Goal: Task Accomplishment & Management: Use online tool/utility

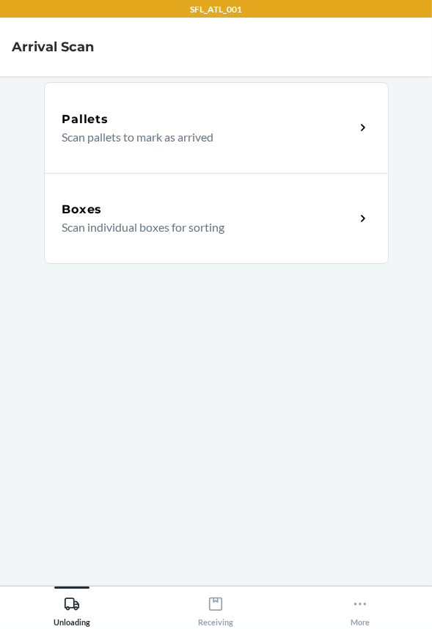
click at [243, 247] on div "Boxes Scan individual boxes for sorting" at bounding box center [216, 218] width 344 height 91
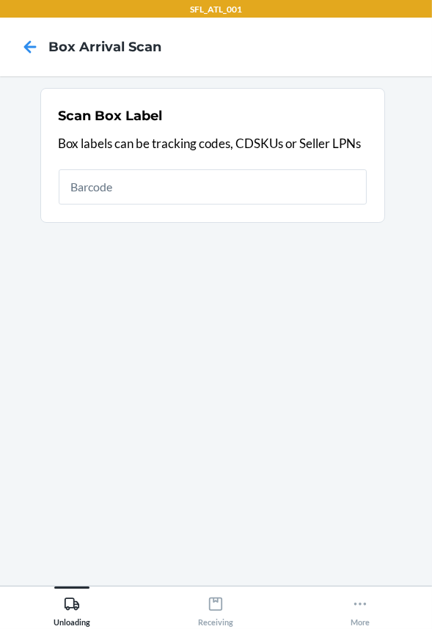
click at [278, 184] on input "text" at bounding box center [213, 186] width 308 height 35
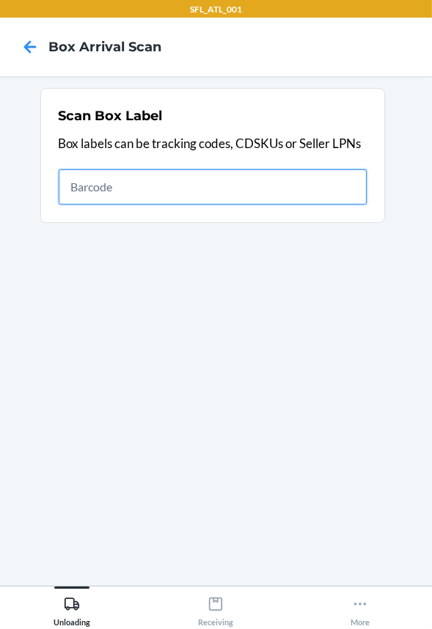
click at [81, 182] on input "text" at bounding box center [213, 186] width 308 height 35
click at [204, 192] on input "text" at bounding box center [213, 186] width 308 height 35
click at [110, 177] on input "text" at bounding box center [213, 186] width 308 height 35
click at [173, 182] on input "text" at bounding box center [213, 186] width 308 height 35
click at [296, 191] on input "text" at bounding box center [213, 186] width 308 height 35
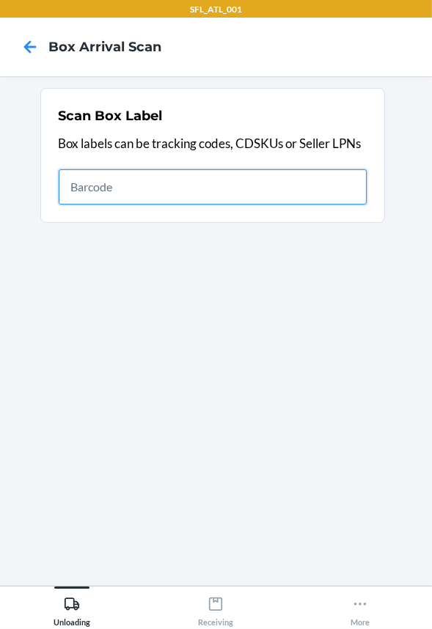
click at [277, 184] on input "text" at bounding box center [213, 186] width 308 height 35
type input "420302599434636106023300954460"
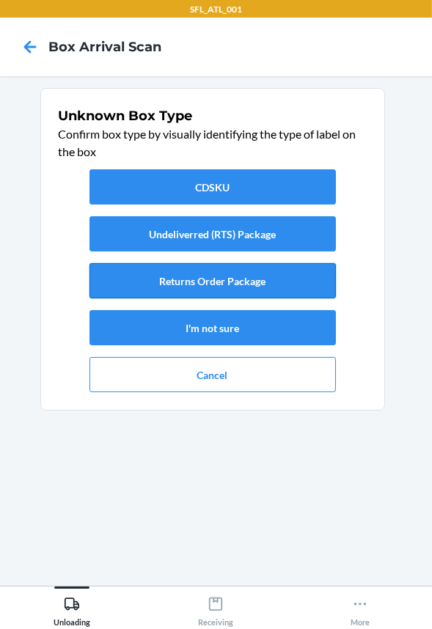
click at [233, 284] on button "Returns Order Package" at bounding box center [212, 280] width 246 height 35
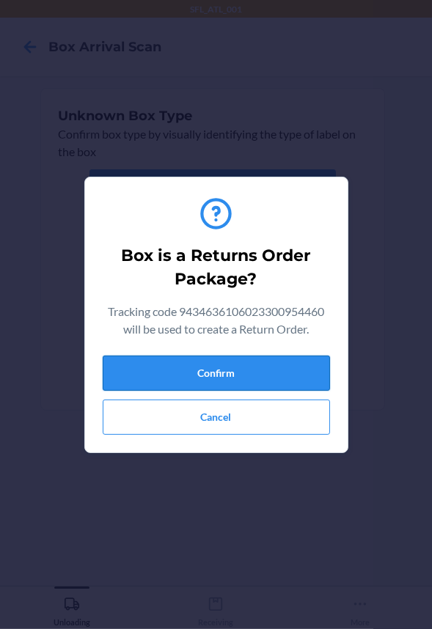
click at [225, 367] on button "Confirm" at bounding box center [216, 372] width 227 height 35
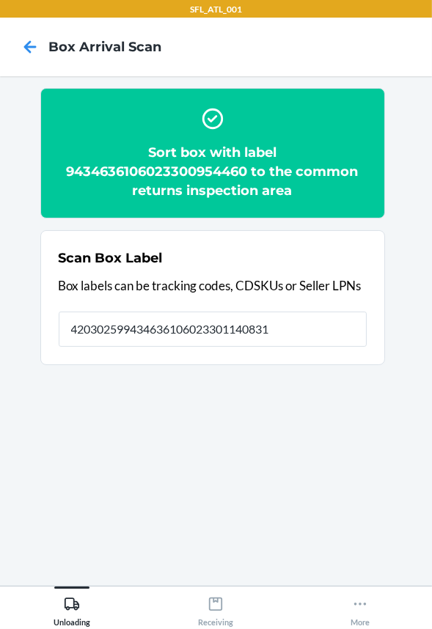
type input "420302599434636106023301140831"
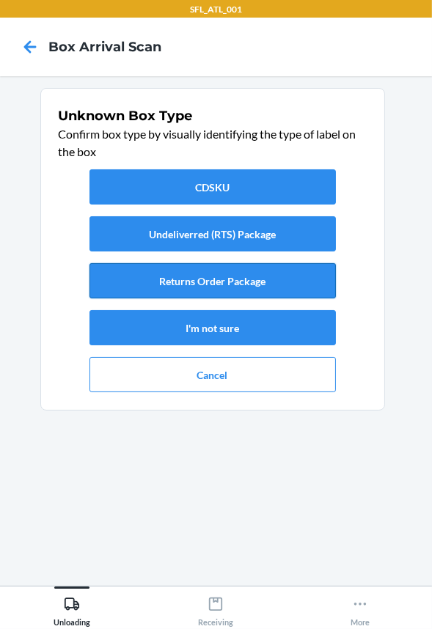
click at [198, 289] on button "Returns Order Package" at bounding box center [212, 280] width 246 height 35
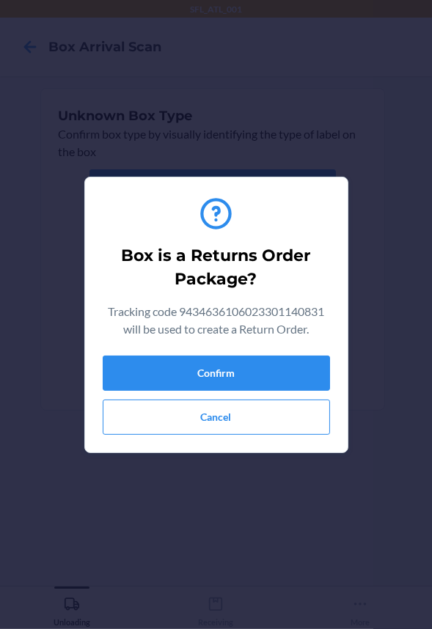
click at [198, 395] on div "Confirm Cancel" at bounding box center [216, 394] width 227 height 79
click at [200, 373] on button "Confirm" at bounding box center [216, 372] width 227 height 35
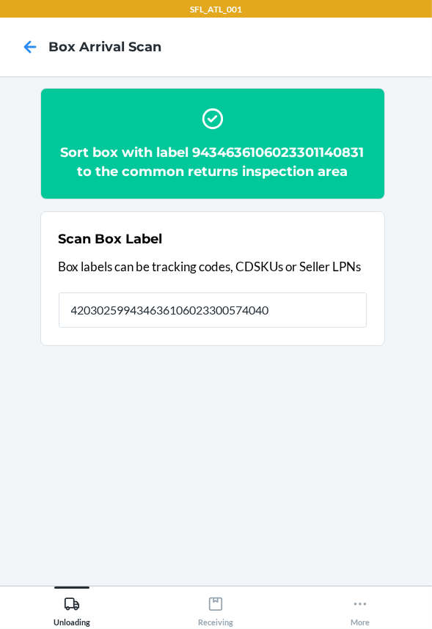
type input "420302599434636106023300574040"
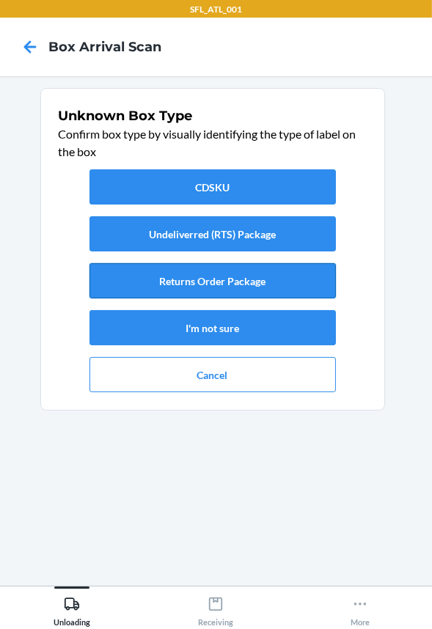
click at [181, 280] on button "Returns Order Package" at bounding box center [212, 280] width 246 height 35
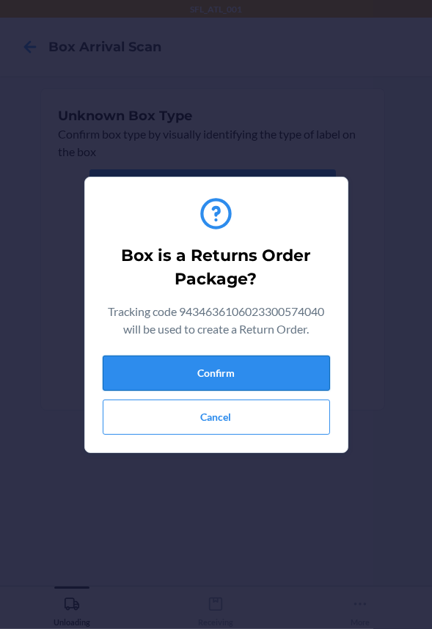
click at [154, 366] on button "Confirm" at bounding box center [216, 372] width 227 height 35
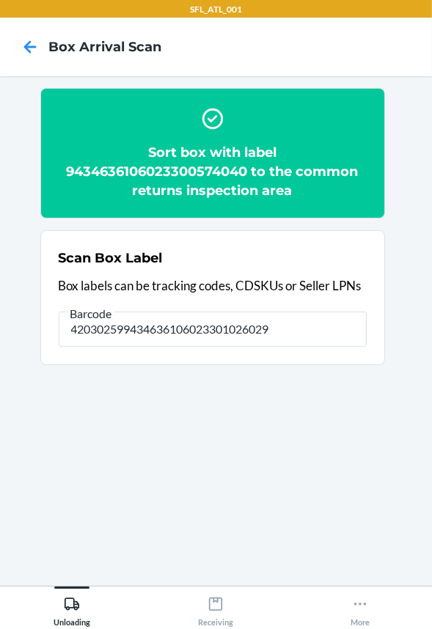
type input "420302599434636106023301026029"
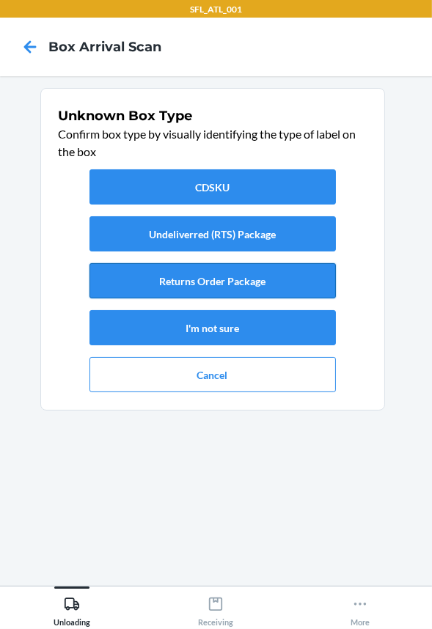
click at [276, 278] on button "Returns Order Package" at bounding box center [212, 280] width 246 height 35
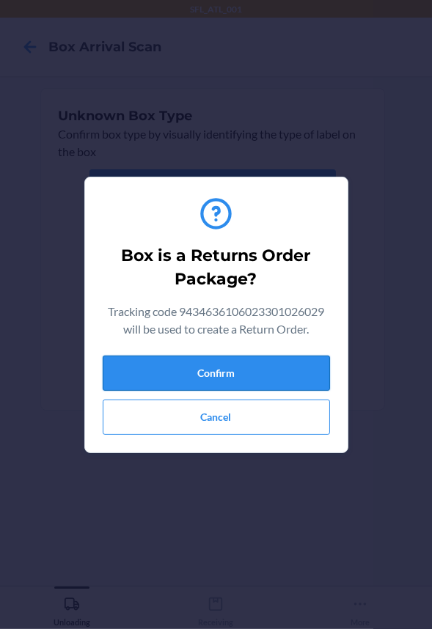
click at [231, 383] on button "Confirm" at bounding box center [216, 372] width 227 height 35
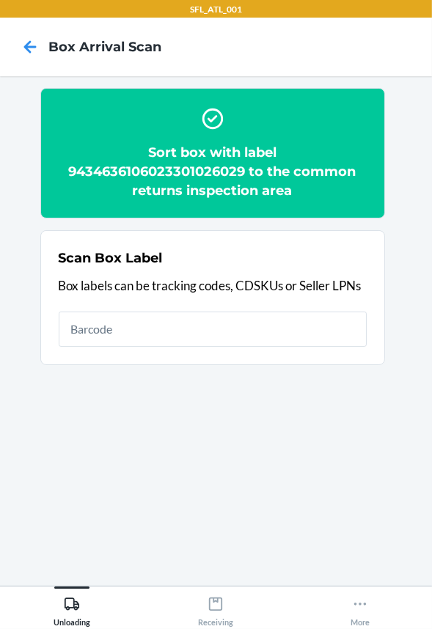
click at [241, 339] on input "text" at bounding box center [213, 328] width 308 height 35
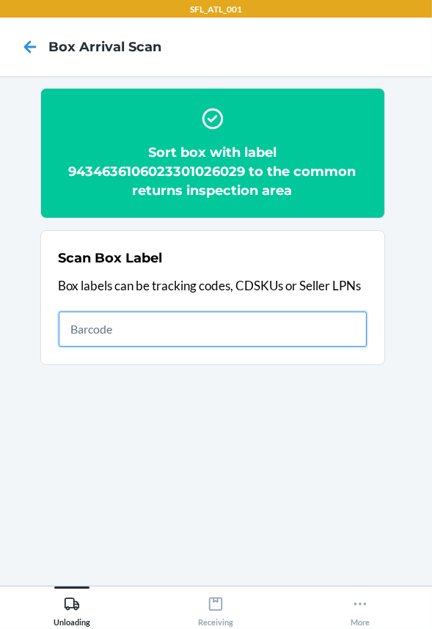
click at [262, 330] on input "text" at bounding box center [213, 328] width 308 height 35
type input "420302599434636106023300814214"
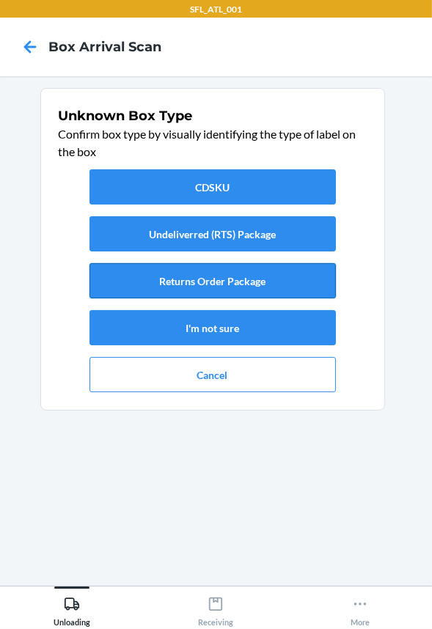
click at [234, 281] on button "Returns Order Package" at bounding box center [212, 280] width 246 height 35
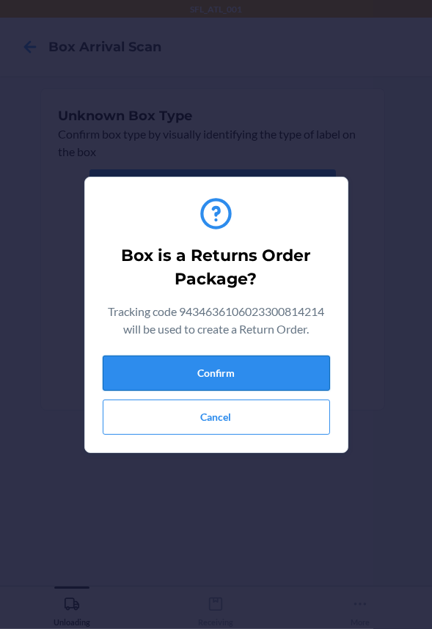
click at [208, 358] on button "Confirm" at bounding box center [216, 372] width 227 height 35
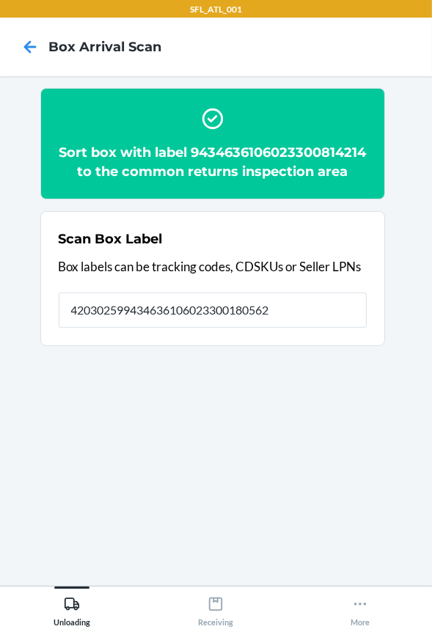
type input "420302599434636106023300180562"
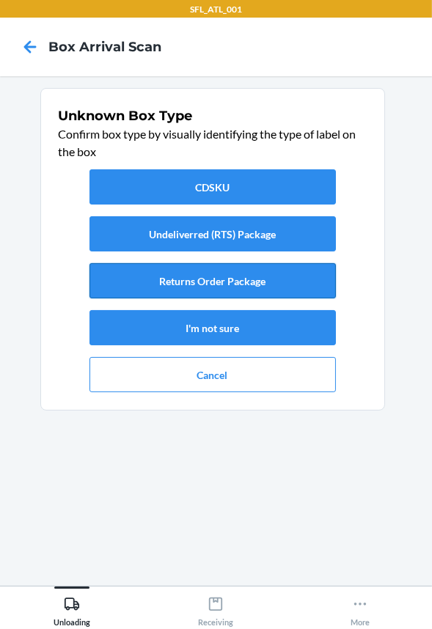
click at [238, 276] on button "Returns Order Package" at bounding box center [212, 280] width 246 height 35
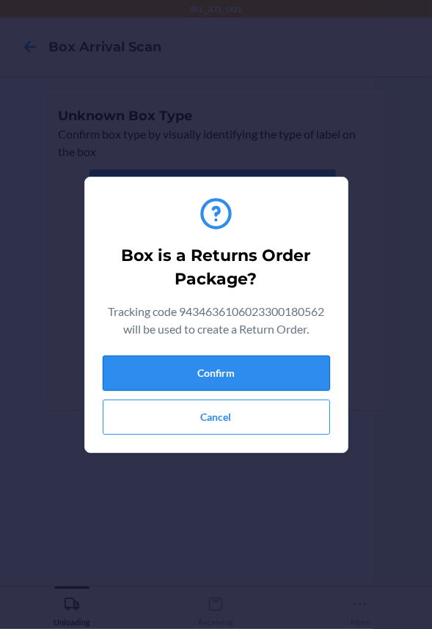
drag, startPoint x: 218, startPoint y: 350, endPoint x: 218, endPoint y: 358, distance: 8.1
click at [218, 358] on div "Box is a Returns Order Package? Tracking code 9434636106023300180562 will be us…" at bounding box center [216, 314] width 227 height 251
click at [218, 358] on button "Confirm" at bounding box center [216, 372] width 227 height 35
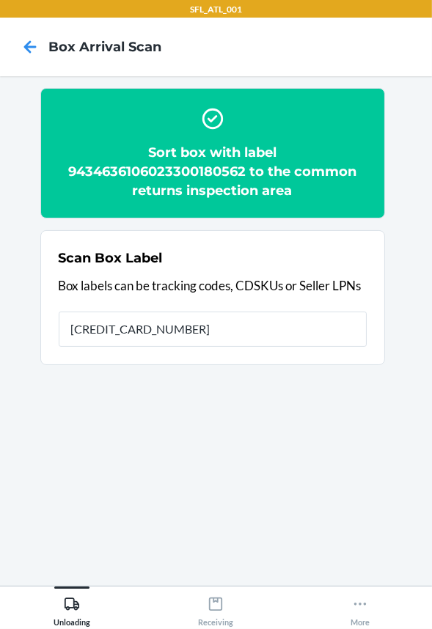
type input "612461428288"
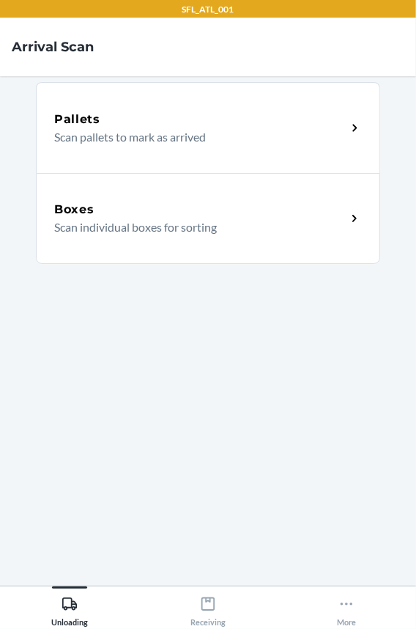
click at [140, 218] on p "Scan individual boxes for sorting" at bounding box center [194, 227] width 281 height 18
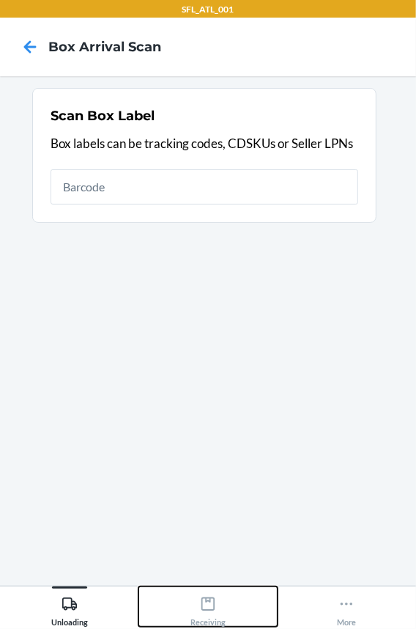
click at [213, 605] on icon at bounding box center [208, 603] width 13 height 13
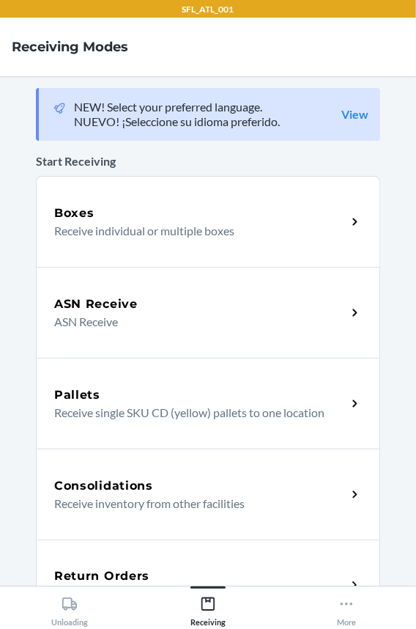
click at [135, 567] on h5 "Return Orders" at bounding box center [101, 576] width 95 height 18
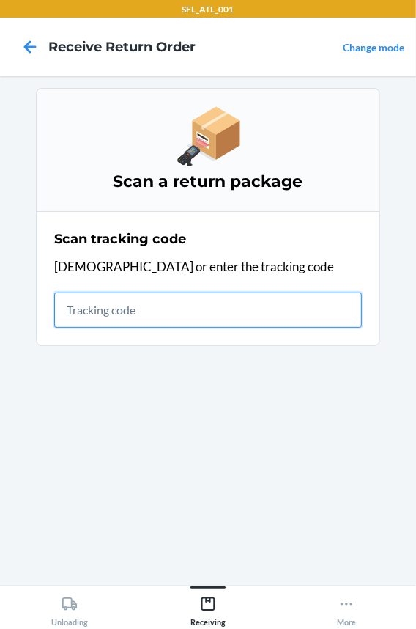
click at [100, 308] on input "text" at bounding box center [208, 309] width 308 height 35
click at [118, 314] on input "text" at bounding box center [208, 309] width 308 height 35
drag, startPoint x: 201, startPoint y: 295, endPoint x: 192, endPoint y: 303, distance: 11.9
click at [201, 295] on input "text" at bounding box center [208, 309] width 308 height 35
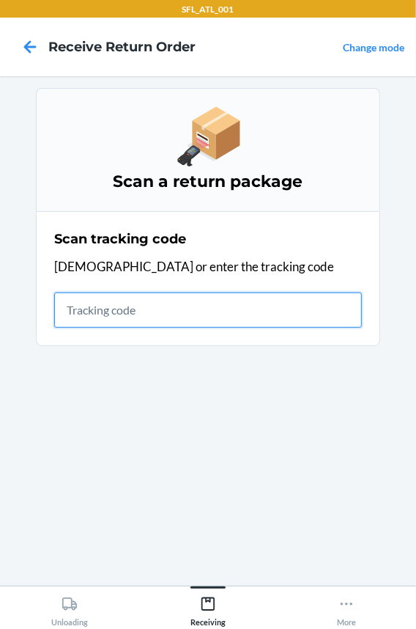
click at [243, 317] on input "text" at bounding box center [208, 309] width 308 height 35
click at [133, 308] on input "text" at bounding box center [208, 309] width 308 height 35
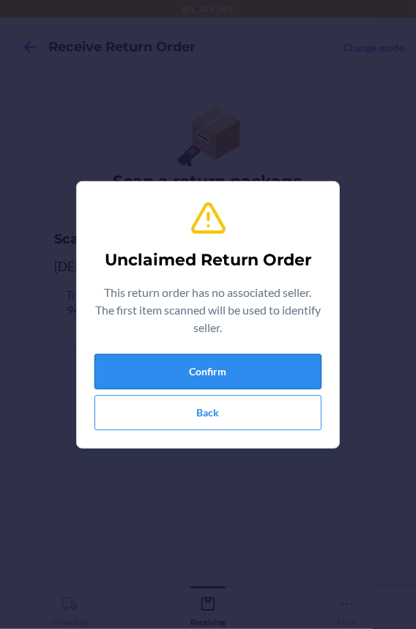
click at [132, 358] on button "Confirm" at bounding box center [208, 371] width 227 height 35
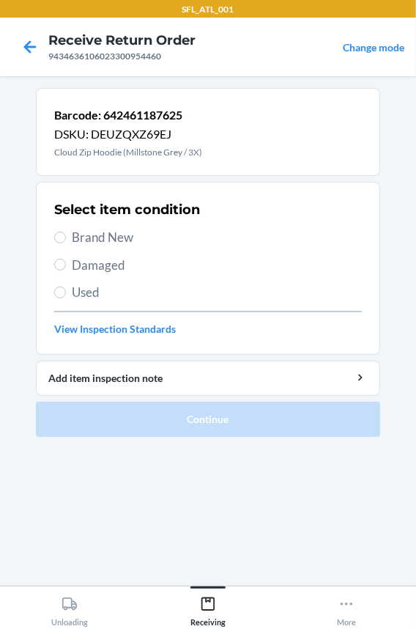
click at [80, 232] on span "Brand New" at bounding box center [217, 237] width 290 height 19
click at [66, 232] on input "Brand New" at bounding box center [60, 238] width 12 height 12
radio input "true"
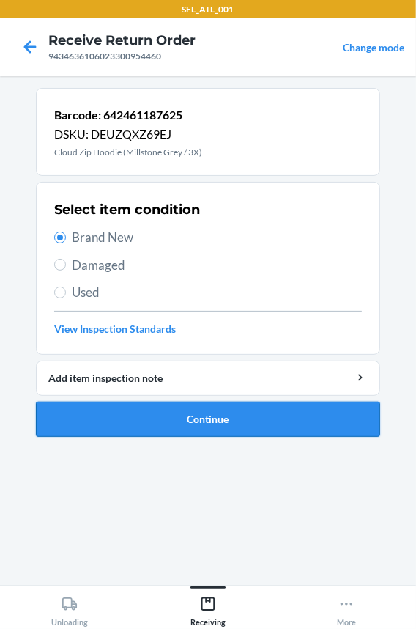
click at [104, 418] on button "Continue" at bounding box center [208, 419] width 344 height 35
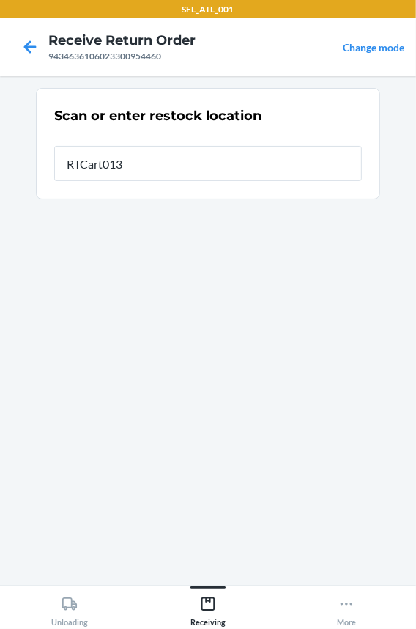
type input "RTCart013"
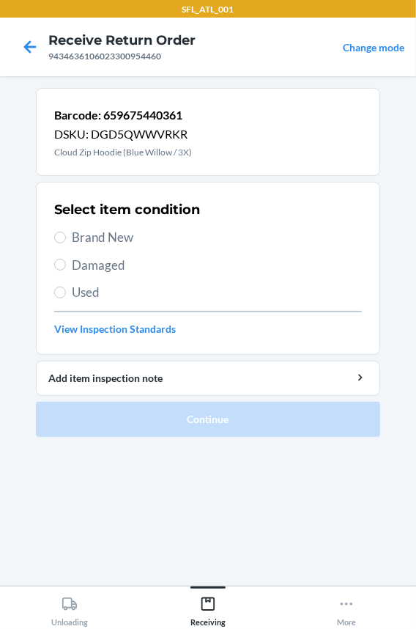
click at [103, 233] on span "Brand New" at bounding box center [217, 237] width 290 height 19
click at [66, 233] on input "Brand New" at bounding box center [60, 238] width 12 height 12
radio input "true"
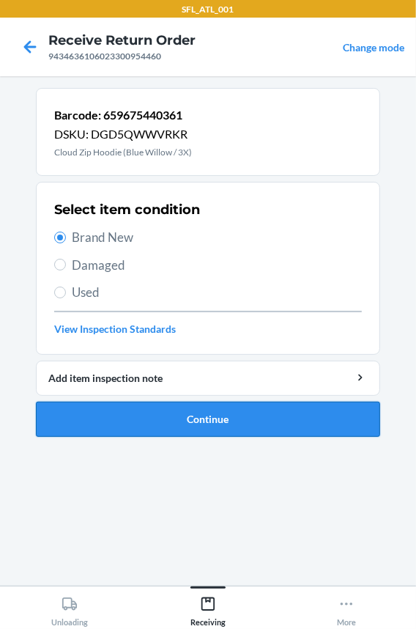
click at [108, 418] on button "Continue" at bounding box center [208, 419] width 344 height 35
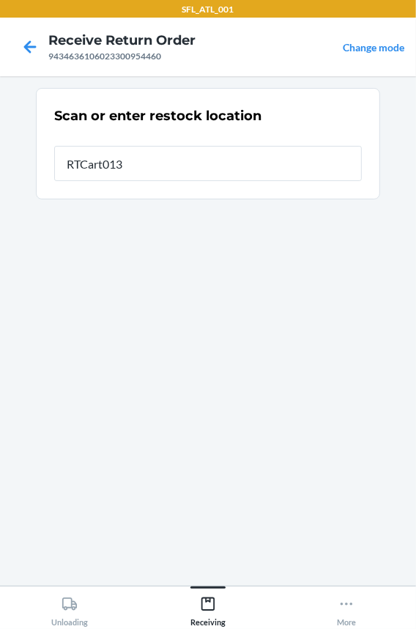
type input "RTCart013"
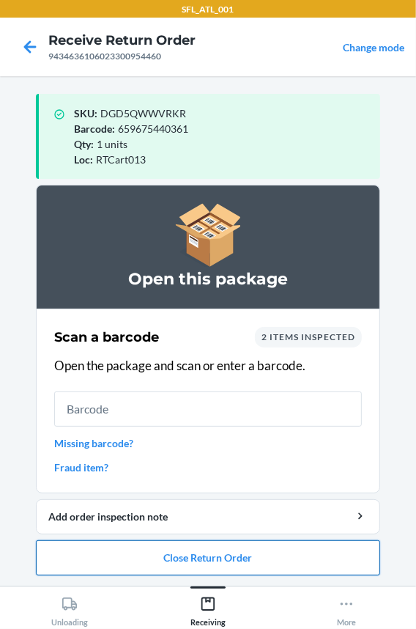
click at [138, 561] on button "Close Return Order" at bounding box center [208, 557] width 344 height 35
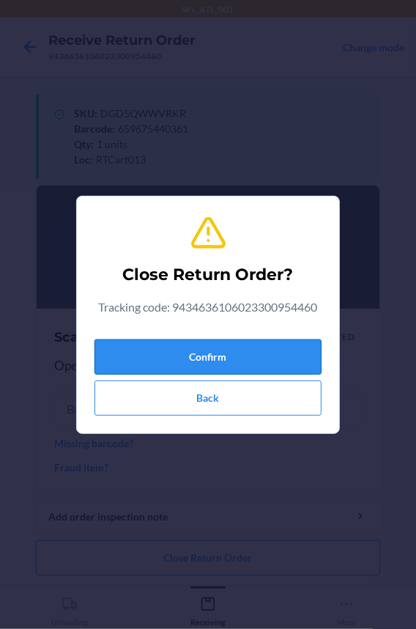
click at [109, 358] on button "Confirm" at bounding box center [208, 356] width 227 height 35
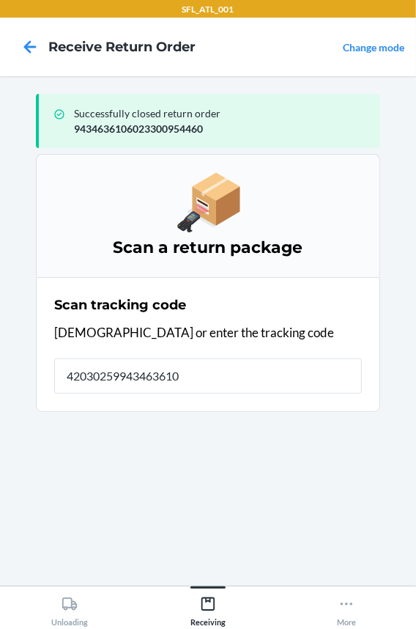
type input "420302599434636106"
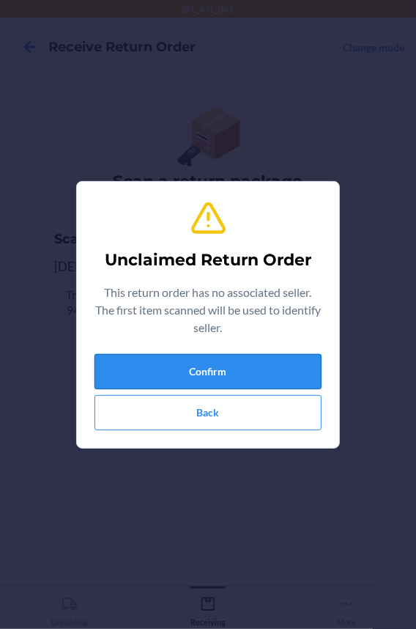
click at [110, 358] on button "Confirm" at bounding box center [208, 371] width 227 height 35
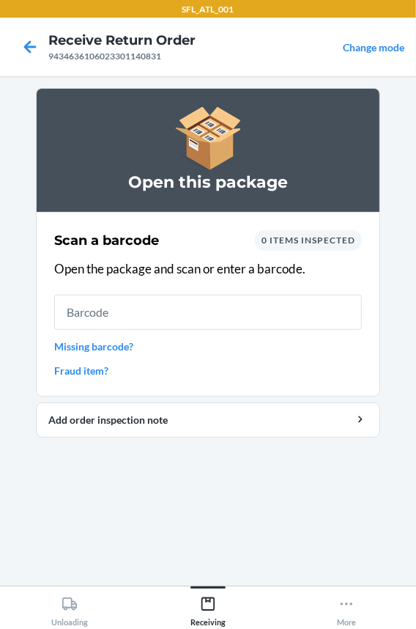
click at [104, 317] on input "text" at bounding box center [208, 312] width 308 height 35
type input "6106555"
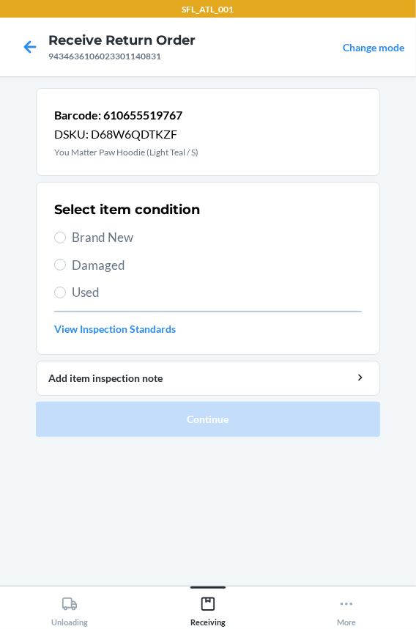
click at [113, 229] on span "Brand New" at bounding box center [217, 237] width 290 height 19
click at [66, 232] on input "Brand New" at bounding box center [60, 238] width 12 height 12
radio input "true"
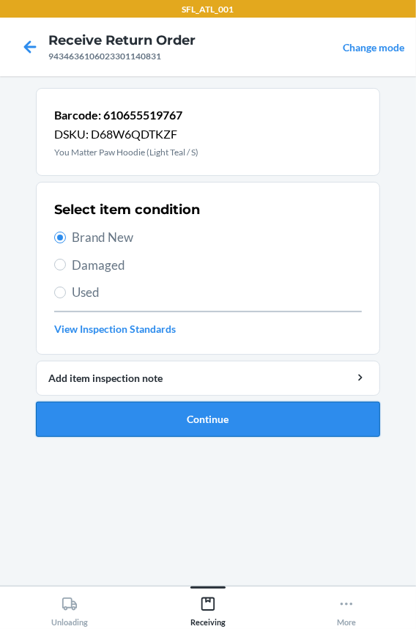
click at [122, 423] on button "Continue" at bounding box center [208, 419] width 344 height 35
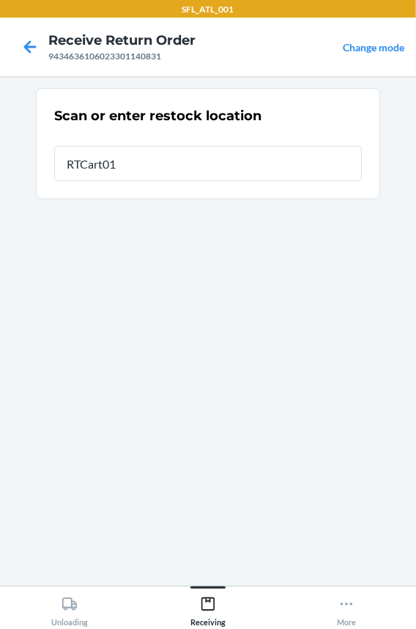
type input "RTCart013"
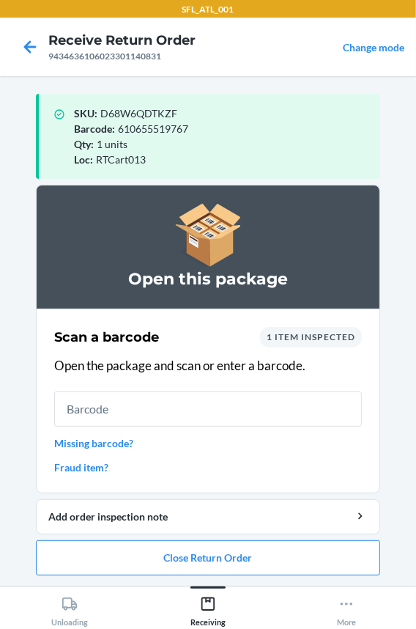
click at [127, 395] on input "text" at bounding box center [208, 408] width 308 height 35
click at [126, 403] on input "text" at bounding box center [208, 408] width 308 height 35
click at [95, 557] on button "Close Return Order" at bounding box center [208, 557] width 344 height 35
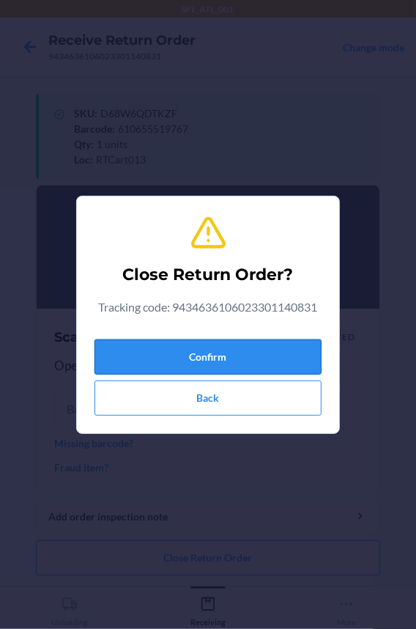
click at [119, 346] on button "Confirm" at bounding box center [208, 356] width 227 height 35
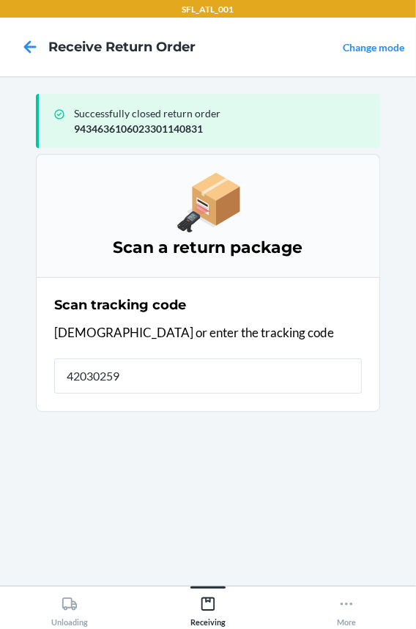
type input "420302599"
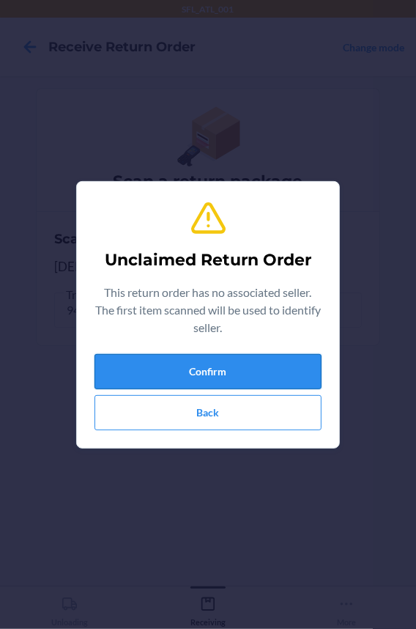
click at [141, 367] on button "Confirm" at bounding box center [208, 371] width 227 height 35
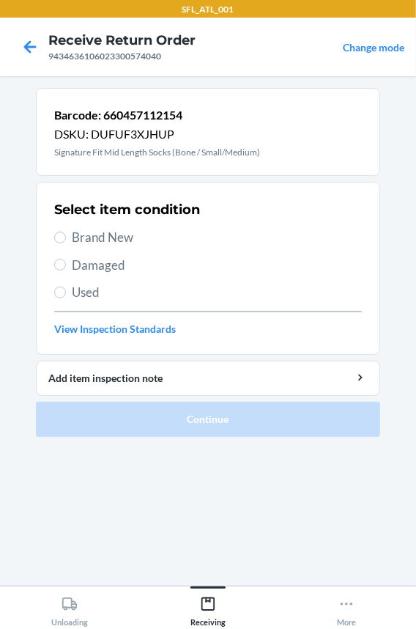
click at [97, 234] on span "Brand New" at bounding box center [217, 237] width 290 height 19
click at [66, 234] on input "Brand New" at bounding box center [60, 238] width 12 height 12
radio input "true"
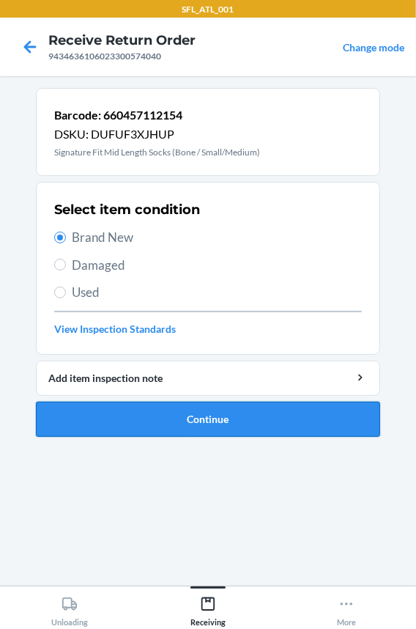
click at [92, 411] on button "Continue" at bounding box center [208, 419] width 344 height 35
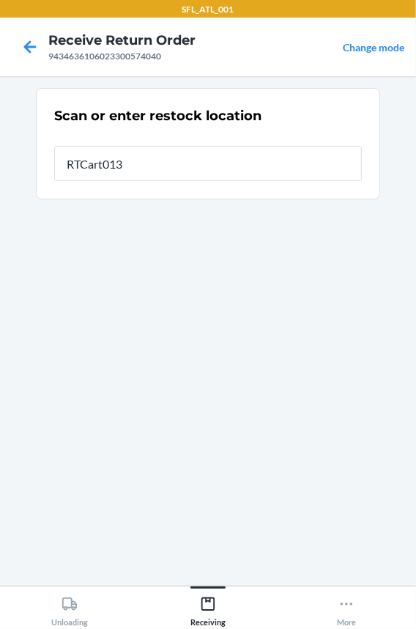
type input "RTCart013"
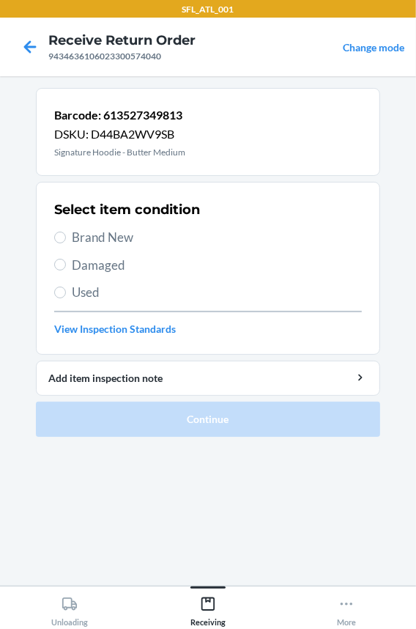
click at [100, 229] on span "Brand New" at bounding box center [217, 237] width 290 height 19
click at [66, 232] on input "Brand New" at bounding box center [60, 238] width 12 height 12
radio input "true"
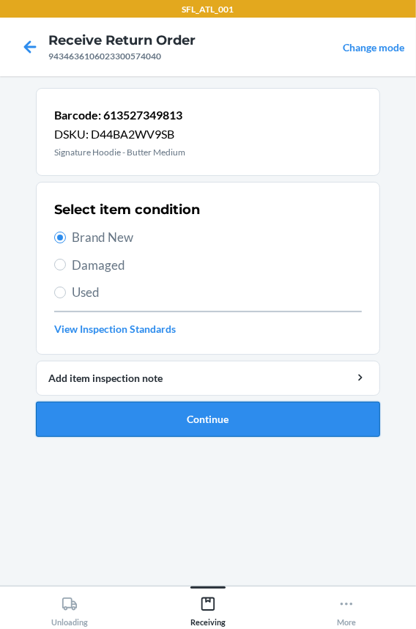
click at [95, 415] on button "Continue" at bounding box center [208, 419] width 344 height 35
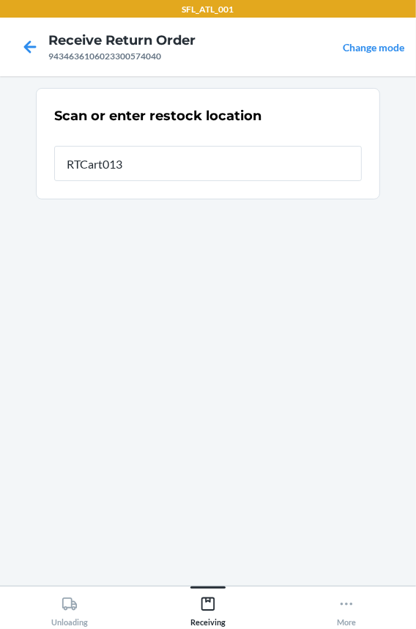
type input "RTCart013"
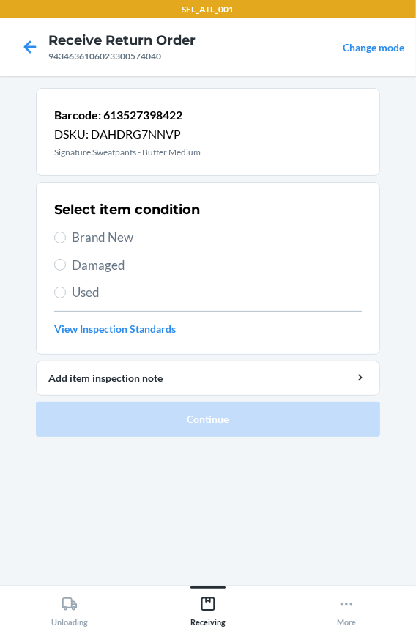
click at [100, 243] on span "Brand New" at bounding box center [217, 237] width 290 height 19
click at [66, 243] on input "Brand New" at bounding box center [60, 238] width 12 height 12
radio input "true"
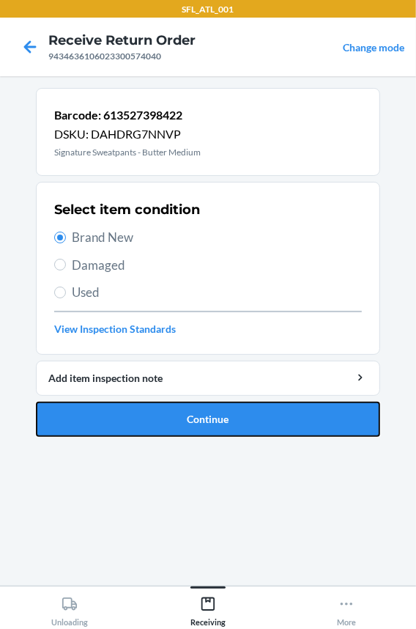
click at [136, 415] on button "Continue" at bounding box center [208, 419] width 344 height 35
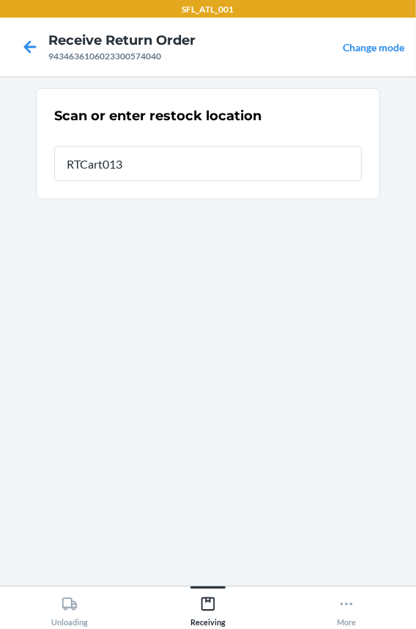
type input "RTCart013"
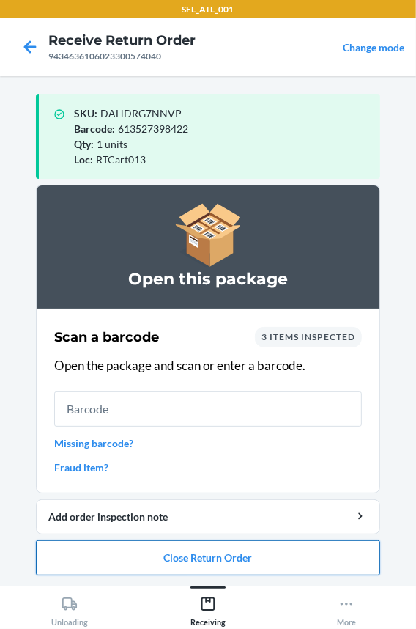
click at [119, 552] on button "Close Return Order" at bounding box center [208, 557] width 344 height 35
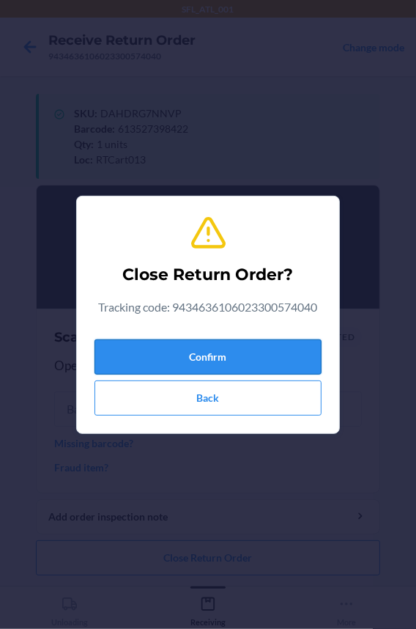
click at [163, 358] on button "Confirm" at bounding box center [208, 356] width 227 height 35
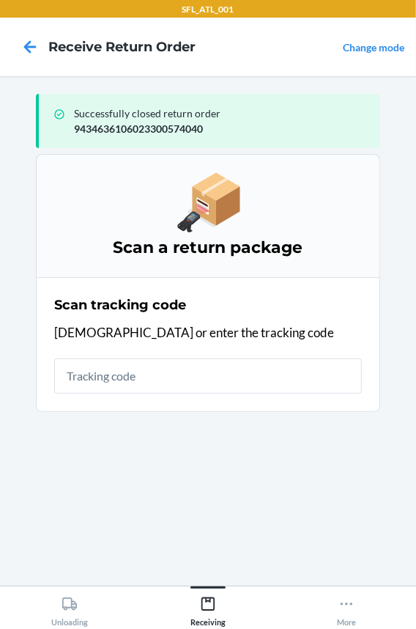
click at [163, 358] on input "text" at bounding box center [208, 375] width 308 height 35
click at [153, 369] on input "text" at bounding box center [208, 375] width 308 height 35
click at [136, 371] on input "text" at bounding box center [208, 375] width 308 height 35
click at [121, 375] on input "text" at bounding box center [208, 375] width 308 height 35
type input "42030259943463610602330102602"
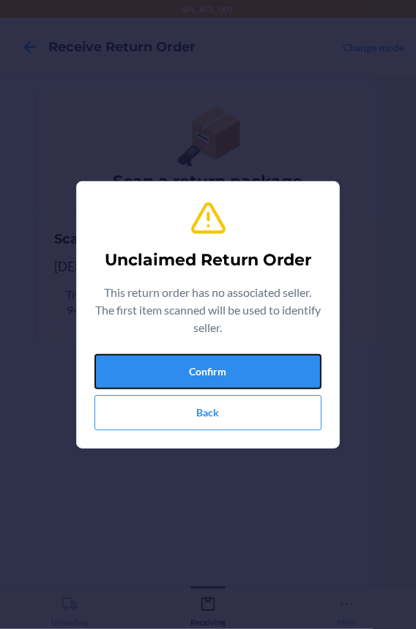
click at [121, 375] on button "Confirm" at bounding box center [208, 371] width 227 height 35
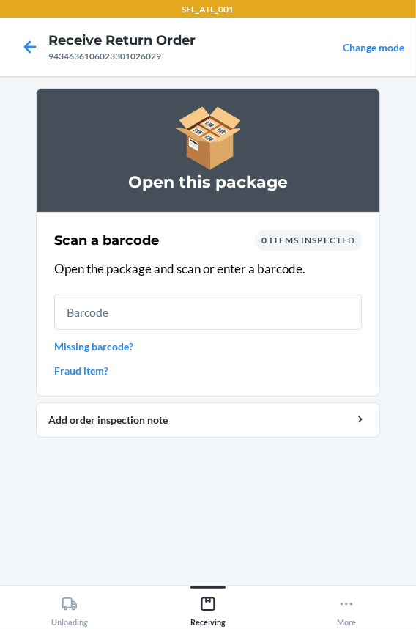
click at [117, 313] on input "text" at bounding box center [208, 312] width 308 height 35
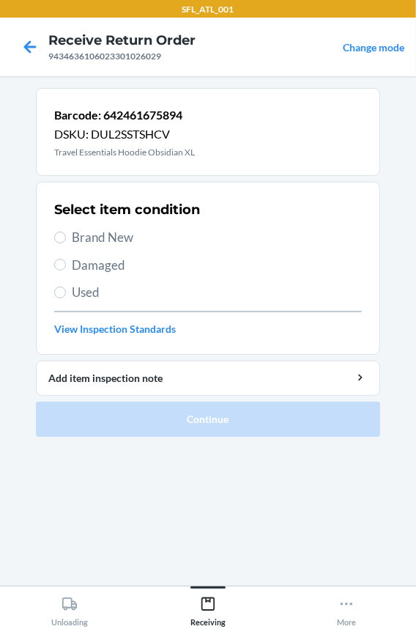
click at [132, 242] on span "Brand New" at bounding box center [217, 237] width 290 height 19
click at [66, 242] on input "Brand New" at bounding box center [60, 238] width 12 height 12
radio input "true"
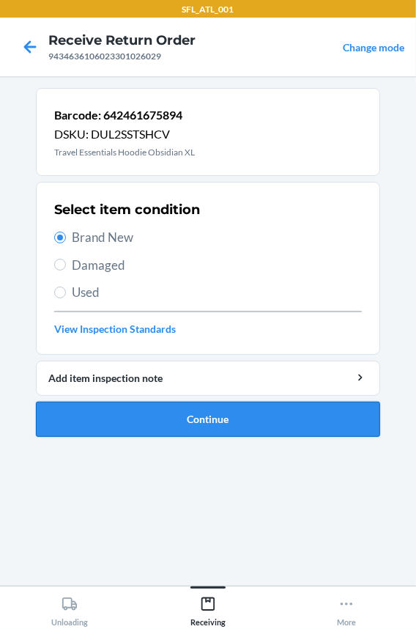
click at [171, 423] on button "Continue" at bounding box center [208, 419] width 344 height 35
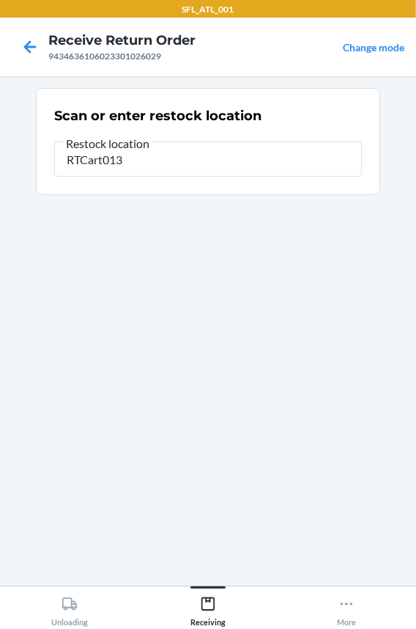
type input "RTCart013"
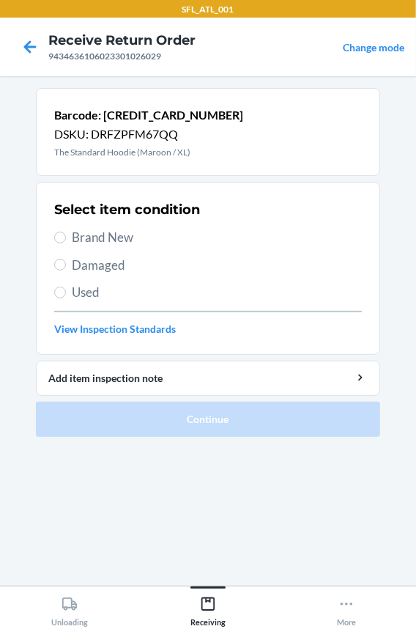
click at [105, 239] on span "Brand New" at bounding box center [217, 237] width 290 height 19
click at [66, 239] on input "Brand New" at bounding box center [60, 238] width 12 height 12
radio input "true"
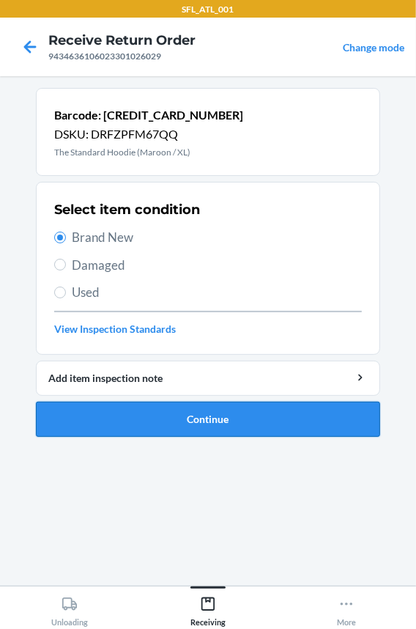
click at [125, 433] on button "Continue" at bounding box center [208, 419] width 344 height 35
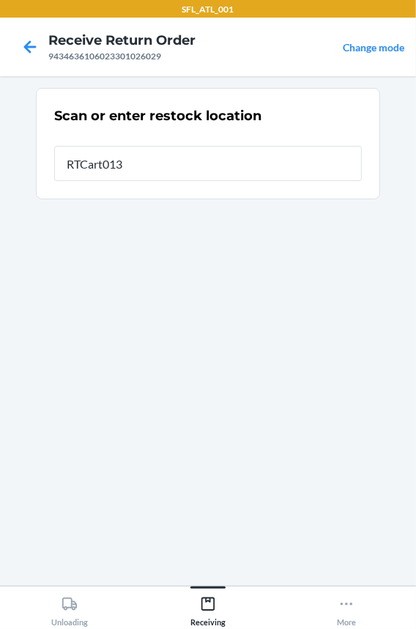
type input "RTCart013"
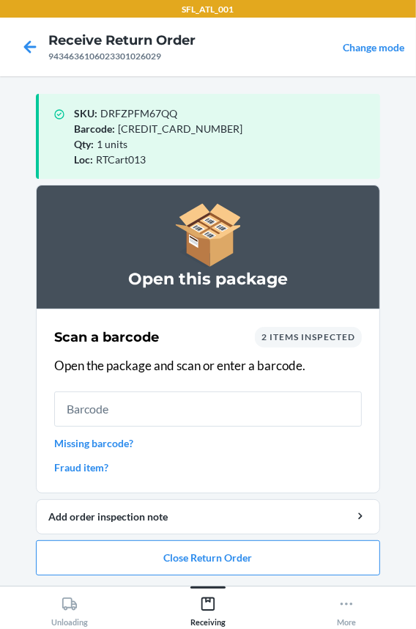
click at [121, 415] on input "text" at bounding box center [208, 408] width 308 height 35
click at [108, 559] on button "Close Return Order" at bounding box center [208, 557] width 344 height 35
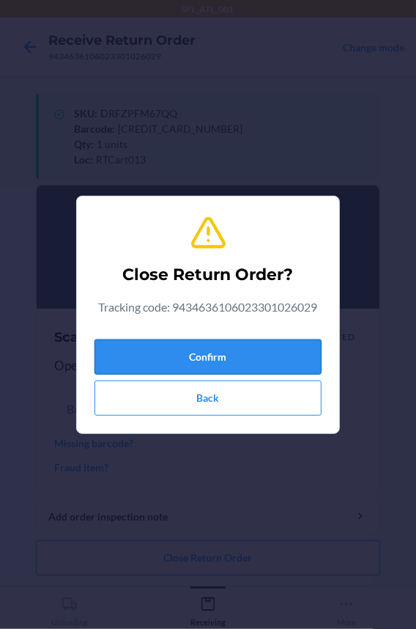
click at [129, 348] on button "Confirm" at bounding box center [208, 356] width 227 height 35
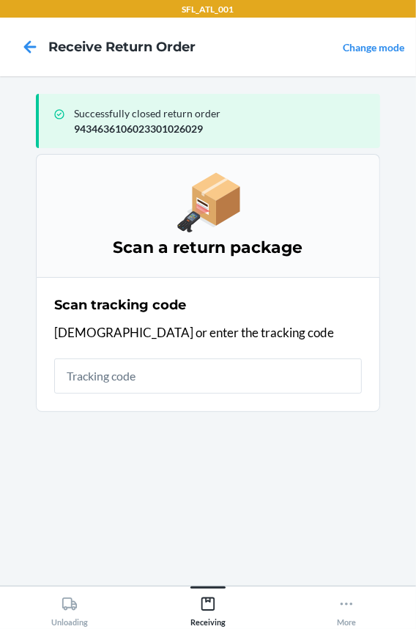
click at [100, 372] on input "text" at bounding box center [208, 375] width 308 height 35
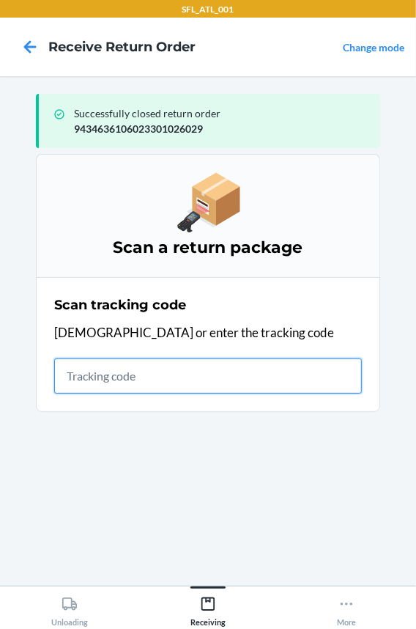
click at [123, 380] on input "text" at bounding box center [208, 375] width 308 height 35
type input "4203025994346361060233008"
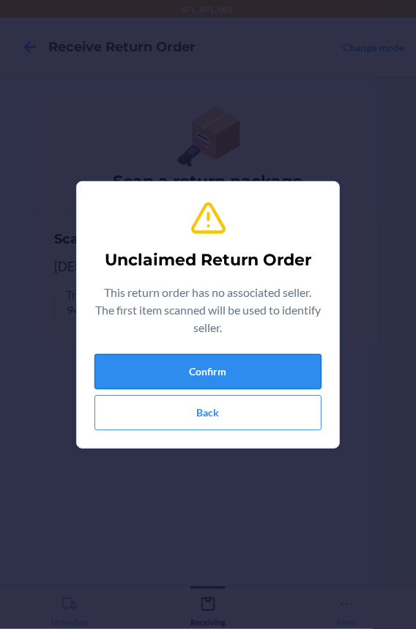
click at [147, 377] on button "Confirm" at bounding box center [208, 371] width 227 height 35
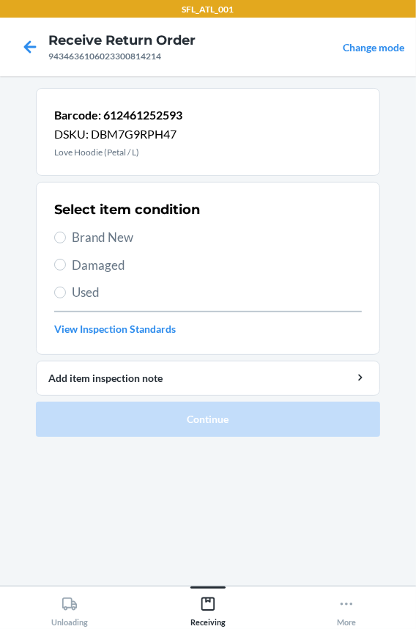
click at [70, 237] on label "Brand New" at bounding box center [208, 237] width 308 height 19
click at [66, 237] on input "Brand New" at bounding box center [60, 238] width 12 height 12
radio input "true"
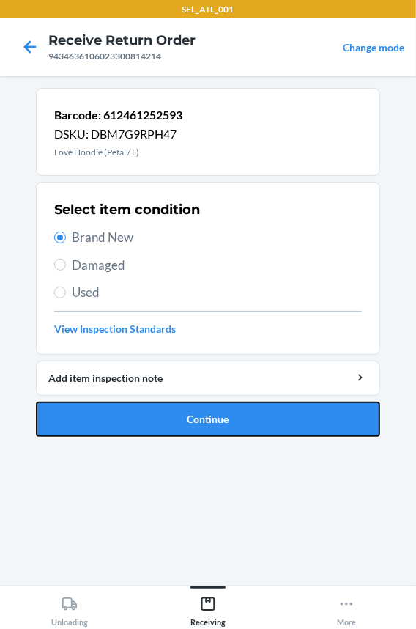
drag, startPoint x: 119, startPoint y: 427, endPoint x: 109, endPoint y: 415, distance: 16.1
click at [114, 418] on button "Continue" at bounding box center [208, 419] width 344 height 35
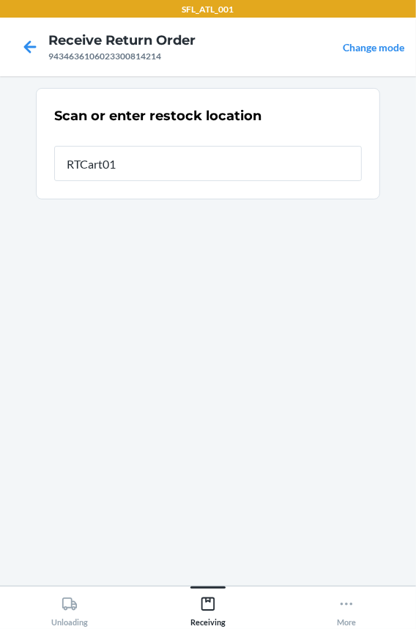
type input "RTCart013"
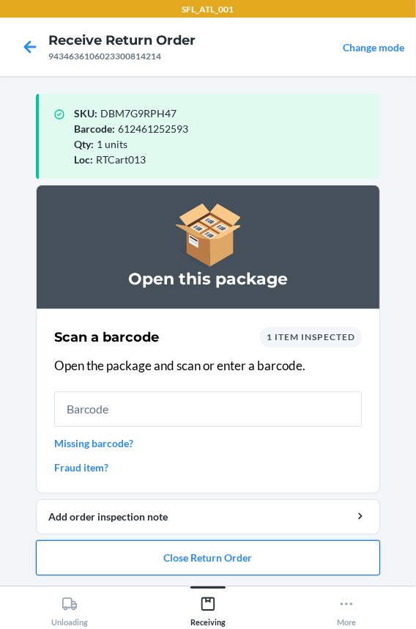
click at [146, 570] on button "Close Return Order" at bounding box center [208, 557] width 344 height 35
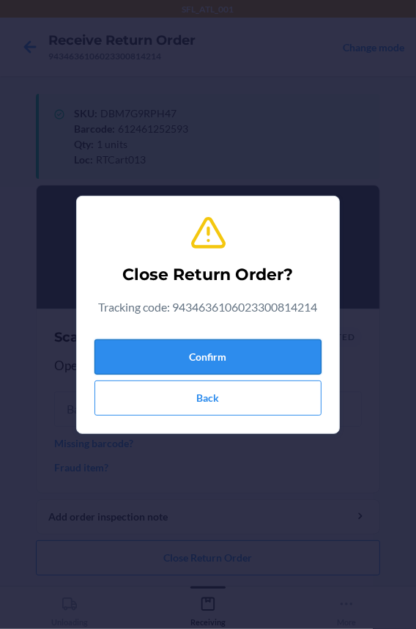
click at [177, 366] on button "Confirm" at bounding box center [208, 356] width 227 height 35
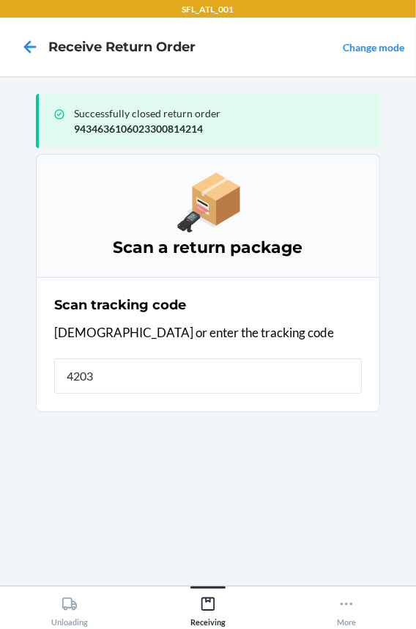
type input "42030"
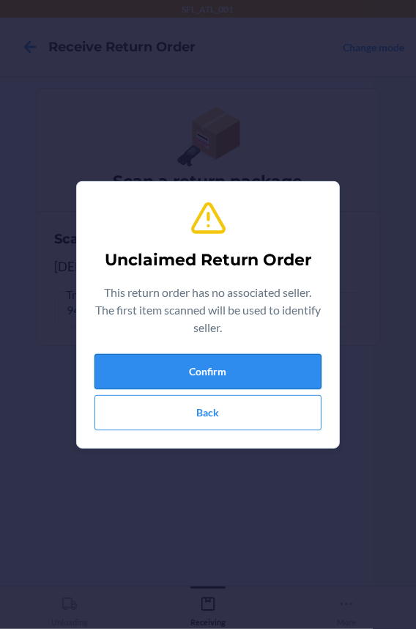
click at [180, 366] on button "Confirm" at bounding box center [208, 371] width 227 height 35
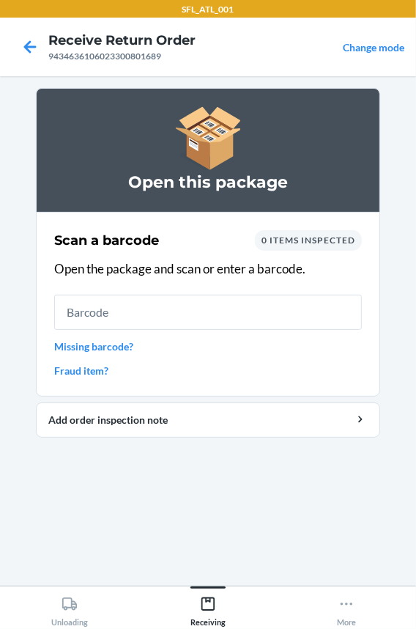
click at [100, 313] on input "text" at bounding box center [208, 312] width 308 height 35
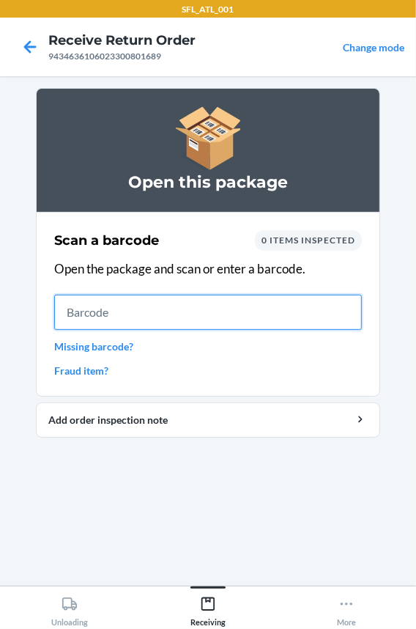
click at [92, 314] on input "text" at bounding box center [208, 312] width 308 height 35
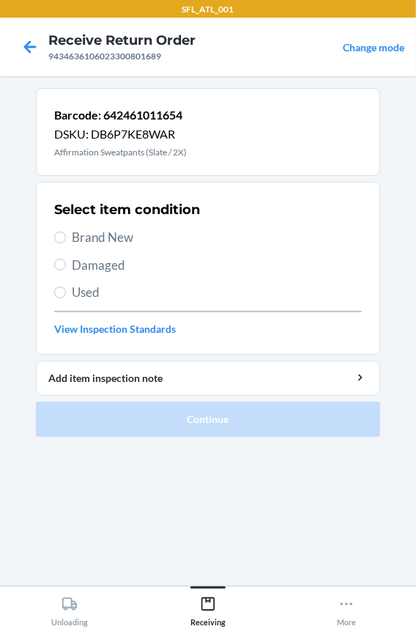
click at [94, 233] on span "Brand New" at bounding box center [217, 237] width 290 height 19
click at [66, 233] on input "Brand New" at bounding box center [60, 238] width 12 height 12
radio input "true"
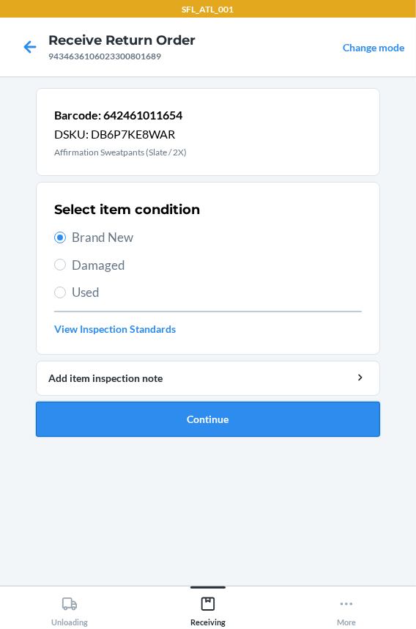
click at [97, 423] on button "Continue" at bounding box center [208, 419] width 344 height 35
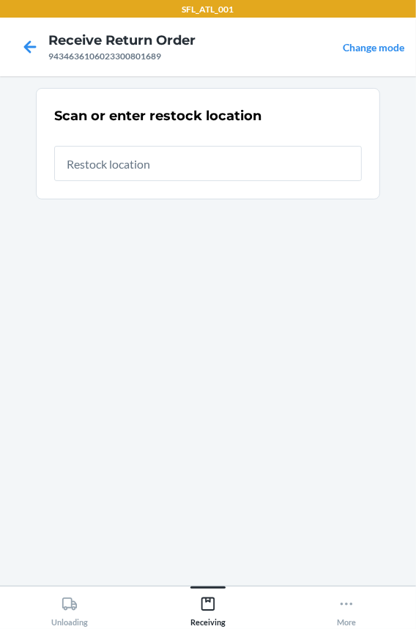
click at [99, 163] on input "text" at bounding box center [208, 163] width 308 height 35
type input "RTCart013"
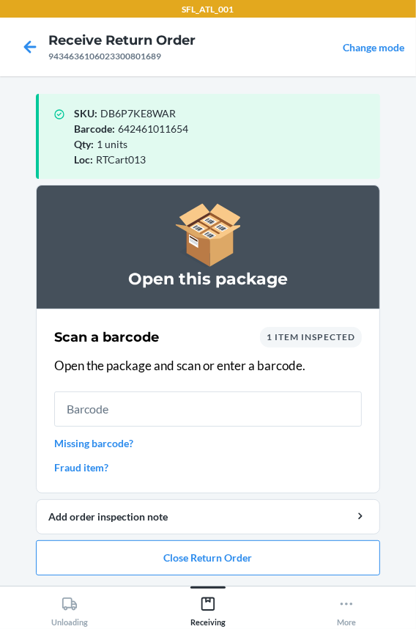
click at [172, 395] on input "text" at bounding box center [208, 408] width 308 height 35
click at [144, 403] on input "text" at bounding box center [208, 408] width 308 height 35
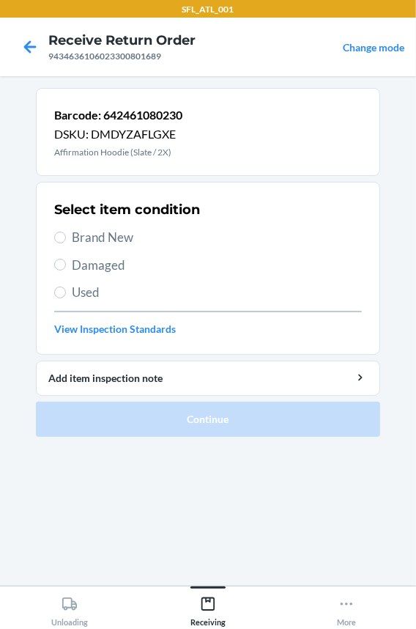
click at [76, 235] on span "Brand New" at bounding box center [217, 237] width 290 height 19
click at [66, 235] on input "Brand New" at bounding box center [60, 238] width 12 height 12
radio input "true"
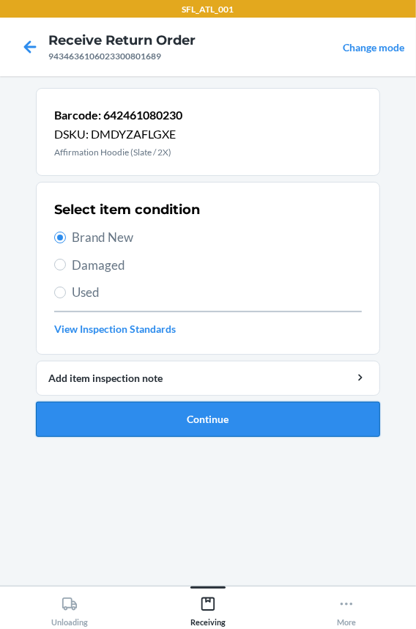
click at [75, 421] on button "Continue" at bounding box center [208, 419] width 344 height 35
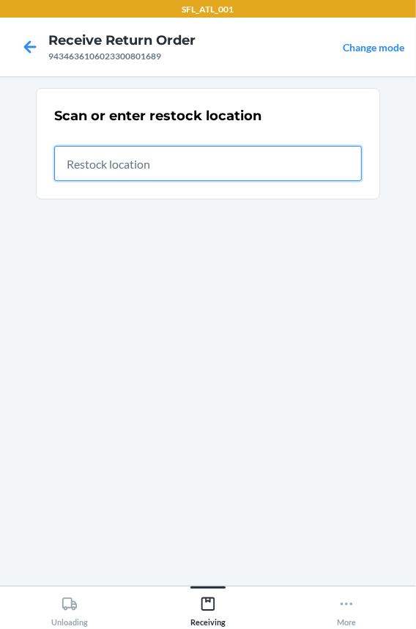
click at [105, 151] on input "text" at bounding box center [208, 163] width 308 height 35
type input "RTCart013"
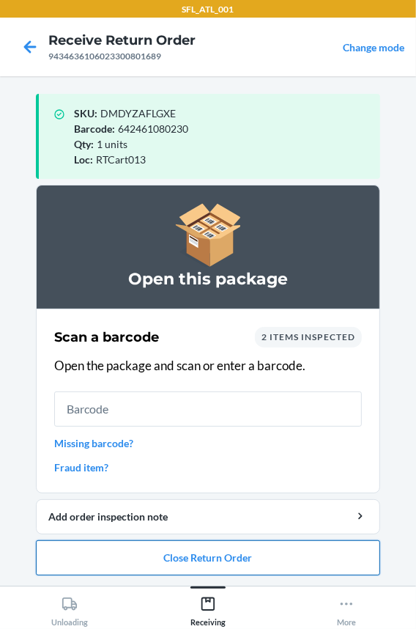
click at [141, 563] on button "Close Return Order" at bounding box center [208, 557] width 344 height 35
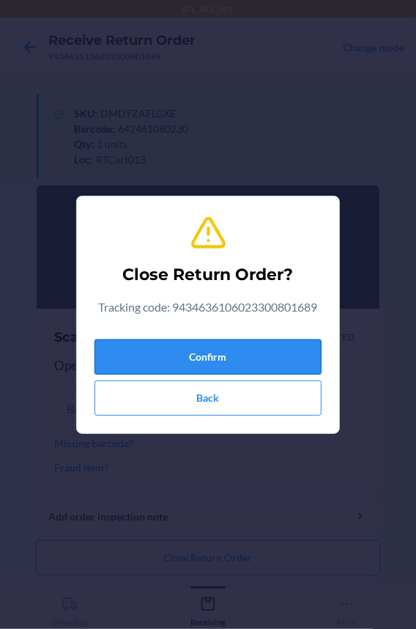
click at [149, 348] on button "Confirm" at bounding box center [208, 356] width 227 height 35
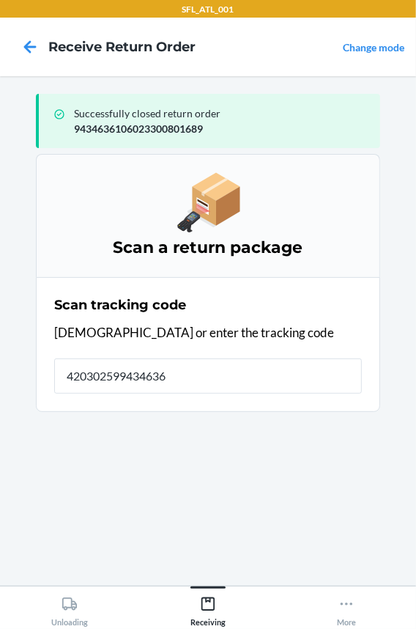
type input "4203025994346361"
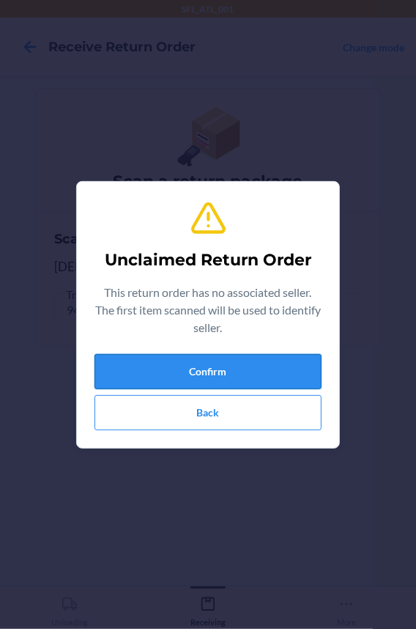
click at [154, 380] on button "Confirm" at bounding box center [208, 371] width 227 height 35
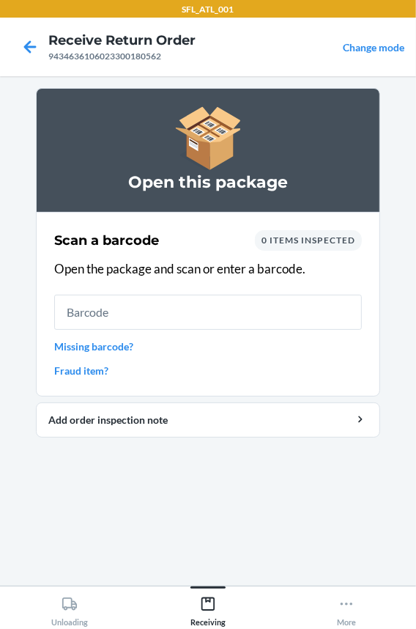
drag, startPoint x: 154, startPoint y: 380, endPoint x: 116, endPoint y: 448, distance: 78.1
click at [116, 448] on ol "Open this package Scan a barcode 0 items inspected Open the package and scan or…" at bounding box center [208, 268] width 344 height 361
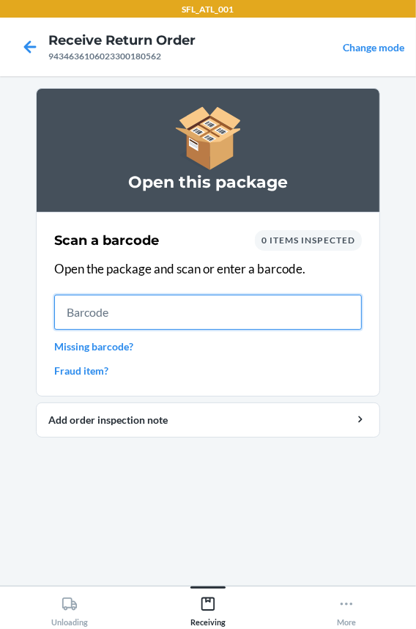
click at [150, 318] on input "text" at bounding box center [208, 312] width 308 height 35
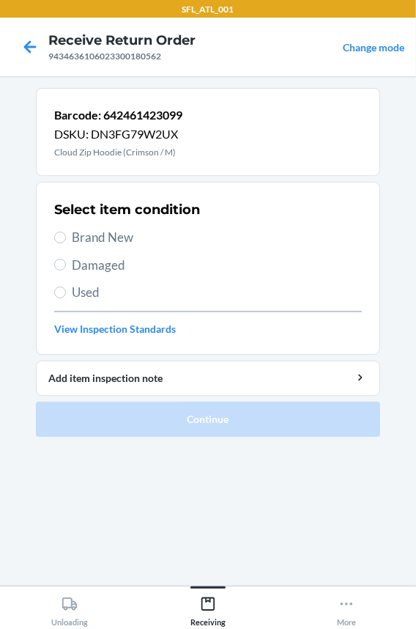
click at [129, 234] on span "Brand New" at bounding box center [217, 237] width 290 height 19
click at [66, 234] on input "Brand New" at bounding box center [60, 238] width 12 height 12
radio input "true"
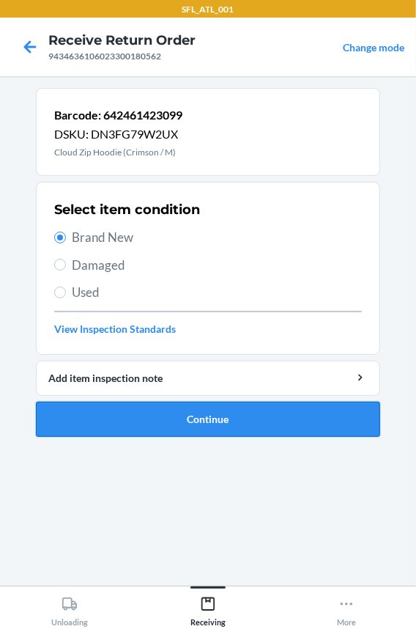
click at [159, 421] on button "Continue" at bounding box center [208, 419] width 344 height 35
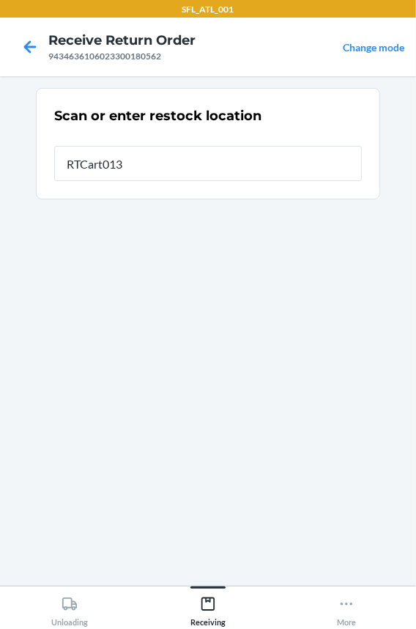
type input "RTCart013"
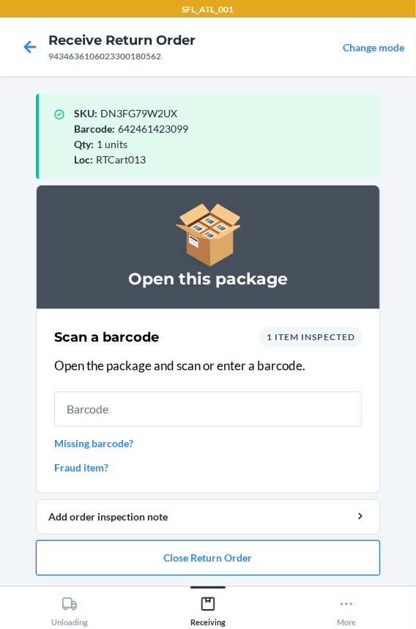
click at [188, 551] on button "Close Return Order" at bounding box center [208, 557] width 344 height 35
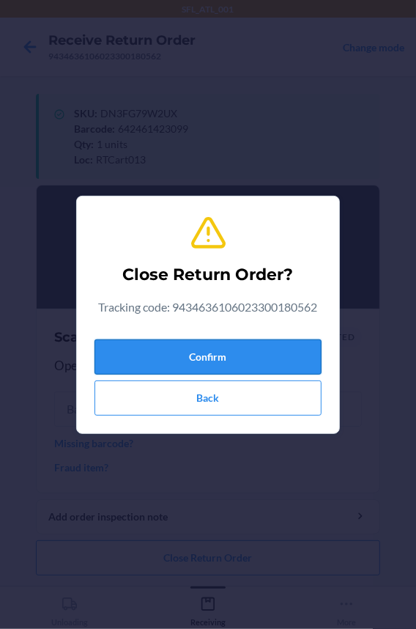
click at [165, 358] on button "Confirm" at bounding box center [208, 356] width 227 height 35
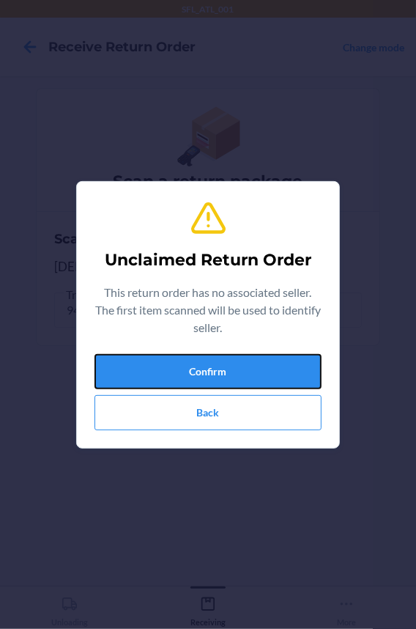
click at [165, 358] on button "Confirm" at bounding box center [208, 371] width 227 height 35
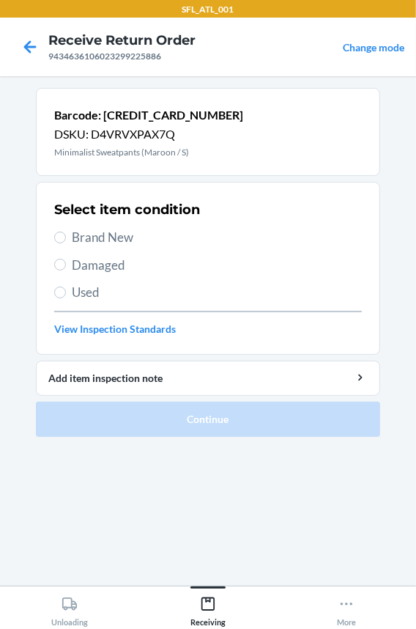
click at [48, 240] on section "Select item condition Brand New Damaged Used View Inspection Standards" at bounding box center [208, 268] width 344 height 173
click at [78, 241] on span "Brand New" at bounding box center [217, 237] width 290 height 19
click at [66, 241] on input "Brand New" at bounding box center [60, 238] width 12 height 12
radio input "true"
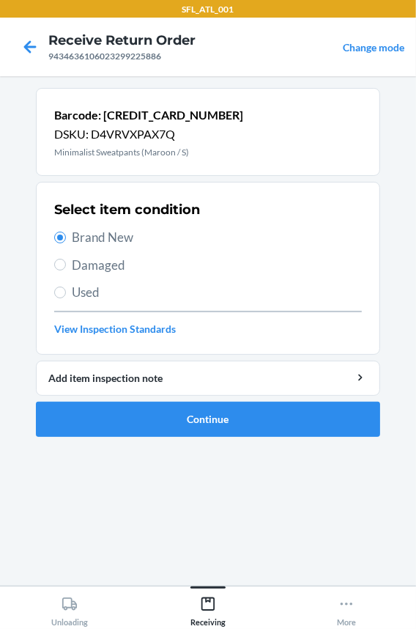
click at [132, 397] on li "Barcode: 612461428288 DSKU: D4VRVXPAX7Q Minimalist Sweatpants (Maroon / S) Sele…" at bounding box center [208, 262] width 344 height 349
click at [118, 425] on button "Continue" at bounding box center [208, 419] width 344 height 35
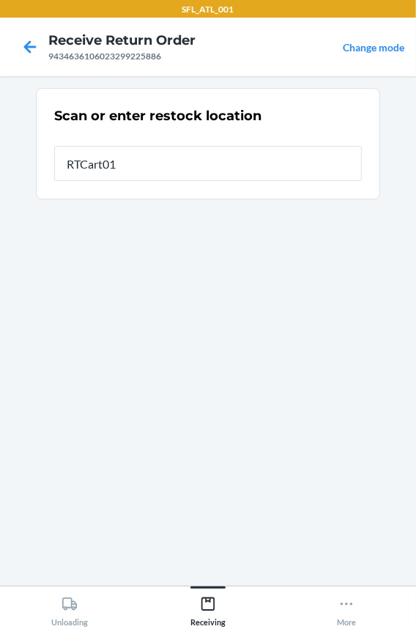
type input "RTCart013"
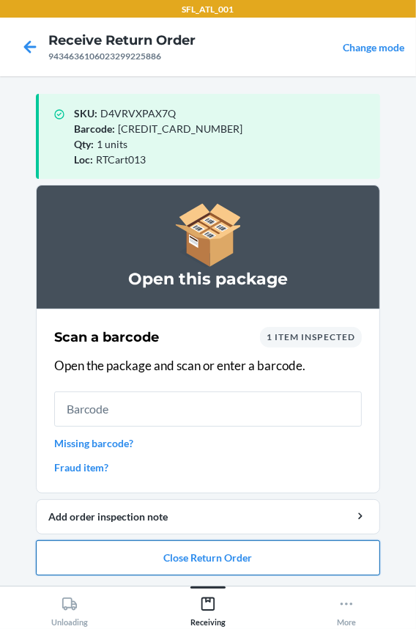
click at [252, 566] on button "Close Return Order" at bounding box center [208, 557] width 344 height 35
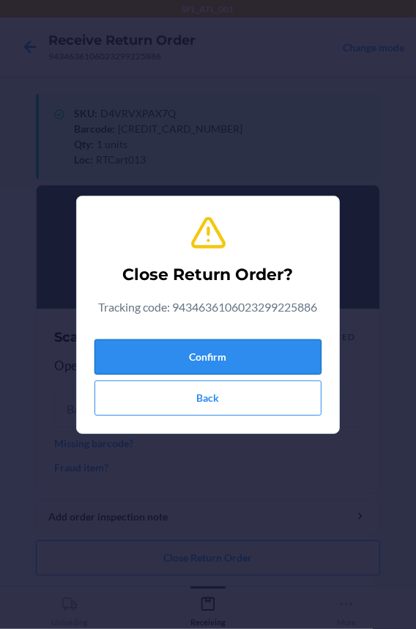
click at [174, 347] on button "Confirm" at bounding box center [208, 356] width 227 height 35
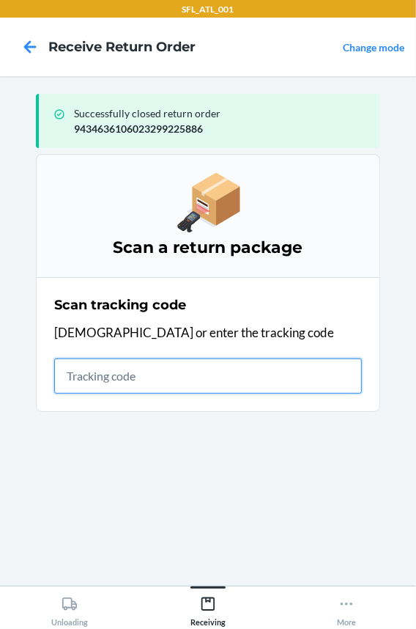
click at [212, 377] on input "text" at bounding box center [208, 375] width 308 height 35
type input "42030259943463610"
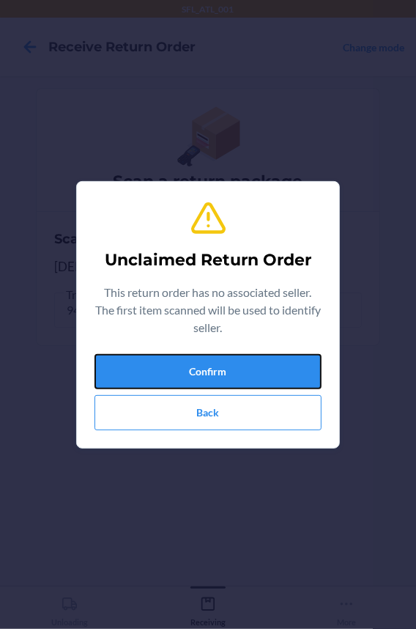
click at [212, 377] on button "Confirm" at bounding box center [208, 371] width 227 height 35
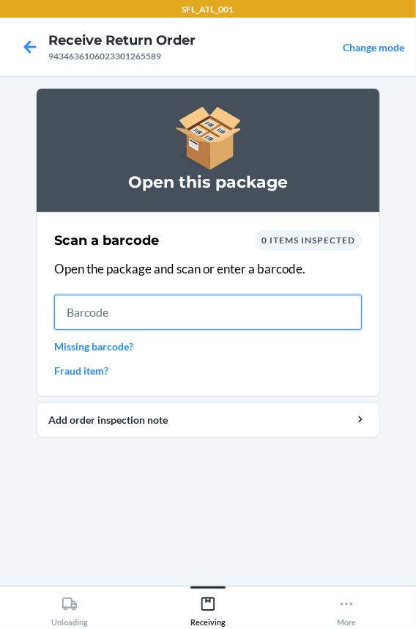
click at [269, 325] on input "text" at bounding box center [208, 312] width 308 height 35
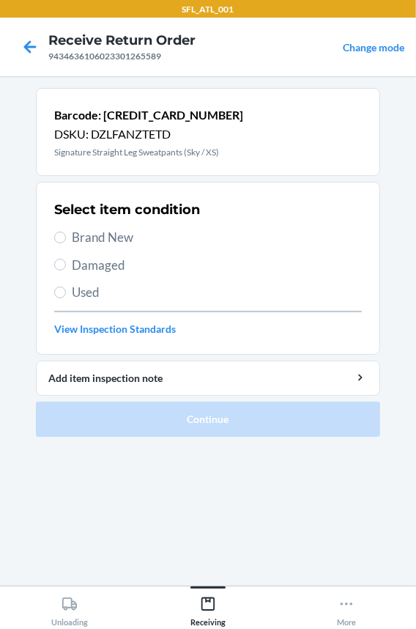
click at [114, 234] on span "Brand New" at bounding box center [217, 237] width 290 height 19
click at [66, 234] on input "Brand New" at bounding box center [60, 238] width 12 height 12
radio input "true"
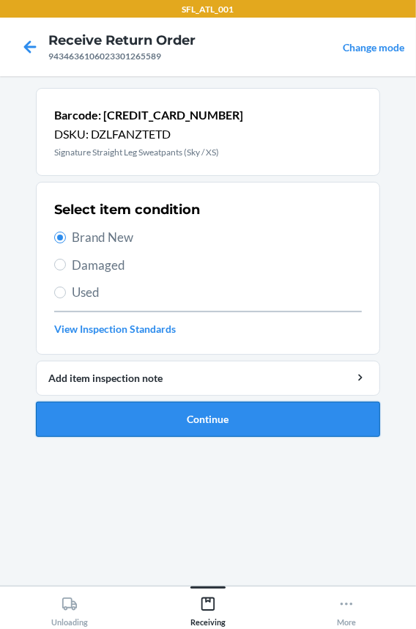
click at [171, 421] on button "Continue" at bounding box center [208, 419] width 344 height 35
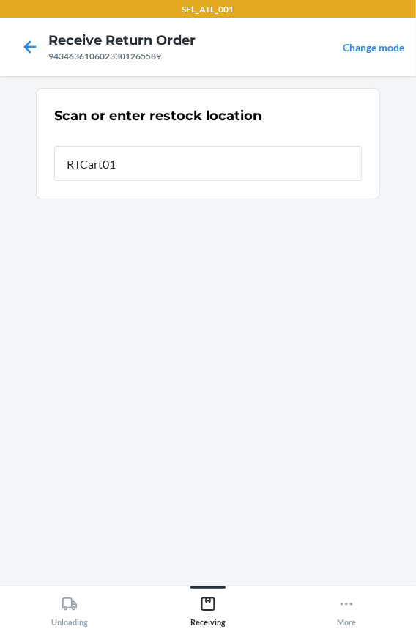
type input "RTCart013"
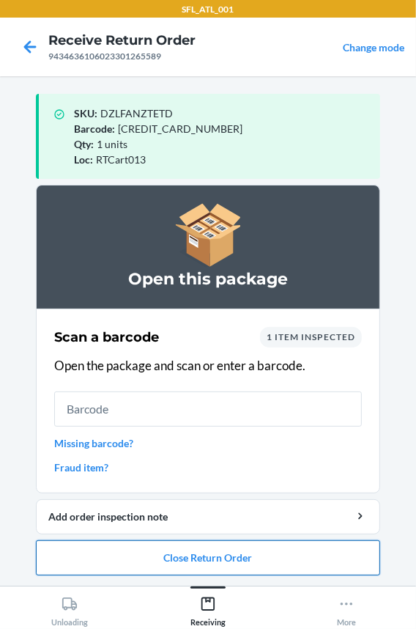
click at [226, 568] on button "Close Return Order" at bounding box center [208, 557] width 344 height 35
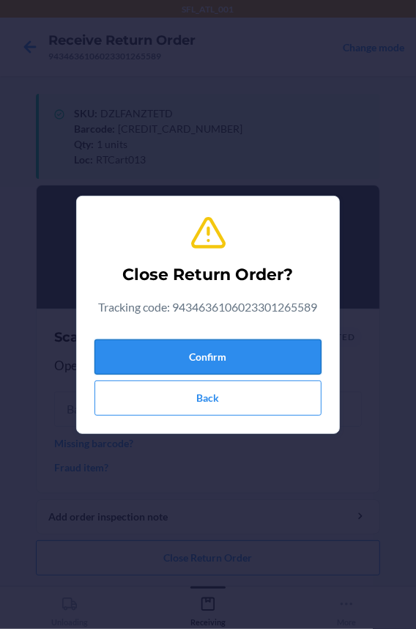
click at [252, 369] on button "Confirm" at bounding box center [208, 356] width 227 height 35
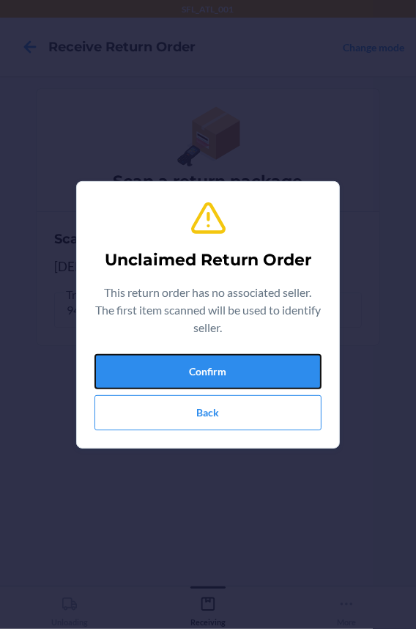
click at [252, 369] on button "Confirm" at bounding box center [208, 371] width 227 height 35
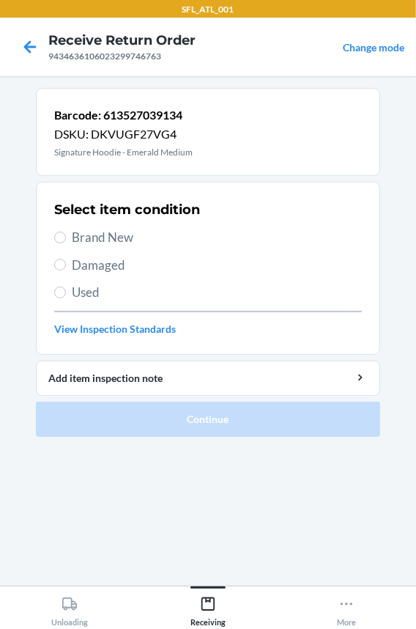
click at [97, 236] on span "Brand New" at bounding box center [217, 237] width 290 height 19
click at [66, 236] on input "Brand New" at bounding box center [60, 238] width 12 height 12
radio input "true"
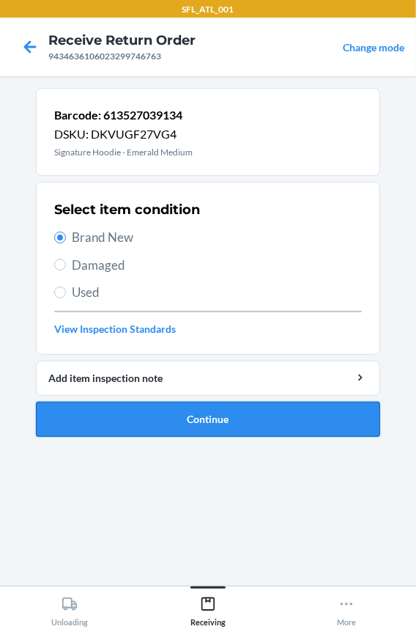
click at [107, 408] on button "Continue" at bounding box center [208, 419] width 344 height 35
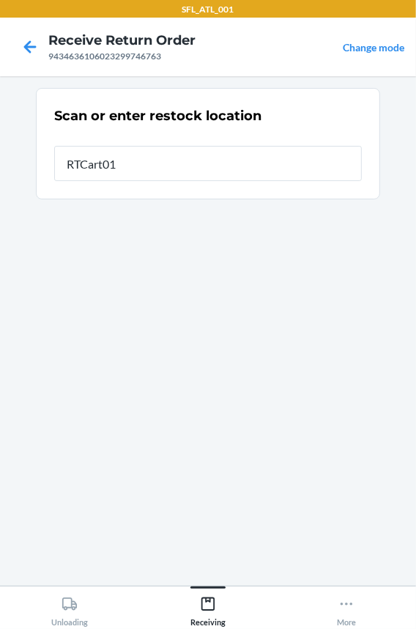
type input "RTCart013"
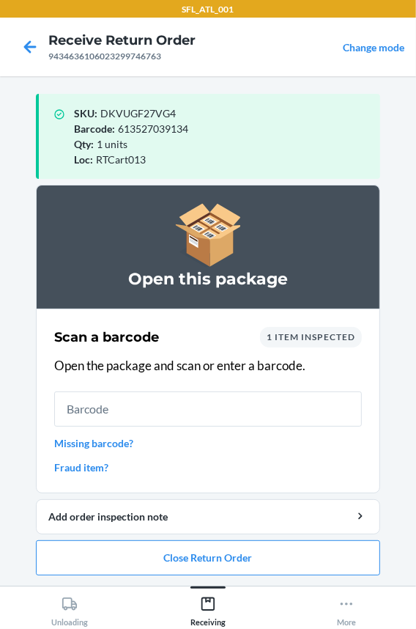
click at [159, 574] on ol "Open this package Scan a barcode 1 item inspected Open the package and scan or …" at bounding box center [208, 386] width 344 height 402
click at [148, 552] on button "Close Return Order" at bounding box center [208, 557] width 344 height 35
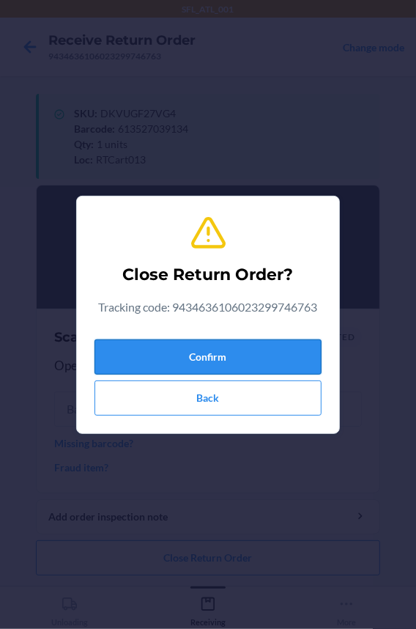
click at [191, 352] on button "Confirm" at bounding box center [208, 356] width 227 height 35
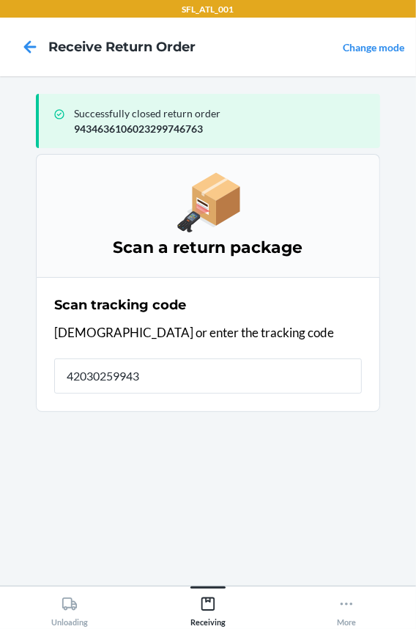
type input "420302599434"
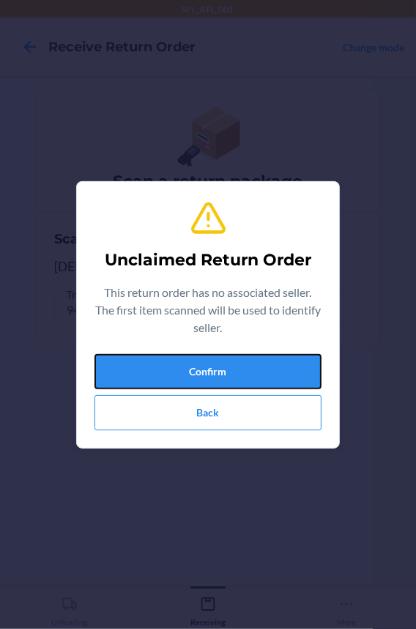
click at [191, 354] on button "Confirm" at bounding box center [208, 371] width 227 height 35
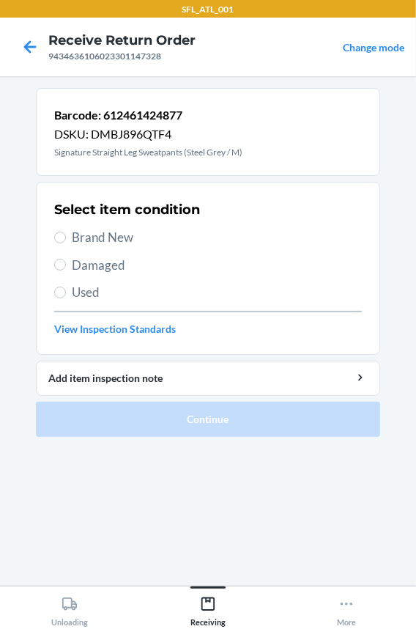
click at [111, 229] on span "Brand New" at bounding box center [217, 237] width 290 height 19
click at [66, 232] on input "Brand New" at bounding box center [60, 238] width 12 height 12
radio input "true"
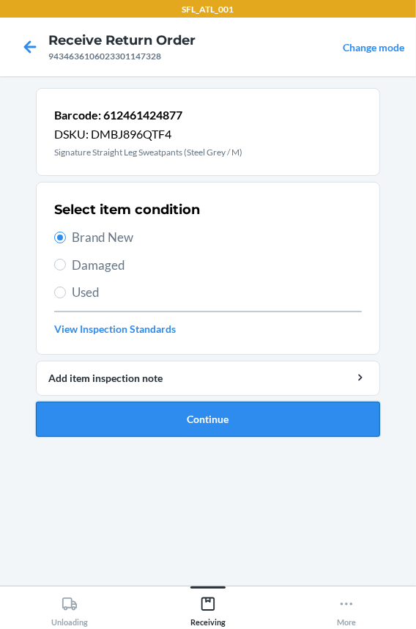
click at [109, 418] on button "Continue" at bounding box center [208, 419] width 344 height 35
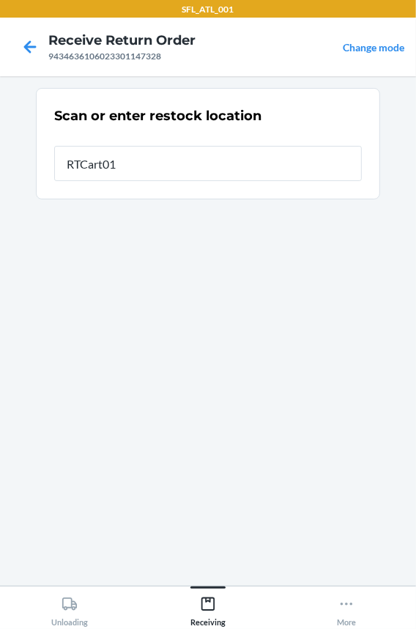
type input "RTCart013"
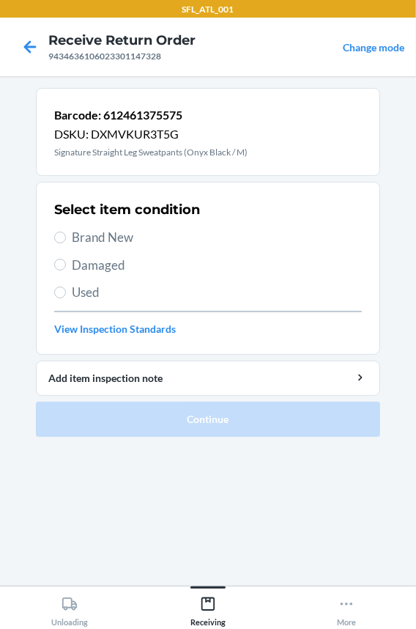
click at [112, 243] on span "Brand New" at bounding box center [217, 237] width 290 height 19
click at [66, 243] on input "Brand New" at bounding box center [60, 238] width 12 height 12
radio input "true"
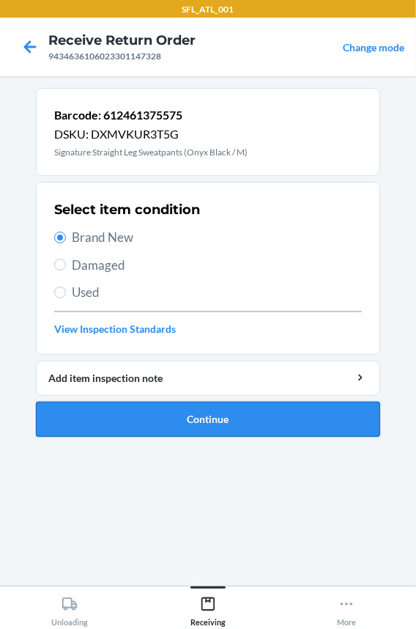
click at [136, 415] on button "Continue" at bounding box center [208, 419] width 344 height 35
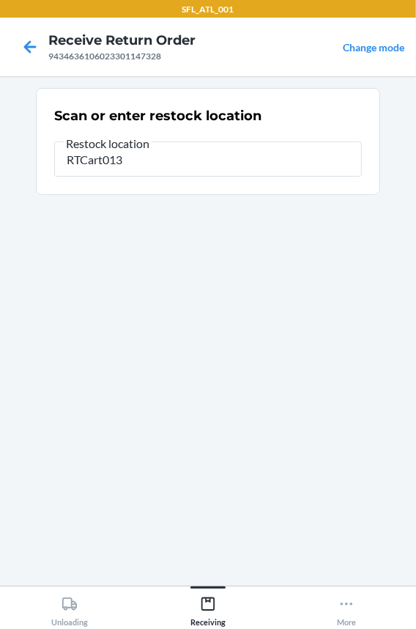
type input "RTCart013"
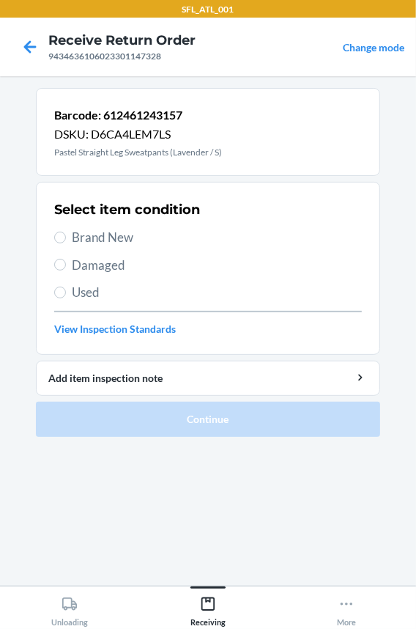
click at [89, 242] on span "Brand New" at bounding box center [217, 237] width 290 height 19
click at [66, 242] on input "Brand New" at bounding box center [60, 238] width 12 height 12
radio input "true"
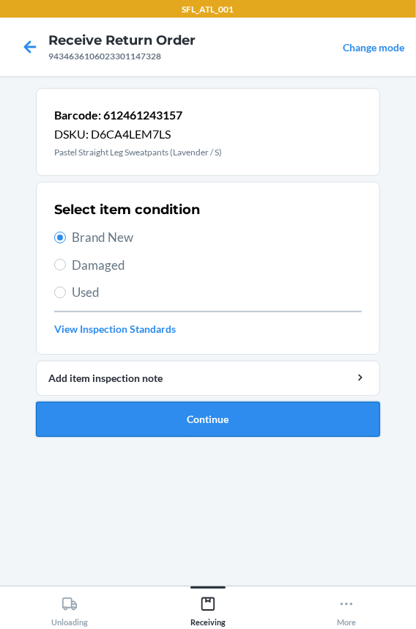
click at [118, 407] on button "Continue" at bounding box center [208, 419] width 344 height 35
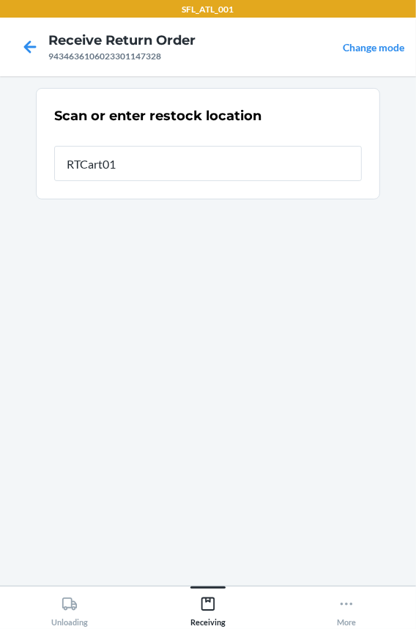
type input "RTCart013"
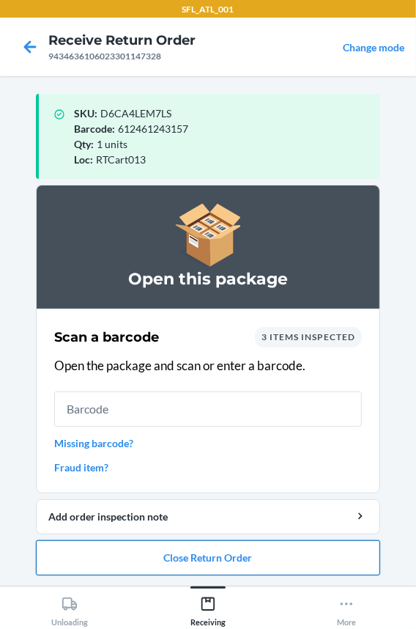
click at [110, 564] on button "Close Return Order" at bounding box center [208, 557] width 344 height 35
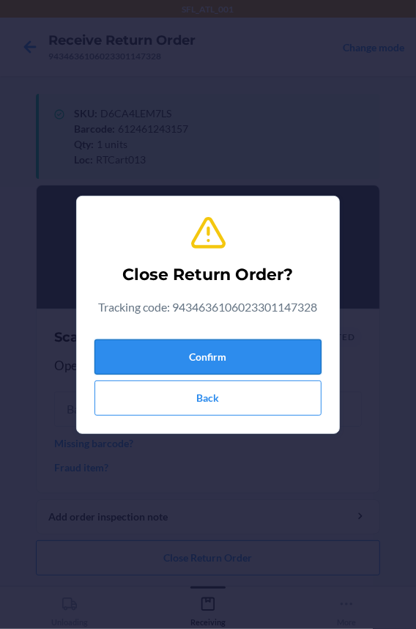
click at [180, 367] on button "Confirm" at bounding box center [208, 356] width 227 height 35
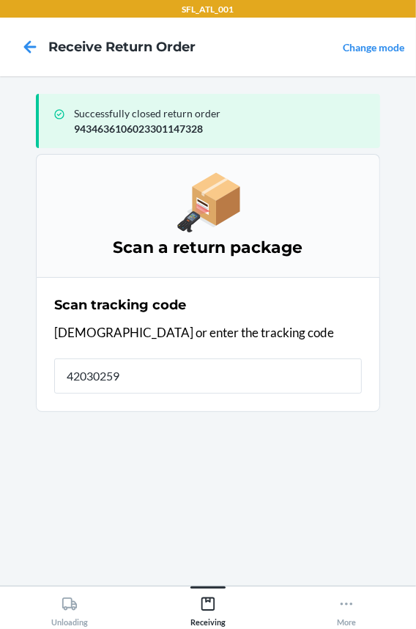
type input "420302599"
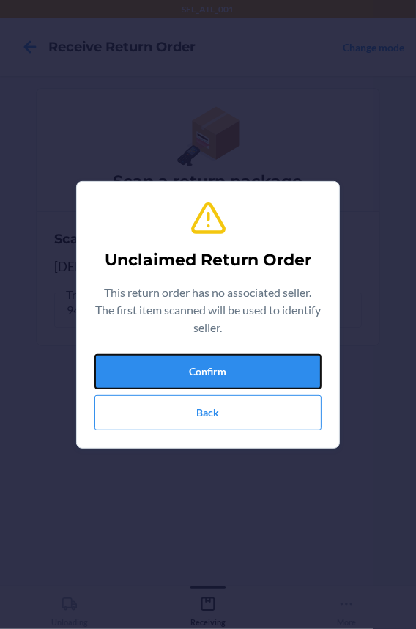
click at [180, 367] on button "Confirm" at bounding box center [208, 371] width 227 height 35
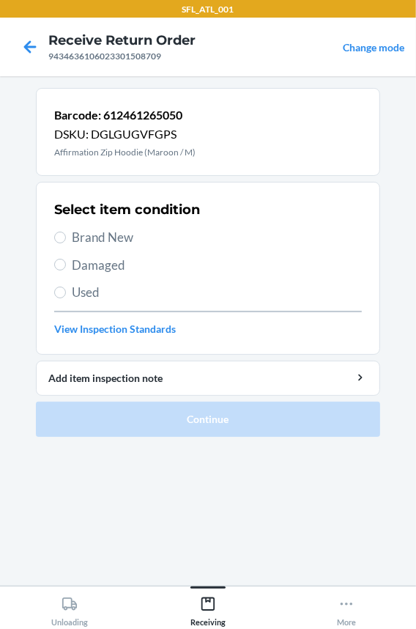
click at [122, 241] on span "Brand New" at bounding box center [217, 237] width 290 height 19
click at [66, 241] on input "Brand New" at bounding box center [60, 238] width 12 height 12
radio input "true"
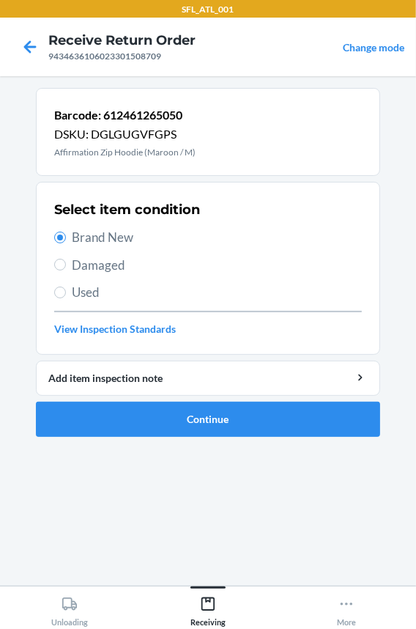
click at [187, 441] on ol "Barcode: 612461265050 DSKU: DGLGUGVFGPS Affirmation Zip Hoodie (Maroon / M) Sel…" at bounding box center [208, 268] width 344 height 361
click at [178, 421] on button "Continue" at bounding box center [208, 419] width 344 height 35
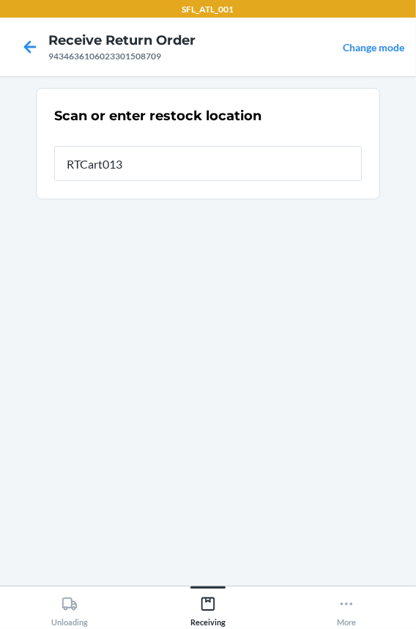
type input "RTCart013"
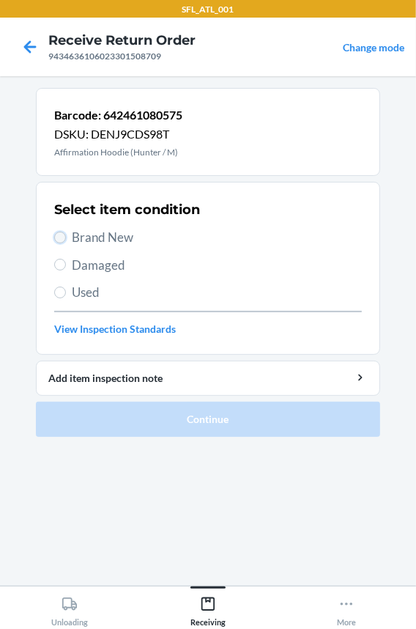
click at [65, 238] on input "Brand New" at bounding box center [60, 238] width 12 height 12
radio input "true"
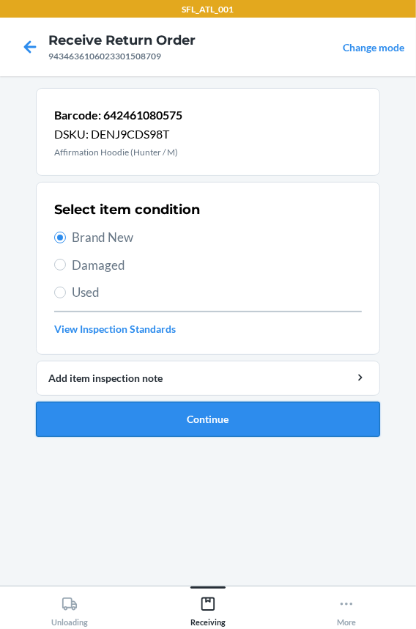
click at [111, 407] on button "Continue" at bounding box center [208, 419] width 344 height 35
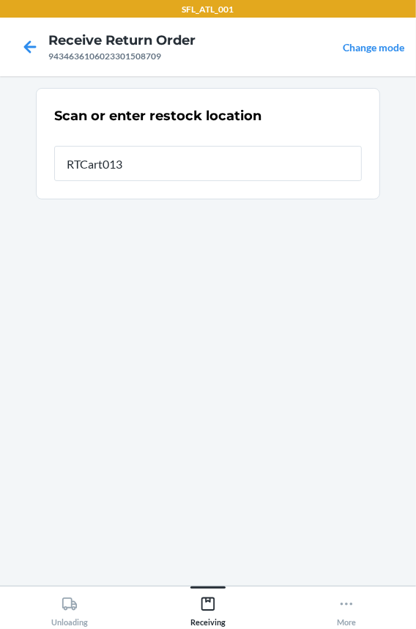
type input "RTCart013"
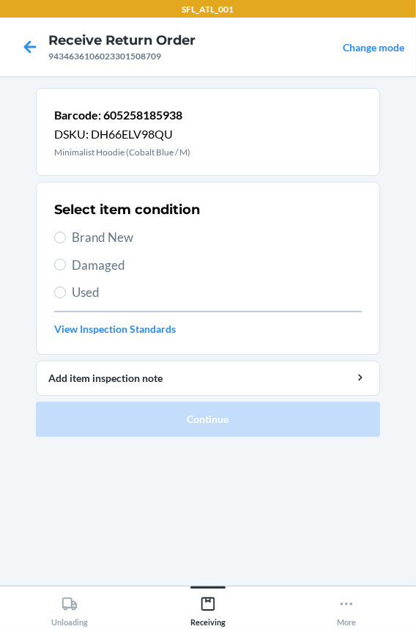
click at [92, 237] on span "Brand New" at bounding box center [217, 237] width 290 height 19
click at [66, 237] on input "Brand New" at bounding box center [60, 238] width 12 height 12
radio input "true"
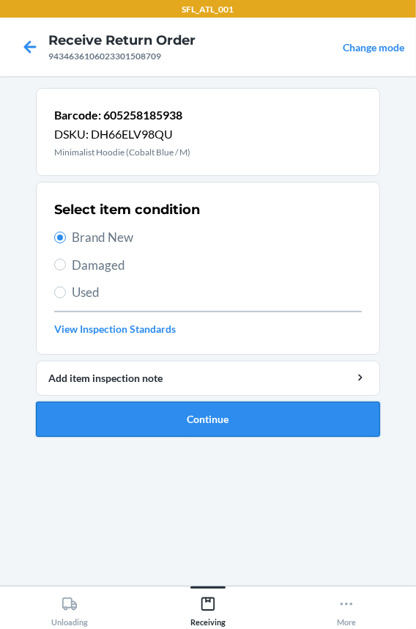
click at [125, 416] on button "Continue" at bounding box center [208, 419] width 344 height 35
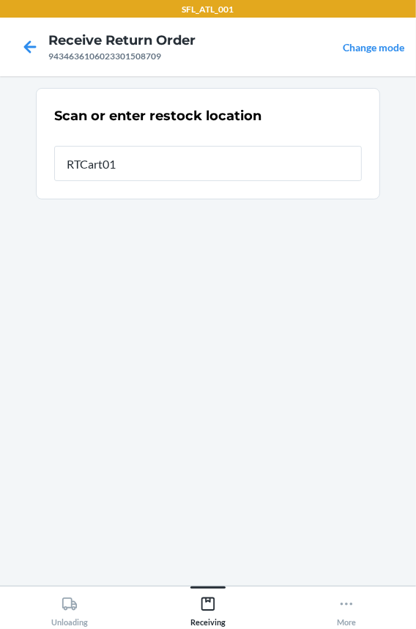
type input "RTCart013"
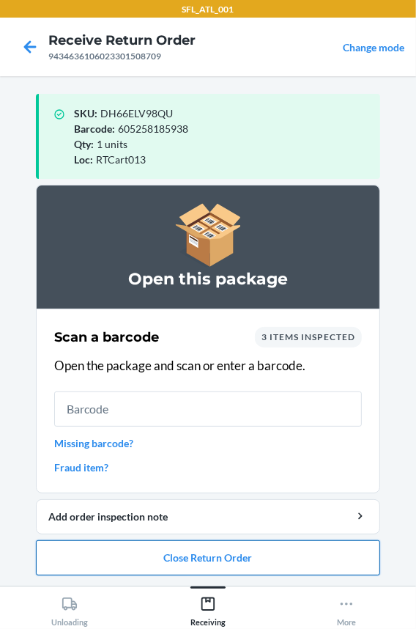
click at [124, 559] on button "Close Return Order" at bounding box center [208, 557] width 344 height 35
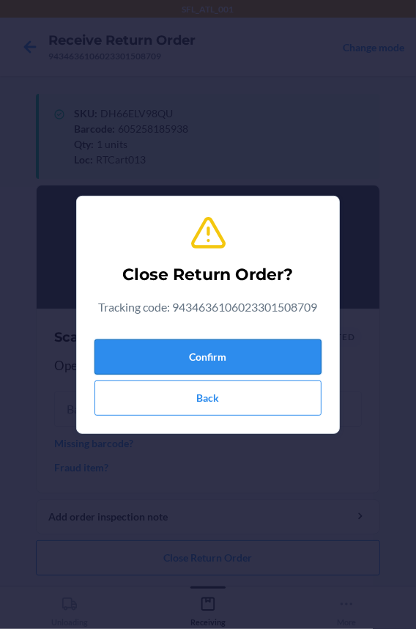
click at [140, 354] on button "Confirm" at bounding box center [208, 356] width 227 height 35
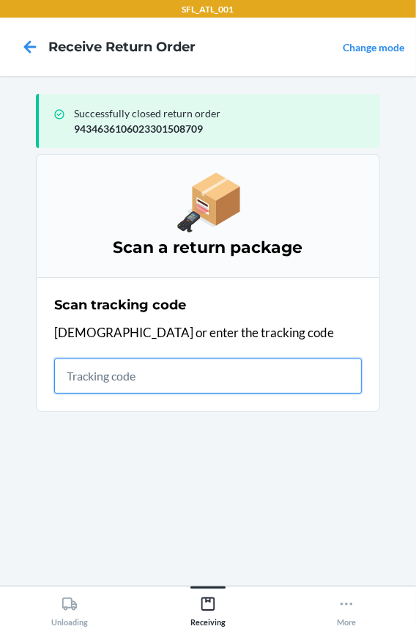
drag, startPoint x: 111, startPoint y: 381, endPoint x: 120, endPoint y: 372, distance: 13.0
click at [120, 372] on input "text" at bounding box center [208, 375] width 308 height 35
type input "42030259943463610602330132740"
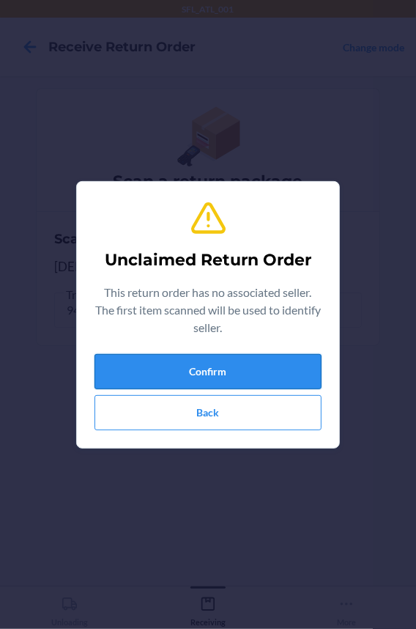
drag, startPoint x: 120, startPoint y: 372, endPoint x: 137, endPoint y: 386, distance: 22.3
click at [137, 386] on button "Confirm" at bounding box center [208, 371] width 227 height 35
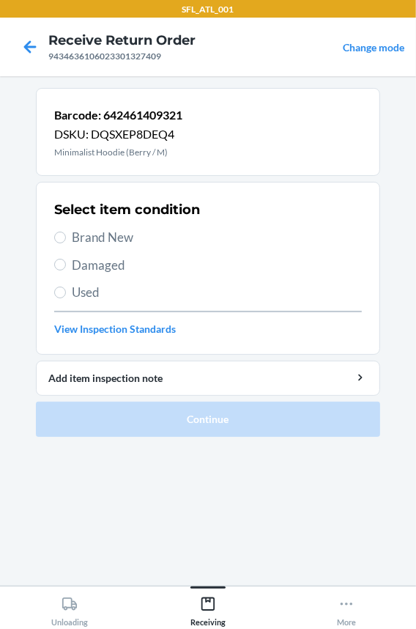
click at [117, 228] on span "Brand New" at bounding box center [217, 237] width 290 height 19
click at [66, 232] on input "Brand New" at bounding box center [60, 238] width 12 height 12
radio input "true"
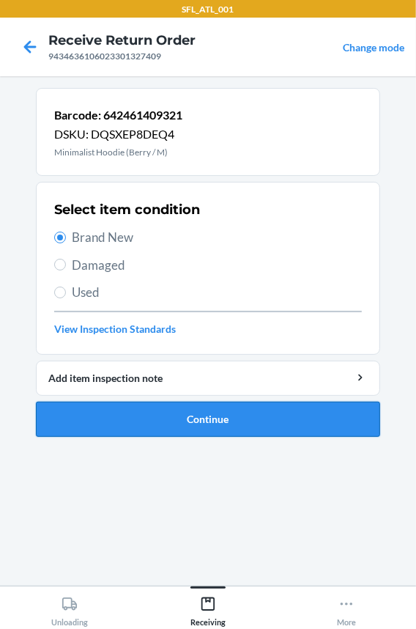
click at [138, 411] on button "Continue" at bounding box center [208, 419] width 344 height 35
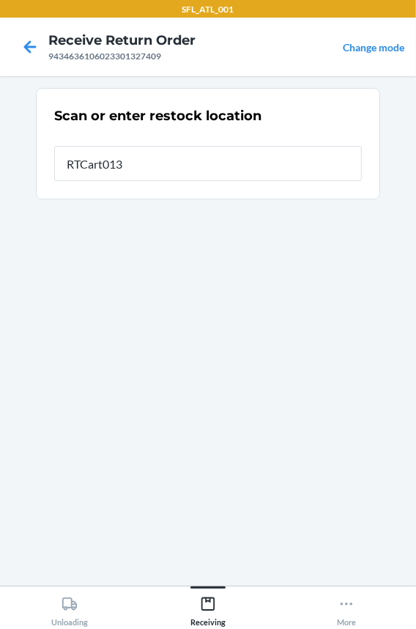
type input "RTCart013"
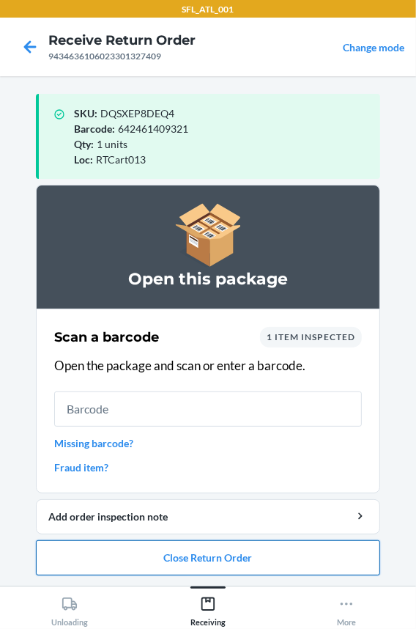
click at [251, 555] on button "Close Return Order" at bounding box center [208, 557] width 344 height 35
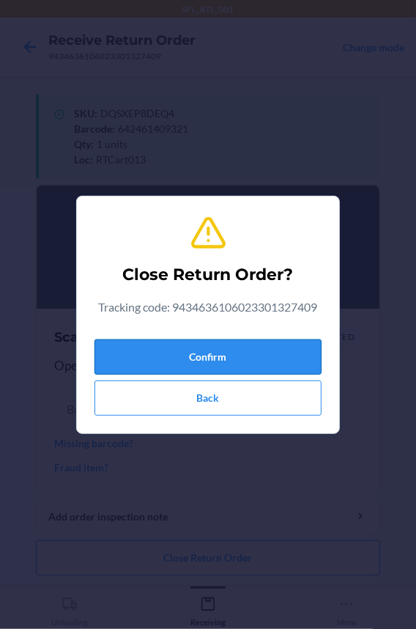
click at [221, 348] on button "Confirm" at bounding box center [208, 356] width 227 height 35
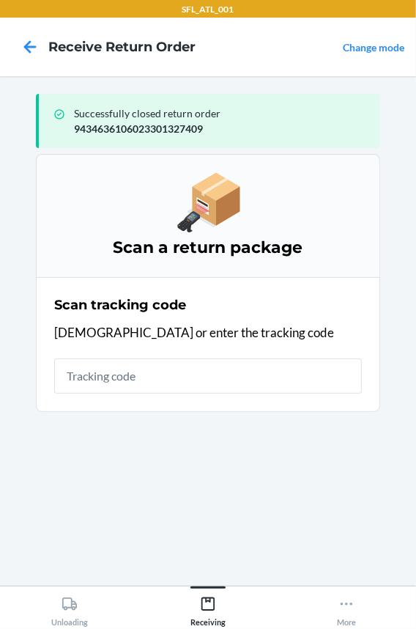
click at [153, 380] on input "text" at bounding box center [208, 375] width 308 height 35
type input "420302599434636"
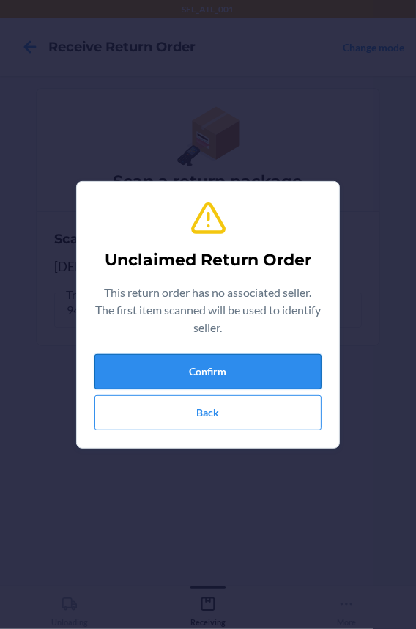
click at [155, 380] on button "Confirm" at bounding box center [208, 371] width 227 height 35
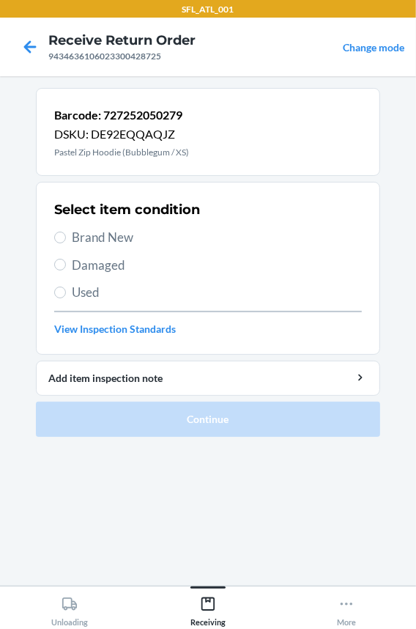
click at [70, 242] on label "Brand New" at bounding box center [208, 237] width 308 height 19
click at [66, 242] on input "Brand New" at bounding box center [60, 238] width 12 height 12
radio input "true"
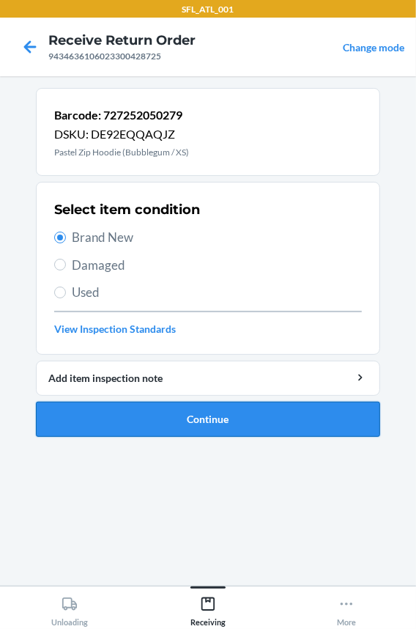
click at [123, 414] on button "Continue" at bounding box center [208, 419] width 344 height 35
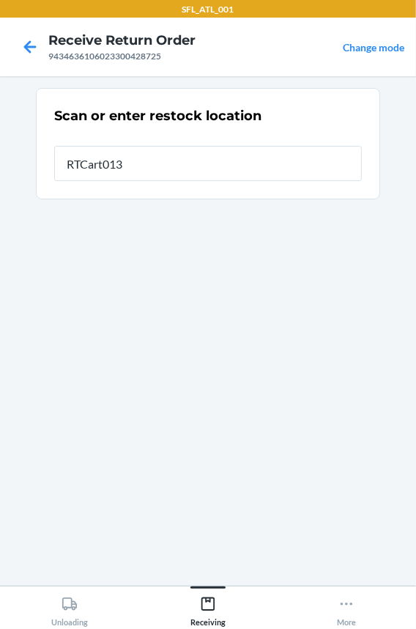
type input "RTCart013"
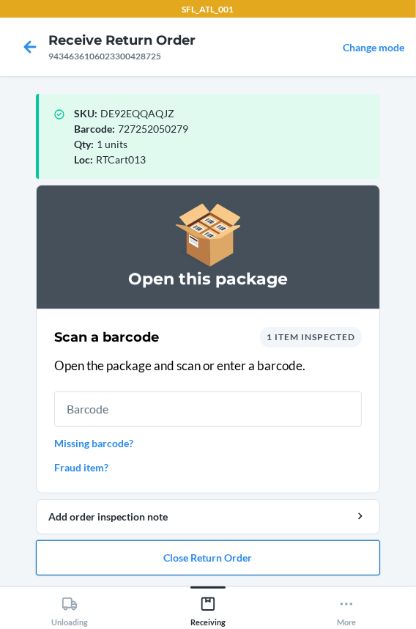
click at [182, 547] on button "Close Return Order" at bounding box center [208, 557] width 344 height 35
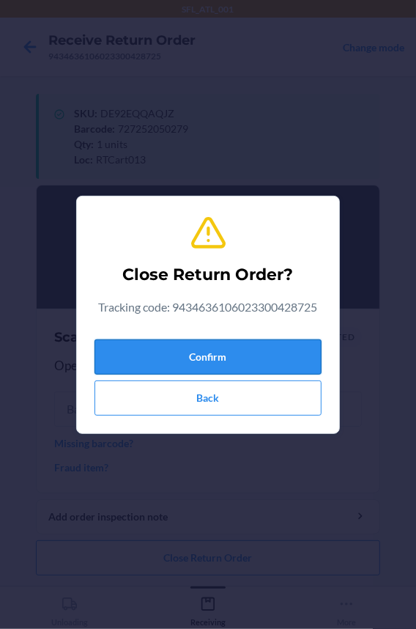
click at [193, 367] on button "Confirm" at bounding box center [208, 356] width 227 height 35
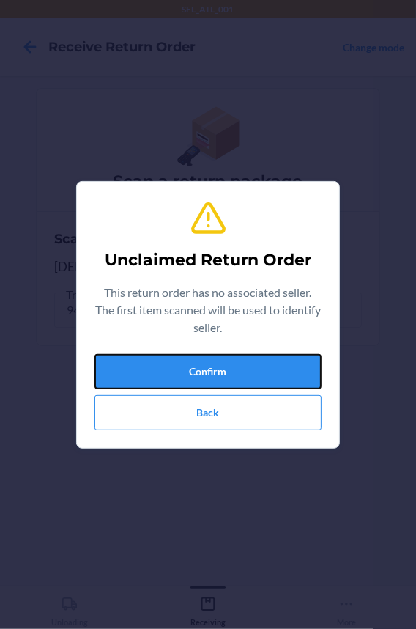
click at [193, 367] on button "Confirm" at bounding box center [208, 371] width 227 height 35
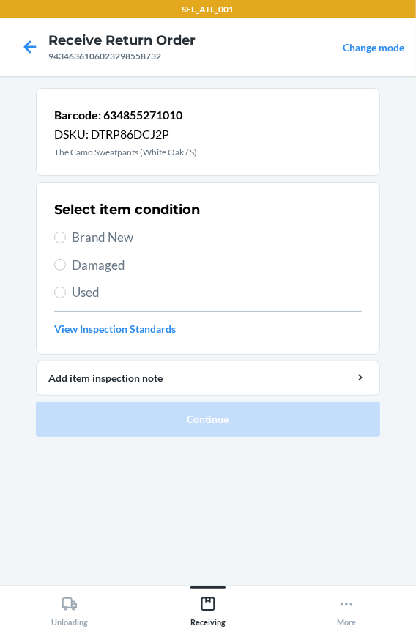
click at [111, 230] on span "Brand New" at bounding box center [217, 237] width 290 height 19
click at [66, 232] on input "Brand New" at bounding box center [60, 238] width 12 height 12
radio input "true"
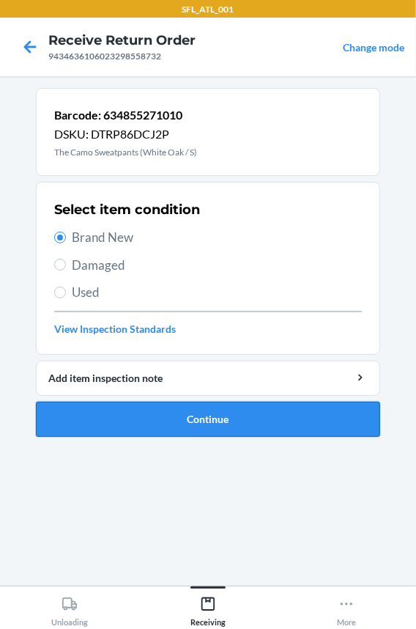
click at [148, 410] on button "Continue" at bounding box center [208, 419] width 344 height 35
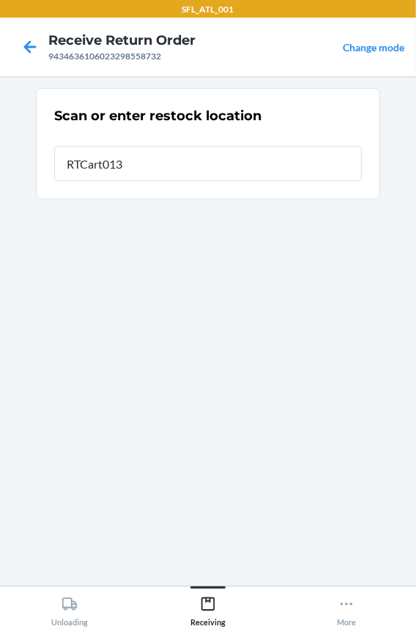
type input "RTCart013"
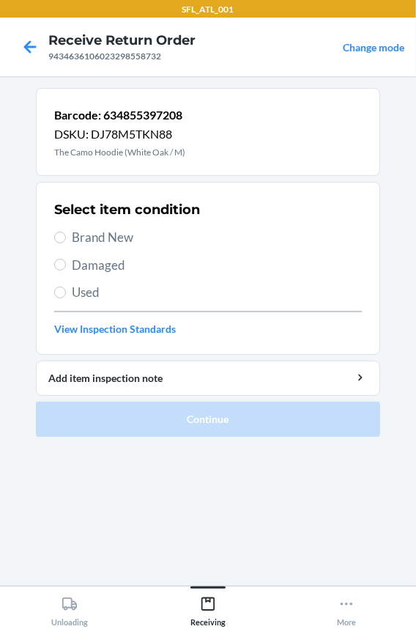
click at [97, 242] on span "Brand New" at bounding box center [217, 237] width 290 height 19
click at [66, 242] on input "Brand New" at bounding box center [60, 238] width 12 height 12
radio input "true"
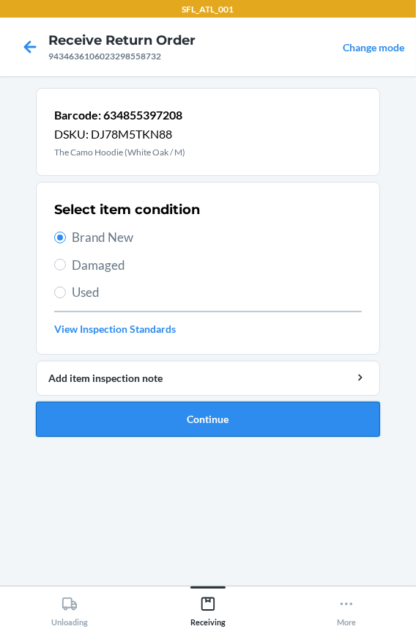
click at [110, 432] on button "Continue" at bounding box center [208, 419] width 344 height 35
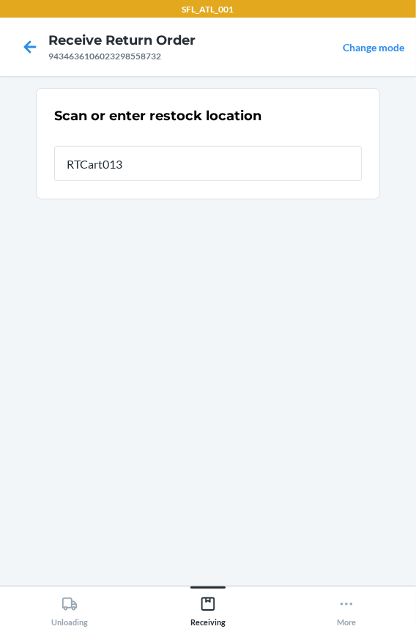
type input "RTCart013"
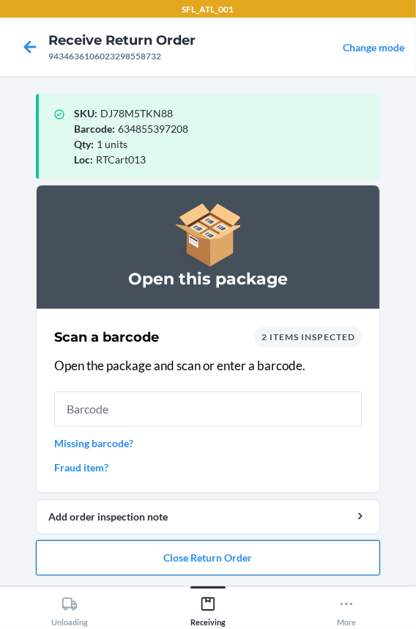
click at [93, 570] on button "Close Return Order" at bounding box center [208, 557] width 344 height 35
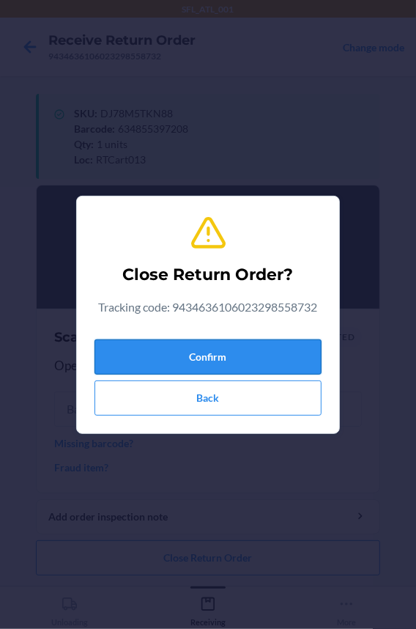
click at [149, 357] on button "Confirm" at bounding box center [208, 356] width 227 height 35
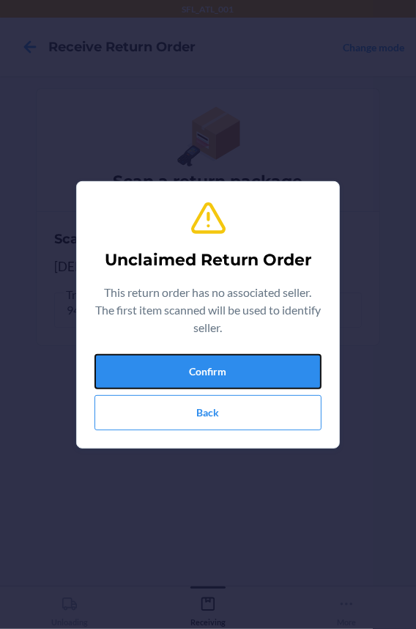
click at [149, 357] on button "Confirm" at bounding box center [208, 371] width 227 height 35
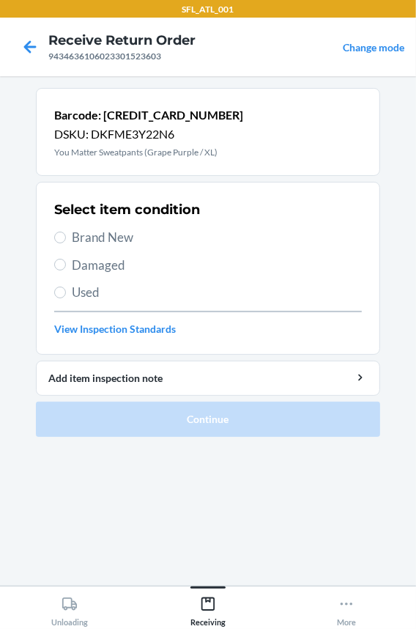
drag, startPoint x: 132, startPoint y: 240, endPoint x: 132, endPoint y: 249, distance: 8.8
click at [132, 240] on span "Brand New" at bounding box center [217, 237] width 290 height 19
click at [66, 240] on input "Brand New" at bounding box center [60, 238] width 12 height 12
radio input "true"
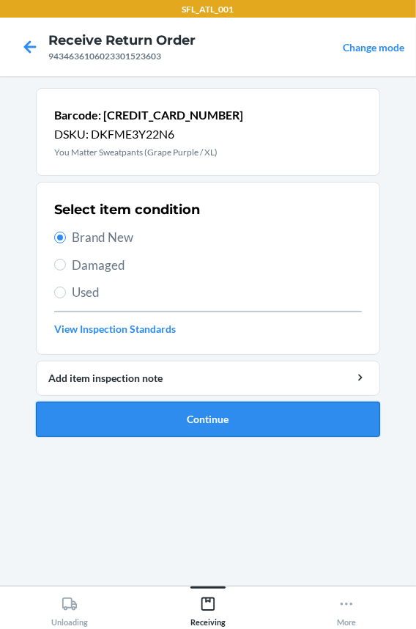
click at [135, 415] on button "Continue" at bounding box center [208, 419] width 344 height 35
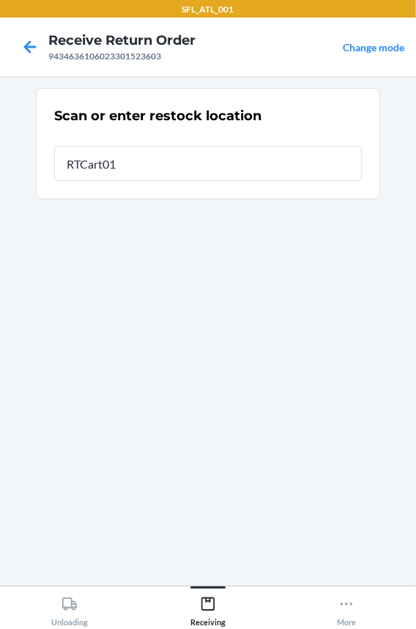
type input "RTCart013"
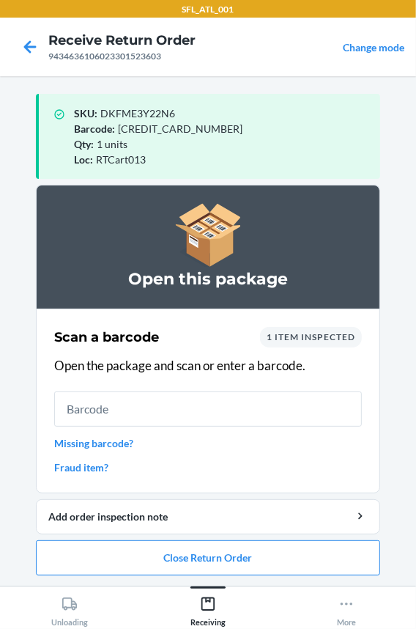
click at [149, 537] on li "Open this package Scan a barcode 1 item inspected Open the package and scan or …" at bounding box center [208, 380] width 344 height 391
click at [146, 555] on button "Close Return Order" at bounding box center [208, 557] width 344 height 35
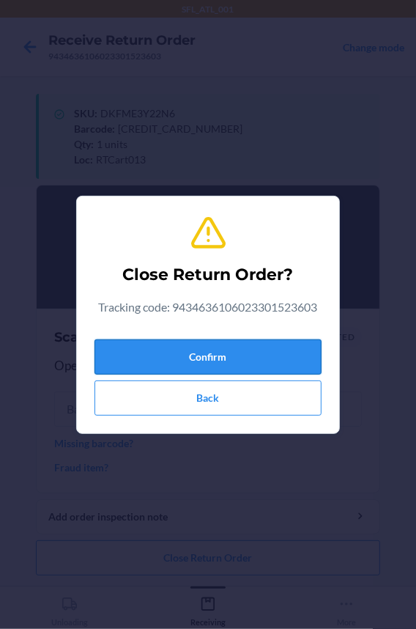
click at [232, 355] on button "Confirm" at bounding box center [208, 356] width 227 height 35
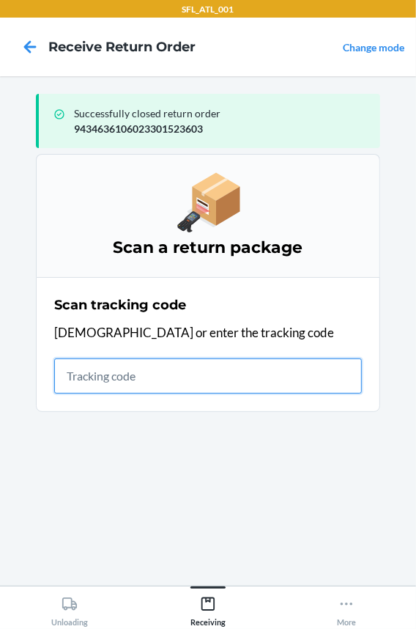
click at [133, 375] on input "text" at bounding box center [208, 375] width 308 height 35
click at [119, 388] on input "text" at bounding box center [208, 375] width 308 height 35
type input "420302599434636106023301"
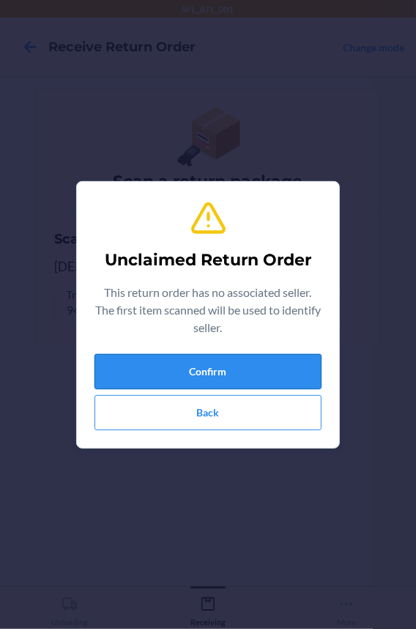
click at [138, 370] on button "Confirm" at bounding box center [208, 371] width 227 height 35
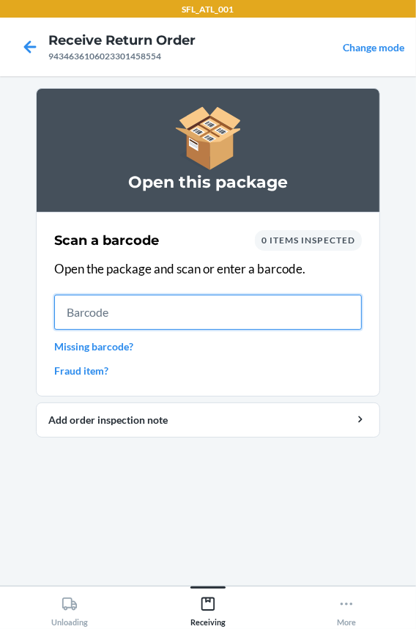
click at [73, 319] on input "text" at bounding box center [208, 312] width 308 height 35
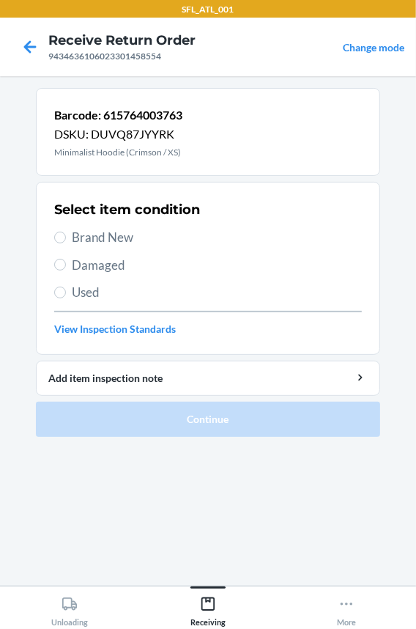
click at [86, 242] on span "Brand New" at bounding box center [217, 237] width 290 height 19
click at [66, 242] on input "Brand New" at bounding box center [60, 238] width 12 height 12
radio input "true"
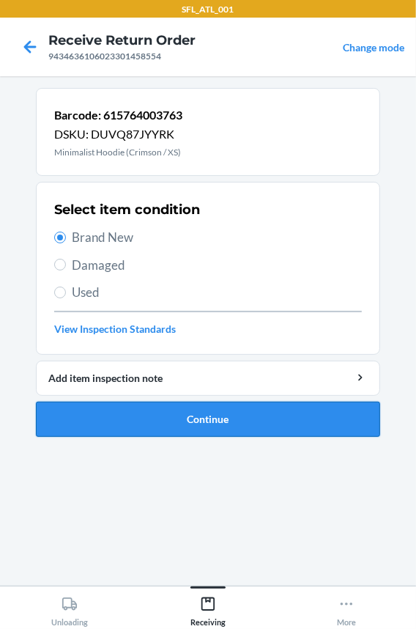
click at [106, 411] on button "Continue" at bounding box center [208, 419] width 344 height 35
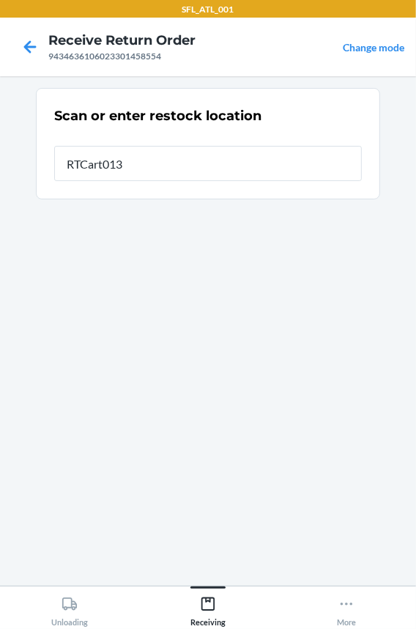
type input "RTCart013"
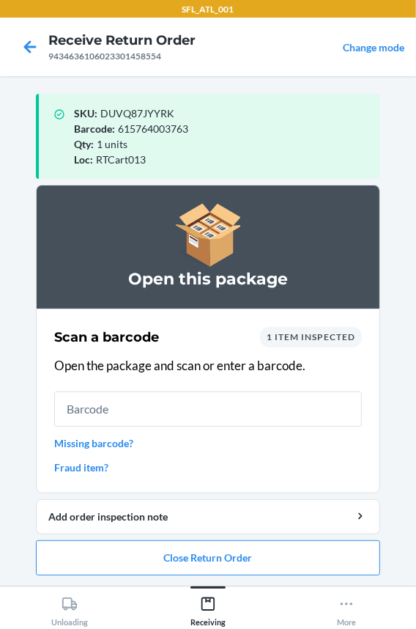
click at [166, 403] on input "text" at bounding box center [208, 408] width 308 height 35
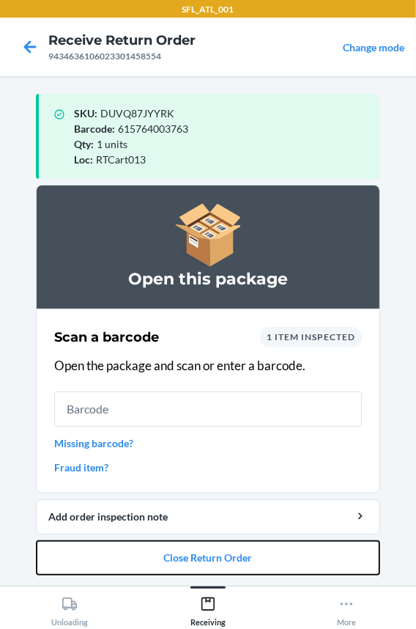
drag, startPoint x: 164, startPoint y: 550, endPoint x: 171, endPoint y: 484, distance: 66.4
click at [168, 534] on li "Open this package Scan a barcode 1 item inspected Open the package and scan or …" at bounding box center [208, 380] width 344 height 391
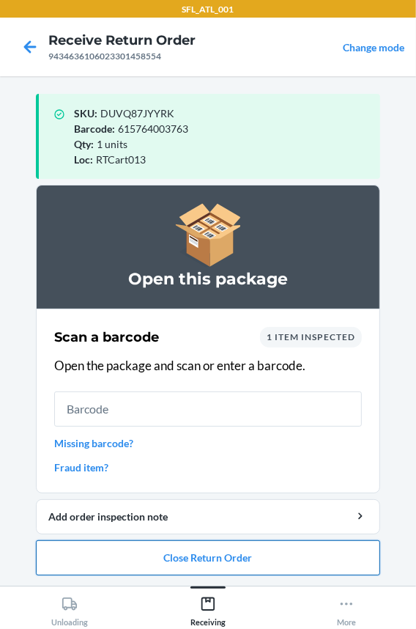
click at [191, 561] on button "Close Return Order" at bounding box center [208, 557] width 344 height 35
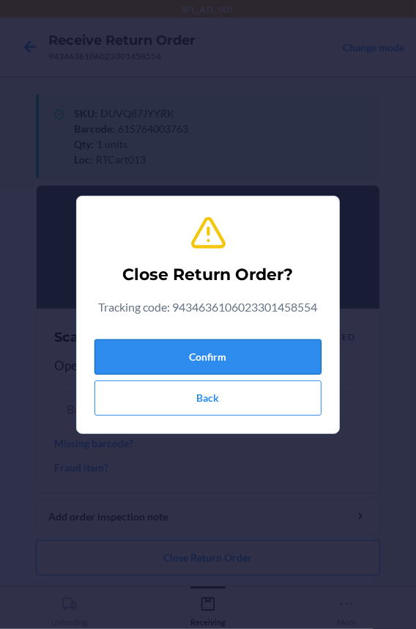
click at [204, 351] on button "Confirm" at bounding box center [208, 356] width 227 height 35
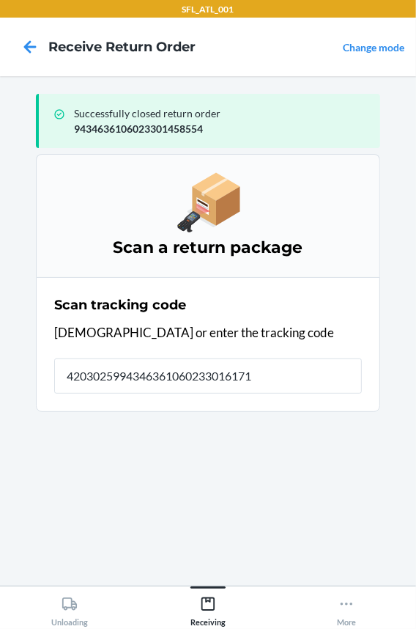
type input "42030259943463610602330161715"
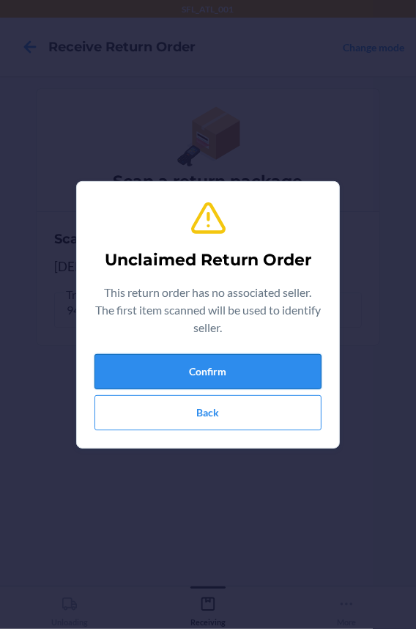
click at [204, 358] on button "Confirm" at bounding box center [208, 371] width 227 height 35
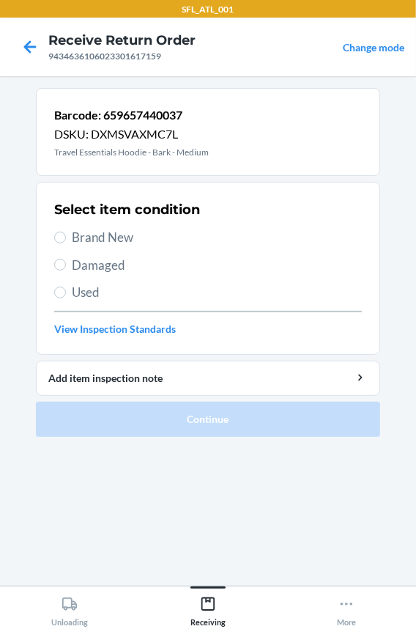
click at [117, 242] on span "Brand New" at bounding box center [217, 237] width 290 height 19
click at [66, 242] on input "Brand New" at bounding box center [60, 238] width 12 height 12
radio input "true"
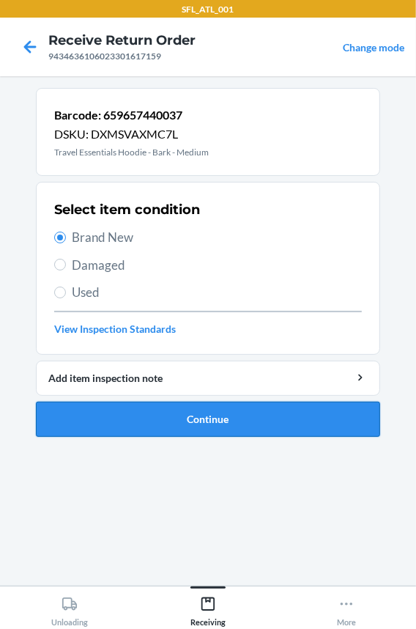
click at [125, 412] on button "Continue" at bounding box center [208, 419] width 344 height 35
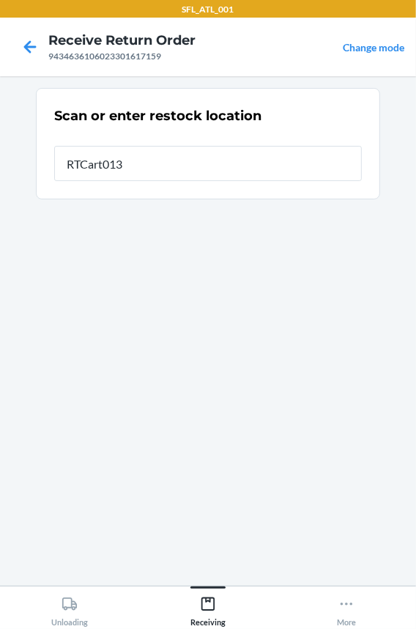
type input "RTCart013"
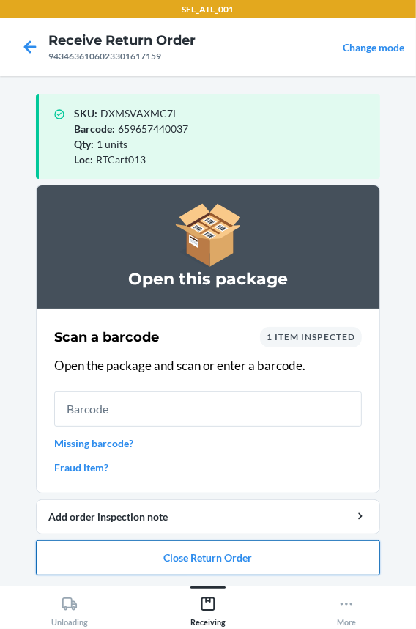
click at [268, 558] on button "Close Return Order" at bounding box center [208, 557] width 344 height 35
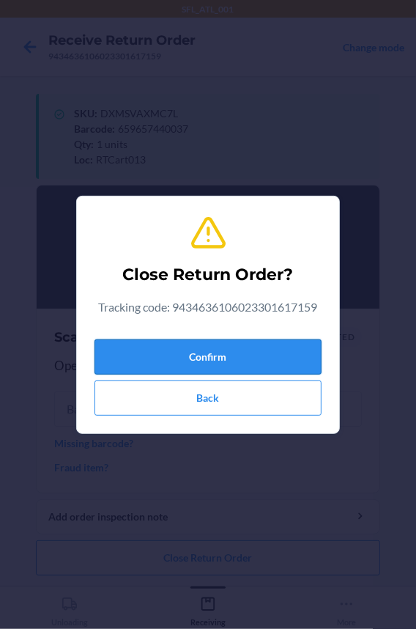
click at [194, 361] on button "Confirm" at bounding box center [208, 356] width 227 height 35
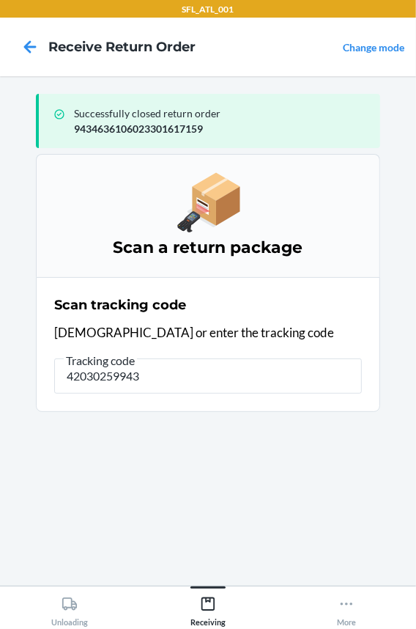
type input "420302599434"
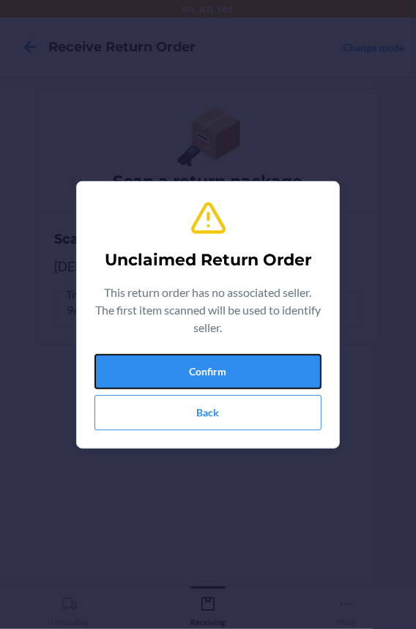
click at [194, 361] on button "Confirm" at bounding box center [208, 371] width 227 height 35
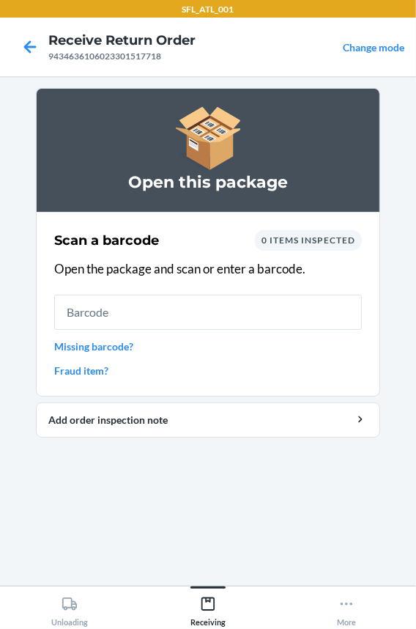
click at [175, 321] on input "text" at bounding box center [208, 312] width 308 height 35
click at [139, 306] on input "text" at bounding box center [208, 312] width 308 height 35
click at [87, 343] on link "Missing barcode?" at bounding box center [208, 346] width 308 height 15
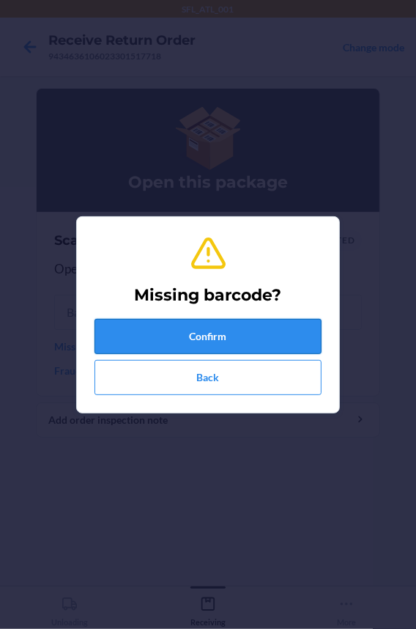
click at [143, 328] on button "Confirm" at bounding box center [208, 336] width 227 height 35
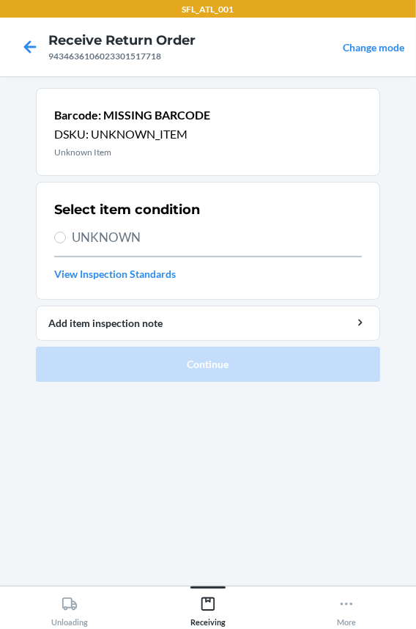
click at [103, 232] on span "UNKNOWN" at bounding box center [217, 237] width 290 height 19
click at [66, 232] on input "UNKNOWN" at bounding box center [60, 238] width 12 height 12
radio input "true"
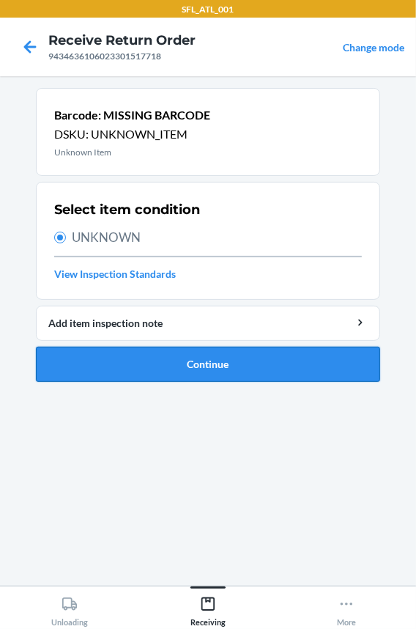
click at [119, 364] on button "Continue" at bounding box center [208, 364] width 344 height 35
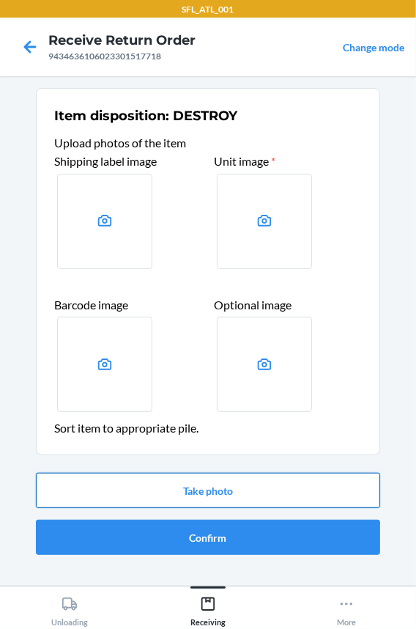
click at [154, 484] on button "Take photo" at bounding box center [208, 490] width 344 height 35
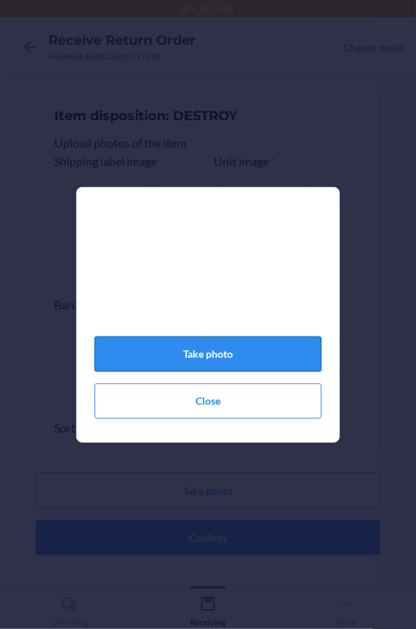
click at [183, 354] on button "Take photo" at bounding box center [208, 353] width 227 height 35
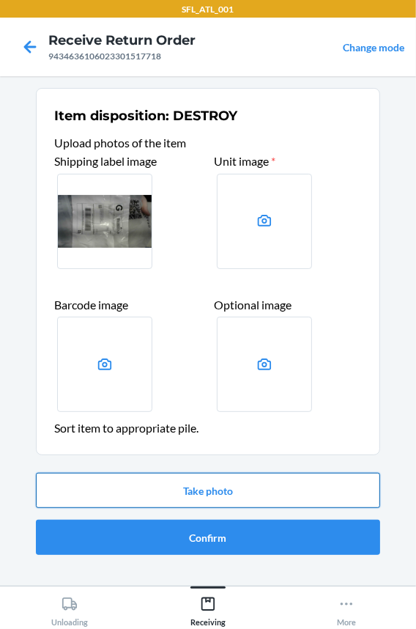
click at [120, 477] on button "Take photo" at bounding box center [208, 490] width 344 height 35
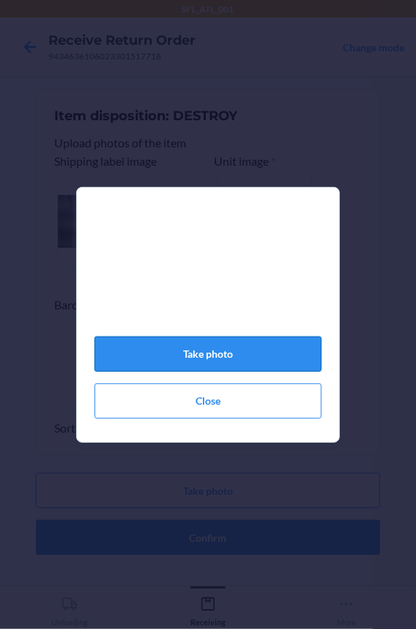
click at [149, 368] on button "Take photo" at bounding box center [208, 353] width 227 height 35
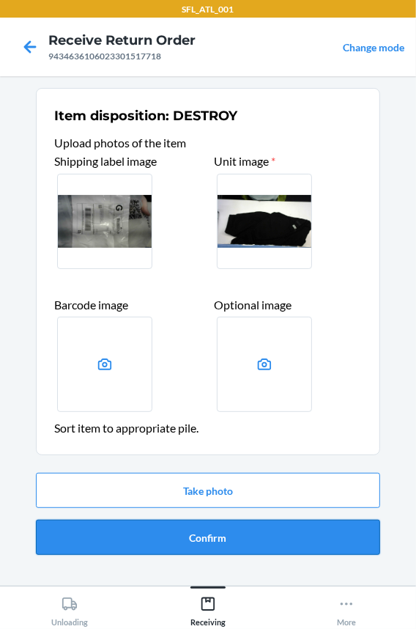
click at [151, 542] on button "Confirm" at bounding box center [208, 537] width 344 height 35
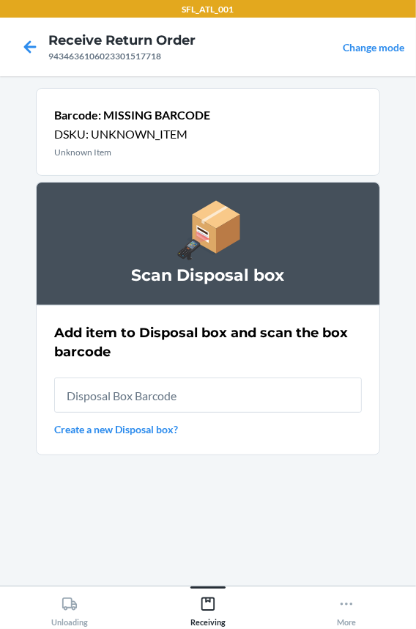
type input "RB0000018HZ"
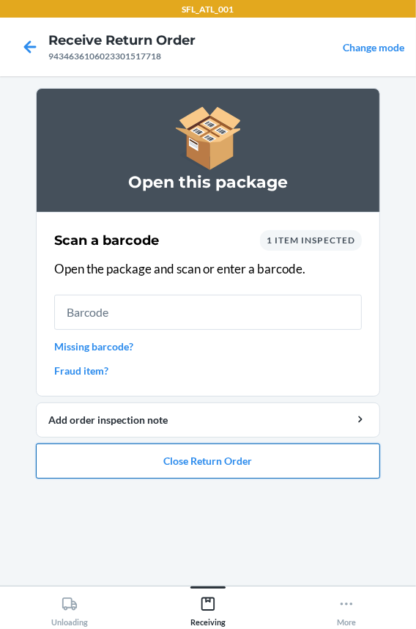
click at [175, 457] on button "Close Return Order" at bounding box center [208, 460] width 344 height 35
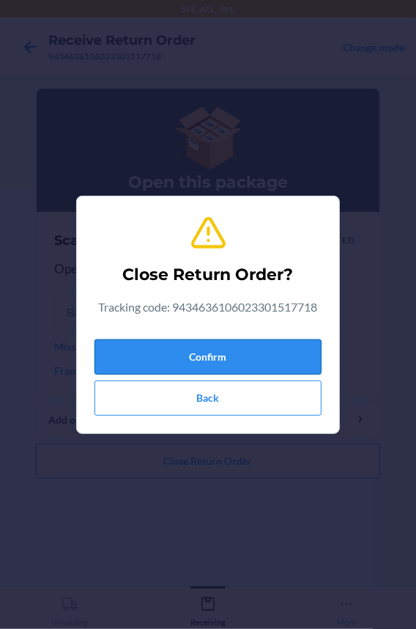
click at [167, 366] on button "Confirm" at bounding box center [208, 356] width 227 height 35
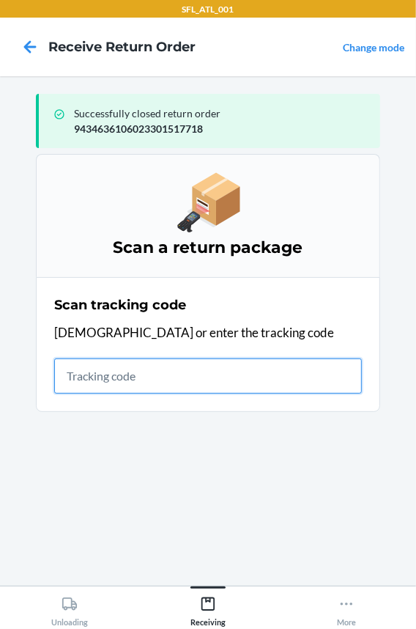
click at [83, 377] on input "text" at bounding box center [208, 375] width 308 height 35
click at [229, 377] on input "text" at bounding box center [208, 375] width 308 height 35
type input "420302599434636106"
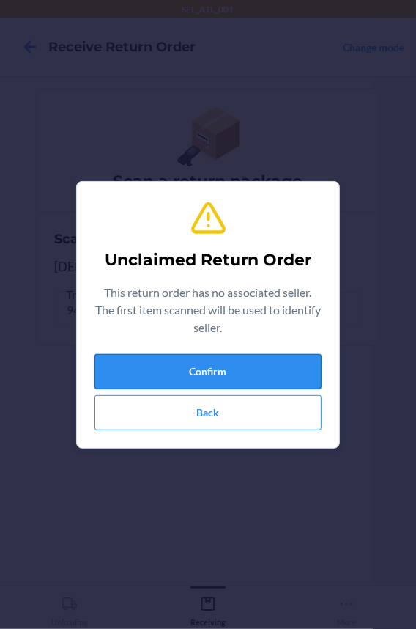
click at [269, 379] on button "Confirm" at bounding box center [208, 371] width 227 height 35
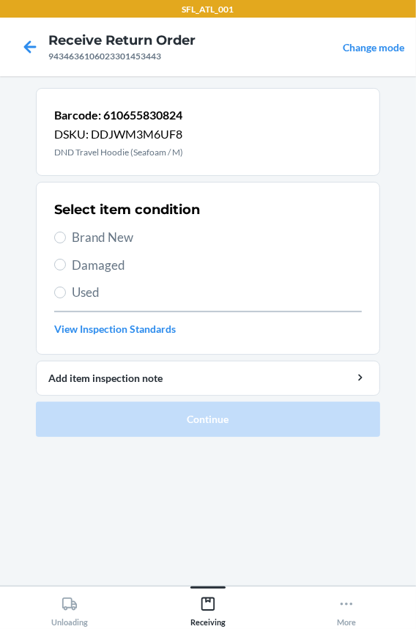
click at [115, 234] on span "Brand New" at bounding box center [217, 237] width 290 height 19
click at [66, 234] on input "Brand New" at bounding box center [60, 238] width 12 height 12
radio input "true"
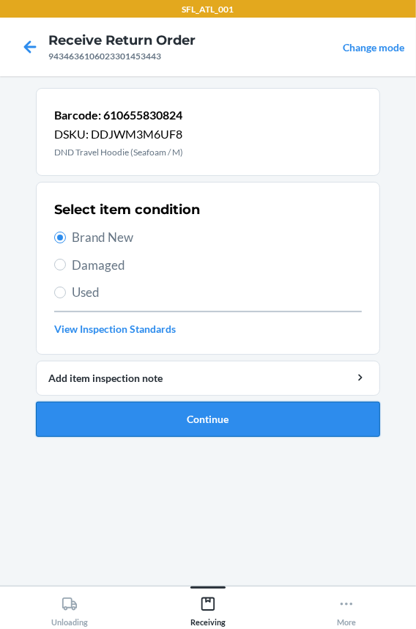
click at [175, 418] on button "Continue" at bounding box center [208, 419] width 344 height 35
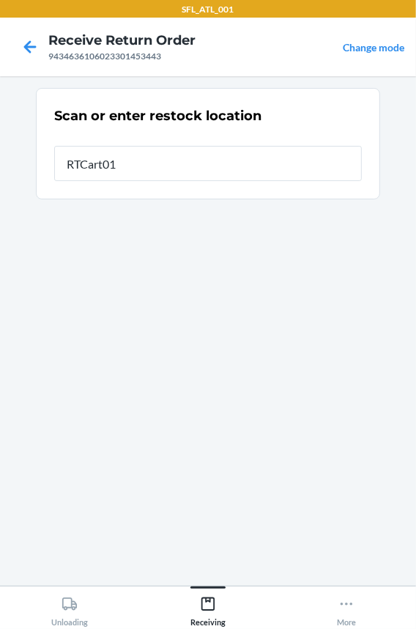
type input "RTCart013"
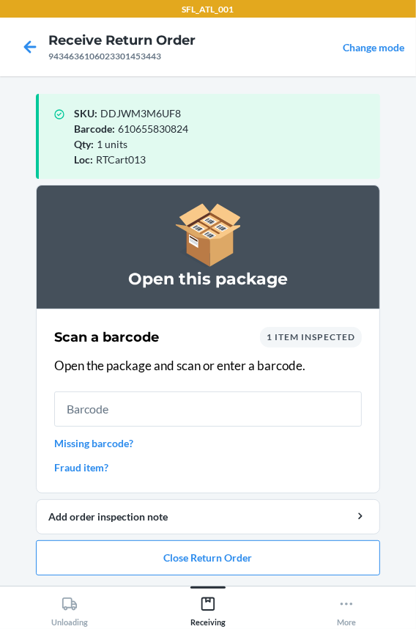
click at [138, 401] on input "text" at bounding box center [208, 408] width 308 height 35
click at [159, 546] on button "Close Return Order" at bounding box center [208, 557] width 344 height 35
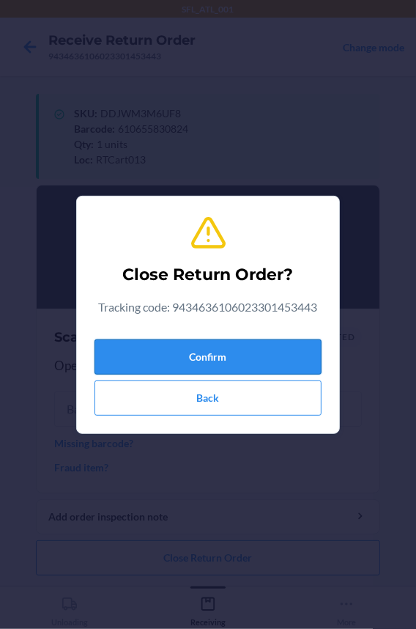
click at [163, 345] on button "Confirm" at bounding box center [208, 356] width 227 height 35
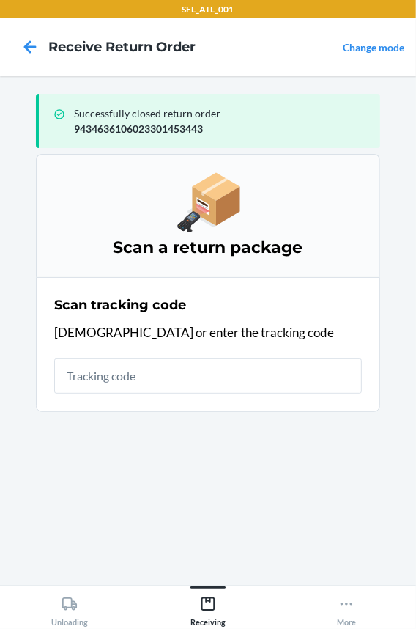
click at [159, 377] on input "text" at bounding box center [208, 375] width 308 height 35
type input "4203025994346"
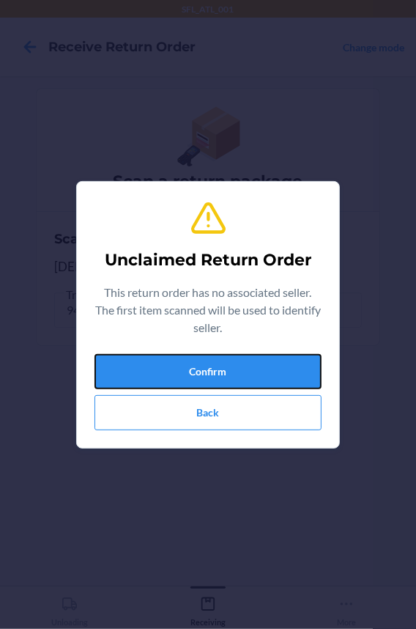
click at [159, 377] on button "Confirm" at bounding box center [208, 371] width 227 height 35
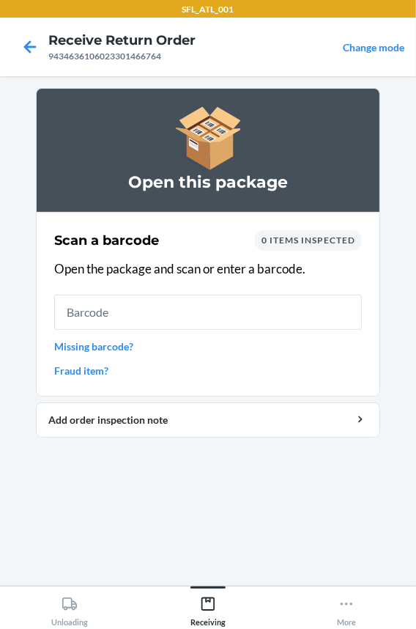
click at [148, 308] on input "text" at bounding box center [208, 312] width 308 height 35
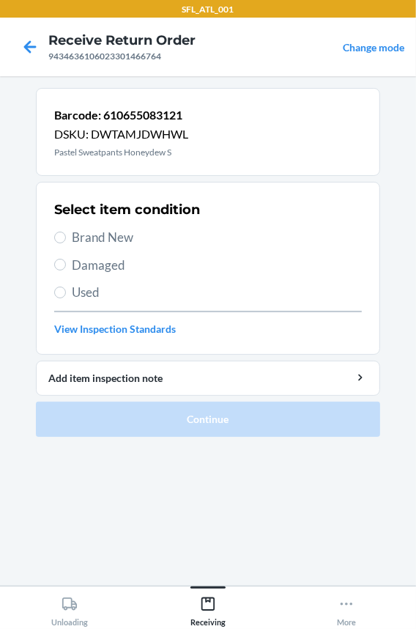
click at [102, 237] on span "Brand New" at bounding box center [217, 237] width 290 height 19
click at [66, 237] on input "Brand New" at bounding box center [60, 238] width 12 height 12
radio input "true"
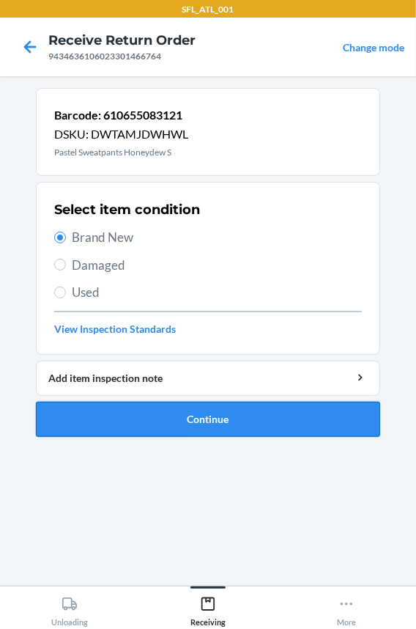
click at [108, 421] on button "Continue" at bounding box center [208, 419] width 344 height 35
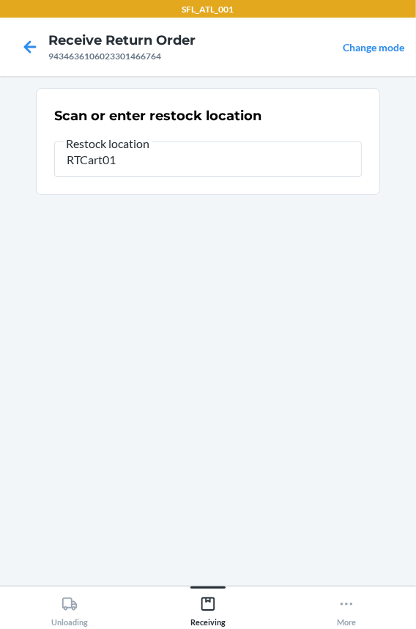
type input "RTCart013"
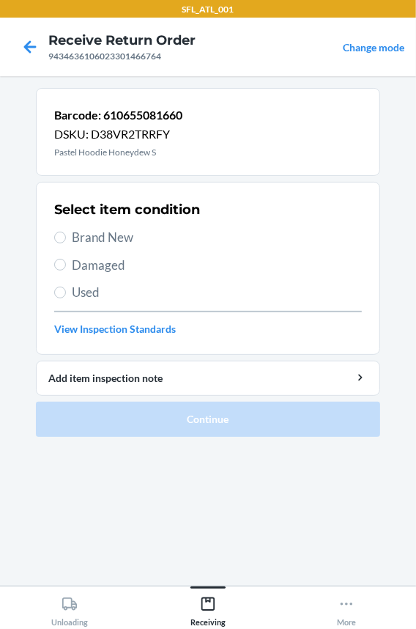
click at [75, 243] on span "Brand New" at bounding box center [217, 237] width 290 height 19
click at [66, 243] on input "Brand New" at bounding box center [60, 238] width 12 height 12
radio input "true"
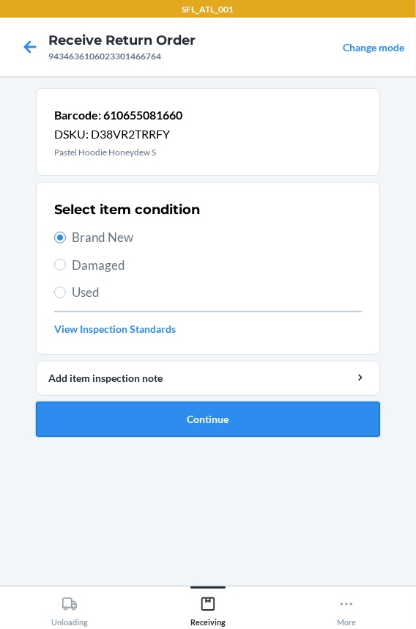
click at [107, 407] on button "Continue" at bounding box center [208, 419] width 344 height 35
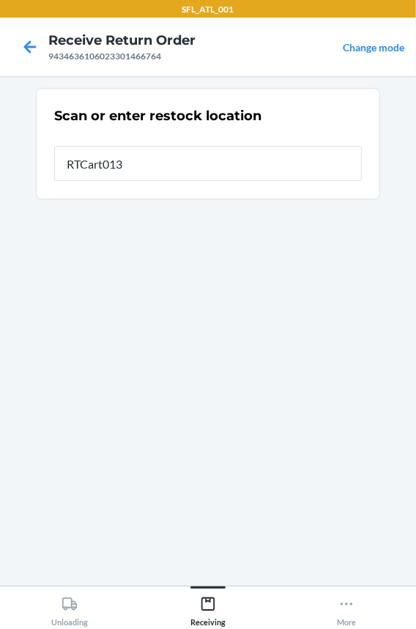
type input "RTCart013"
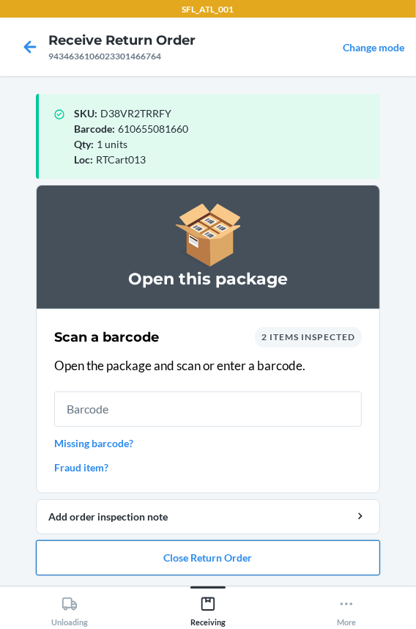
click at [142, 564] on button "Close Return Order" at bounding box center [208, 557] width 344 height 35
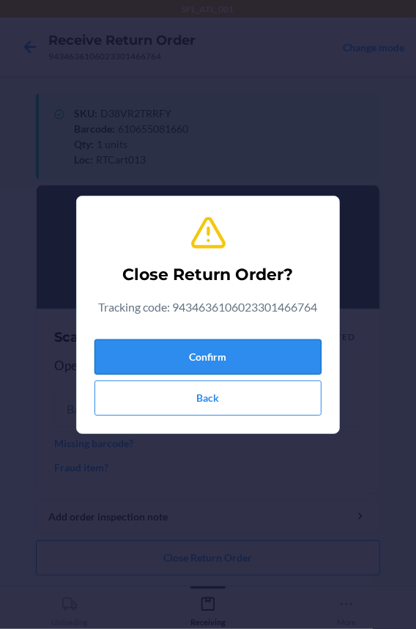
click at [182, 350] on button "Confirm" at bounding box center [208, 356] width 227 height 35
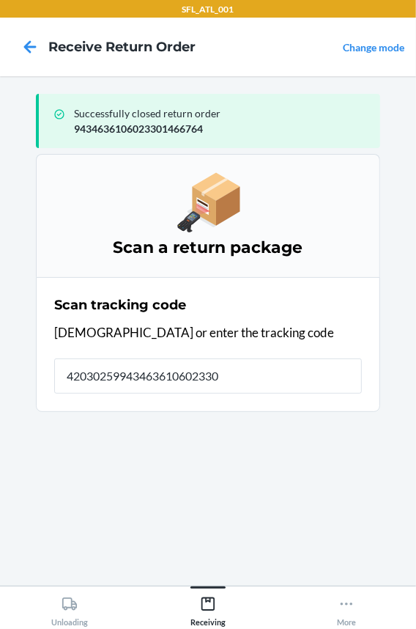
type input "420302599434636106023301"
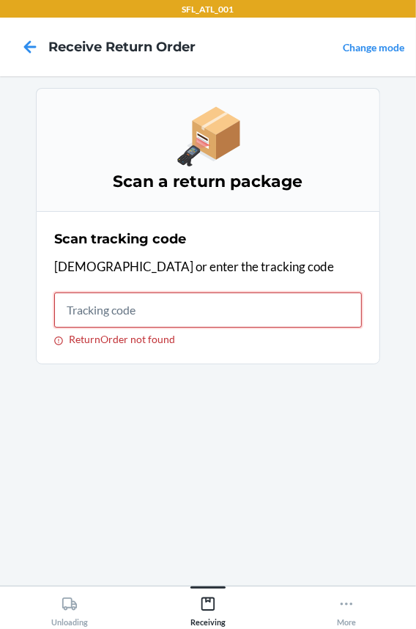
click at [86, 312] on input "ReturnOrder not found" at bounding box center [208, 309] width 308 height 35
type input "420302599434636106023301471522"
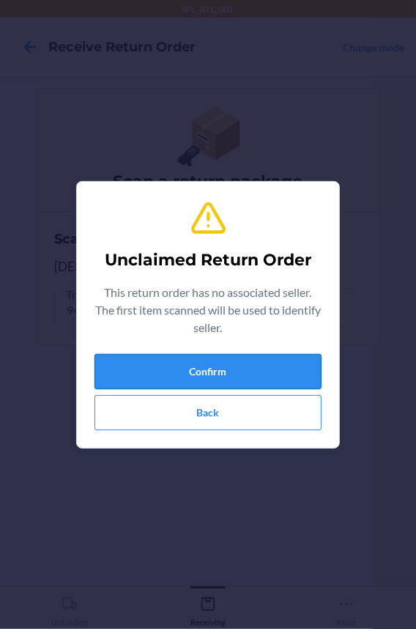
click at [151, 362] on button "Confirm" at bounding box center [208, 371] width 227 height 35
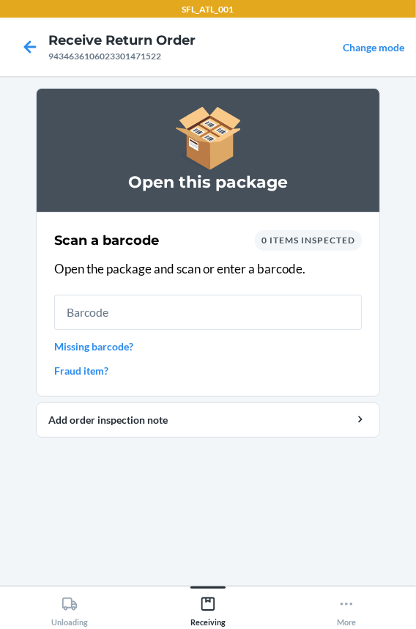
click at [128, 347] on link "Missing barcode?" at bounding box center [208, 346] width 308 height 15
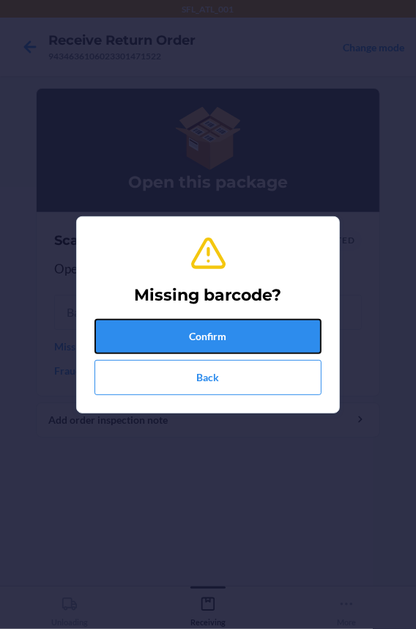
click at [139, 328] on button "Confirm" at bounding box center [208, 336] width 227 height 35
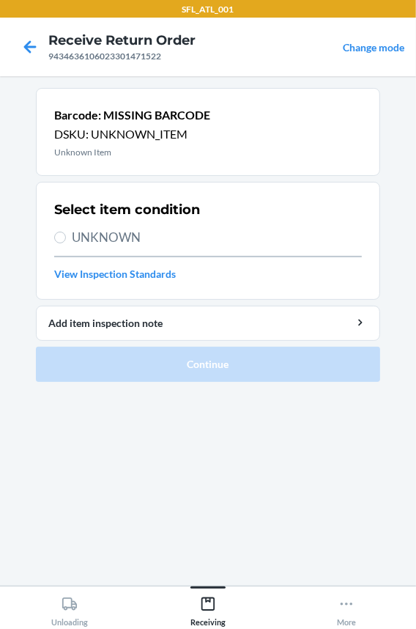
click at [116, 232] on span "UNKNOWN" at bounding box center [217, 237] width 290 height 19
click at [66, 232] on input "UNKNOWN" at bounding box center [60, 238] width 12 height 12
radio input "true"
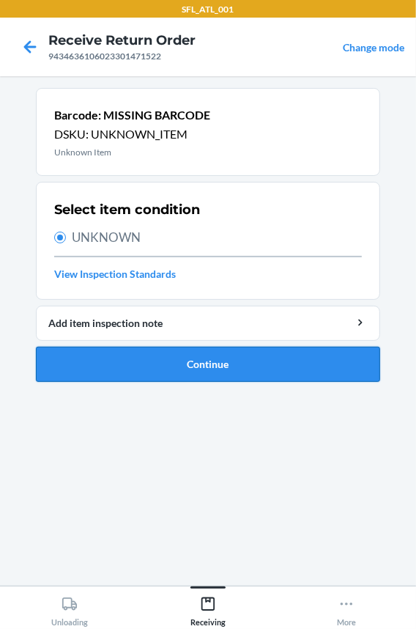
click at [132, 363] on button "Continue" at bounding box center [208, 364] width 344 height 35
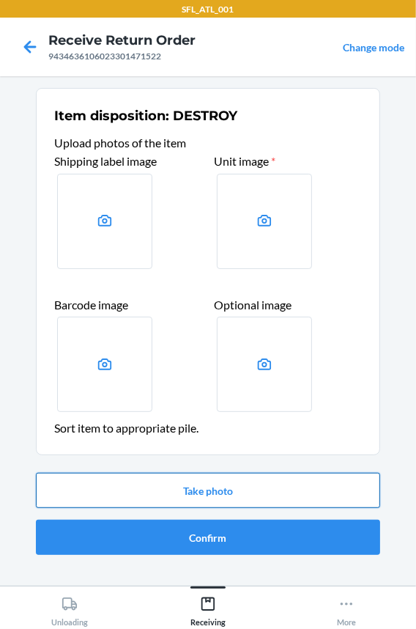
click at [185, 488] on button "Take photo" at bounding box center [208, 490] width 344 height 35
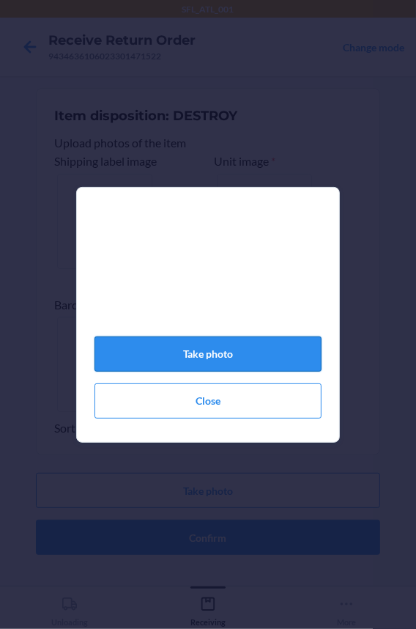
click at [152, 361] on button "Take photo" at bounding box center [208, 353] width 227 height 35
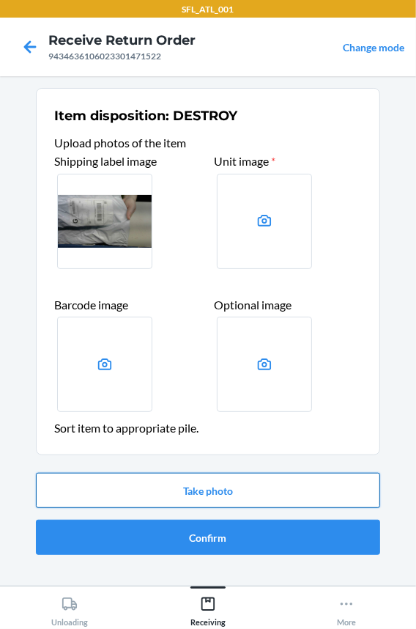
click at [191, 492] on button "Take photo" at bounding box center [208, 490] width 344 height 35
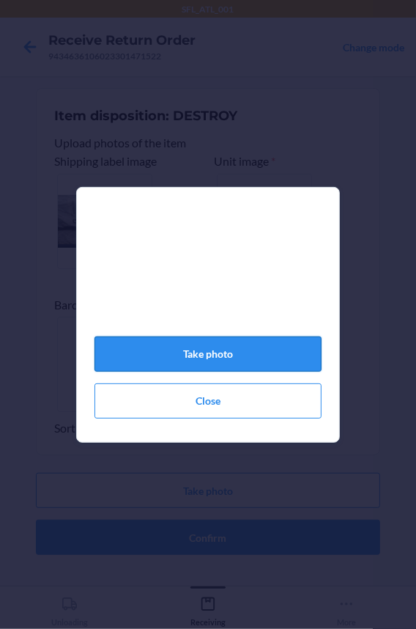
click at [207, 363] on button "Take photo" at bounding box center [208, 353] width 227 height 35
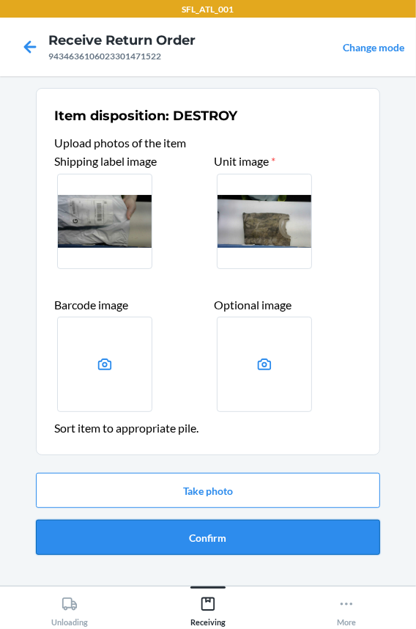
click at [199, 535] on button "Confirm" at bounding box center [208, 537] width 344 height 35
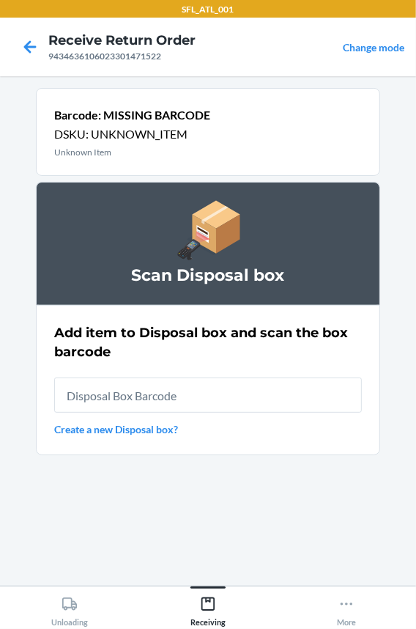
type input "RB0000018HZ"
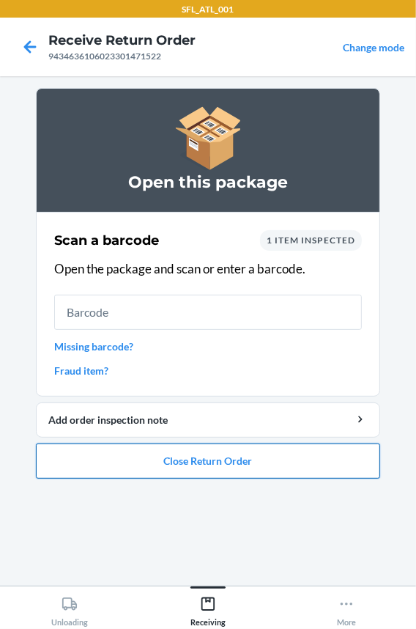
click at [137, 452] on button "Close Return Order" at bounding box center [208, 460] width 344 height 35
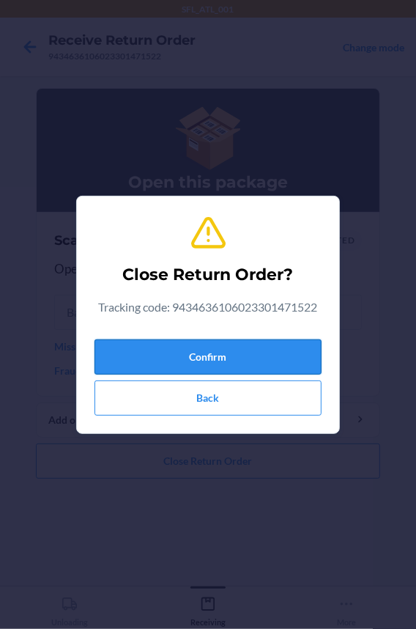
click at [160, 359] on button "Confirm" at bounding box center [208, 356] width 227 height 35
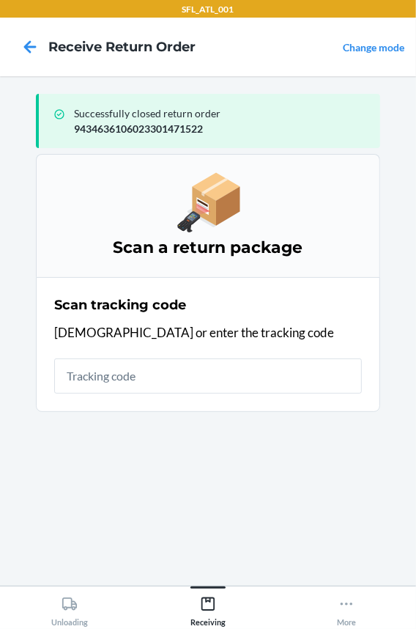
click at [115, 372] on input "text" at bounding box center [208, 375] width 308 height 35
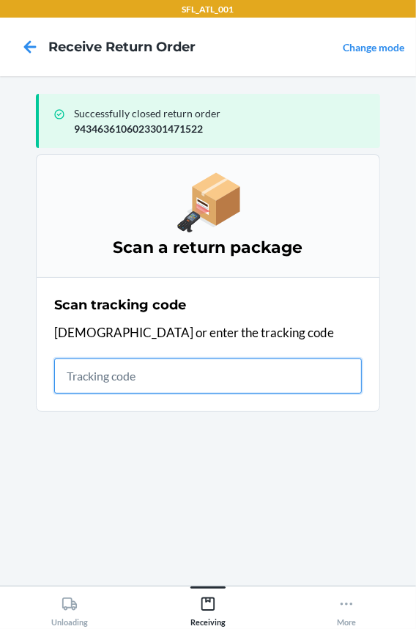
click at [160, 381] on input "text" at bounding box center [208, 375] width 308 height 35
type input "420302599434636106"
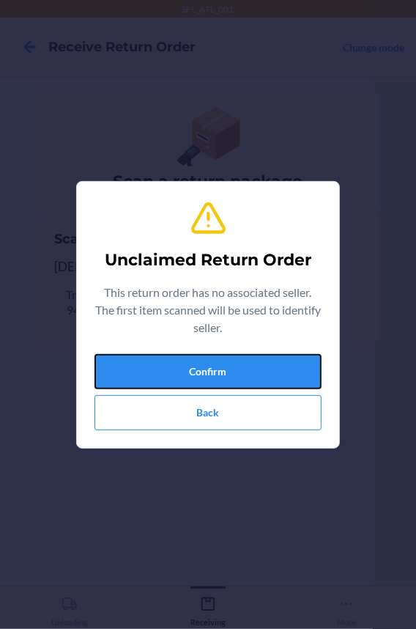
click at [160, 381] on button "Confirm" at bounding box center [208, 371] width 227 height 35
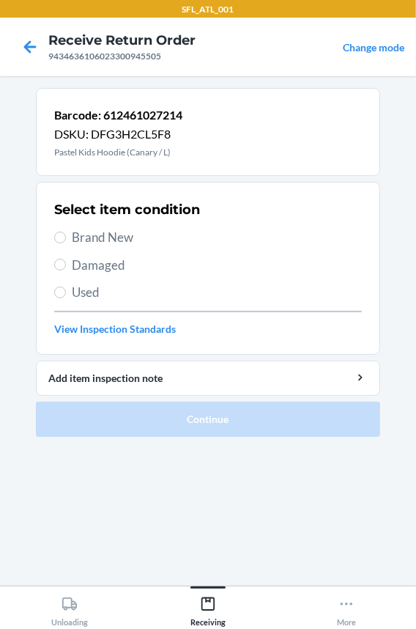
click at [111, 228] on span "Brand New" at bounding box center [217, 237] width 290 height 19
click at [66, 232] on input "Brand New" at bounding box center [60, 238] width 12 height 12
radio input "true"
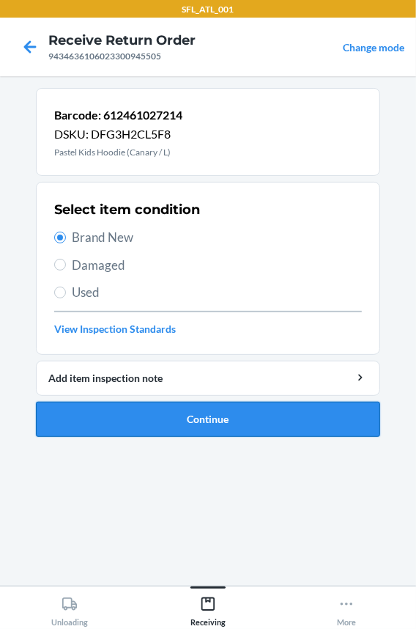
click at [97, 419] on button "Continue" at bounding box center [208, 419] width 344 height 35
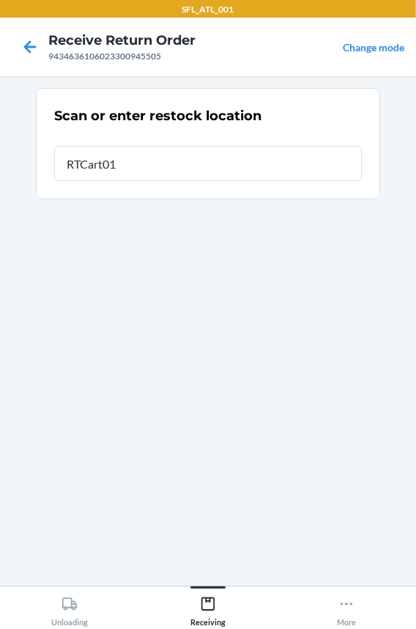
type input "RTCart013"
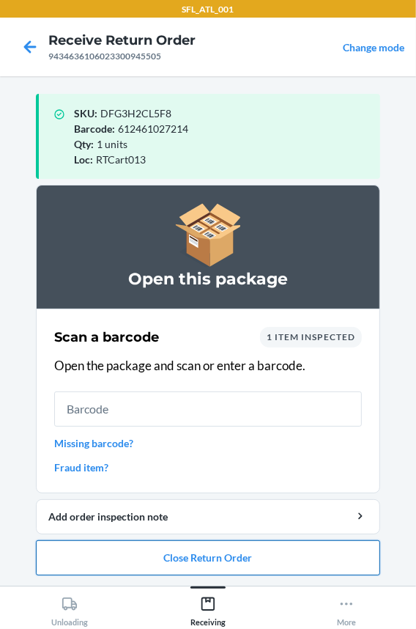
click at [94, 564] on button "Close Return Order" at bounding box center [208, 557] width 344 height 35
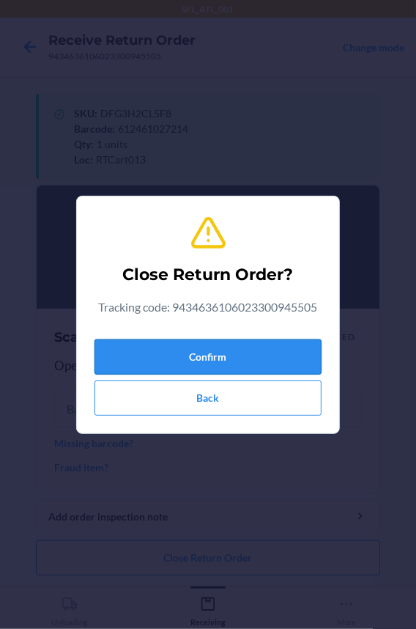
click at [164, 345] on button "Confirm" at bounding box center [208, 356] width 227 height 35
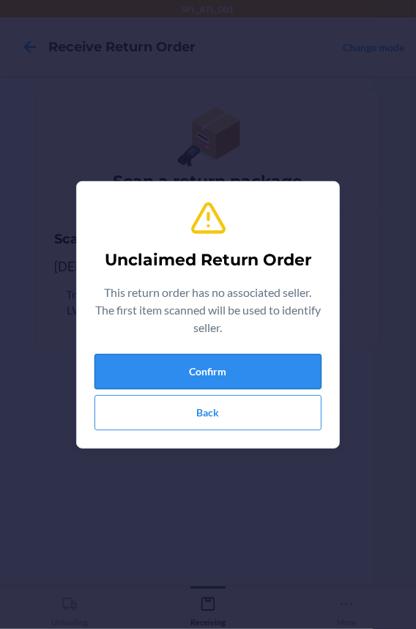
click at [166, 358] on button "Confirm" at bounding box center [208, 371] width 227 height 35
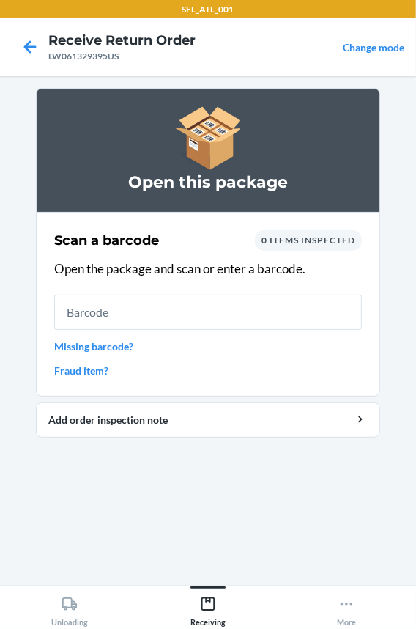
click at [97, 314] on input "text" at bounding box center [208, 312] width 308 height 35
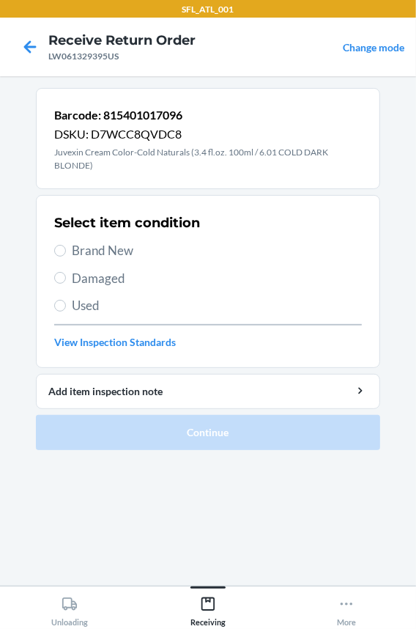
click at [87, 307] on span "Used" at bounding box center [217, 305] width 290 height 19
click at [66, 307] on input "Used" at bounding box center [60, 306] width 12 height 12
radio input "true"
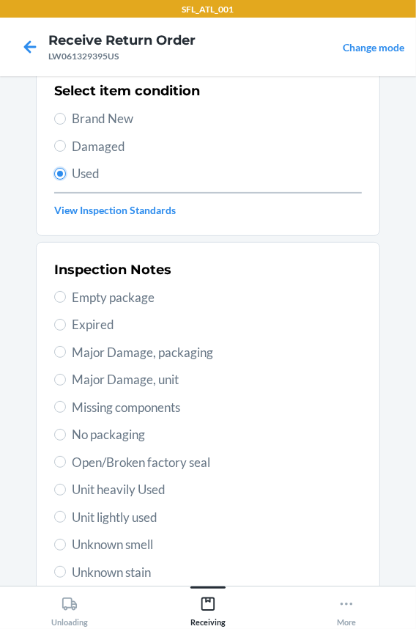
scroll to position [133, 0]
click at [119, 511] on span "Unit lightly used" at bounding box center [217, 516] width 290 height 19
click at [66, 511] on input "Unit lightly used" at bounding box center [60, 516] width 12 height 12
radio input "true"
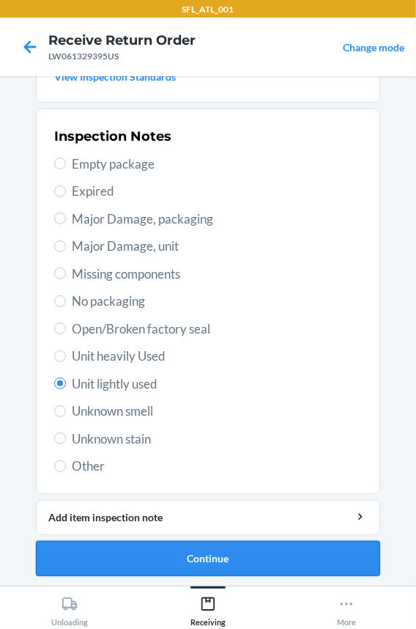
click at [138, 561] on button "Continue" at bounding box center [208, 558] width 344 height 35
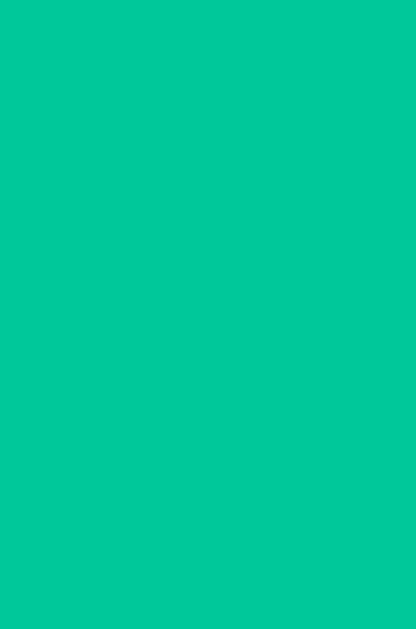
scroll to position [0, 0]
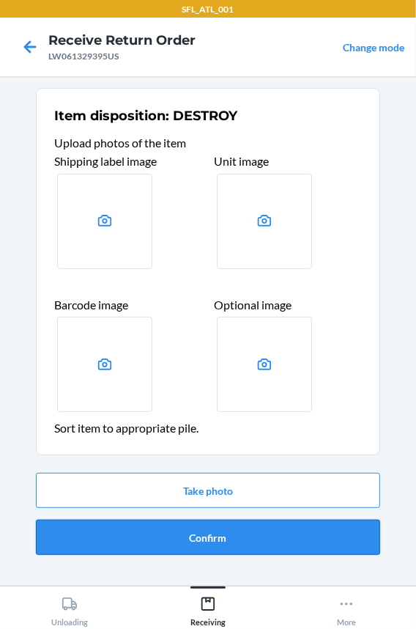
click at [148, 528] on button "Confirm" at bounding box center [208, 537] width 344 height 35
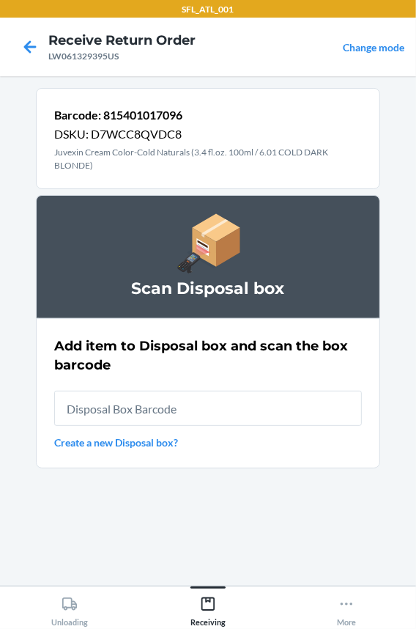
type input "RB0000018HZ"
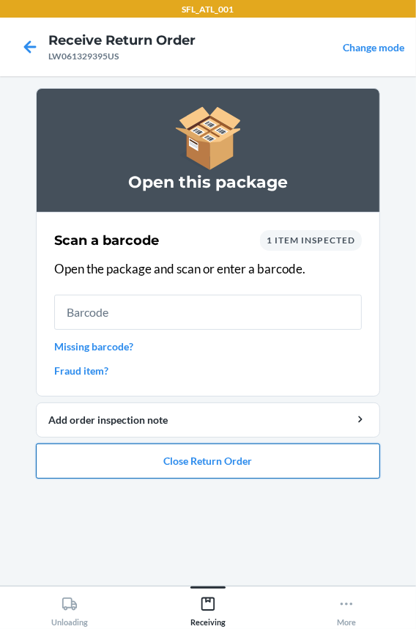
click at [159, 473] on button "Close Return Order" at bounding box center [208, 460] width 344 height 35
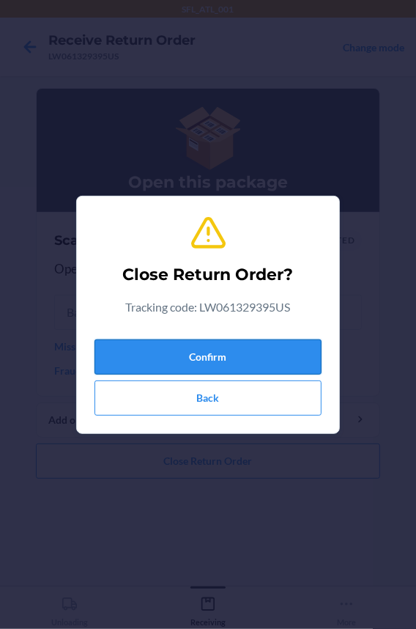
drag, startPoint x: 174, startPoint y: 330, endPoint x: 174, endPoint y: 343, distance: 12.5
click at [174, 335] on div "Close Return Order? Tracking code: LW061329395US Confirm Back" at bounding box center [208, 314] width 227 height 213
click at [174, 352] on button "Confirm" at bounding box center [208, 356] width 227 height 35
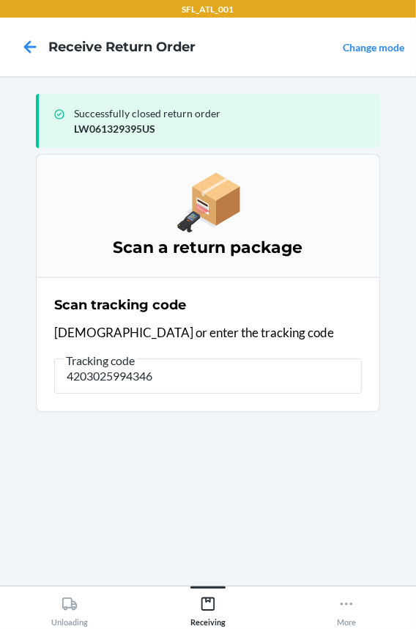
type input "42030259943463"
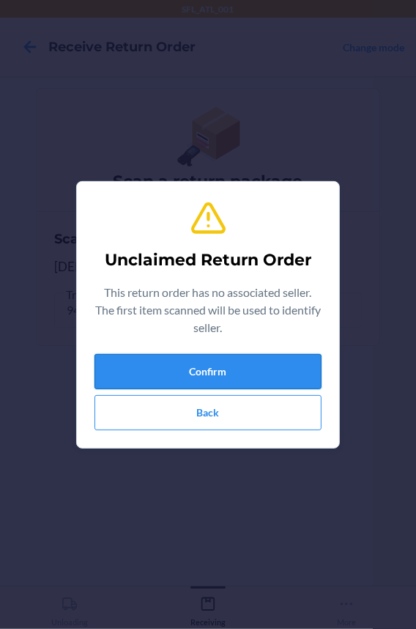
click at [172, 357] on button "Confirm" at bounding box center [208, 371] width 227 height 35
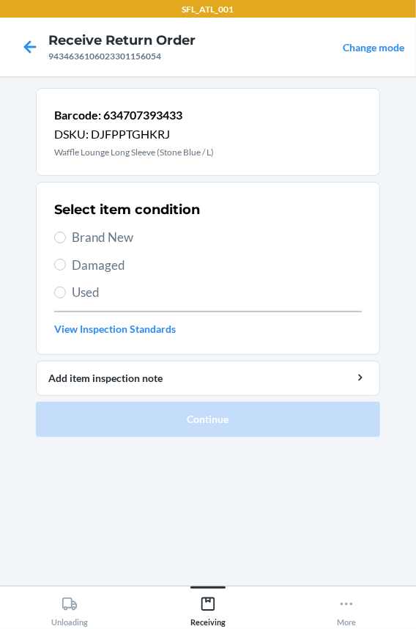
click at [86, 235] on span "Brand New" at bounding box center [217, 237] width 290 height 19
click at [66, 235] on input "Brand New" at bounding box center [60, 238] width 12 height 12
radio input "true"
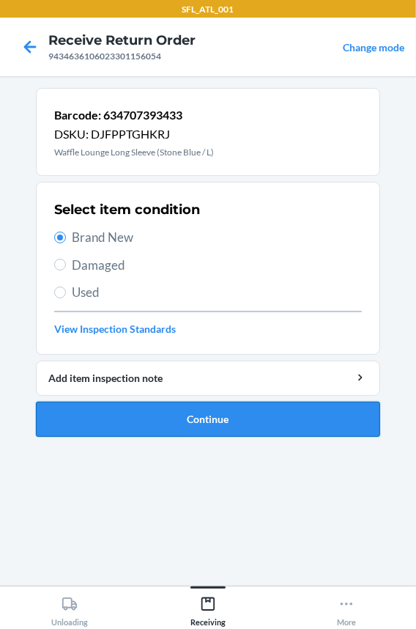
click at [117, 402] on button "Continue" at bounding box center [208, 419] width 344 height 35
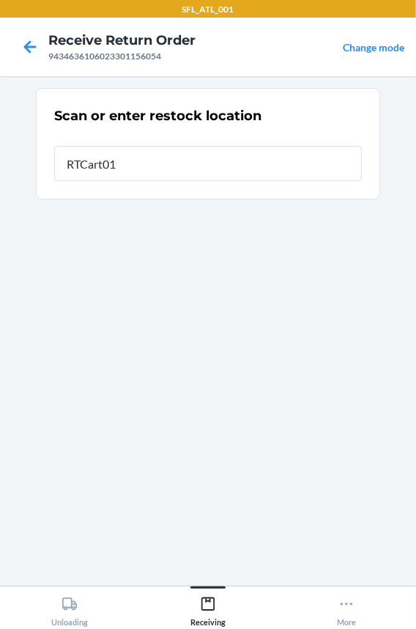
type input "RTCart013"
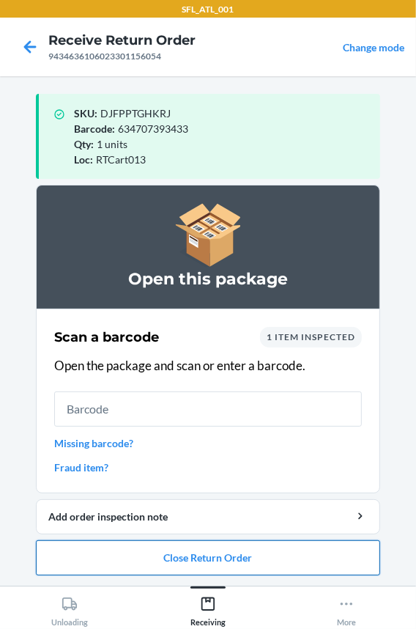
click at [125, 567] on button "Close Return Order" at bounding box center [208, 557] width 344 height 35
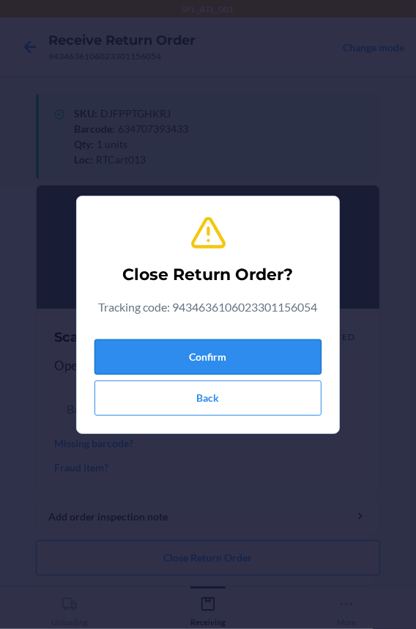
click at [157, 365] on button "Confirm" at bounding box center [208, 356] width 227 height 35
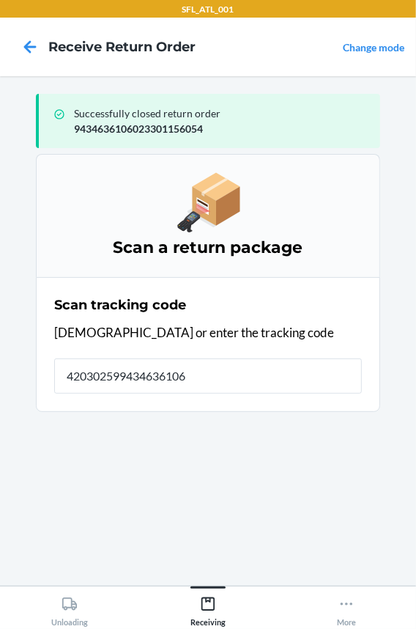
type input "4203025994346361060"
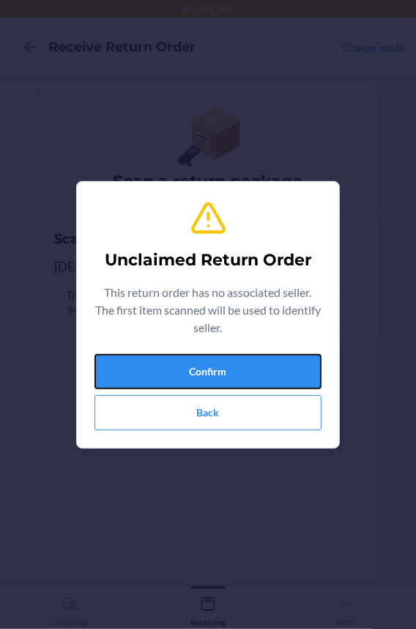
click at [157, 365] on button "Confirm" at bounding box center [208, 371] width 227 height 35
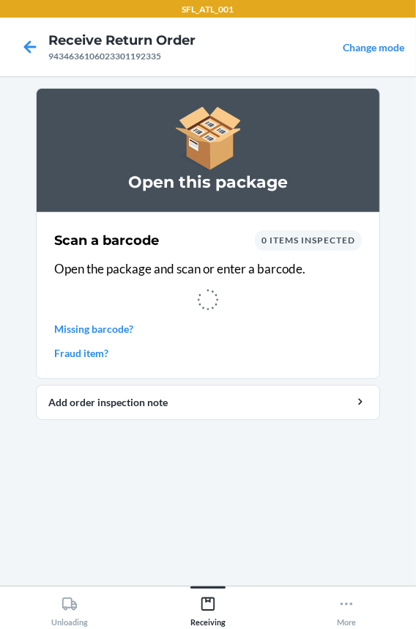
click at [134, 268] on p "Open the package and scan or enter a barcode." at bounding box center [208, 268] width 308 height 19
click at [199, 300] on icon at bounding box center [208, 299] width 25 height 25
click at [199, 295] on icon at bounding box center [207, 299] width 27 height 27
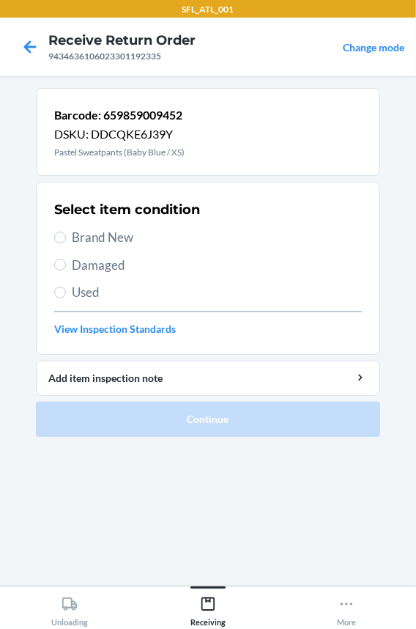
click at [113, 245] on span "Brand New" at bounding box center [217, 237] width 290 height 19
click at [66, 243] on input "Brand New" at bounding box center [60, 238] width 12 height 12
radio input "true"
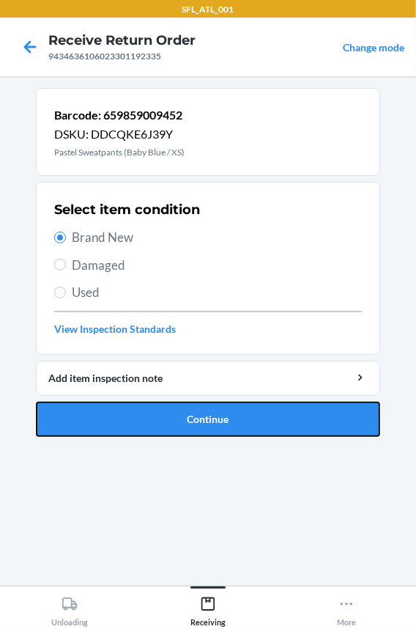
drag, startPoint x: 134, startPoint y: 413, endPoint x: 121, endPoint y: 413, distance: 13.2
click at [134, 413] on button "Continue" at bounding box center [208, 419] width 344 height 35
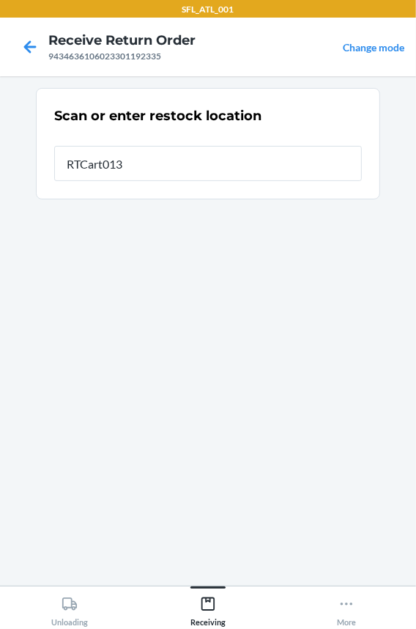
type input "RTCart013"
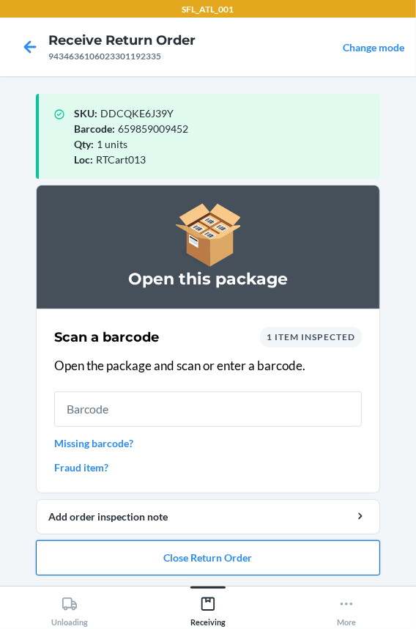
click at [168, 563] on button "Close Return Order" at bounding box center [208, 557] width 344 height 35
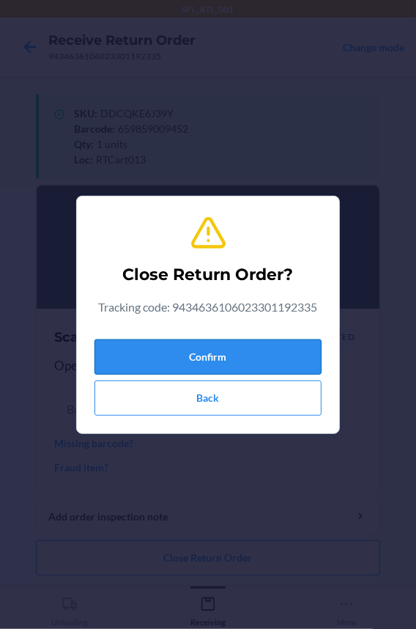
click at [184, 356] on button "Confirm" at bounding box center [208, 356] width 227 height 35
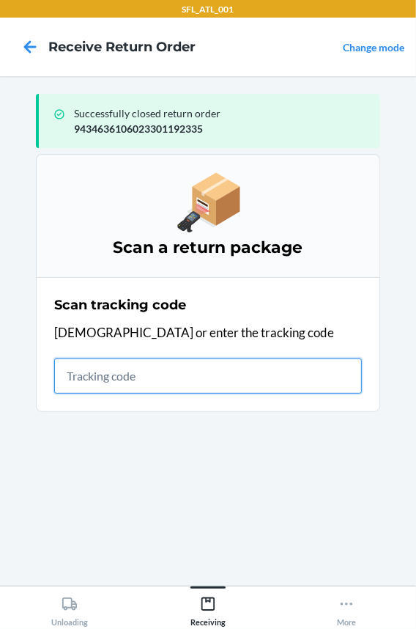
click at [124, 381] on input "text" at bounding box center [208, 375] width 308 height 35
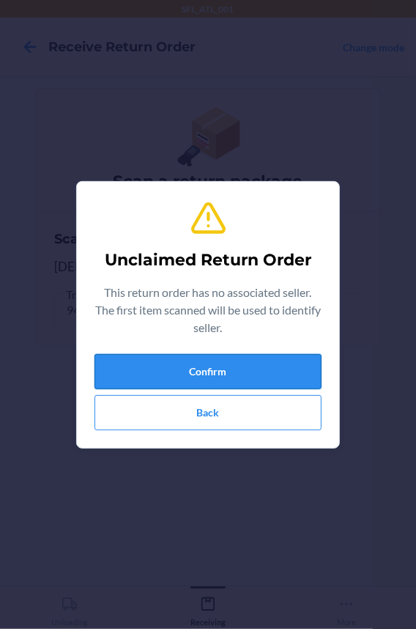
click at [147, 371] on button "Confirm" at bounding box center [208, 371] width 227 height 35
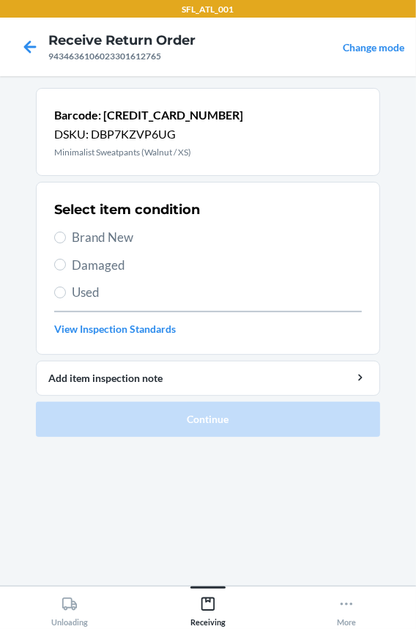
click at [67, 242] on label "Brand New" at bounding box center [208, 237] width 308 height 19
click at [66, 242] on input "Brand New" at bounding box center [60, 238] width 12 height 12
radio input "true"
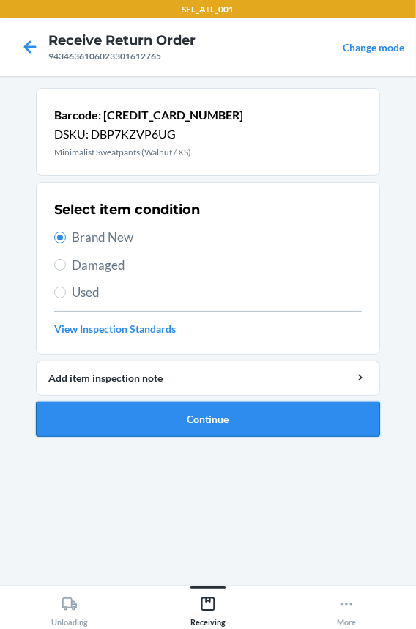
click at [156, 413] on button "Continue" at bounding box center [208, 419] width 344 height 35
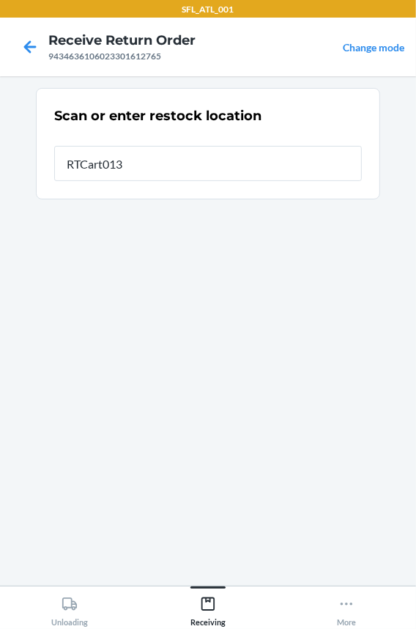
type input "RTCart013"
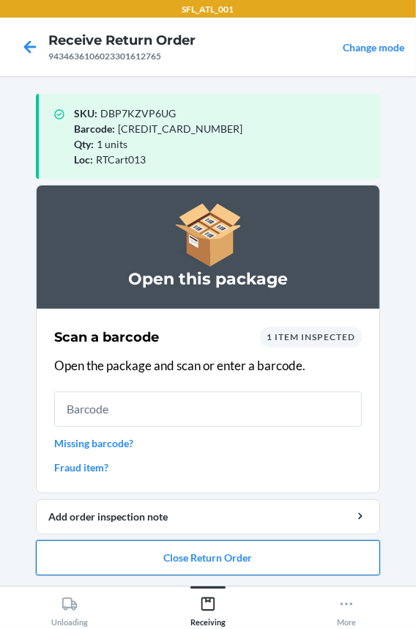
click at [176, 557] on button "Close Return Order" at bounding box center [208, 557] width 344 height 35
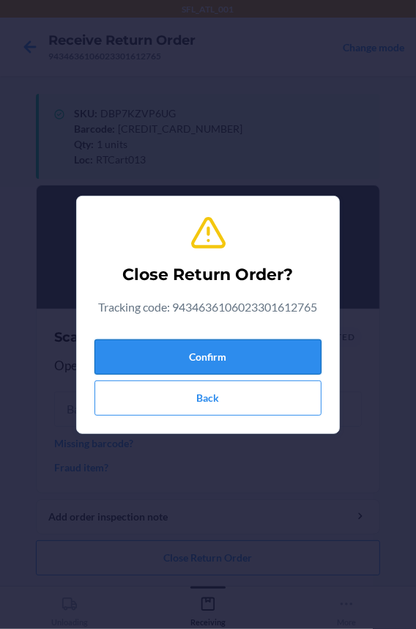
click at [153, 358] on button "Confirm" at bounding box center [208, 356] width 227 height 35
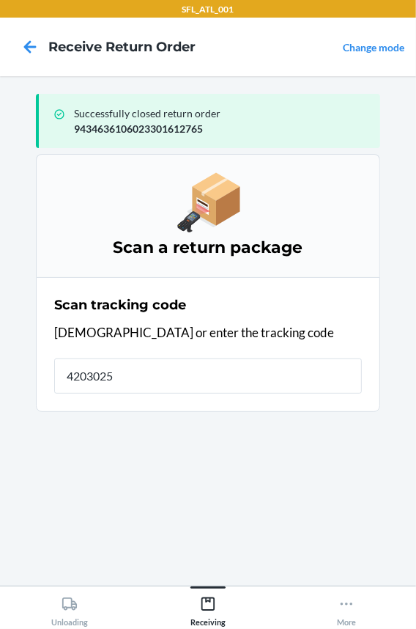
type input "42030259"
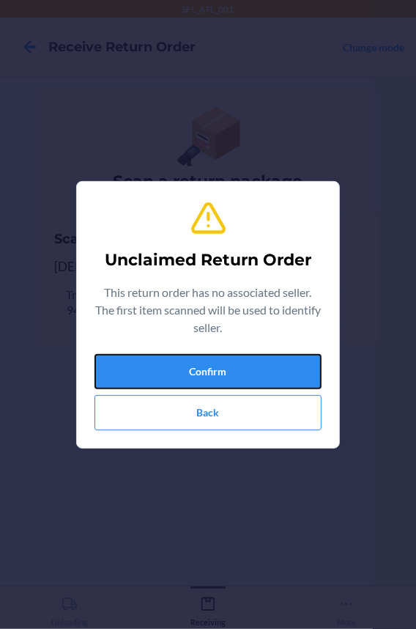
click at [153, 358] on button "Confirm" at bounding box center [208, 371] width 227 height 35
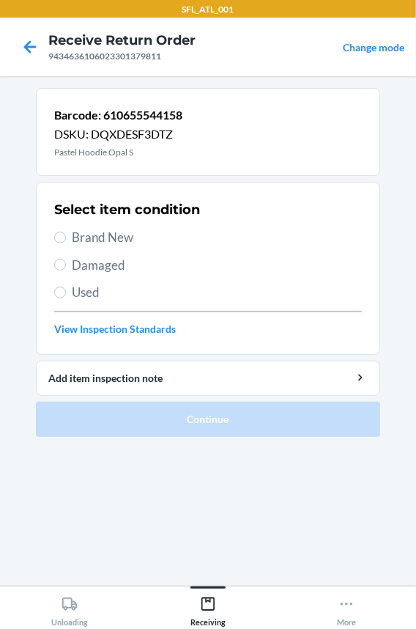
click at [103, 238] on span "Brand New" at bounding box center [217, 237] width 290 height 19
click at [66, 238] on input "Brand New" at bounding box center [60, 238] width 12 height 12
radio input "true"
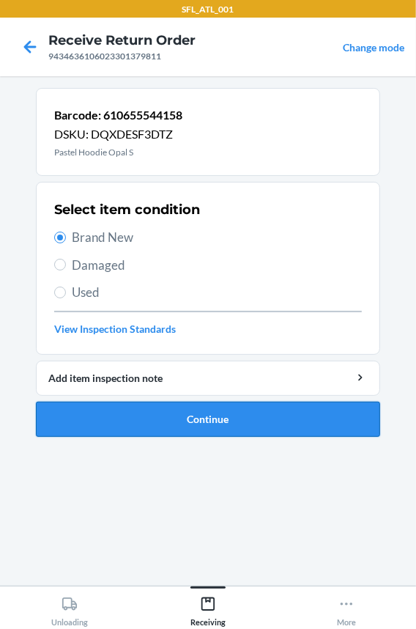
click at [100, 410] on button "Continue" at bounding box center [208, 419] width 344 height 35
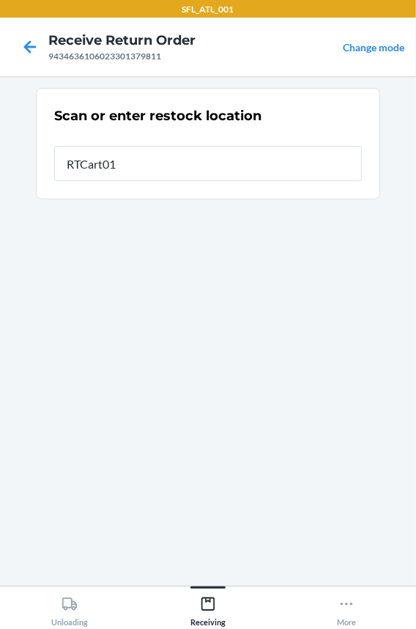
type input "RTCart013"
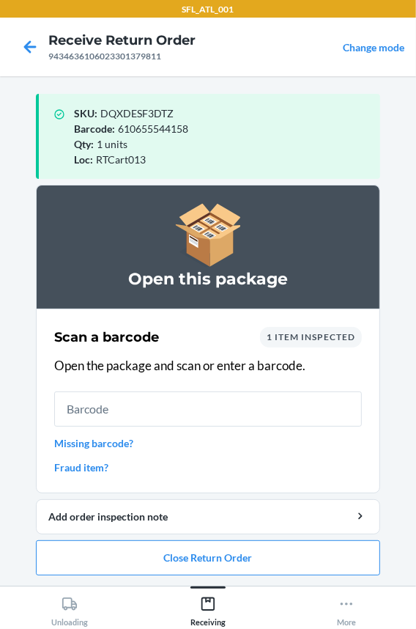
click at [149, 414] on input "text" at bounding box center [208, 408] width 308 height 35
click at [188, 571] on button "Close Return Order" at bounding box center [208, 557] width 344 height 35
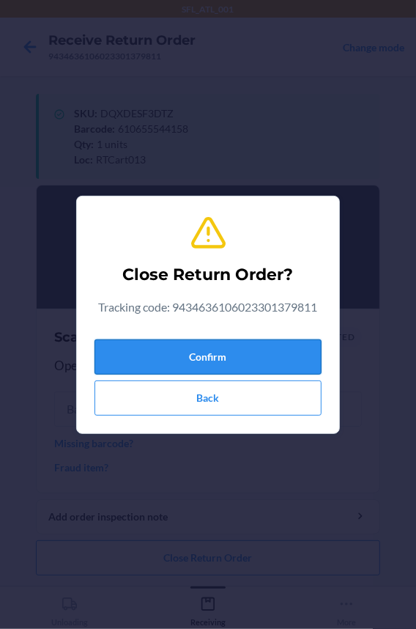
click at [211, 353] on button "Confirm" at bounding box center [208, 356] width 227 height 35
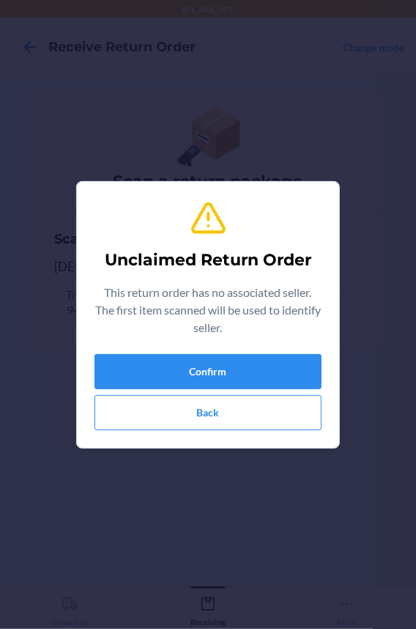
click at [227, 388] on div "Confirm Back" at bounding box center [208, 392] width 227 height 76
click at [228, 383] on button "Confirm" at bounding box center [208, 371] width 227 height 35
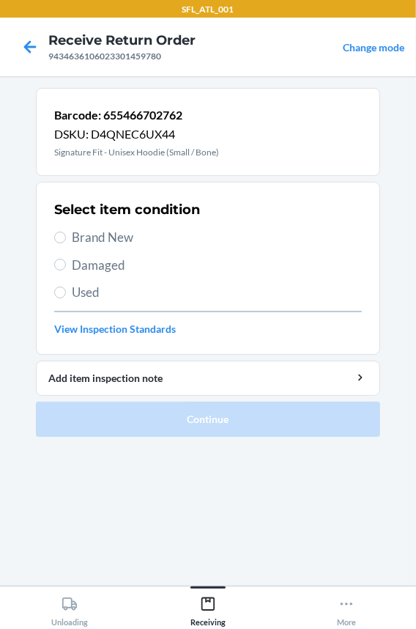
click at [72, 241] on span "Brand New" at bounding box center [217, 237] width 290 height 19
click at [66, 241] on input "Brand New" at bounding box center [60, 238] width 12 height 12
radio input "true"
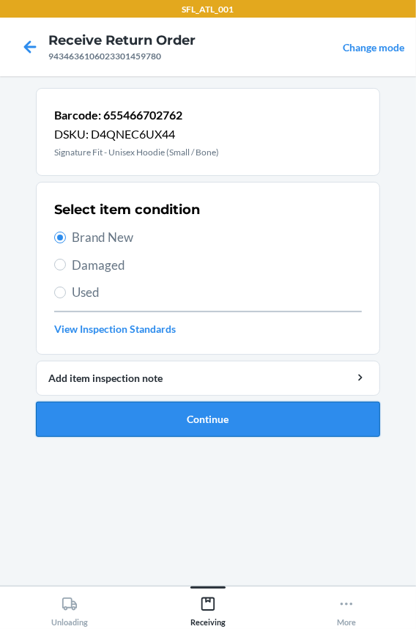
click at [140, 425] on button "Continue" at bounding box center [208, 419] width 344 height 35
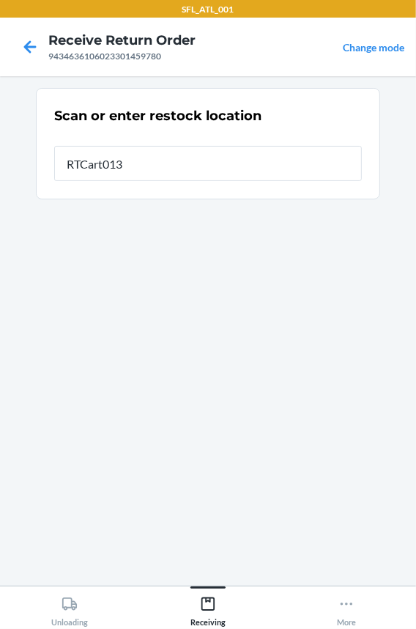
type input "RTCart013"
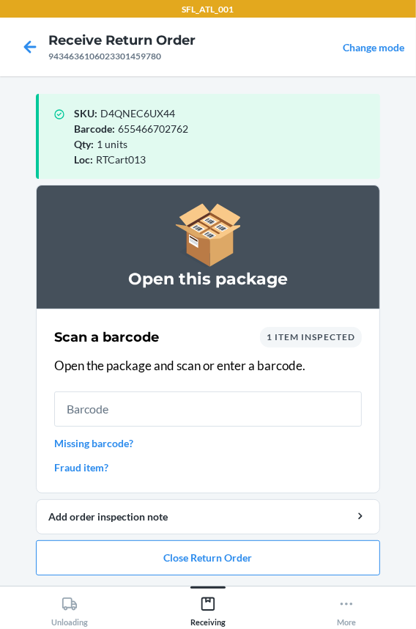
click at [129, 410] on input "text" at bounding box center [208, 408] width 308 height 35
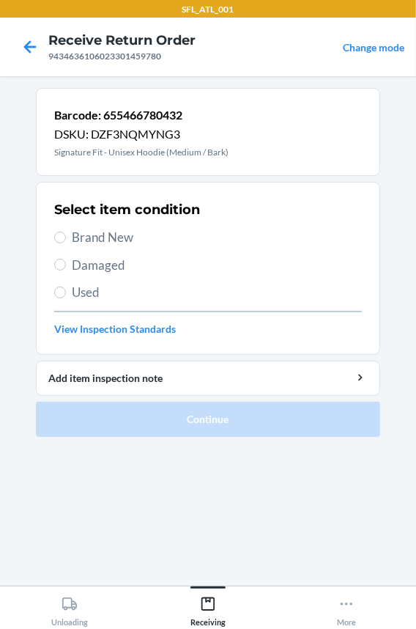
click at [92, 236] on span "Brand New" at bounding box center [217, 237] width 290 height 19
click at [66, 236] on input "Brand New" at bounding box center [60, 238] width 12 height 12
radio input "true"
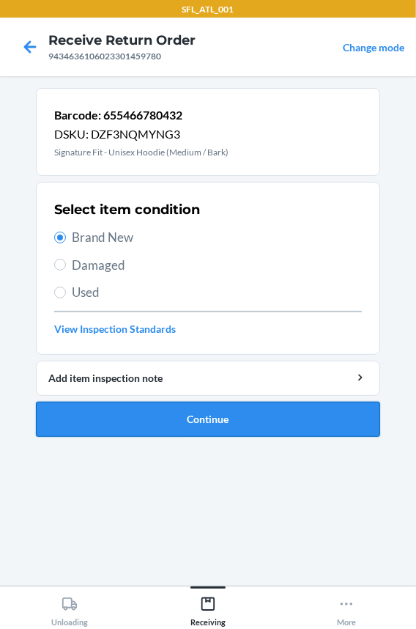
click at [102, 419] on button "Continue" at bounding box center [208, 419] width 344 height 35
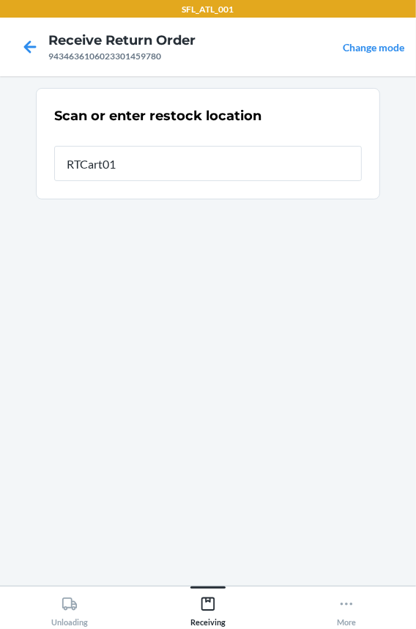
type input "RTCart013"
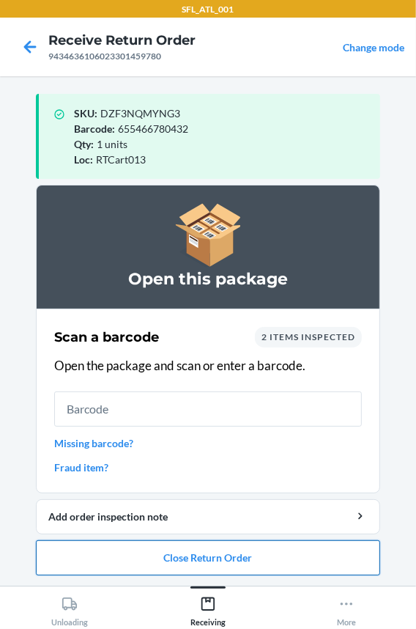
click at [125, 569] on button "Close Return Order" at bounding box center [208, 557] width 344 height 35
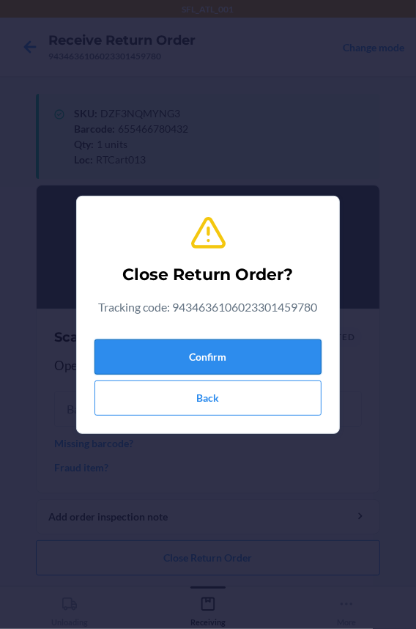
click at [165, 350] on button "Confirm" at bounding box center [208, 356] width 227 height 35
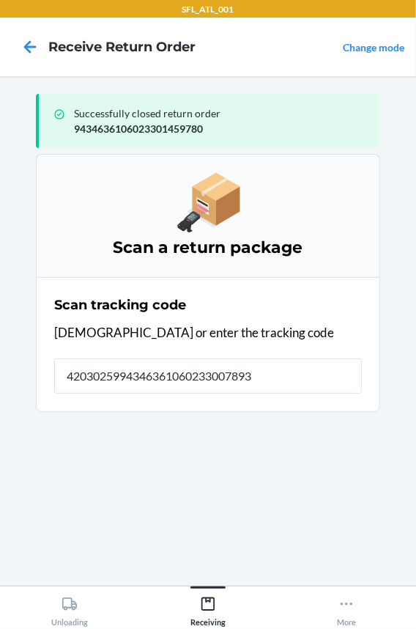
type input "42030259943463610602330078935"
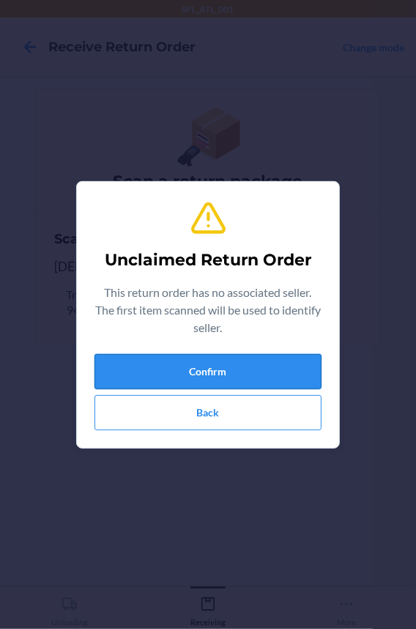
click at [165, 366] on button "Confirm" at bounding box center [208, 371] width 227 height 35
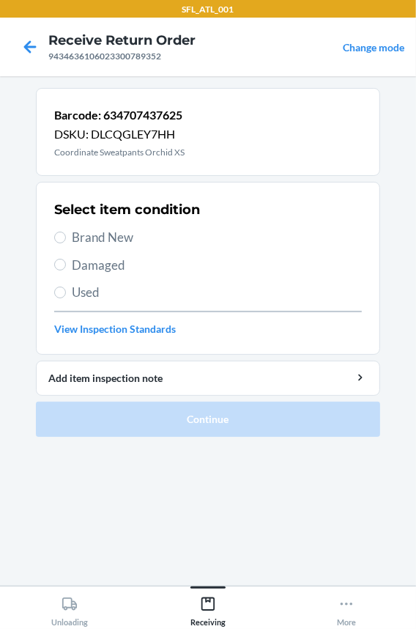
click at [117, 242] on span "Brand New" at bounding box center [217, 237] width 290 height 19
click at [66, 242] on input "Brand New" at bounding box center [60, 238] width 12 height 12
radio input "true"
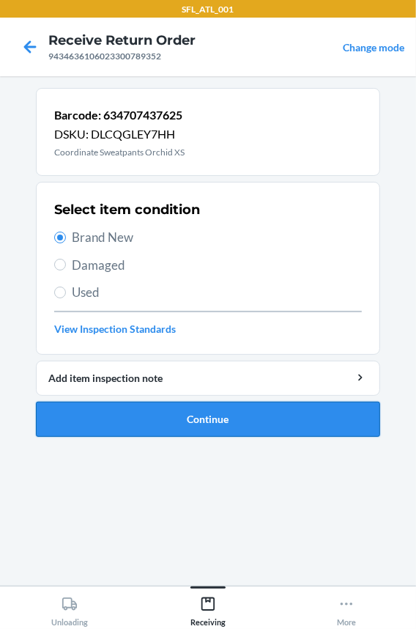
click at [133, 403] on button "Continue" at bounding box center [208, 419] width 344 height 35
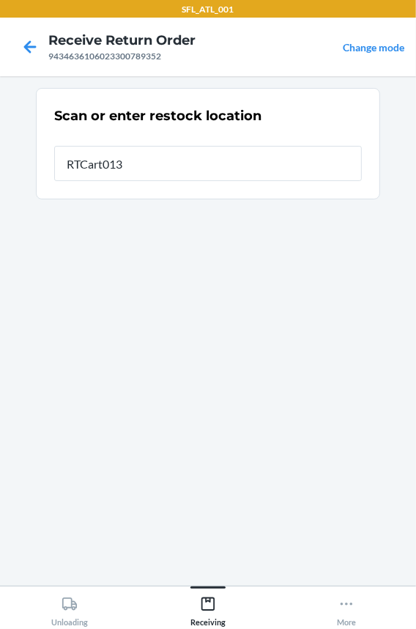
type input "RTCart013"
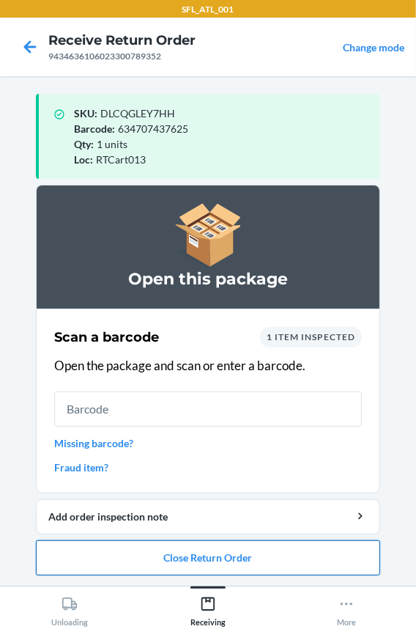
click at [112, 551] on button "Close Return Order" at bounding box center [208, 557] width 344 height 35
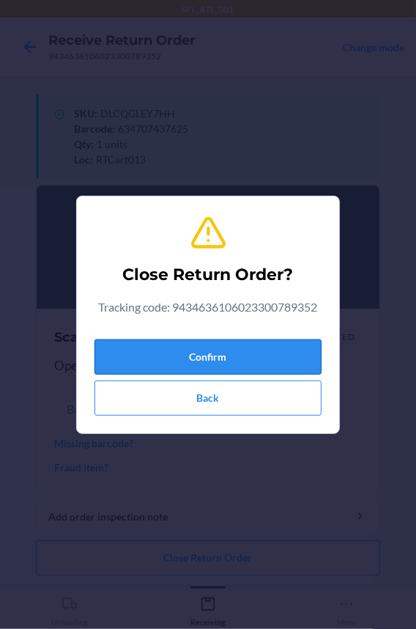
click at [136, 361] on button "Confirm" at bounding box center [208, 356] width 227 height 35
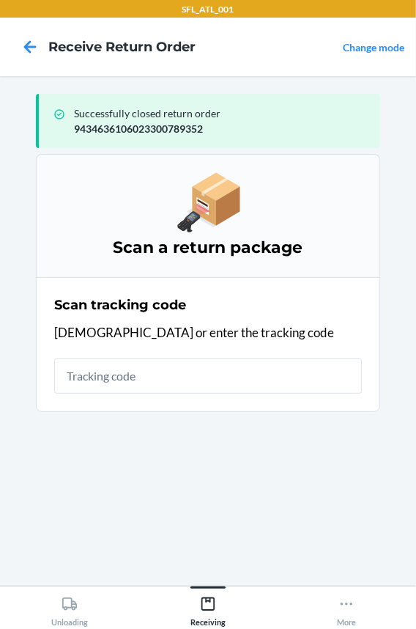
click at [98, 381] on input "text" at bounding box center [208, 375] width 308 height 35
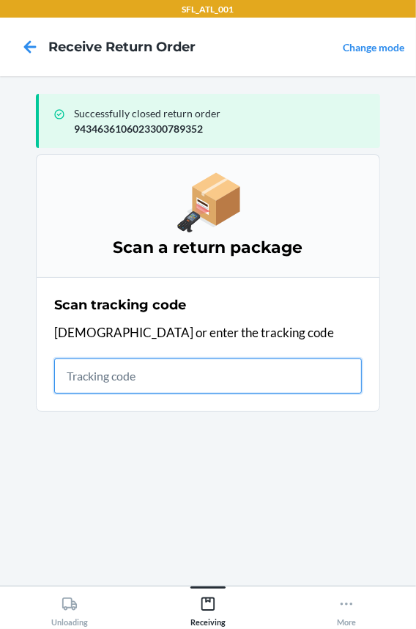
click at [138, 382] on input "text" at bounding box center [208, 375] width 308 height 35
type input "4203"
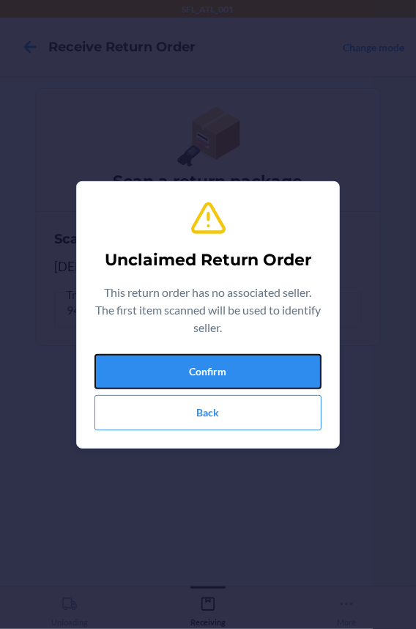
click at [138, 382] on button "Confirm" at bounding box center [208, 371] width 227 height 35
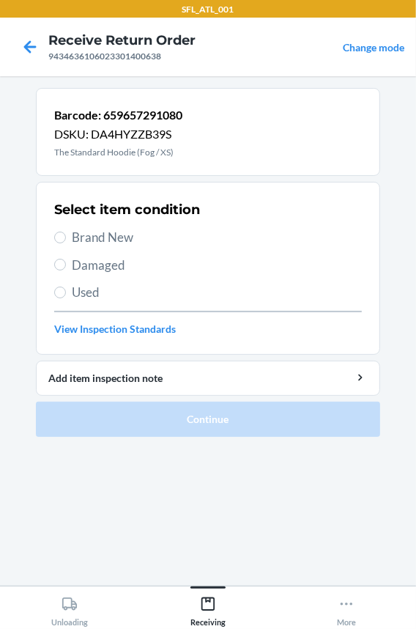
click at [85, 230] on span "Brand New" at bounding box center [217, 237] width 290 height 19
click at [66, 232] on input "Brand New" at bounding box center [60, 238] width 12 height 12
radio input "true"
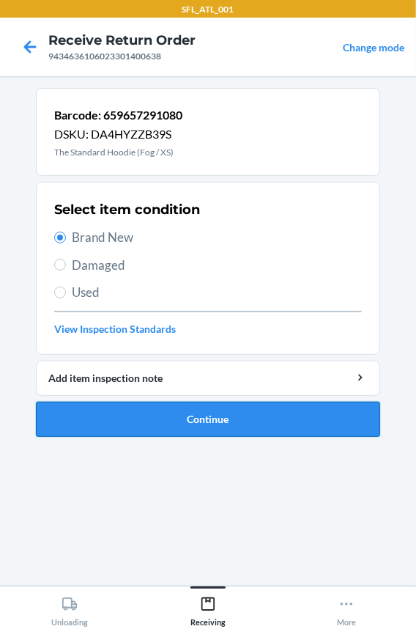
click at [149, 435] on button "Continue" at bounding box center [208, 419] width 344 height 35
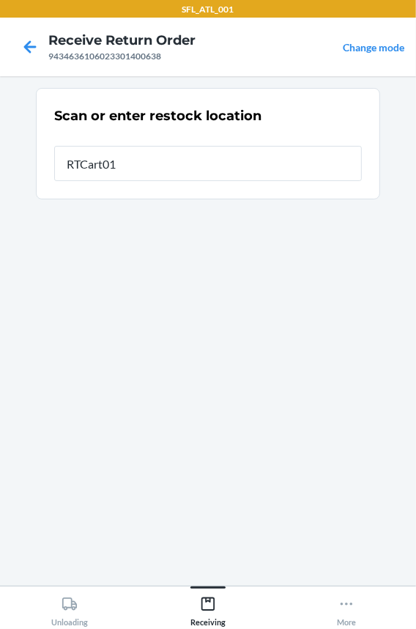
type input "RTCart013"
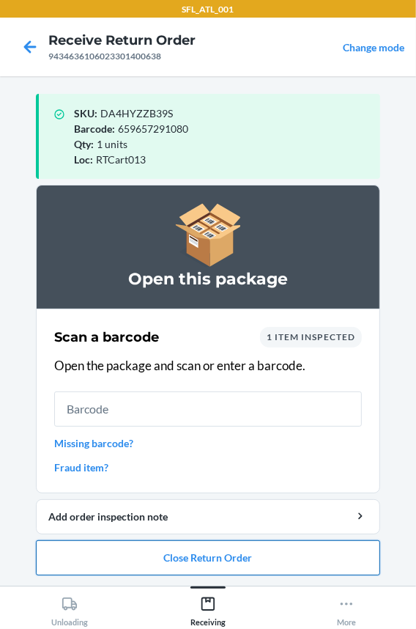
click at [176, 552] on button "Close Return Order" at bounding box center [208, 557] width 344 height 35
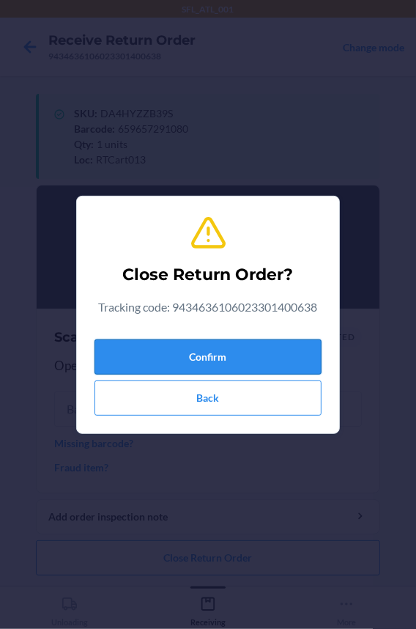
click at [191, 347] on button "Confirm" at bounding box center [208, 356] width 227 height 35
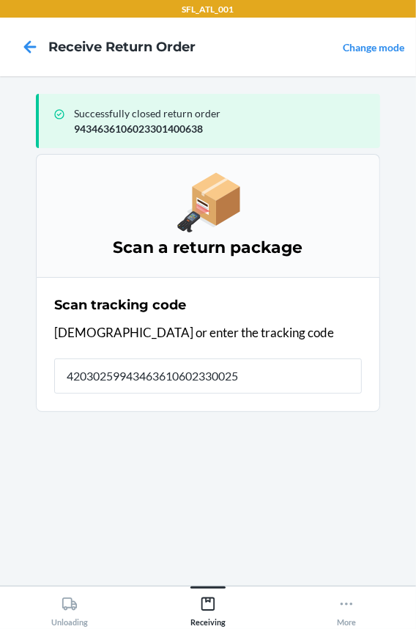
type input "420302599434636106023300256"
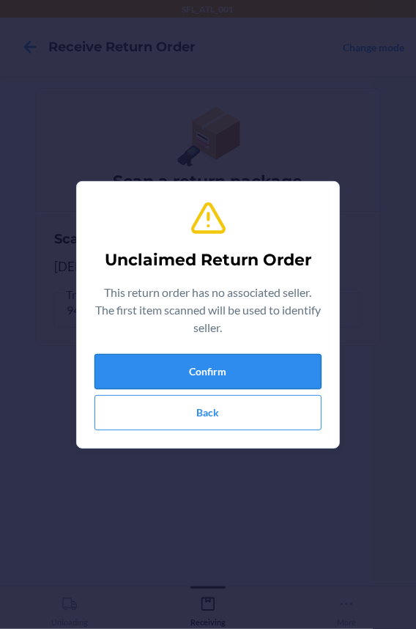
click at [191, 359] on button "Confirm" at bounding box center [208, 371] width 227 height 35
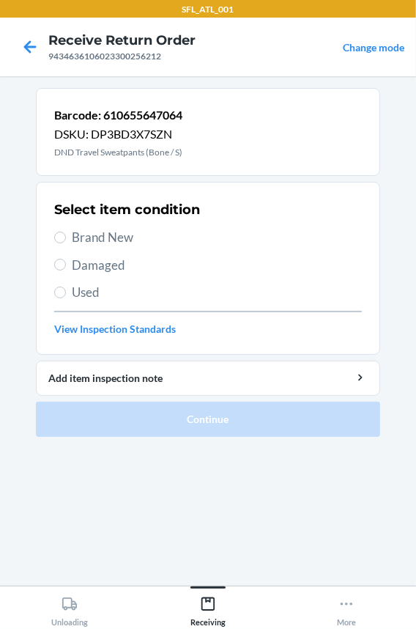
click at [90, 230] on span "Brand New" at bounding box center [217, 237] width 290 height 19
click at [66, 232] on input "Brand New" at bounding box center [60, 238] width 12 height 12
radio input "true"
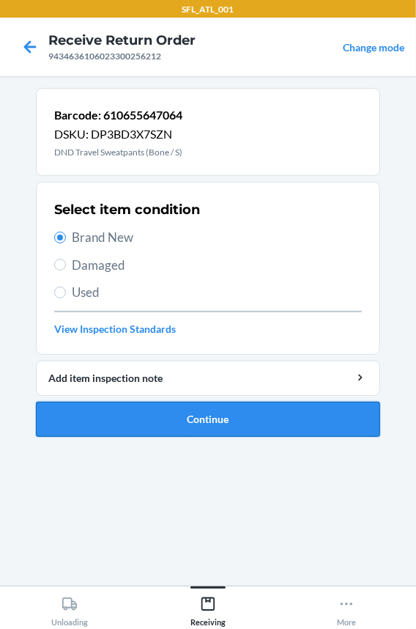
click at [131, 415] on button "Continue" at bounding box center [208, 419] width 344 height 35
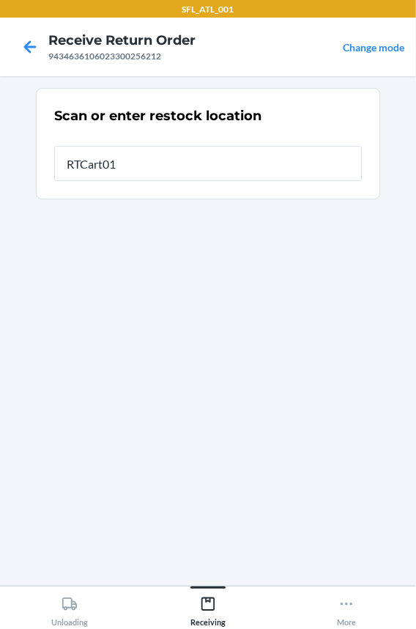
type input "RTCart013"
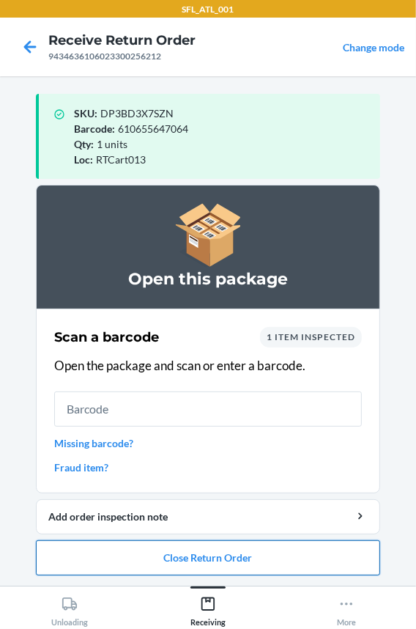
click at [138, 559] on button "Close Return Order" at bounding box center [208, 557] width 344 height 35
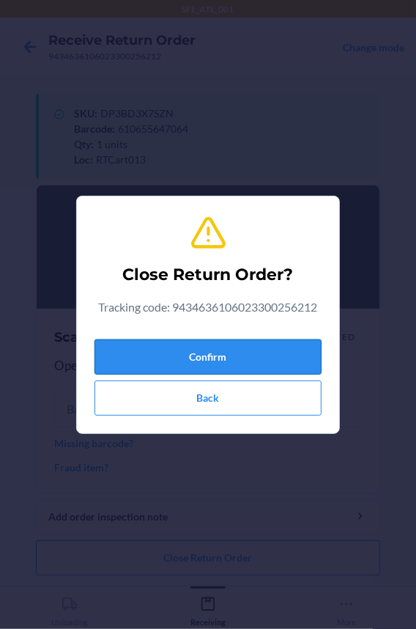
click at [144, 350] on button "Confirm" at bounding box center [208, 356] width 227 height 35
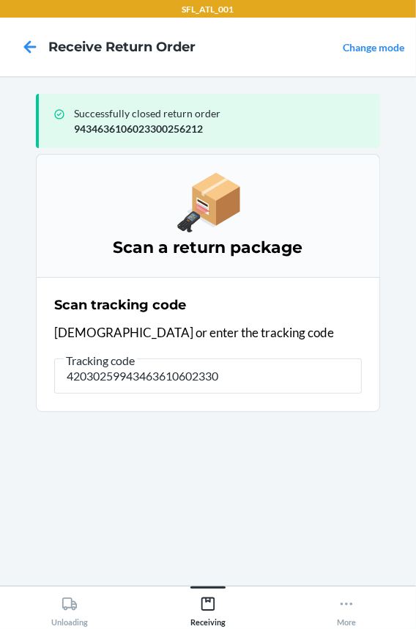
type input "420302599434636106023301"
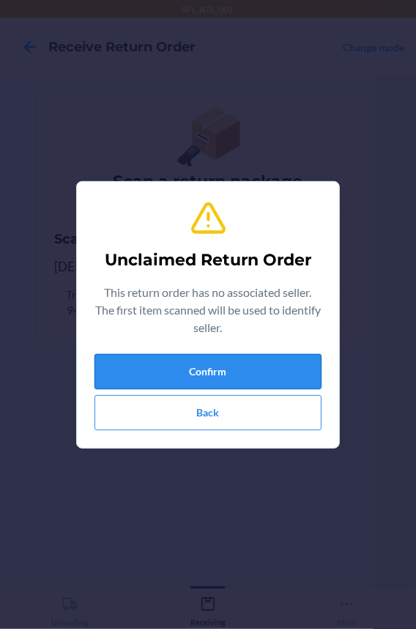
click at [143, 357] on button "Confirm" at bounding box center [208, 371] width 227 height 35
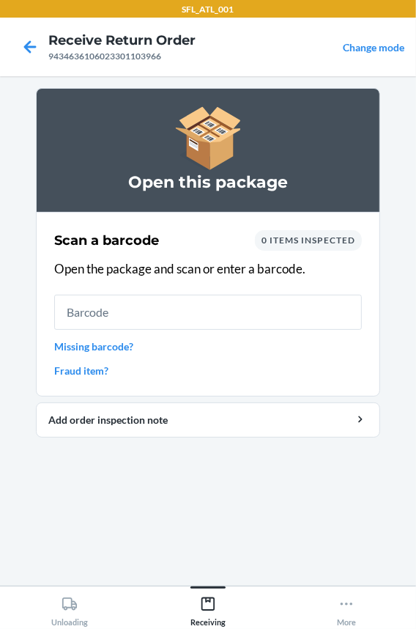
click at [125, 318] on input "text" at bounding box center [208, 312] width 308 height 35
click at [76, 309] on input "text" at bounding box center [208, 312] width 308 height 35
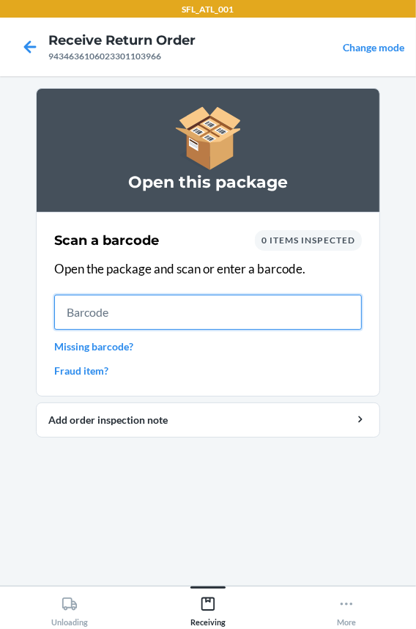
click at [197, 317] on input "text" at bounding box center [208, 312] width 308 height 35
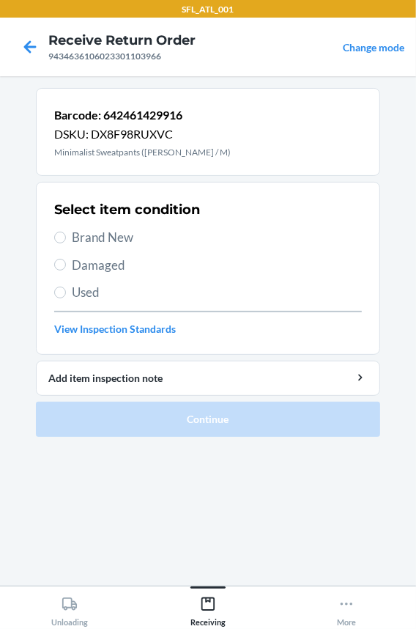
click at [100, 241] on span "Brand New" at bounding box center [217, 237] width 290 height 19
click at [66, 241] on input "Brand New" at bounding box center [60, 238] width 12 height 12
radio input "true"
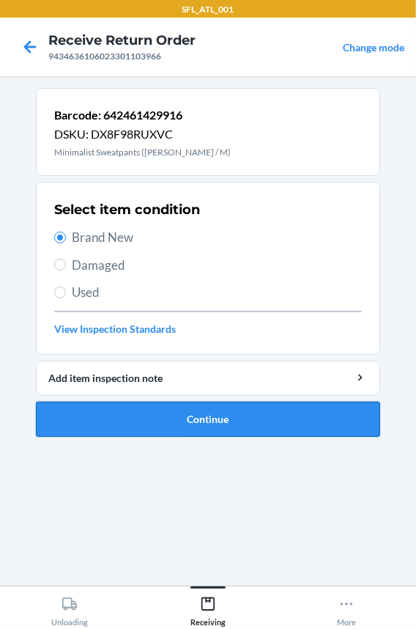
click at [138, 422] on button "Continue" at bounding box center [208, 419] width 344 height 35
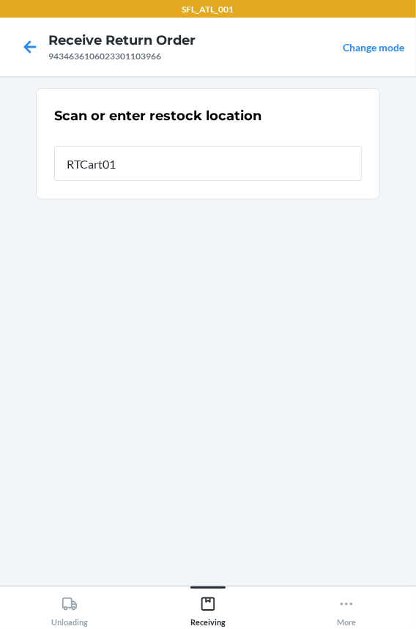
type input "RTCart013"
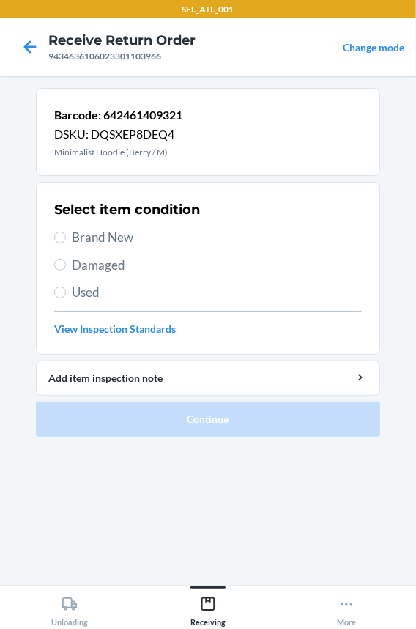
click at [129, 228] on span "Brand New" at bounding box center [217, 237] width 290 height 19
click at [66, 232] on input "Brand New" at bounding box center [60, 238] width 12 height 12
radio input "true"
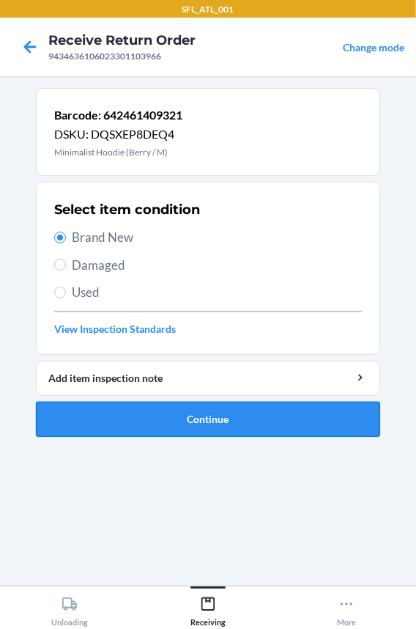
click at [147, 406] on button "Continue" at bounding box center [208, 419] width 344 height 35
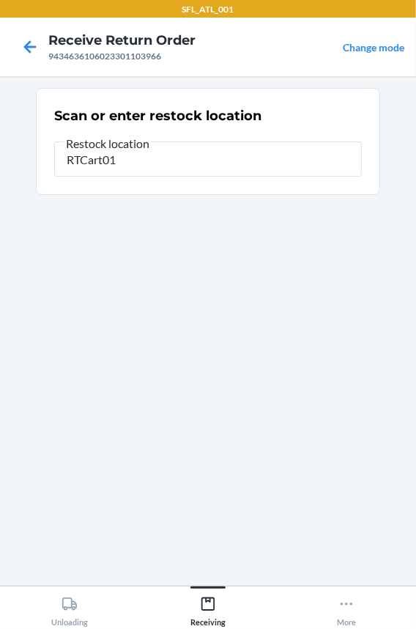
type input "RTCart013"
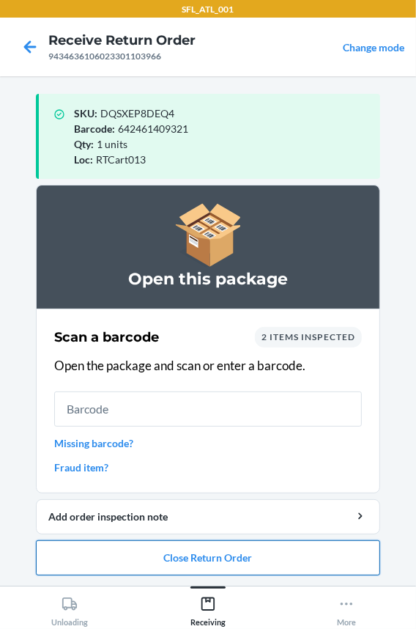
drag, startPoint x: 160, startPoint y: 554, endPoint x: 163, endPoint y: 543, distance: 11.4
click at [161, 551] on button "Close Return Order" at bounding box center [208, 557] width 344 height 35
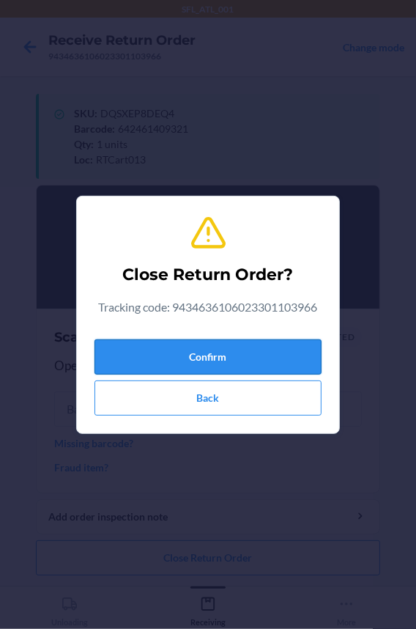
click at [181, 355] on button "Confirm" at bounding box center [208, 356] width 227 height 35
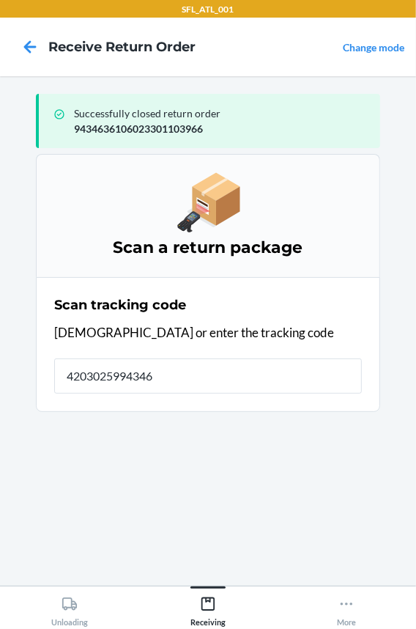
type input "42030259943463"
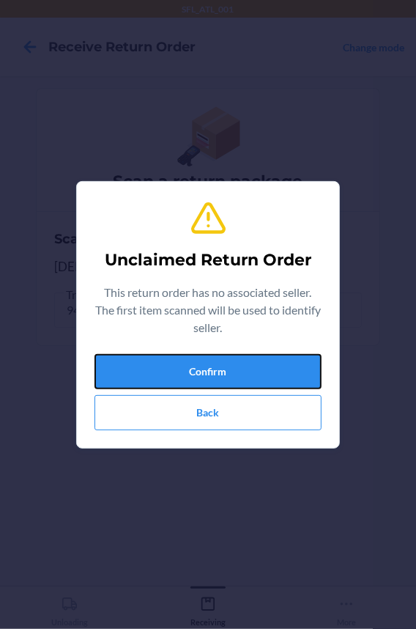
click at [181, 355] on button "Confirm" at bounding box center [208, 371] width 227 height 35
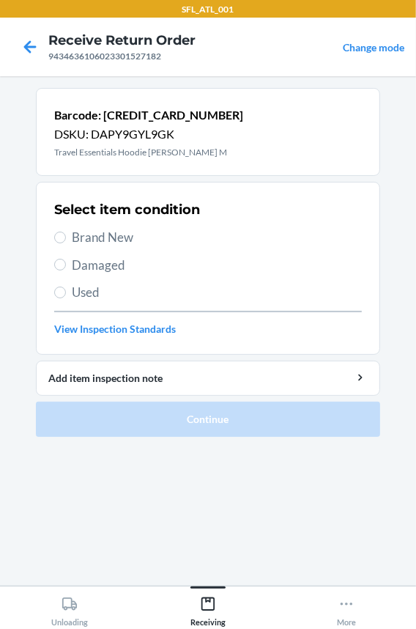
click at [109, 240] on span "Brand New" at bounding box center [217, 237] width 290 height 19
click at [66, 240] on input "Brand New" at bounding box center [60, 238] width 12 height 12
radio input "true"
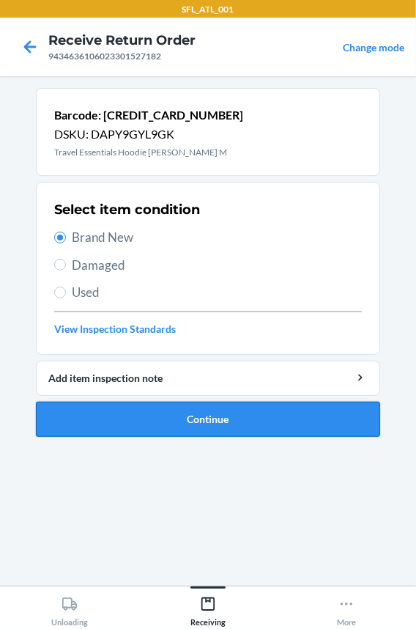
click at [154, 421] on button "Continue" at bounding box center [208, 419] width 344 height 35
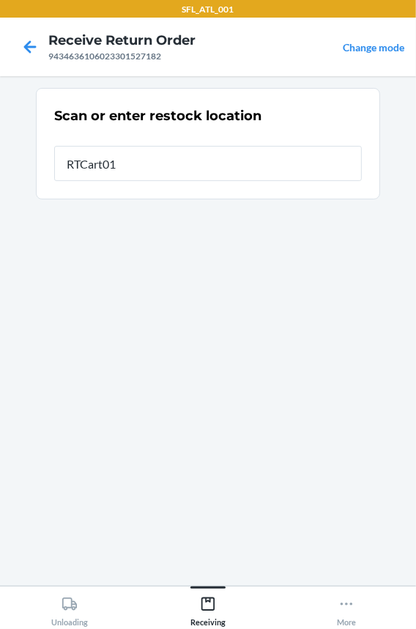
type input "RTCart013"
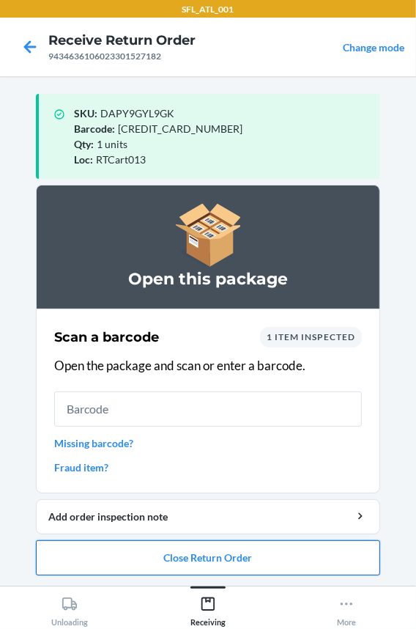
click at [170, 561] on button "Close Return Order" at bounding box center [208, 557] width 344 height 35
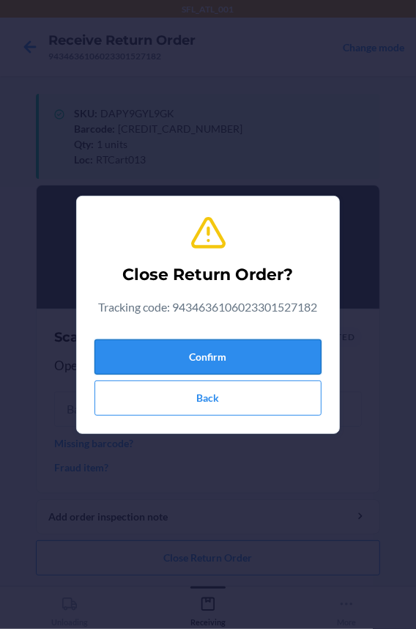
click at [215, 361] on button "Confirm" at bounding box center [208, 356] width 227 height 35
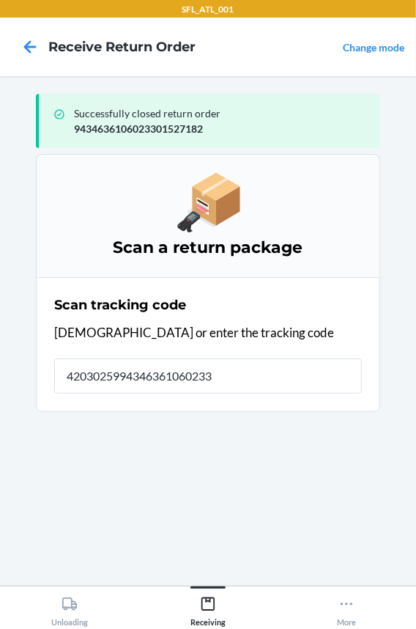
type input "42030259943463610602330"
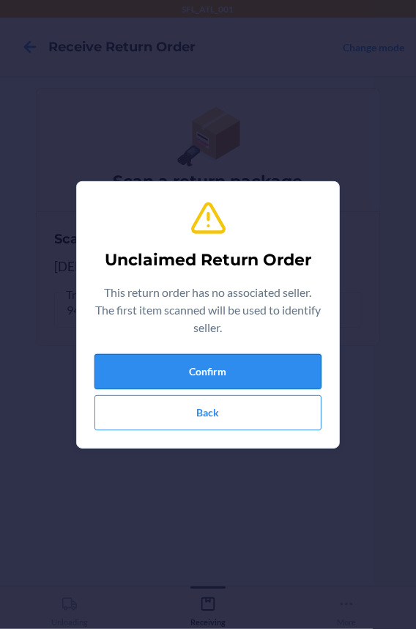
click at [198, 374] on button "Confirm" at bounding box center [208, 371] width 227 height 35
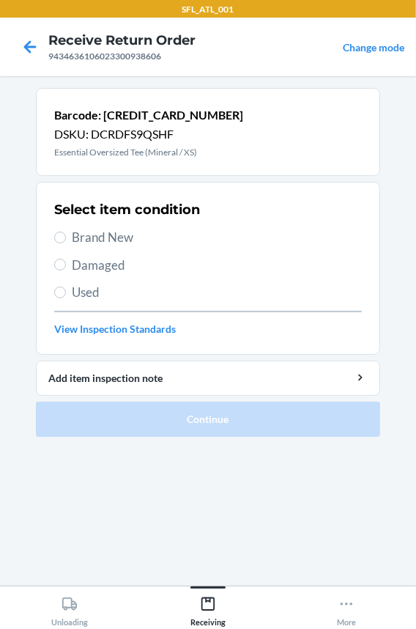
click at [79, 241] on span "Brand New" at bounding box center [217, 237] width 290 height 19
click at [66, 241] on input "Brand New" at bounding box center [60, 238] width 12 height 12
radio input "true"
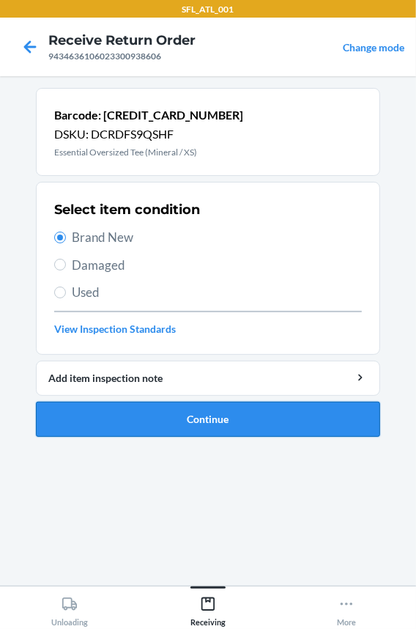
click at [117, 407] on button "Continue" at bounding box center [208, 419] width 344 height 35
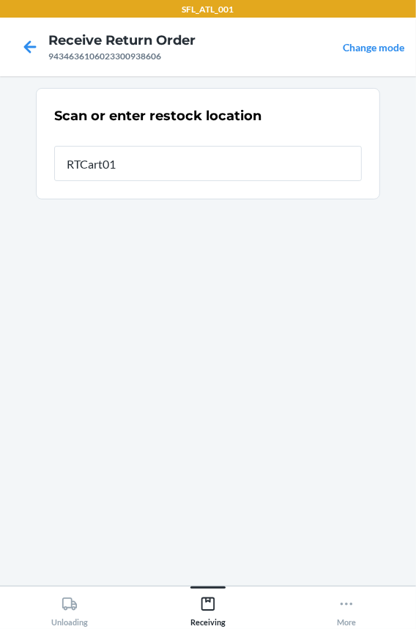
type input "RTCart013"
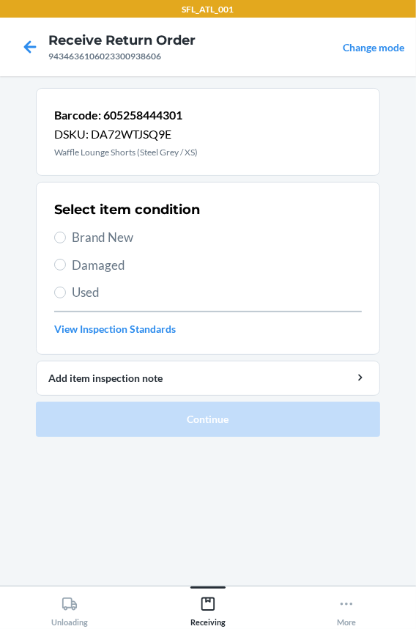
click at [100, 228] on span "Brand New" at bounding box center [217, 237] width 290 height 19
click at [66, 232] on input "Brand New" at bounding box center [60, 238] width 12 height 12
radio input "true"
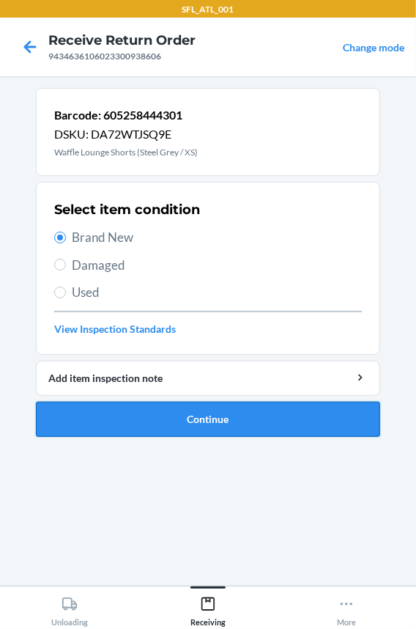
click at [145, 419] on button "Continue" at bounding box center [208, 419] width 344 height 35
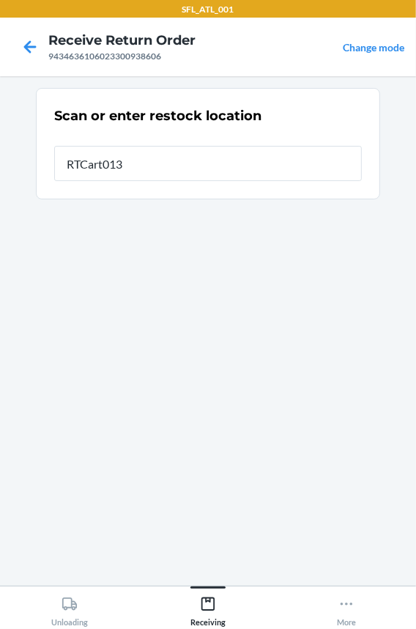
type input "RTCart013"
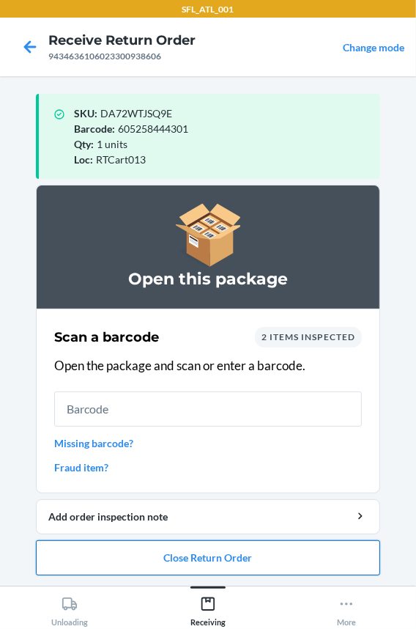
click at [208, 555] on button "Close Return Order" at bounding box center [208, 557] width 344 height 35
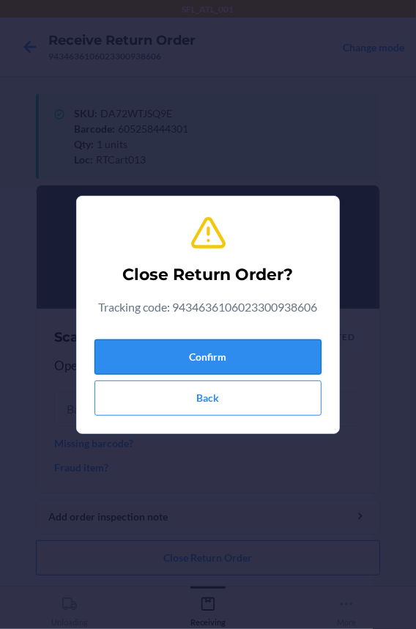
click at [212, 359] on button "Confirm" at bounding box center [208, 356] width 227 height 35
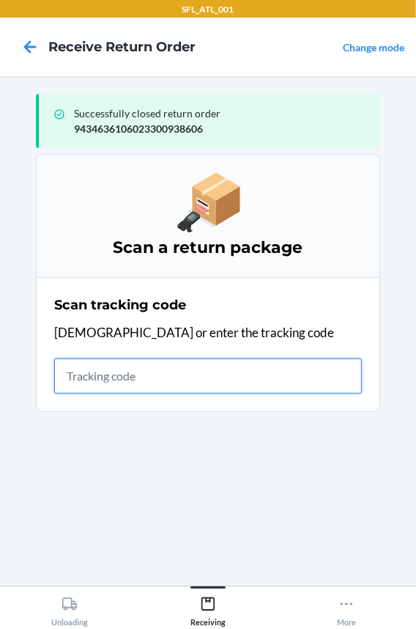
click at [180, 374] on input "text" at bounding box center [208, 375] width 308 height 35
type input "420302599434636106023"
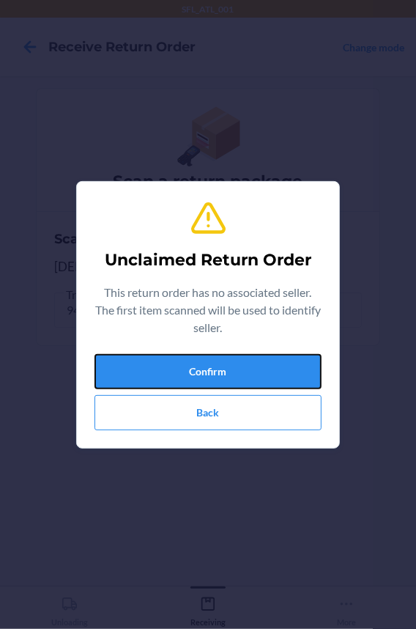
click at [180, 374] on button "Confirm" at bounding box center [208, 371] width 227 height 35
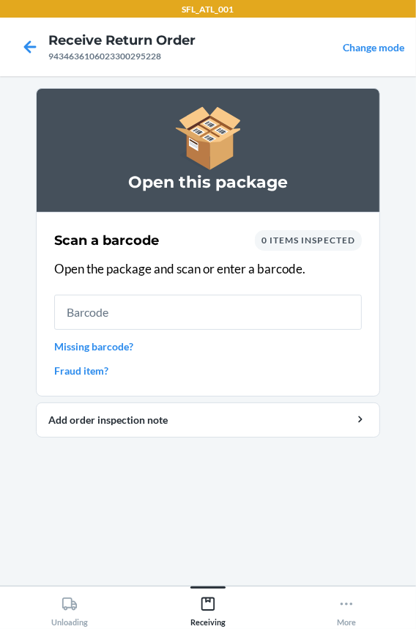
click at [109, 348] on link "Missing barcode?" at bounding box center [208, 346] width 308 height 15
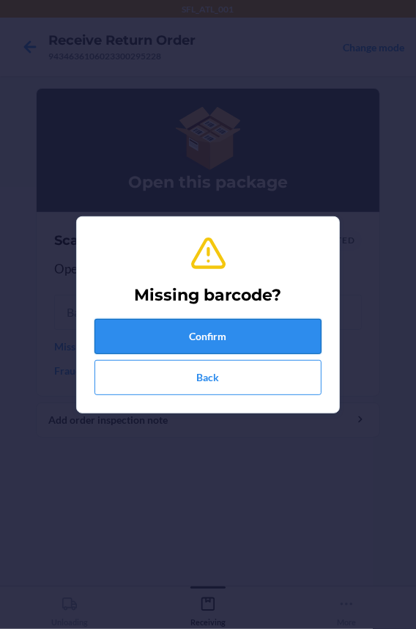
click at [137, 324] on button "Confirm" at bounding box center [208, 336] width 227 height 35
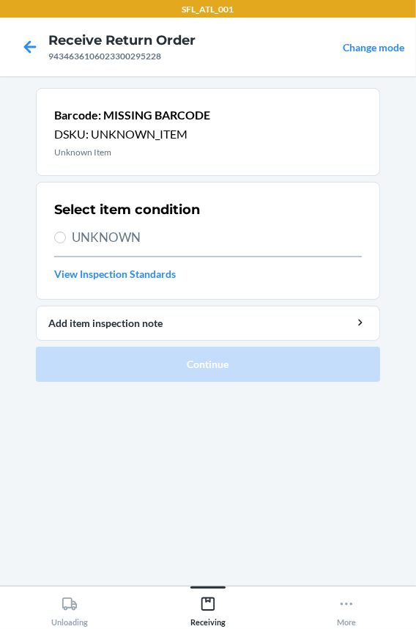
click at [117, 229] on span "UNKNOWN" at bounding box center [217, 237] width 290 height 19
click at [66, 232] on input "UNKNOWN" at bounding box center [60, 238] width 12 height 12
radio input "true"
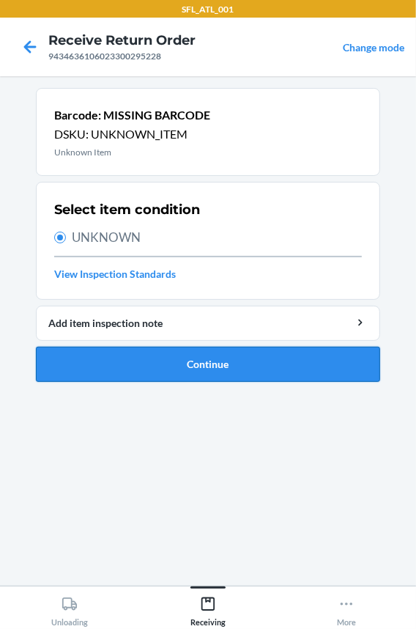
click at [117, 354] on button "Continue" at bounding box center [208, 364] width 344 height 35
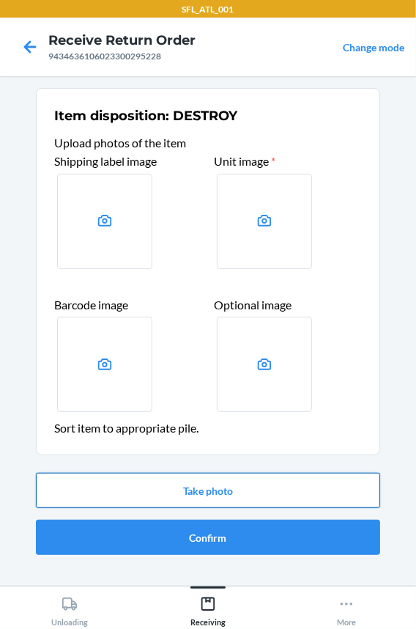
click at [118, 488] on button "Take photo" at bounding box center [208, 490] width 344 height 35
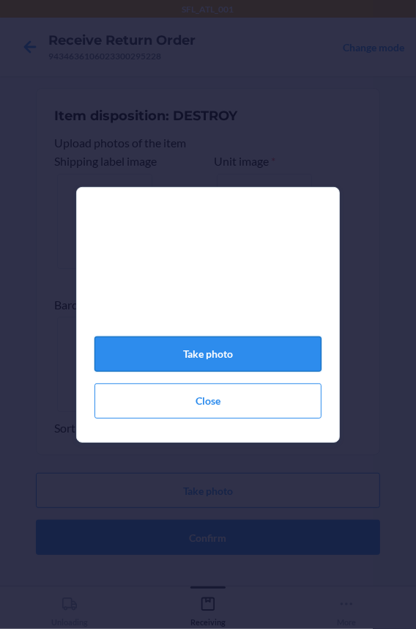
click at [170, 361] on button "Take photo" at bounding box center [208, 353] width 227 height 35
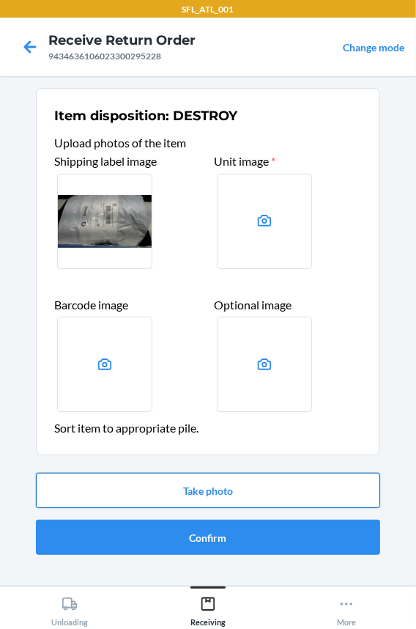
click at [163, 490] on button "Take photo" at bounding box center [208, 490] width 344 height 35
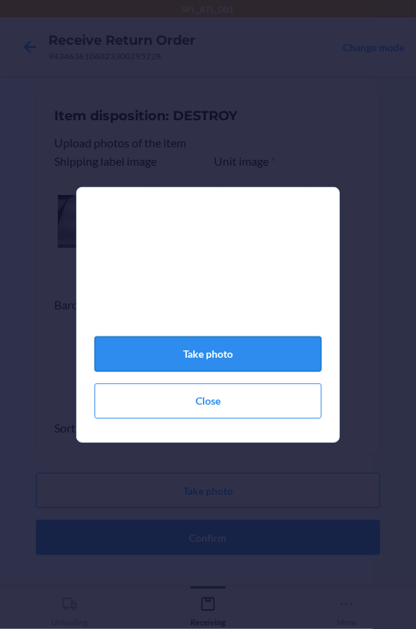
click at [141, 362] on button "Take photo" at bounding box center [208, 353] width 227 height 35
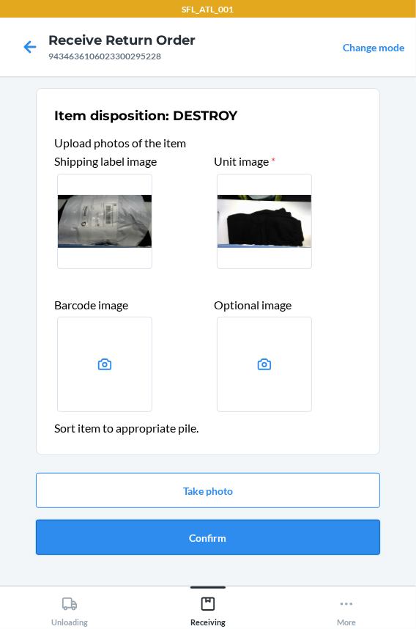
click at [161, 529] on button "Confirm" at bounding box center [208, 537] width 344 height 35
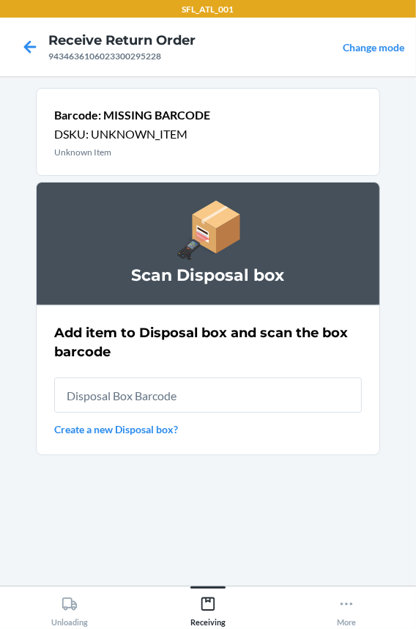
type input "RB0000018HZ"
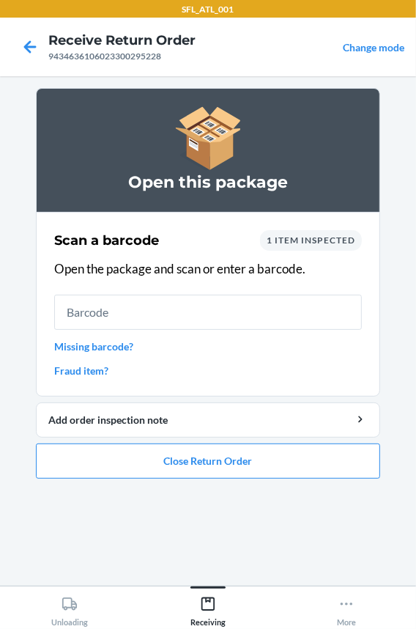
click at [118, 343] on link "Missing barcode?" at bounding box center [208, 346] width 308 height 15
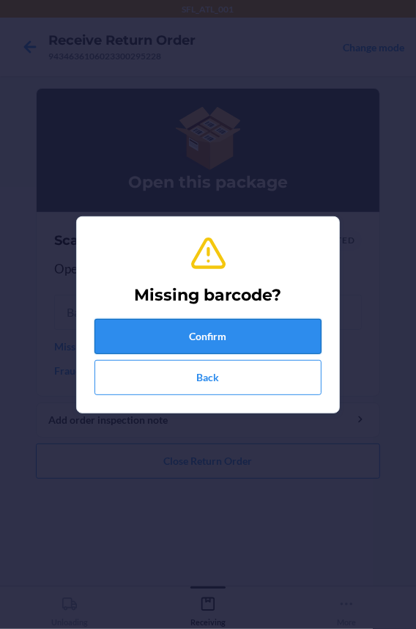
click at [155, 337] on button "Confirm" at bounding box center [208, 336] width 227 height 35
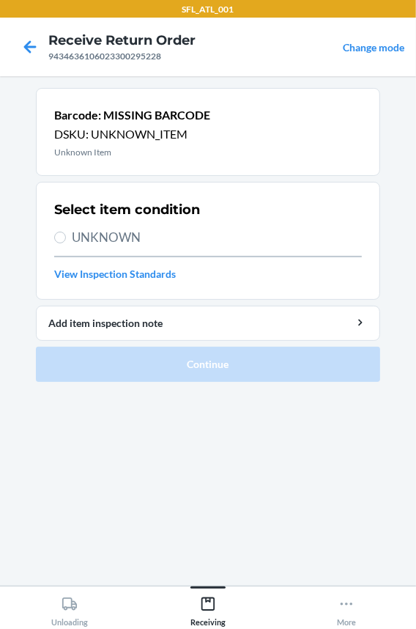
click at [125, 242] on span "UNKNOWN" at bounding box center [217, 237] width 290 height 19
click at [66, 242] on input "UNKNOWN" at bounding box center [60, 238] width 12 height 12
radio input "true"
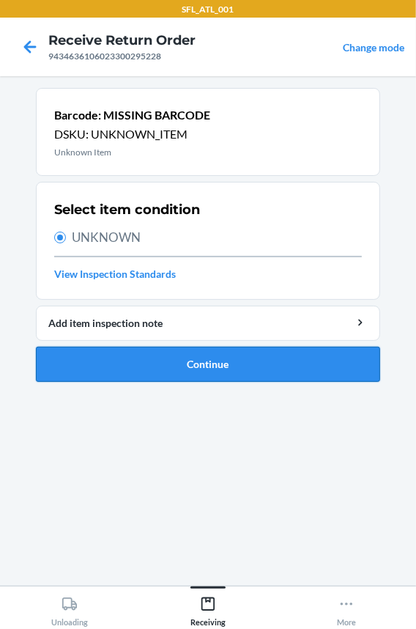
click at [136, 367] on button "Continue" at bounding box center [208, 364] width 344 height 35
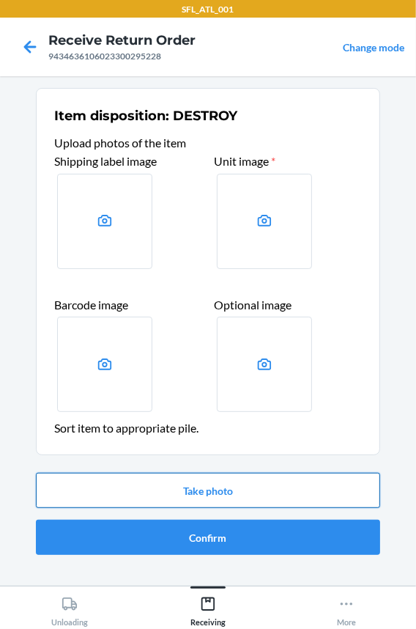
click at [155, 498] on button "Take photo" at bounding box center [208, 490] width 344 height 35
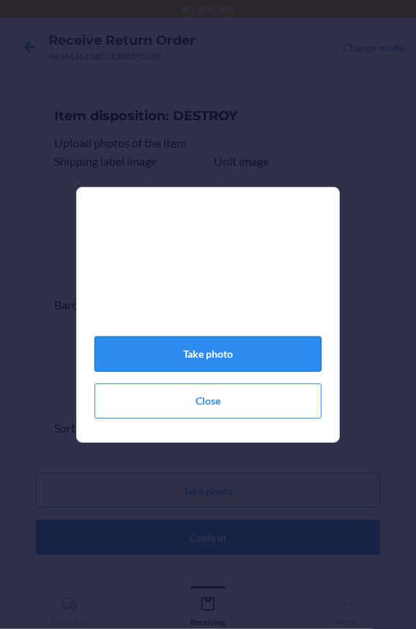
click at [189, 369] on button "Take photo" at bounding box center [208, 353] width 227 height 35
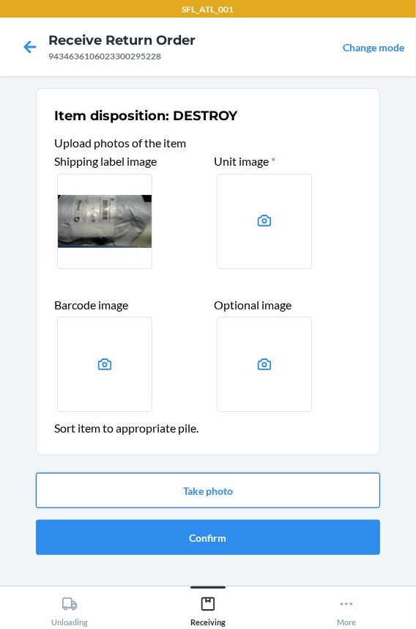
click at [212, 490] on button "Take photo" at bounding box center [208, 490] width 344 height 35
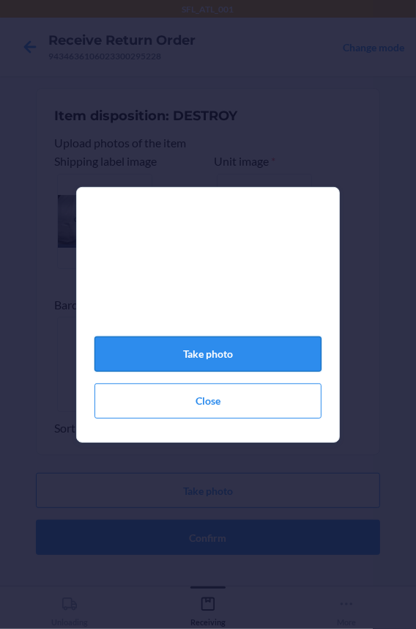
click at [218, 367] on button "Take photo" at bounding box center [208, 353] width 227 height 35
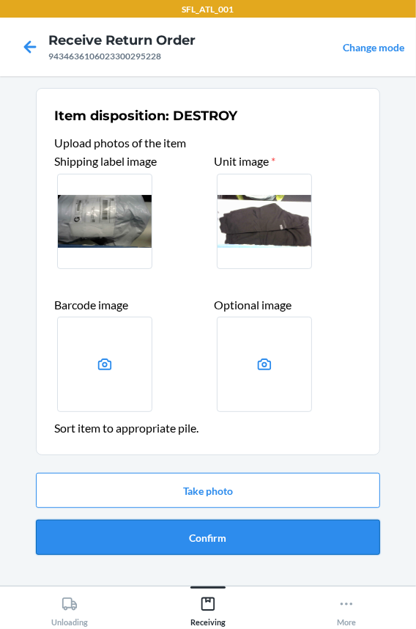
click at [188, 539] on button "Confirm" at bounding box center [208, 537] width 344 height 35
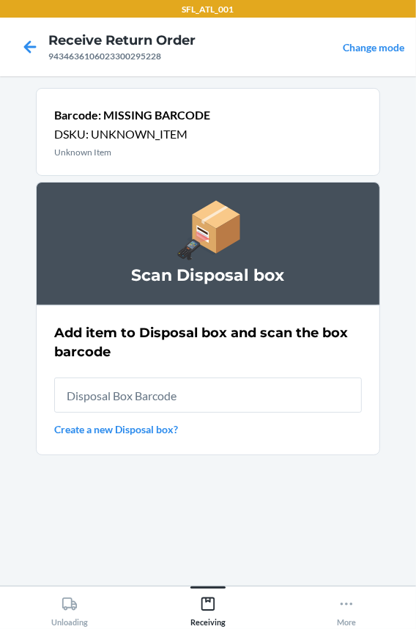
type input "RB0000018HZ"
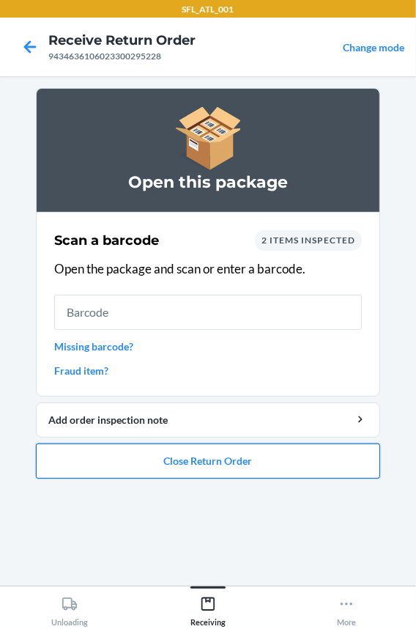
click at [201, 462] on button "Close Return Order" at bounding box center [208, 460] width 344 height 35
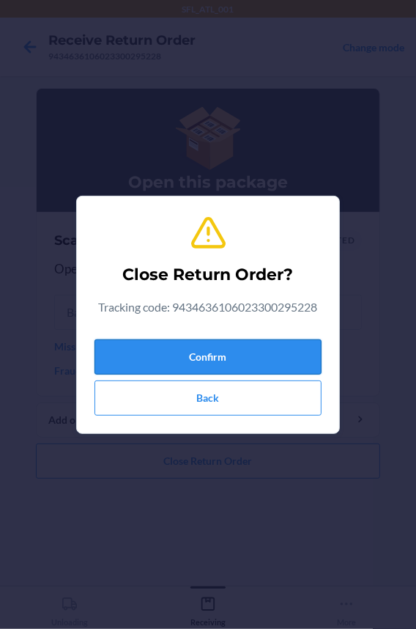
click at [207, 350] on button "Confirm" at bounding box center [208, 356] width 227 height 35
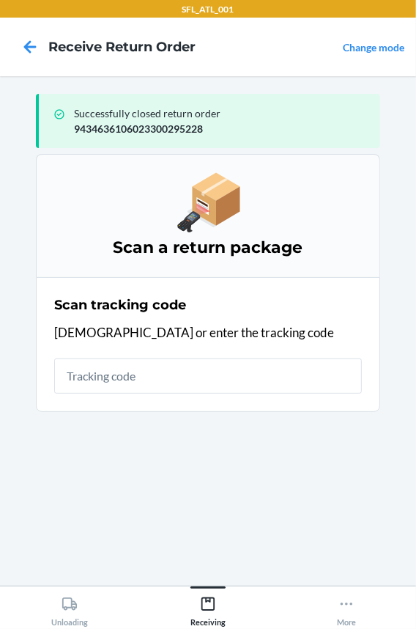
click at [177, 381] on input "text" at bounding box center [208, 375] width 308 height 35
click at [181, 380] on input "text" at bounding box center [208, 375] width 308 height 35
type input "42030259943463610602330157529"
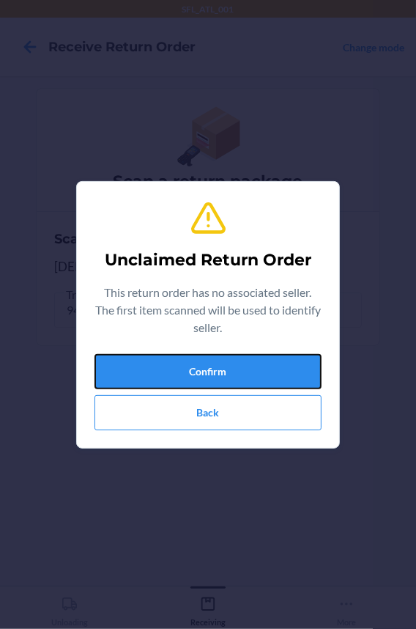
click at [181, 380] on button "Confirm" at bounding box center [208, 371] width 227 height 35
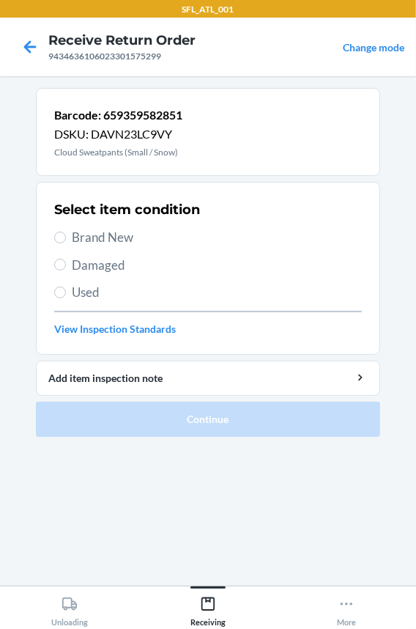
click at [92, 228] on span "Brand New" at bounding box center [217, 237] width 290 height 19
click at [66, 232] on input "Brand New" at bounding box center [60, 238] width 12 height 12
radio input "true"
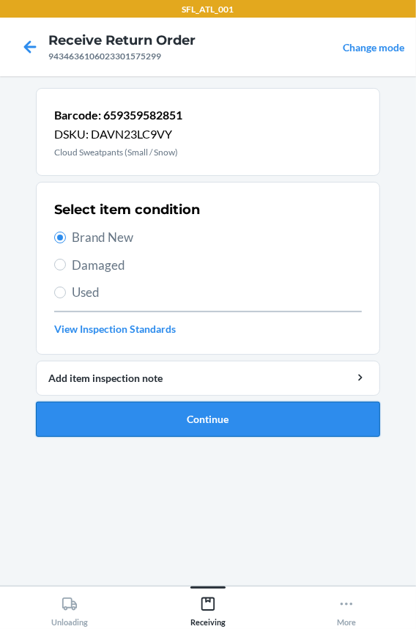
click at [140, 418] on button "Continue" at bounding box center [208, 419] width 344 height 35
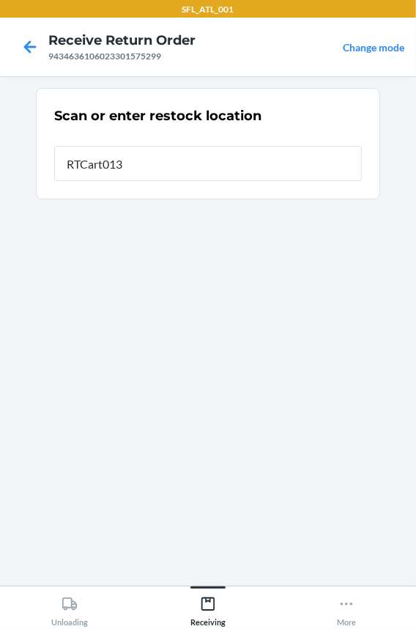
type input "RTCart013"
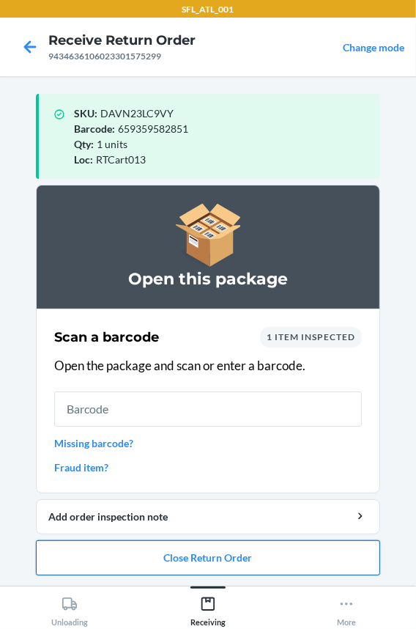
click at [125, 567] on button "Close Return Order" at bounding box center [208, 557] width 344 height 35
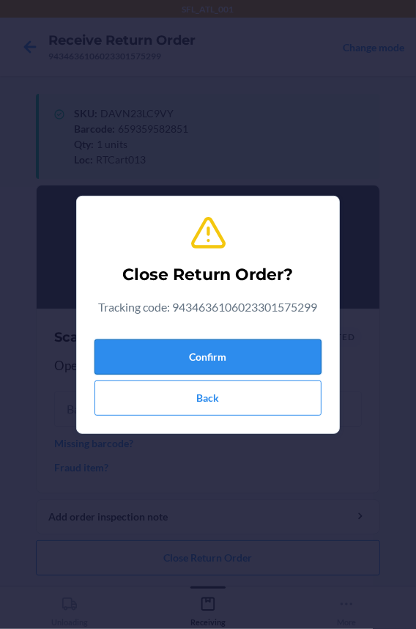
click at [132, 367] on button "Confirm" at bounding box center [208, 356] width 227 height 35
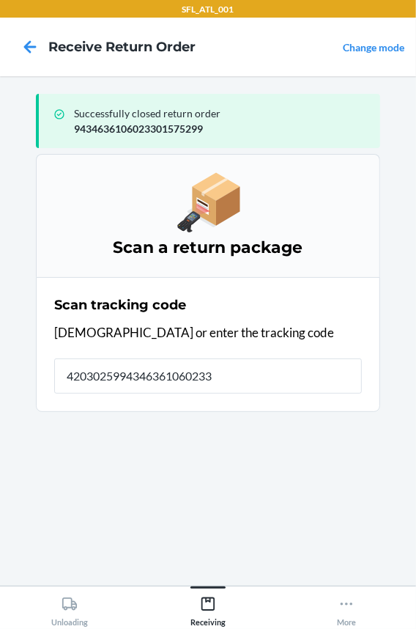
type input "42030259943463610602330"
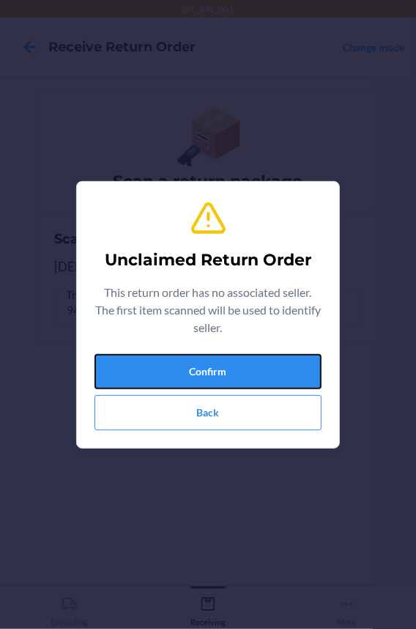
click at [132, 367] on button "Confirm" at bounding box center [208, 371] width 227 height 35
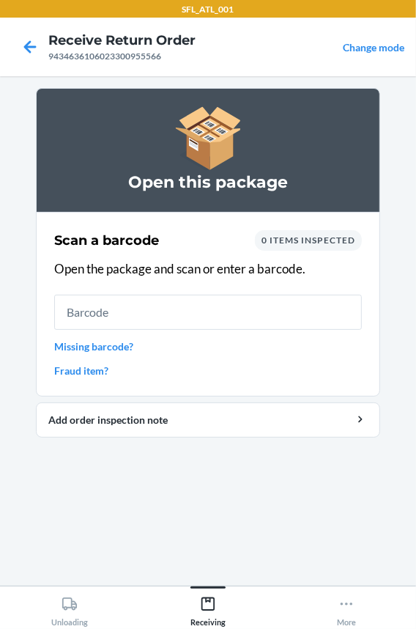
click at [127, 317] on input "text" at bounding box center [208, 312] width 308 height 35
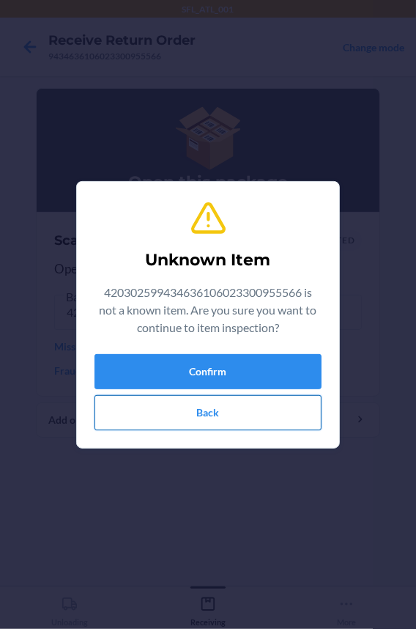
click at [148, 415] on button "Back" at bounding box center [208, 412] width 227 height 35
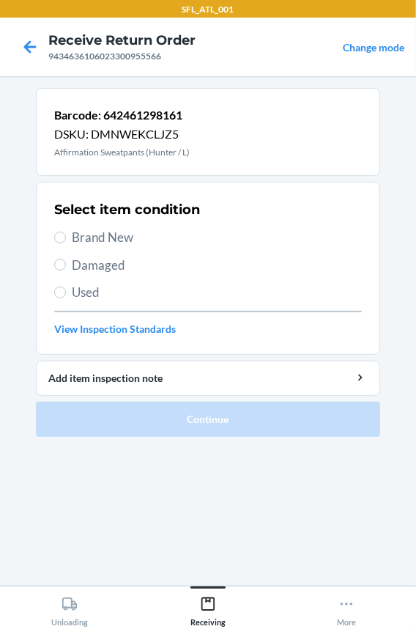
click at [103, 239] on span "Brand New" at bounding box center [217, 237] width 290 height 19
click at [66, 239] on input "Brand New" at bounding box center [60, 238] width 12 height 12
radio input "true"
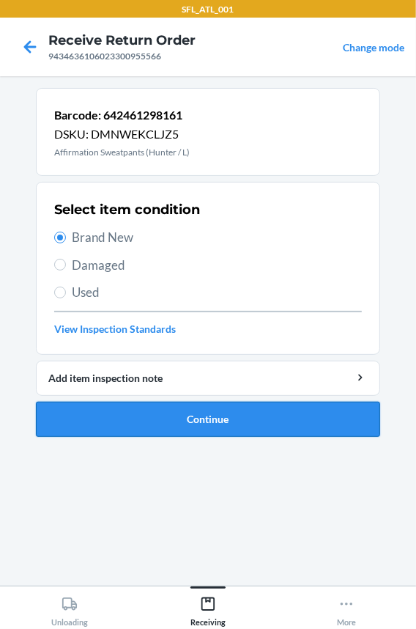
click at [158, 411] on button "Continue" at bounding box center [208, 419] width 344 height 35
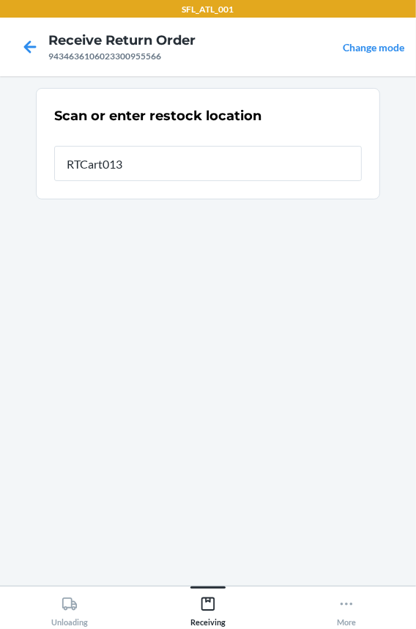
type input "RTCart013"
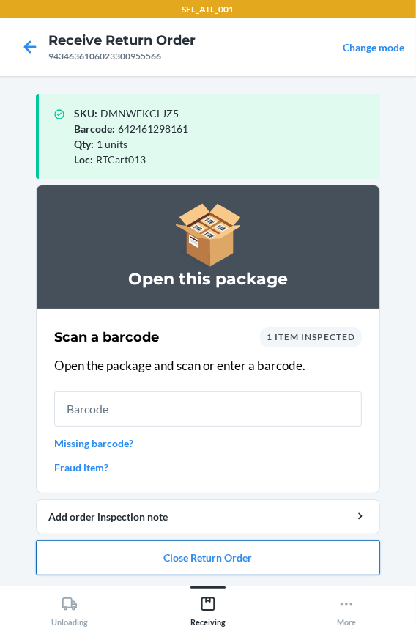
click at [193, 564] on button "Close Return Order" at bounding box center [208, 557] width 344 height 35
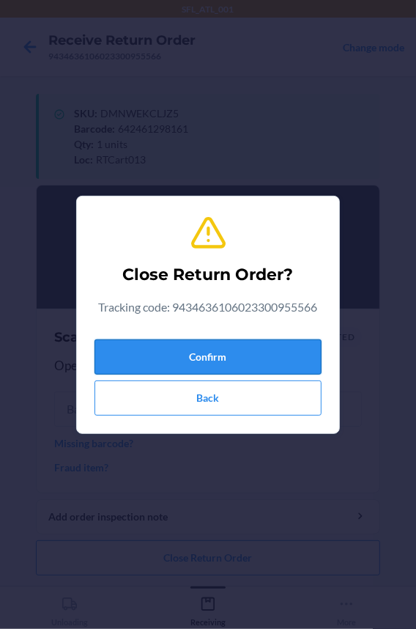
click at [200, 344] on button "Confirm" at bounding box center [208, 356] width 227 height 35
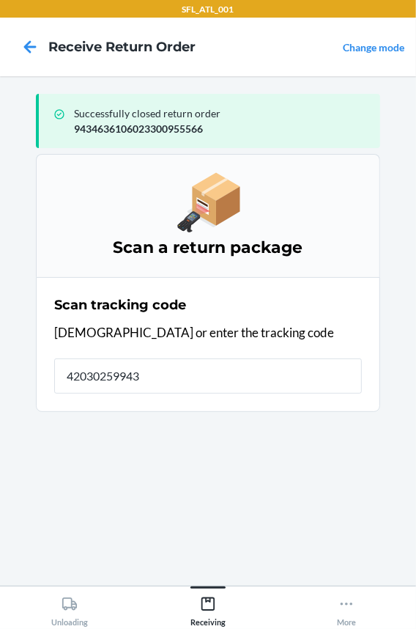
type input "420302599434"
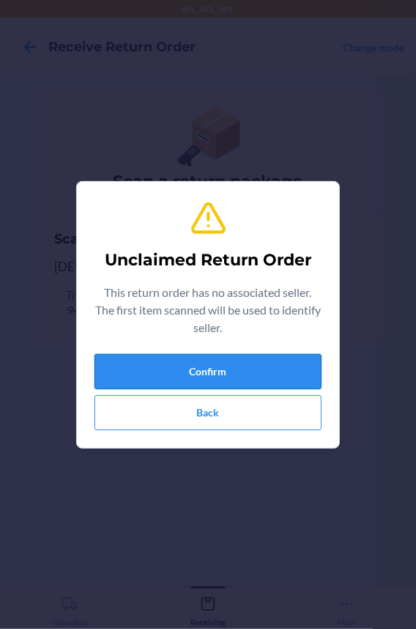
click at [196, 379] on button "Confirm" at bounding box center [208, 371] width 227 height 35
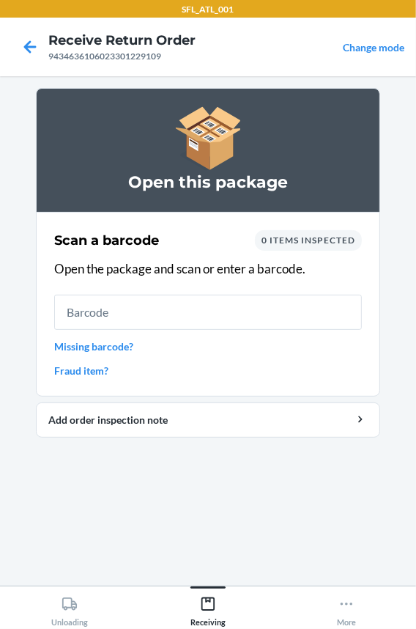
click at [193, 319] on input "text" at bounding box center [208, 312] width 308 height 35
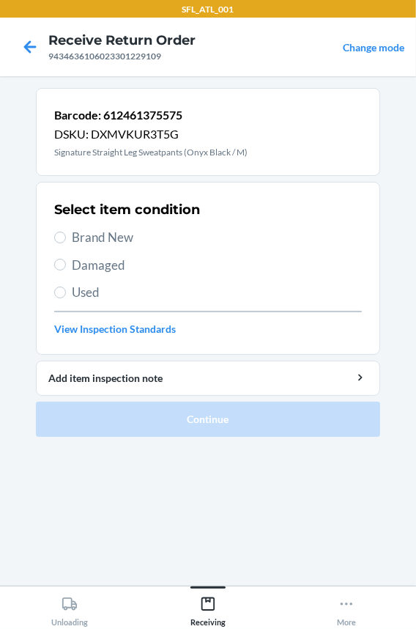
click at [114, 234] on span "Brand New" at bounding box center [217, 237] width 290 height 19
click at [66, 234] on input "Brand New" at bounding box center [60, 238] width 12 height 12
radio input "true"
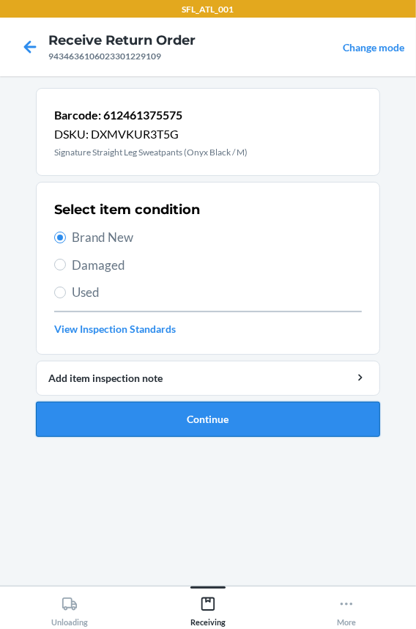
click at [116, 409] on button "Continue" at bounding box center [208, 419] width 344 height 35
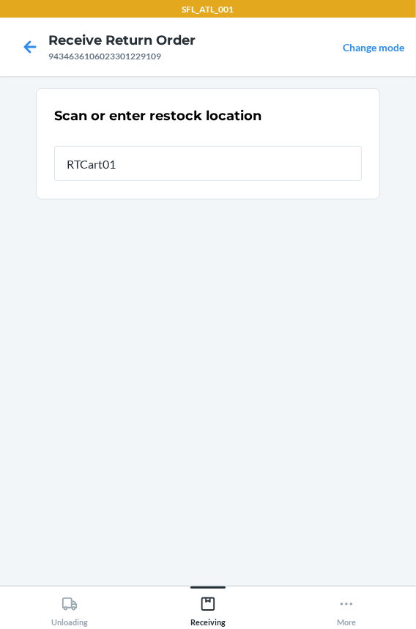
type input "RTCart013"
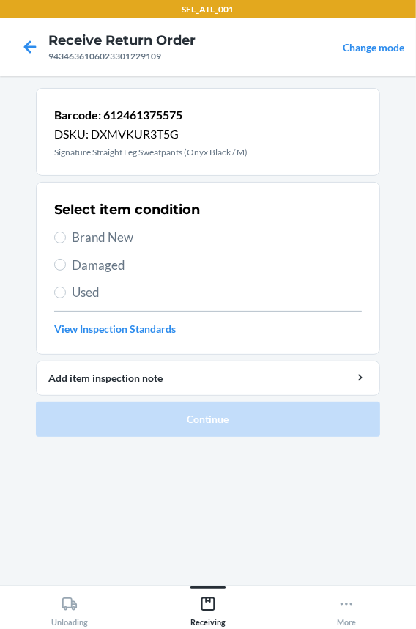
click at [81, 238] on span "Brand New" at bounding box center [217, 237] width 290 height 19
click at [66, 238] on input "Brand New" at bounding box center [60, 238] width 12 height 12
radio input "true"
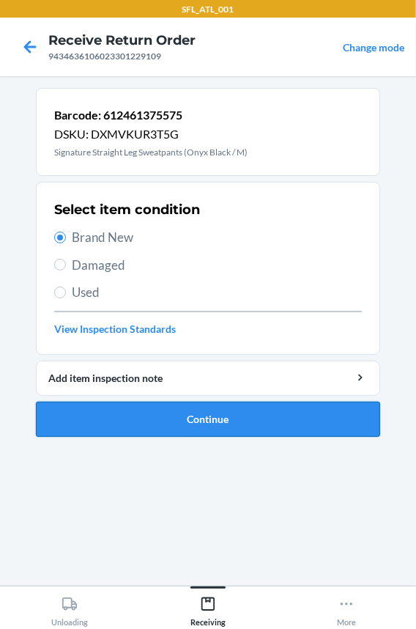
click at [69, 407] on button "Continue" at bounding box center [208, 419] width 344 height 35
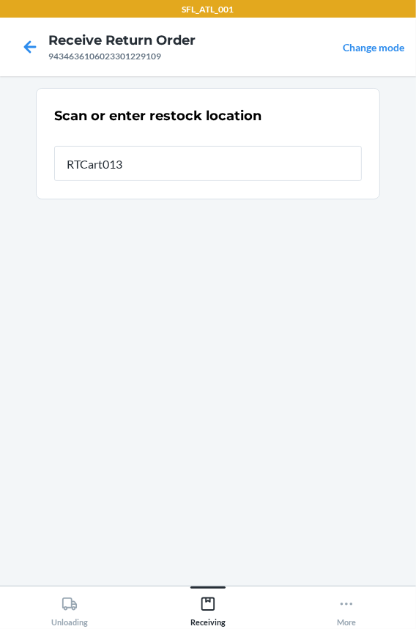
type input "RTCart013"
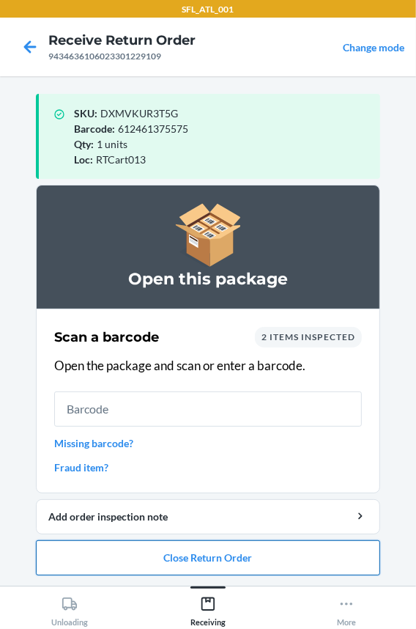
click at [103, 565] on button "Close Return Order" at bounding box center [208, 557] width 344 height 35
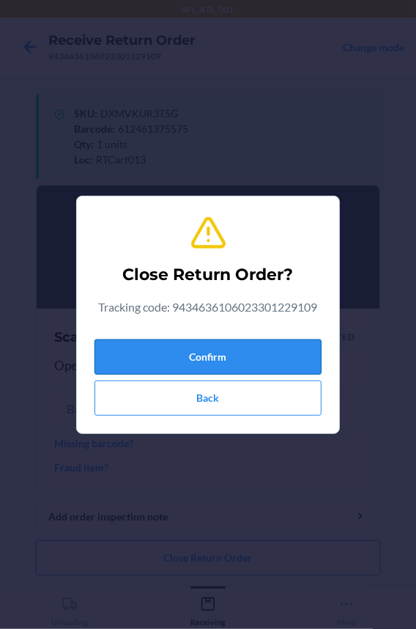
click at [131, 363] on button "Confirm" at bounding box center [208, 356] width 227 height 35
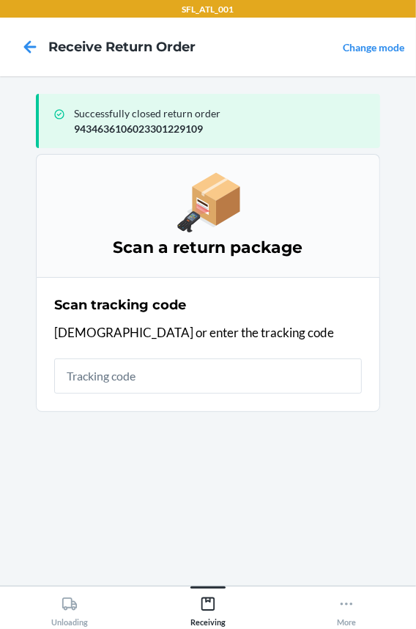
click at [117, 366] on input "text" at bounding box center [208, 375] width 308 height 35
click at [112, 374] on input "text" at bounding box center [208, 375] width 308 height 35
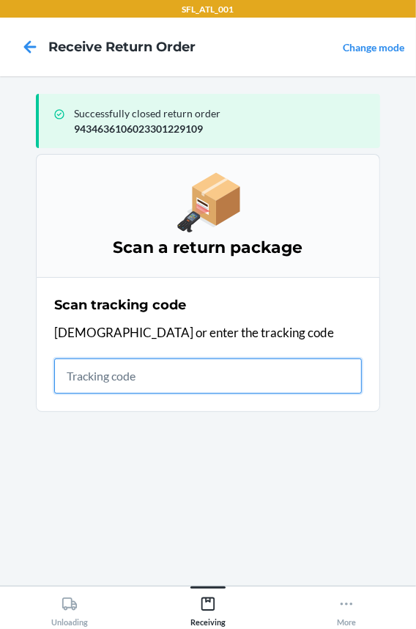
click at [140, 382] on input "text" at bounding box center [208, 375] width 308 height 35
type input "4203025994346361060233014"
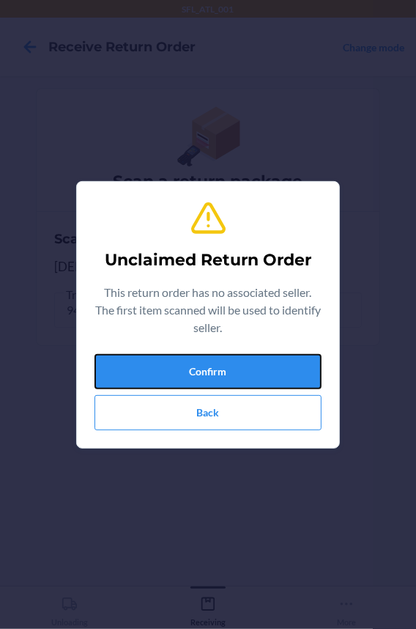
click at [140, 382] on button "Confirm" at bounding box center [208, 371] width 227 height 35
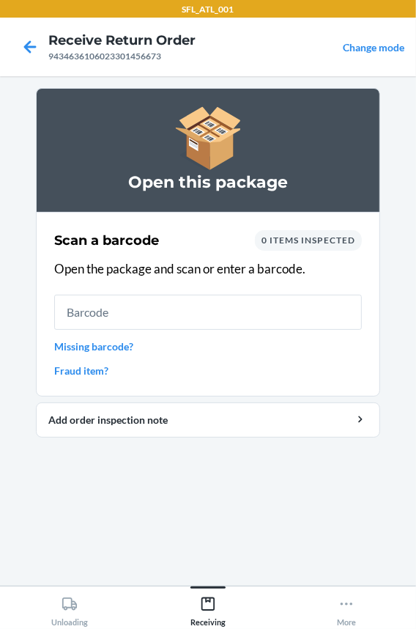
click at [167, 304] on input "text" at bounding box center [208, 312] width 308 height 35
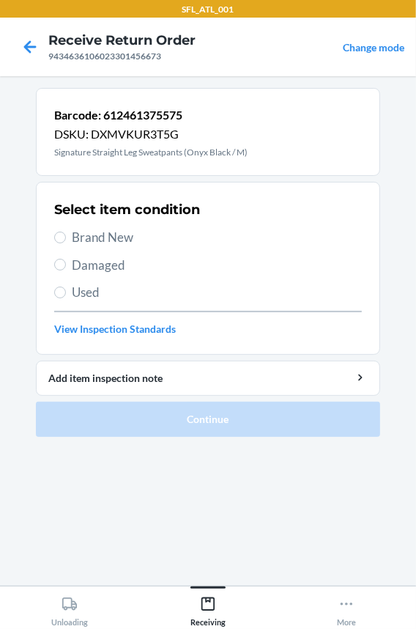
click at [117, 239] on span "Brand New" at bounding box center [217, 237] width 290 height 19
click at [66, 239] on input "Brand New" at bounding box center [60, 238] width 12 height 12
radio input "true"
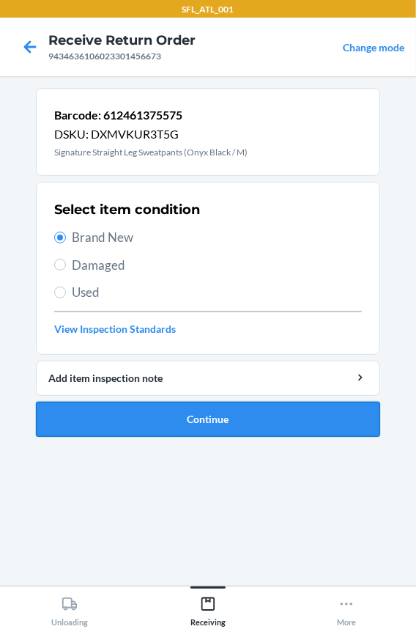
click at [138, 415] on button "Continue" at bounding box center [208, 419] width 344 height 35
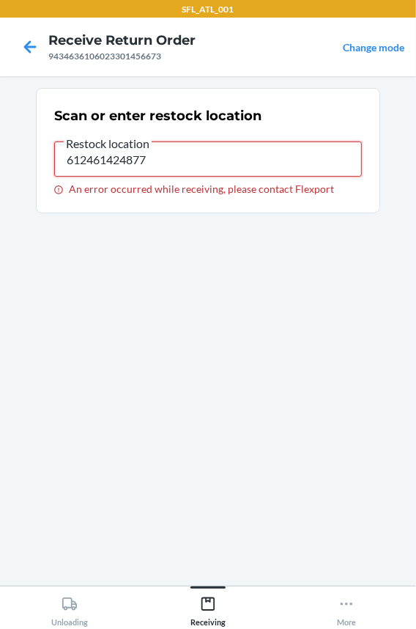
drag, startPoint x: 180, startPoint y: 163, endPoint x: -98, endPoint y: 180, distance: 278.2
click at [0, 180] on html "SFL_ATL_001 Receive Return Order 9434636106023301456673 Change mode Scan or ent…" at bounding box center [208, 314] width 416 height 629
type input "RTCart013"
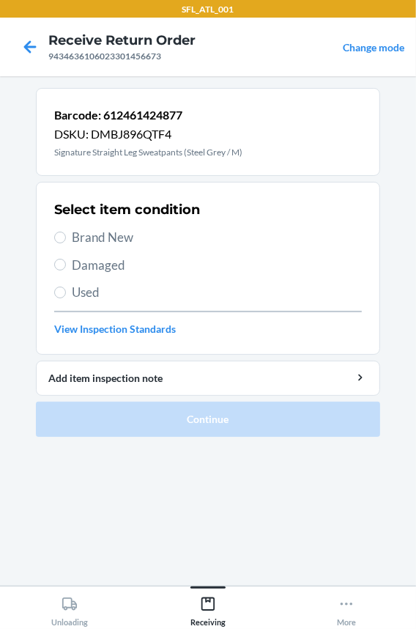
click at [114, 236] on span "Brand New" at bounding box center [217, 237] width 290 height 19
click at [66, 236] on input "Brand New" at bounding box center [60, 238] width 12 height 12
radio input "true"
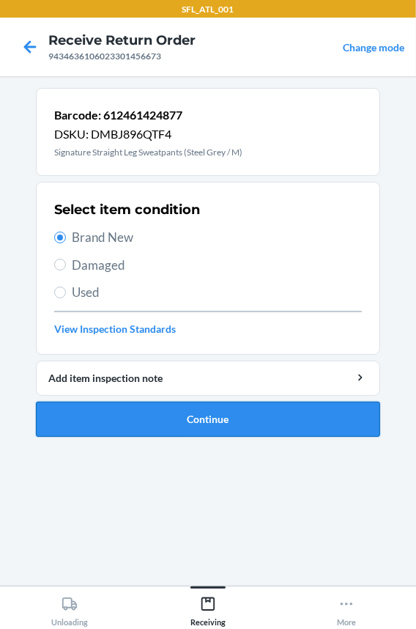
click at [130, 413] on button "Continue" at bounding box center [208, 419] width 344 height 35
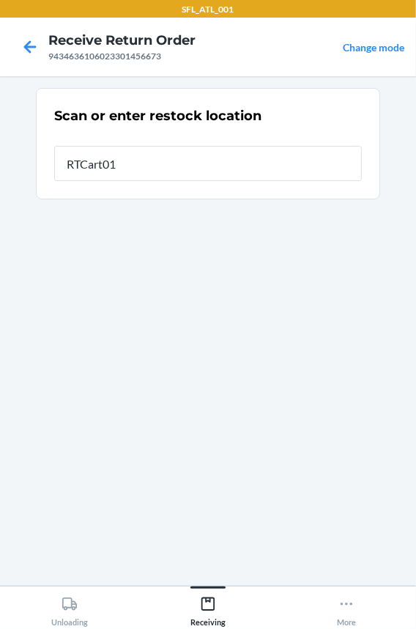
type input "RTCart013"
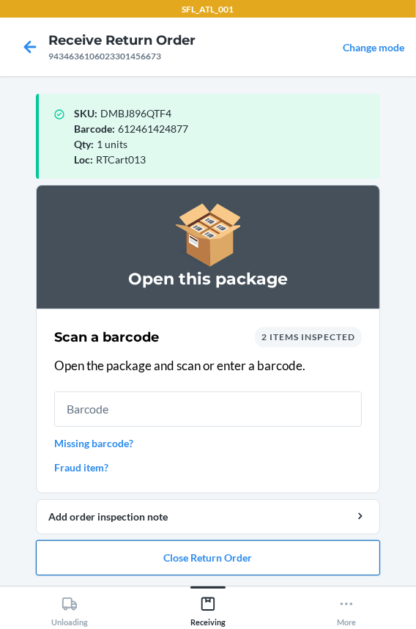
click at [163, 542] on button "Close Return Order" at bounding box center [208, 557] width 344 height 35
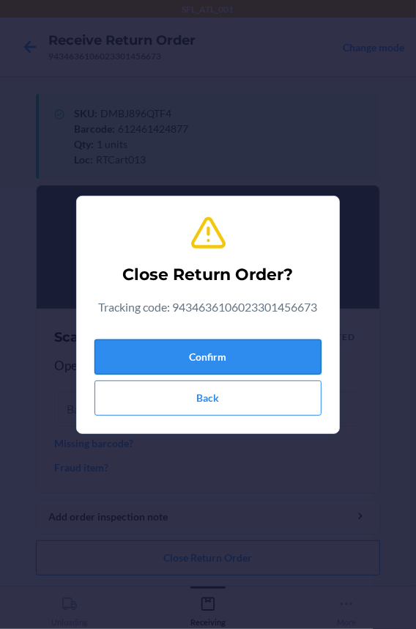
click at [162, 349] on button "Confirm" at bounding box center [208, 356] width 227 height 35
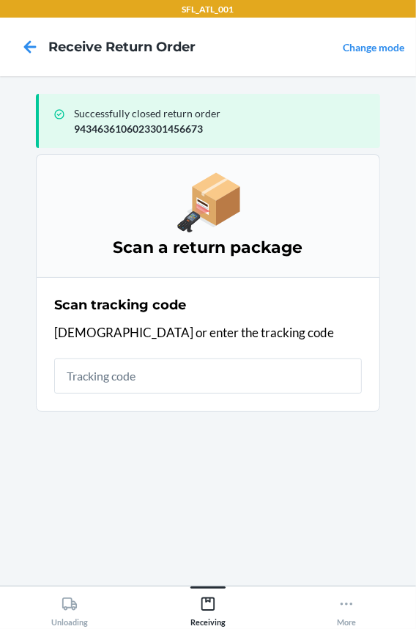
click at [161, 374] on input "text" at bounding box center [208, 375] width 308 height 35
type input "420302599434636106023"
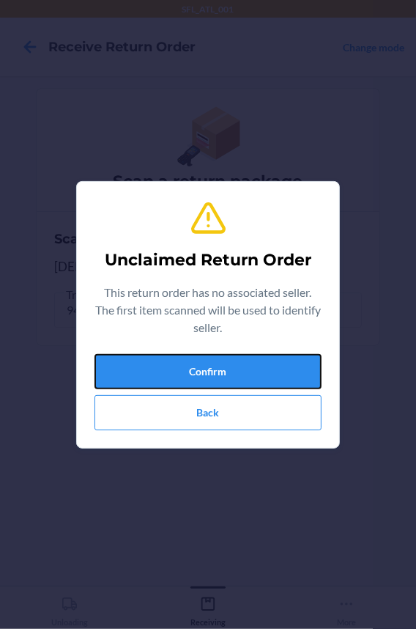
click at [158, 374] on button "Confirm" at bounding box center [208, 371] width 227 height 35
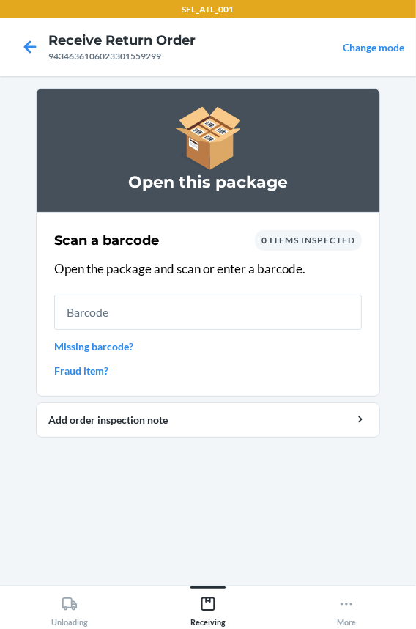
click at [142, 322] on input "text" at bounding box center [208, 312] width 308 height 35
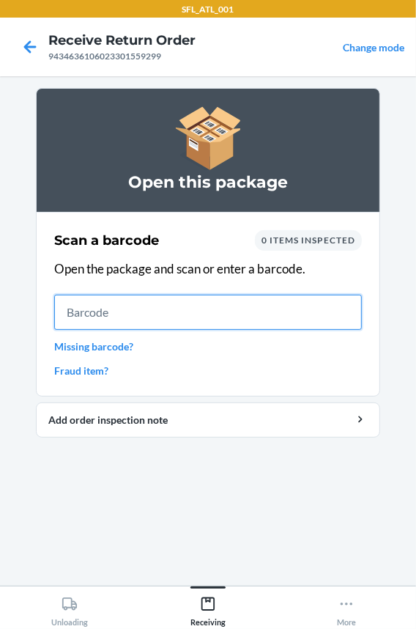
drag, startPoint x: 103, startPoint y: 307, endPoint x: 99, endPoint y: 300, distance: 7.5
click at [103, 307] on input "text" at bounding box center [208, 312] width 308 height 35
click at [124, 308] on input "text" at bounding box center [208, 312] width 308 height 35
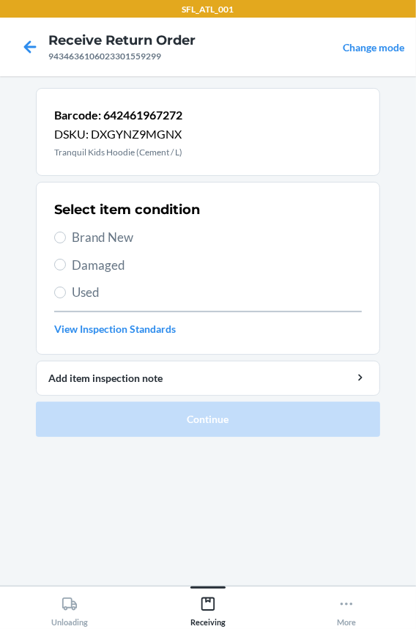
click at [86, 234] on span "Brand New" at bounding box center [217, 237] width 290 height 19
click at [66, 234] on input "Brand New" at bounding box center [60, 238] width 12 height 12
radio input "true"
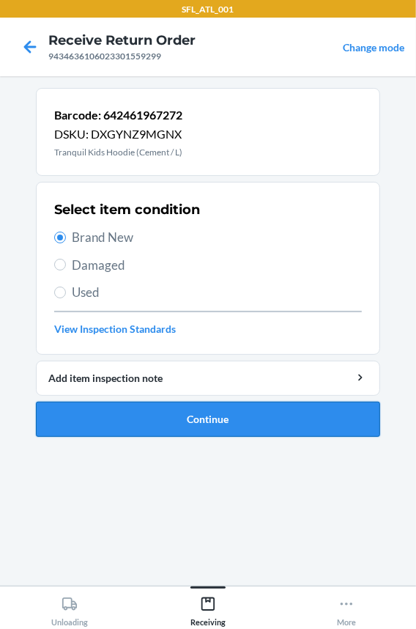
click at [122, 422] on button "Continue" at bounding box center [208, 419] width 344 height 35
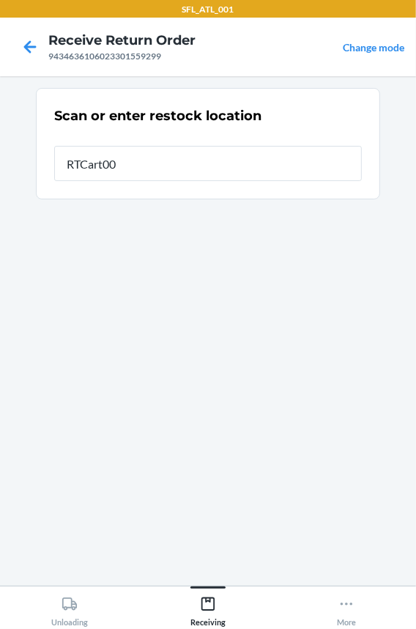
type input "RTCart002"
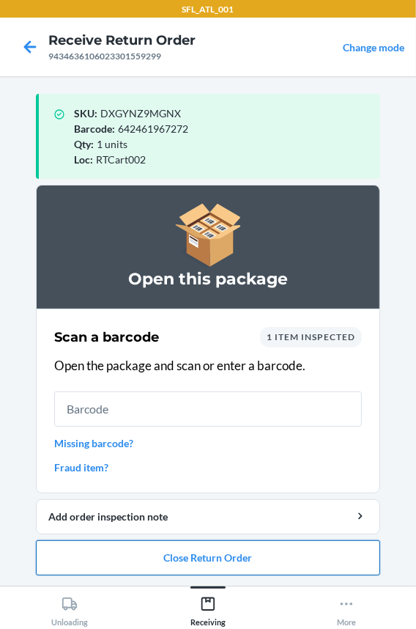
click at [124, 540] on button "Close Return Order" at bounding box center [208, 557] width 344 height 35
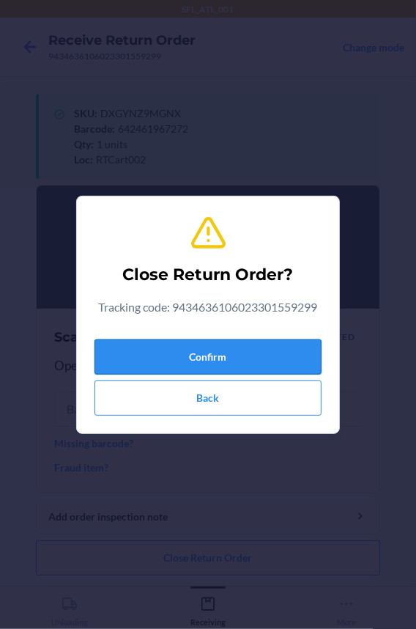
click at [136, 347] on button "Confirm" at bounding box center [208, 356] width 227 height 35
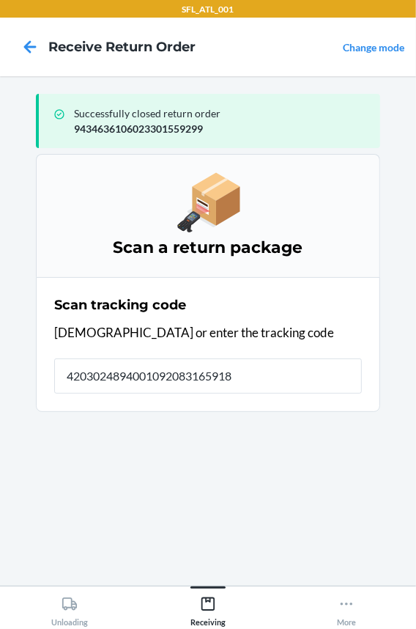
type input "42030248940010920831659188"
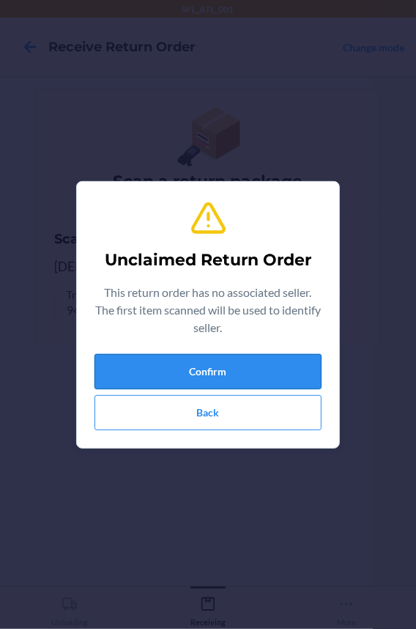
click at [136, 358] on button "Confirm" at bounding box center [208, 371] width 227 height 35
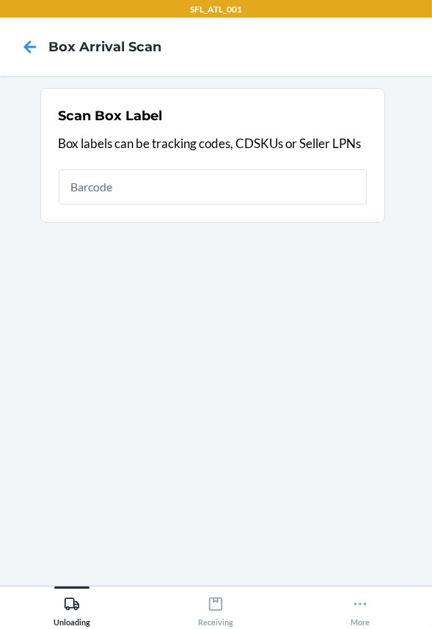
click at [169, 189] on input "text" at bounding box center [213, 186] width 308 height 35
type input "420302599434636106023299225886"
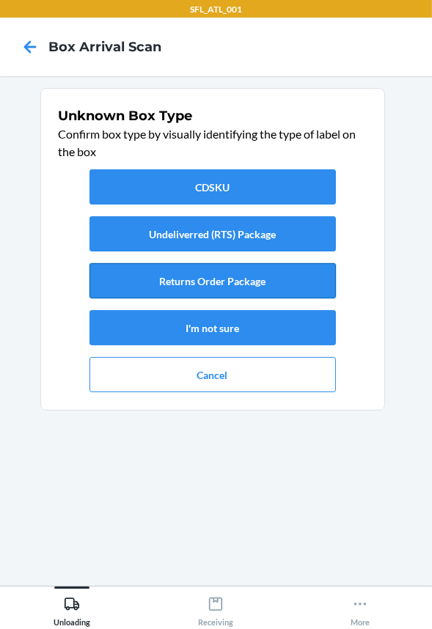
click at [190, 278] on button "Returns Order Package" at bounding box center [212, 280] width 246 height 35
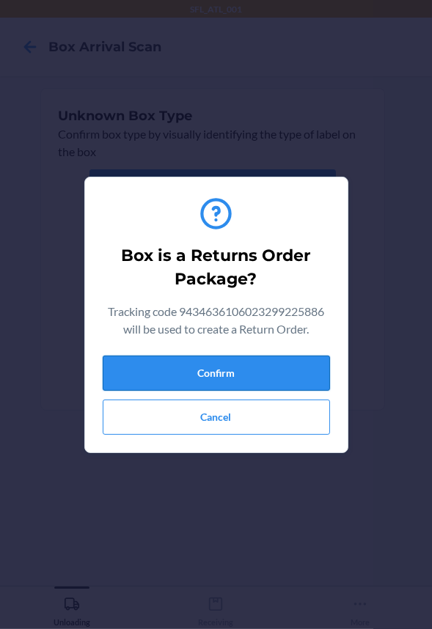
click at [188, 369] on button "Confirm" at bounding box center [216, 372] width 227 height 35
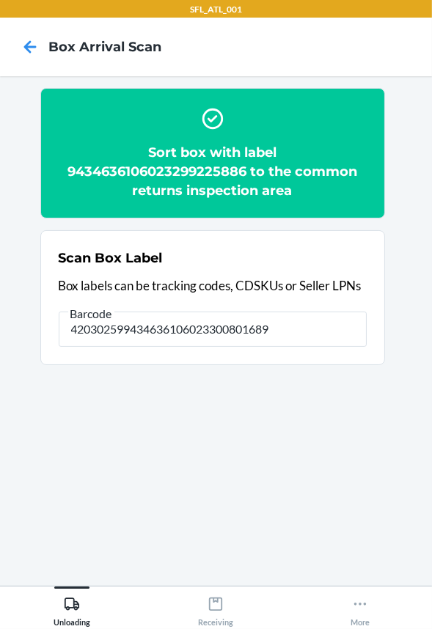
type input "420302599434636106023300801689"
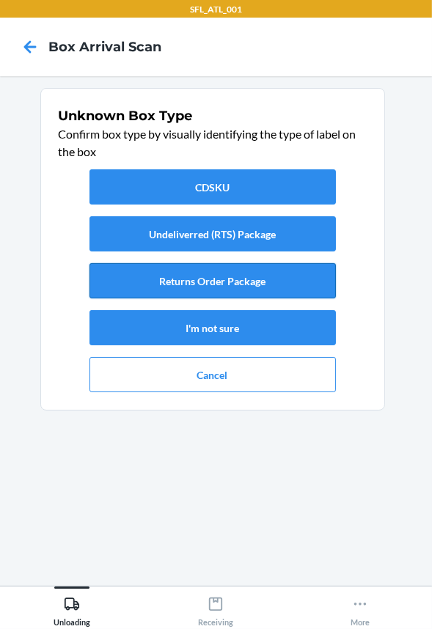
click at [259, 276] on button "Returns Order Package" at bounding box center [212, 280] width 246 height 35
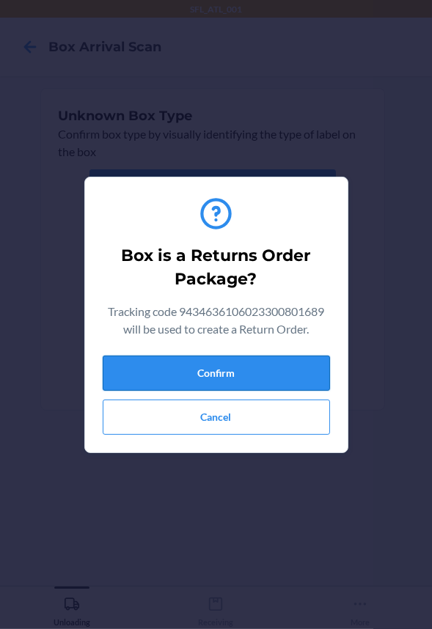
click at [245, 363] on button "Confirm" at bounding box center [216, 372] width 227 height 35
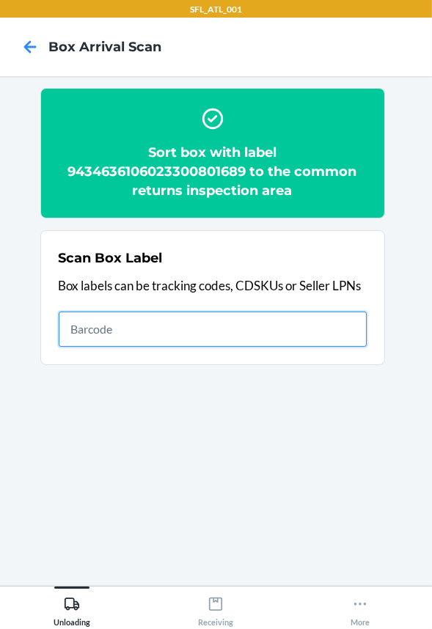
click at [325, 333] on input "text" at bounding box center [213, 328] width 308 height 35
type input "420302599434636106023301265589"
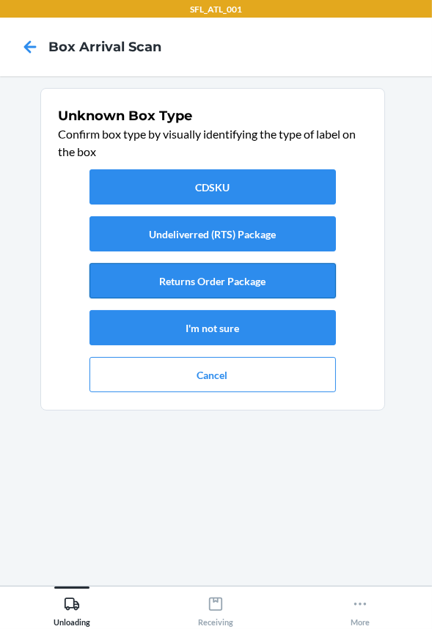
click at [218, 276] on button "Returns Order Package" at bounding box center [212, 280] width 246 height 35
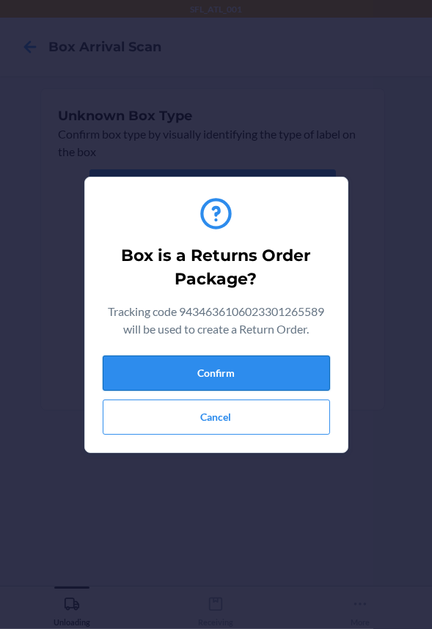
click at [235, 367] on button "Confirm" at bounding box center [216, 372] width 227 height 35
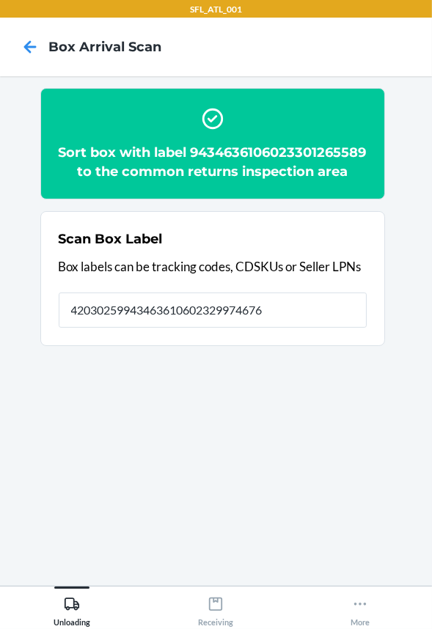
type input "420302599434636106023299746763"
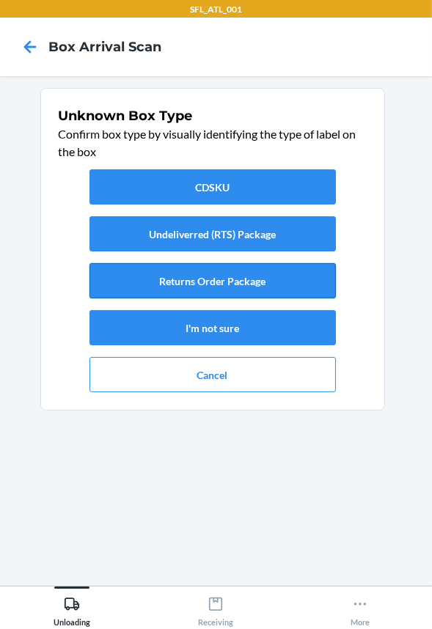
click at [234, 288] on button "Returns Order Package" at bounding box center [212, 280] width 246 height 35
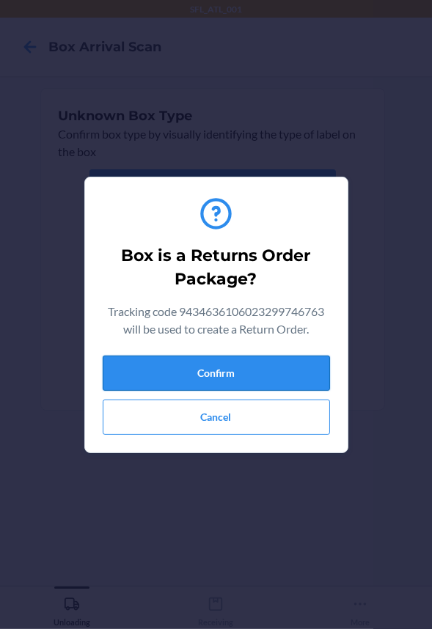
click at [244, 378] on button "Confirm" at bounding box center [216, 372] width 227 height 35
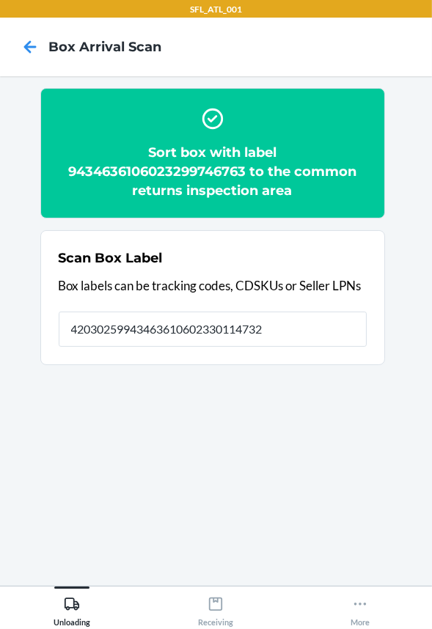
type input "420302599434636106023301147328"
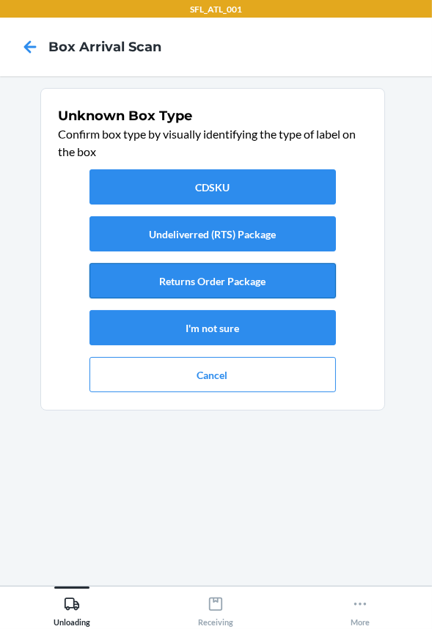
click at [256, 288] on button "Returns Order Package" at bounding box center [212, 280] width 246 height 35
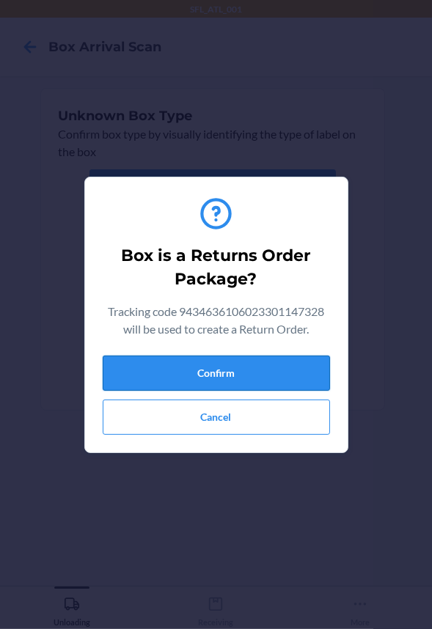
click at [249, 378] on button "Confirm" at bounding box center [216, 372] width 227 height 35
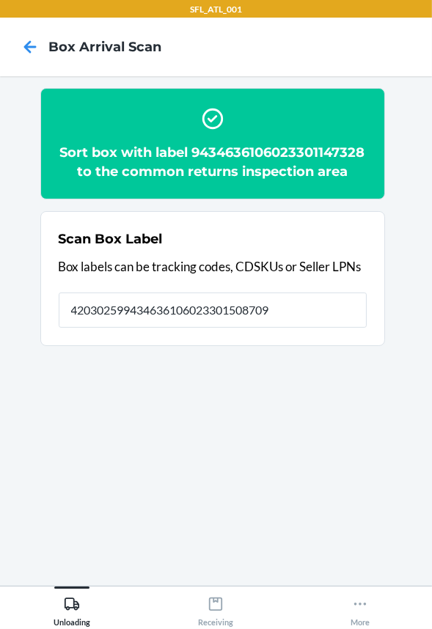
type input "420302599434636106023301508709"
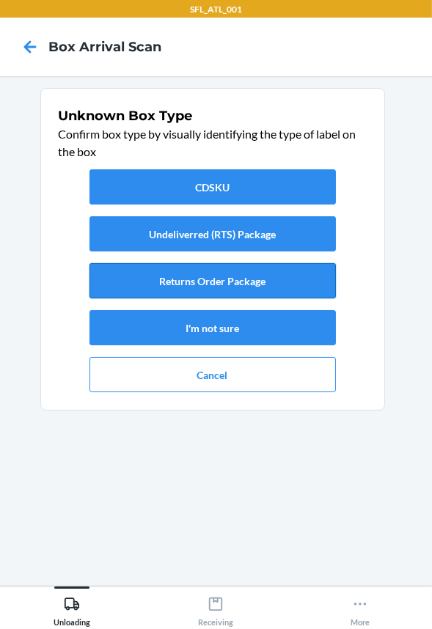
click at [284, 278] on button "Returns Order Package" at bounding box center [212, 280] width 246 height 35
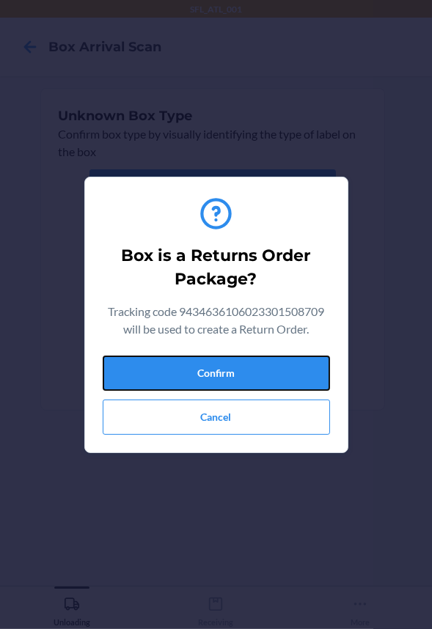
click at [286, 366] on button "Confirm" at bounding box center [216, 372] width 227 height 35
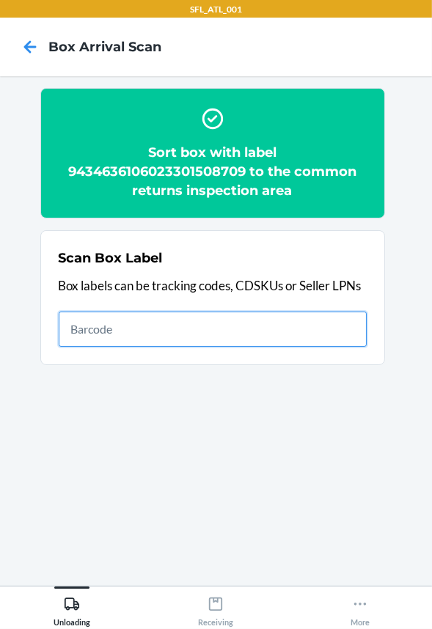
click at [123, 321] on input "text" at bounding box center [213, 328] width 308 height 35
type input "420302599434636106023301327409"
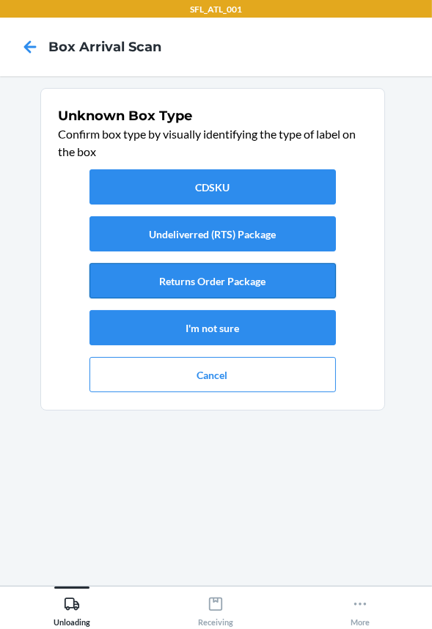
click at [169, 282] on button "Returns Order Package" at bounding box center [212, 280] width 246 height 35
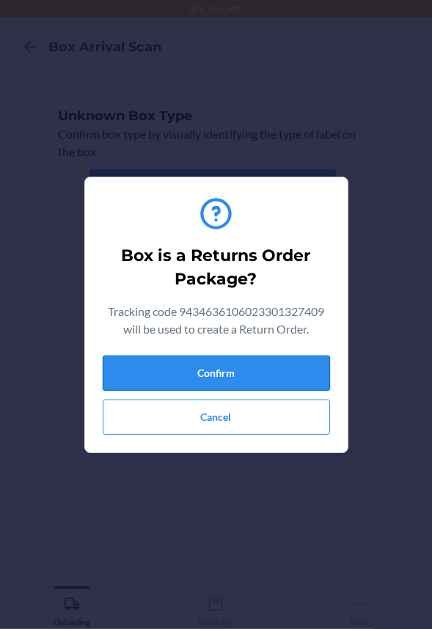
click at [205, 370] on button "Confirm" at bounding box center [216, 372] width 227 height 35
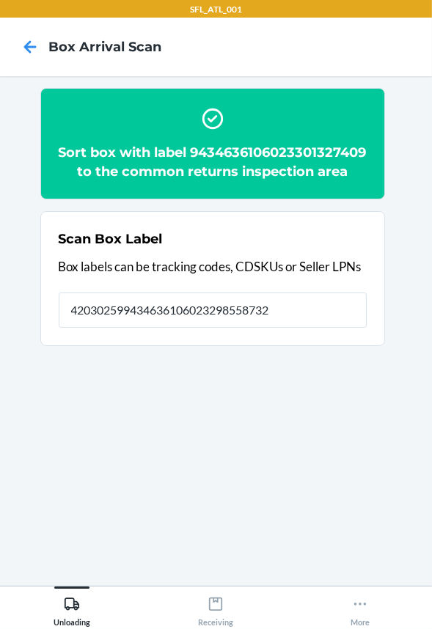
type input "420302599434636106023298558732"
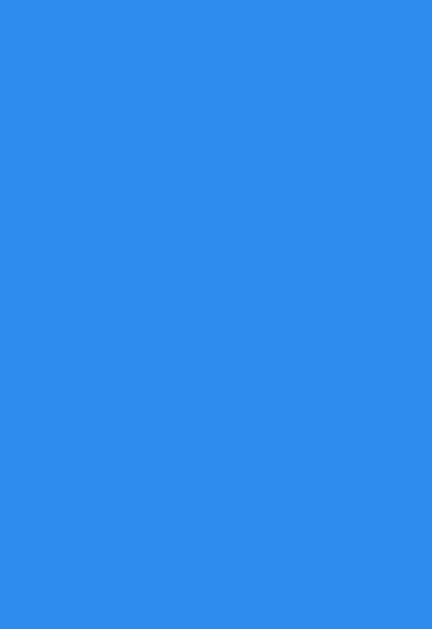
click at [220, 289] on button "Returns Order Package" at bounding box center [212, 280] width 246 height 35
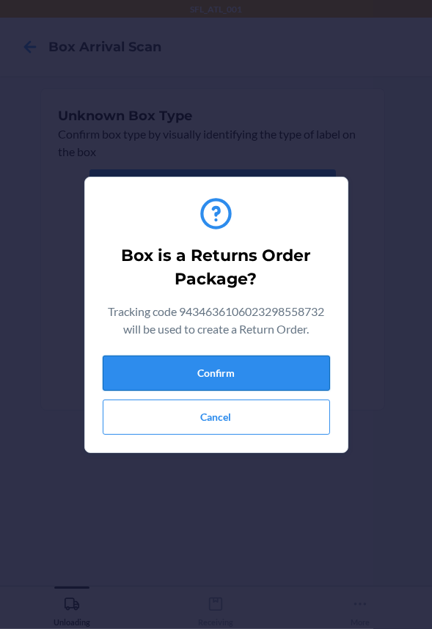
click at [220, 369] on button "Confirm" at bounding box center [216, 372] width 227 height 35
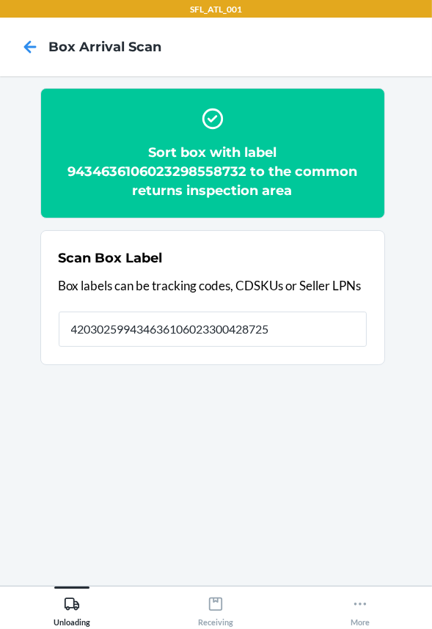
type input "420302599434636106023300428725"
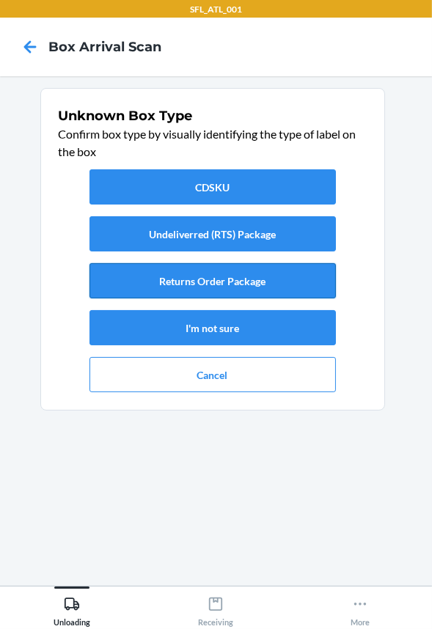
click at [198, 279] on button "Returns Order Package" at bounding box center [212, 280] width 246 height 35
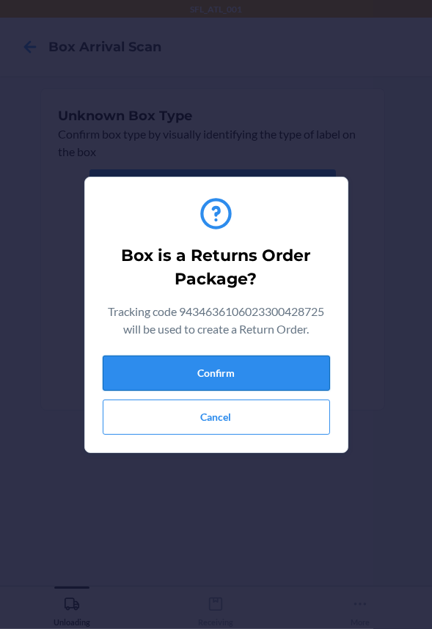
click at [202, 375] on button "Confirm" at bounding box center [216, 372] width 227 height 35
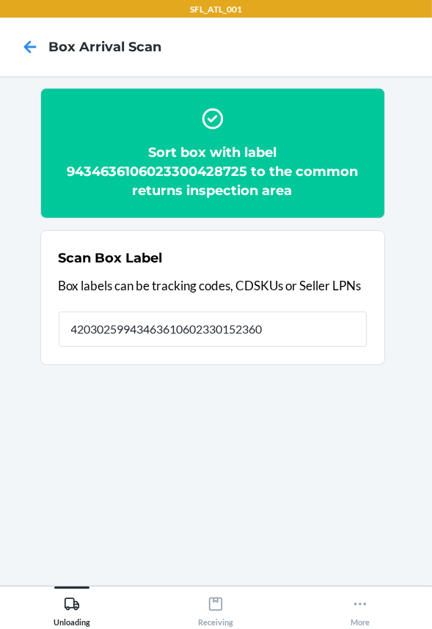
type input "420302599434636106023301523603"
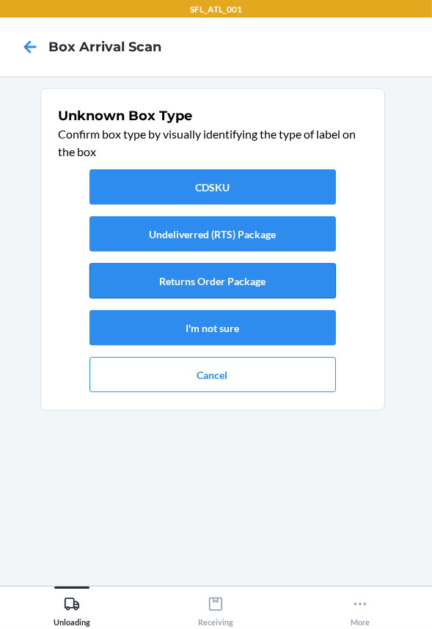
click at [196, 284] on button "Returns Order Package" at bounding box center [212, 280] width 246 height 35
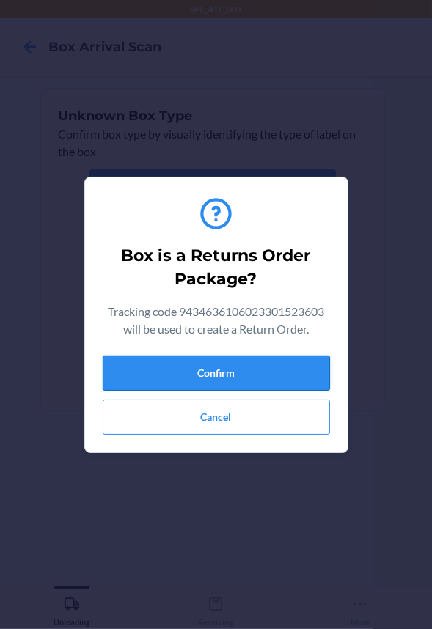
click at [205, 364] on button "Confirm" at bounding box center [216, 372] width 227 height 35
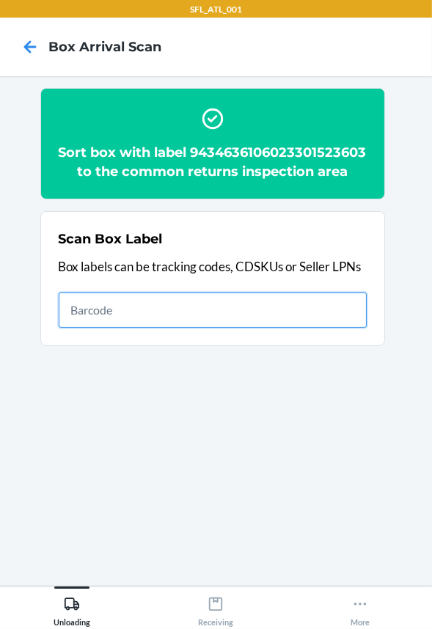
click at [357, 325] on input "text" at bounding box center [213, 309] width 308 height 35
type input "420302599434636106023301458554"
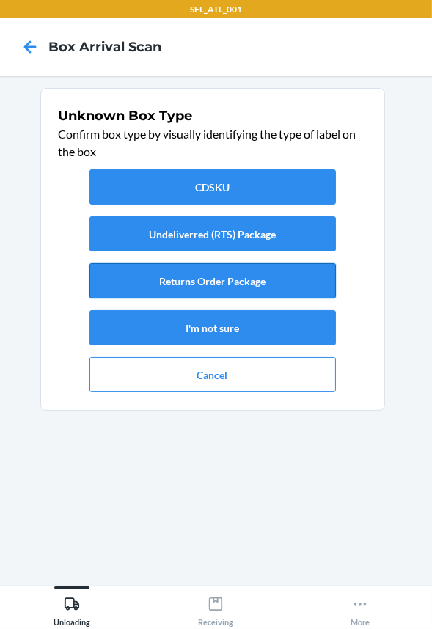
click at [256, 274] on button "Returns Order Package" at bounding box center [212, 280] width 246 height 35
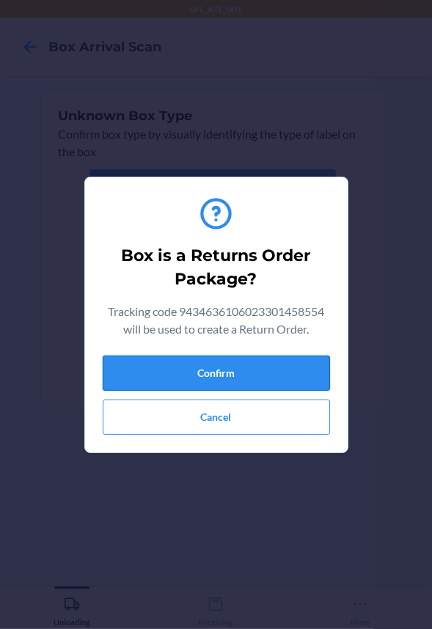
click at [307, 379] on button "Confirm" at bounding box center [216, 372] width 227 height 35
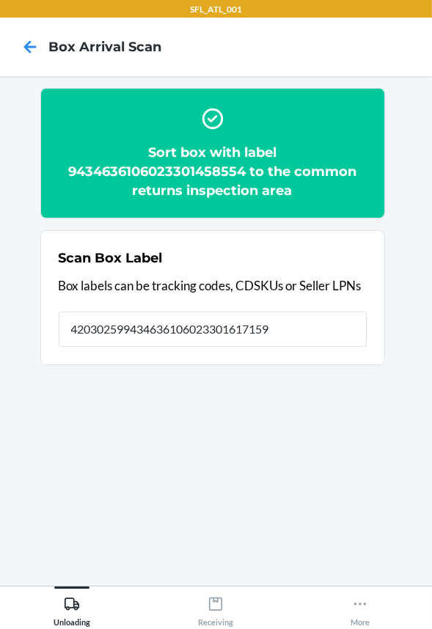
type input "420302599434636106023301617159"
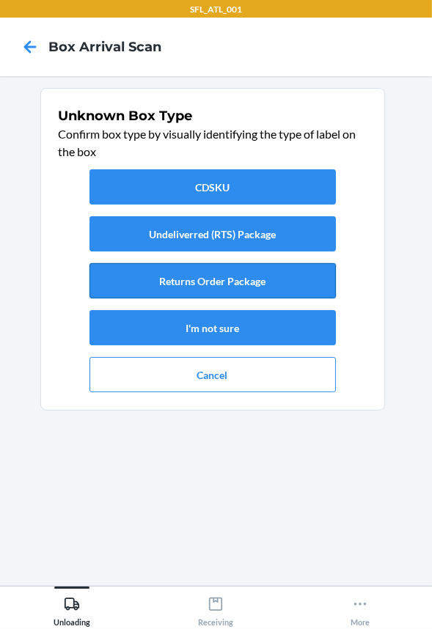
click at [241, 292] on button "Returns Order Package" at bounding box center [212, 280] width 246 height 35
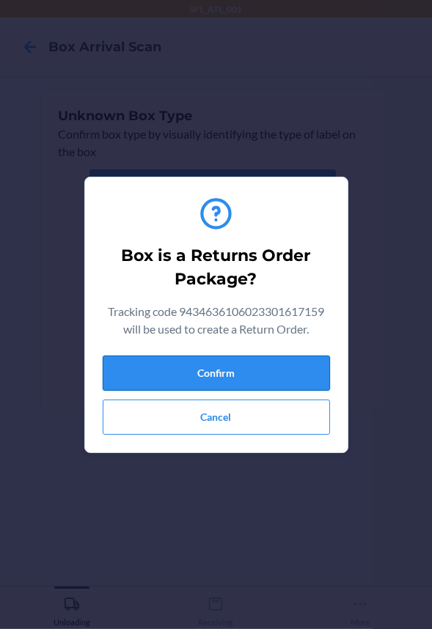
click at [247, 365] on button "Confirm" at bounding box center [216, 372] width 227 height 35
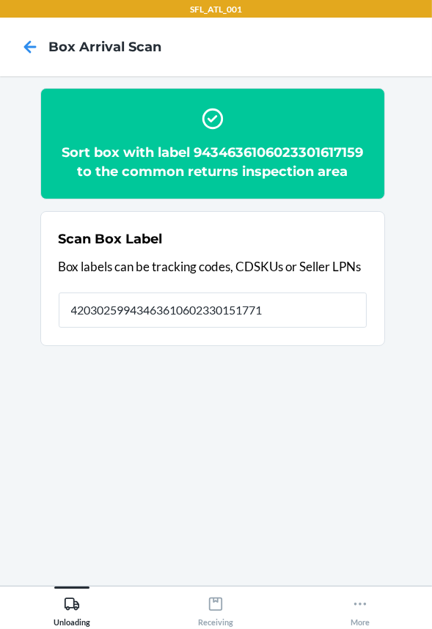
type input "420302599434636106023301517718"
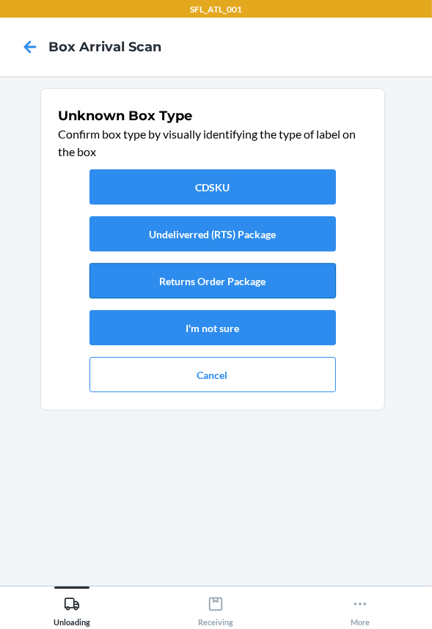
click at [251, 284] on button "Returns Order Package" at bounding box center [212, 280] width 246 height 35
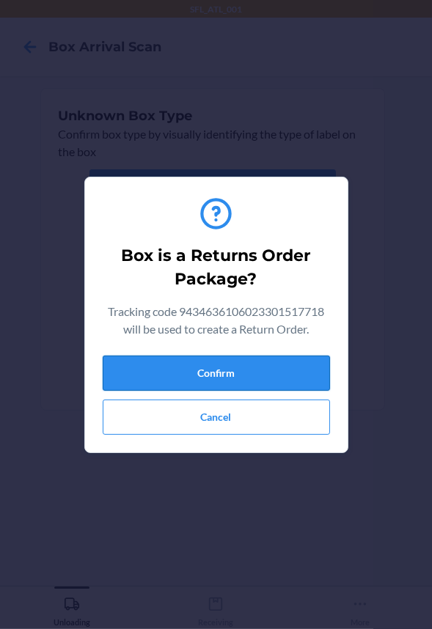
click at [256, 366] on button "Confirm" at bounding box center [216, 372] width 227 height 35
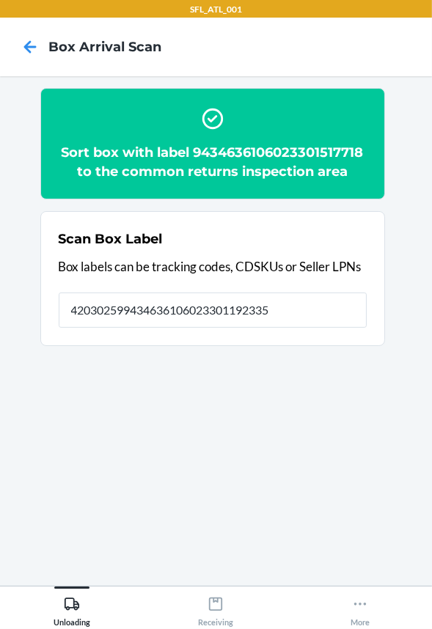
type input "420302599434636106023301192335"
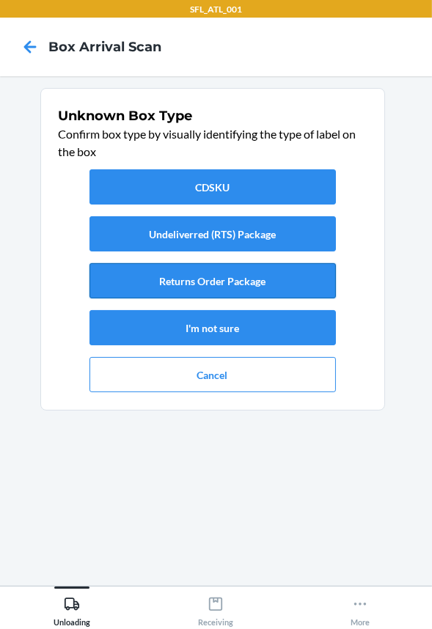
click at [265, 289] on button "Returns Order Package" at bounding box center [212, 280] width 246 height 35
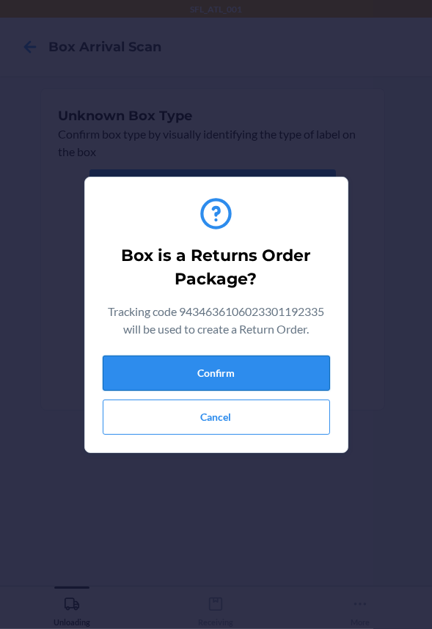
click at [273, 372] on button "Confirm" at bounding box center [216, 372] width 227 height 35
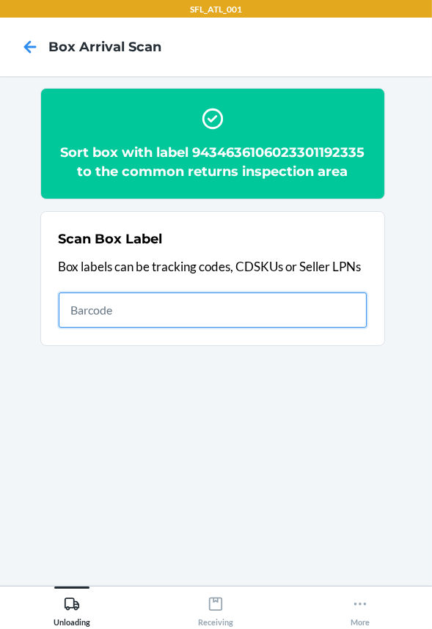
click at [351, 302] on input "text" at bounding box center [213, 309] width 308 height 35
type input "420302599434636106023301453443"
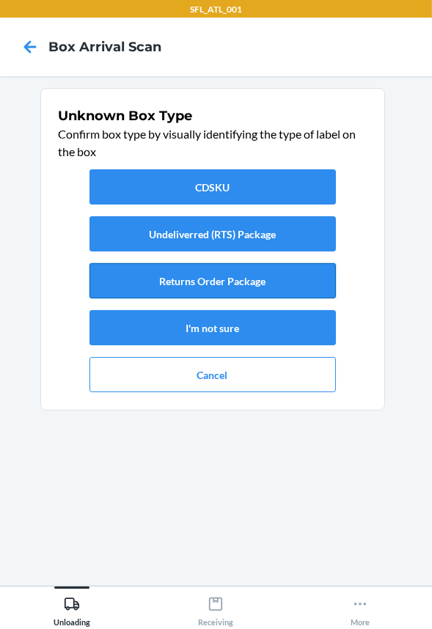
click at [212, 289] on button "Returns Order Package" at bounding box center [212, 280] width 246 height 35
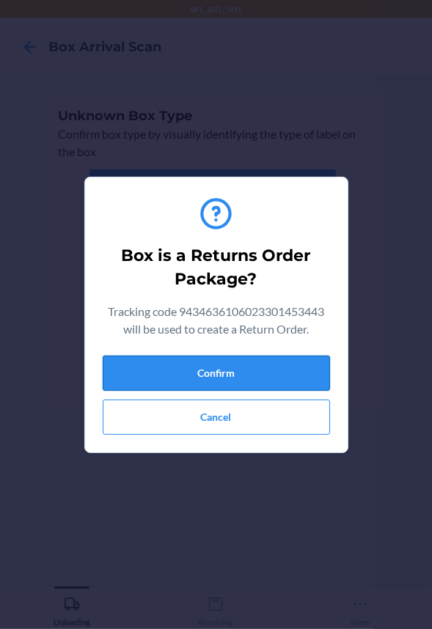
click at [218, 374] on button "Confirm" at bounding box center [216, 372] width 227 height 35
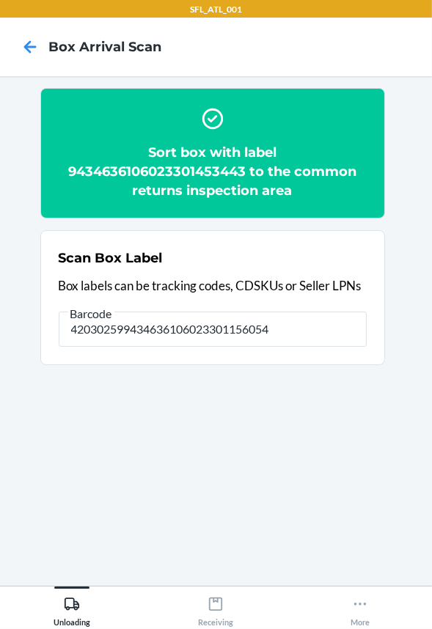
type input "420302599434636106023301156054"
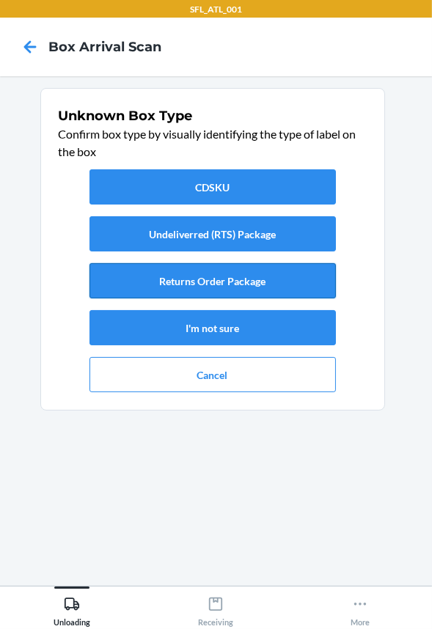
click at [205, 271] on button "Returns Order Package" at bounding box center [212, 280] width 246 height 35
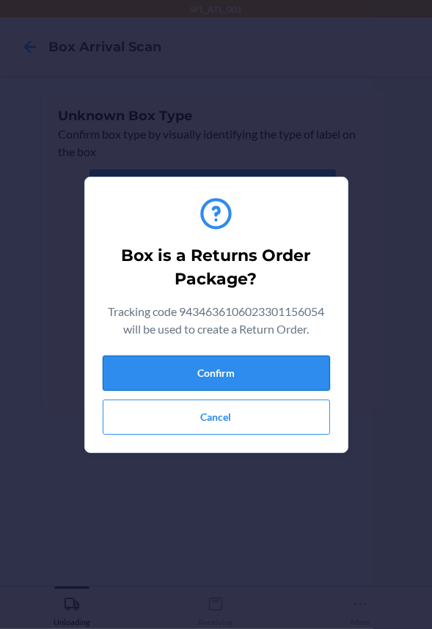
click at [218, 366] on button "Confirm" at bounding box center [216, 372] width 227 height 35
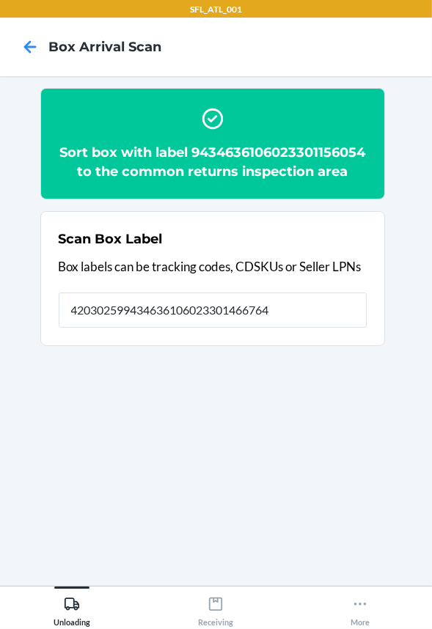
type input "420302599434636106023301466764"
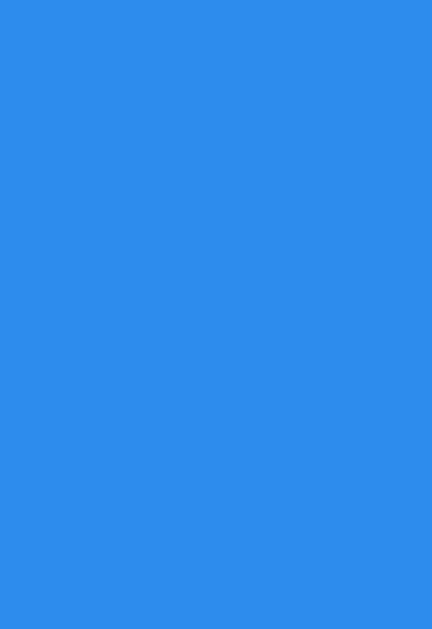
click at [258, 274] on button "Returns Order Package" at bounding box center [212, 280] width 246 height 35
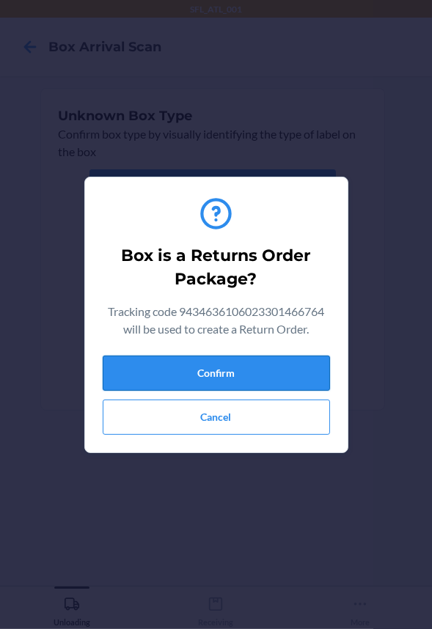
click at [265, 366] on button "Confirm" at bounding box center [216, 372] width 227 height 35
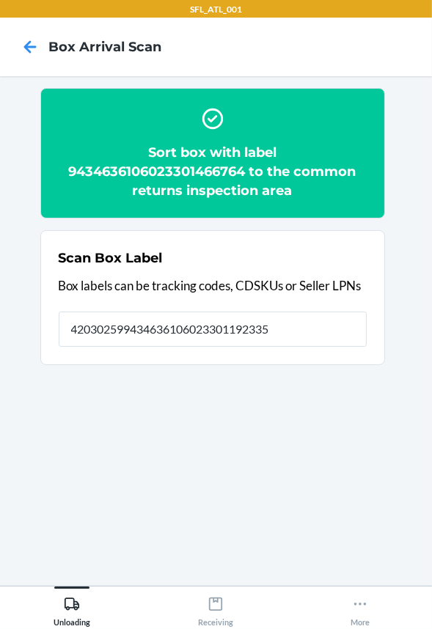
type input "420302599434636106023301192335"
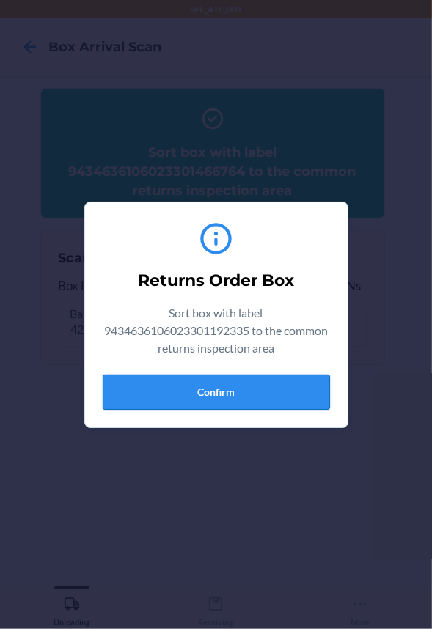
click at [261, 393] on button "Confirm" at bounding box center [216, 391] width 227 height 35
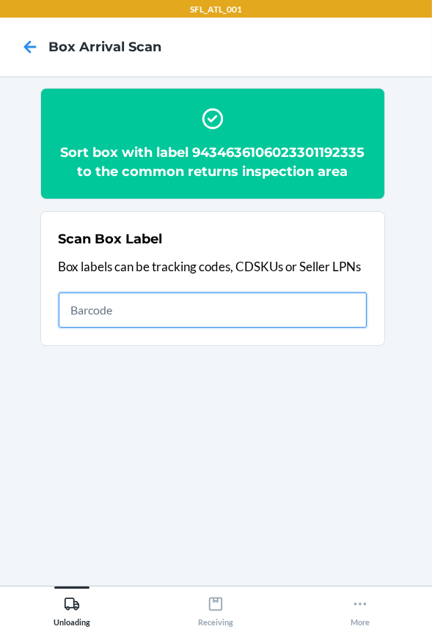
click at [254, 318] on input "text" at bounding box center [213, 309] width 308 height 35
click at [231, 308] on input "text" at bounding box center [213, 309] width 308 height 35
type input "420302599434636106023301471522"
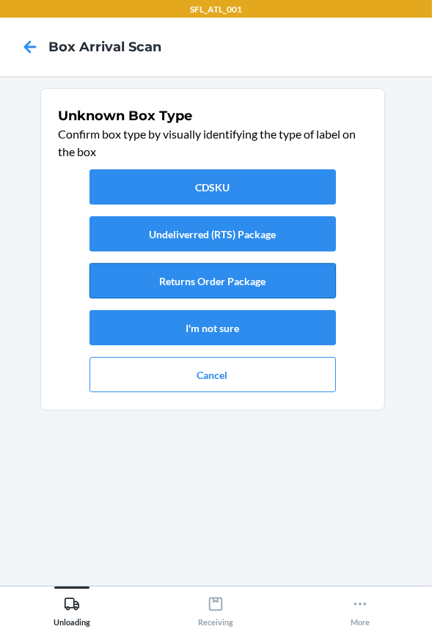
click at [267, 277] on button "Returns Order Package" at bounding box center [212, 280] width 246 height 35
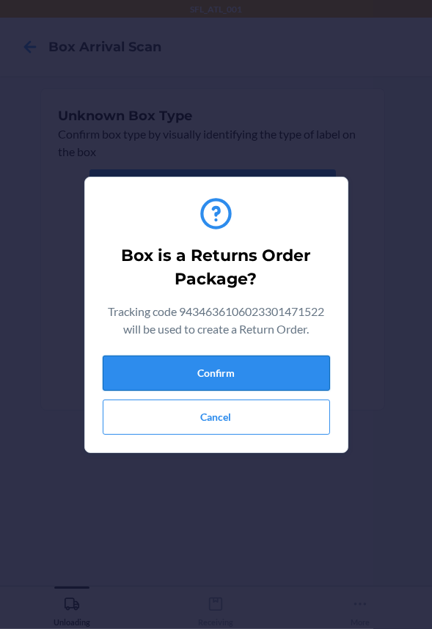
click at [263, 374] on button "Confirm" at bounding box center [216, 372] width 227 height 35
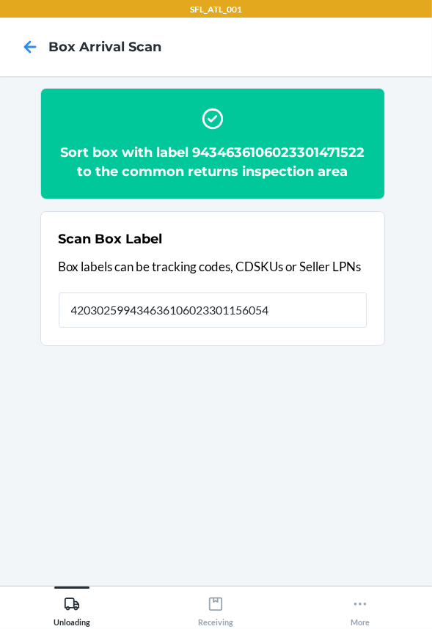
type input "420302599434636106023301156054"
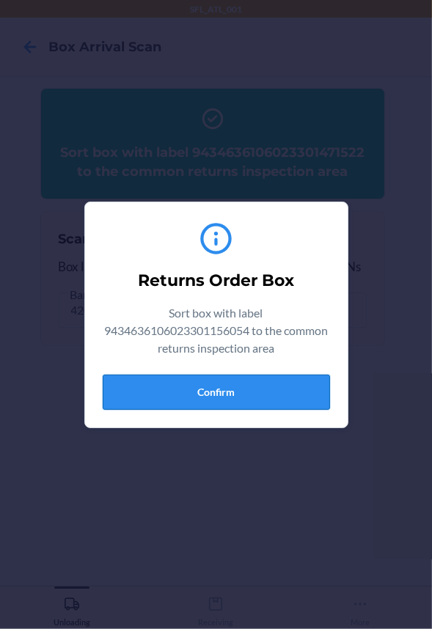
click at [281, 396] on button "Confirm" at bounding box center [216, 391] width 227 height 35
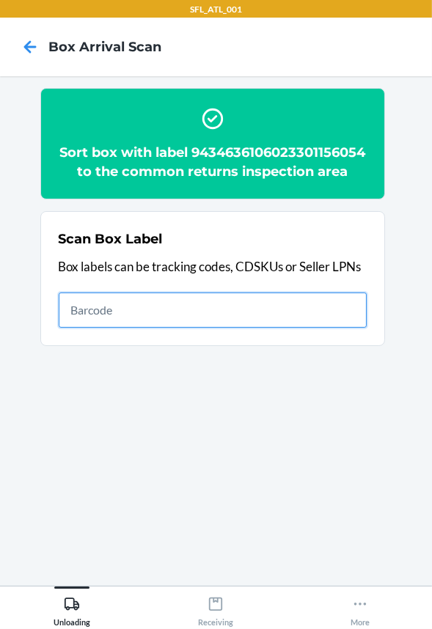
click at [211, 328] on input "text" at bounding box center [213, 309] width 308 height 35
type input "420302599434636106023300945505"
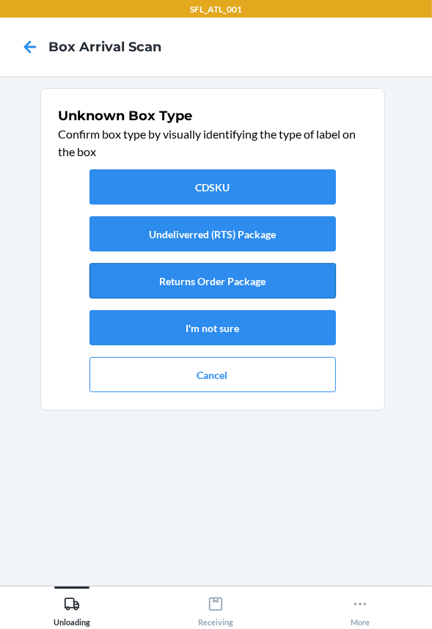
click at [212, 284] on button "Returns Order Package" at bounding box center [212, 280] width 246 height 35
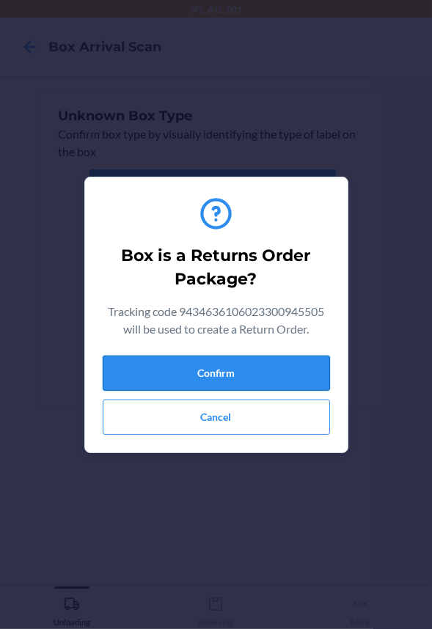
click at [212, 366] on button "Confirm" at bounding box center [216, 372] width 227 height 35
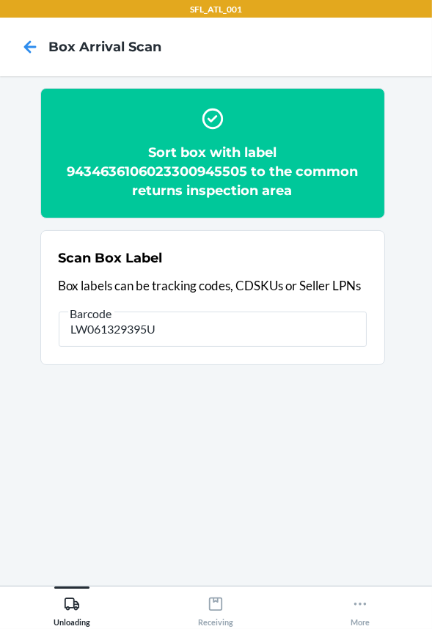
type input "LW061329395US"
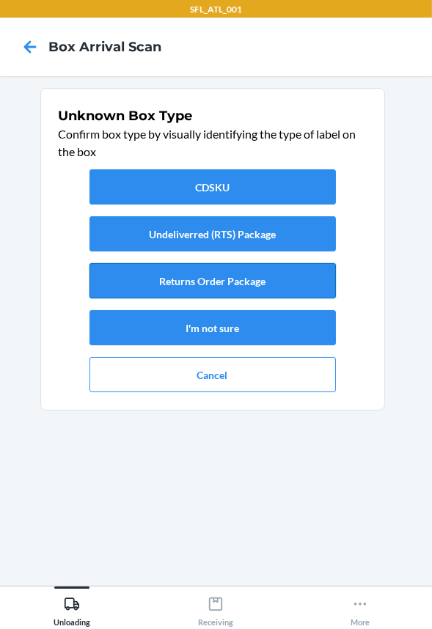
click at [181, 280] on button "Returns Order Package" at bounding box center [212, 280] width 246 height 35
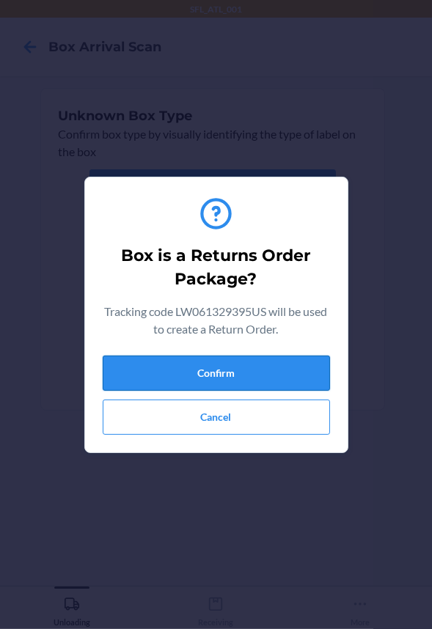
click at [186, 378] on button "Confirm" at bounding box center [216, 372] width 227 height 35
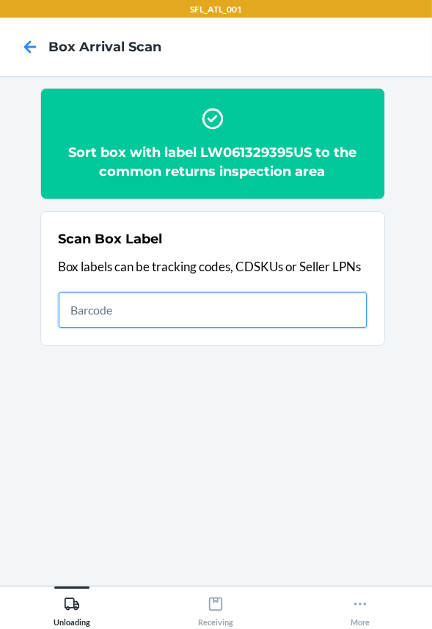
click at [237, 310] on input "text" at bounding box center [213, 309] width 308 height 35
type input "420302599434636106023301612765"
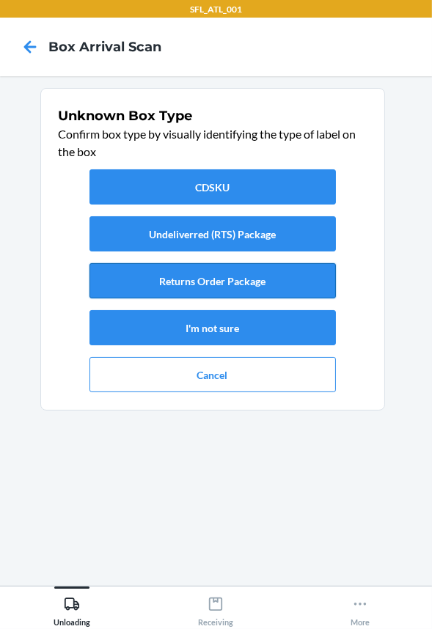
click at [244, 287] on button "Returns Order Package" at bounding box center [212, 280] width 246 height 35
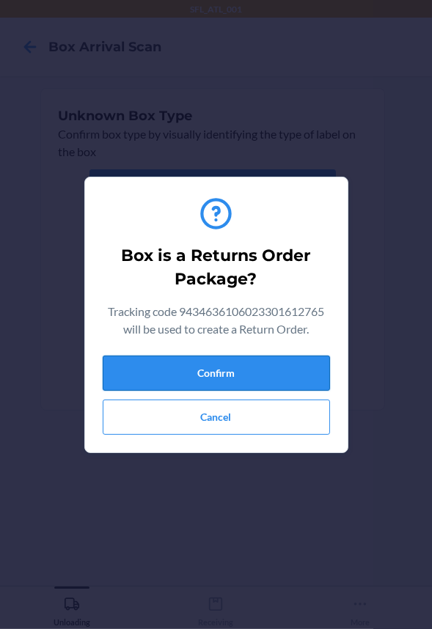
click at [239, 372] on button "Confirm" at bounding box center [216, 372] width 227 height 35
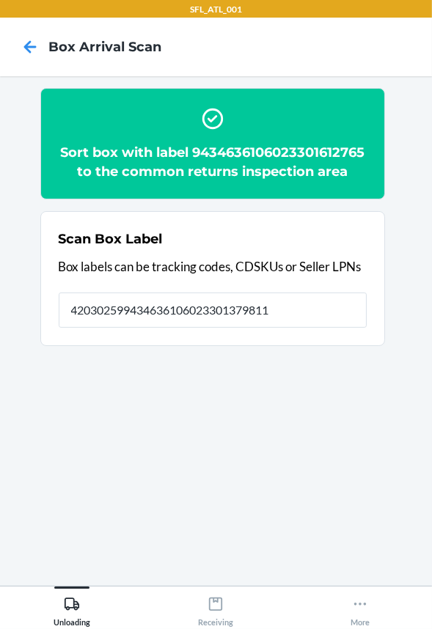
type input "420302599434636106023301379811"
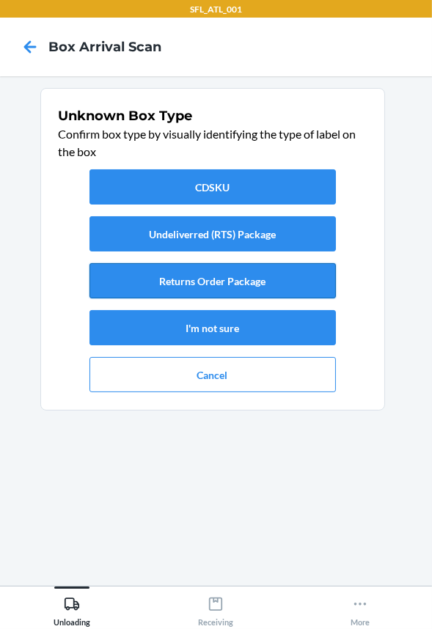
click at [279, 277] on button "Returns Order Package" at bounding box center [212, 280] width 246 height 35
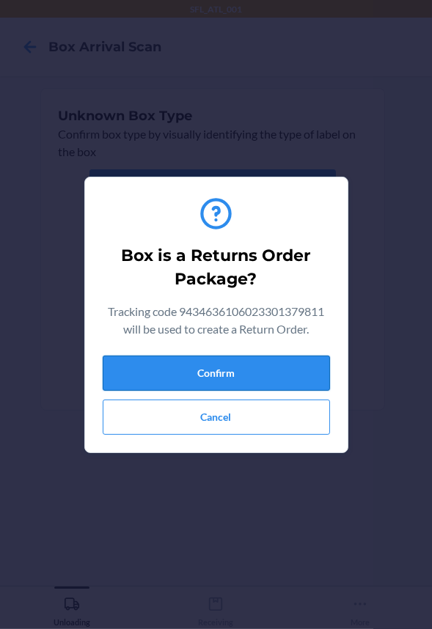
click at [270, 368] on button "Confirm" at bounding box center [216, 372] width 227 height 35
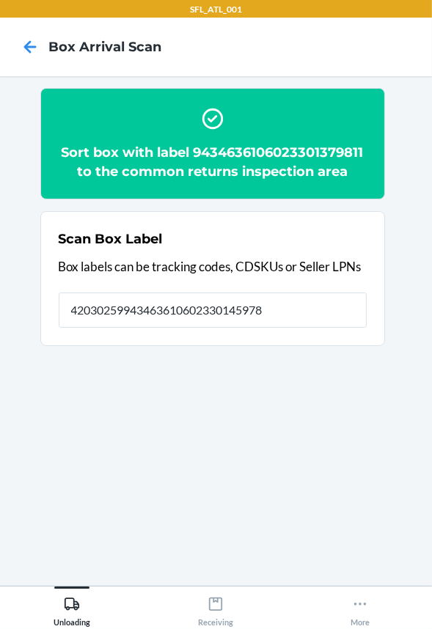
type input "420302599434636106023301459780"
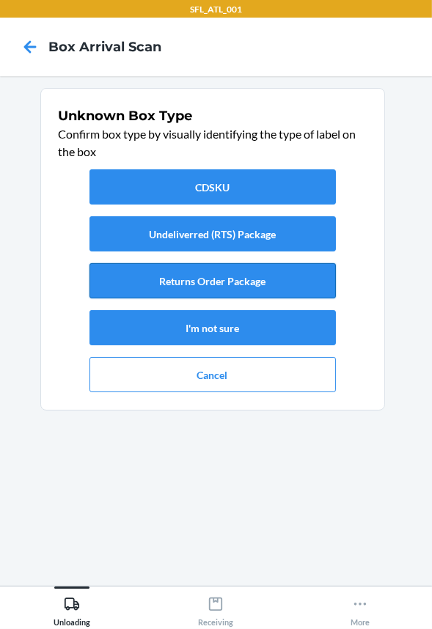
click at [254, 286] on button "Returns Order Package" at bounding box center [212, 280] width 246 height 35
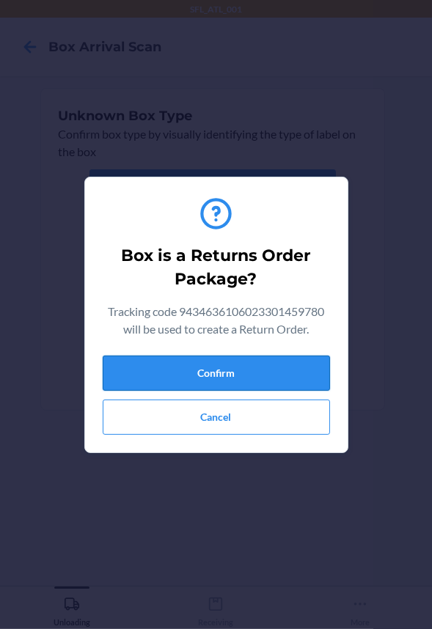
click at [258, 365] on button "Confirm" at bounding box center [216, 372] width 227 height 35
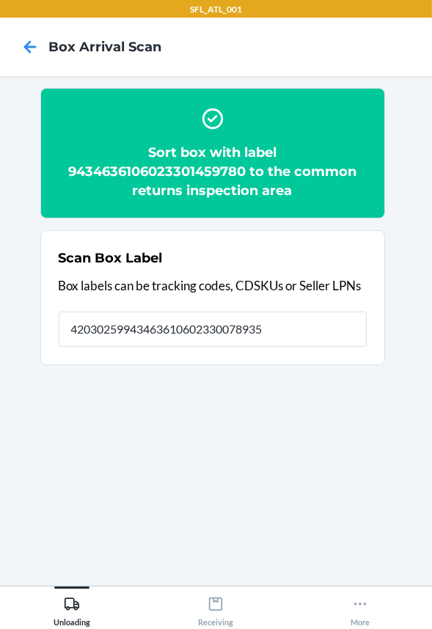
type input "420302599434636106023300789352"
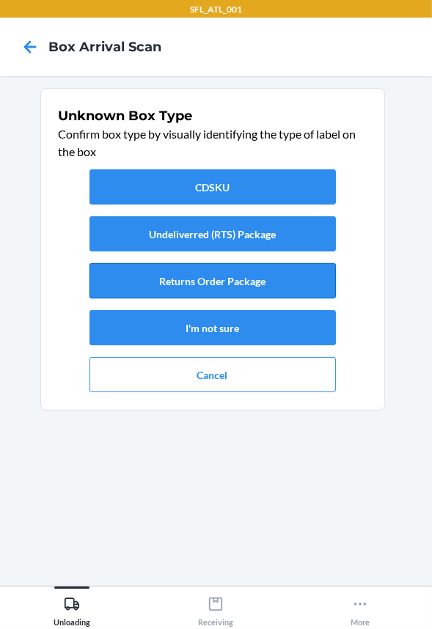
click at [243, 287] on button "Returns Order Package" at bounding box center [212, 280] width 246 height 35
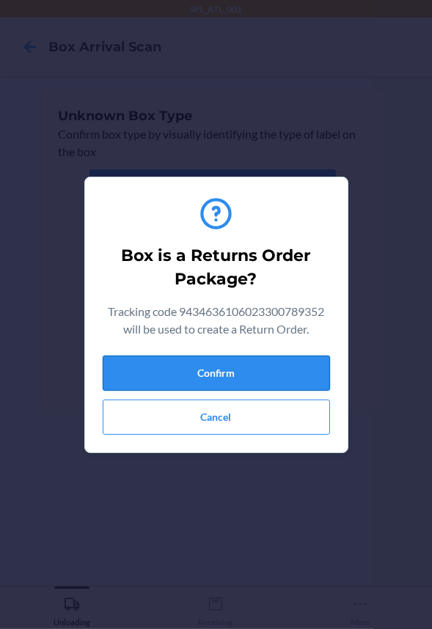
click at [231, 361] on button "Confirm" at bounding box center [216, 372] width 227 height 35
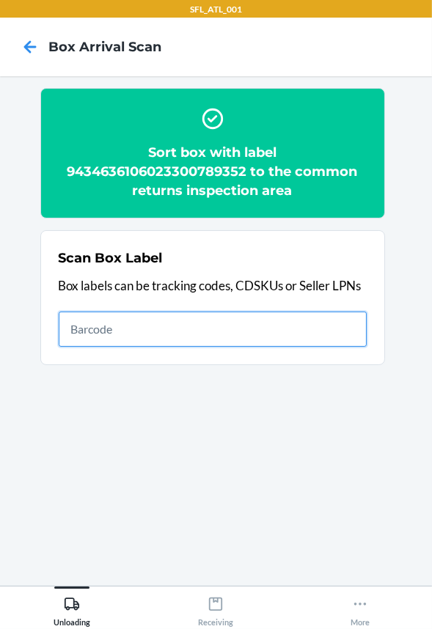
click at [248, 320] on input "text" at bounding box center [213, 328] width 308 height 35
type input "420302599434636106023301400638"
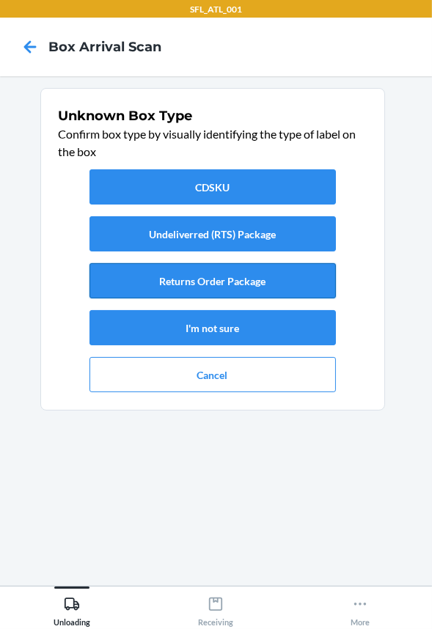
click at [254, 276] on button "Returns Order Package" at bounding box center [212, 280] width 246 height 35
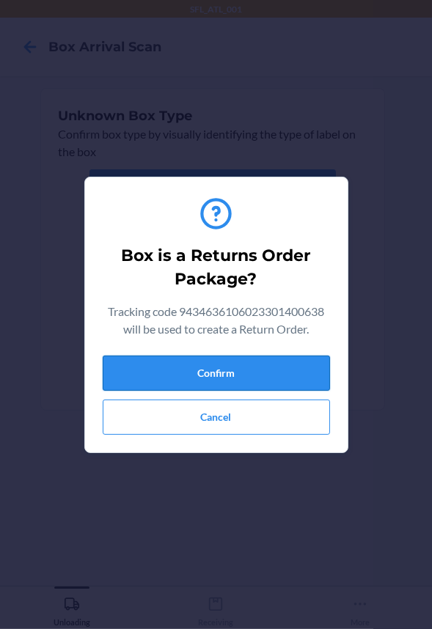
click at [245, 374] on button "Confirm" at bounding box center [216, 372] width 227 height 35
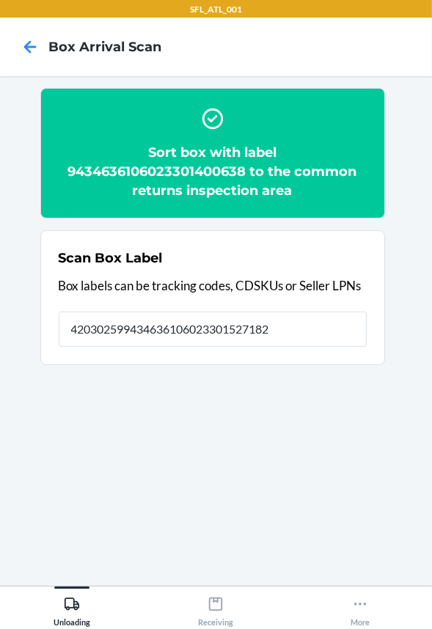
type input "420302599434636106023301527182"
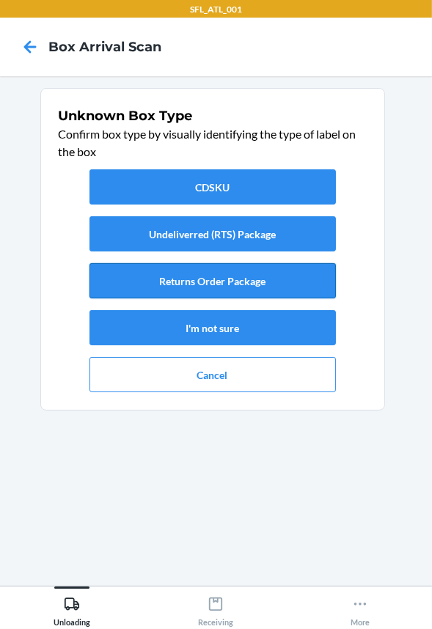
click at [229, 278] on button "Returns Order Package" at bounding box center [212, 280] width 246 height 35
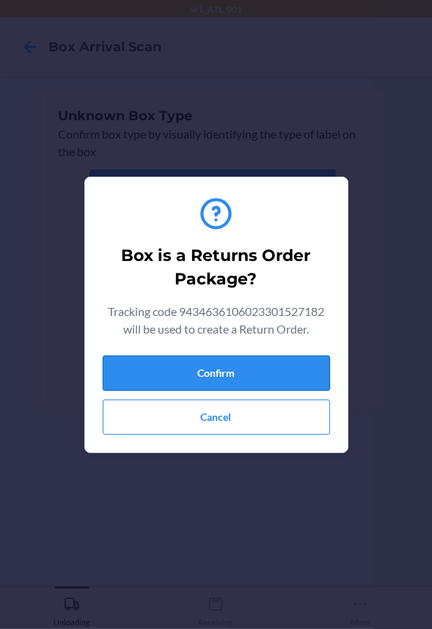
drag, startPoint x: 271, startPoint y: 387, endPoint x: 238, endPoint y: 386, distance: 33.0
click at [270, 387] on button "Confirm" at bounding box center [216, 372] width 227 height 35
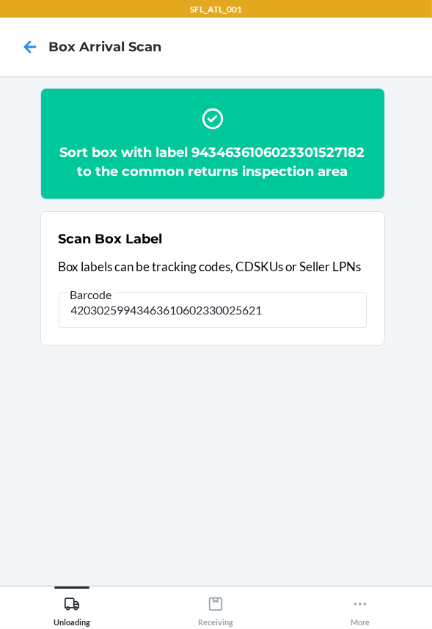
type input "420302599434636106023300256212"
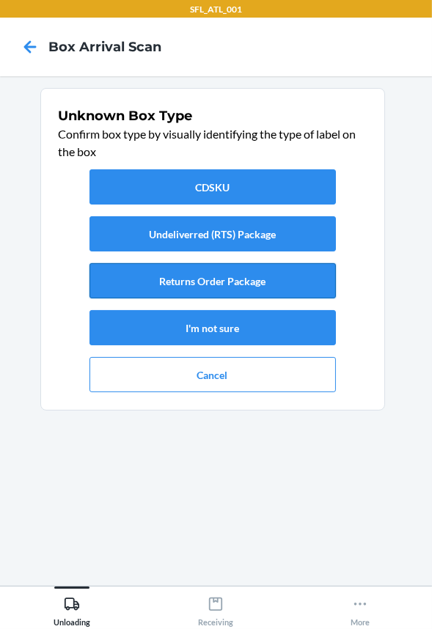
click at [248, 271] on button "Returns Order Package" at bounding box center [212, 280] width 246 height 35
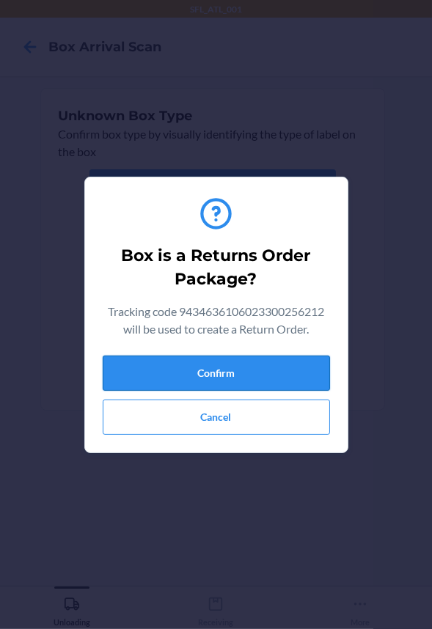
drag, startPoint x: 256, startPoint y: 382, endPoint x: 244, endPoint y: 381, distance: 12.5
click at [256, 382] on button "Confirm" at bounding box center [216, 372] width 227 height 35
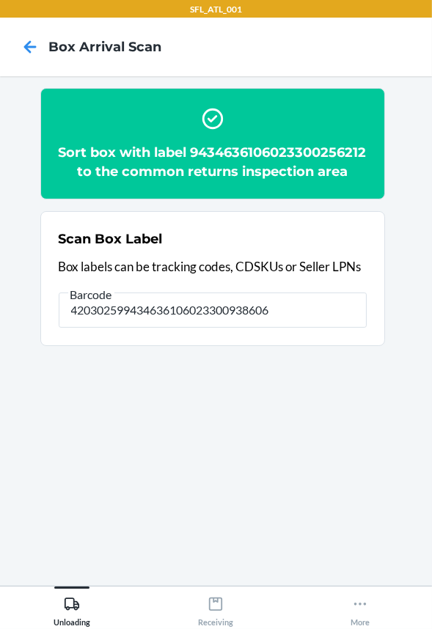
type input "420302599434636106023300938606"
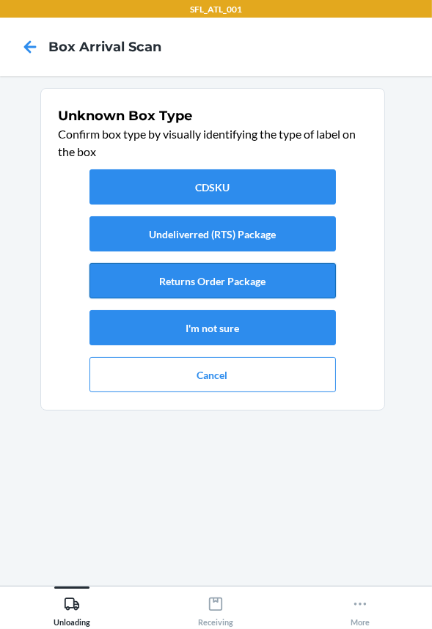
click at [256, 267] on button "Returns Order Package" at bounding box center [212, 280] width 246 height 35
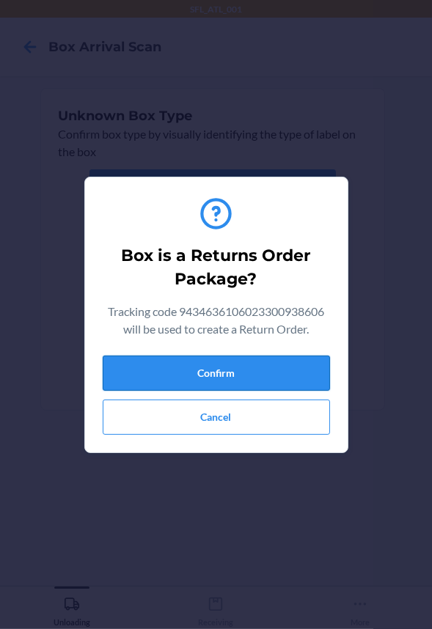
click at [258, 369] on button "Confirm" at bounding box center [216, 372] width 227 height 35
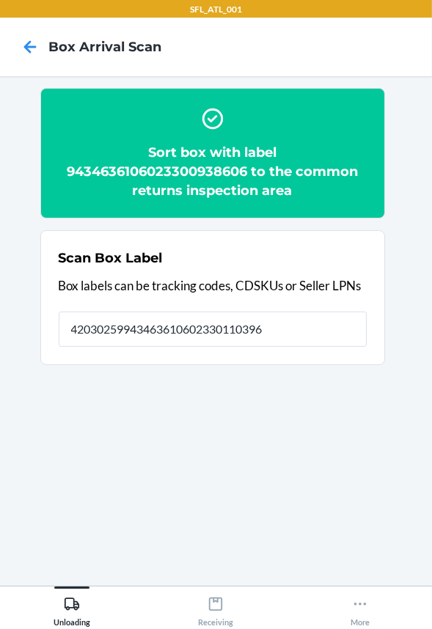
type input "420302599434636106023301103966"
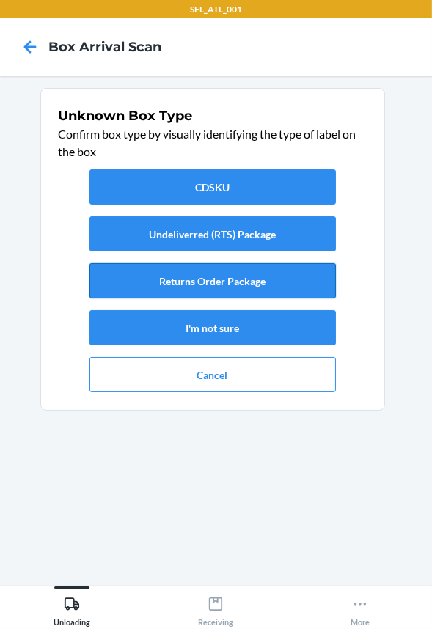
click at [249, 295] on button "Returns Order Package" at bounding box center [212, 280] width 246 height 35
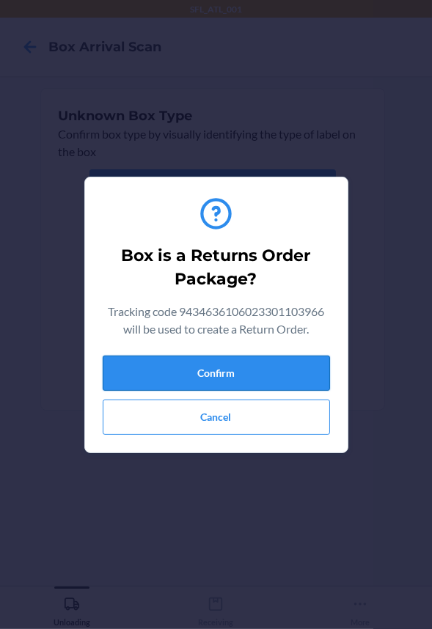
click at [263, 359] on button "Confirm" at bounding box center [216, 372] width 227 height 35
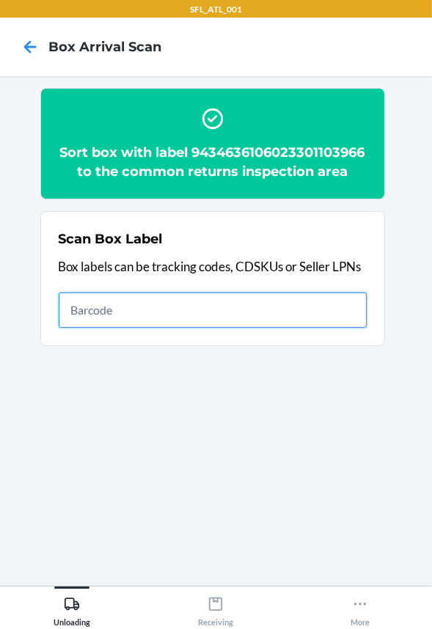
click at [338, 328] on input "text" at bounding box center [213, 309] width 308 height 35
type input "420302599434636106023300295228"
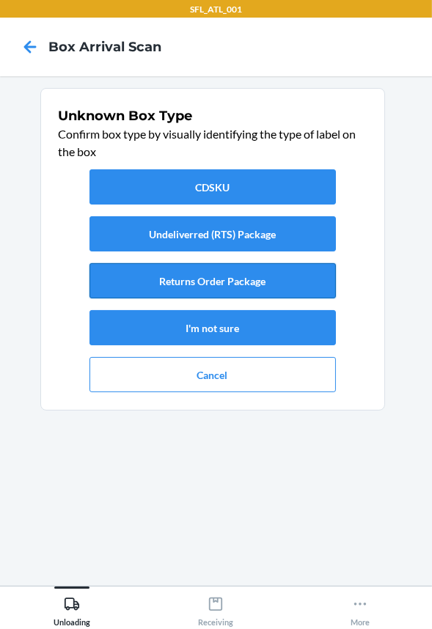
click at [242, 281] on button "Returns Order Package" at bounding box center [212, 280] width 246 height 35
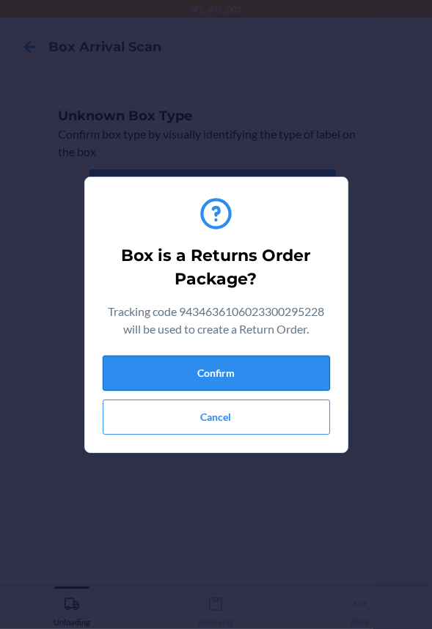
click at [248, 378] on button "Confirm" at bounding box center [216, 372] width 227 height 35
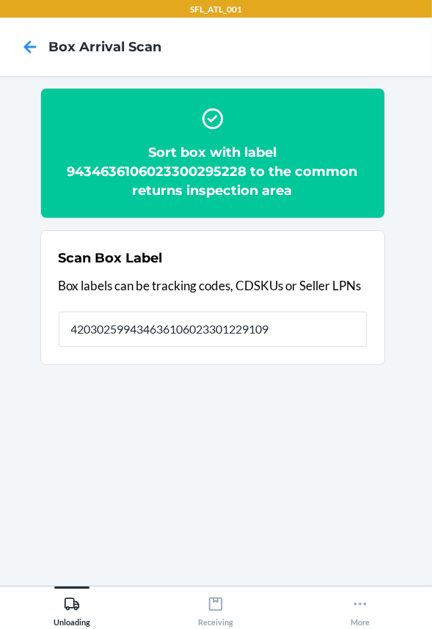
type input "420302599434636106023301229109"
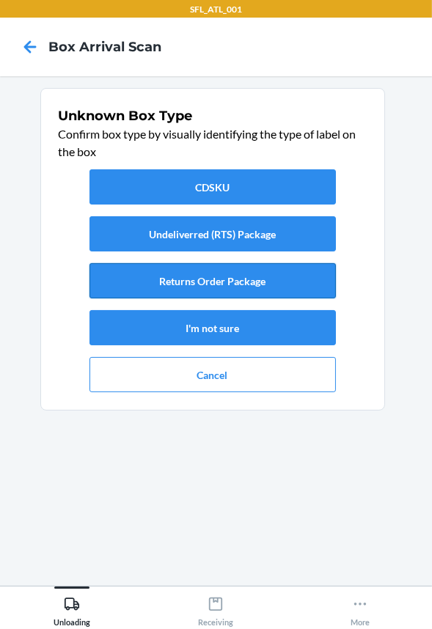
click at [255, 283] on button "Returns Order Package" at bounding box center [212, 280] width 246 height 35
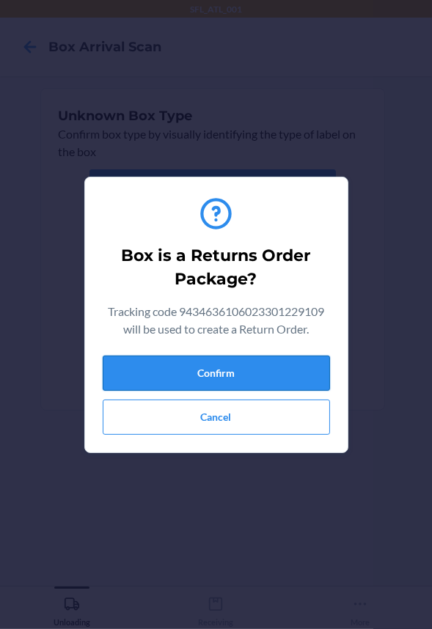
click at [288, 370] on button "Confirm" at bounding box center [216, 372] width 227 height 35
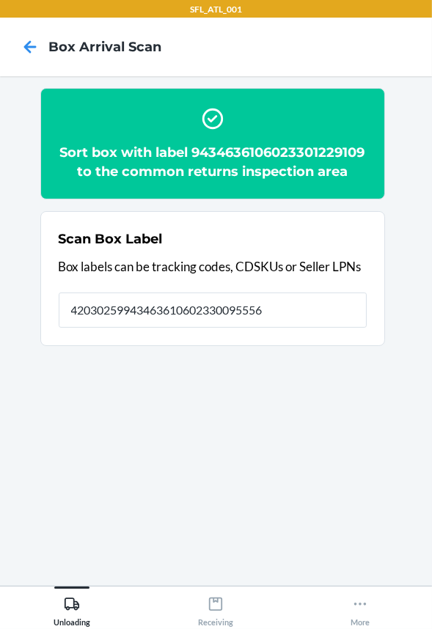
type input "420302599434636106023300955566"
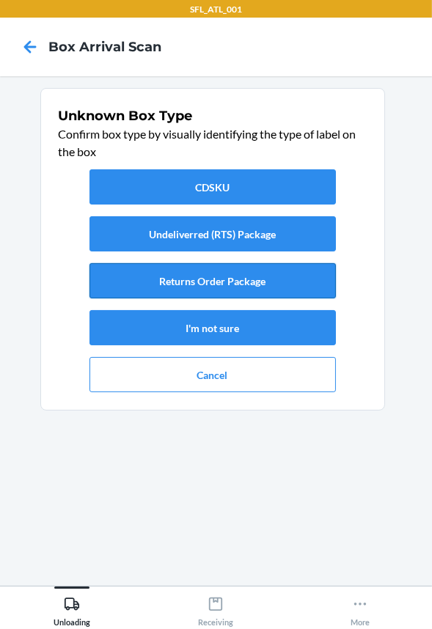
click at [316, 284] on button "Returns Order Package" at bounding box center [212, 280] width 246 height 35
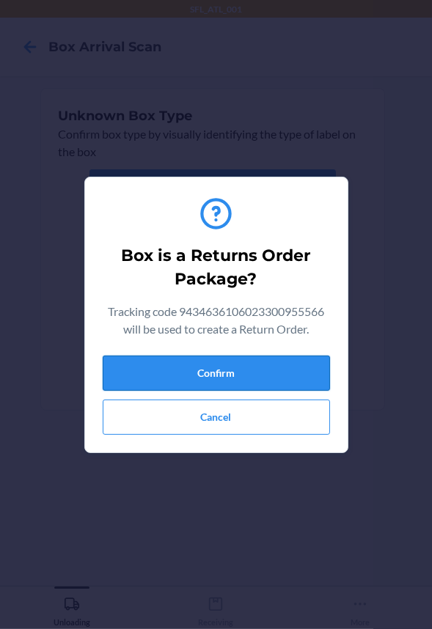
click at [316, 379] on button "Confirm" at bounding box center [216, 372] width 227 height 35
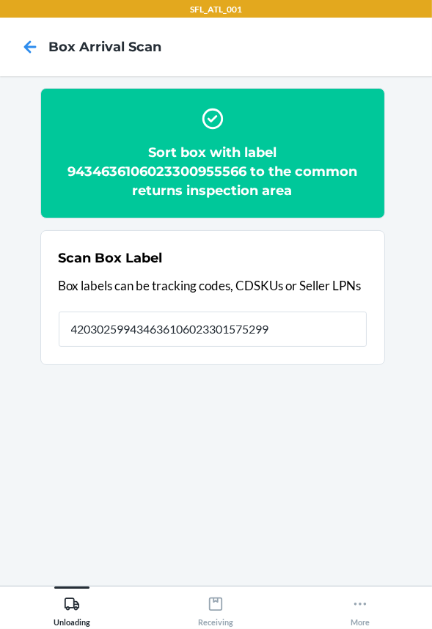
type input "420302599434636106023301575299"
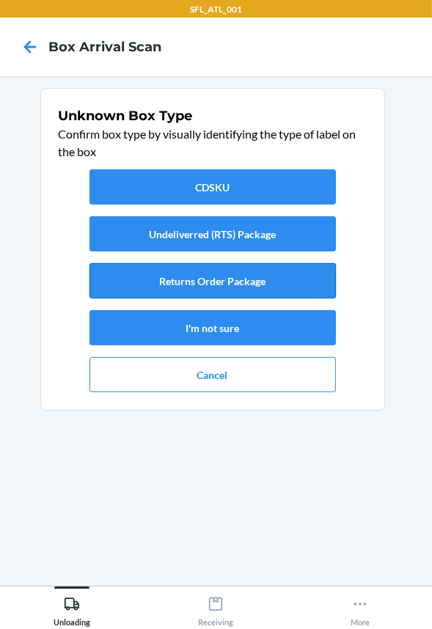
click at [255, 273] on button "Returns Order Package" at bounding box center [212, 280] width 246 height 35
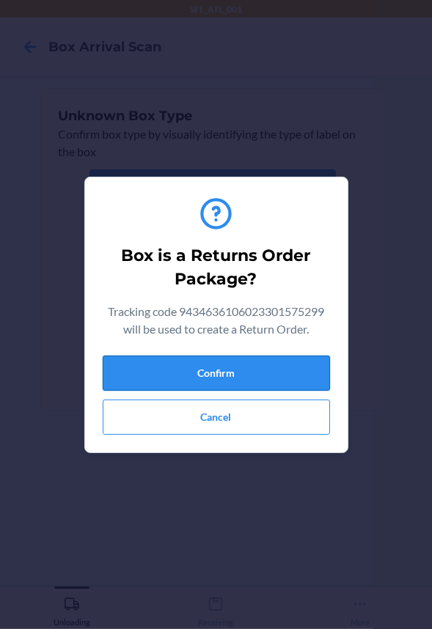
click at [253, 365] on button "Confirm" at bounding box center [216, 372] width 227 height 35
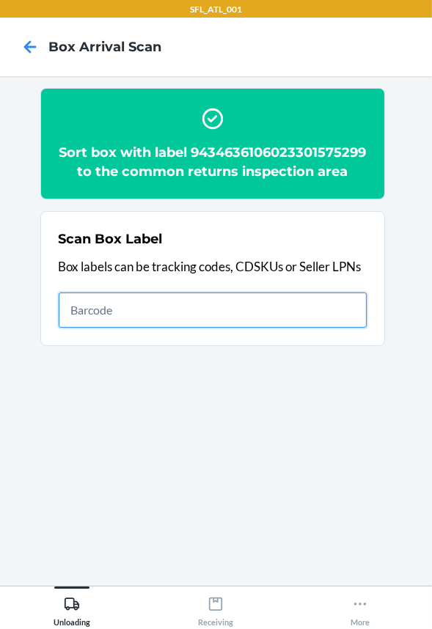
click at [254, 322] on input "text" at bounding box center [213, 309] width 308 height 35
type input "420302599434636106023301456673"
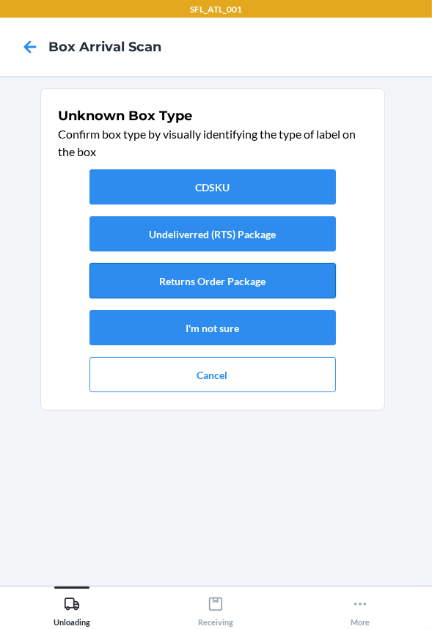
click at [270, 288] on button "Returns Order Package" at bounding box center [212, 280] width 246 height 35
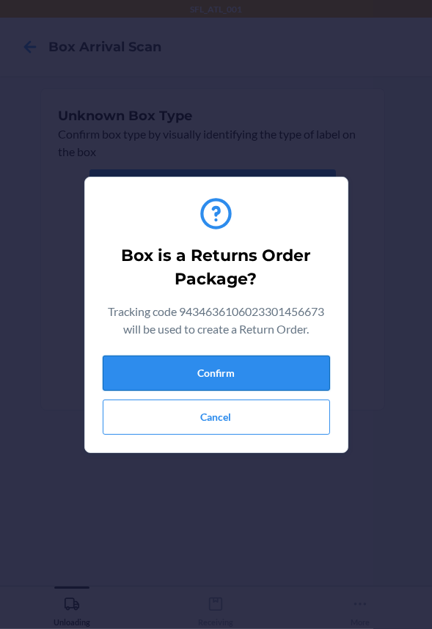
click at [297, 355] on button "Confirm" at bounding box center [216, 372] width 227 height 35
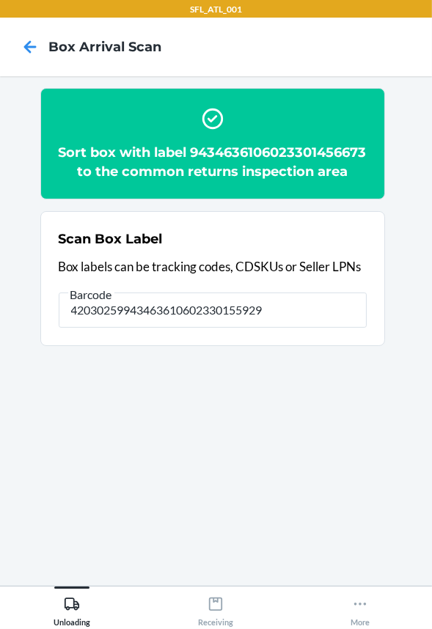
type input "420302599434636106023301559299"
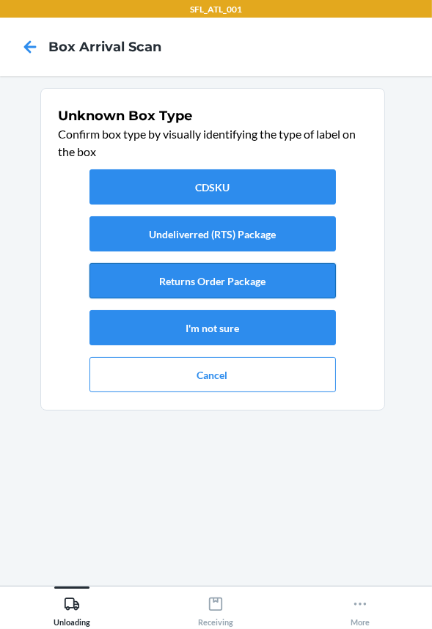
click at [295, 287] on button "Returns Order Package" at bounding box center [212, 280] width 246 height 35
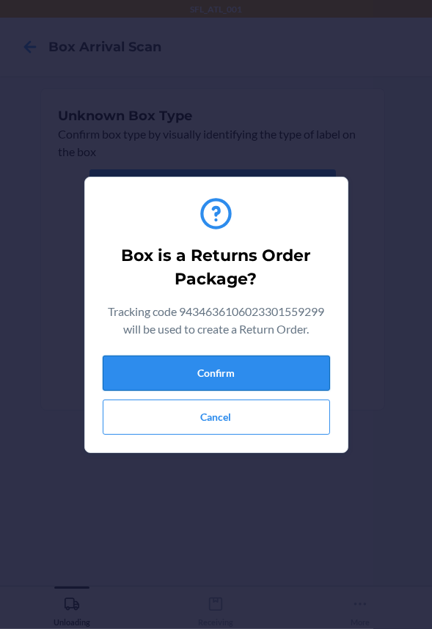
click at [303, 374] on button "Confirm" at bounding box center [216, 372] width 227 height 35
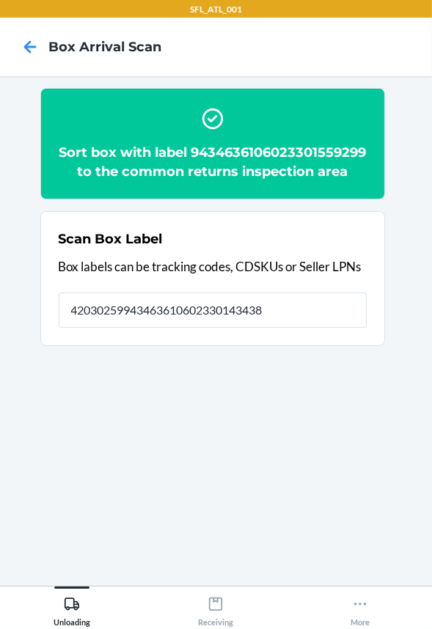
type input "420302599434636106023301434381"
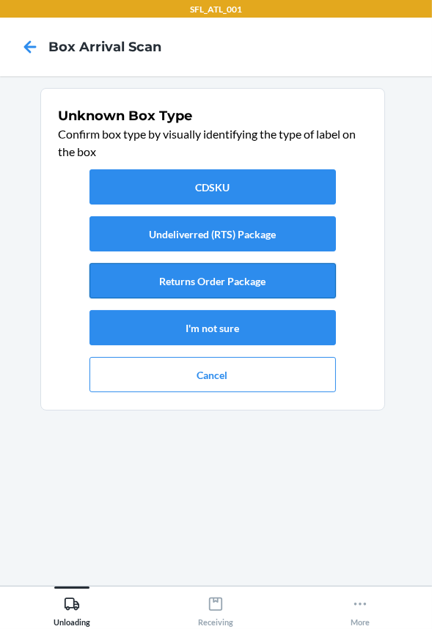
click at [234, 281] on button "Returns Order Package" at bounding box center [212, 280] width 246 height 35
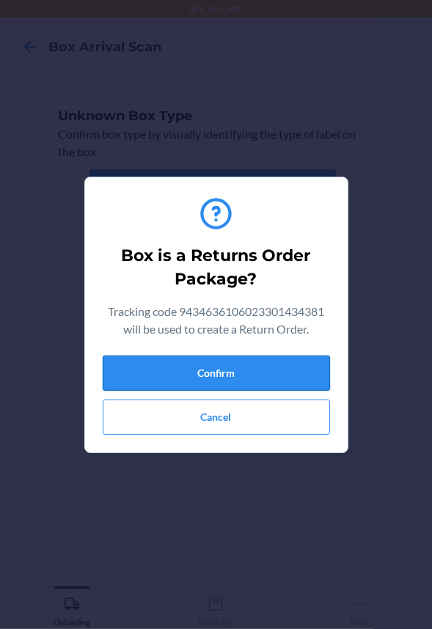
click at [218, 365] on button "Confirm" at bounding box center [216, 372] width 227 height 35
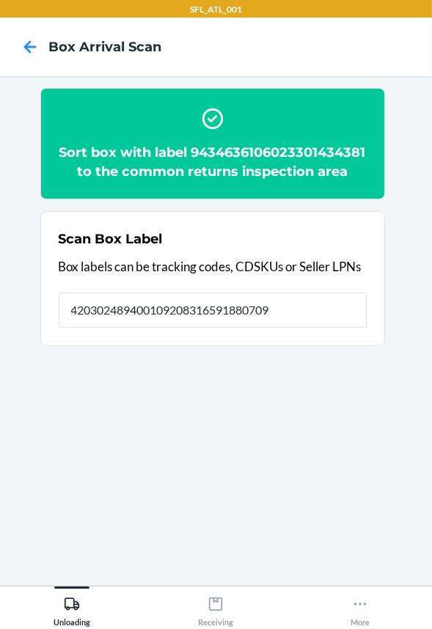
type input "420302489400109208316591880709"
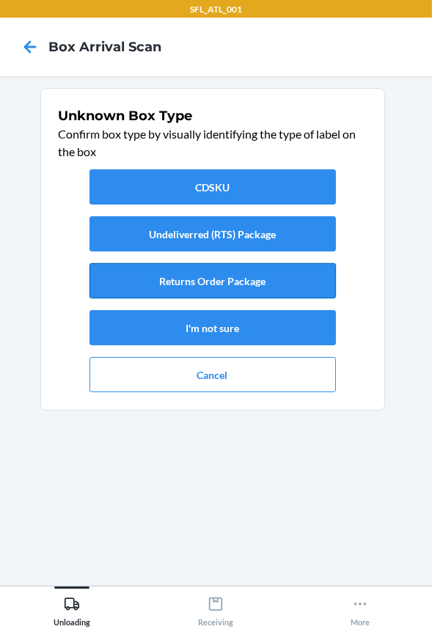
click at [234, 285] on button "Returns Order Package" at bounding box center [212, 280] width 246 height 35
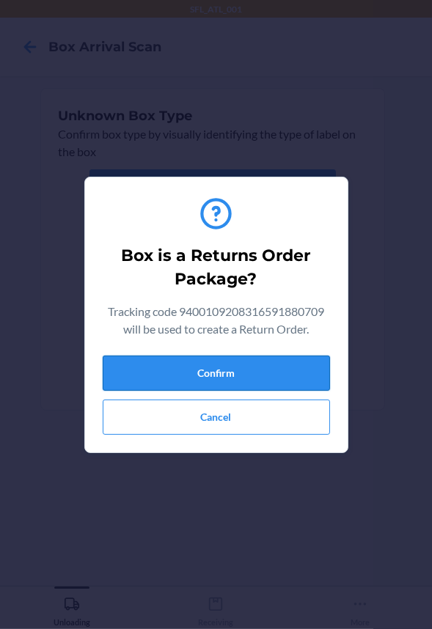
click at [240, 373] on button "Confirm" at bounding box center [216, 372] width 227 height 35
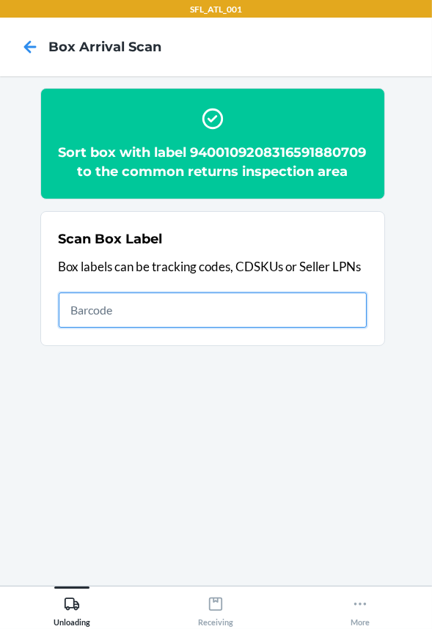
click at [170, 319] on input "text" at bounding box center [213, 309] width 308 height 35
type input "420302599434636106023301309344"
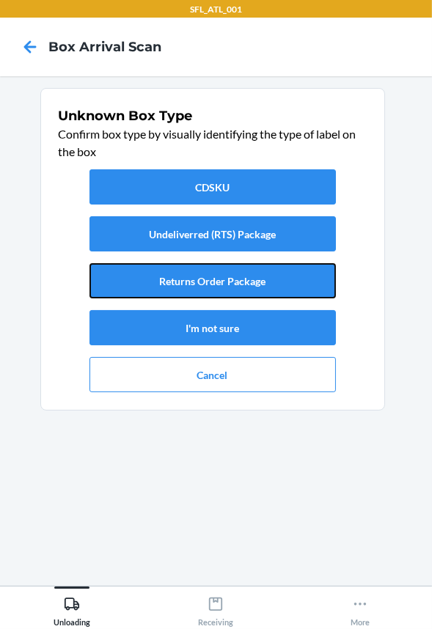
click at [174, 273] on button "Returns Order Package" at bounding box center [212, 280] width 246 height 35
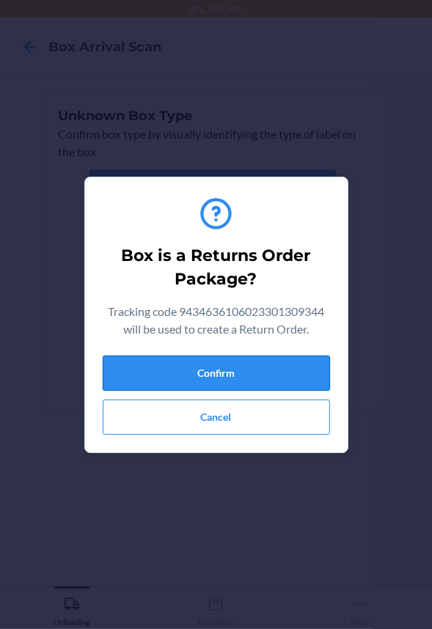
click at [188, 372] on button "Confirm" at bounding box center [216, 372] width 227 height 35
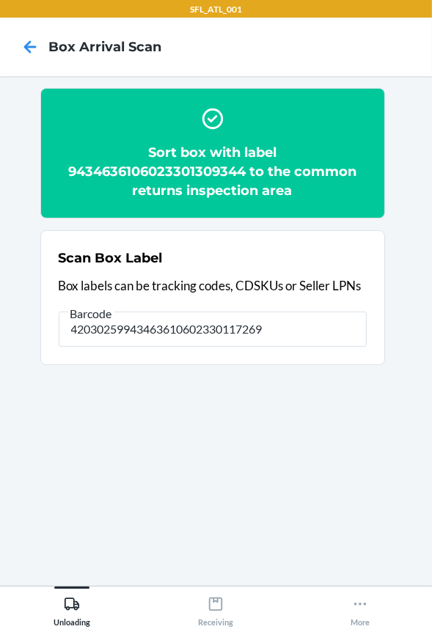
type input "420302599434636106023301172696"
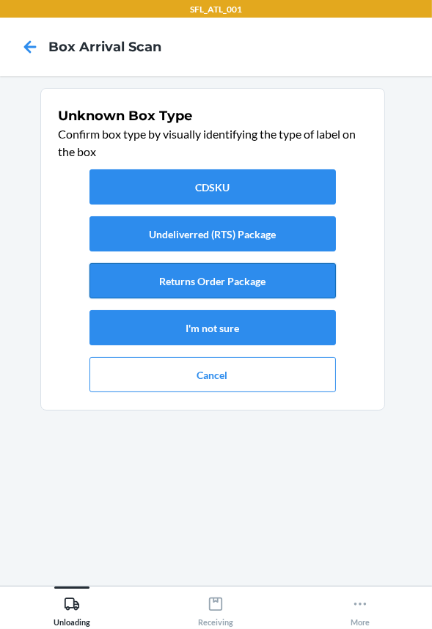
click at [149, 276] on button "Returns Order Package" at bounding box center [212, 280] width 246 height 35
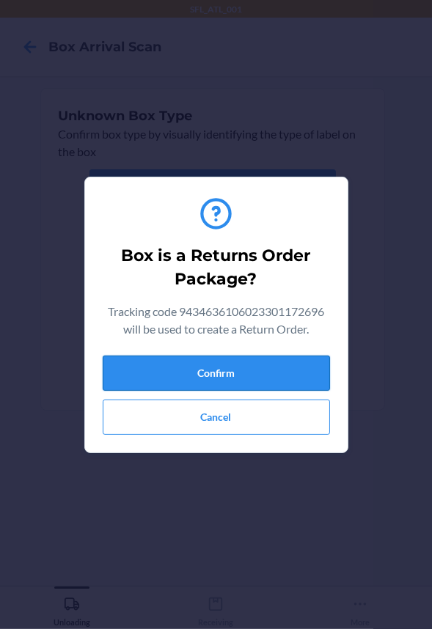
click at [168, 369] on button "Confirm" at bounding box center [216, 372] width 227 height 35
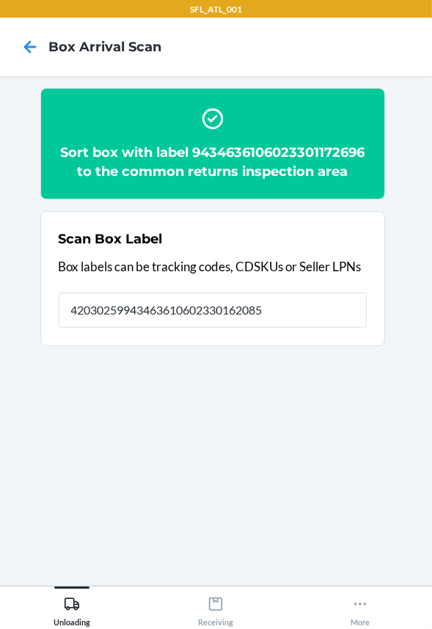
type input "420302599434636106023301620852"
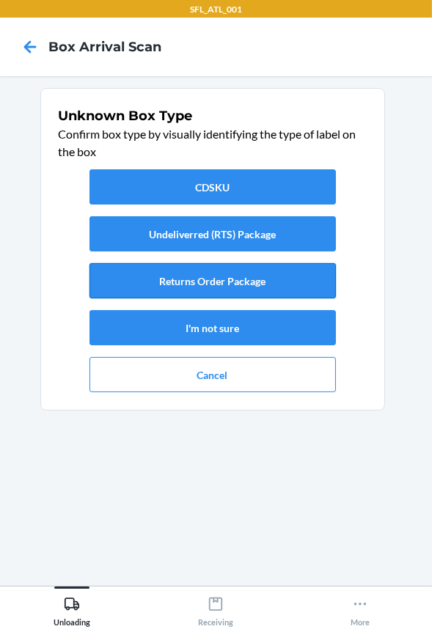
click at [208, 279] on button "Returns Order Package" at bounding box center [212, 280] width 246 height 35
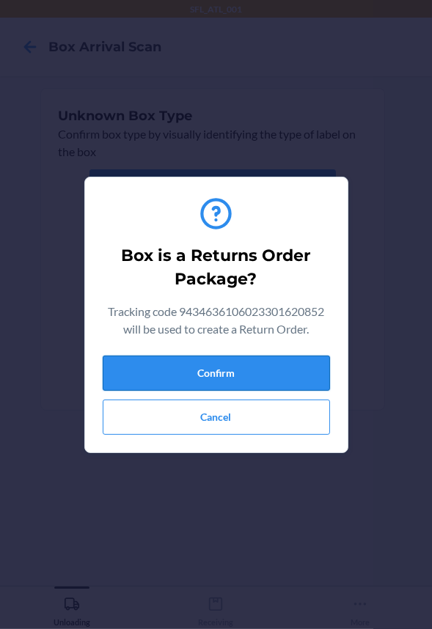
click at [211, 361] on button "Confirm" at bounding box center [216, 372] width 227 height 35
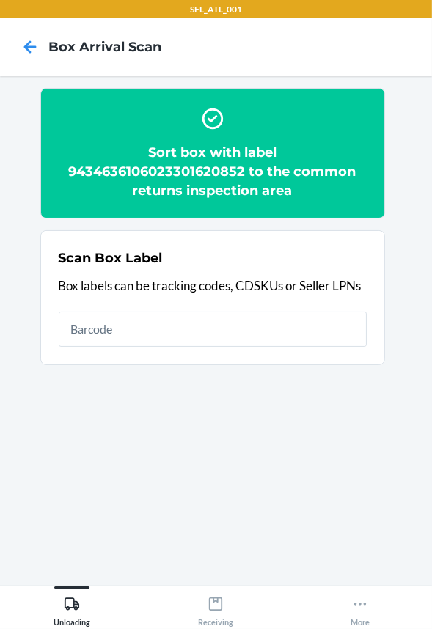
click at [215, 336] on input "text" at bounding box center [213, 328] width 308 height 35
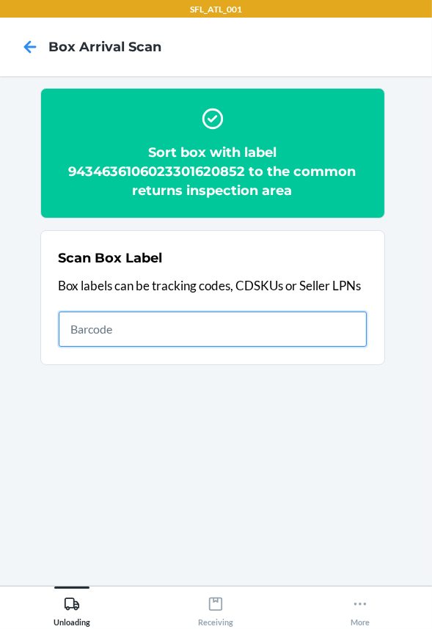
click at [212, 322] on input "text" at bounding box center [213, 328] width 308 height 35
type input "420302599434636106023301520831"
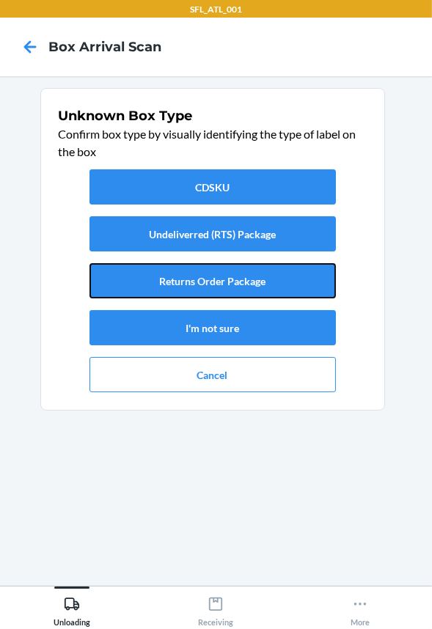
click at [211, 289] on button "Returns Order Package" at bounding box center [212, 280] width 246 height 35
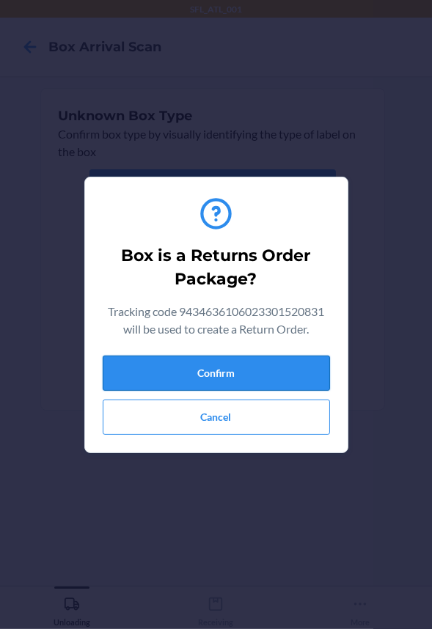
click at [222, 373] on button "Confirm" at bounding box center [216, 372] width 227 height 35
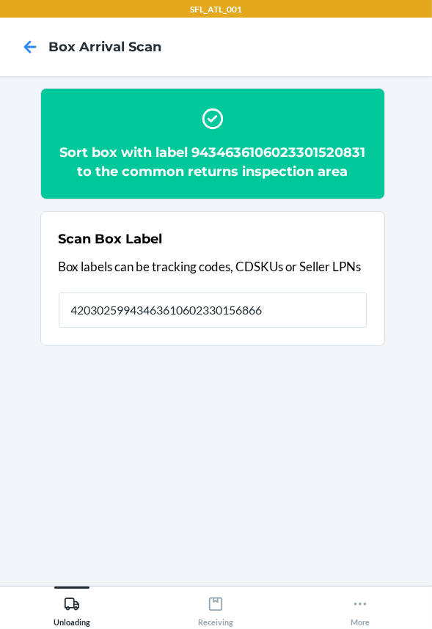
type input "420302599434636106023301568666"
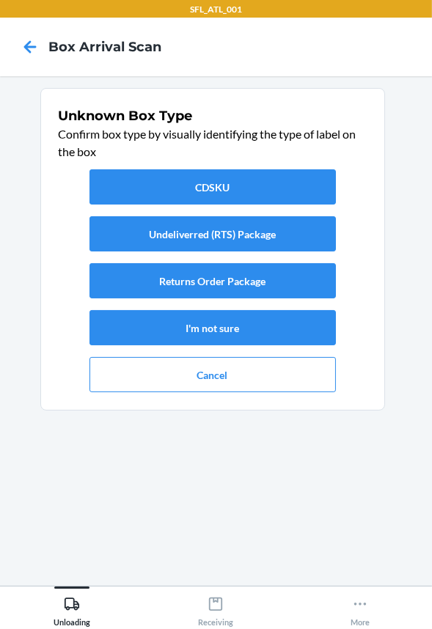
click at [226, 254] on div "CDSKU Undeliverred (RTS) Package Returns Order Package I'm not sure Cancel" at bounding box center [213, 280] width 308 height 234
click at [230, 273] on button "Returns Order Package" at bounding box center [212, 280] width 246 height 35
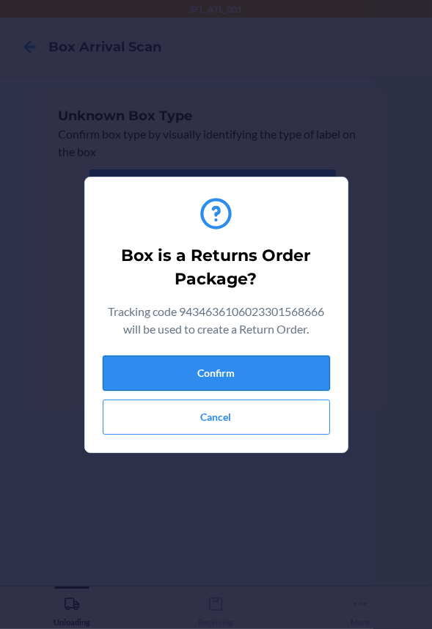
click at [242, 361] on button "Confirm" at bounding box center [216, 372] width 227 height 35
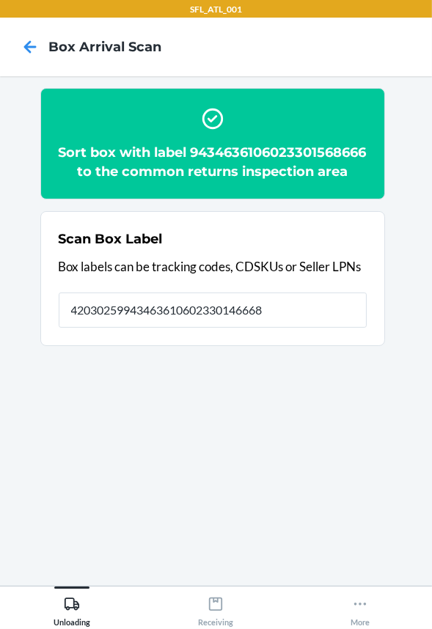
type input "420302599434636106023301466689"
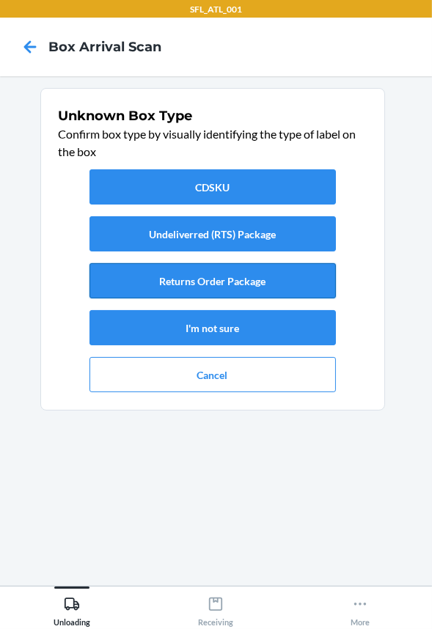
click at [259, 284] on button "Returns Order Package" at bounding box center [212, 280] width 246 height 35
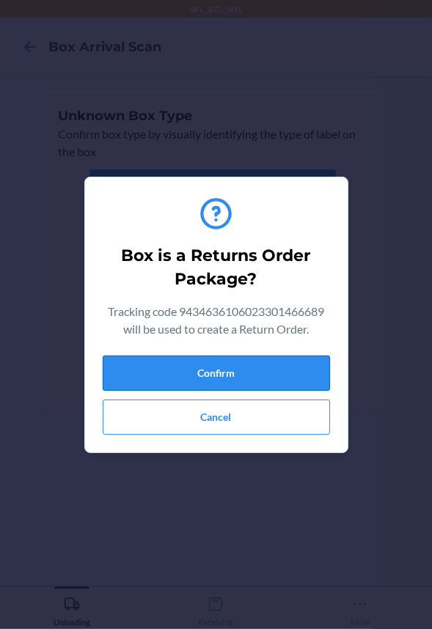
click at [239, 377] on button "Confirm" at bounding box center [216, 372] width 227 height 35
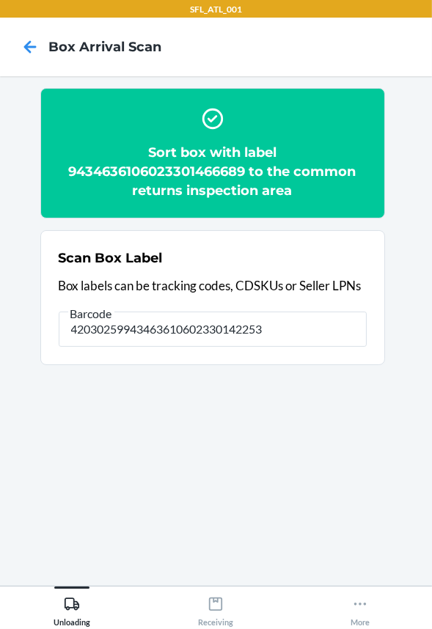
type input "420302599434636106023301422531"
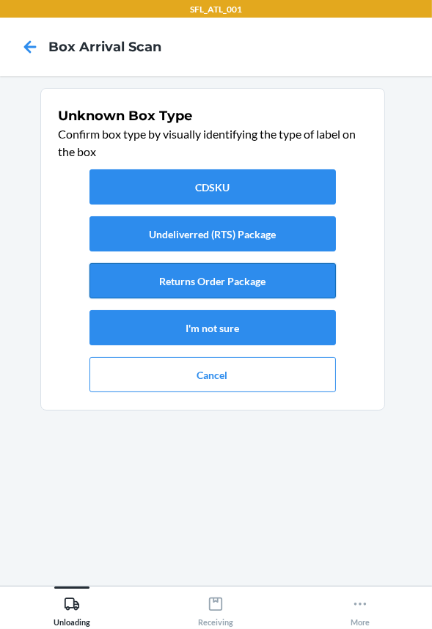
click at [238, 278] on button "Returns Order Package" at bounding box center [212, 280] width 246 height 35
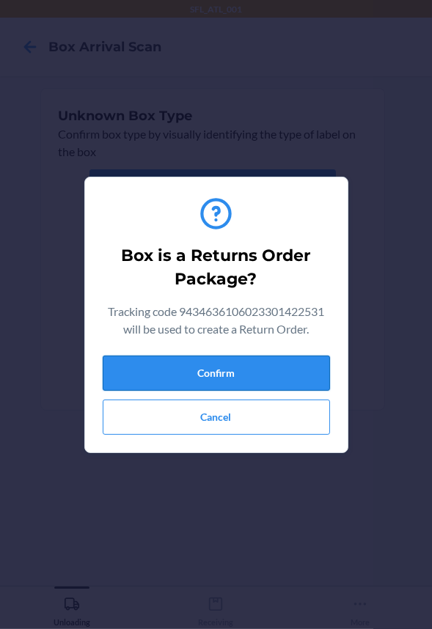
click at [236, 366] on button "Confirm" at bounding box center [216, 372] width 227 height 35
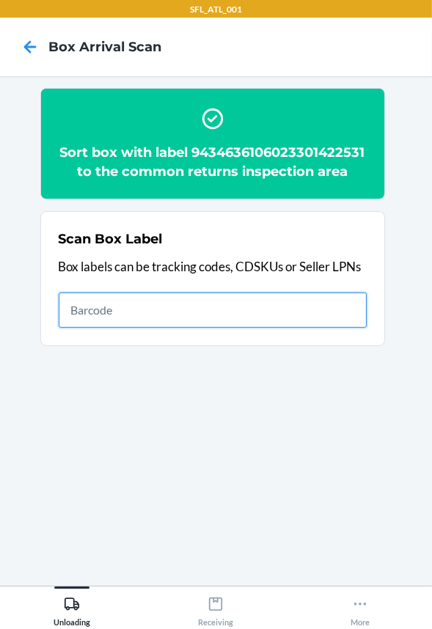
click at [104, 324] on input "text" at bounding box center [213, 309] width 308 height 35
type input "420302599434636106023301270552"
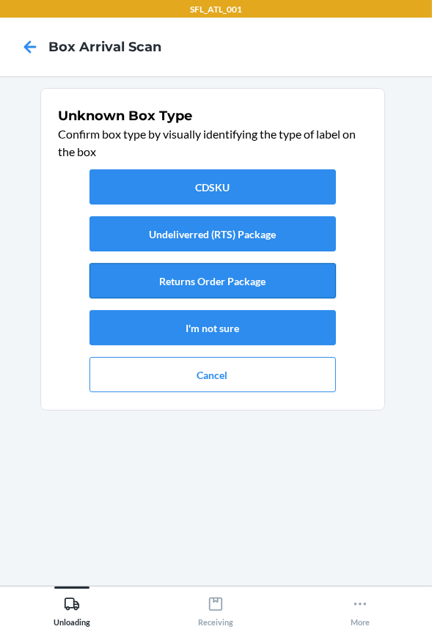
click at [180, 279] on button "Returns Order Package" at bounding box center [212, 280] width 246 height 35
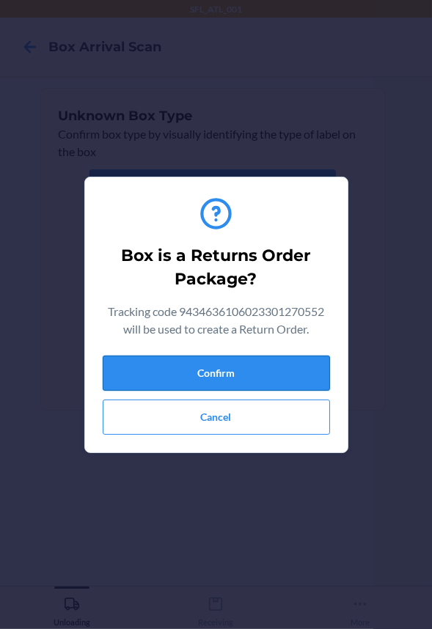
click at [189, 367] on button "Confirm" at bounding box center [216, 372] width 227 height 35
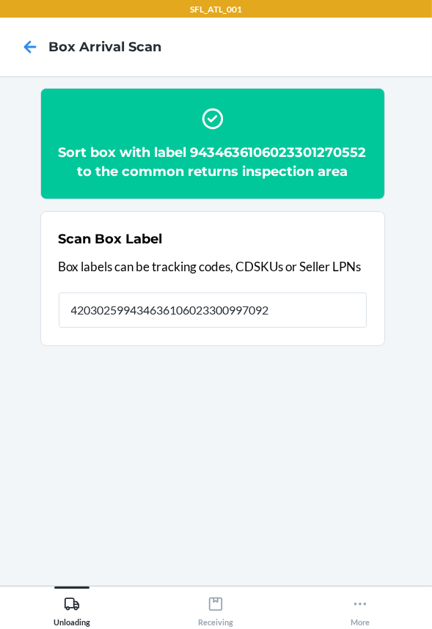
type input "420302599434636106023300997092"
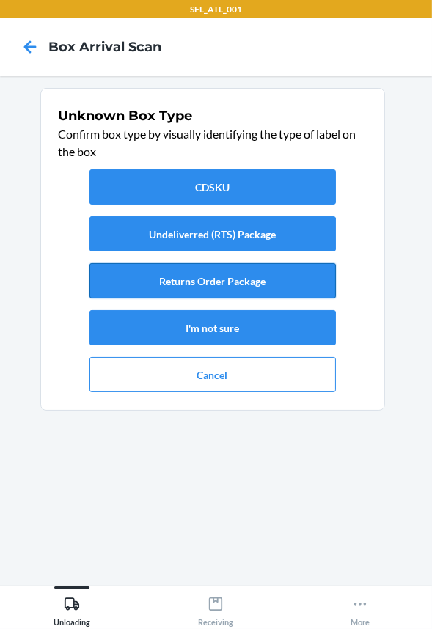
click at [202, 289] on button "Returns Order Package" at bounding box center [212, 280] width 246 height 35
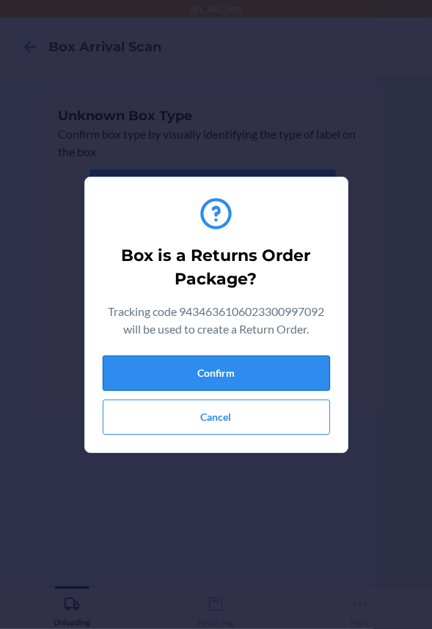
click at [210, 388] on button "Confirm" at bounding box center [216, 372] width 227 height 35
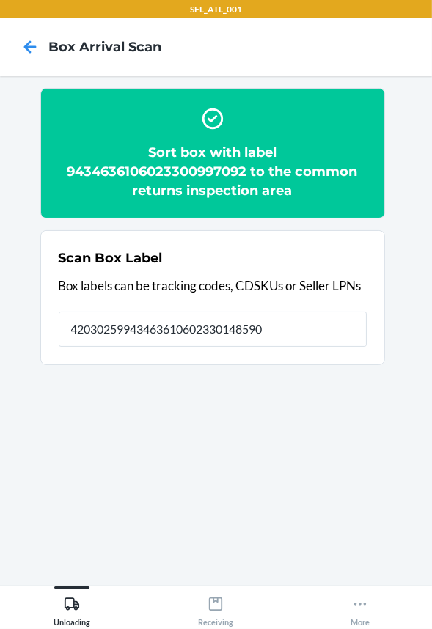
type input "420302599434636106023301485901"
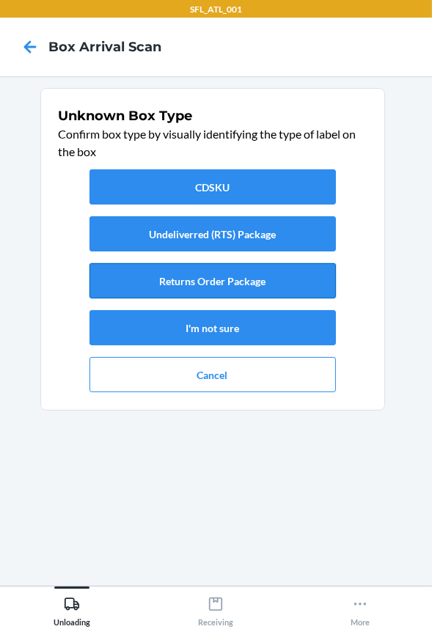
click at [296, 294] on button "Returns Order Package" at bounding box center [212, 280] width 246 height 35
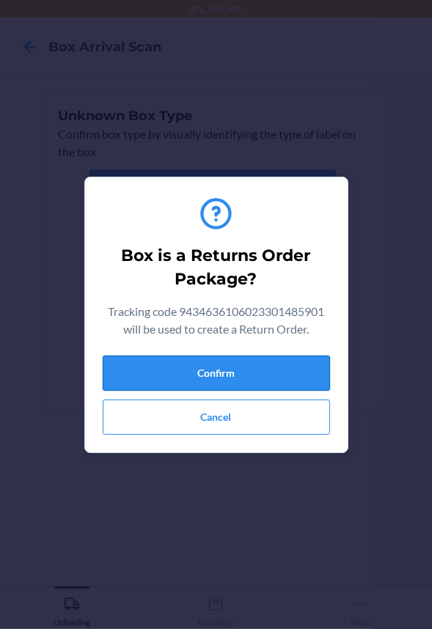
click at [315, 376] on button "Confirm" at bounding box center [216, 372] width 227 height 35
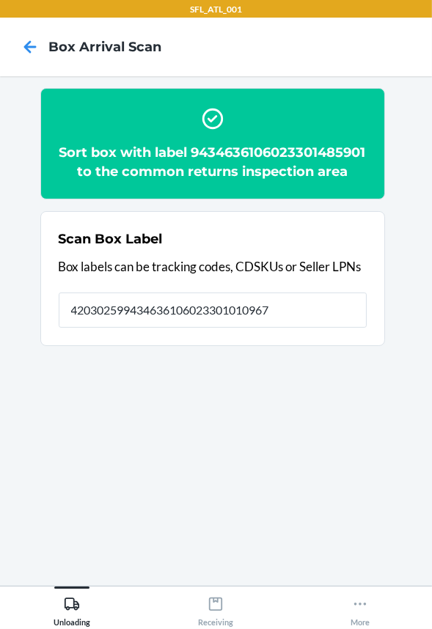
type input "420302599434636106023301010967"
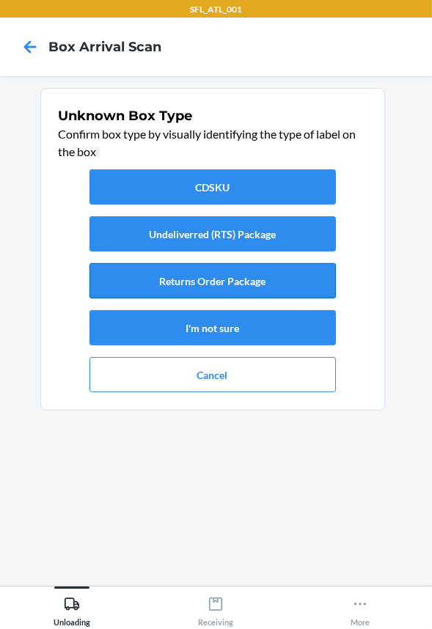
click at [300, 289] on button "Returns Order Package" at bounding box center [212, 280] width 246 height 35
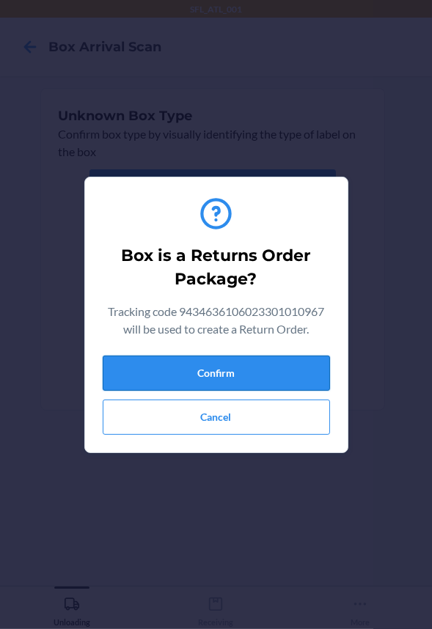
click at [305, 362] on button "Confirm" at bounding box center [216, 372] width 227 height 35
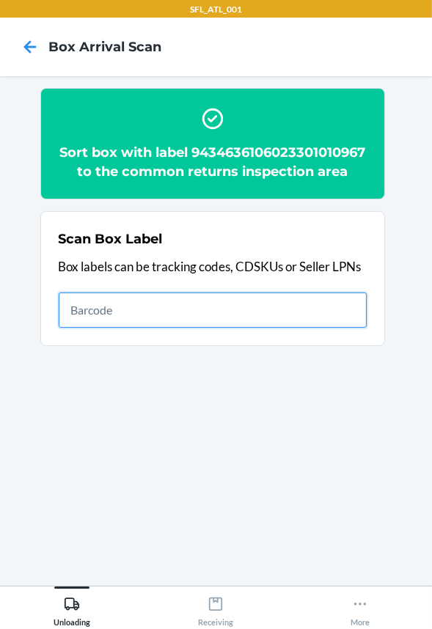
click at [290, 326] on input "text" at bounding box center [213, 309] width 308 height 35
type input "420302599434636106023300765707"
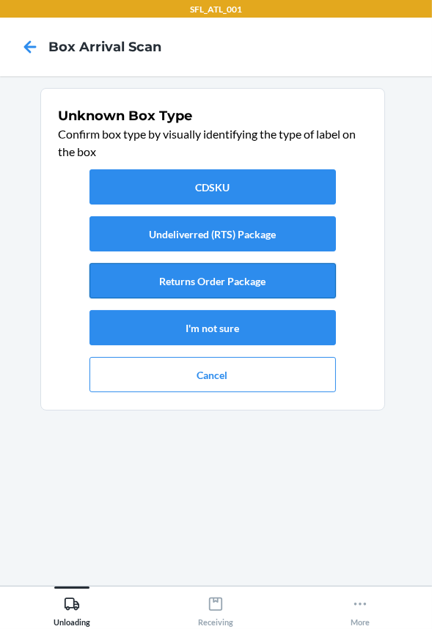
click at [236, 281] on button "Returns Order Package" at bounding box center [212, 280] width 246 height 35
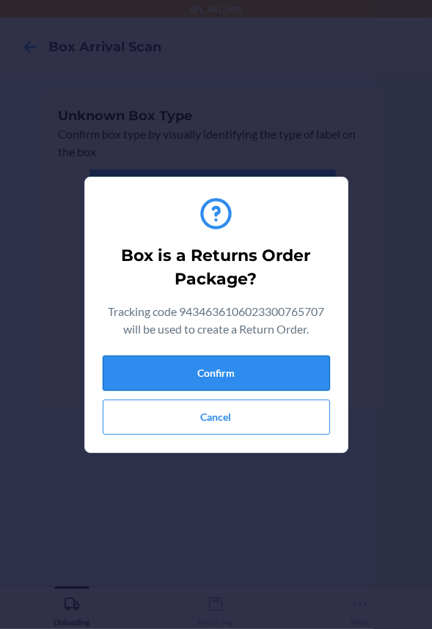
click at [231, 362] on button "Confirm" at bounding box center [216, 372] width 227 height 35
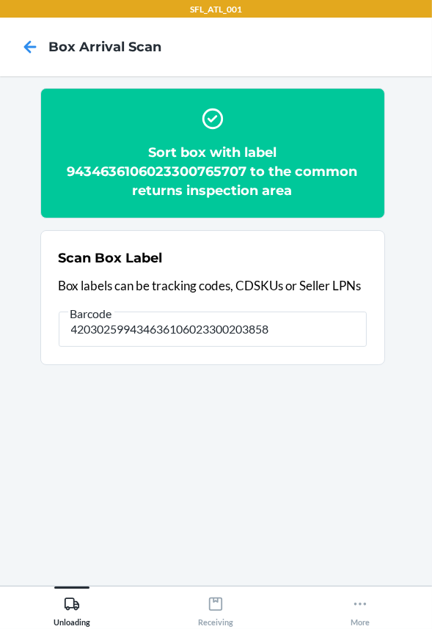
type input "420302599434636106023300203858"
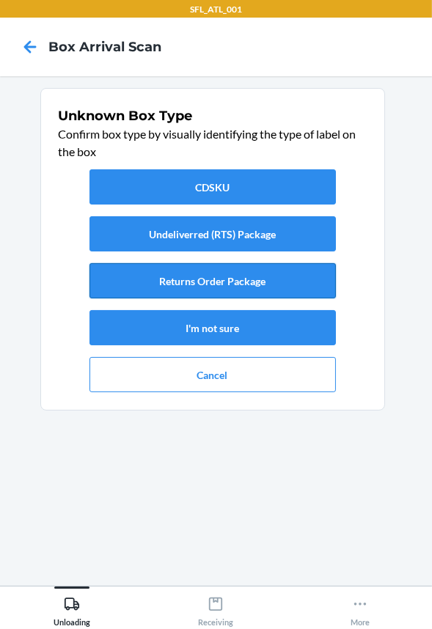
click at [264, 281] on button "Returns Order Package" at bounding box center [212, 280] width 246 height 35
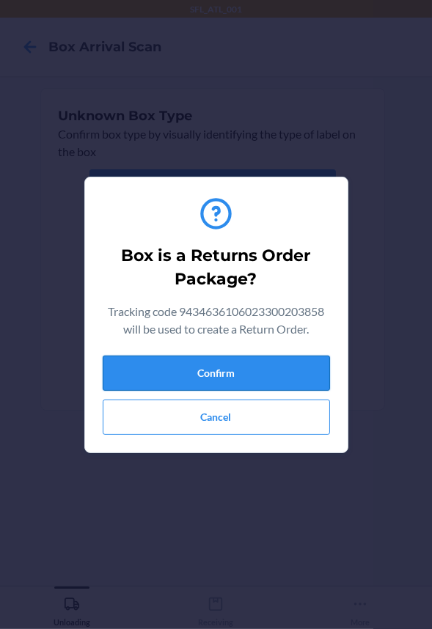
click at [276, 381] on button "Confirm" at bounding box center [216, 372] width 227 height 35
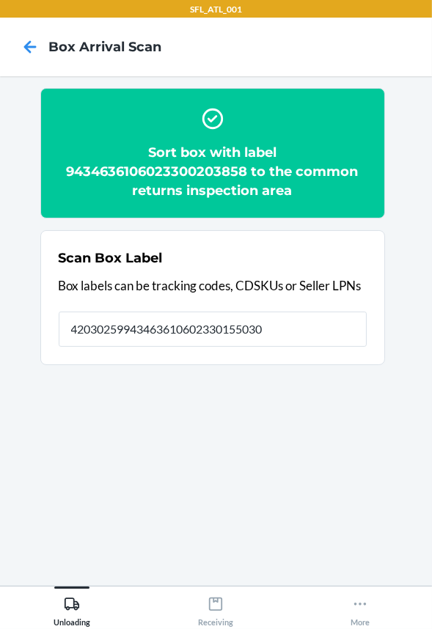
type input "420302599434636106023301550302"
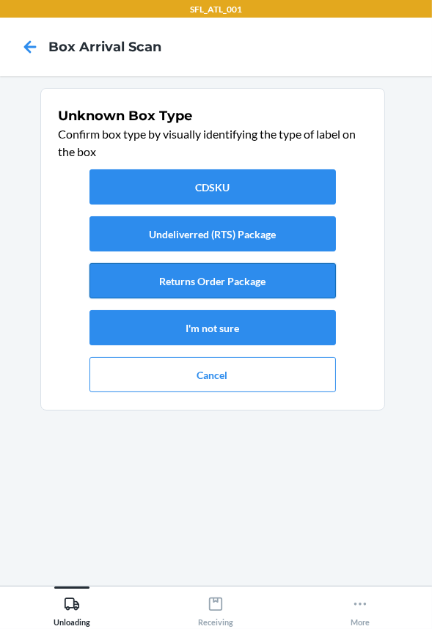
click at [258, 294] on button "Returns Order Package" at bounding box center [212, 280] width 246 height 35
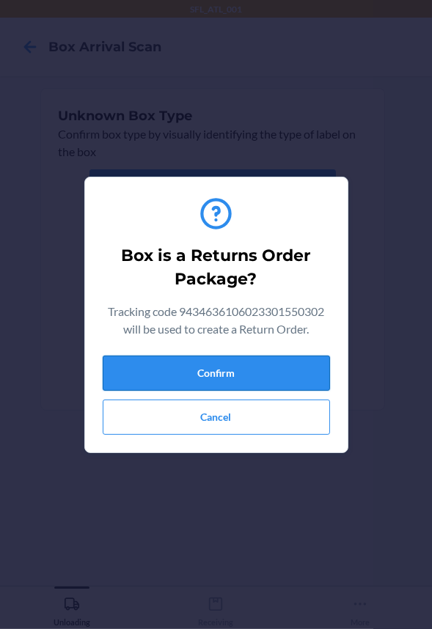
click at [275, 385] on button "Confirm" at bounding box center [216, 372] width 227 height 35
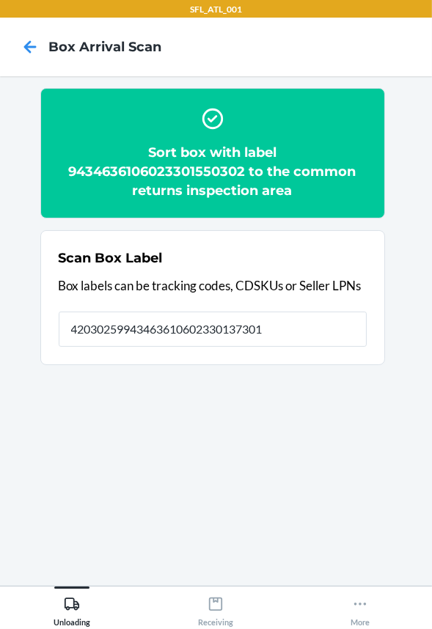
type input "420302599434636106023301373017"
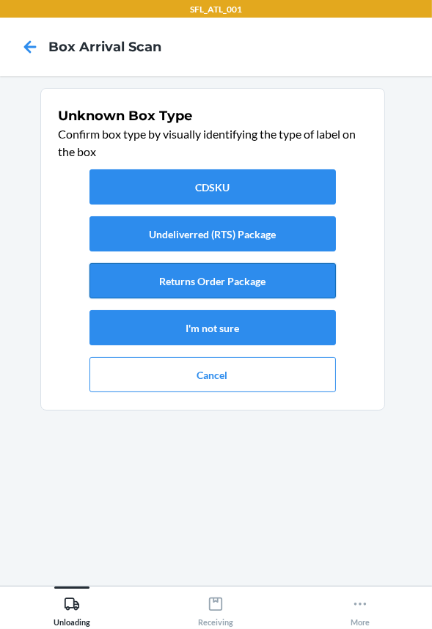
click at [250, 288] on button "Returns Order Package" at bounding box center [212, 280] width 246 height 35
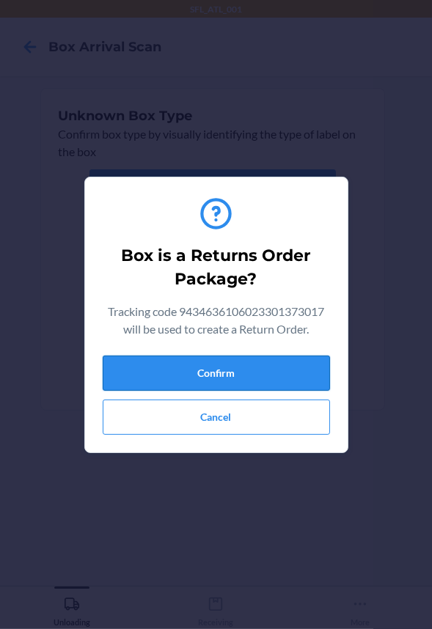
click at [234, 358] on button "Confirm" at bounding box center [216, 372] width 227 height 35
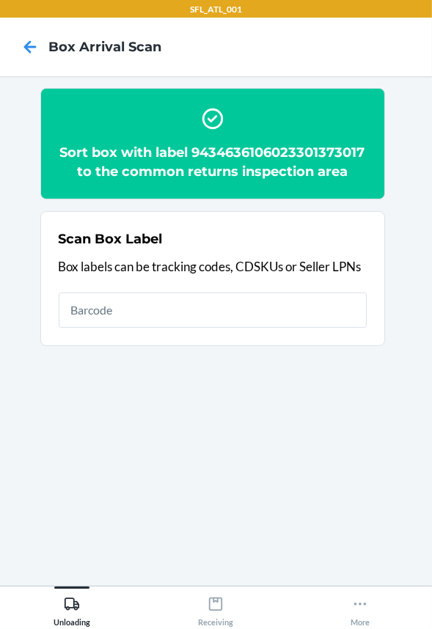
click at [245, 301] on input "text" at bounding box center [213, 309] width 308 height 35
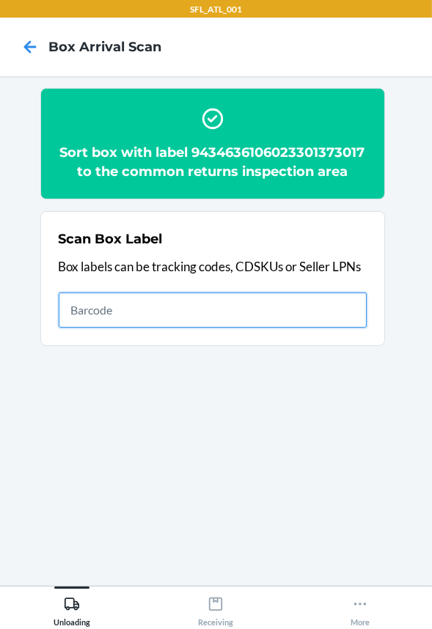
click at [339, 303] on input "text" at bounding box center [213, 309] width 308 height 35
type input "420302599434636106023301337323"
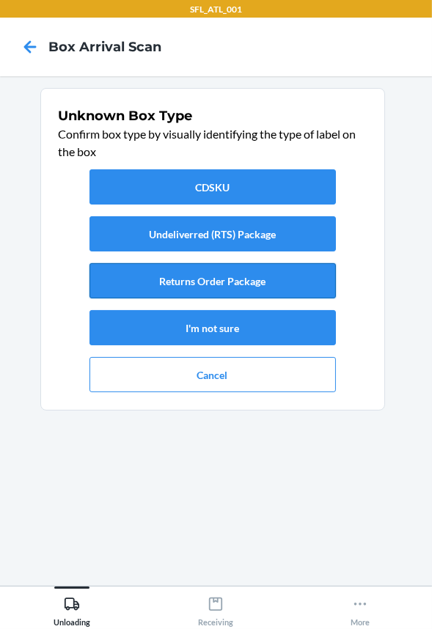
click at [248, 276] on button "Returns Order Package" at bounding box center [212, 280] width 246 height 35
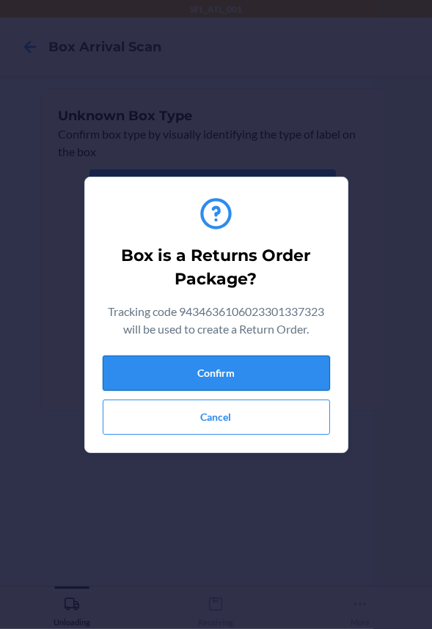
click at [257, 369] on button "Confirm" at bounding box center [216, 372] width 227 height 35
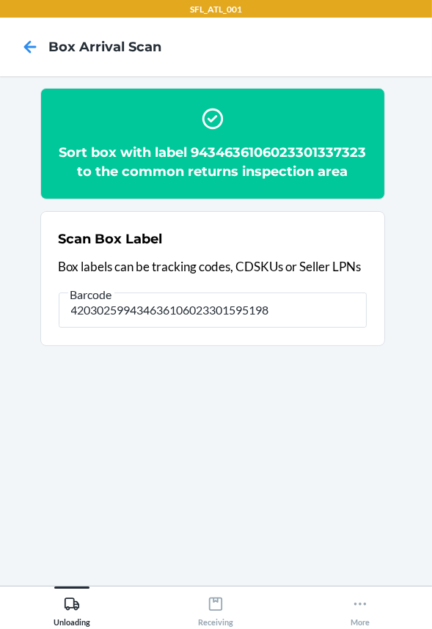
type input "420302599434636106023301595198"
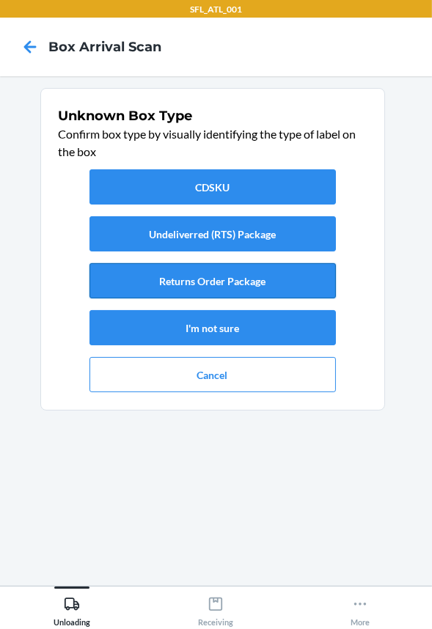
click at [242, 283] on button "Returns Order Package" at bounding box center [212, 280] width 246 height 35
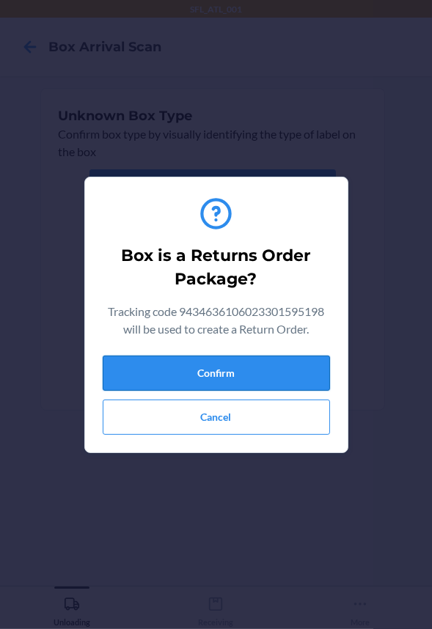
click at [236, 364] on button "Confirm" at bounding box center [216, 372] width 227 height 35
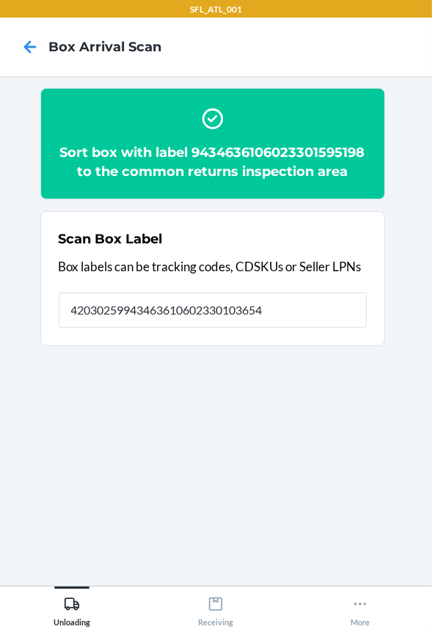
type input "420302599434636106023301036547"
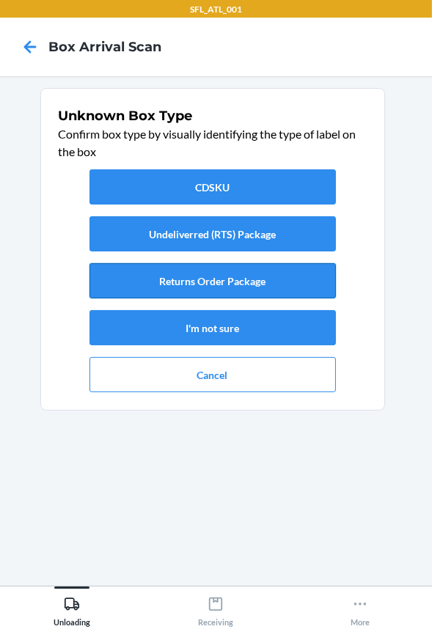
click at [243, 287] on button "Returns Order Package" at bounding box center [212, 280] width 246 height 35
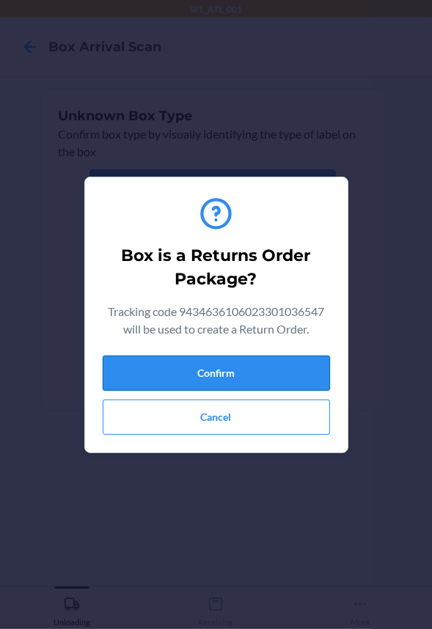
click at [241, 365] on button "Confirm" at bounding box center [216, 372] width 227 height 35
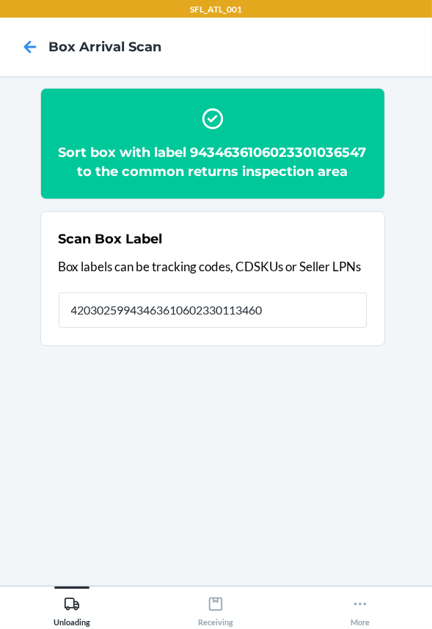
type input "420302599434636106023301134601"
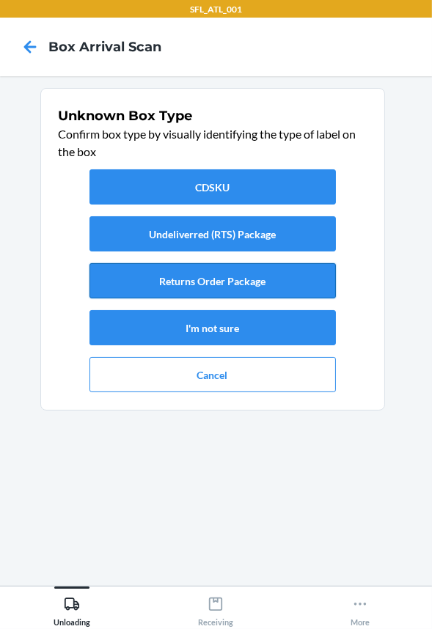
click at [224, 287] on button "Returns Order Package" at bounding box center [212, 280] width 246 height 35
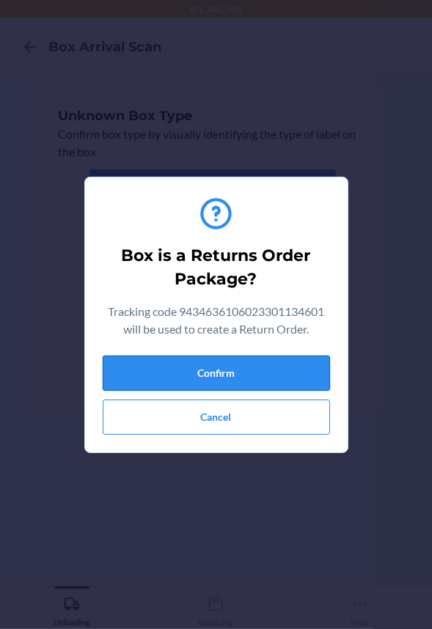
click at [215, 371] on button "Confirm" at bounding box center [216, 372] width 227 height 35
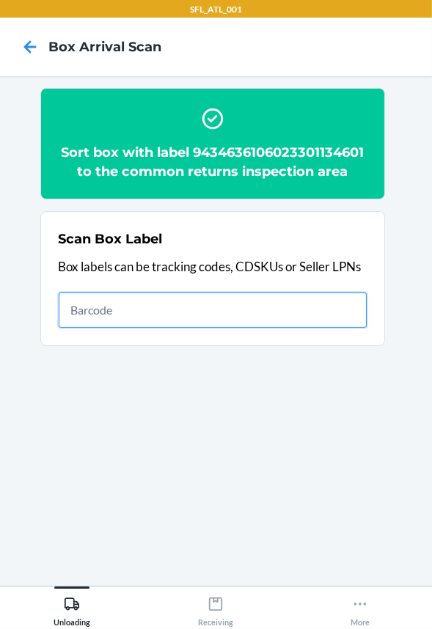
click at [199, 302] on input "text" at bounding box center [213, 309] width 308 height 35
click at [188, 310] on input "text" at bounding box center [213, 309] width 308 height 35
click at [278, 304] on input "text" at bounding box center [213, 309] width 308 height 35
click at [316, 307] on input "text" at bounding box center [213, 309] width 308 height 35
click at [311, 311] on input "text" at bounding box center [213, 309] width 308 height 35
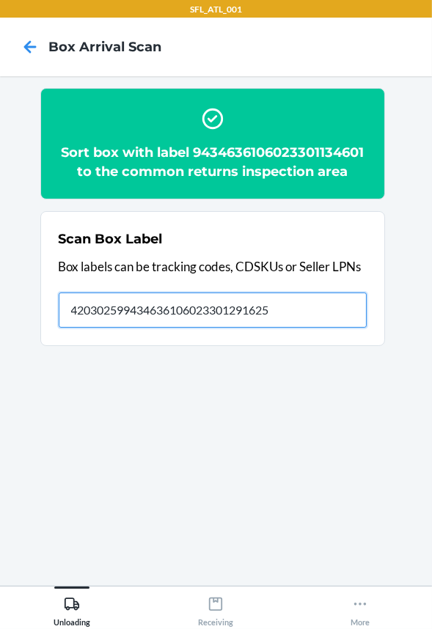
type input "420302599434636106023301291625"
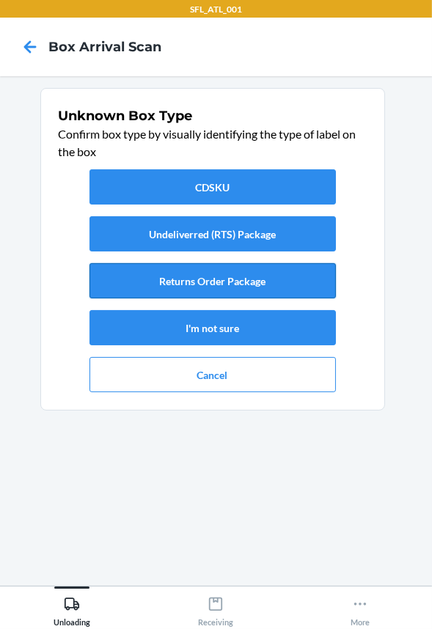
click at [235, 286] on button "Returns Order Package" at bounding box center [212, 280] width 246 height 35
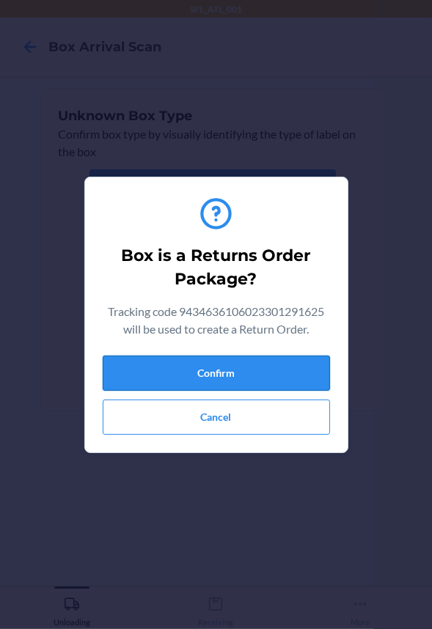
click at [247, 377] on button "Confirm" at bounding box center [216, 372] width 227 height 35
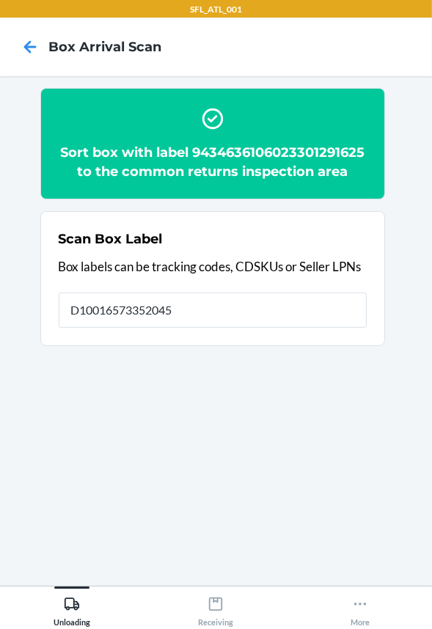
type input "D10016573352045"
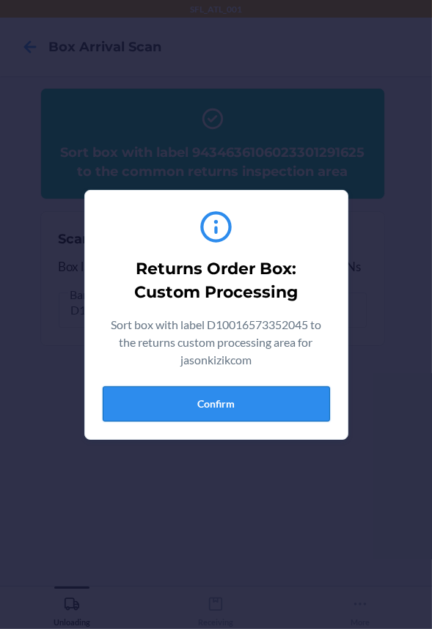
click at [292, 402] on button "Confirm" at bounding box center [216, 403] width 227 height 35
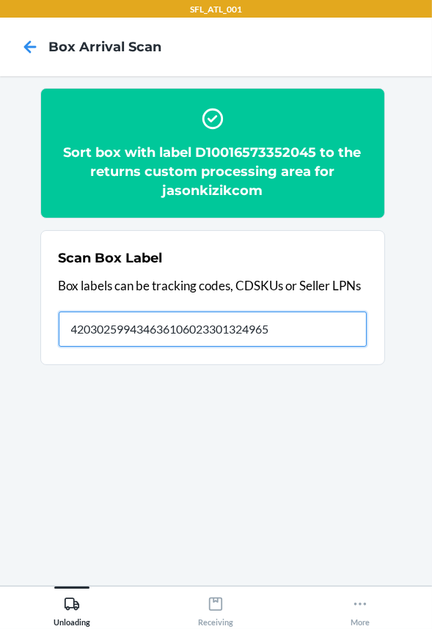
type input "420302599434636106023301324965"
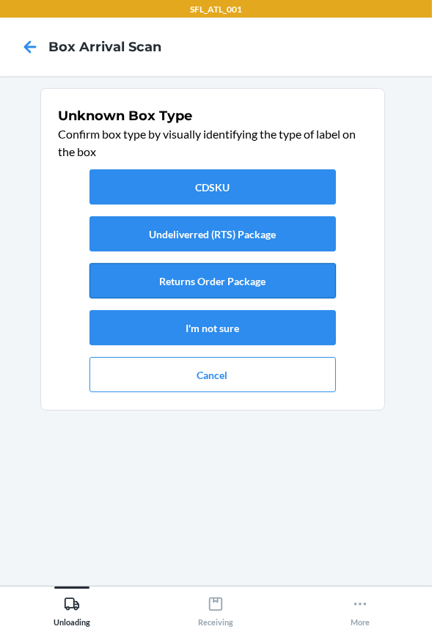
click at [237, 290] on button "Returns Order Package" at bounding box center [212, 280] width 246 height 35
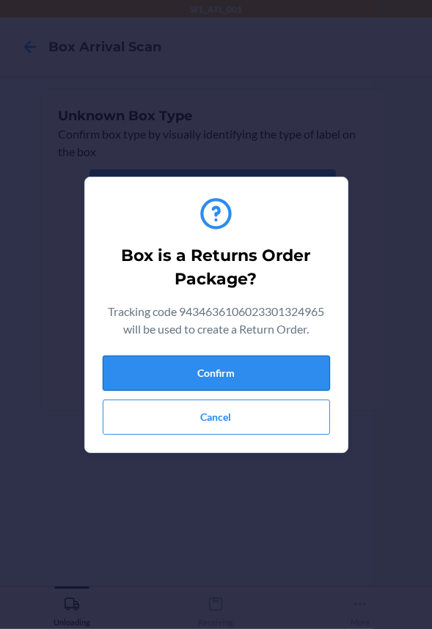
click at [256, 381] on button "Confirm" at bounding box center [216, 372] width 227 height 35
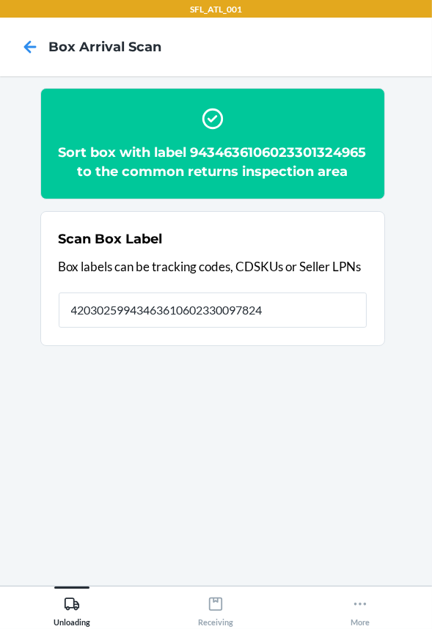
type input "420302599434636106023300978244"
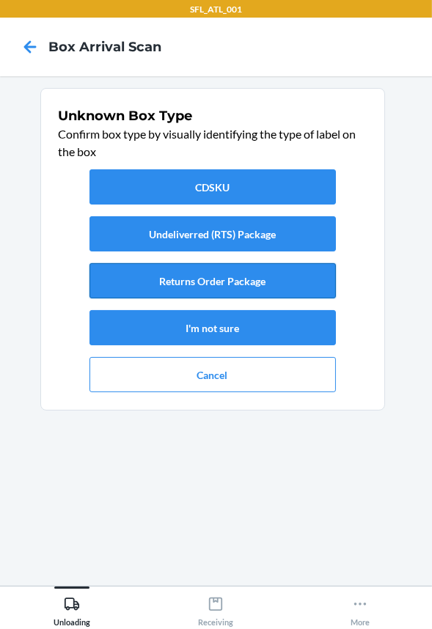
click at [245, 272] on button "Returns Order Package" at bounding box center [212, 280] width 246 height 35
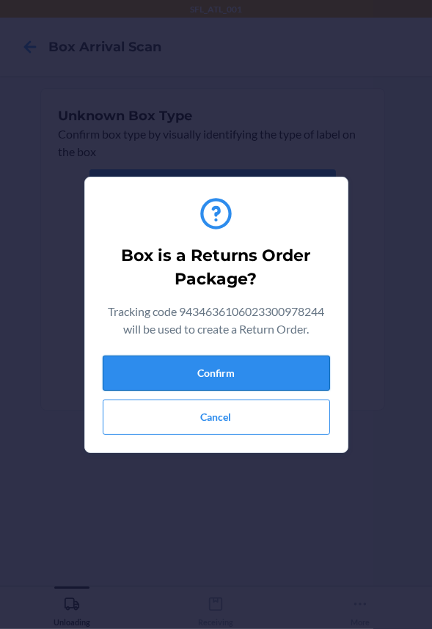
click at [272, 382] on button "Confirm" at bounding box center [216, 372] width 227 height 35
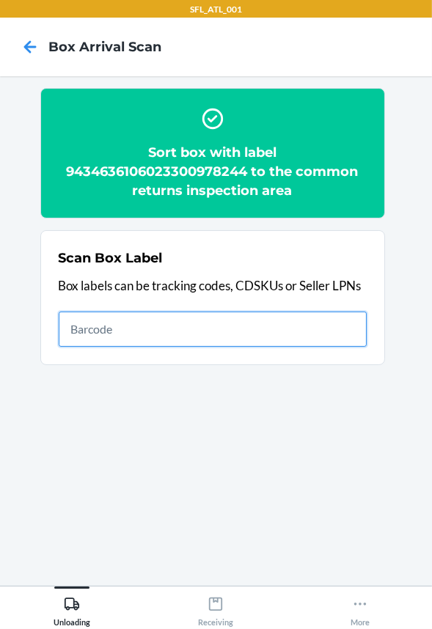
click at [188, 323] on input "text" at bounding box center [213, 328] width 308 height 35
type input "420302599434636106023300656173"
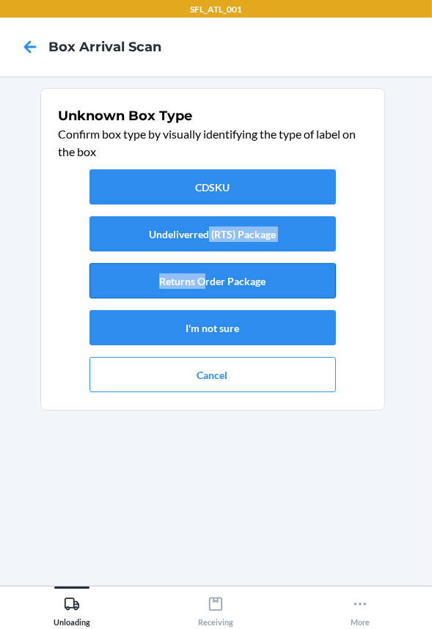
click at [207, 267] on div "CDSKU Undeliverred (RTS) Package Returns Order Package I'm not sure Cancel" at bounding box center [213, 280] width 308 height 234
click at [210, 270] on button "Returns Order Package" at bounding box center [212, 280] width 246 height 35
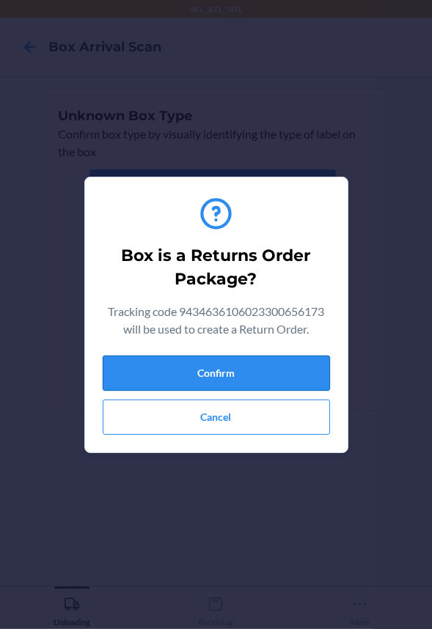
click at [224, 374] on button "Confirm" at bounding box center [216, 372] width 227 height 35
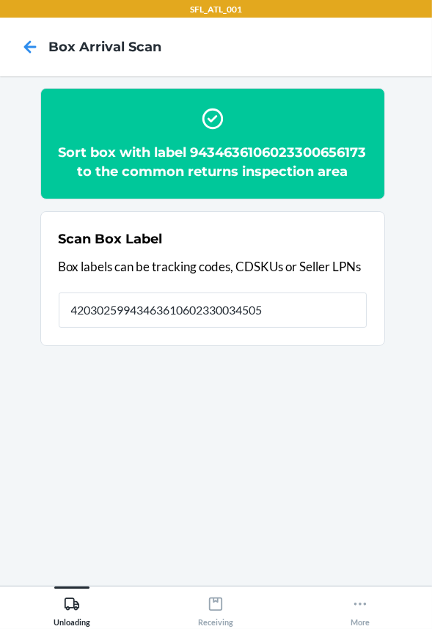
type input "420302599434636106023300345053"
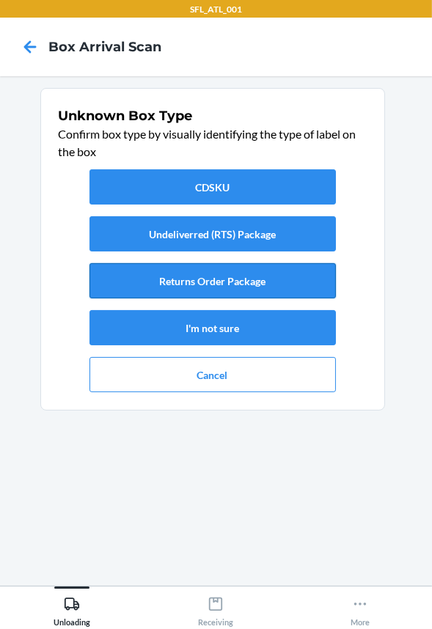
click at [139, 284] on button "Returns Order Package" at bounding box center [212, 280] width 246 height 35
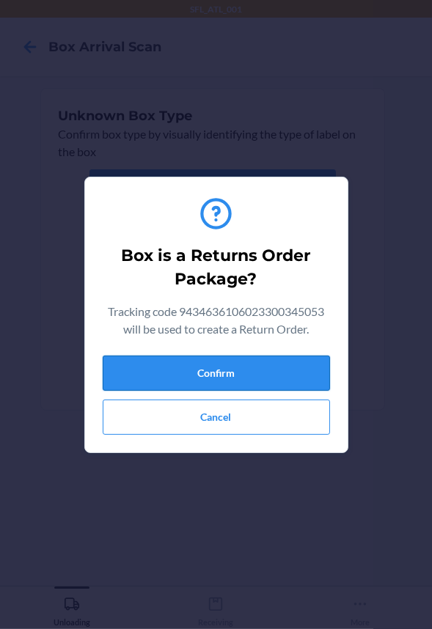
click at [166, 359] on button "Confirm" at bounding box center [216, 372] width 227 height 35
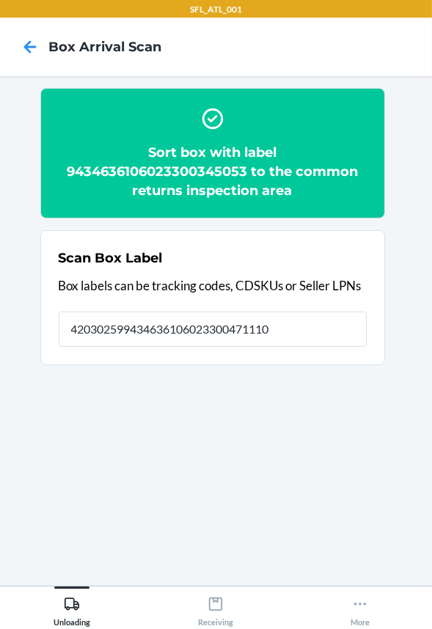
type input "420302599434636106023300471110"
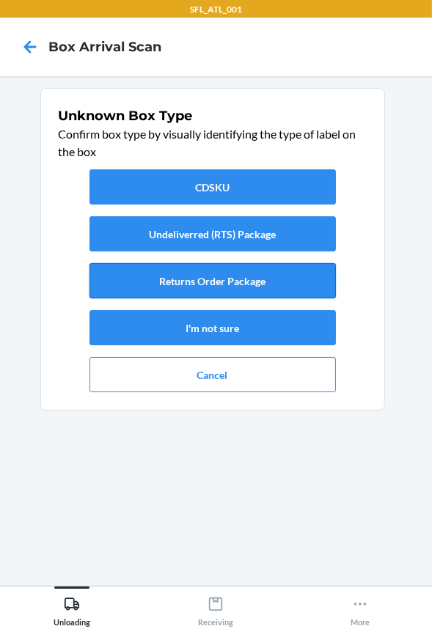
click at [209, 282] on button "Returns Order Package" at bounding box center [212, 280] width 246 height 35
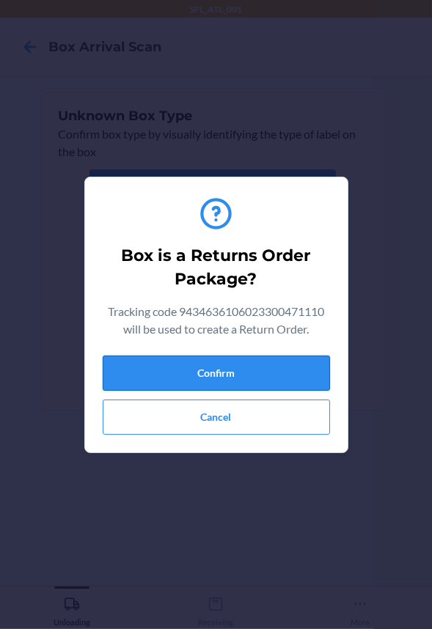
click at [202, 372] on button "Confirm" at bounding box center [216, 372] width 227 height 35
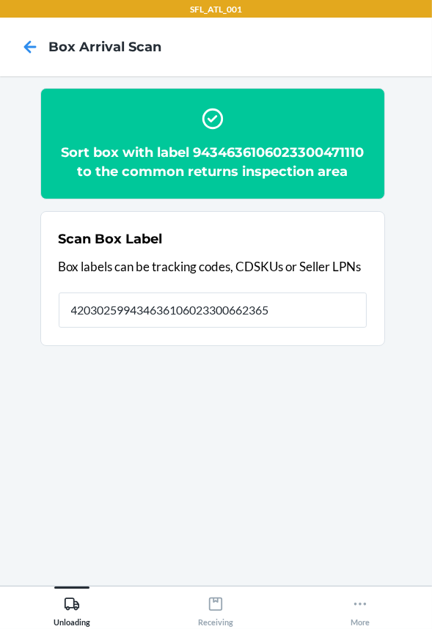
type input "420302599434636106023300662365"
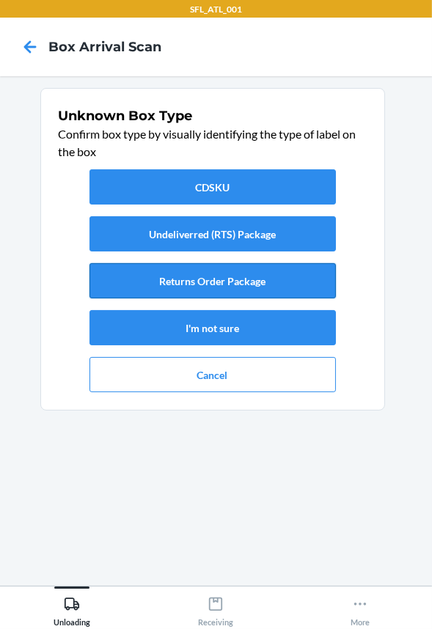
click at [298, 288] on button "Returns Order Package" at bounding box center [212, 280] width 246 height 35
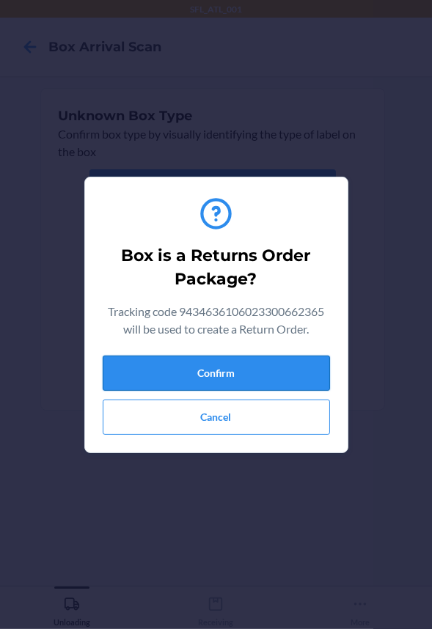
click at [295, 381] on button "Confirm" at bounding box center [216, 372] width 227 height 35
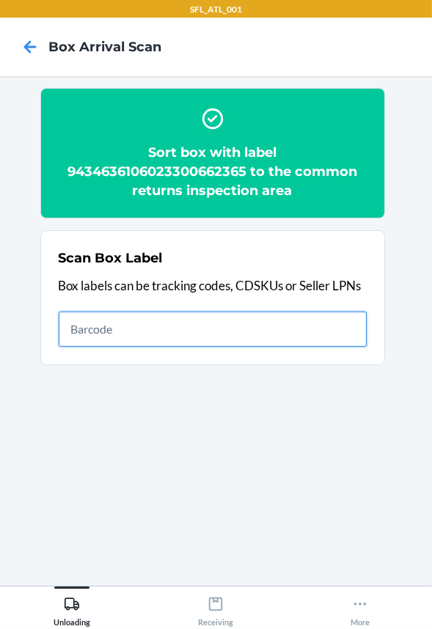
click at [207, 322] on input "text" at bounding box center [213, 328] width 308 height 35
type input "420302599434636106023301108824"
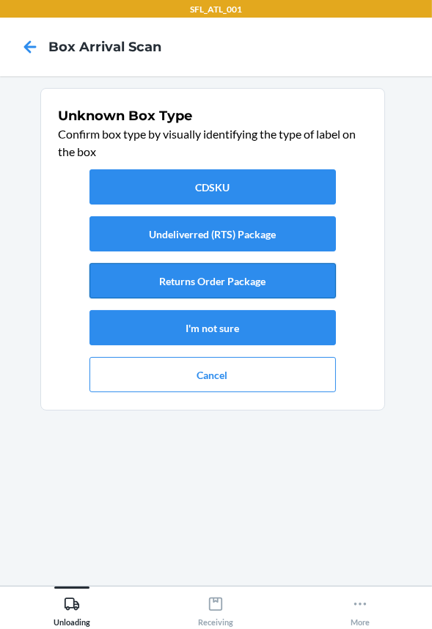
click at [220, 278] on button "Returns Order Package" at bounding box center [212, 280] width 246 height 35
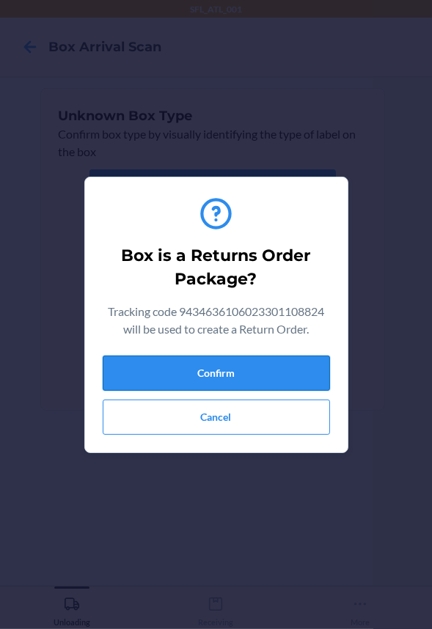
click at [216, 380] on button "Confirm" at bounding box center [216, 372] width 227 height 35
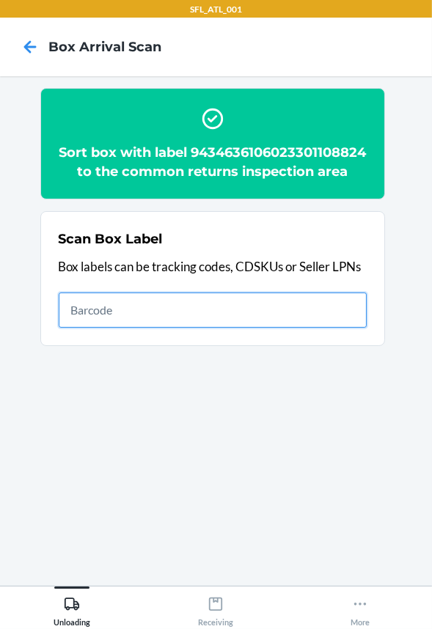
click at [242, 328] on input "text" at bounding box center [213, 309] width 308 height 35
type input "D10016572483213"
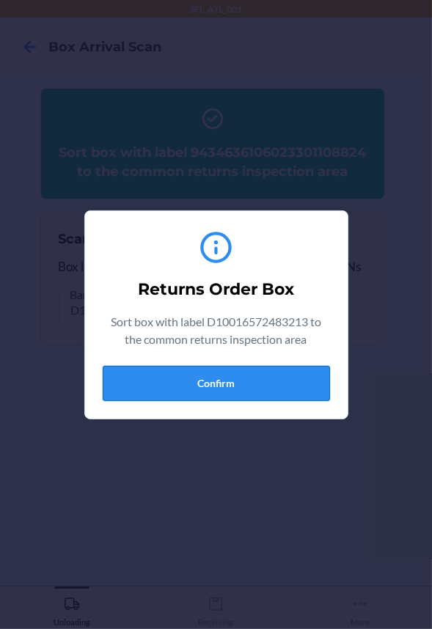
click at [252, 385] on button "Confirm" at bounding box center [216, 383] width 227 height 35
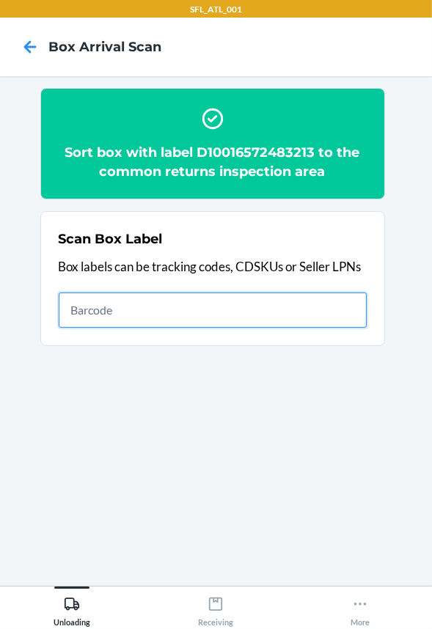
drag, startPoint x: 262, startPoint y: 317, endPoint x: 252, endPoint y: 314, distance: 10.0
click at [262, 317] on input "text" at bounding box center [213, 309] width 308 height 35
type input "420302599434636106023301204908"
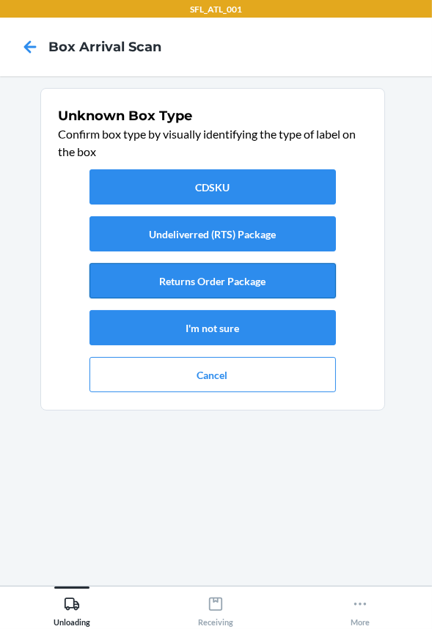
click at [191, 269] on button "Returns Order Package" at bounding box center [212, 280] width 246 height 35
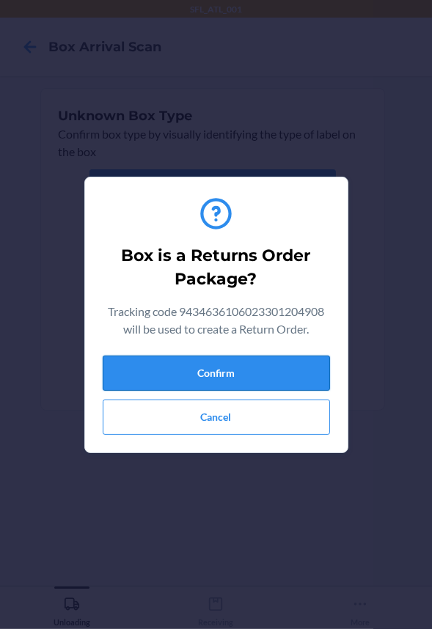
click at [223, 369] on button "Confirm" at bounding box center [216, 372] width 227 height 35
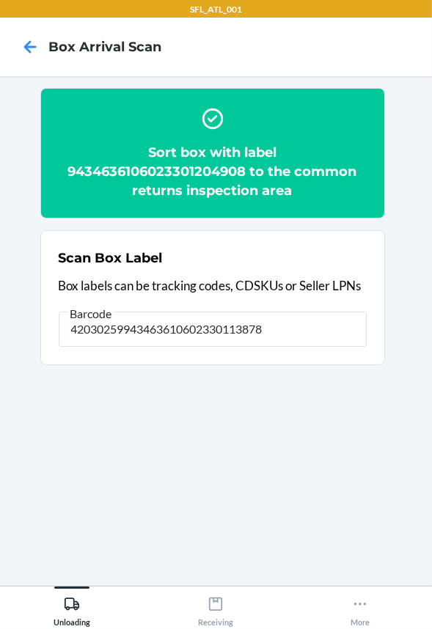
type input "420302599434636106023301138784"
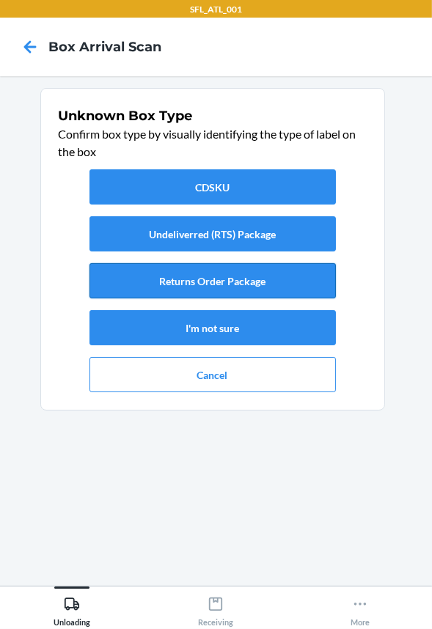
click at [206, 283] on button "Returns Order Package" at bounding box center [212, 280] width 246 height 35
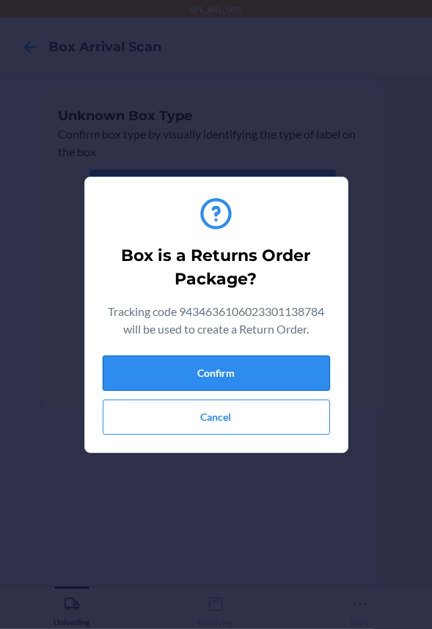
click at [229, 366] on button "Confirm" at bounding box center [216, 372] width 227 height 35
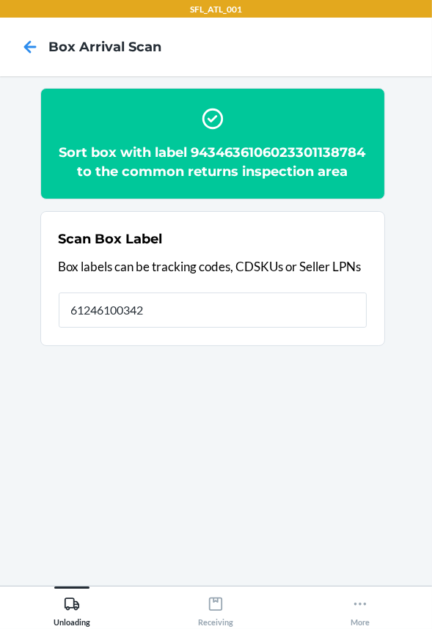
type input "612461003423"
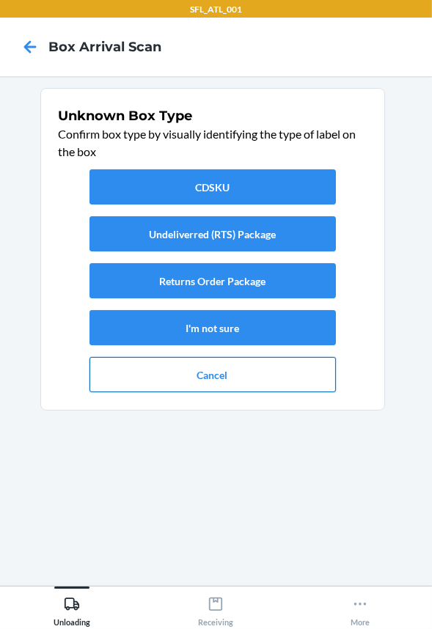
click at [193, 374] on button "Cancel" at bounding box center [212, 374] width 246 height 35
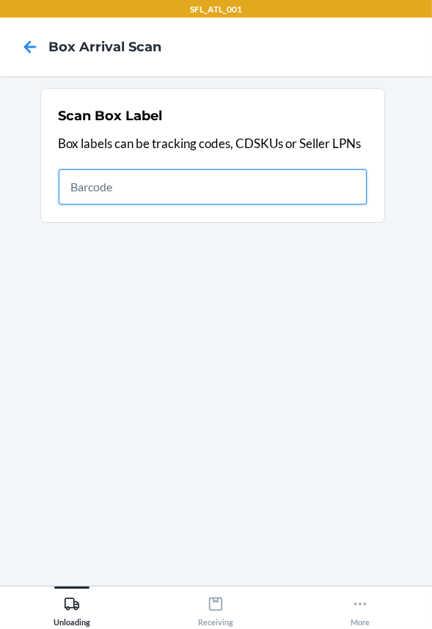
click at [188, 185] on input "text" at bounding box center [213, 186] width 308 height 35
type input "420302599434636106023298897558"
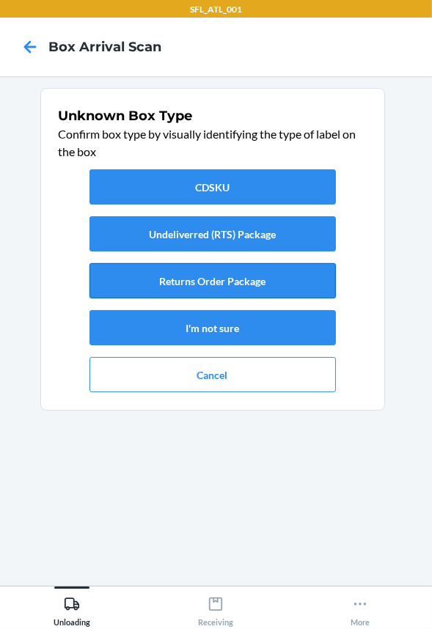
click at [175, 281] on button "Returns Order Package" at bounding box center [212, 280] width 246 height 35
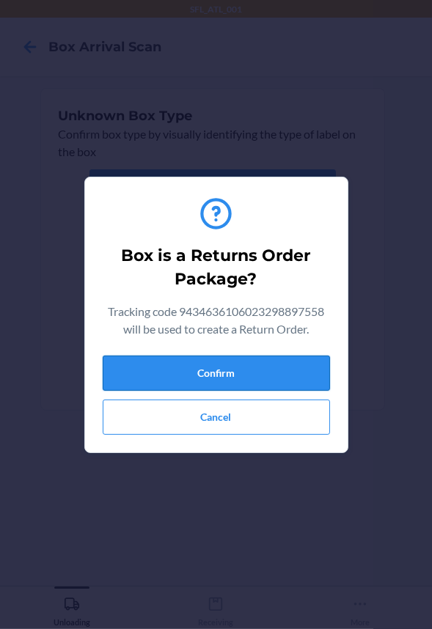
click at [189, 380] on button "Confirm" at bounding box center [216, 372] width 227 height 35
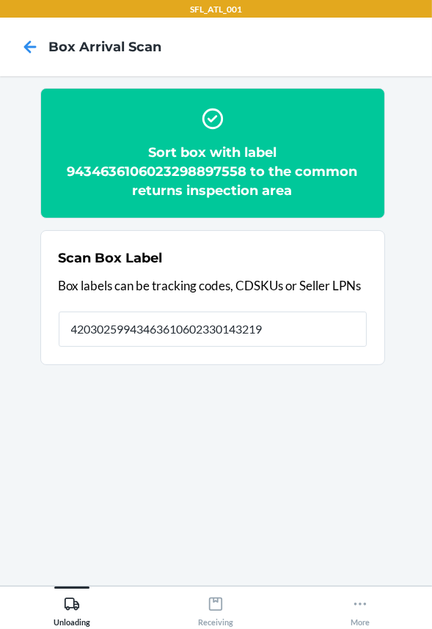
type input "420302599434636106023301432196"
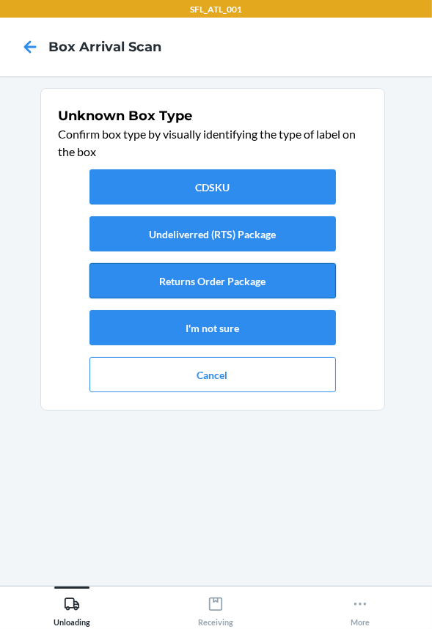
click at [199, 289] on button "Returns Order Package" at bounding box center [212, 280] width 246 height 35
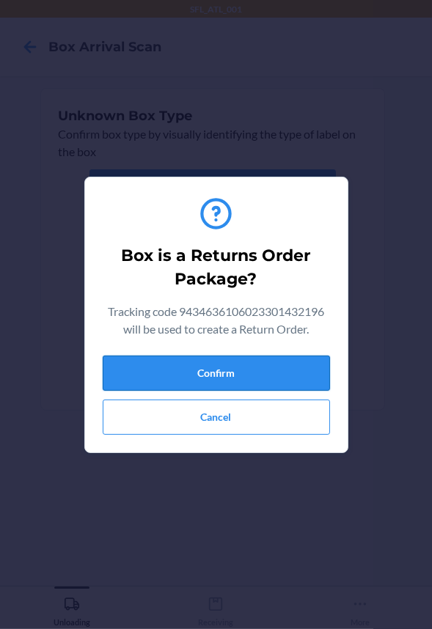
click at [215, 376] on button "Confirm" at bounding box center [216, 372] width 227 height 35
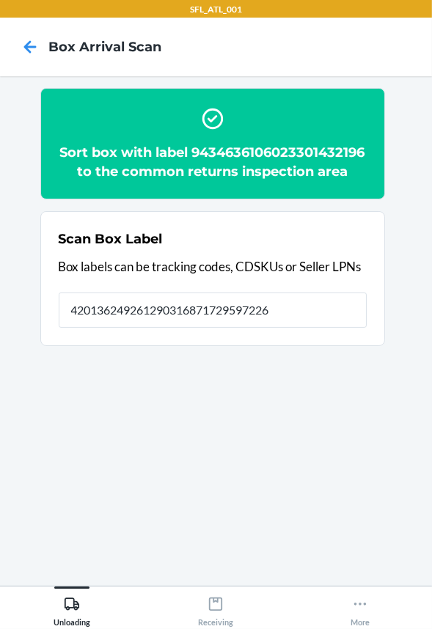
type input "420136249261290316871729597226"
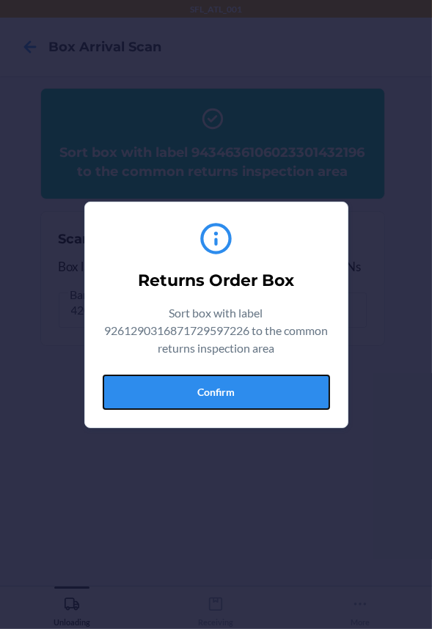
click at [215, 376] on button "Confirm" at bounding box center [216, 391] width 227 height 35
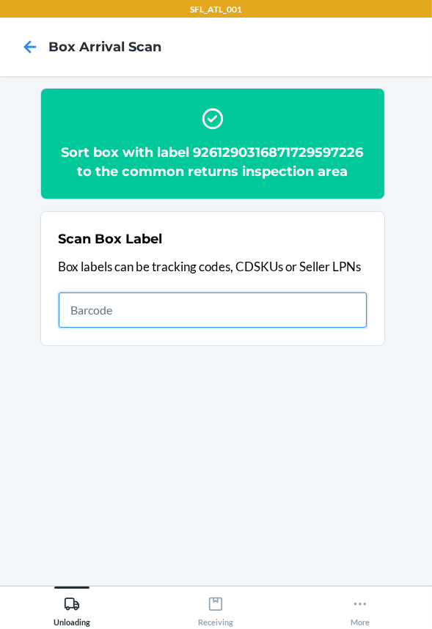
click at [230, 314] on input "text" at bounding box center [213, 309] width 308 height 35
click at [191, 321] on input "text" at bounding box center [213, 309] width 308 height 35
click at [252, 316] on input "text" at bounding box center [213, 309] width 308 height 35
click at [262, 319] on input "text" at bounding box center [213, 309] width 308 height 35
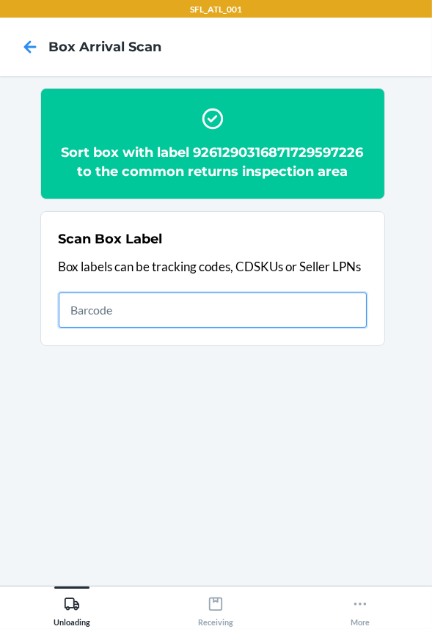
click at [300, 308] on input "text" at bounding box center [213, 309] width 308 height 35
type input "420302599434636106023300462958"
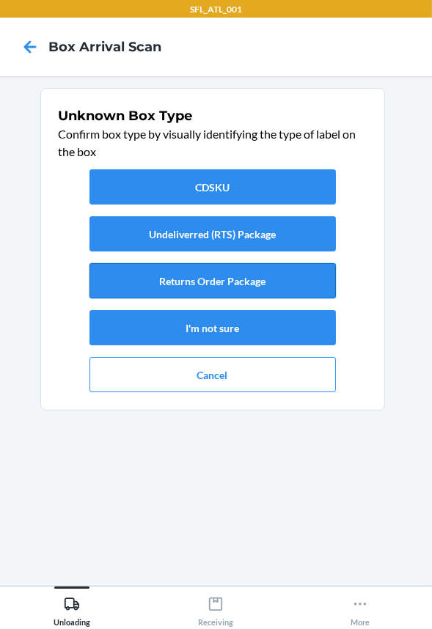
click at [199, 287] on button "Returns Order Package" at bounding box center [212, 280] width 246 height 35
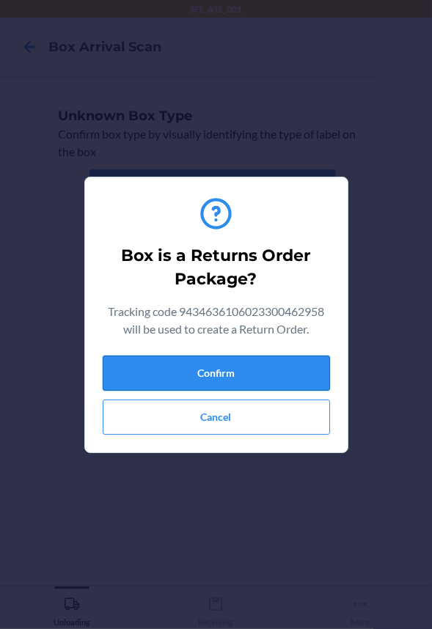
click at [223, 370] on button "Confirm" at bounding box center [216, 372] width 227 height 35
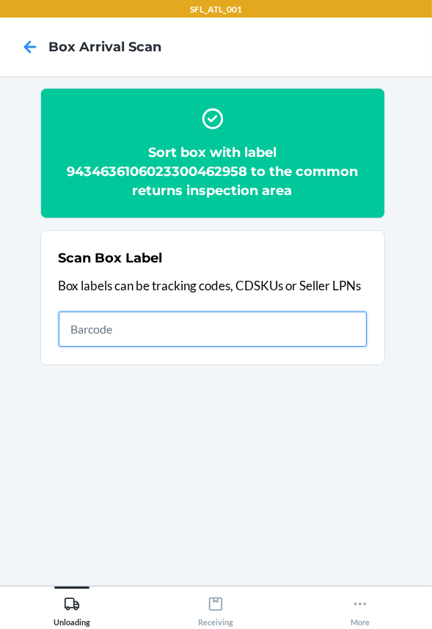
click at [265, 332] on input "text" at bounding box center [213, 328] width 308 height 35
click at [214, 322] on input "text" at bounding box center [213, 328] width 308 height 35
type input "420302599434636106023301066711"
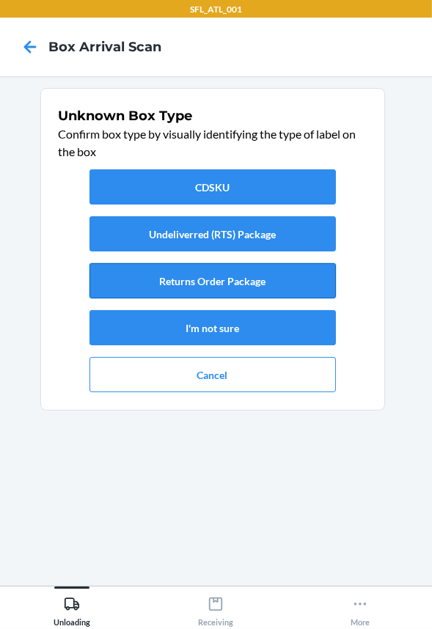
click at [188, 276] on button "Returns Order Package" at bounding box center [212, 280] width 246 height 35
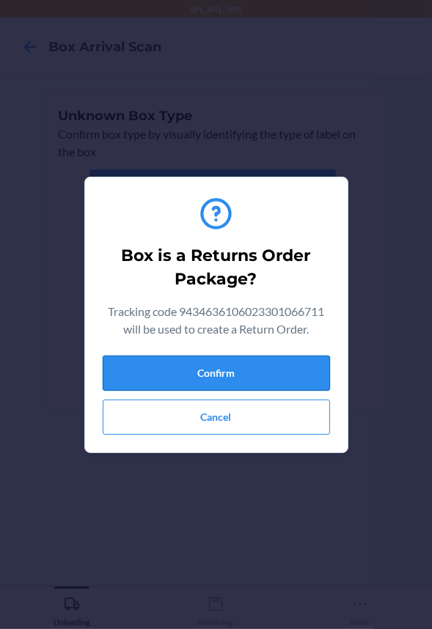
click at [191, 380] on button "Confirm" at bounding box center [216, 372] width 227 height 35
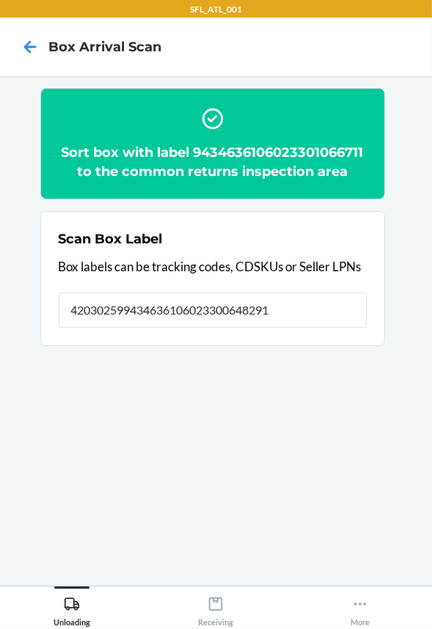
type input "420302599434636106023300648291"
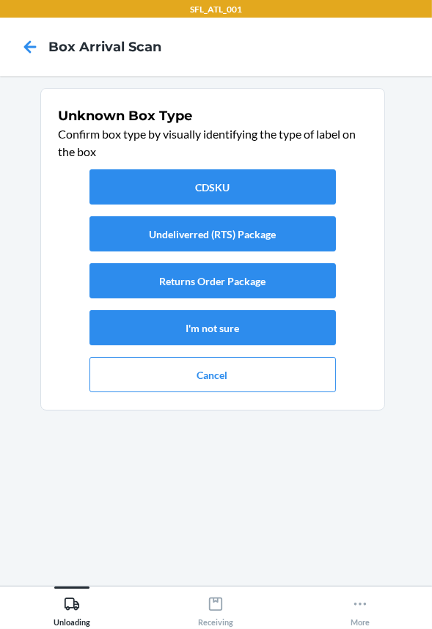
click at [337, 277] on div "CDSKU Undeliverred (RTS) Package Returns Order Package I'm not sure Cancel" at bounding box center [213, 280] width 308 height 234
click at [325, 279] on button "Returns Order Package" at bounding box center [212, 280] width 246 height 35
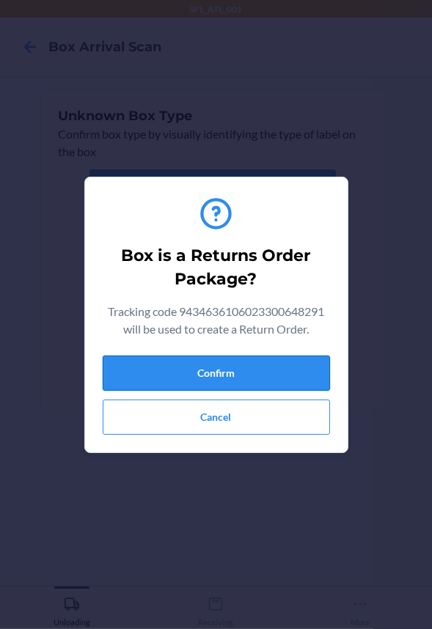
click at [272, 385] on button "Confirm" at bounding box center [216, 372] width 227 height 35
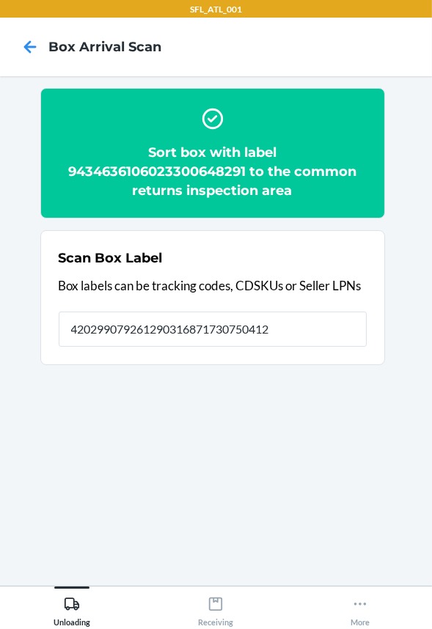
type input "420299079261290316871730750412"
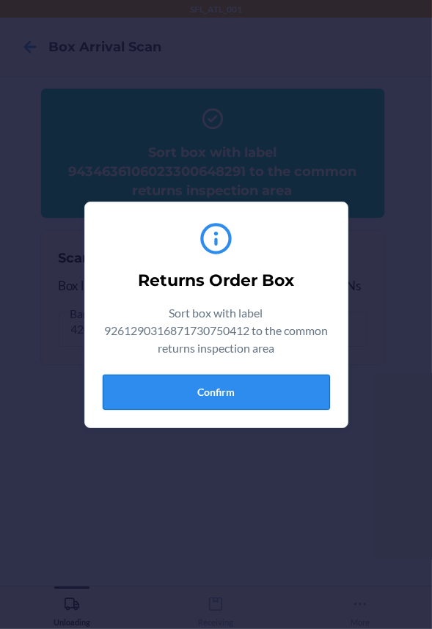
click at [196, 384] on button "Confirm" at bounding box center [216, 391] width 227 height 35
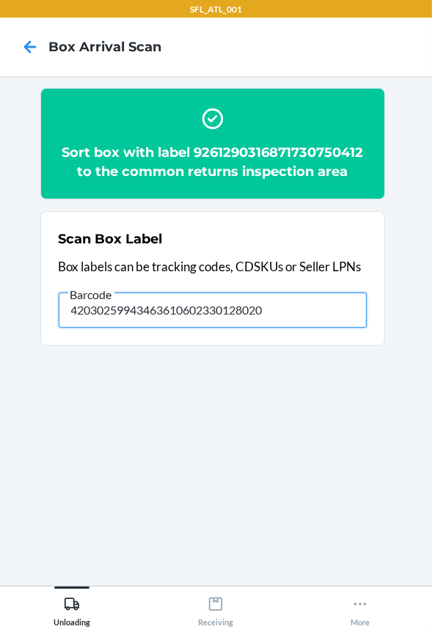
type input "420302599434636106023301280209"
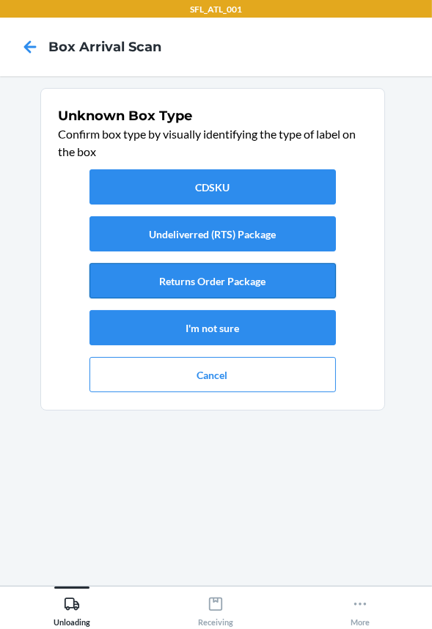
click at [204, 293] on button "Returns Order Package" at bounding box center [212, 280] width 246 height 35
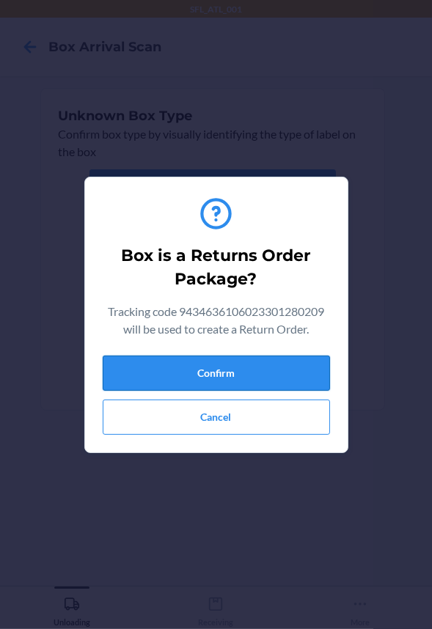
click at [251, 363] on button "Confirm" at bounding box center [216, 372] width 227 height 35
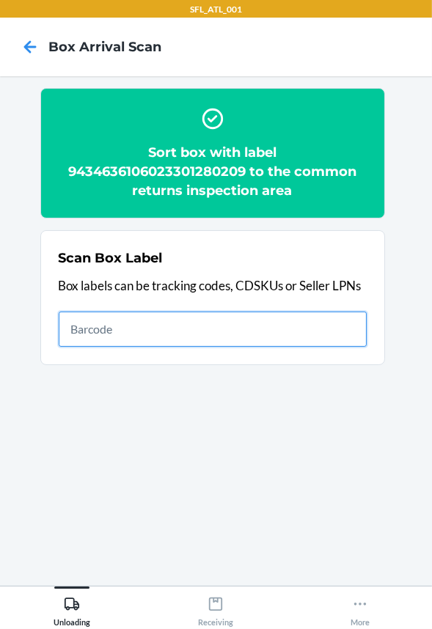
click at [280, 336] on input "text" at bounding box center [213, 328] width 308 height 35
type input "420302599434636106023301185320"
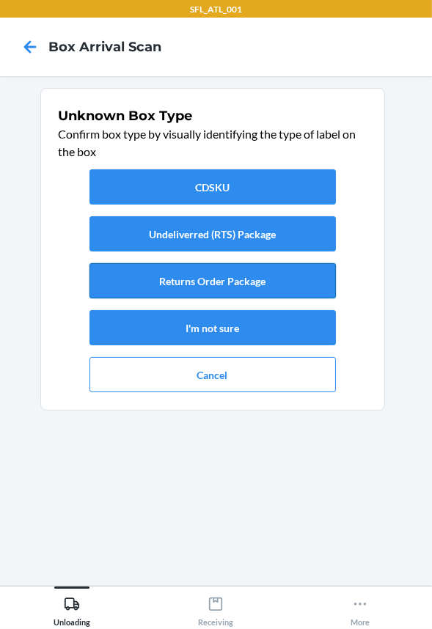
click at [253, 279] on button "Returns Order Package" at bounding box center [212, 280] width 246 height 35
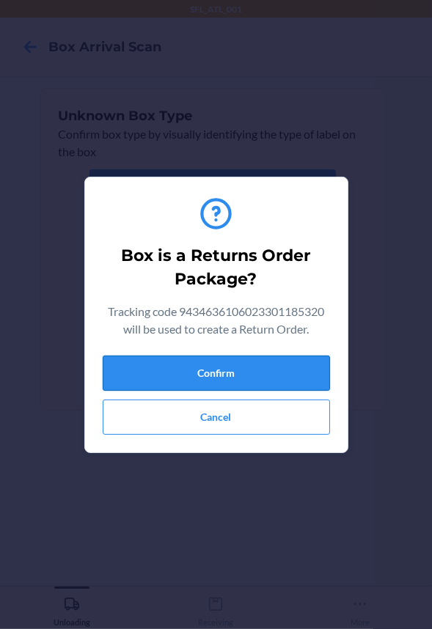
click at [243, 379] on button "Confirm" at bounding box center [216, 372] width 227 height 35
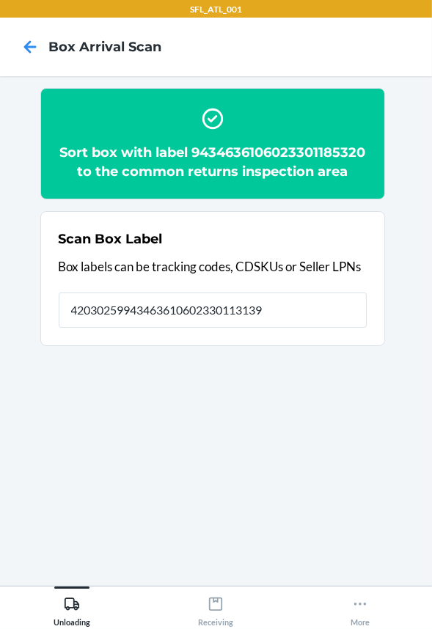
type input "420302599434636106023301131396"
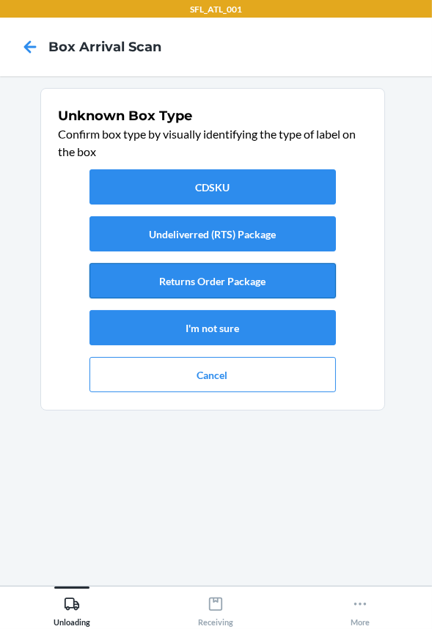
click at [190, 291] on button "Returns Order Package" at bounding box center [212, 280] width 246 height 35
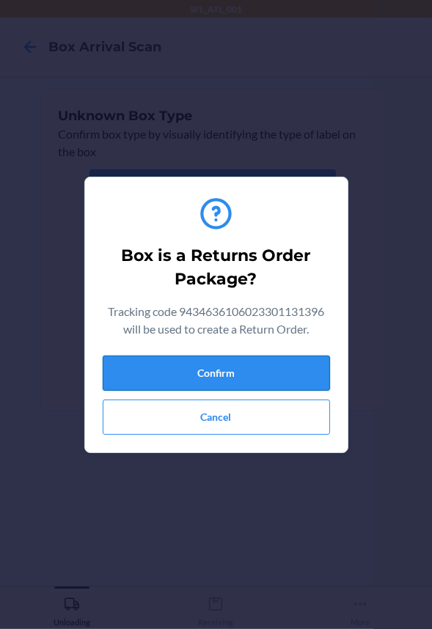
click at [172, 375] on button "Confirm" at bounding box center [216, 372] width 227 height 35
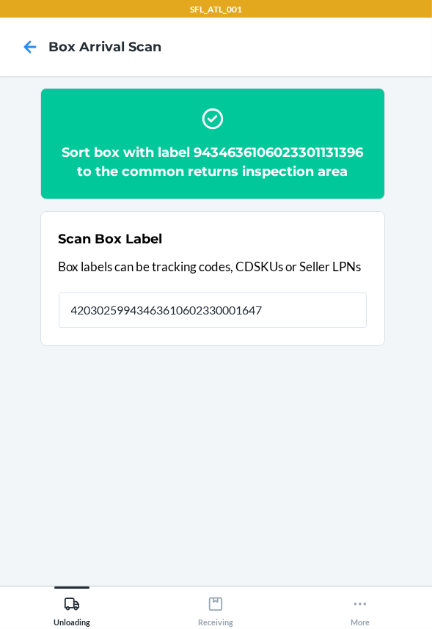
type input "420302599434636106023300016472"
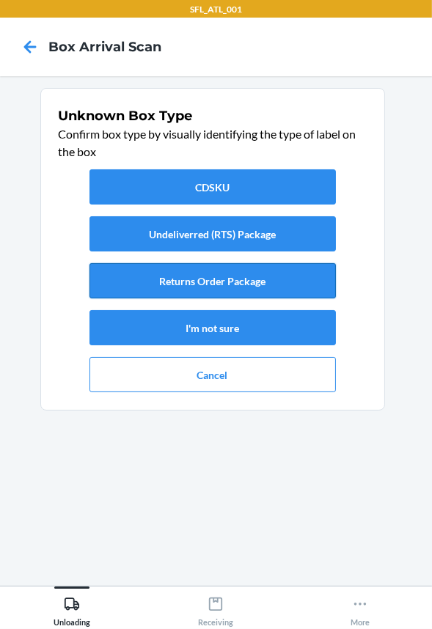
click at [192, 286] on button "Returns Order Package" at bounding box center [212, 280] width 246 height 35
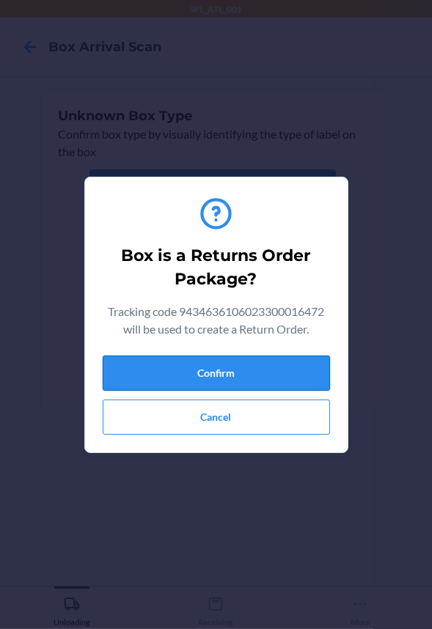
click at [196, 374] on button "Confirm" at bounding box center [216, 372] width 227 height 35
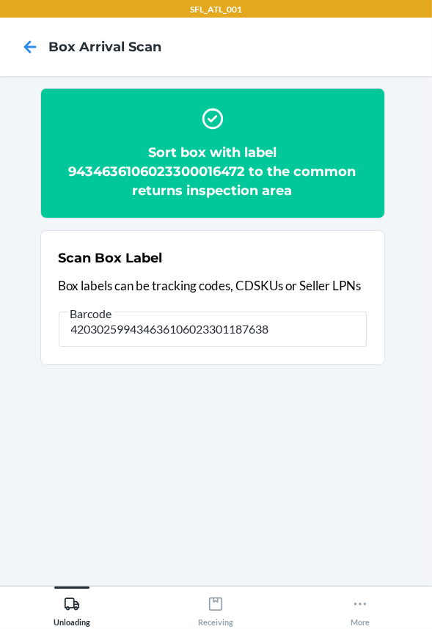
type input "420302599434636106023301187638"
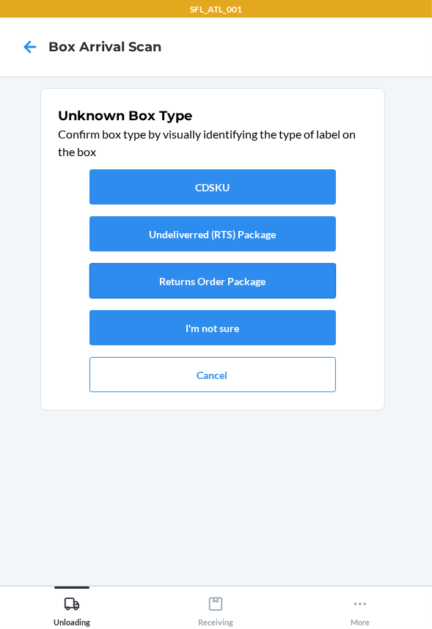
click at [178, 286] on button "Returns Order Package" at bounding box center [212, 280] width 246 height 35
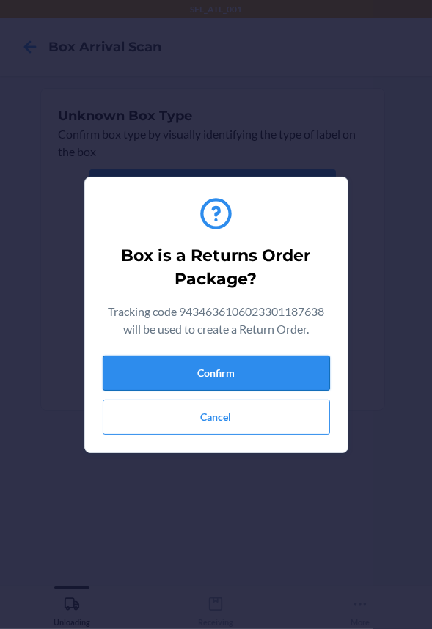
click at [181, 367] on button "Confirm" at bounding box center [216, 372] width 227 height 35
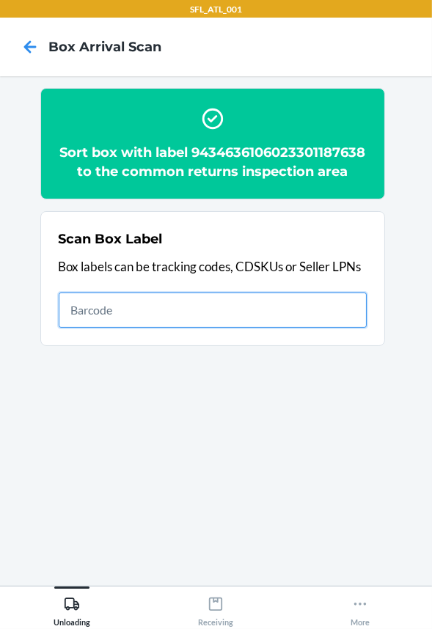
click at [330, 324] on input "text" at bounding box center [213, 309] width 308 height 35
type input "420302599434636106023301510061"
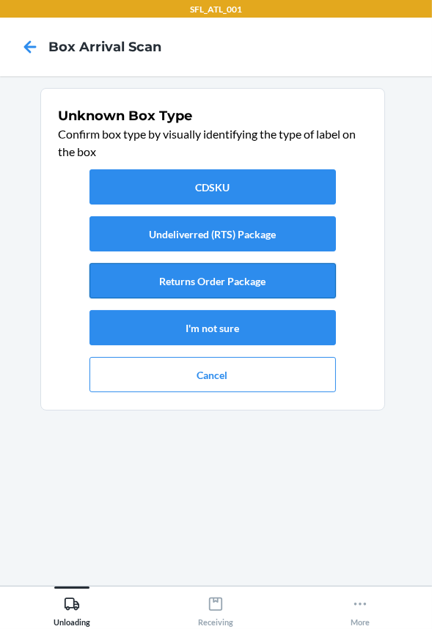
click at [259, 276] on button "Returns Order Package" at bounding box center [212, 280] width 246 height 35
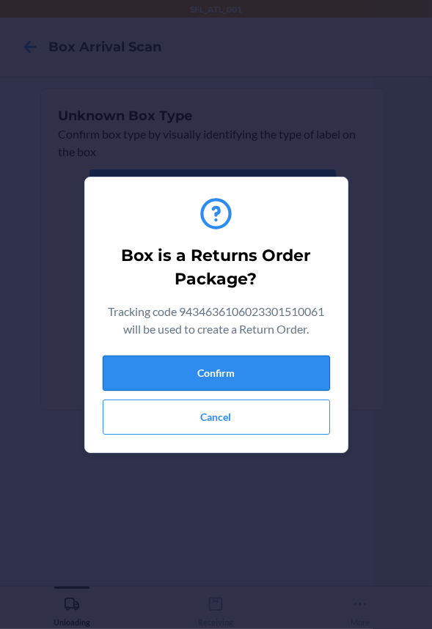
click at [277, 369] on button "Confirm" at bounding box center [216, 372] width 227 height 35
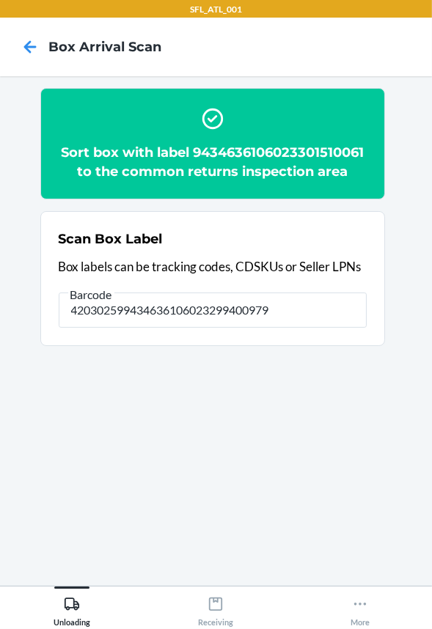
type input "420302599434636106023299400979"
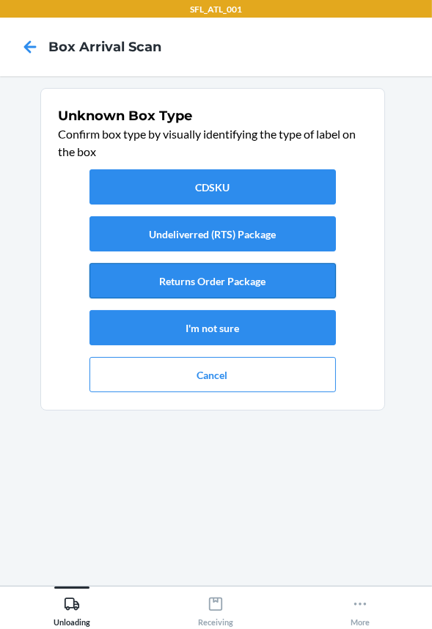
click at [273, 292] on button "Returns Order Package" at bounding box center [212, 280] width 246 height 35
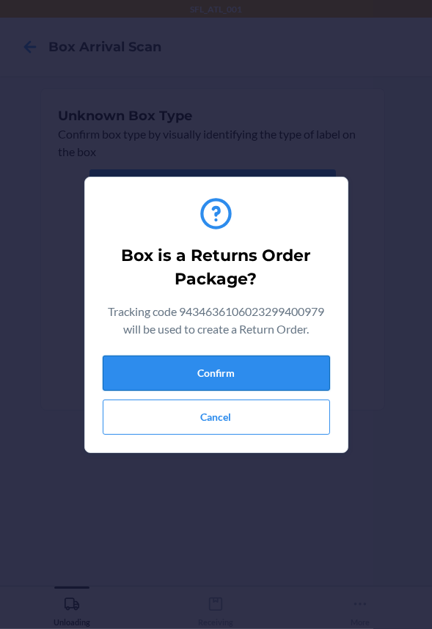
click at [264, 379] on button "Confirm" at bounding box center [216, 372] width 227 height 35
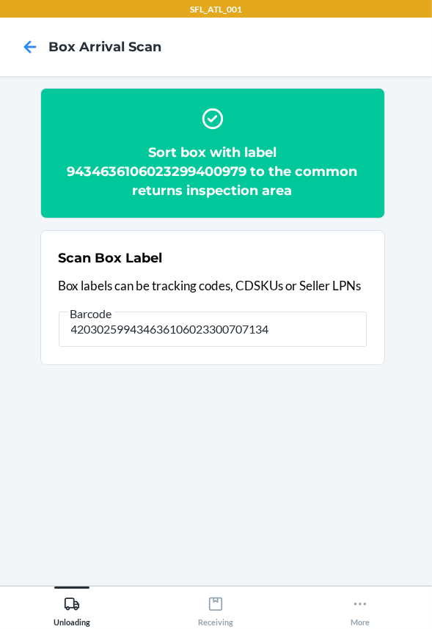
type input "420302599434636106023300707134"
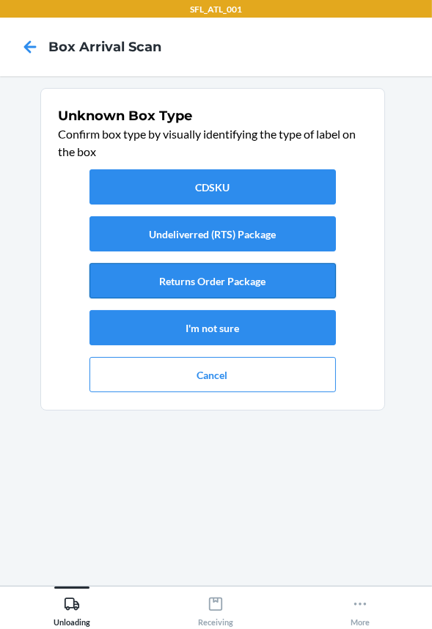
click at [265, 283] on button "Returns Order Package" at bounding box center [212, 280] width 246 height 35
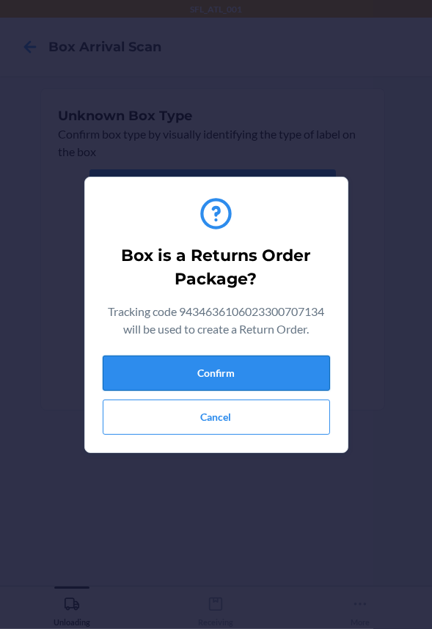
click at [287, 366] on button "Confirm" at bounding box center [216, 372] width 227 height 35
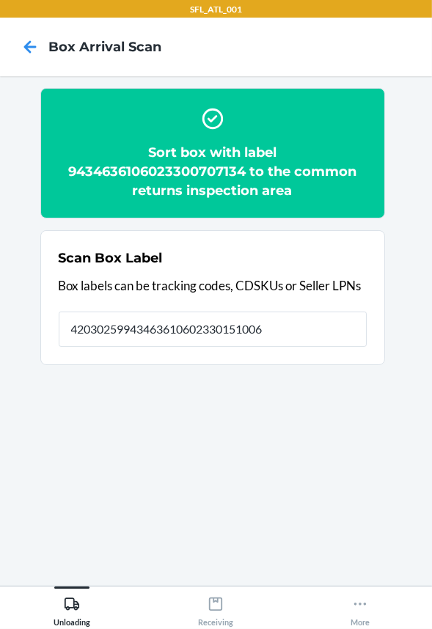
type input "420302599434636106023301510061"
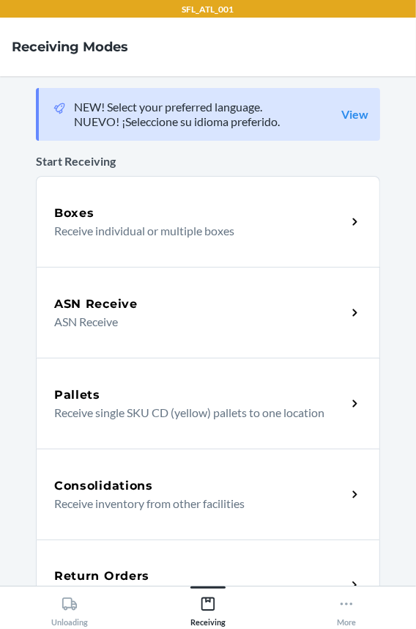
click at [152, 576] on div "Return Orders" at bounding box center [200, 576] width 292 height 18
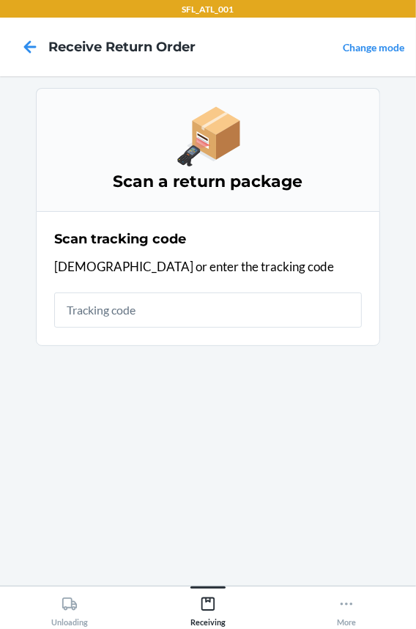
click at [180, 304] on input "text" at bounding box center [208, 309] width 308 height 35
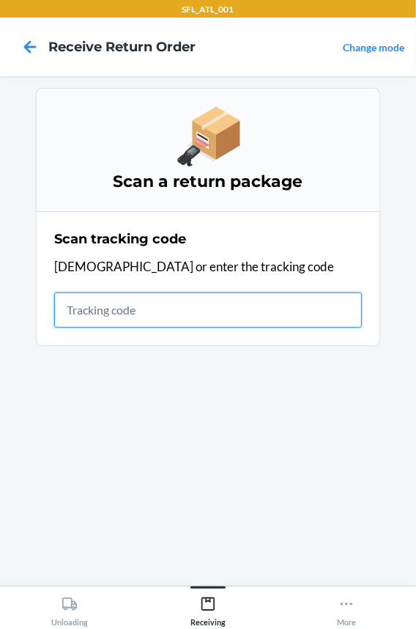
click at [107, 313] on input "text" at bounding box center [208, 309] width 308 height 35
type input "420302599434636106023"
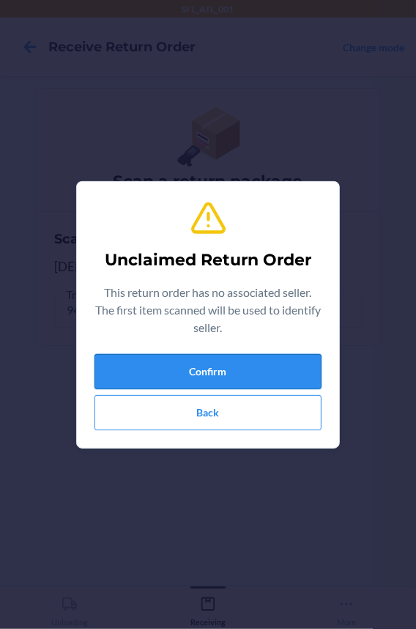
click at [151, 355] on button "Confirm" at bounding box center [208, 371] width 227 height 35
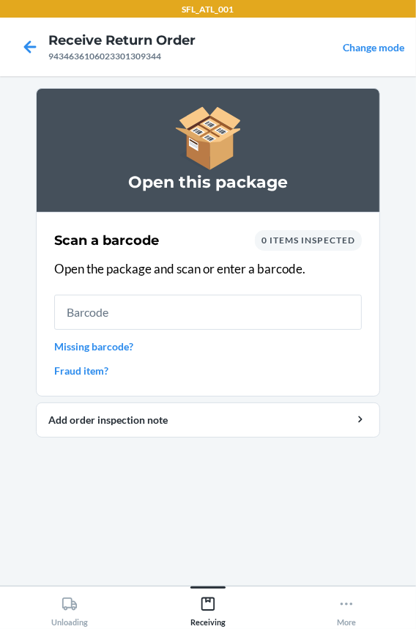
click at [135, 308] on input "text" at bounding box center [208, 312] width 308 height 35
click at [142, 308] on input "text" at bounding box center [208, 312] width 308 height 35
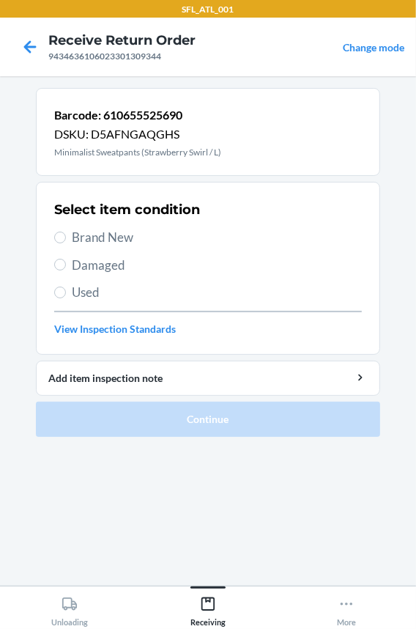
click at [119, 245] on span "Brand New" at bounding box center [217, 237] width 290 height 19
click at [66, 243] on input "Brand New" at bounding box center [60, 238] width 12 height 12
radio input "true"
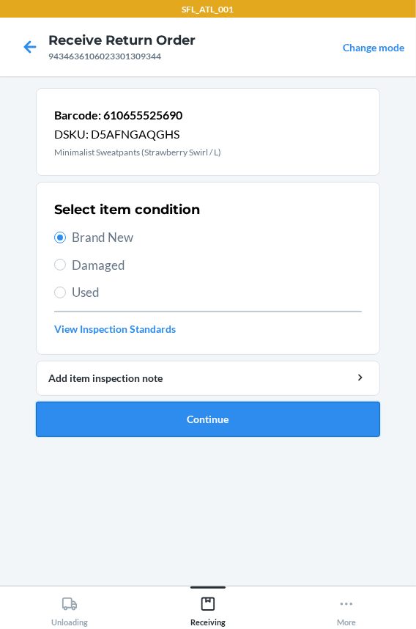
click at [136, 426] on button "Continue" at bounding box center [208, 419] width 344 height 35
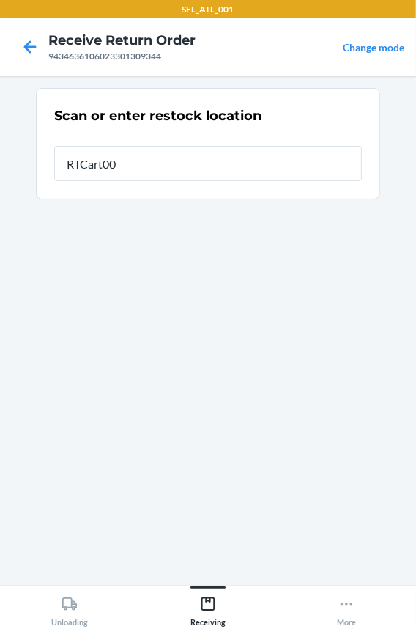
type input "RTCart002"
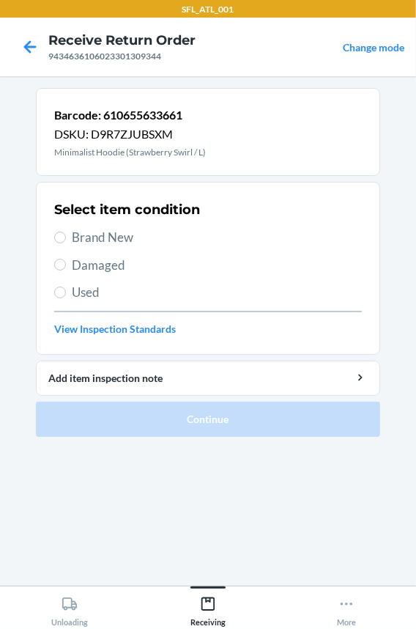
click at [120, 234] on span "Brand New" at bounding box center [217, 237] width 290 height 19
click at [66, 234] on input "Brand New" at bounding box center [60, 238] width 12 height 12
radio input "true"
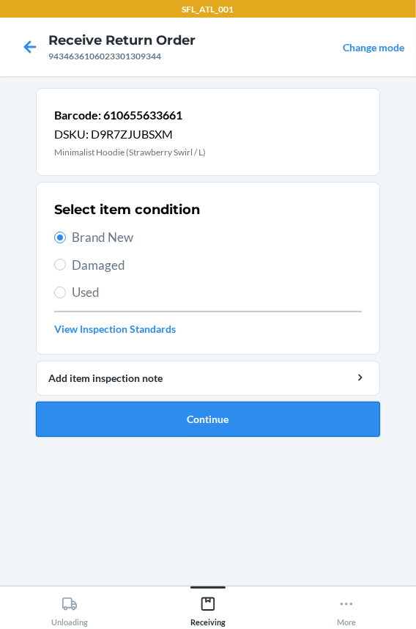
click at [166, 406] on button "Continue" at bounding box center [208, 419] width 344 height 35
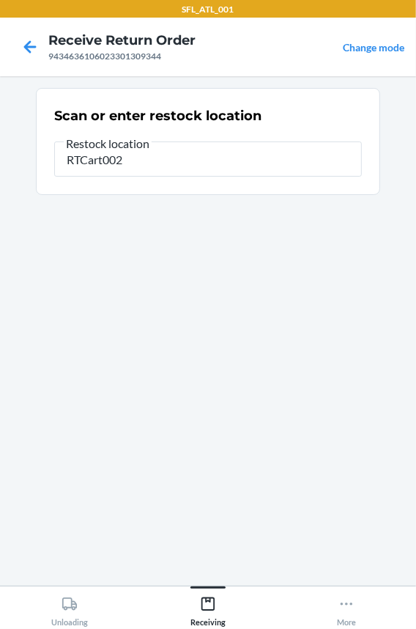
type input "RTCart002"
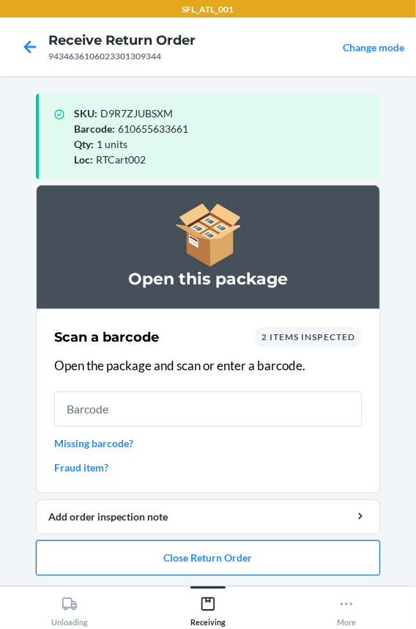
click at [155, 566] on button "Close Return Order" at bounding box center [208, 557] width 344 height 35
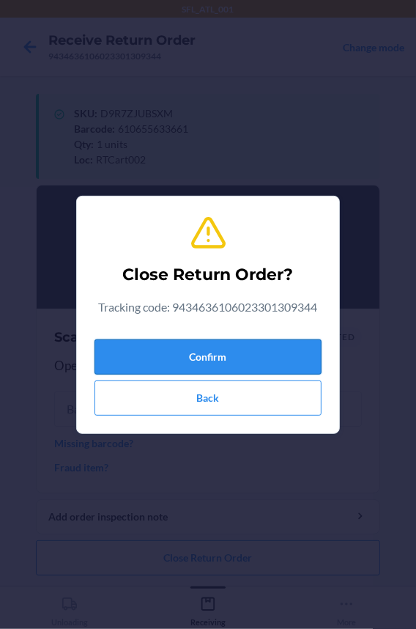
click at [181, 360] on button "Confirm" at bounding box center [208, 356] width 227 height 35
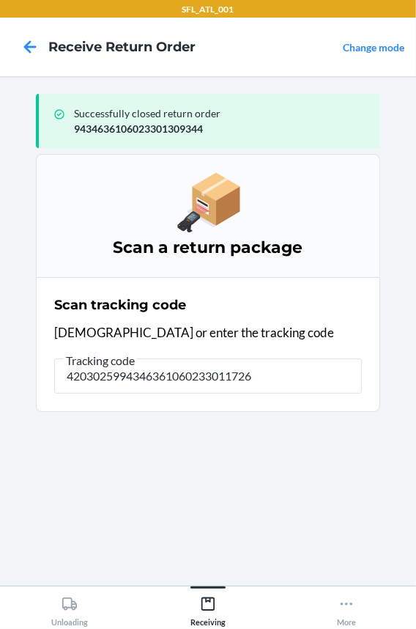
type input "42030259943463610602330117269"
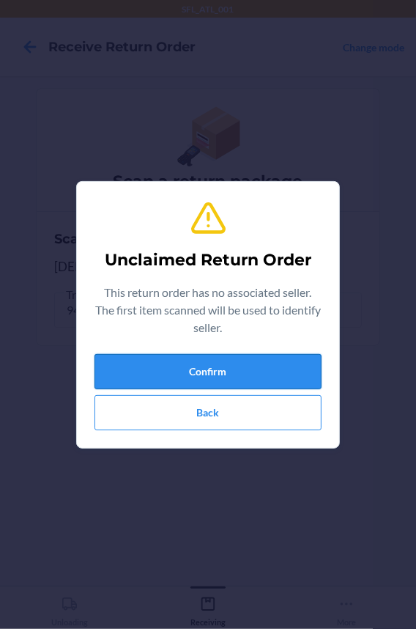
click at [245, 354] on button "Confirm" at bounding box center [208, 371] width 227 height 35
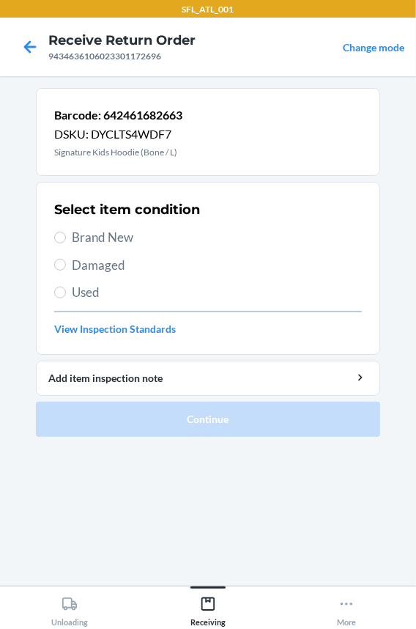
click at [135, 233] on span "Brand New" at bounding box center [217, 237] width 290 height 19
click at [66, 233] on input "Brand New" at bounding box center [60, 238] width 12 height 12
radio input "true"
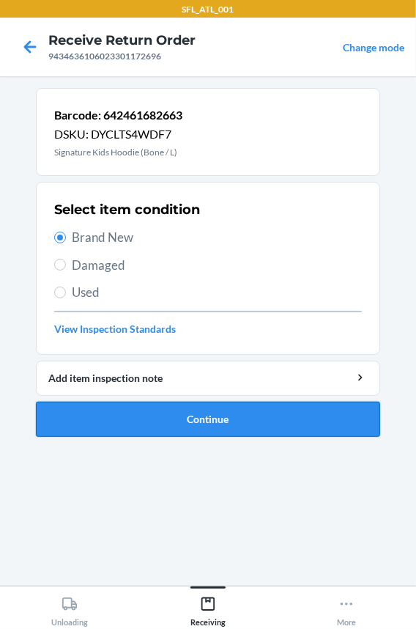
click at [178, 426] on button "Continue" at bounding box center [208, 419] width 344 height 35
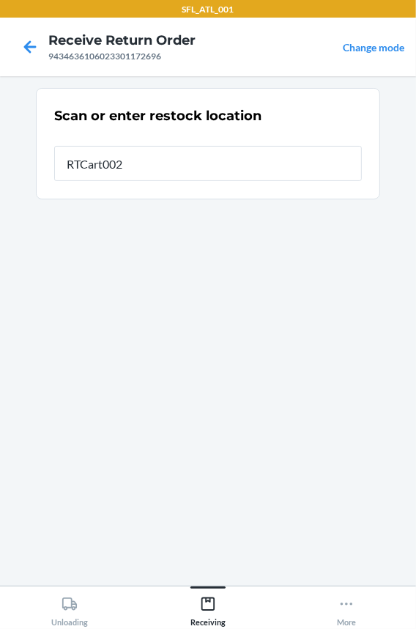
type input "RTCart002"
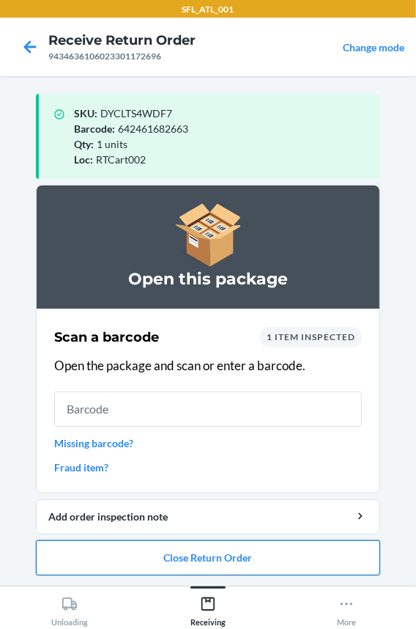
click at [151, 562] on button "Close Return Order" at bounding box center [208, 557] width 344 height 35
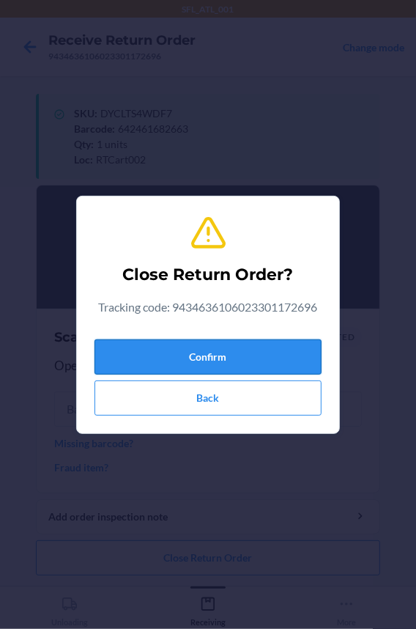
click at [169, 353] on button "Confirm" at bounding box center [208, 356] width 227 height 35
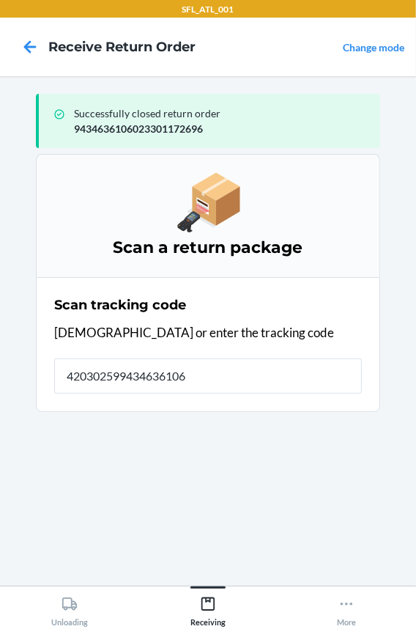
type input "4203025994346361060"
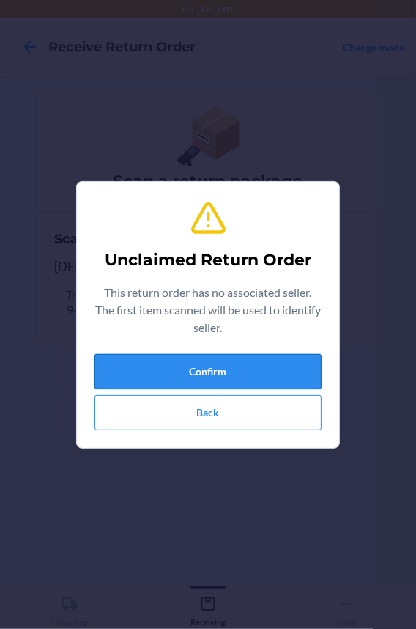
click at [176, 366] on button "Confirm" at bounding box center [208, 371] width 227 height 35
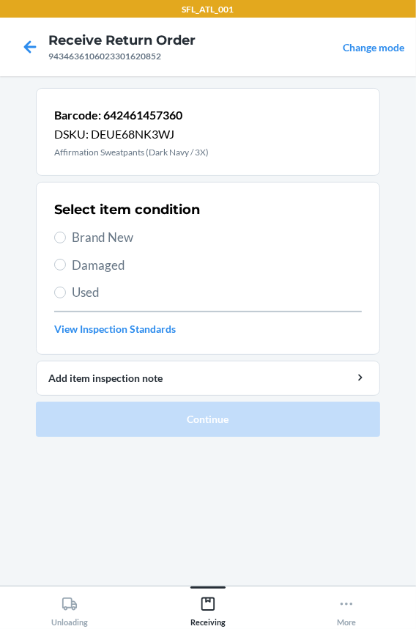
click at [89, 222] on div "Select item condition Brand New Damaged Used View Inspection Standards" at bounding box center [208, 268] width 308 height 145
click at [87, 234] on span "Brand New" at bounding box center [217, 237] width 290 height 19
click at [66, 234] on input "Brand New" at bounding box center [60, 238] width 12 height 12
radio input "true"
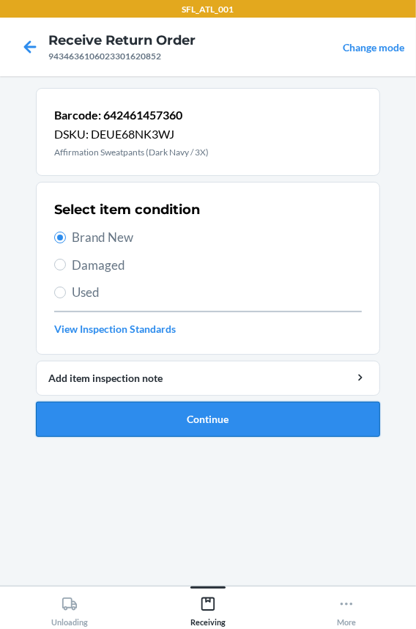
click at [127, 416] on button "Continue" at bounding box center [208, 419] width 344 height 35
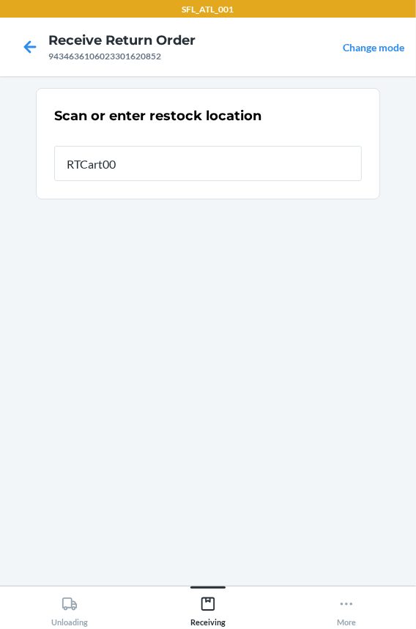
type input "RTCart002"
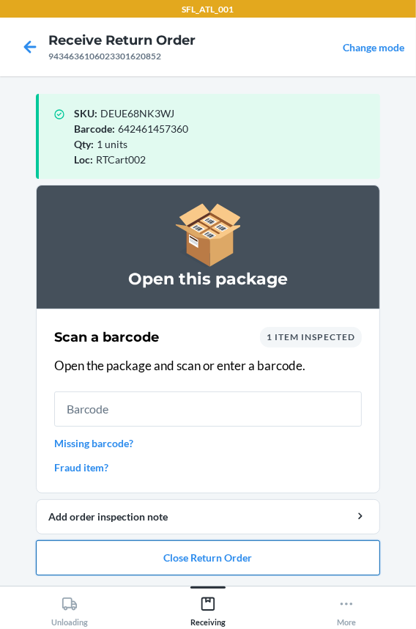
click at [98, 556] on button "Close Return Order" at bounding box center [208, 557] width 344 height 35
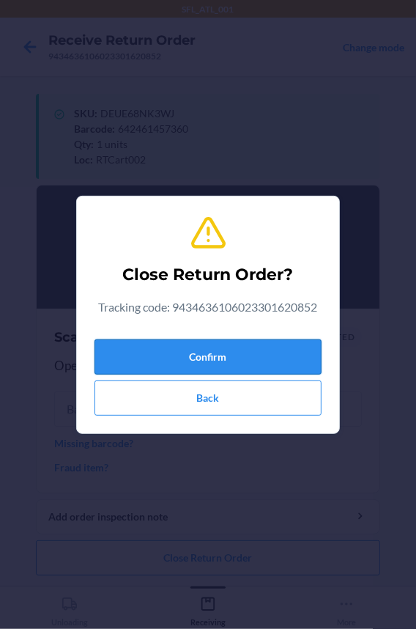
click at [185, 370] on button "Confirm" at bounding box center [208, 356] width 227 height 35
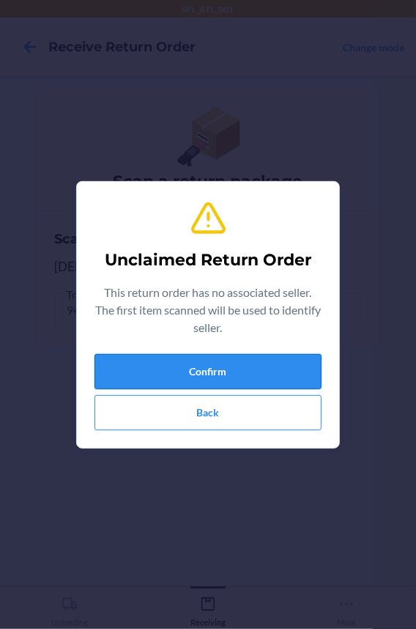
click at [163, 366] on button "Confirm" at bounding box center [208, 371] width 227 height 35
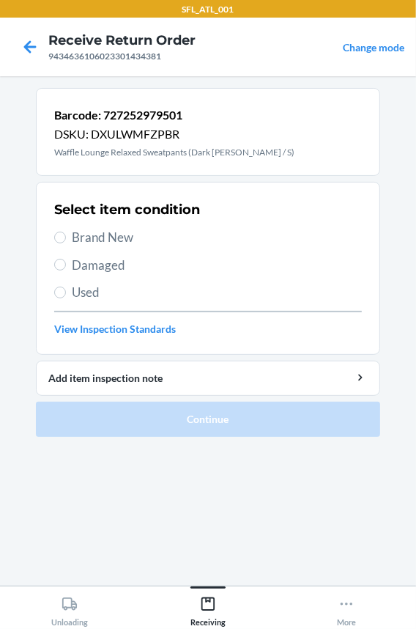
click at [99, 237] on span "Brand New" at bounding box center [217, 237] width 290 height 19
click at [66, 237] on input "Brand New" at bounding box center [60, 238] width 12 height 12
radio input "true"
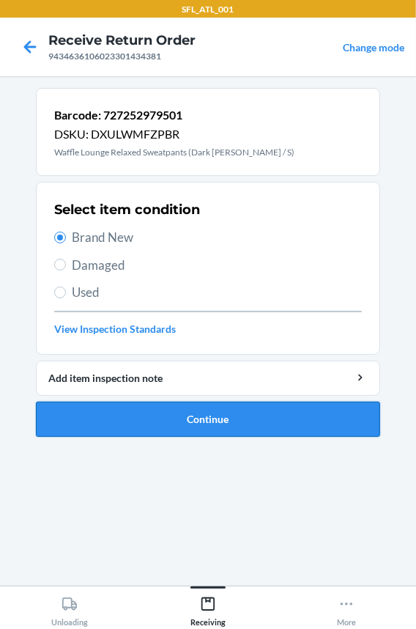
click at [115, 425] on button "Continue" at bounding box center [208, 419] width 344 height 35
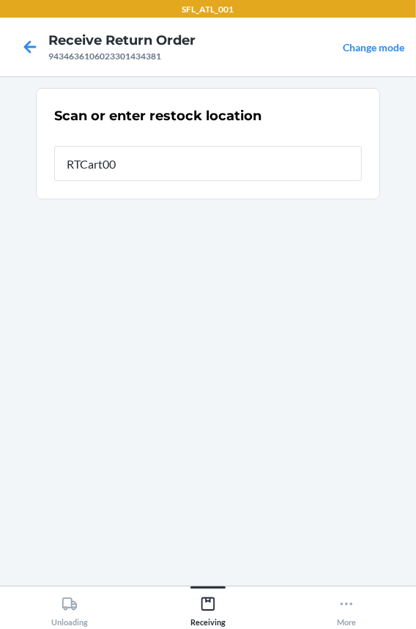
type input "RTCart002"
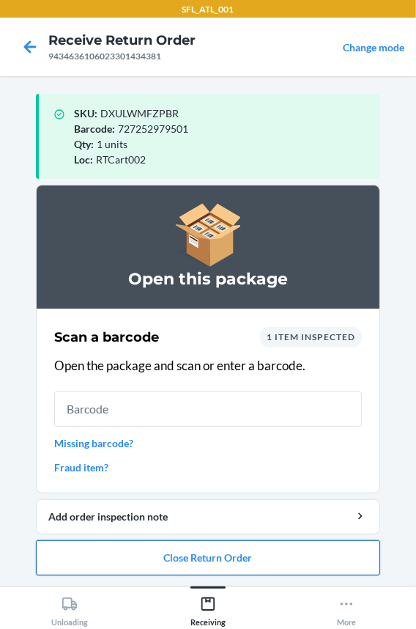
click at [94, 559] on button "Close Return Order" at bounding box center [208, 557] width 344 height 35
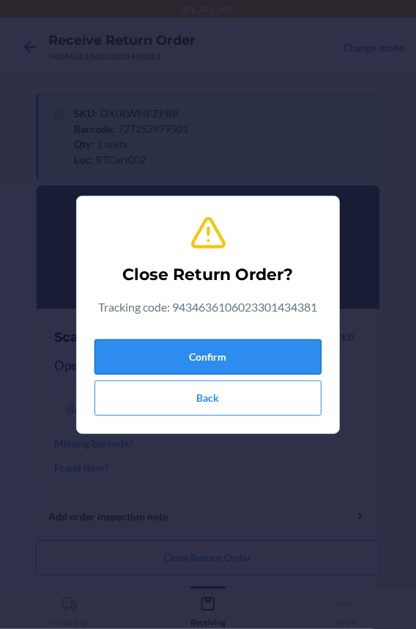
click at [166, 347] on button "Confirm" at bounding box center [208, 356] width 227 height 35
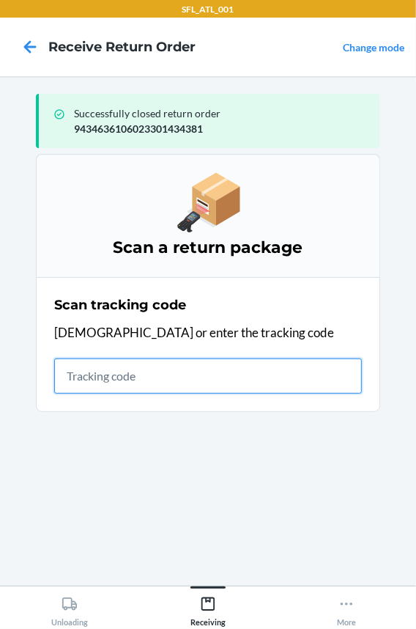
click at [199, 382] on input "text" at bounding box center [208, 375] width 308 height 35
type input "42030259"
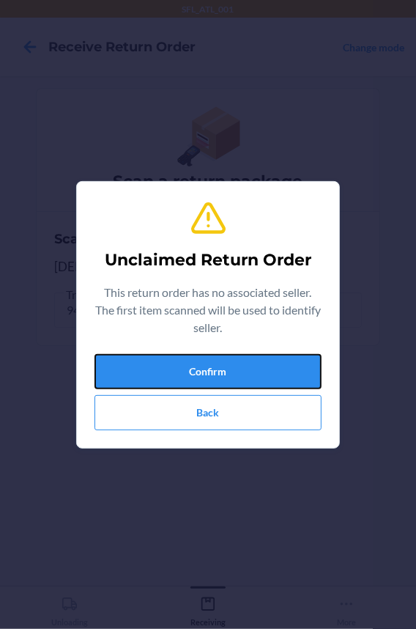
click at [199, 382] on button "Confirm" at bounding box center [208, 371] width 227 height 35
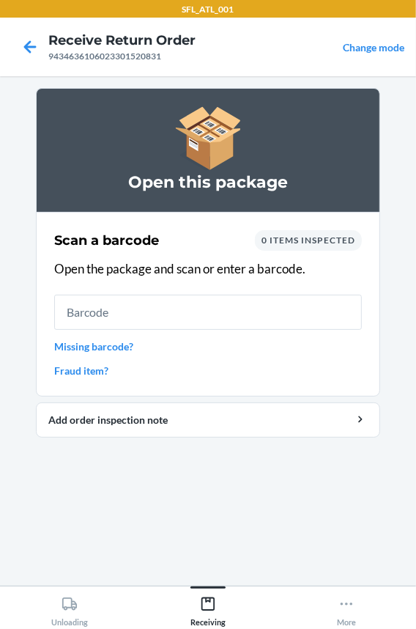
click at [167, 322] on input "text" at bounding box center [208, 312] width 308 height 35
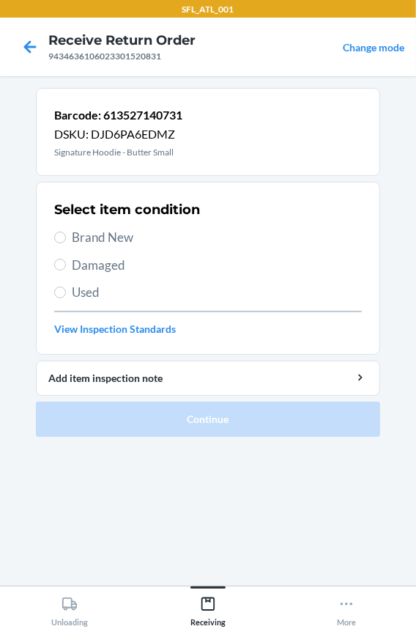
click at [120, 232] on span "Brand New" at bounding box center [217, 237] width 290 height 19
click at [66, 232] on input "Brand New" at bounding box center [60, 238] width 12 height 12
radio input "true"
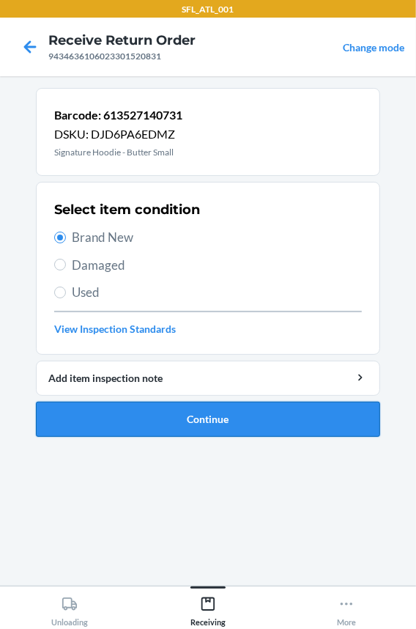
click at [115, 417] on button "Continue" at bounding box center [208, 419] width 344 height 35
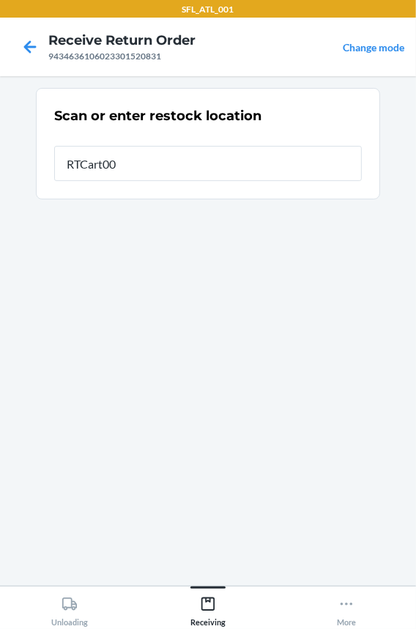
type input "RTCart002"
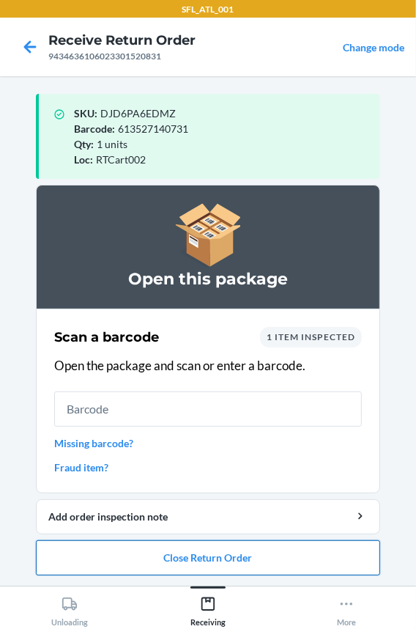
click at [127, 550] on button "Close Return Order" at bounding box center [208, 557] width 344 height 35
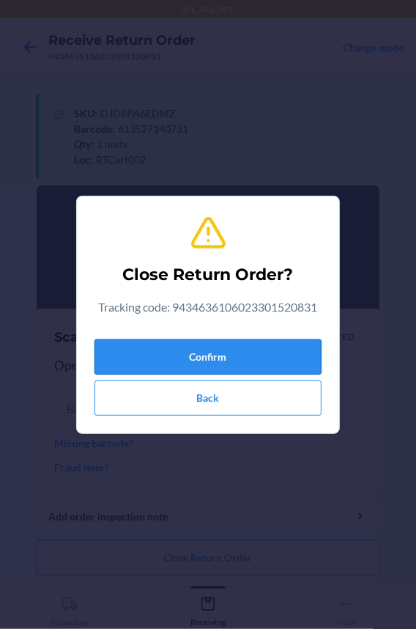
click at [120, 371] on button "Confirm" at bounding box center [208, 356] width 227 height 35
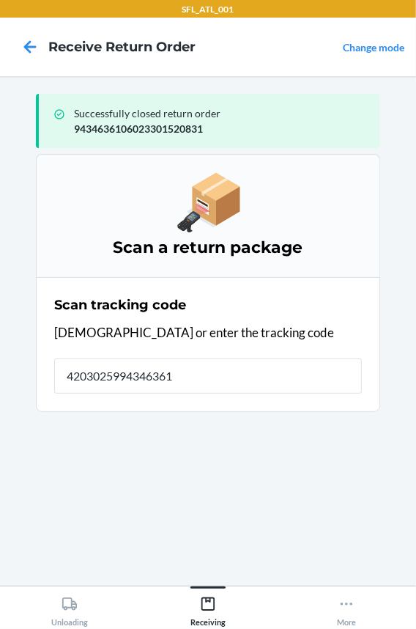
type input "42030259943463610"
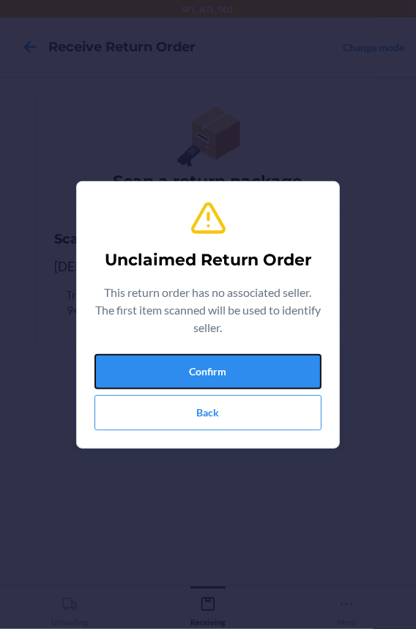
click at [120, 371] on button "Confirm" at bounding box center [208, 371] width 227 height 35
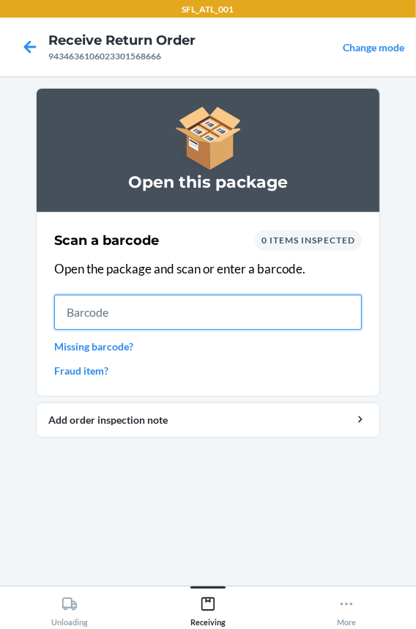
click at [92, 317] on input "text" at bounding box center [208, 312] width 308 height 35
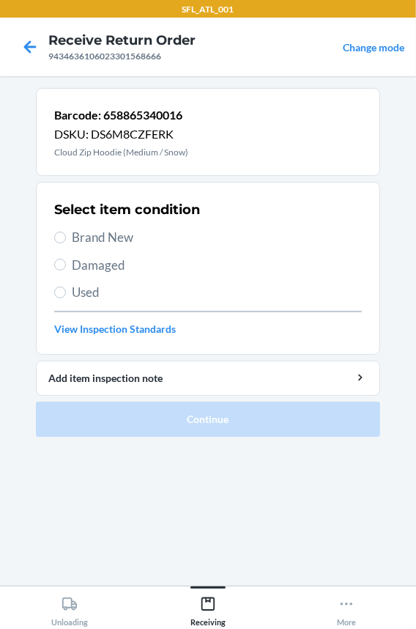
click at [92, 232] on span "Brand New" at bounding box center [217, 237] width 290 height 19
click at [66, 232] on input "Brand New" at bounding box center [60, 238] width 12 height 12
radio input "true"
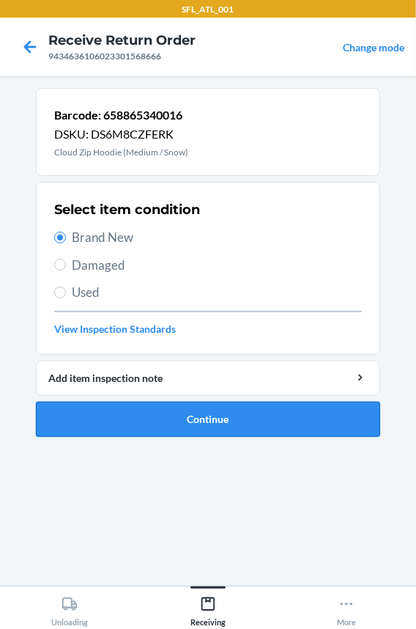
click at [112, 418] on button "Continue" at bounding box center [208, 419] width 344 height 35
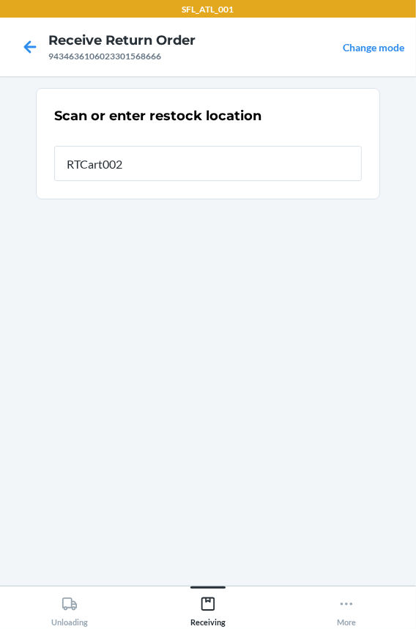
type input "RTCart002"
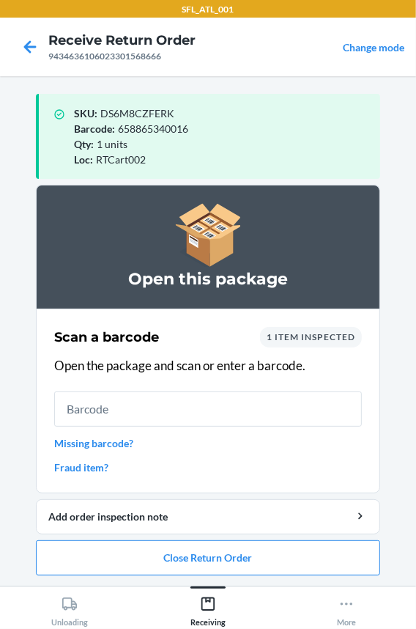
click at [143, 406] on input "text" at bounding box center [208, 408] width 308 height 35
click at [152, 554] on button "Close Return Order" at bounding box center [208, 557] width 344 height 35
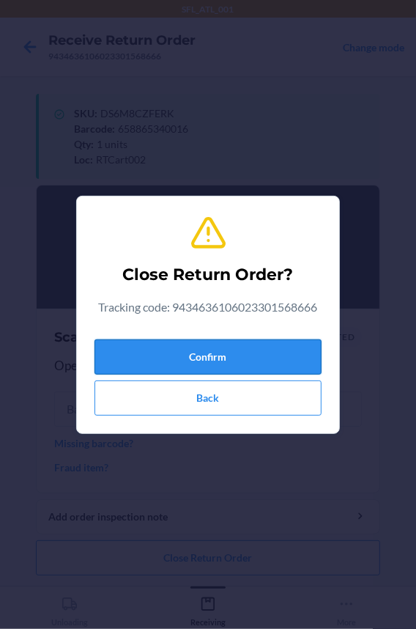
click at [175, 352] on button "Confirm" at bounding box center [208, 356] width 227 height 35
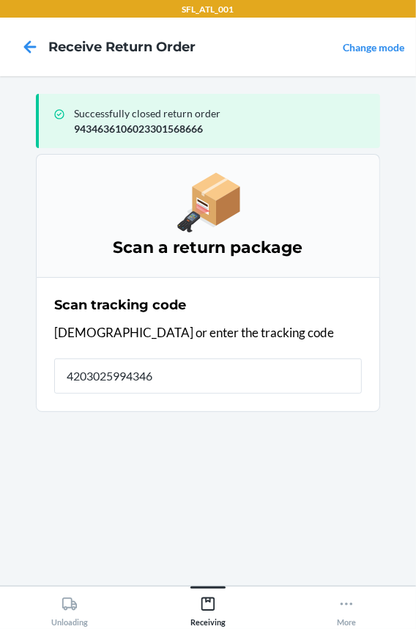
type input "42030259943463"
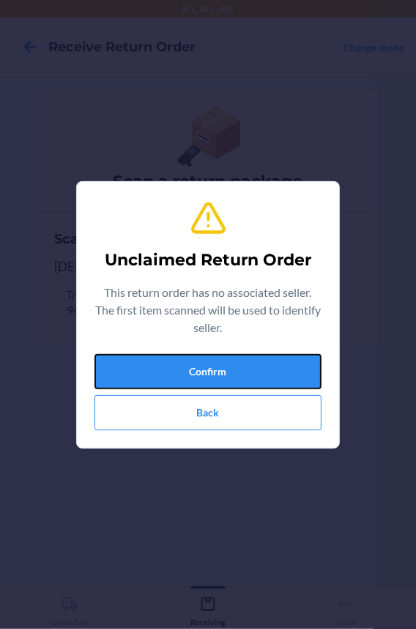
click at [175, 354] on button "Confirm" at bounding box center [208, 371] width 227 height 35
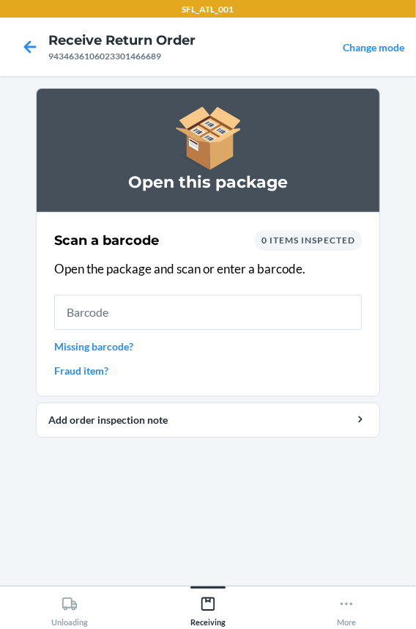
click at [175, 312] on input "text" at bounding box center [208, 312] width 308 height 35
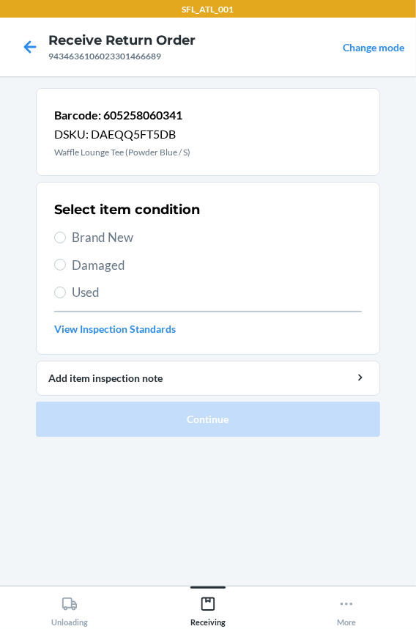
click at [120, 242] on span "Brand New" at bounding box center [217, 237] width 290 height 19
click at [66, 242] on input "Brand New" at bounding box center [60, 238] width 12 height 12
radio input "true"
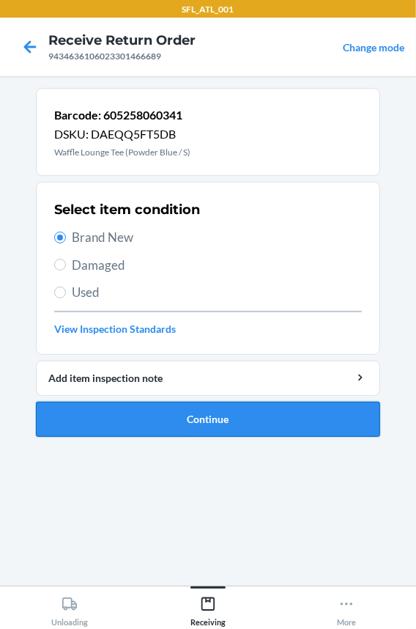
click at [164, 424] on button "Continue" at bounding box center [208, 419] width 344 height 35
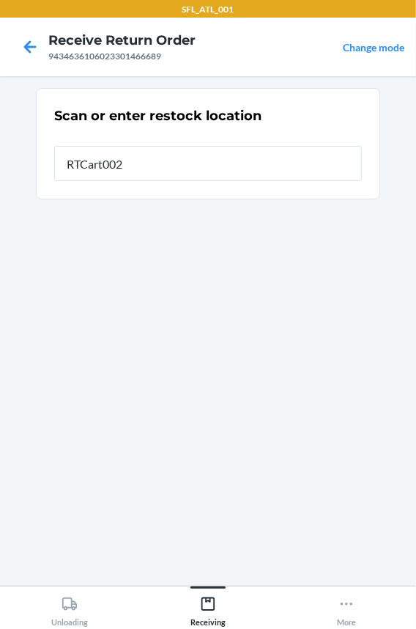
type input "RTCart002"
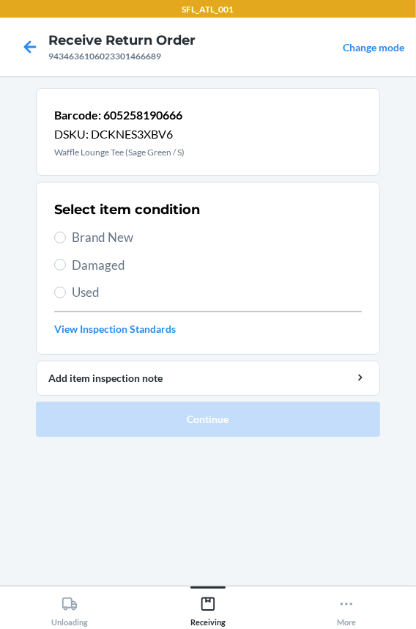
click at [80, 240] on span "Brand New" at bounding box center [217, 237] width 290 height 19
click at [66, 240] on input "Brand New" at bounding box center [60, 238] width 12 height 12
radio input "true"
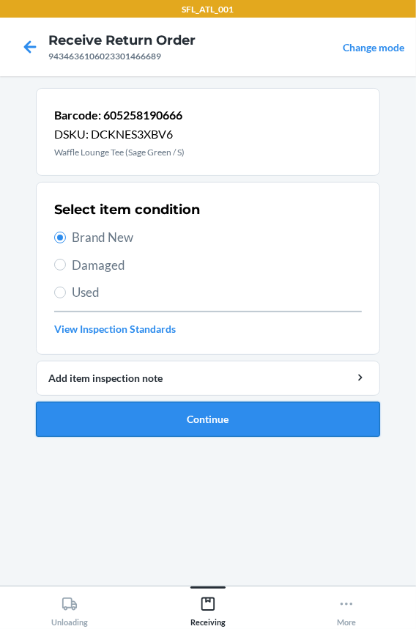
click at [114, 412] on button "Continue" at bounding box center [208, 419] width 344 height 35
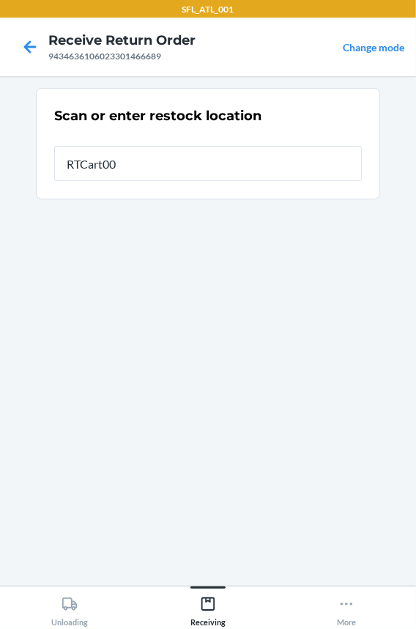
type input "RTCart002"
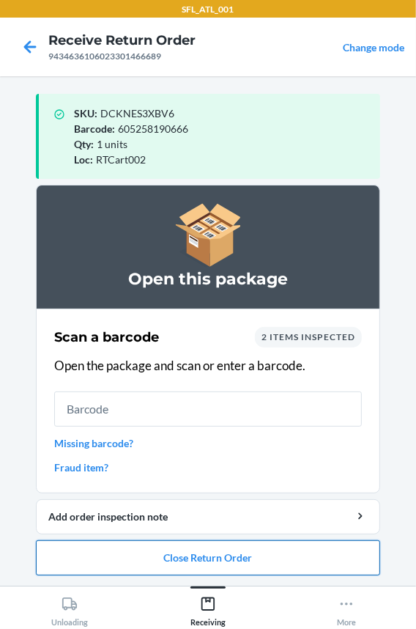
click at [161, 563] on button "Close Return Order" at bounding box center [208, 557] width 344 height 35
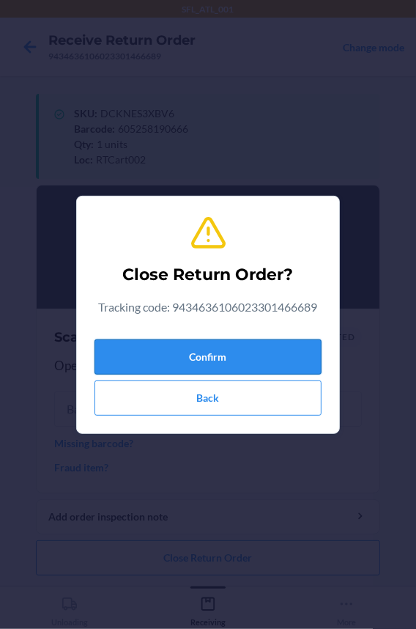
click at [162, 363] on button "Confirm" at bounding box center [208, 356] width 227 height 35
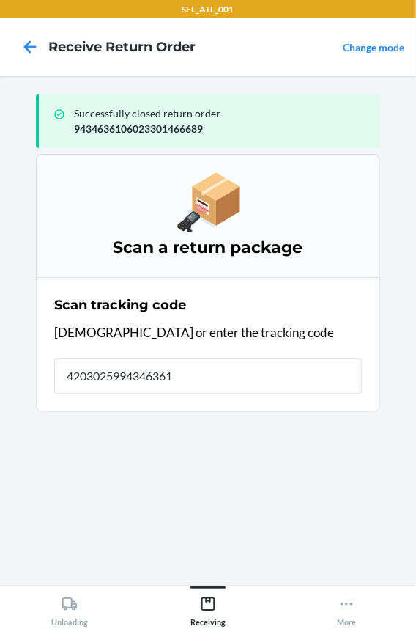
type input "42030259943463610"
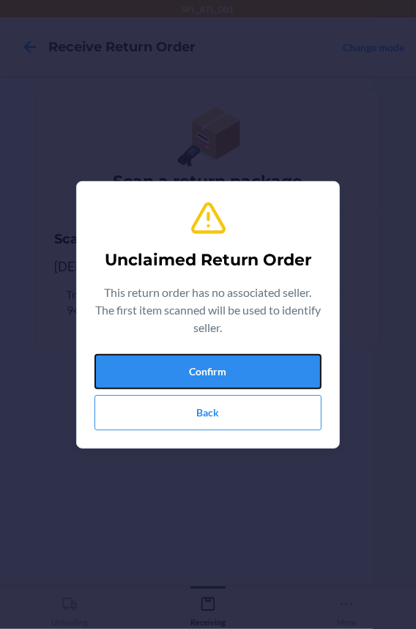
click at [162, 363] on button "Confirm" at bounding box center [208, 371] width 227 height 35
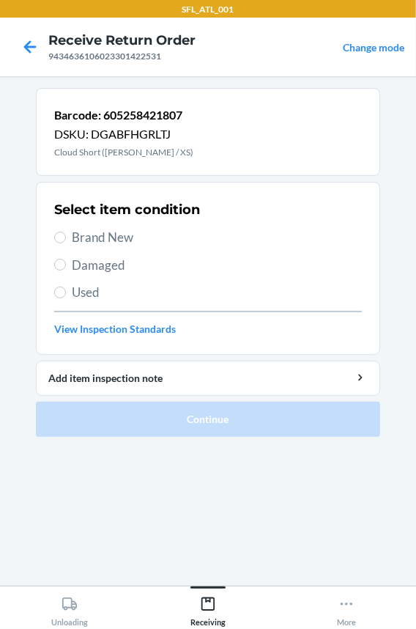
click at [108, 205] on h2 "Select item condition" at bounding box center [127, 209] width 146 height 19
click at [106, 232] on span "Brand New" at bounding box center [217, 237] width 290 height 19
click at [66, 232] on input "Brand New" at bounding box center [60, 238] width 12 height 12
radio input "true"
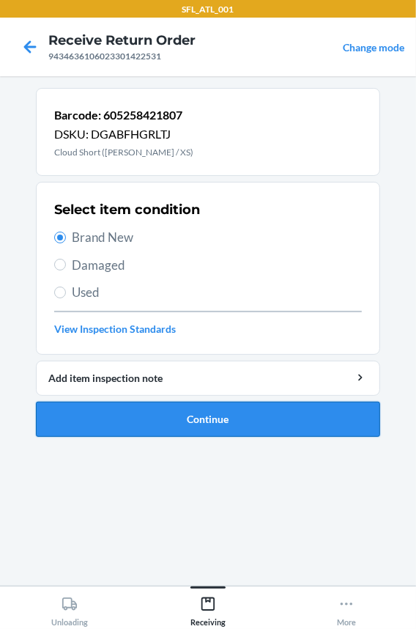
click at [141, 414] on button "Continue" at bounding box center [208, 419] width 344 height 35
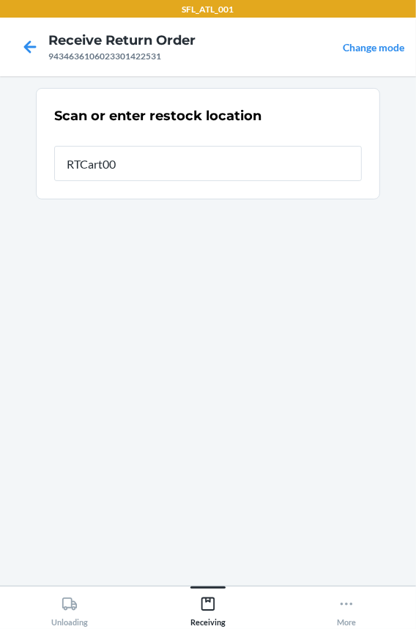
type input "RTCart002"
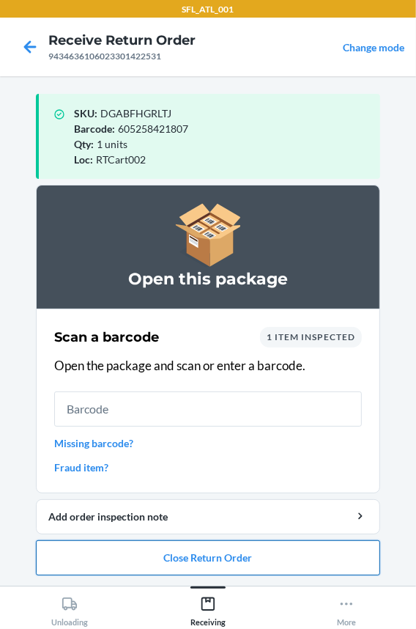
click at [124, 554] on button "Close Return Order" at bounding box center [208, 557] width 344 height 35
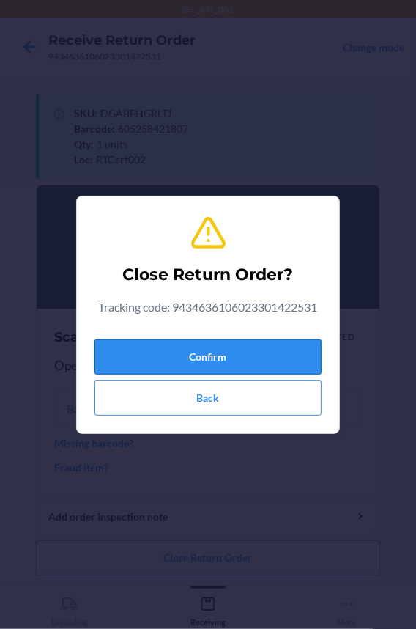
click at [161, 363] on button "Confirm" at bounding box center [208, 356] width 227 height 35
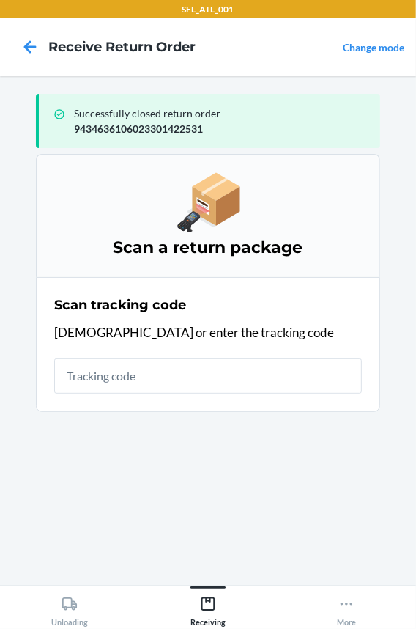
click at [161, 363] on input "text" at bounding box center [208, 375] width 308 height 35
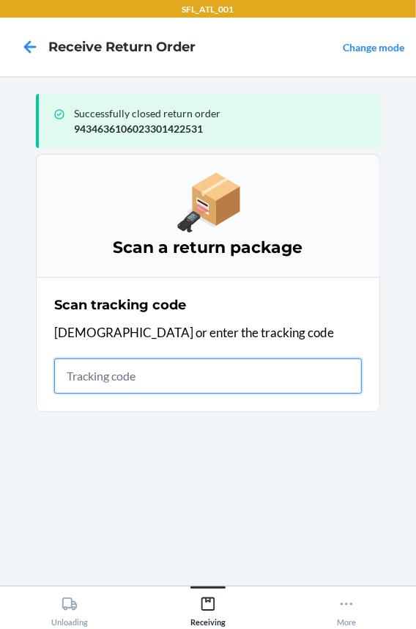
click at [89, 371] on input "text" at bounding box center [208, 375] width 308 height 35
click at [174, 376] on input "text" at bounding box center [208, 375] width 308 height 35
type input "4203025994346361060233012"
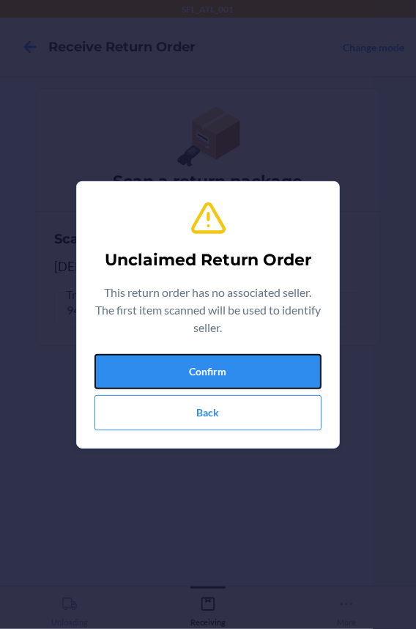
click at [174, 376] on button "Confirm" at bounding box center [208, 371] width 227 height 35
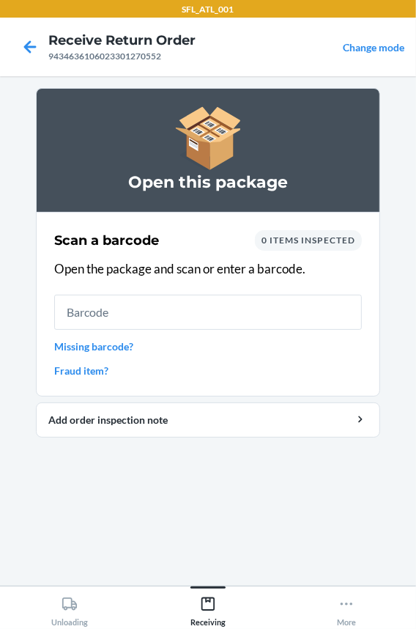
click at [168, 300] on input "text" at bounding box center [208, 312] width 308 height 35
click at [95, 319] on input "text" at bounding box center [208, 312] width 308 height 35
click at [107, 351] on link "Missing barcode?" at bounding box center [208, 346] width 308 height 15
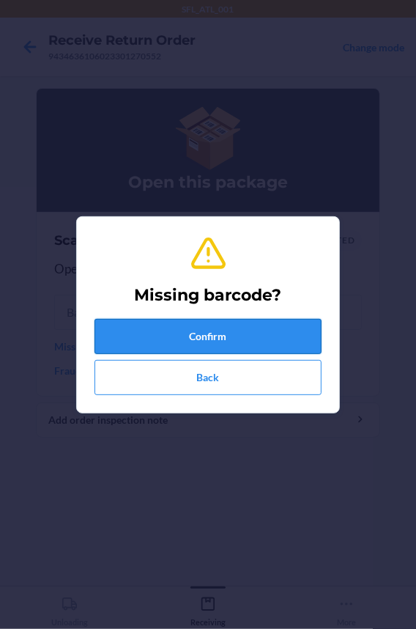
click at [152, 327] on button "Confirm" at bounding box center [208, 336] width 227 height 35
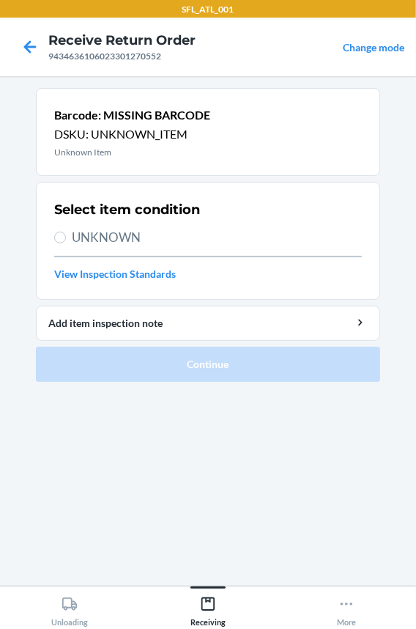
click at [110, 240] on span "UNKNOWN" at bounding box center [217, 237] width 290 height 19
click at [66, 240] on input "UNKNOWN" at bounding box center [60, 238] width 12 height 12
radio input "true"
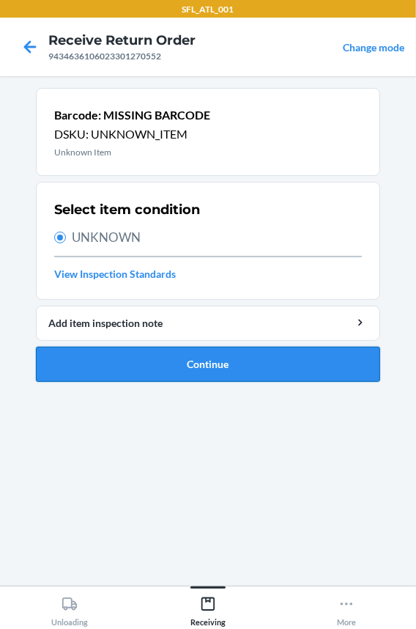
click at [127, 356] on button "Continue" at bounding box center [208, 364] width 344 height 35
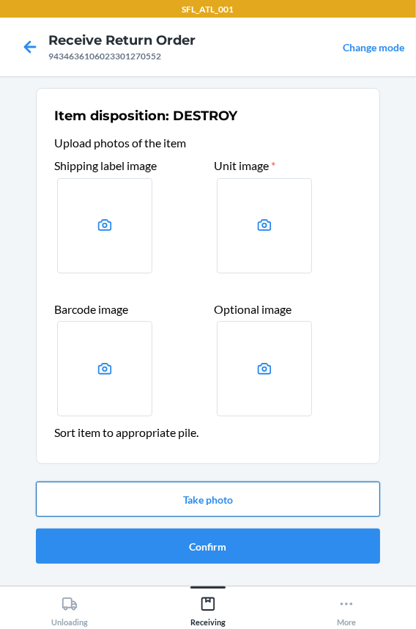
click at [169, 498] on button "Take photo" at bounding box center [208, 498] width 344 height 35
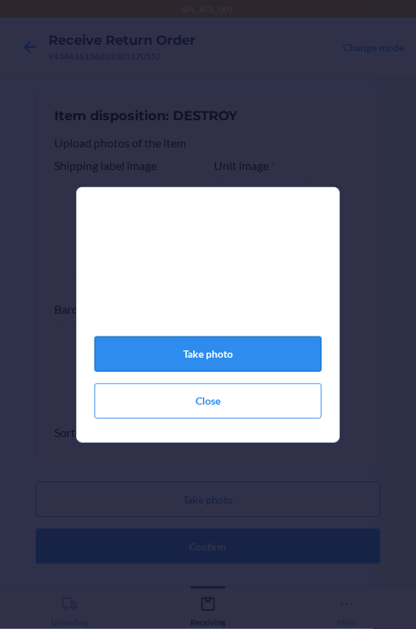
click at [188, 368] on button "Take photo" at bounding box center [208, 353] width 227 height 35
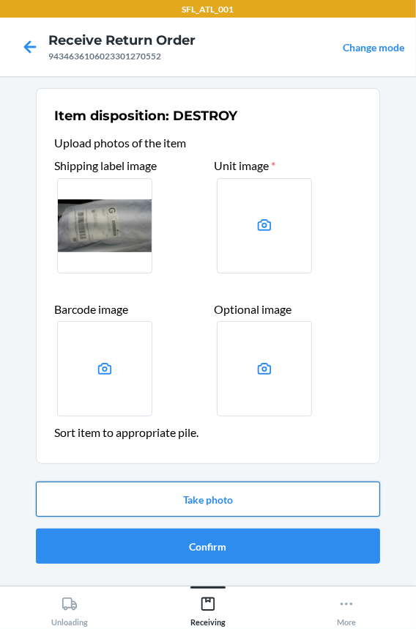
click at [201, 507] on button "Take photo" at bounding box center [208, 498] width 344 height 35
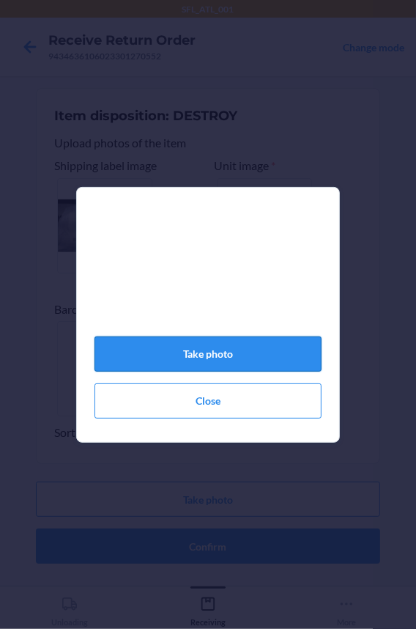
click at [199, 348] on button "Take photo" at bounding box center [208, 353] width 227 height 35
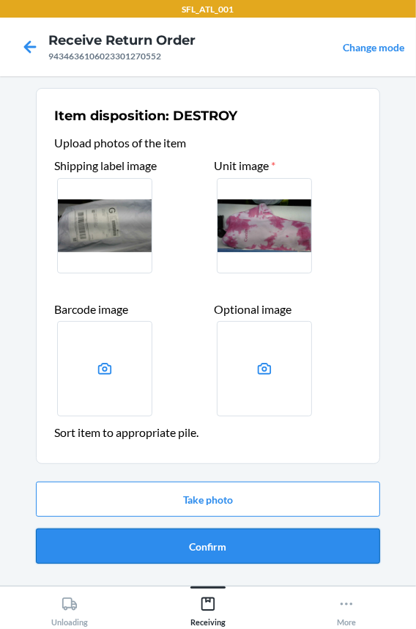
click at [238, 541] on button "Confirm" at bounding box center [208, 545] width 344 height 35
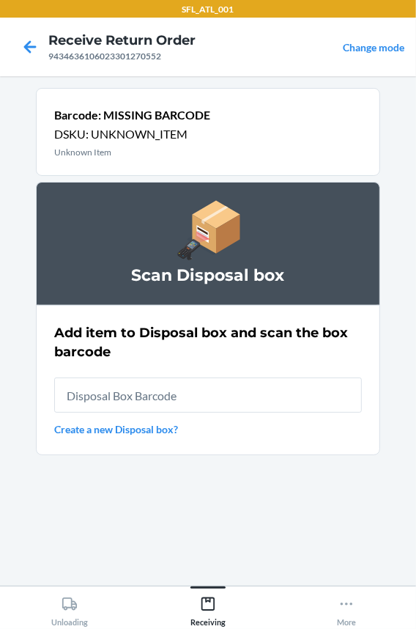
type input "RB0000018HZ"
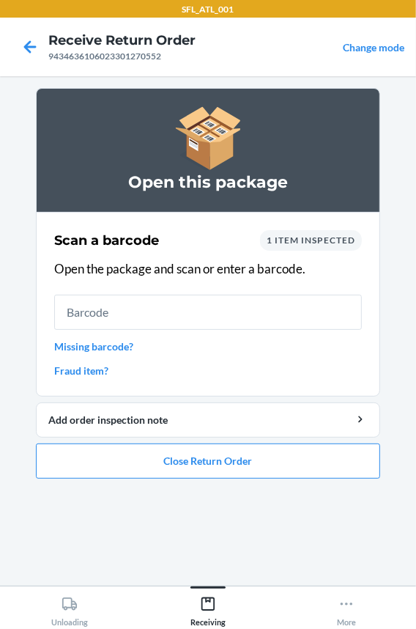
click at [195, 322] on input "text" at bounding box center [208, 312] width 308 height 35
click at [166, 462] on button "Close Return Order" at bounding box center [208, 460] width 344 height 35
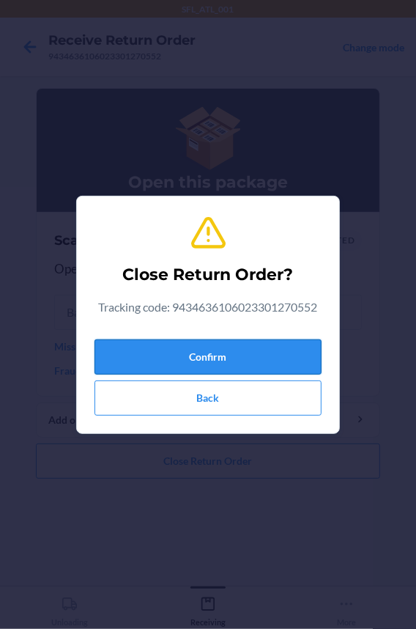
click at [158, 357] on button "Confirm" at bounding box center [208, 356] width 227 height 35
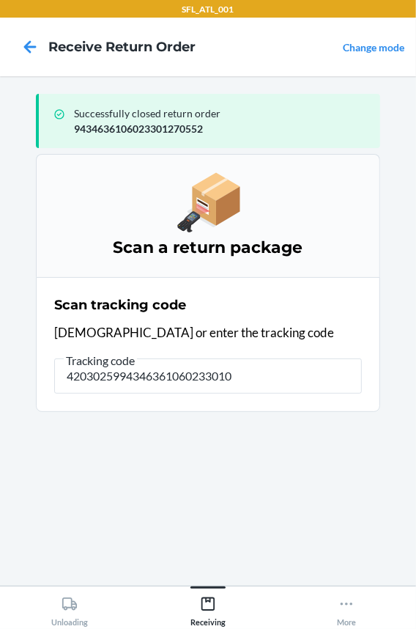
type input "42030259943463610602330101"
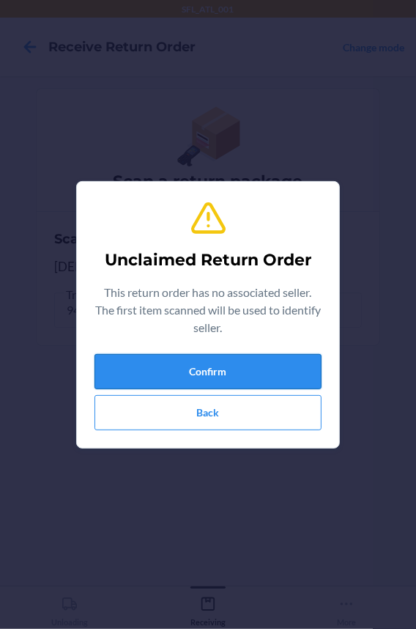
click at [158, 358] on button "Confirm" at bounding box center [208, 371] width 227 height 35
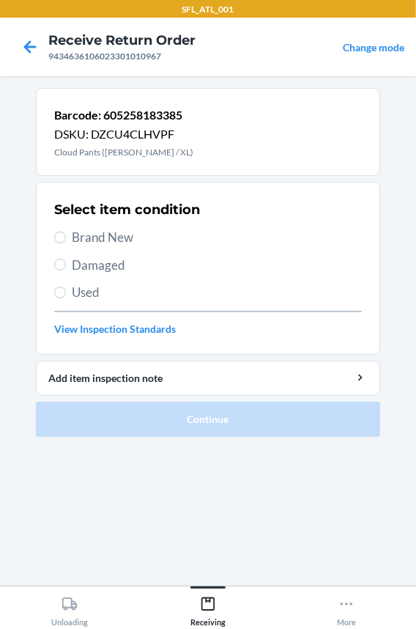
click at [114, 234] on span "Brand New" at bounding box center [217, 237] width 290 height 19
click at [66, 234] on input "Brand New" at bounding box center [60, 238] width 12 height 12
radio input "true"
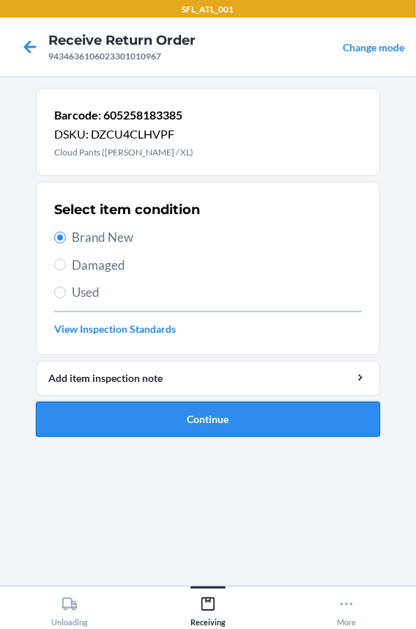
click at [154, 412] on button "Continue" at bounding box center [208, 419] width 344 height 35
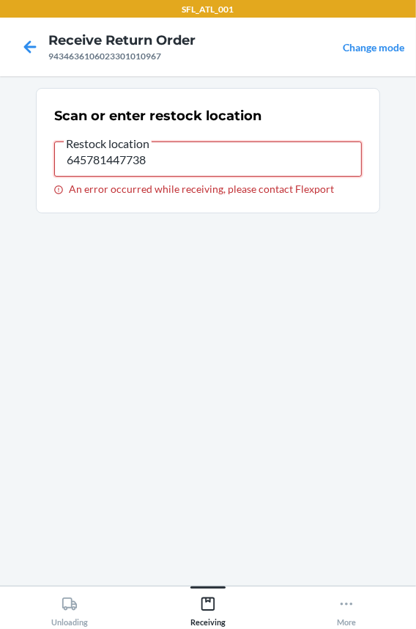
drag, startPoint x: 158, startPoint y: 166, endPoint x: -113, endPoint y: 147, distance: 271.1
click at [0, 147] on html "SFL_ATL_001 Receive Return Order 9434636106023301010967 Change mode Scan or ent…" at bounding box center [208, 314] width 416 height 629
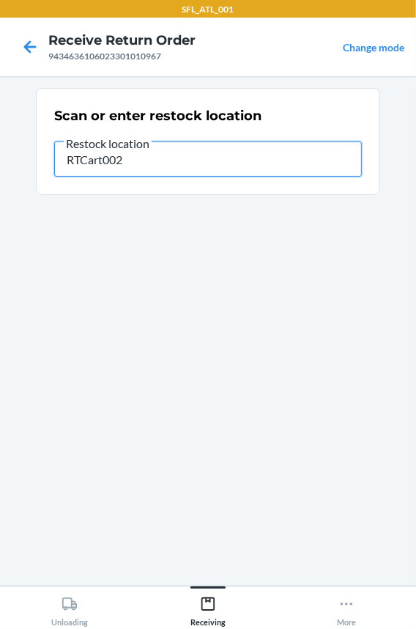
type input "RTCart002"
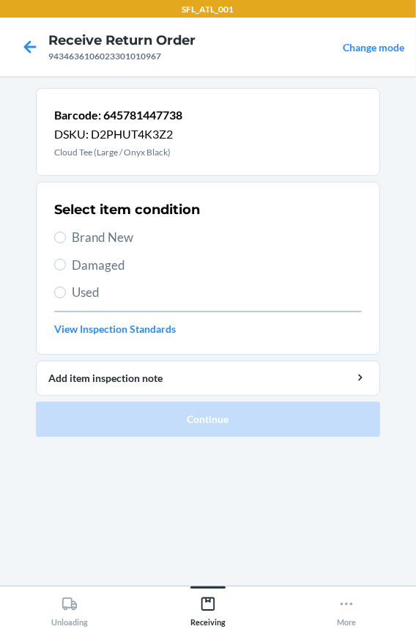
click at [64, 231] on label "Brand New" at bounding box center [208, 237] width 308 height 19
click at [64, 232] on input "Brand New" at bounding box center [60, 238] width 12 height 12
radio input "true"
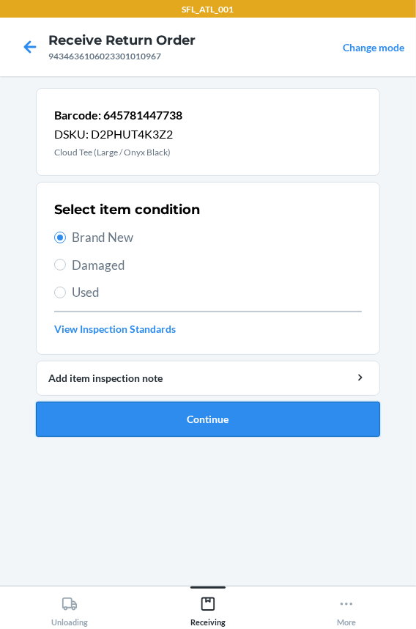
click at [169, 426] on button "Continue" at bounding box center [208, 419] width 344 height 35
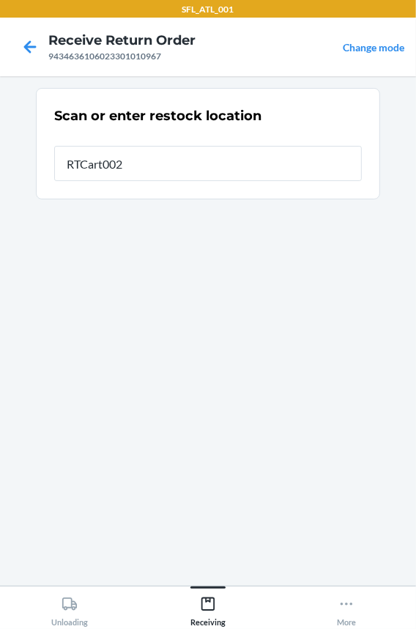
type input "RTCart002"
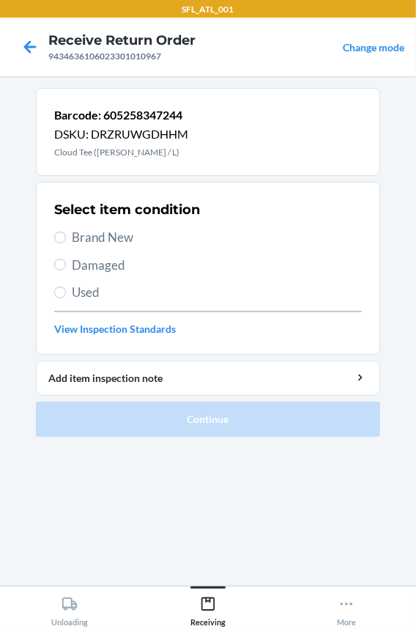
click at [104, 234] on span "Brand New" at bounding box center [217, 237] width 290 height 19
click at [66, 234] on input "Brand New" at bounding box center [60, 238] width 12 height 12
radio input "true"
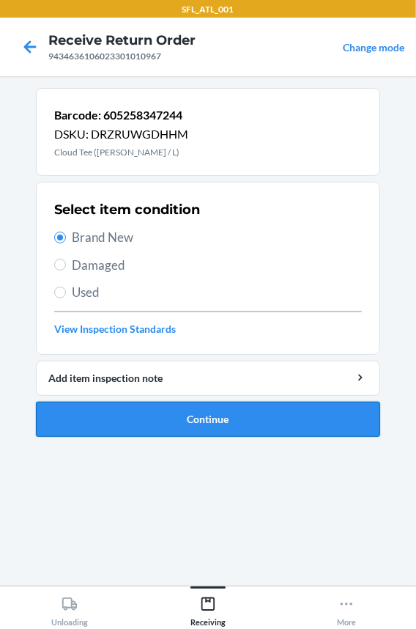
click at [128, 418] on button "Continue" at bounding box center [208, 419] width 344 height 35
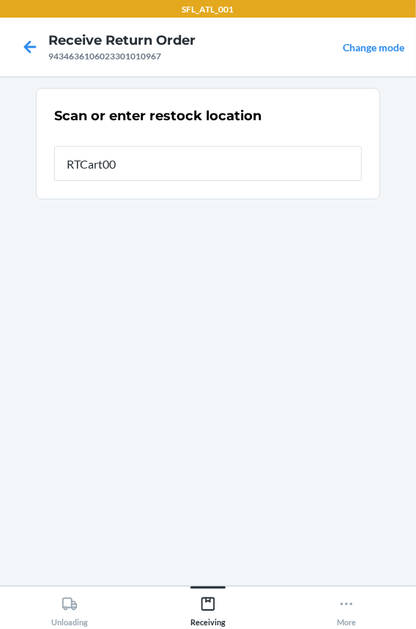
type input "RTCart002"
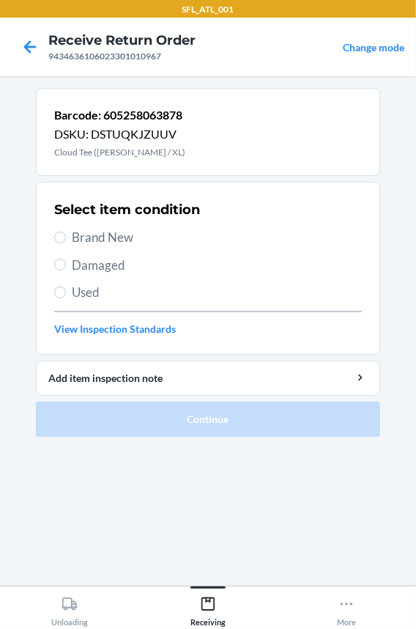
click at [95, 240] on span "Brand New" at bounding box center [217, 237] width 290 height 19
click at [66, 240] on input "Brand New" at bounding box center [60, 238] width 12 height 12
radio input "true"
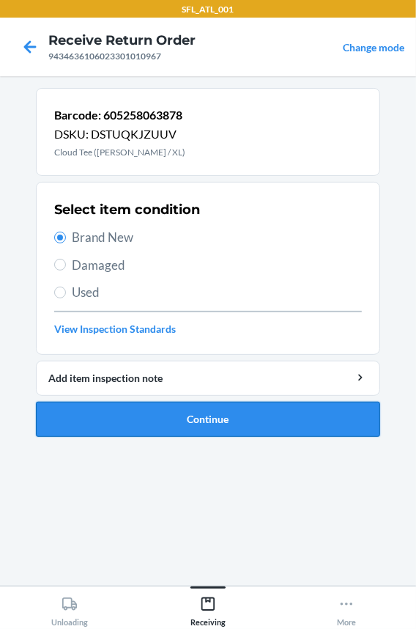
click at [102, 418] on button "Continue" at bounding box center [208, 419] width 344 height 35
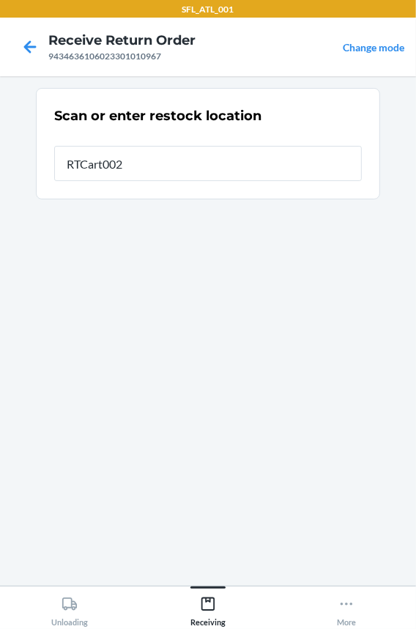
type input "RTCart002"
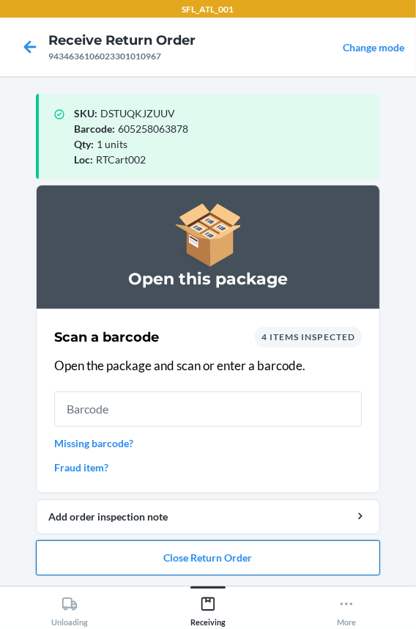
click at [117, 563] on button "Close Return Order" at bounding box center [208, 557] width 344 height 35
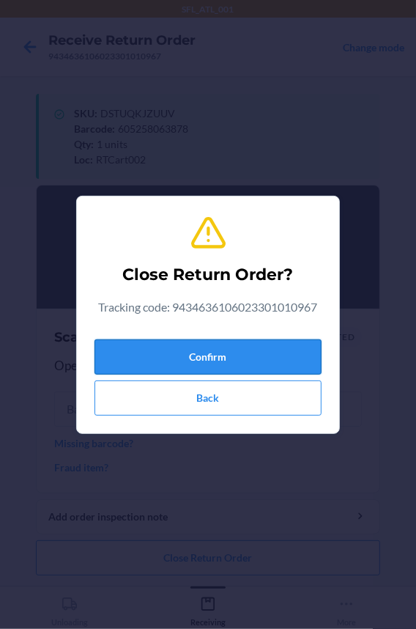
click at [205, 361] on button "Confirm" at bounding box center [208, 356] width 227 height 35
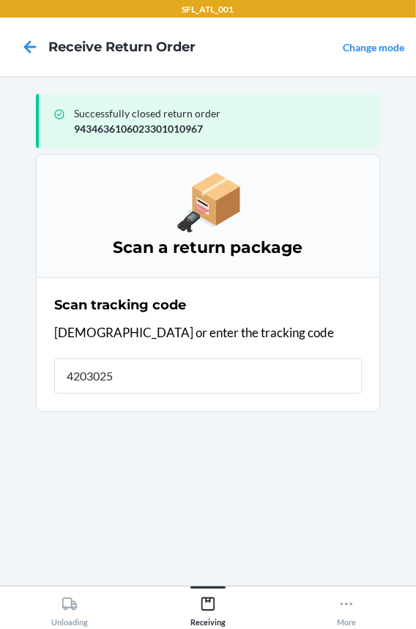
type input "42030259"
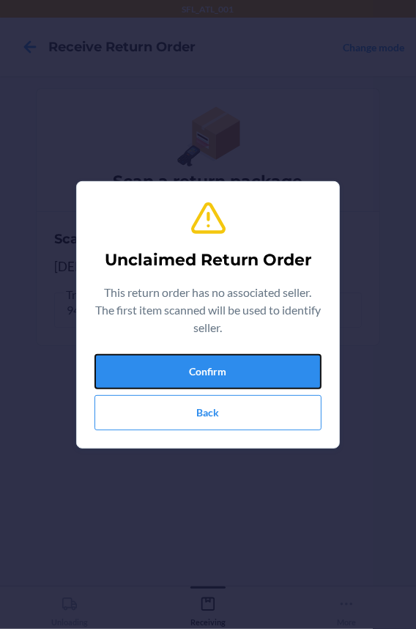
click at [206, 361] on button "Confirm" at bounding box center [208, 371] width 227 height 35
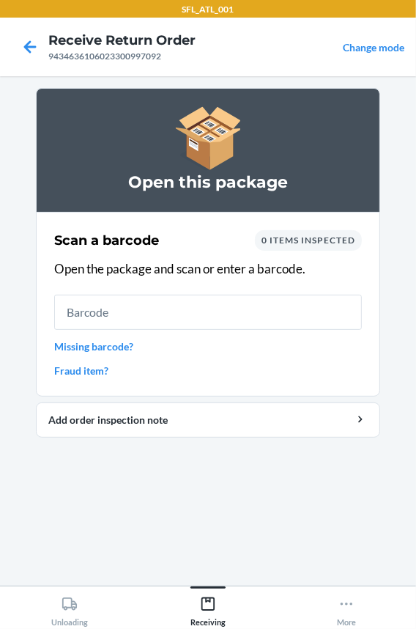
click at [131, 308] on input "text" at bounding box center [208, 312] width 308 height 35
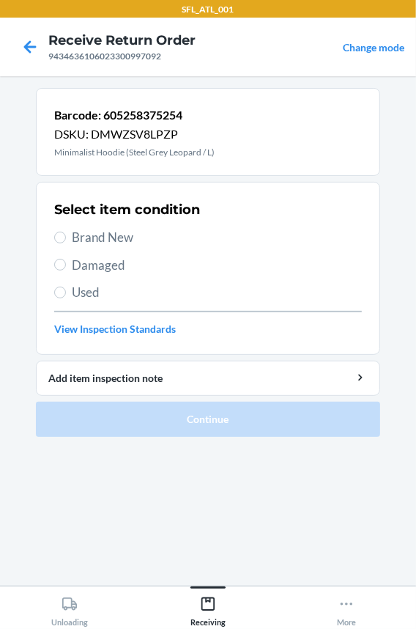
drag, startPoint x: 119, startPoint y: 230, endPoint x: 161, endPoint y: 300, distance: 82.2
click at [119, 231] on span "Brand New" at bounding box center [217, 237] width 290 height 19
click at [66, 232] on input "Brand New" at bounding box center [60, 238] width 12 height 12
radio input "true"
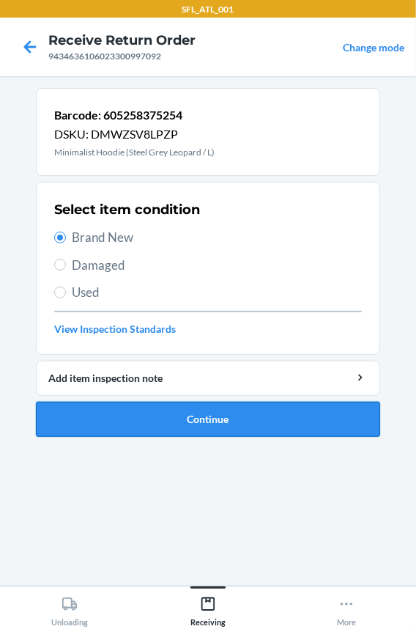
click at [158, 418] on button "Continue" at bounding box center [208, 419] width 344 height 35
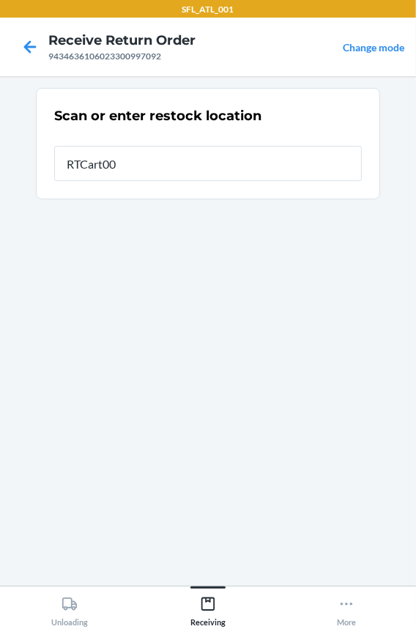
type input "RTCart002"
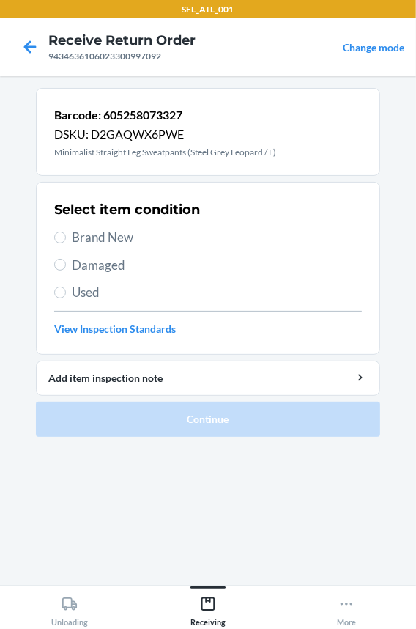
click at [110, 231] on span "Brand New" at bounding box center [217, 237] width 290 height 19
click at [66, 232] on input "Brand New" at bounding box center [60, 238] width 12 height 12
radio input "true"
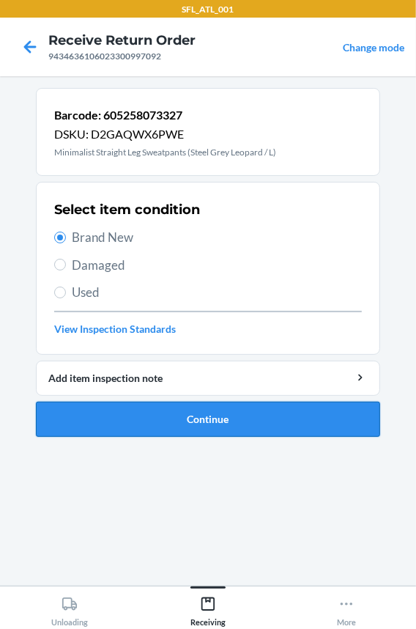
click at [139, 430] on button "Continue" at bounding box center [208, 419] width 344 height 35
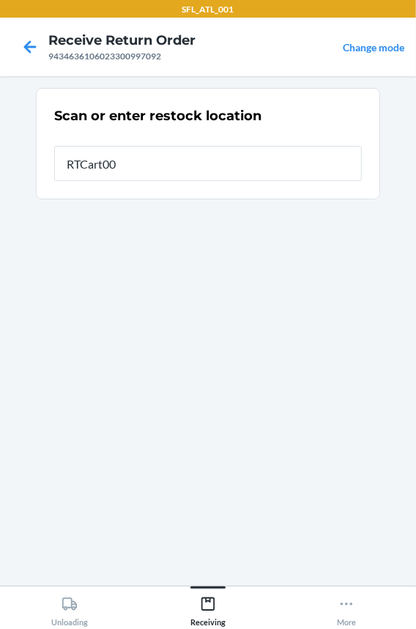
type input "RTCart002"
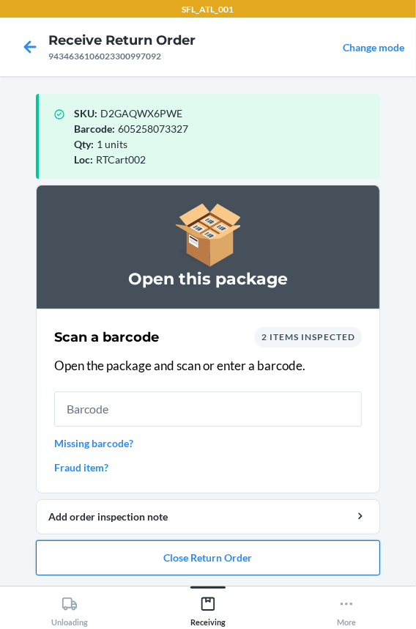
click at [164, 552] on button "Close Return Order" at bounding box center [208, 557] width 344 height 35
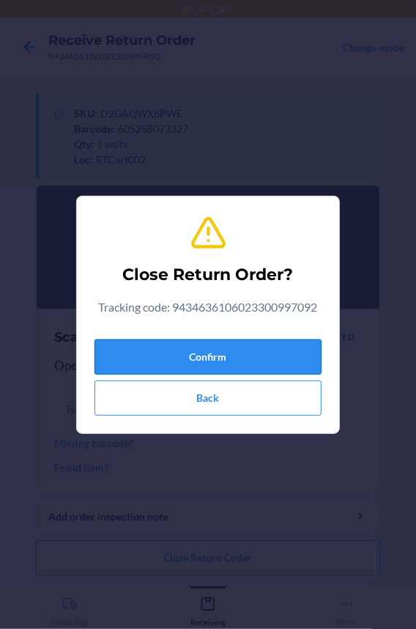
click at [200, 359] on button "Confirm" at bounding box center [208, 356] width 227 height 35
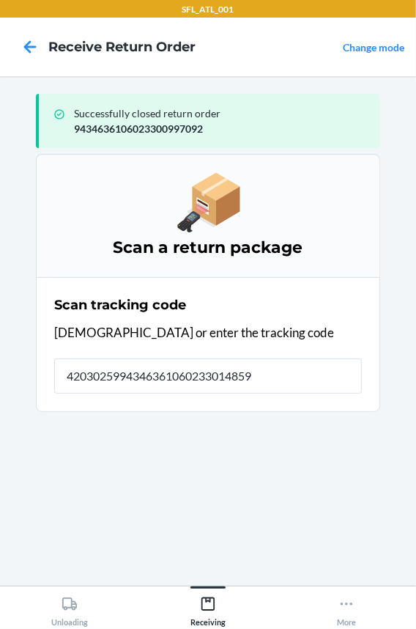
type input "42030259943463610602330148590"
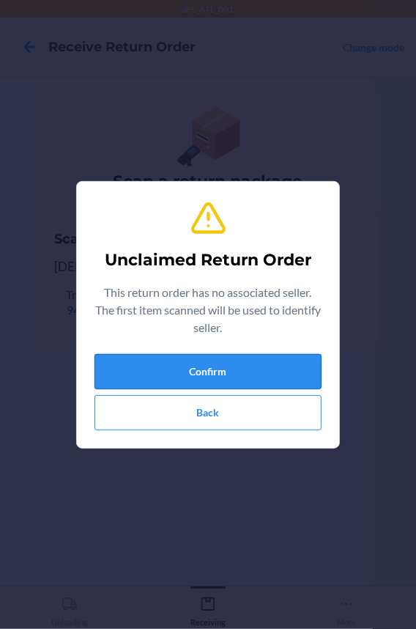
click at [212, 366] on button "Confirm" at bounding box center [208, 371] width 227 height 35
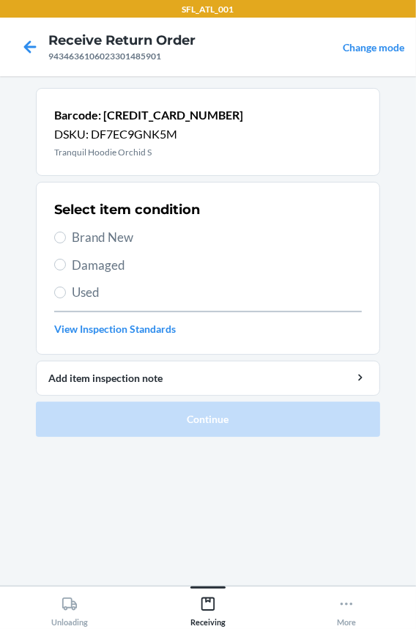
click at [111, 246] on div "Select item condition Brand New Damaged Used View Inspection Standards" at bounding box center [208, 268] width 308 height 145
click at [110, 237] on span "Brand New" at bounding box center [217, 237] width 290 height 19
click at [66, 237] on input "Brand New" at bounding box center [60, 238] width 12 height 12
radio input "true"
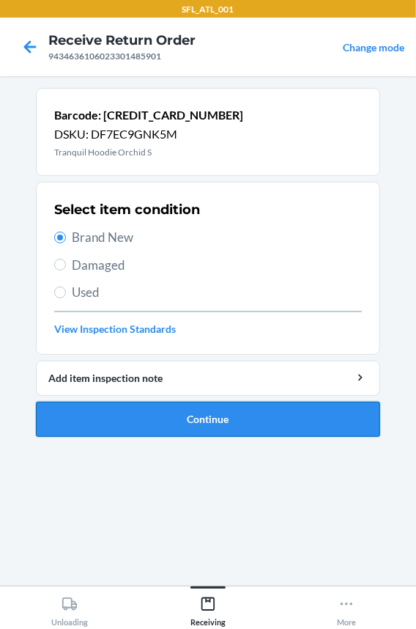
click at [110, 431] on button "Continue" at bounding box center [208, 419] width 344 height 35
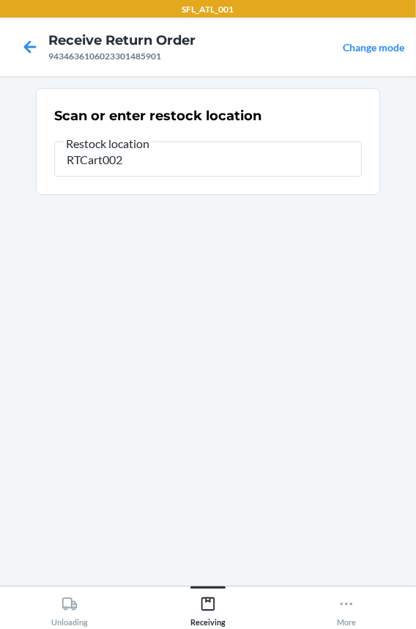
type input "RTCart002"
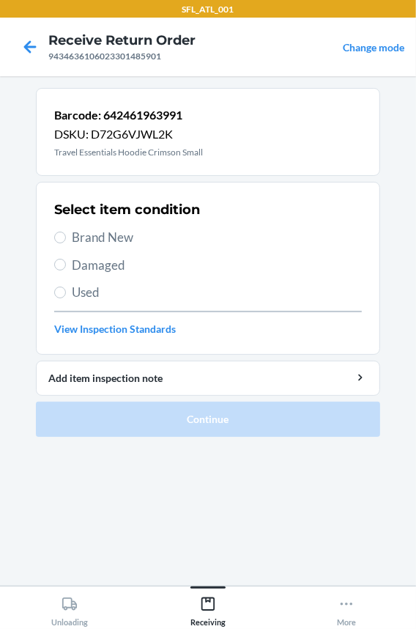
click at [102, 231] on span "Brand New" at bounding box center [217, 237] width 290 height 19
click at [66, 232] on input "Brand New" at bounding box center [60, 238] width 12 height 12
radio input "true"
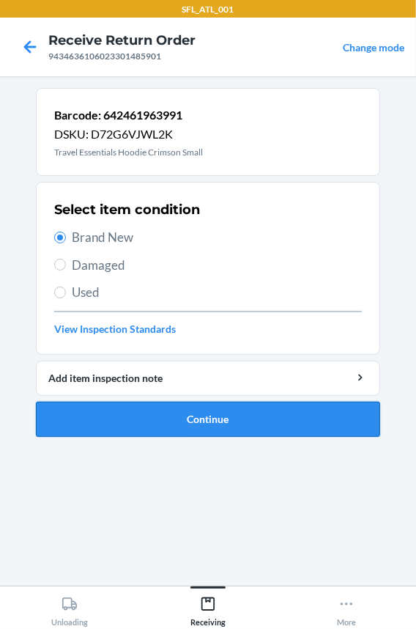
click at [102, 419] on button "Continue" at bounding box center [208, 419] width 344 height 35
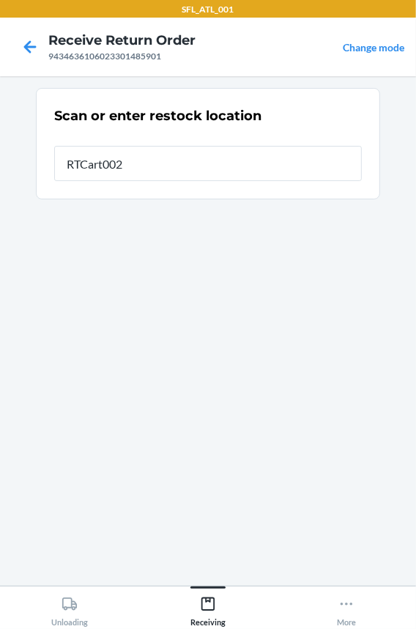
type input "RTCart002"
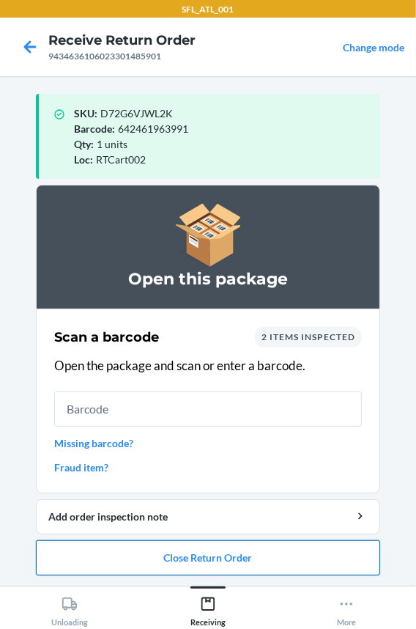
click at [169, 550] on button "Close Return Order" at bounding box center [208, 557] width 344 height 35
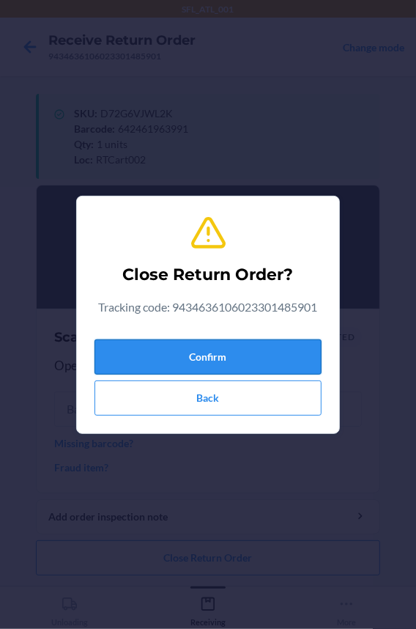
click at [193, 360] on button "Confirm" at bounding box center [208, 356] width 227 height 35
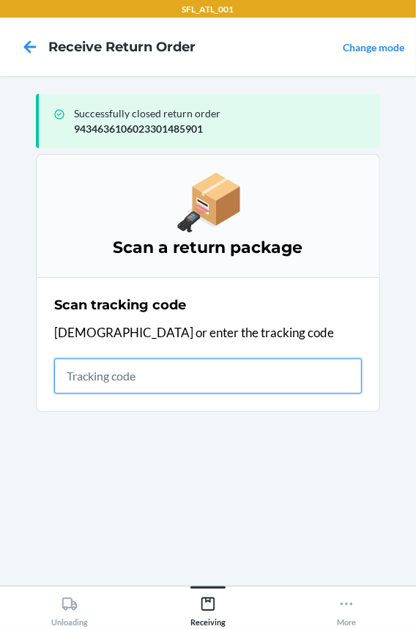
click at [124, 366] on input "text" at bounding box center [208, 375] width 308 height 35
type input "42030259943463610602330"
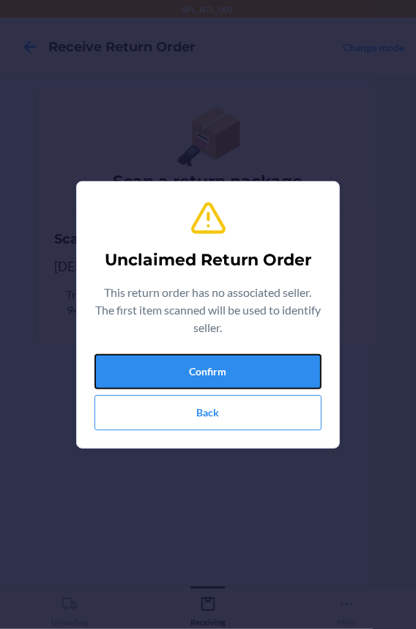
click at [124, 366] on button "Confirm" at bounding box center [208, 371] width 227 height 35
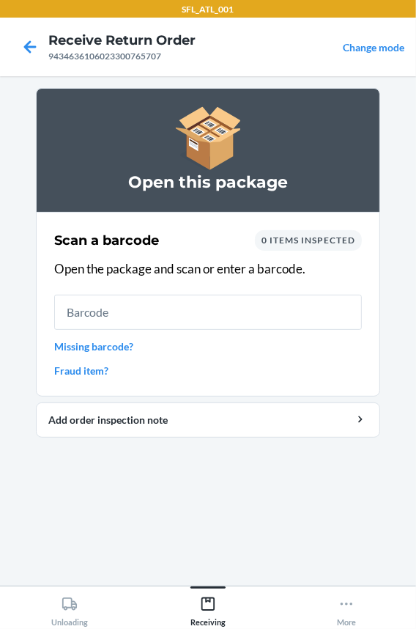
click at [128, 293] on div "Scan a barcode 0 items inspected Open the package and scan or enter a barcode. …" at bounding box center [208, 304] width 308 height 157
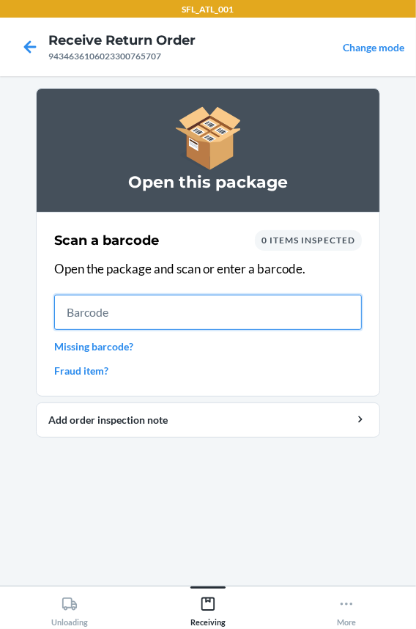
click at [207, 308] on input "text" at bounding box center [208, 312] width 308 height 35
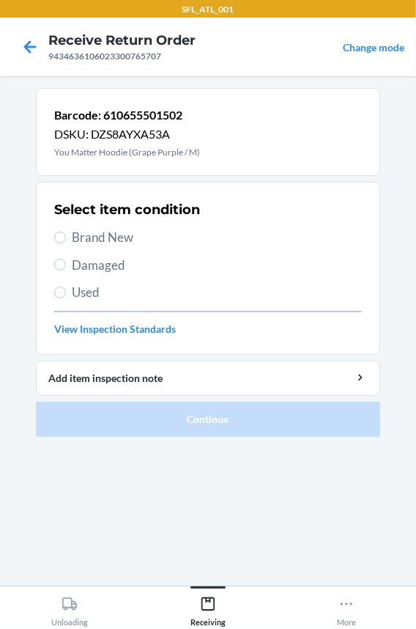
click at [51, 232] on section "Select item condition Brand New Damaged Used View Inspection Standards" at bounding box center [208, 268] width 344 height 173
click at [53, 233] on section "Select item condition Brand New Damaged Used View Inspection Standards" at bounding box center [208, 268] width 344 height 173
click at [67, 235] on label "Brand New" at bounding box center [208, 237] width 308 height 19
click at [66, 235] on input "Brand New" at bounding box center [60, 238] width 12 height 12
radio input "true"
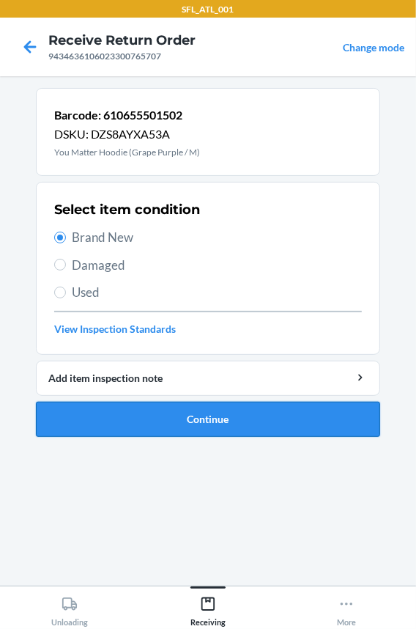
click at [141, 435] on button "Continue" at bounding box center [208, 419] width 344 height 35
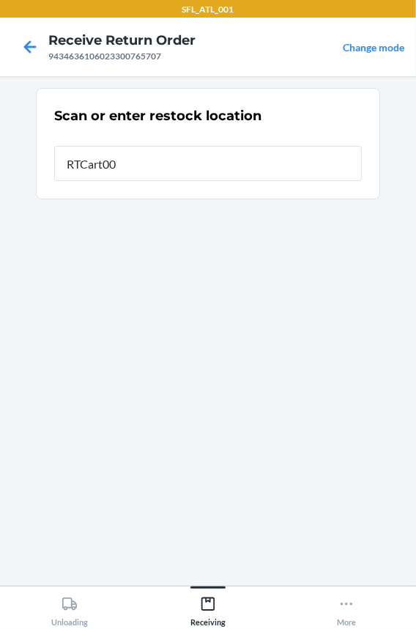
type input "RTCart002"
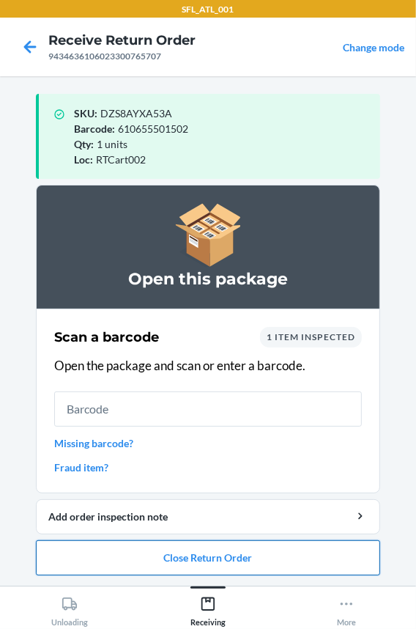
click at [123, 566] on button "Close Return Order" at bounding box center [208, 557] width 344 height 35
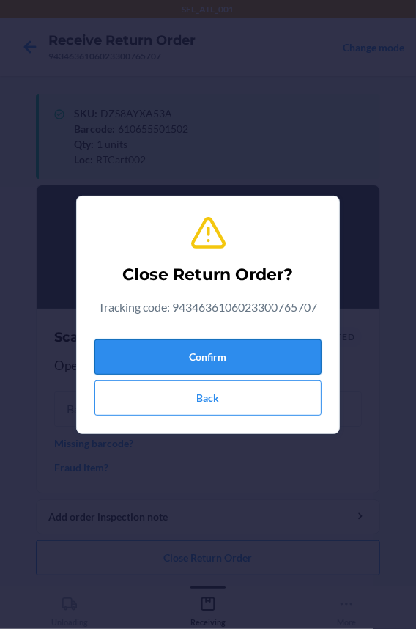
click at [181, 347] on button "Confirm" at bounding box center [208, 356] width 227 height 35
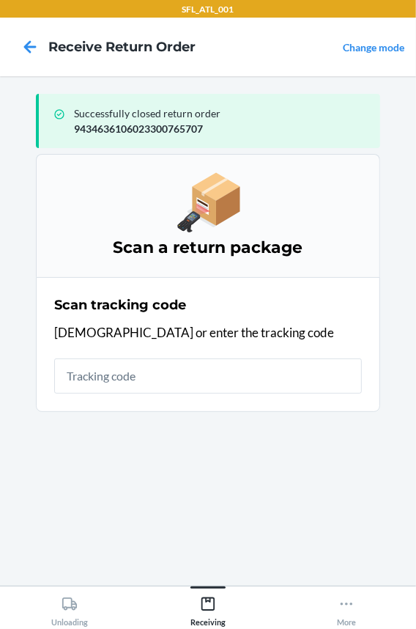
drag, startPoint x: 159, startPoint y: 380, endPoint x: 163, endPoint y: 373, distance: 7.5
click at [163, 373] on input "text" at bounding box center [208, 375] width 308 height 35
type input "420302599434636106023300"
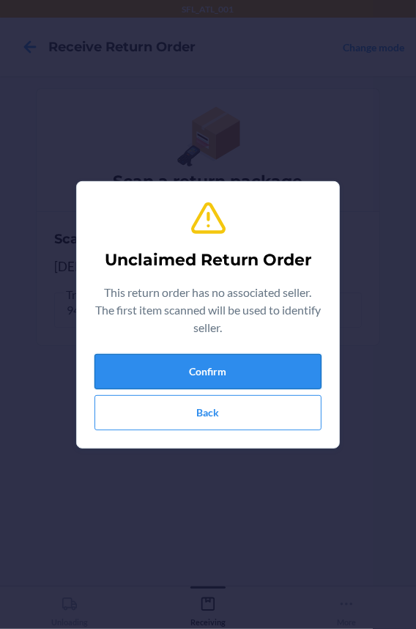
click at [159, 373] on button "Confirm" at bounding box center [208, 371] width 227 height 35
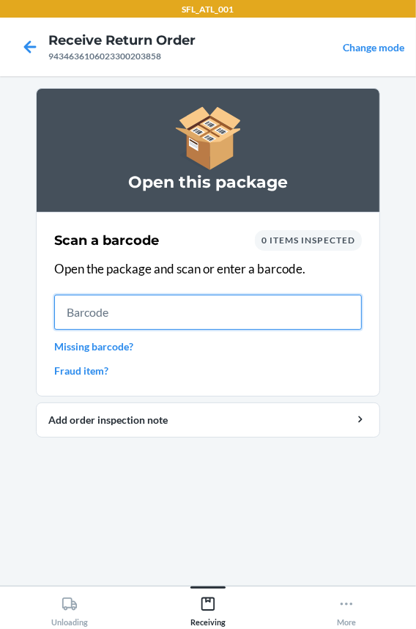
click at [180, 321] on input "text" at bounding box center [208, 312] width 308 height 35
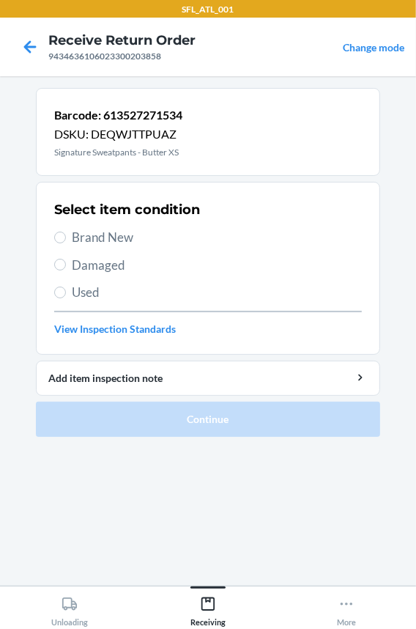
click at [117, 234] on span "Brand New" at bounding box center [217, 237] width 290 height 19
click at [66, 234] on input "Brand New" at bounding box center [60, 238] width 12 height 12
radio input "true"
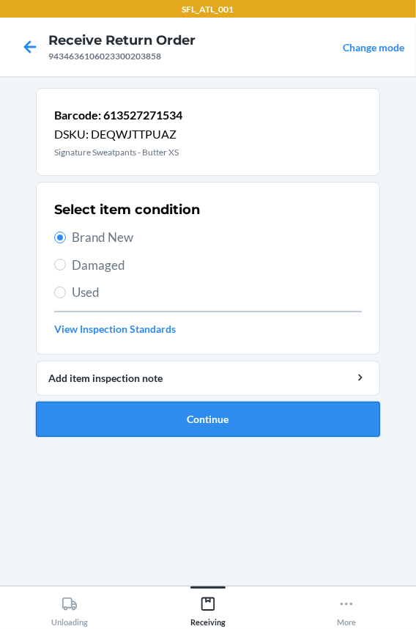
click at [138, 417] on button "Continue" at bounding box center [208, 419] width 344 height 35
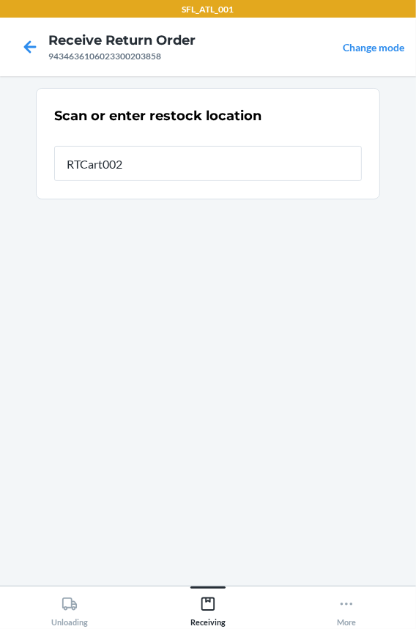
type input "RTCart002"
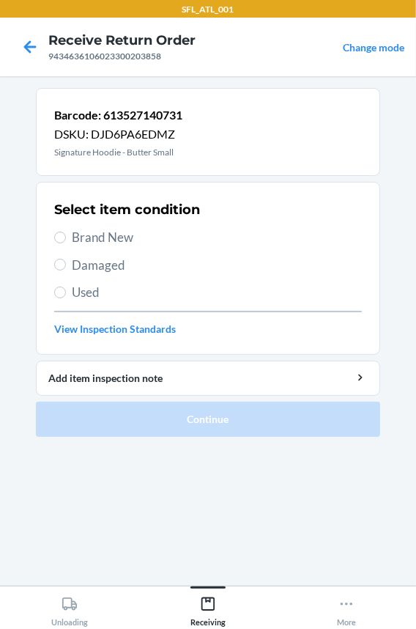
click at [99, 235] on span "Brand New" at bounding box center [217, 237] width 290 height 19
click at [66, 235] on input "Brand New" at bounding box center [60, 238] width 12 height 12
radio input "true"
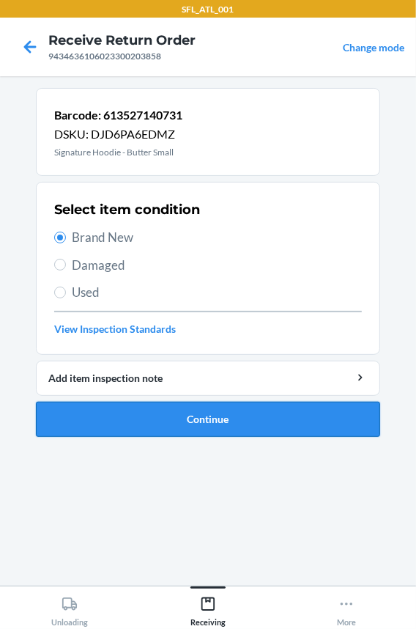
click at [117, 412] on button "Continue" at bounding box center [208, 419] width 344 height 35
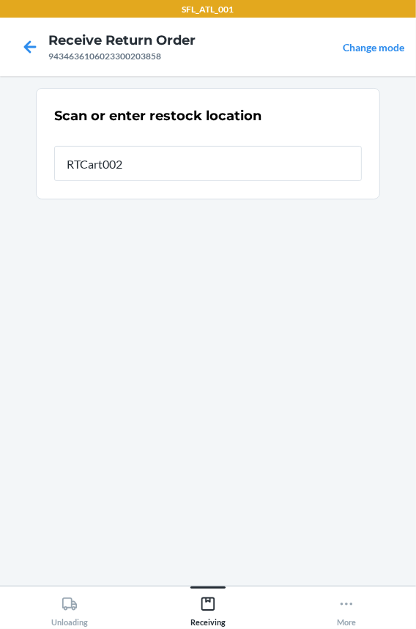
type input "RTCart002"
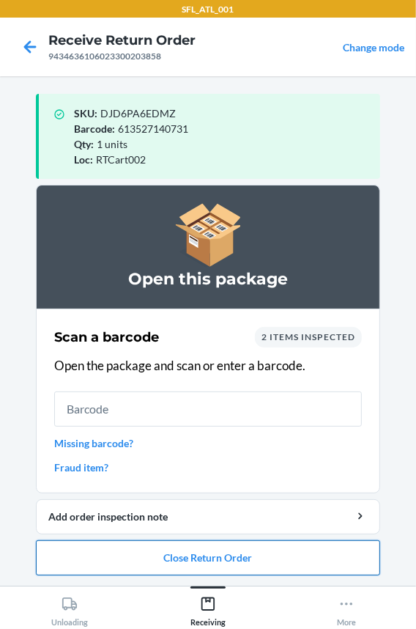
click at [208, 547] on button "Close Return Order" at bounding box center [208, 557] width 344 height 35
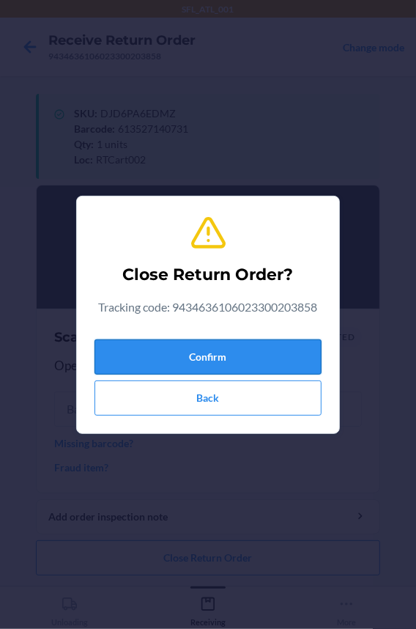
click at [209, 361] on button "Confirm" at bounding box center [208, 356] width 227 height 35
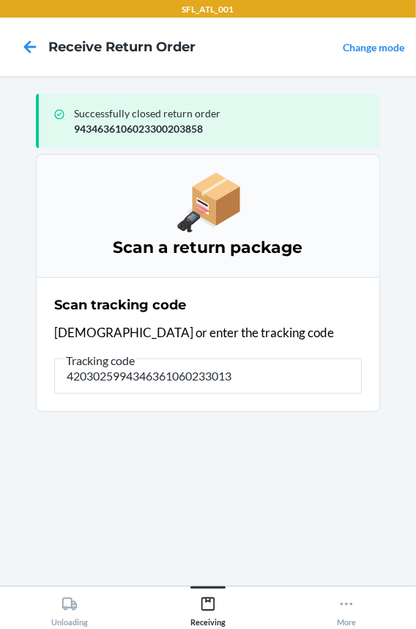
type input "42030259943463610602330137"
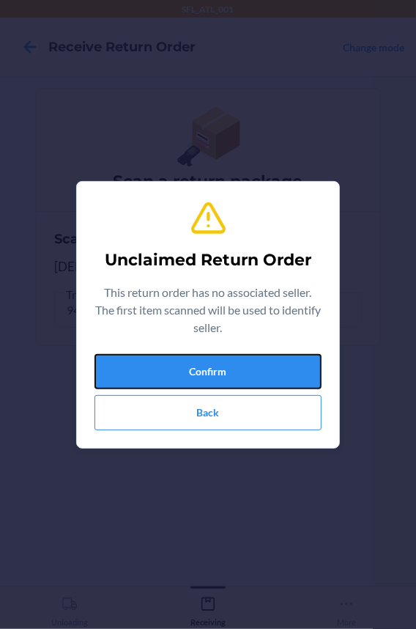
click at [209, 361] on button "Confirm" at bounding box center [208, 371] width 227 height 35
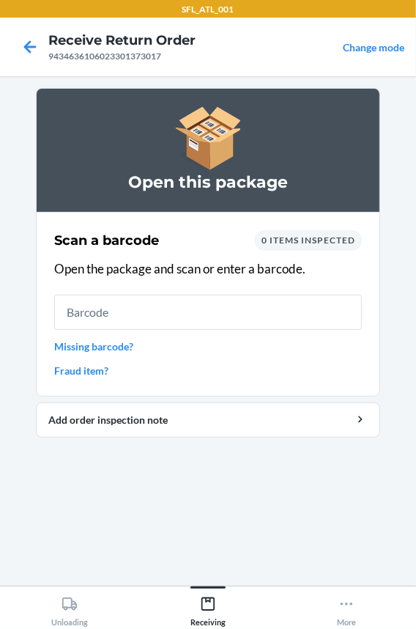
click at [171, 325] on input "text" at bounding box center [208, 312] width 308 height 35
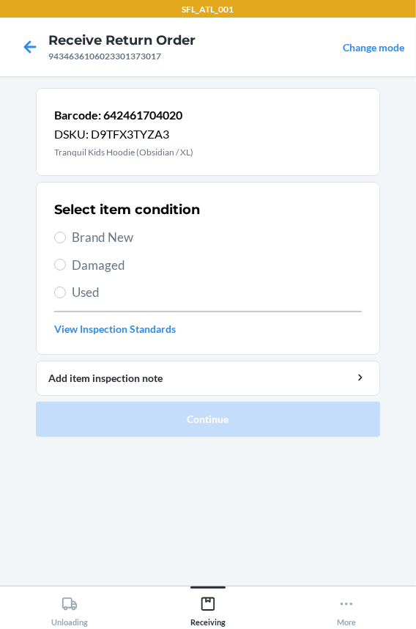
click at [117, 240] on span "Brand New" at bounding box center [217, 237] width 290 height 19
click at [66, 240] on input "Brand New" at bounding box center [60, 238] width 12 height 12
radio input "true"
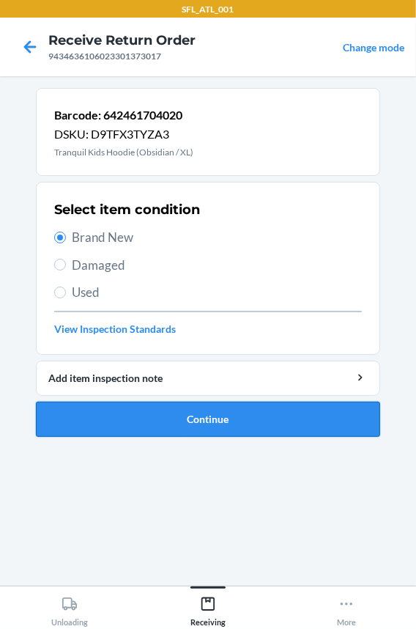
click at [155, 422] on button "Continue" at bounding box center [208, 419] width 344 height 35
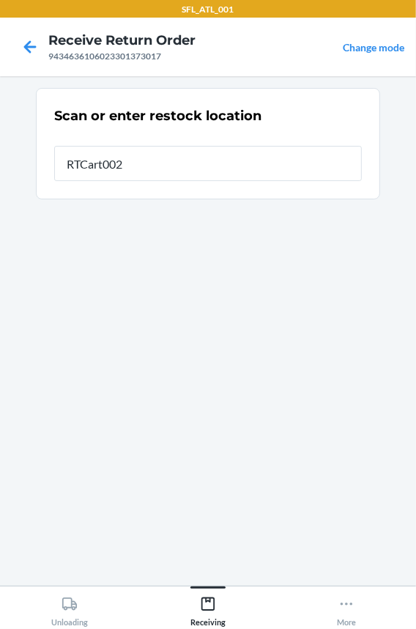
type input "RTCart002"
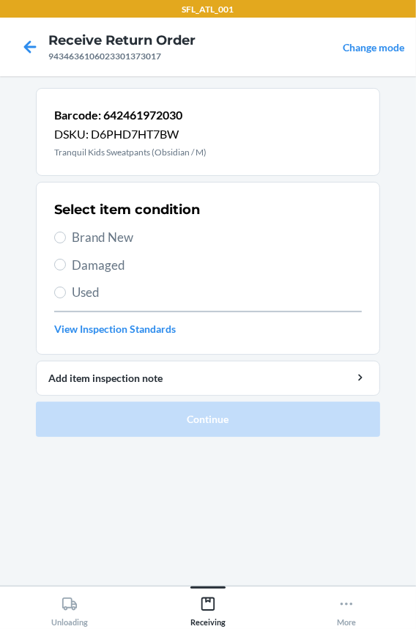
click at [96, 237] on span "Brand New" at bounding box center [217, 237] width 290 height 19
click at [66, 237] on input "Brand New" at bounding box center [60, 238] width 12 height 12
radio input "true"
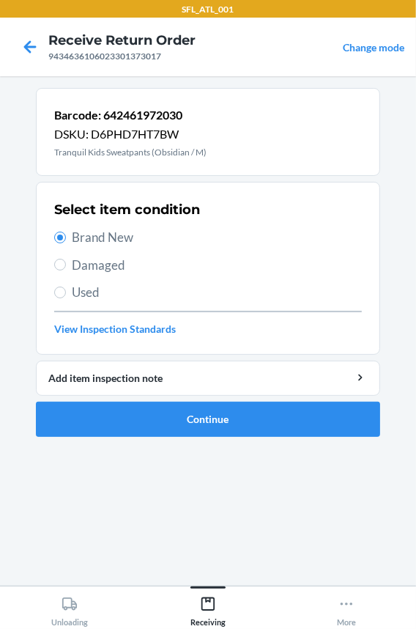
click at [101, 273] on span "Damaged" at bounding box center [217, 265] width 290 height 19
click at [66, 270] on input "Damaged" at bounding box center [60, 265] width 12 height 12
radio input "true"
radio input "false"
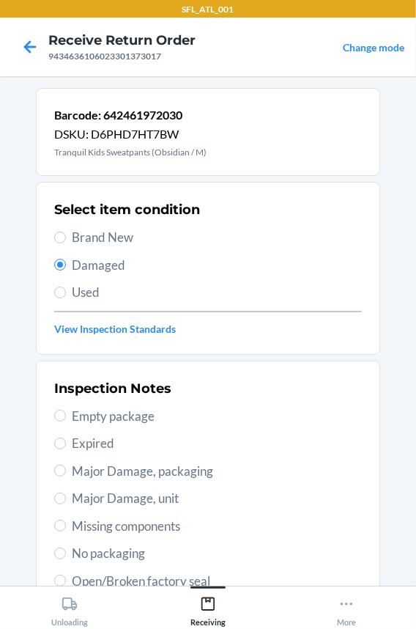
click at [89, 291] on span "Used" at bounding box center [217, 292] width 290 height 19
click at [66, 291] on input "Used" at bounding box center [60, 293] width 12 height 12
radio input "true"
radio input "false"
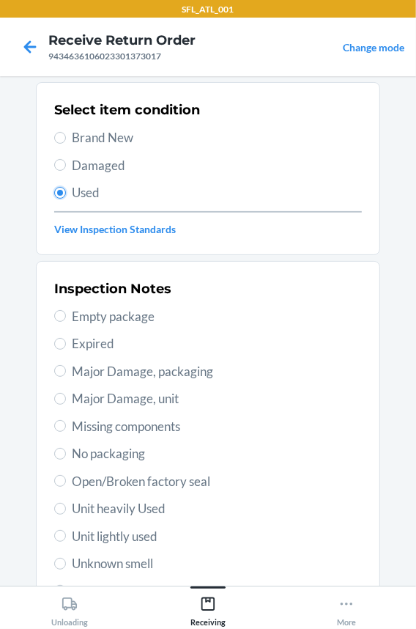
scroll to position [199, 0]
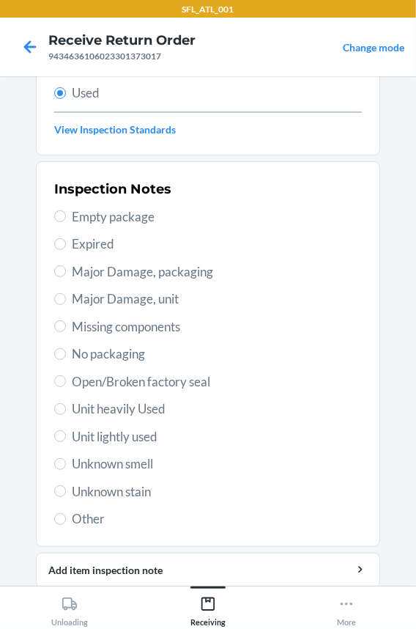
click at [98, 413] on span "Unit heavily Used" at bounding box center [217, 408] width 290 height 19
click at [66, 413] on input "Unit heavily Used" at bounding box center [60, 409] width 12 height 12
radio input "true"
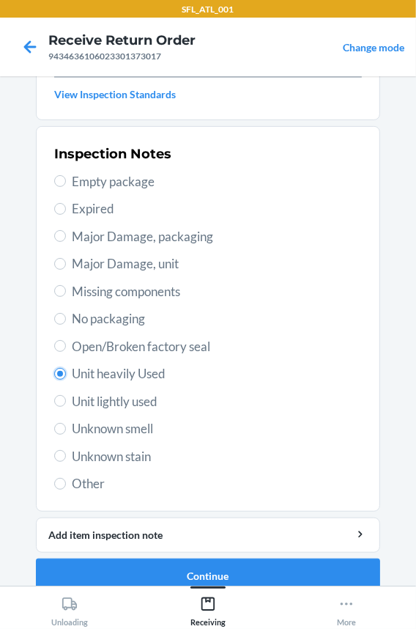
scroll to position [252, 0]
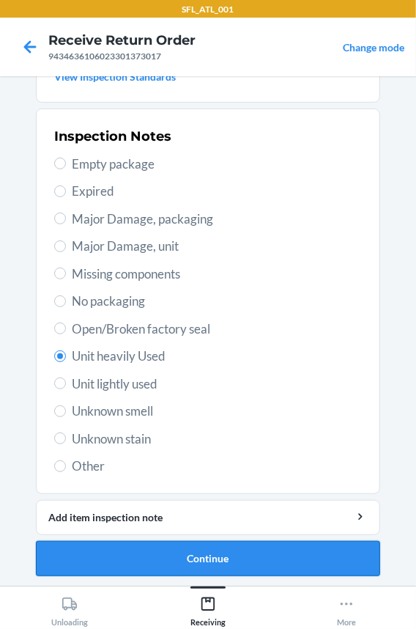
click at [124, 552] on button "Continue" at bounding box center [208, 558] width 344 height 35
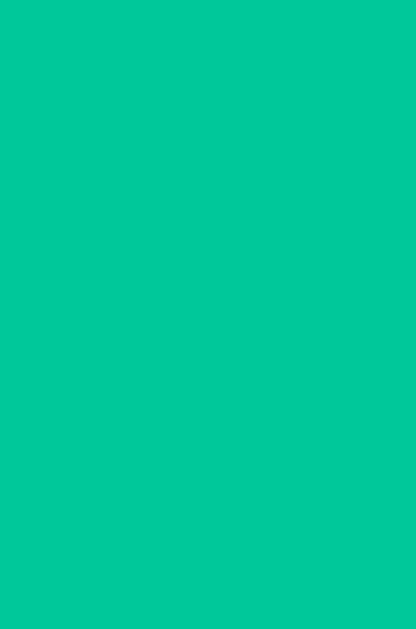
scroll to position [0, 0]
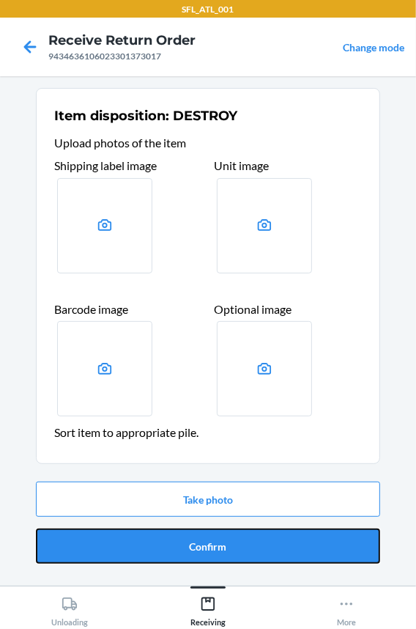
drag, startPoint x: 132, startPoint y: 541, endPoint x: 149, endPoint y: 497, distance: 48.0
click at [132, 541] on button "Confirm" at bounding box center [208, 545] width 344 height 35
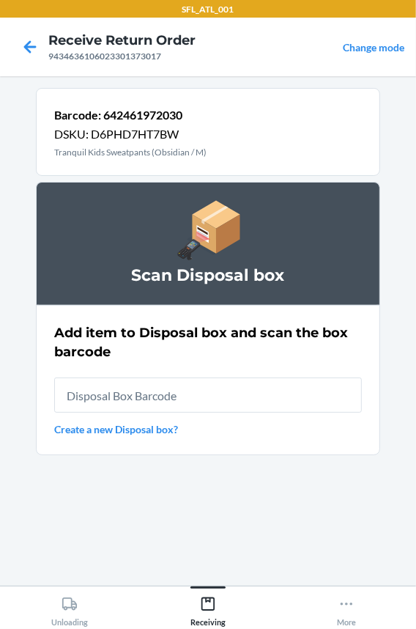
type input "RB0000018HZ"
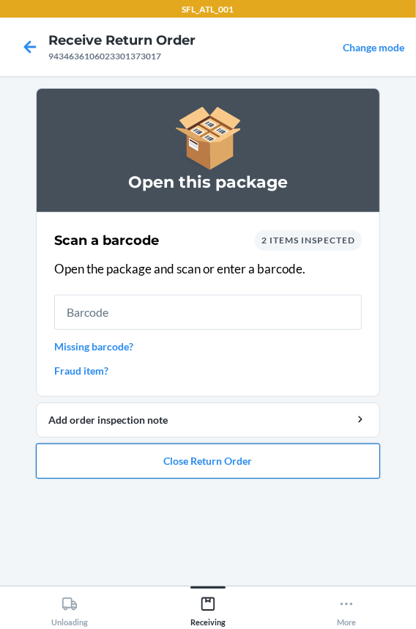
click at [135, 456] on button "Close Return Order" at bounding box center [208, 460] width 344 height 35
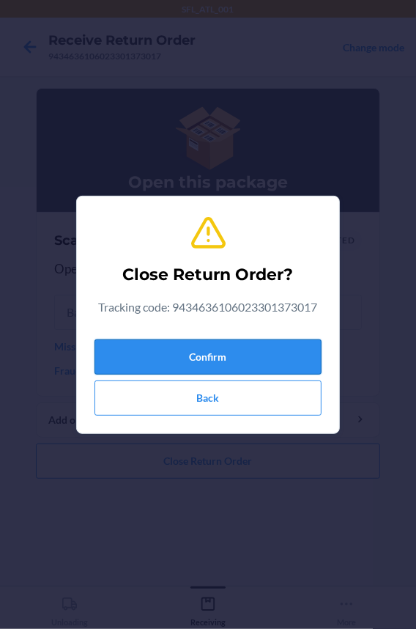
click at [146, 359] on button "Confirm" at bounding box center [208, 356] width 227 height 35
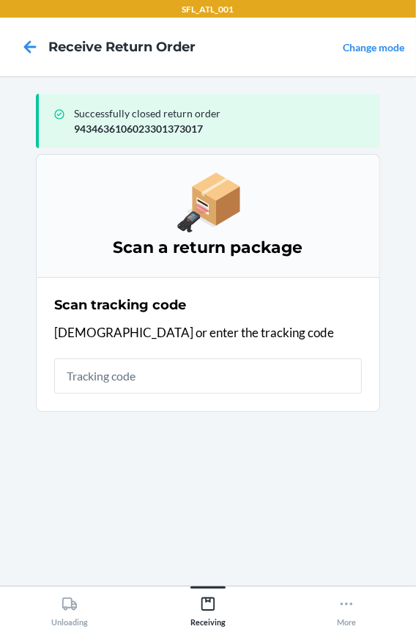
click at [134, 376] on input "text" at bounding box center [208, 375] width 308 height 35
type input "42030259943463610"
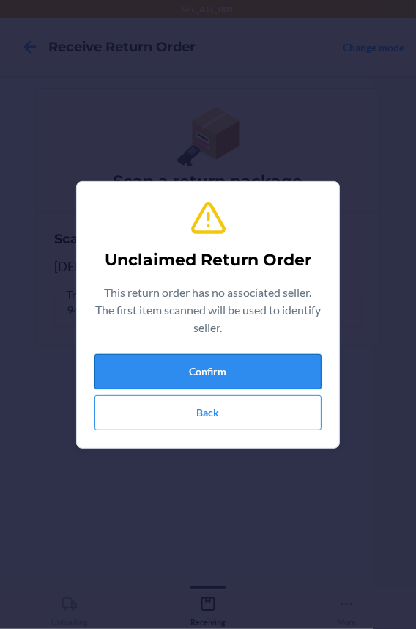
click at [135, 376] on button "Confirm" at bounding box center [208, 371] width 227 height 35
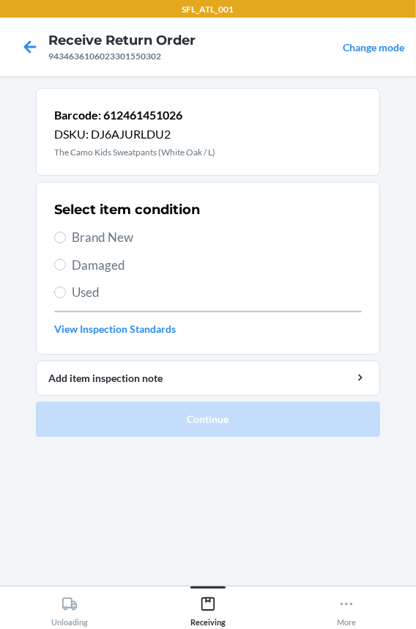
click at [125, 235] on span "Brand New" at bounding box center [217, 237] width 290 height 19
click at [66, 235] on input "Brand New" at bounding box center [60, 238] width 12 height 12
radio input "true"
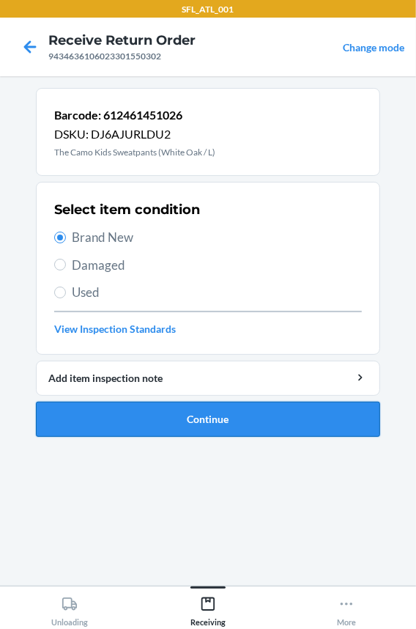
click at [170, 418] on button "Continue" at bounding box center [208, 419] width 344 height 35
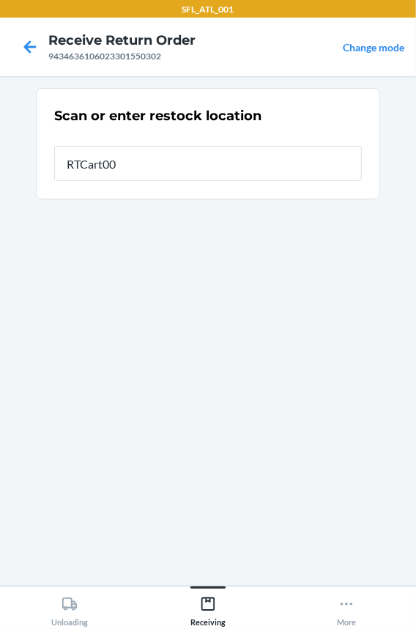
type input "RTCart002"
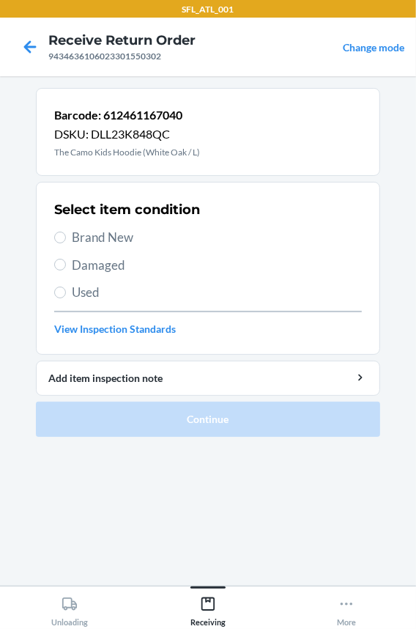
click at [92, 245] on span "Brand New" at bounding box center [217, 237] width 290 height 19
click at [66, 243] on input "Brand New" at bounding box center [60, 238] width 12 height 12
radio input "true"
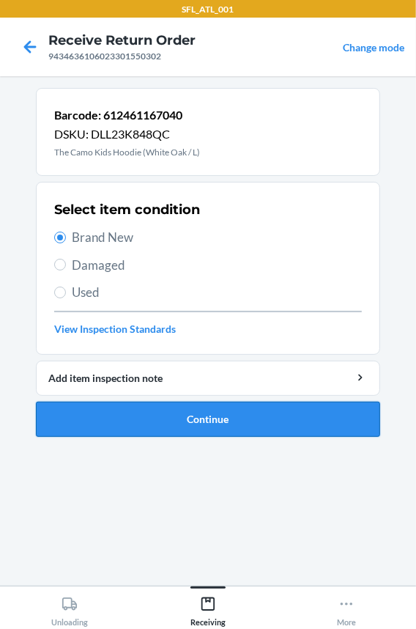
click at [108, 405] on button "Continue" at bounding box center [208, 419] width 344 height 35
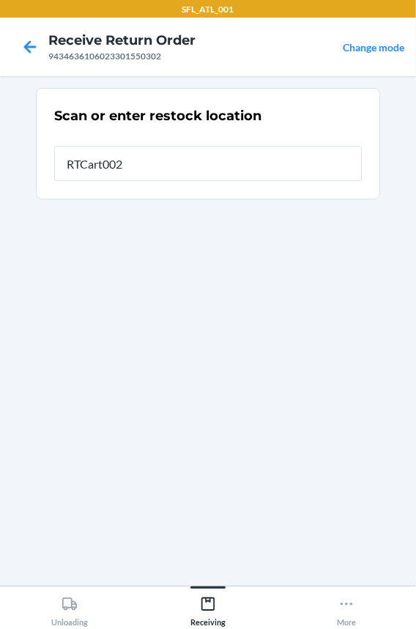
type input "RTCart002"
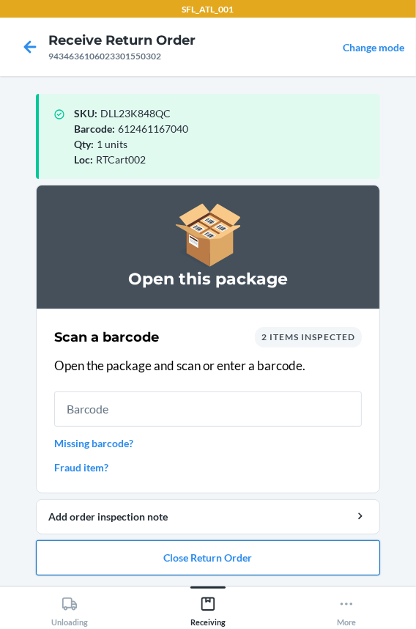
drag, startPoint x: 155, startPoint y: 564, endPoint x: 154, endPoint y: 556, distance: 8.1
click at [155, 561] on button "Close Return Order" at bounding box center [208, 557] width 344 height 35
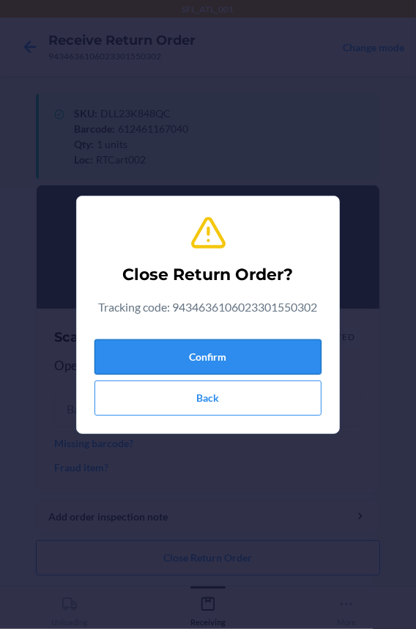
click at [180, 355] on button "Confirm" at bounding box center [208, 356] width 227 height 35
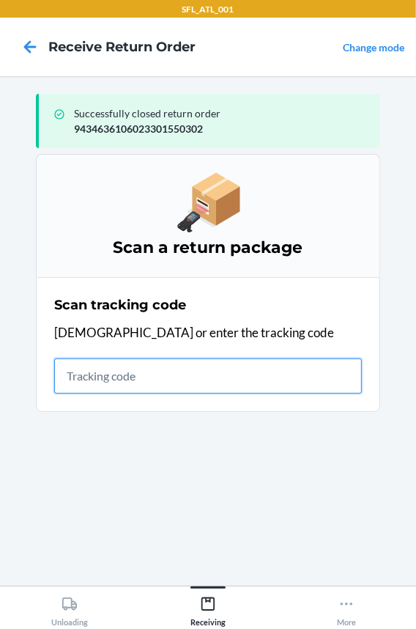
click at [193, 368] on input "text" at bounding box center [208, 375] width 308 height 35
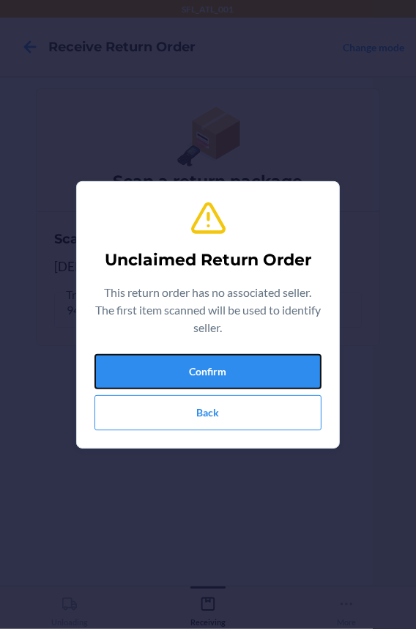
click at [193, 368] on button "Confirm" at bounding box center [208, 371] width 227 height 35
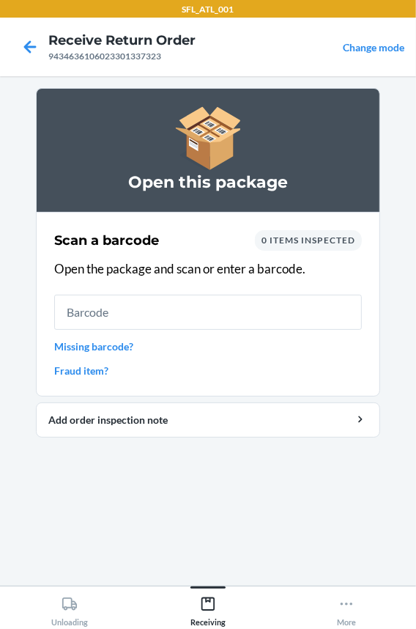
click at [164, 316] on input "text" at bounding box center [208, 312] width 308 height 35
click at [95, 314] on input "text" at bounding box center [208, 312] width 308 height 35
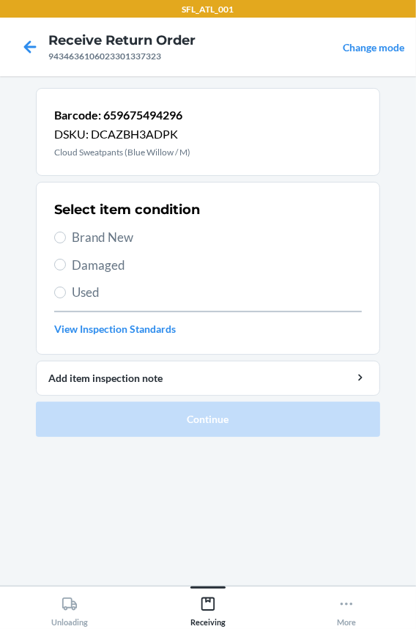
click at [87, 237] on span "Brand New" at bounding box center [217, 237] width 290 height 19
click at [66, 237] on input "Brand New" at bounding box center [60, 238] width 12 height 12
radio input "true"
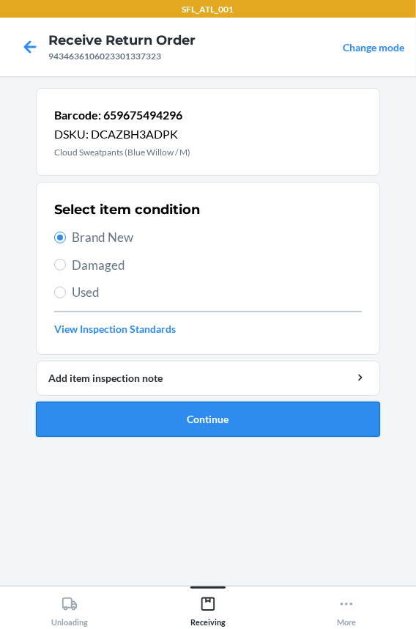
click at [105, 418] on button "Continue" at bounding box center [208, 419] width 344 height 35
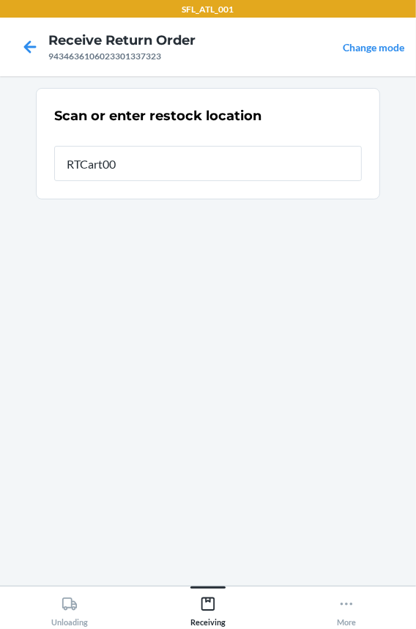
type input "RTCart002"
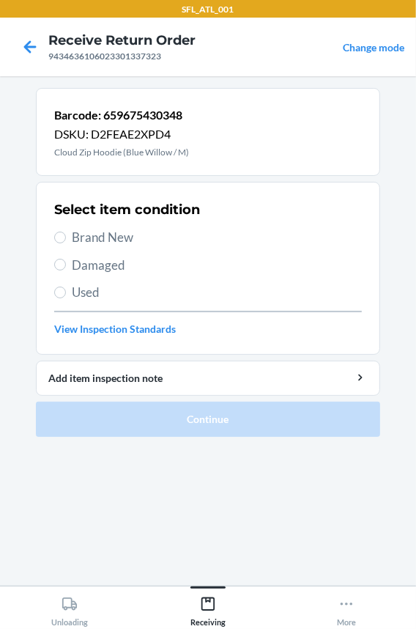
click at [100, 215] on h2 "Select item condition" at bounding box center [127, 209] width 146 height 19
click at [100, 244] on span "Brand New" at bounding box center [217, 237] width 290 height 19
click at [66, 243] on input "Brand New" at bounding box center [60, 238] width 12 height 12
radio input "true"
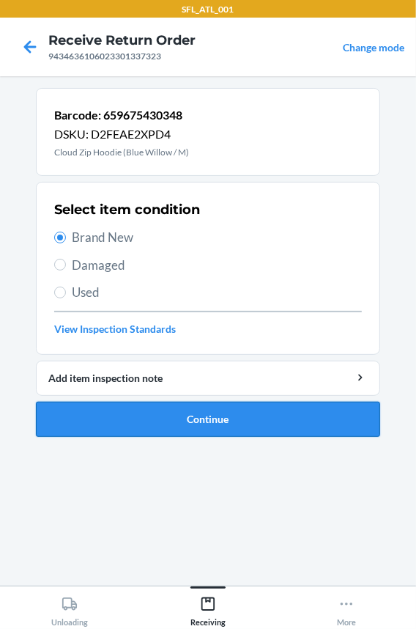
click at [161, 418] on button "Continue" at bounding box center [208, 419] width 344 height 35
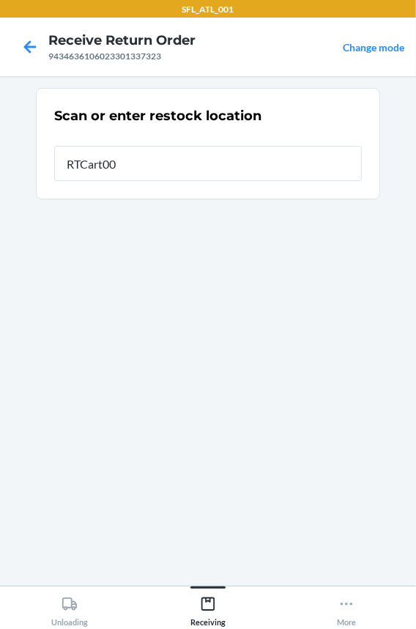
type input "RTCart002"
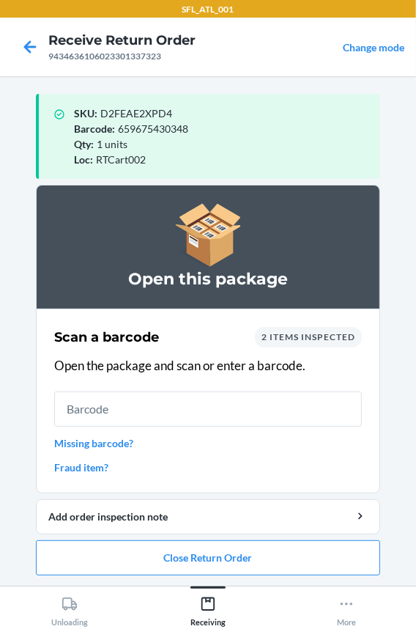
click at [161, 418] on input "text" at bounding box center [208, 408] width 308 height 35
click at [173, 552] on button "Close Return Order" at bounding box center [208, 557] width 344 height 35
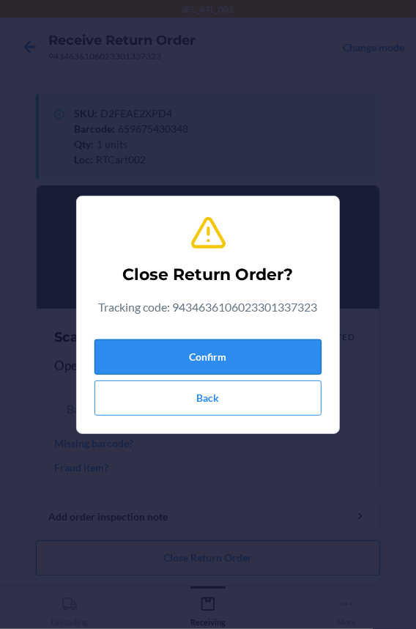
click at [191, 358] on button "Confirm" at bounding box center [208, 356] width 227 height 35
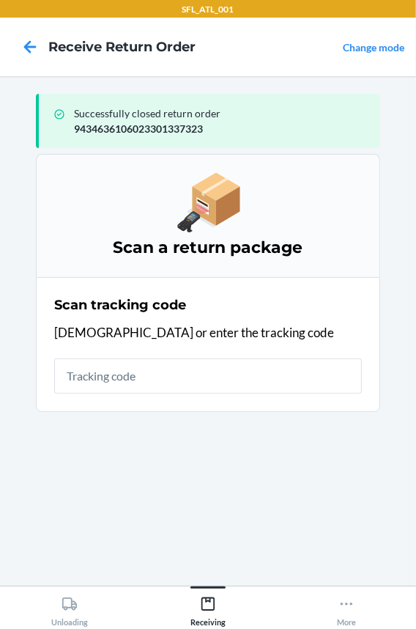
click at [164, 372] on input "text" at bounding box center [208, 375] width 308 height 35
click at [86, 382] on input "text" at bounding box center [208, 375] width 308 height 35
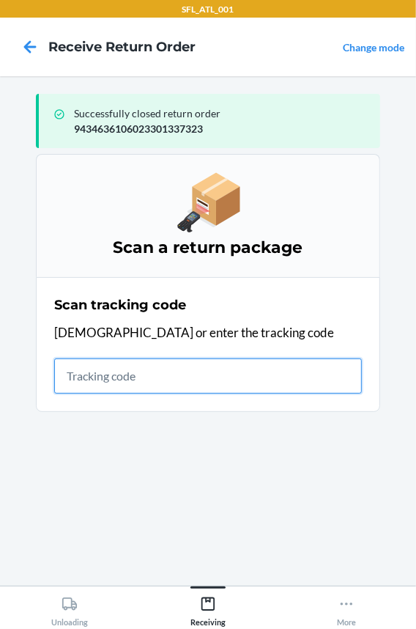
click at [84, 369] on input "text" at bounding box center [208, 375] width 308 height 35
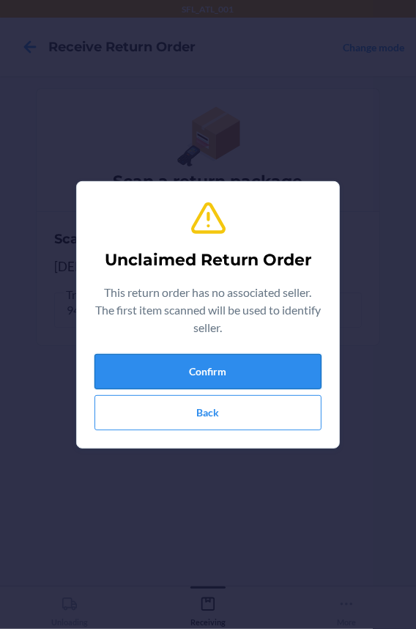
click at [136, 369] on button "Confirm" at bounding box center [208, 371] width 227 height 35
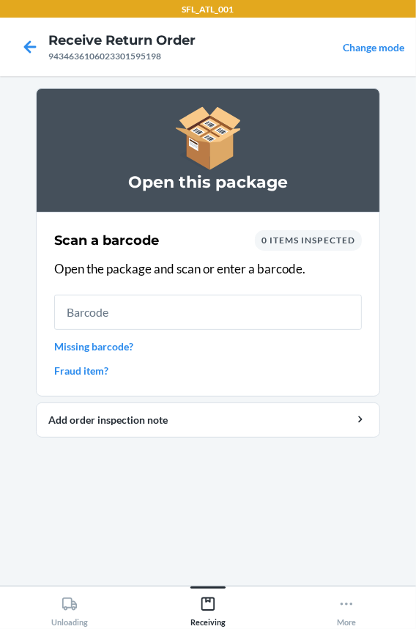
click at [168, 308] on input "text" at bounding box center [208, 312] width 308 height 35
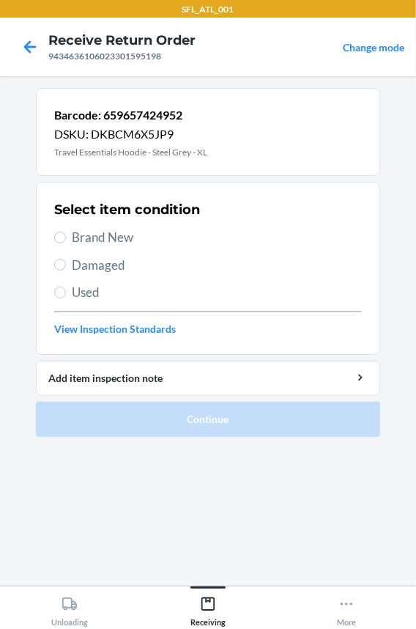
click at [78, 232] on span "Brand New" at bounding box center [217, 237] width 290 height 19
click at [66, 232] on input "Brand New" at bounding box center [60, 238] width 12 height 12
radio input "true"
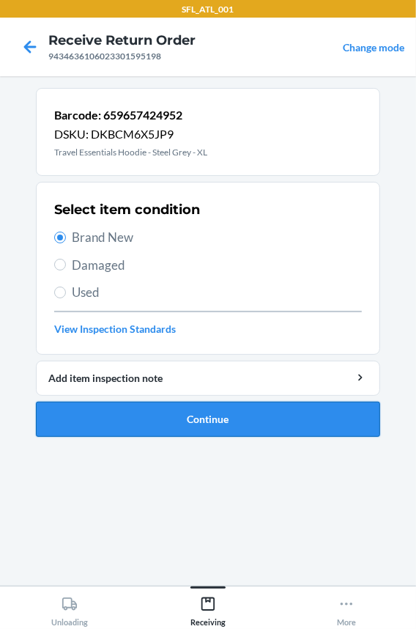
click at [95, 432] on button "Continue" at bounding box center [208, 419] width 344 height 35
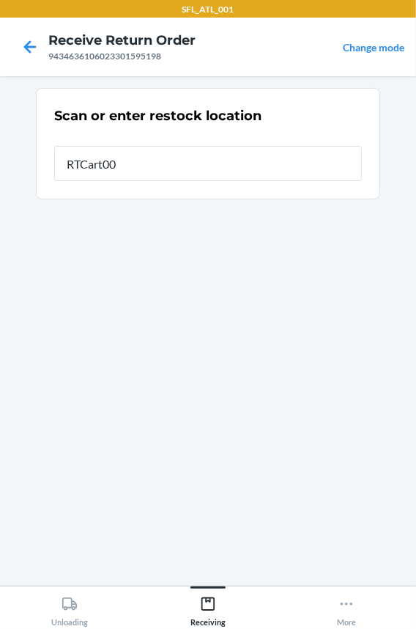
type input "RTCart002"
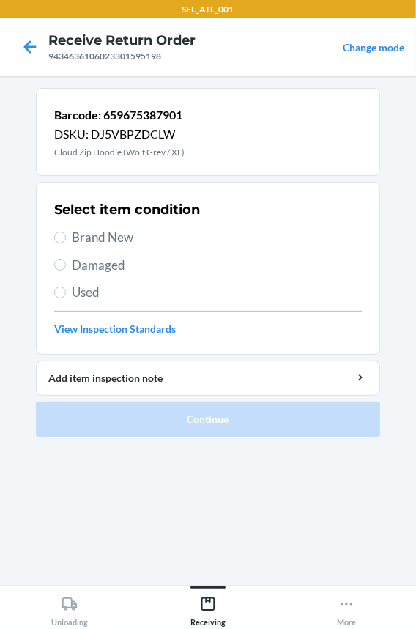
click at [93, 236] on span "Brand New" at bounding box center [217, 237] width 290 height 19
click at [66, 236] on input "Brand New" at bounding box center [60, 238] width 12 height 12
radio input "true"
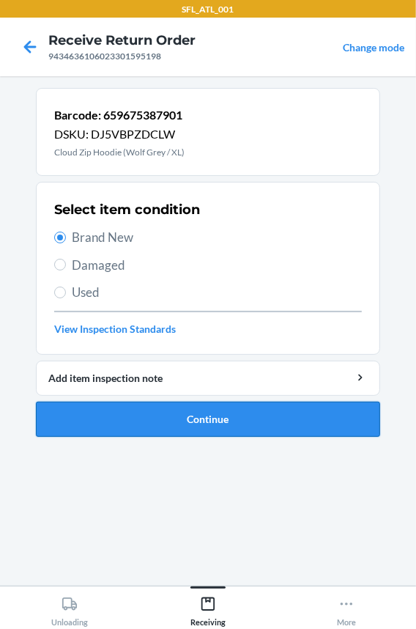
click at [111, 415] on button "Continue" at bounding box center [208, 419] width 344 height 35
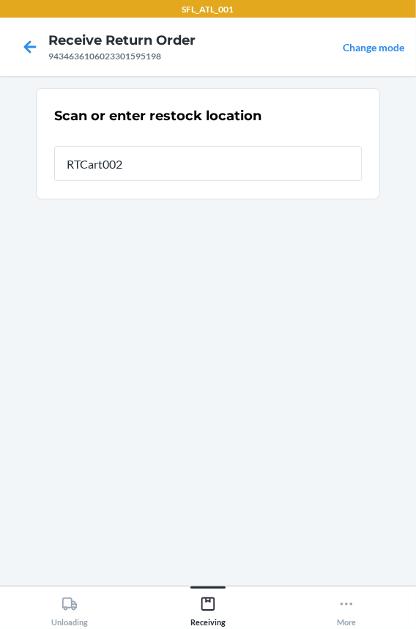
type input "RTCart002"
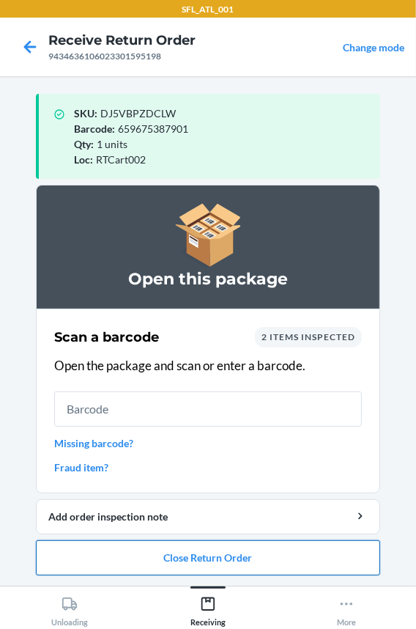
click at [165, 561] on button "Close Return Order" at bounding box center [208, 557] width 344 height 35
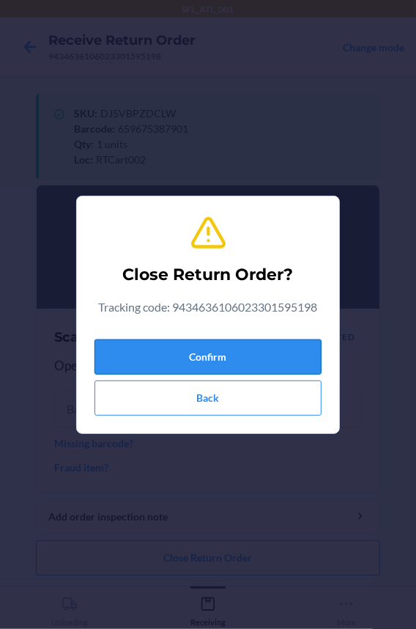
click at [198, 357] on button "Confirm" at bounding box center [208, 356] width 227 height 35
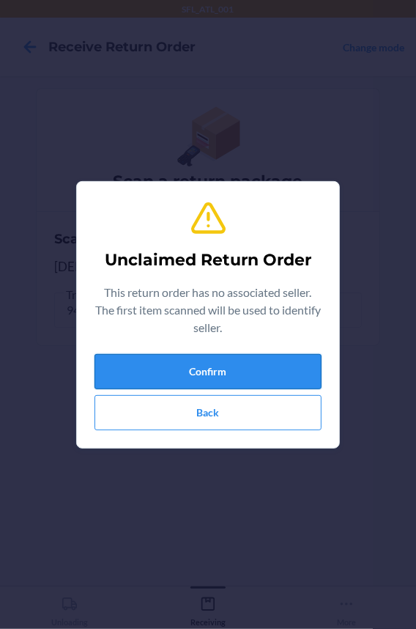
click at [218, 380] on button "Confirm" at bounding box center [208, 371] width 227 height 35
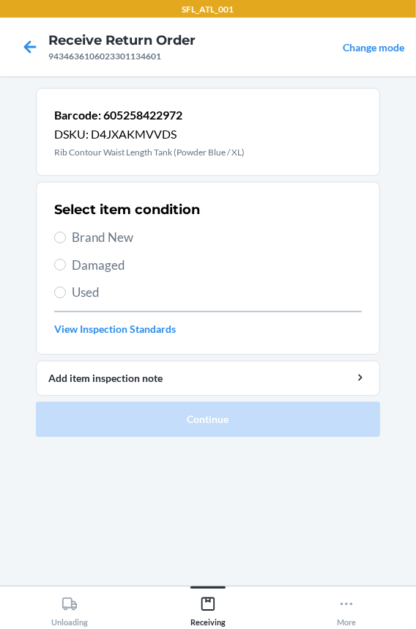
click at [106, 234] on span "Brand New" at bounding box center [217, 237] width 290 height 19
click at [66, 234] on input "Brand New" at bounding box center [60, 238] width 12 height 12
radio input "true"
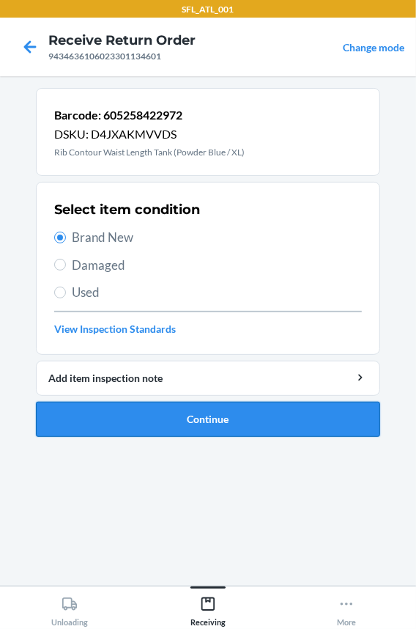
click at [166, 409] on button "Continue" at bounding box center [208, 419] width 344 height 35
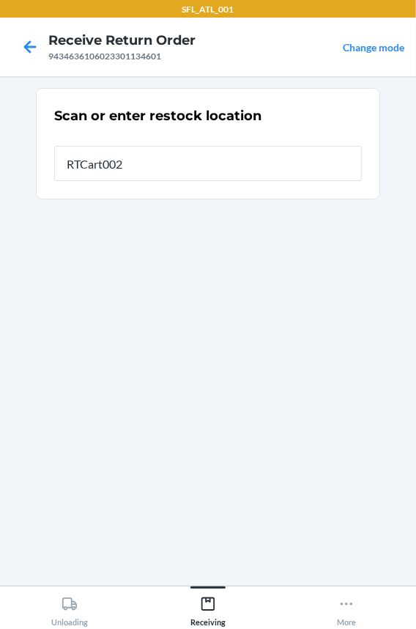
type input "RTCart002"
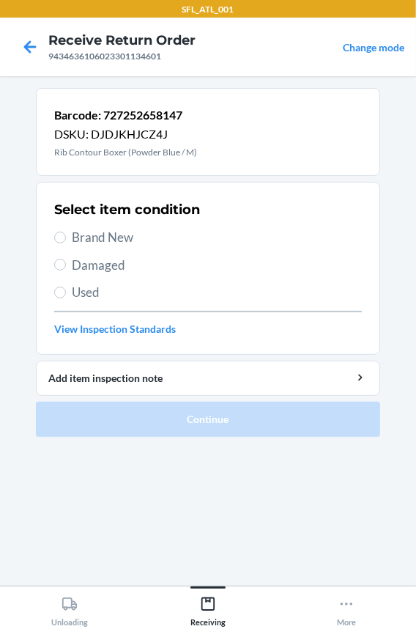
click at [110, 239] on span "Brand New" at bounding box center [217, 237] width 290 height 19
click at [66, 239] on input "Brand New" at bounding box center [60, 238] width 12 height 12
radio input "true"
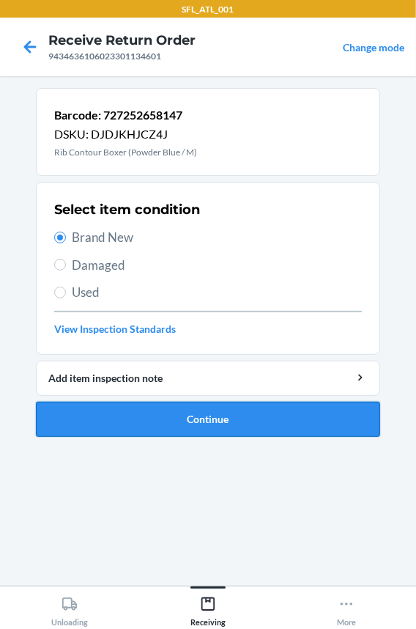
click at [160, 416] on button "Continue" at bounding box center [208, 419] width 344 height 35
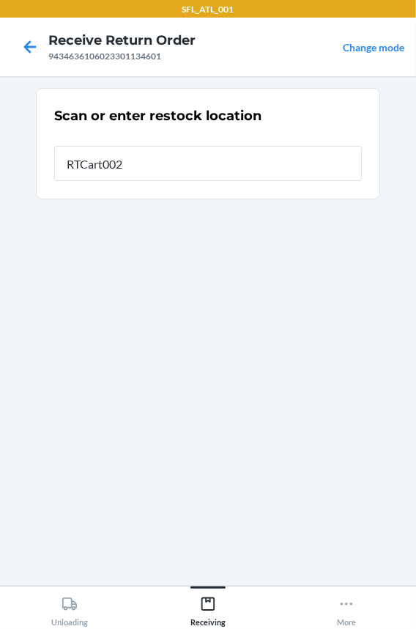
type input "RTCart002"
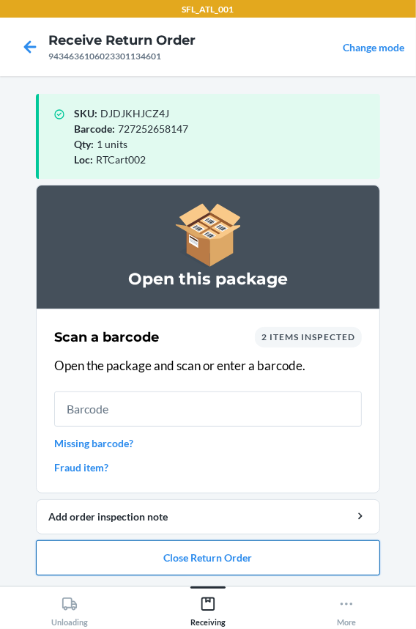
click at [154, 546] on button "Close Return Order" at bounding box center [208, 557] width 344 height 35
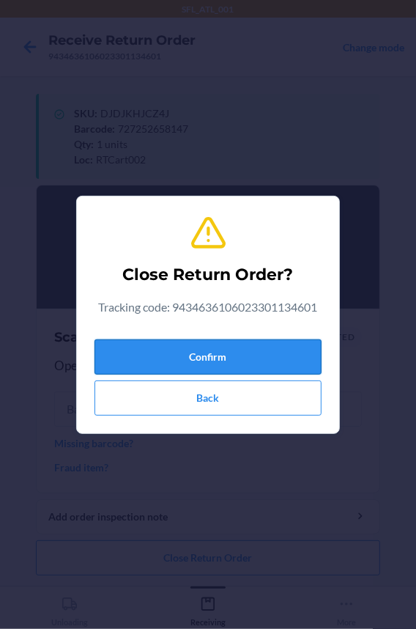
click at [178, 352] on button "Confirm" at bounding box center [208, 356] width 227 height 35
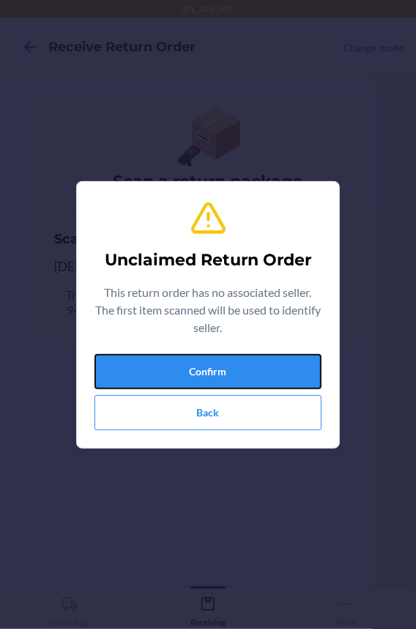
click at [178, 354] on button "Confirm" at bounding box center [208, 371] width 227 height 35
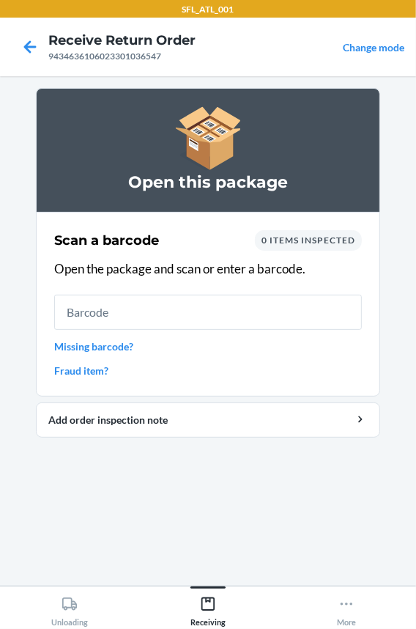
click at [160, 300] on input "text" at bounding box center [208, 312] width 308 height 35
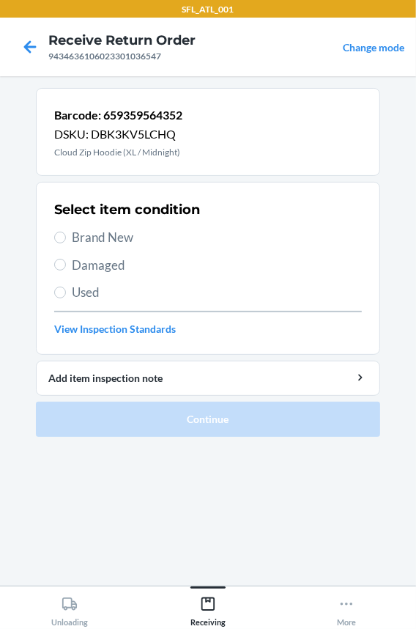
click at [119, 234] on span "Brand New" at bounding box center [217, 237] width 290 height 19
click at [66, 234] on input "Brand New" at bounding box center [60, 238] width 12 height 12
radio input "true"
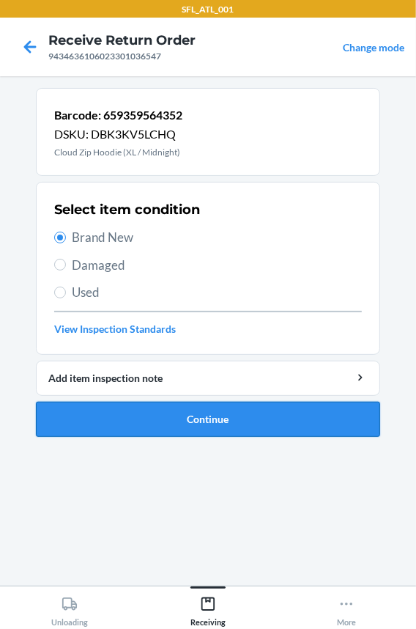
click at [133, 412] on button "Continue" at bounding box center [208, 419] width 344 height 35
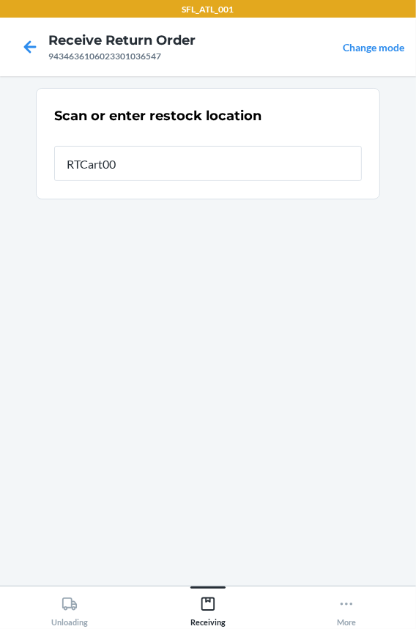
type input "RTCart002"
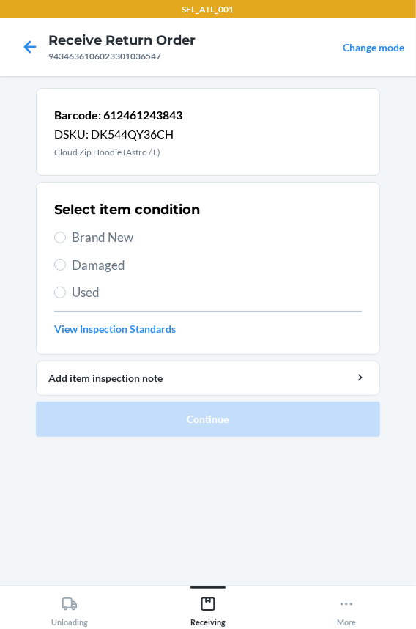
click at [114, 237] on span "Brand New" at bounding box center [217, 237] width 290 height 19
click at [66, 237] on input "Brand New" at bounding box center [60, 238] width 12 height 12
radio input "true"
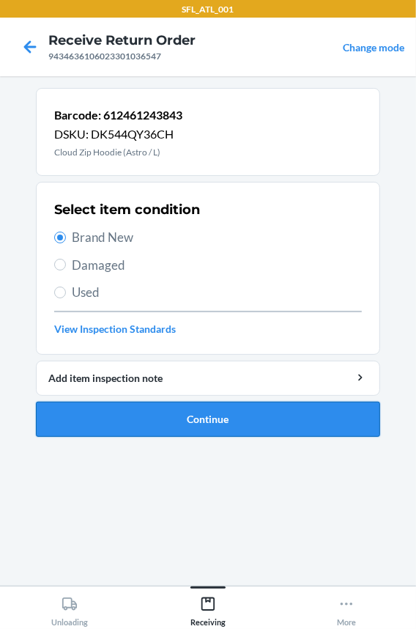
click at [160, 410] on button "Continue" at bounding box center [208, 419] width 344 height 35
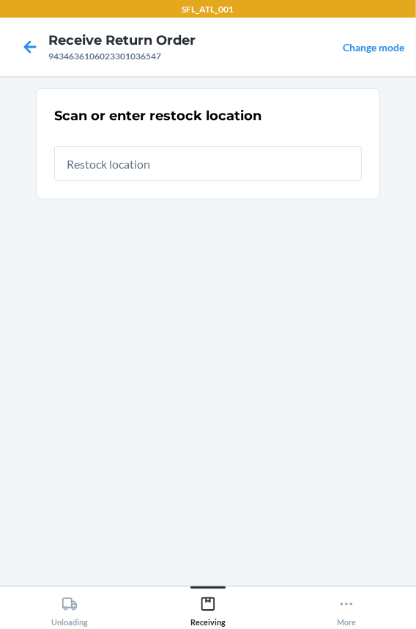
click at [124, 163] on input "text" at bounding box center [208, 163] width 308 height 35
type input "RTCart002"
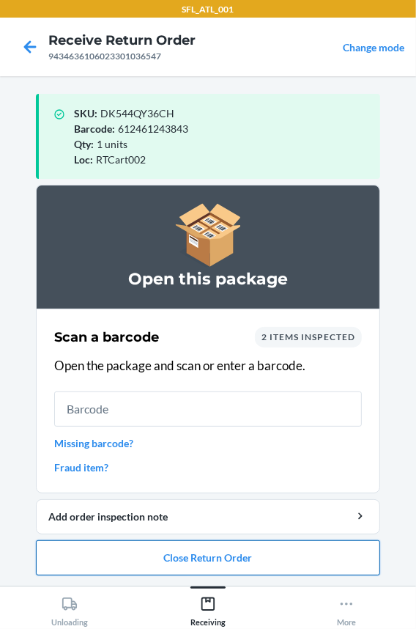
click at [147, 564] on button "Close Return Order" at bounding box center [208, 557] width 344 height 35
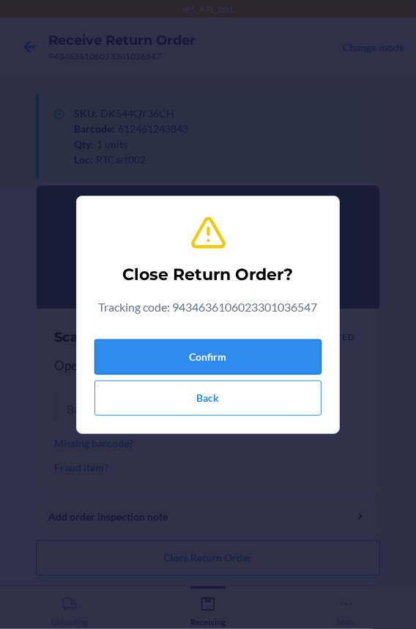
click at [196, 345] on button "Confirm" at bounding box center [208, 356] width 227 height 35
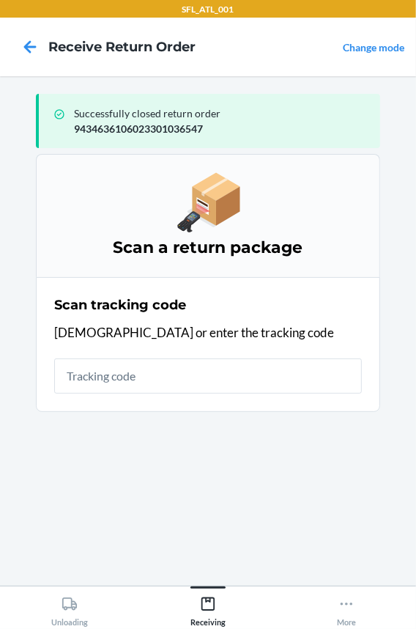
click at [177, 372] on input "text" at bounding box center [208, 375] width 308 height 35
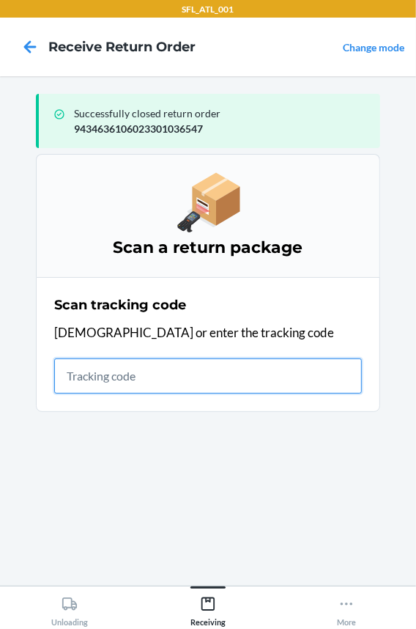
click at [120, 381] on input "text" at bounding box center [208, 375] width 308 height 35
drag, startPoint x: 123, startPoint y: 378, endPoint x: 119, endPoint y: 385, distance: 7.9
click at [122, 381] on input "text" at bounding box center [208, 375] width 308 height 35
click at [122, 369] on input "text" at bounding box center [208, 375] width 308 height 35
click at [100, 376] on input "text" at bounding box center [208, 375] width 308 height 35
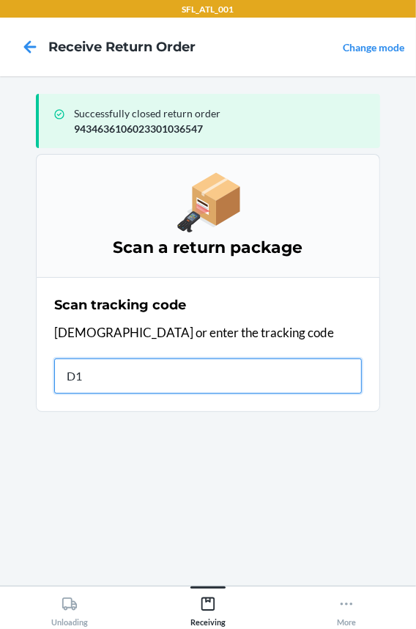
type input "D10"
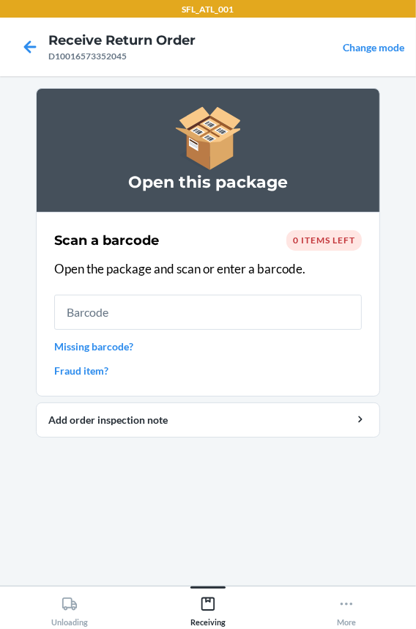
click at [86, 322] on input "text" at bounding box center [208, 312] width 308 height 35
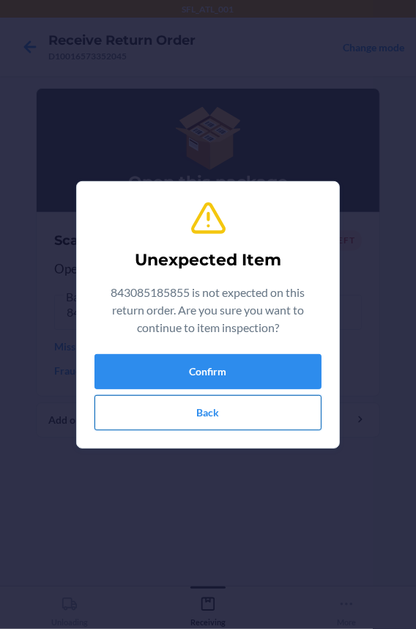
click at [126, 403] on button "Back" at bounding box center [208, 412] width 227 height 35
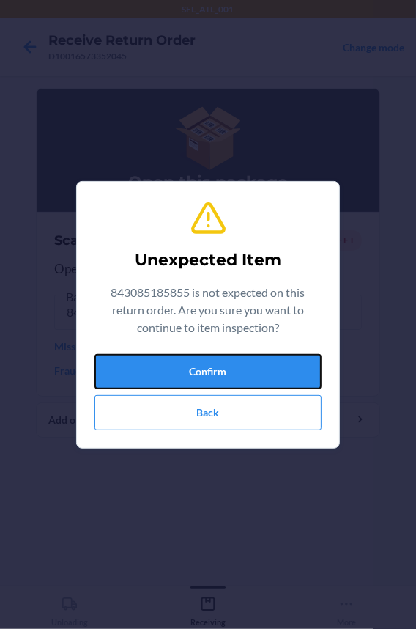
click at [127, 379] on button "Confirm" at bounding box center [208, 371] width 227 height 35
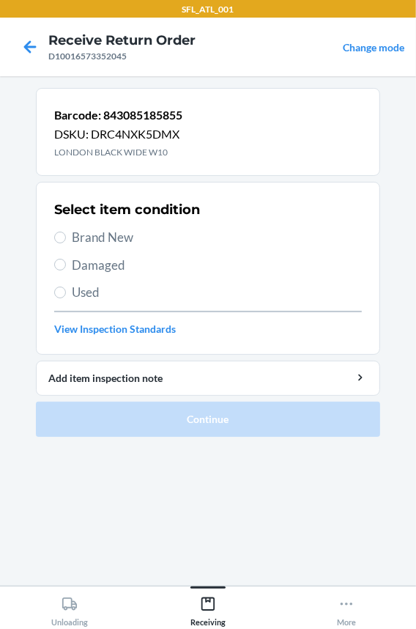
click at [83, 295] on span "Used" at bounding box center [217, 292] width 290 height 19
click at [66, 295] on input "Used" at bounding box center [60, 293] width 12 height 12
radio input "true"
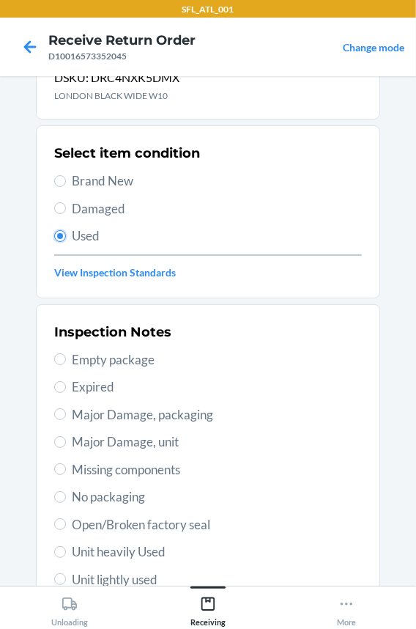
scroll to position [133, 0]
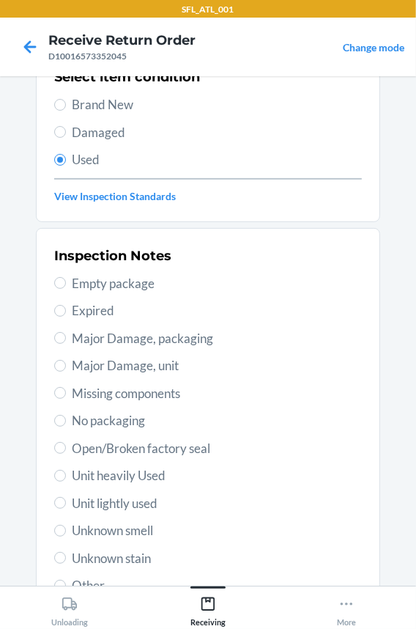
click at [139, 344] on span "Major Damage, packaging" at bounding box center [217, 338] width 290 height 19
click at [66, 344] on input "Major Damage, packaging" at bounding box center [60, 338] width 12 height 12
radio input "true"
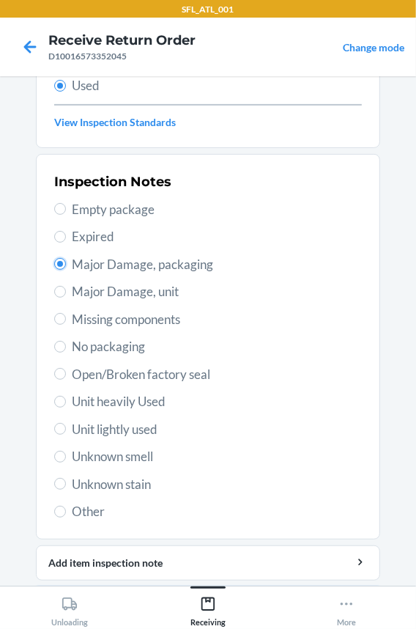
scroll to position [252, 0]
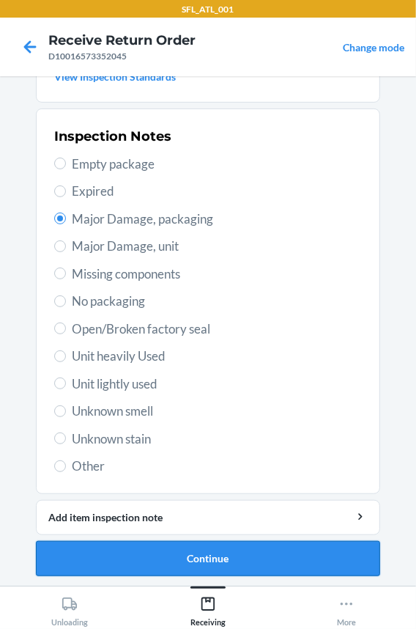
click at [135, 555] on button "Continue" at bounding box center [208, 558] width 344 height 35
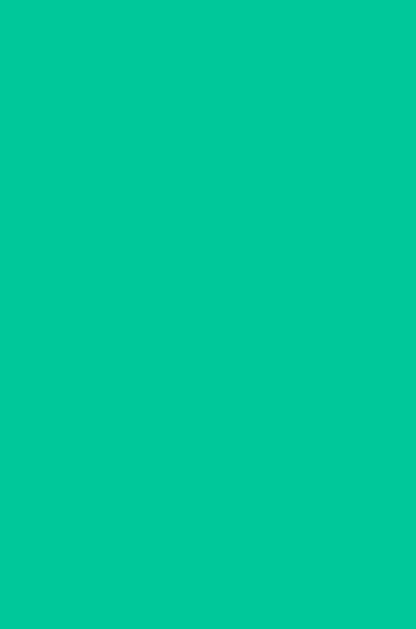
scroll to position [0, 0]
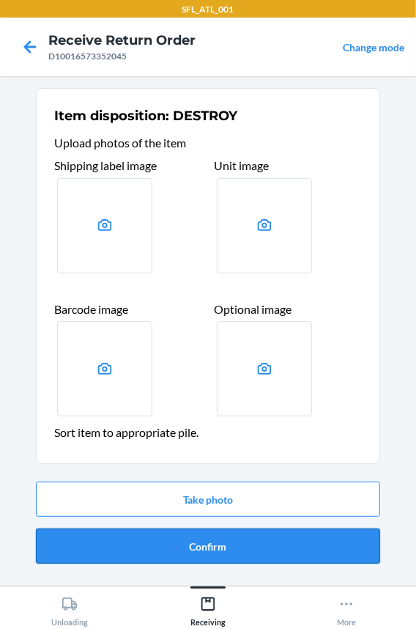
click at [110, 549] on button "Confirm" at bounding box center [208, 545] width 344 height 35
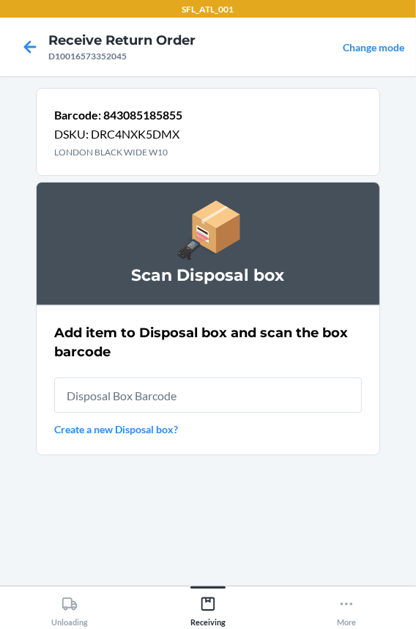
type input "RB0000018HZ"
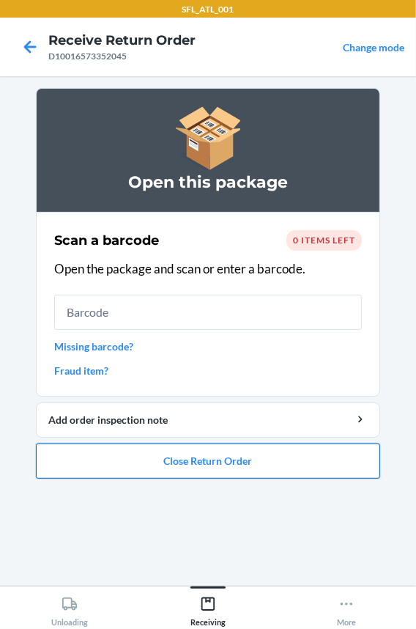
click at [139, 458] on button "Close Return Order" at bounding box center [208, 460] width 344 height 35
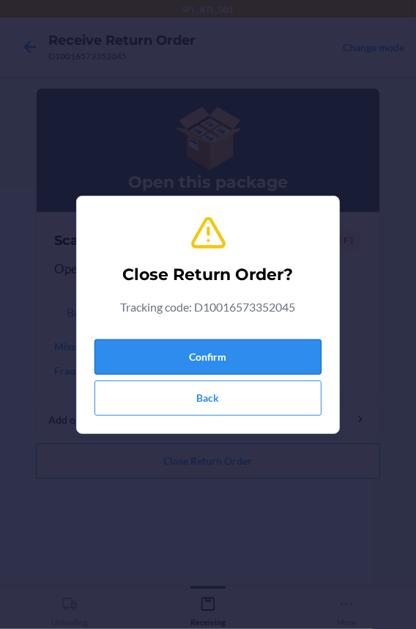
click at [147, 366] on button "Confirm" at bounding box center [208, 356] width 227 height 35
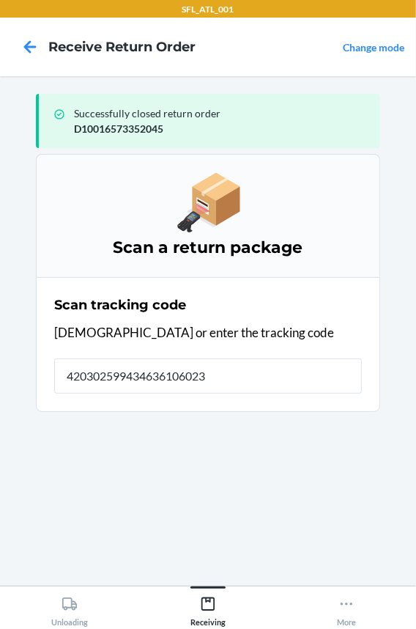
type input "4203025994346361060233"
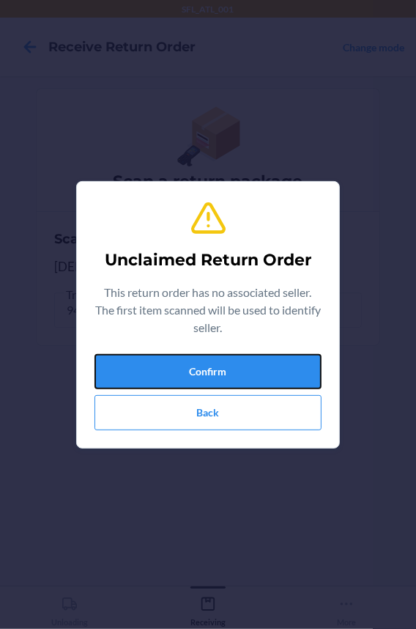
click at [147, 366] on button "Confirm" at bounding box center [208, 371] width 227 height 35
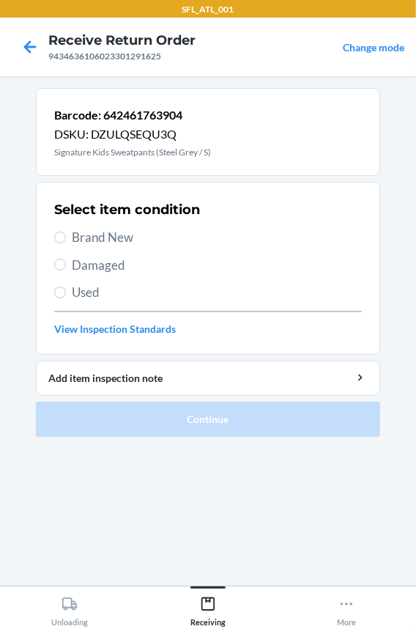
click at [112, 244] on span "Brand New" at bounding box center [217, 237] width 290 height 19
click at [66, 243] on input "Brand New" at bounding box center [60, 238] width 12 height 12
radio input "true"
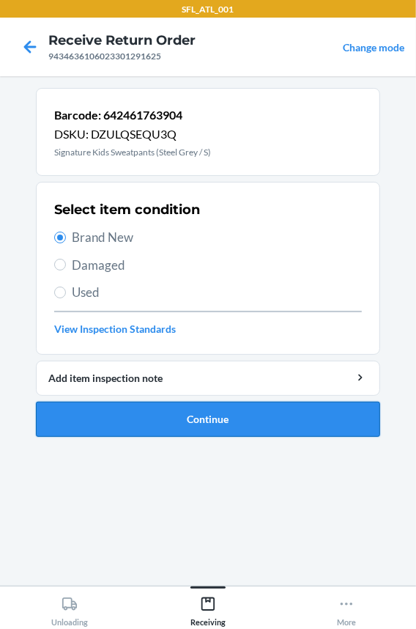
click at [100, 417] on button "Continue" at bounding box center [208, 419] width 344 height 35
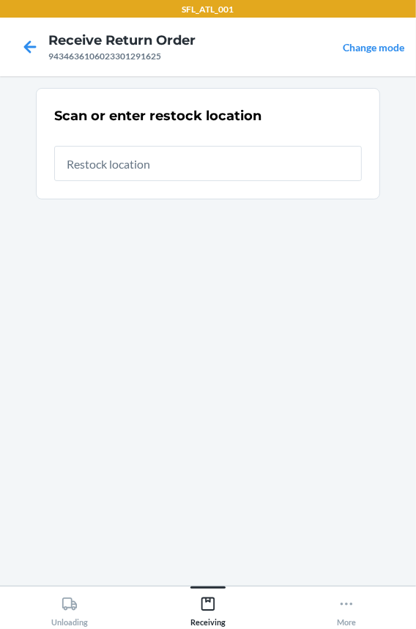
click at [155, 162] on input "text" at bounding box center [208, 163] width 308 height 35
type input "RTCart002"
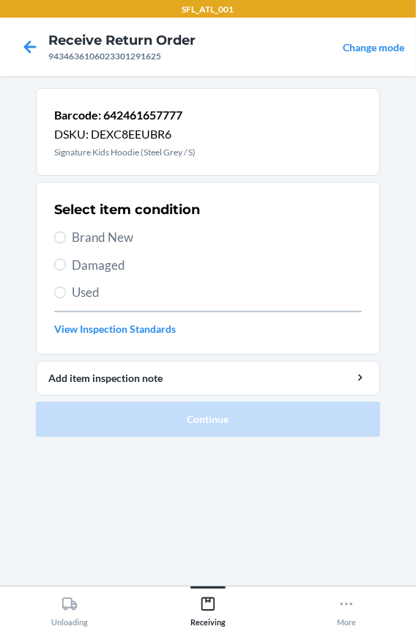
click at [128, 237] on span "Brand New" at bounding box center [217, 237] width 290 height 19
click at [66, 237] on input "Brand New" at bounding box center [60, 238] width 12 height 12
radio input "true"
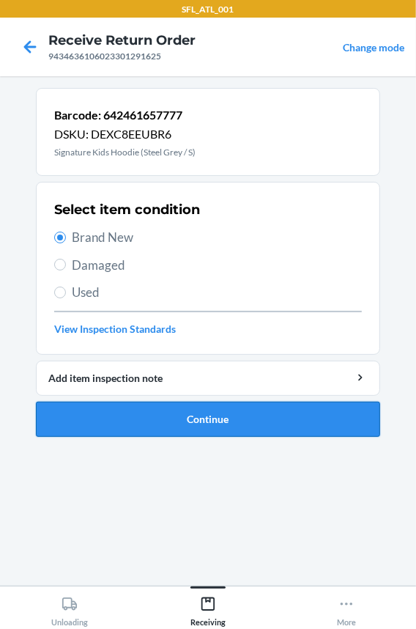
click at [134, 412] on button "Continue" at bounding box center [208, 419] width 344 height 35
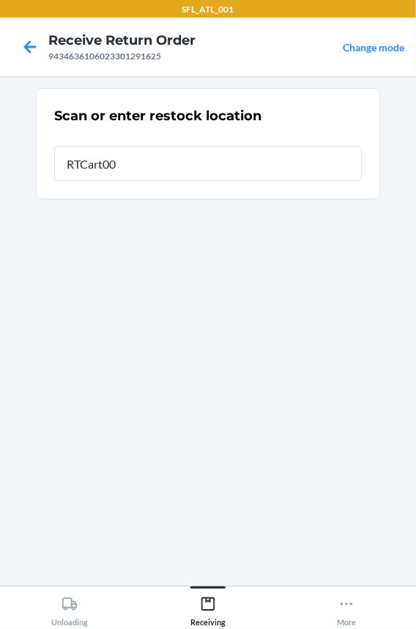
type input "RTCart002"
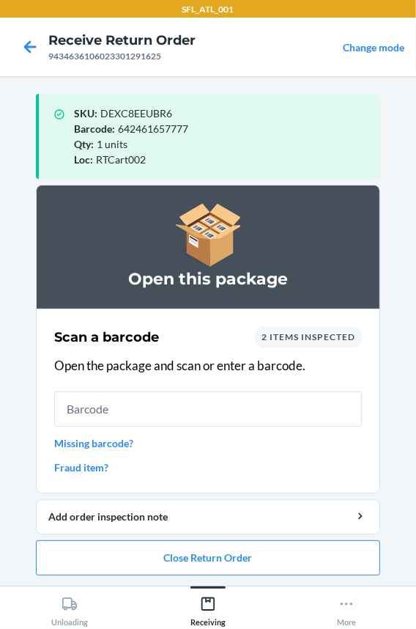
click at [193, 407] on input "text" at bounding box center [208, 408] width 308 height 35
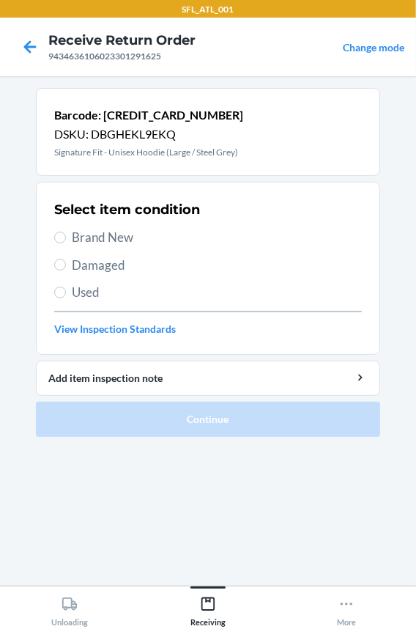
click at [116, 237] on span "Brand New" at bounding box center [217, 237] width 290 height 19
click at [66, 237] on input "Brand New" at bounding box center [60, 238] width 12 height 12
radio input "true"
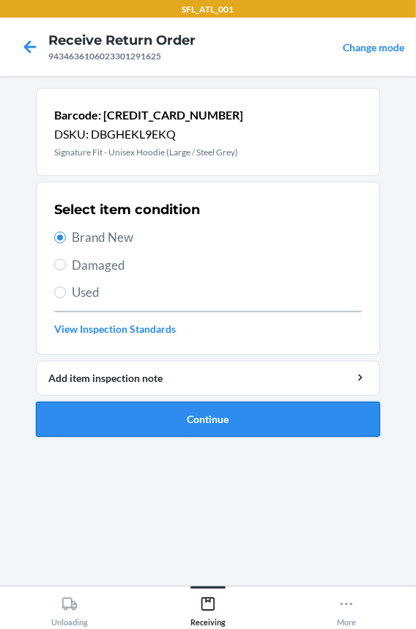
click at [103, 408] on button "Continue" at bounding box center [208, 419] width 344 height 35
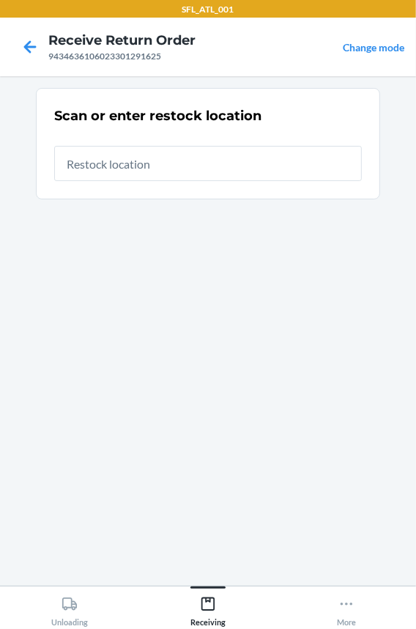
click at [106, 168] on input "text" at bounding box center [208, 163] width 308 height 35
type input "RTCart002"
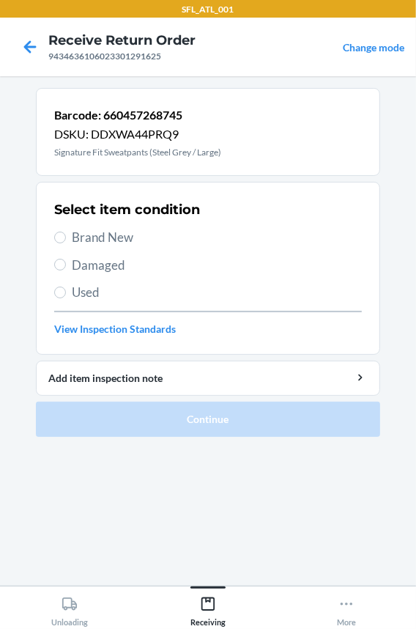
click at [108, 235] on span "Brand New" at bounding box center [217, 237] width 290 height 19
click at [66, 235] on input "Brand New" at bounding box center [60, 238] width 12 height 12
radio input "true"
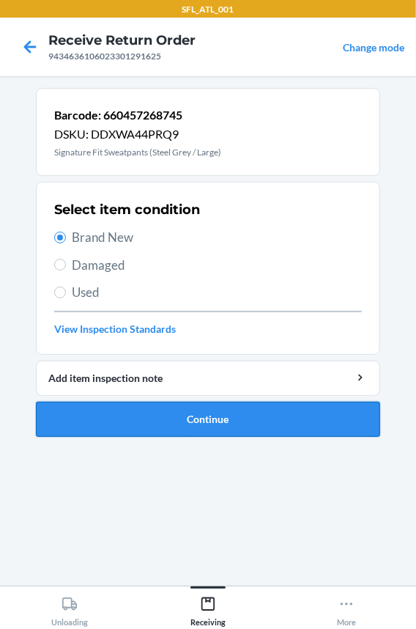
click at [133, 412] on button "Continue" at bounding box center [208, 419] width 344 height 35
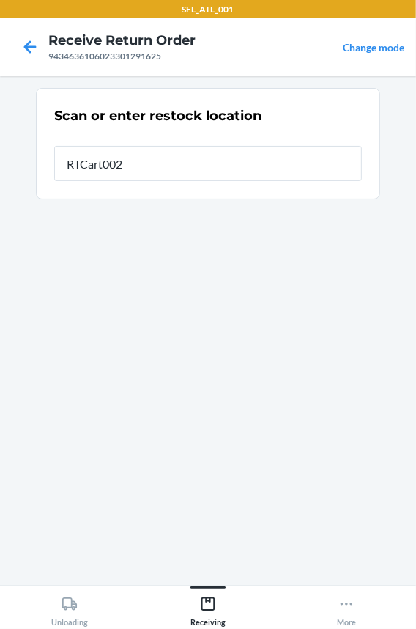
type input "RTCart002"
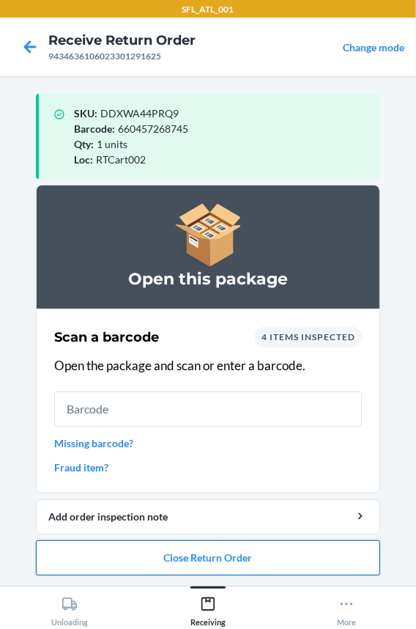
click at [115, 550] on button "Close Return Order" at bounding box center [208, 557] width 344 height 35
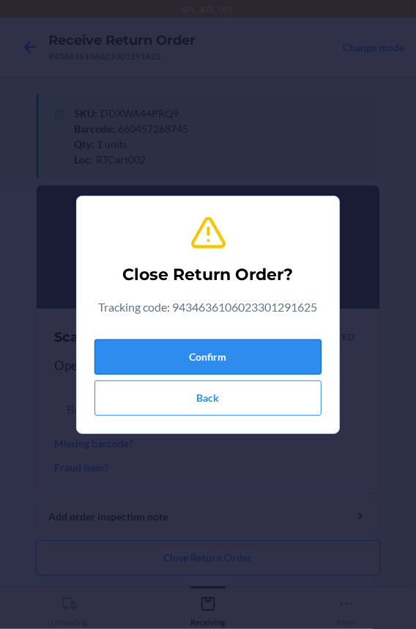
click at [143, 356] on button "Confirm" at bounding box center [208, 356] width 227 height 35
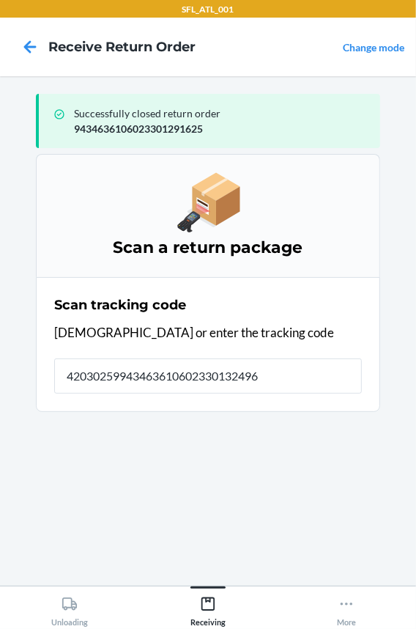
type input "420302599434636106023301324965"
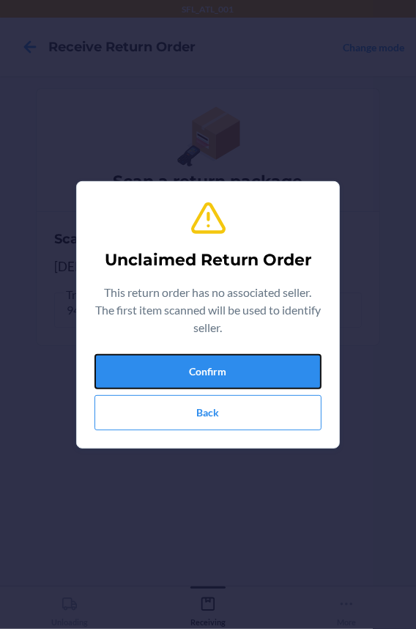
click at [143, 356] on button "Confirm" at bounding box center [208, 371] width 227 height 35
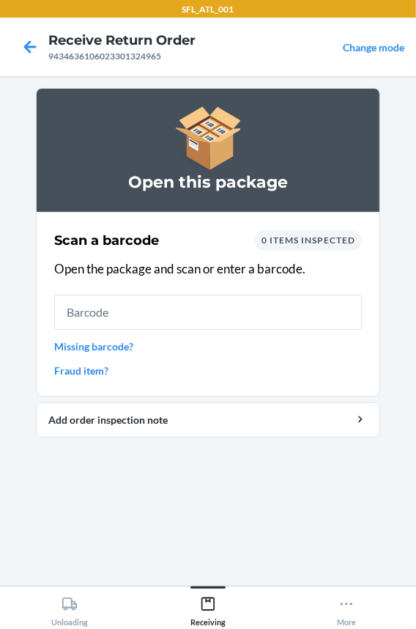
click at [169, 308] on input "text" at bounding box center [208, 312] width 308 height 35
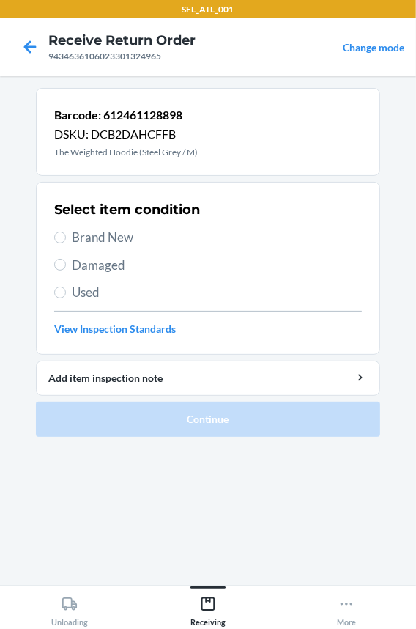
click at [100, 234] on span "Brand New" at bounding box center [217, 237] width 290 height 19
click at [66, 234] on input "Brand New" at bounding box center [60, 238] width 12 height 12
radio input "true"
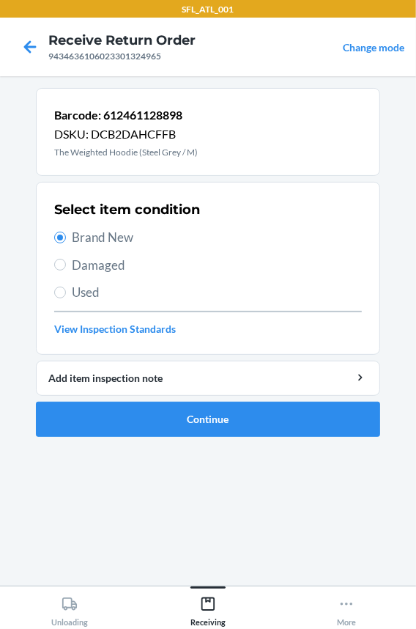
click at [82, 292] on span "Used" at bounding box center [217, 292] width 290 height 19
click at [66, 292] on input "Used" at bounding box center [60, 293] width 12 height 12
radio input "true"
radio input "false"
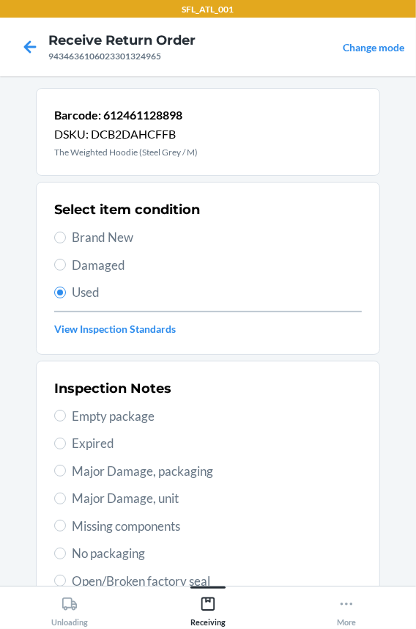
click at [138, 468] on span "Major Damage, packaging" at bounding box center [217, 471] width 290 height 19
click at [66, 468] on input "Major Damage, packaging" at bounding box center [60, 471] width 12 height 12
radio input "true"
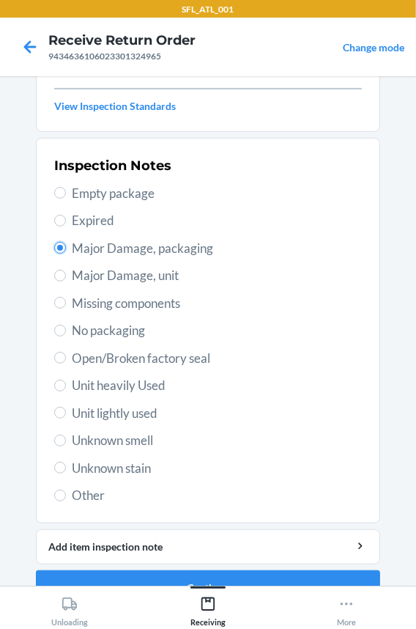
scroll to position [252, 0]
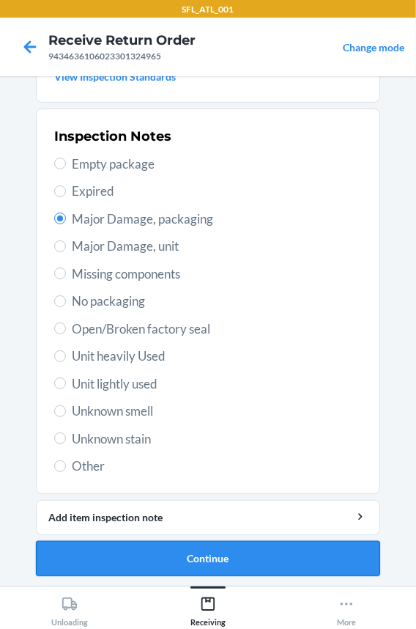
click at [86, 554] on button "Continue" at bounding box center [208, 558] width 344 height 35
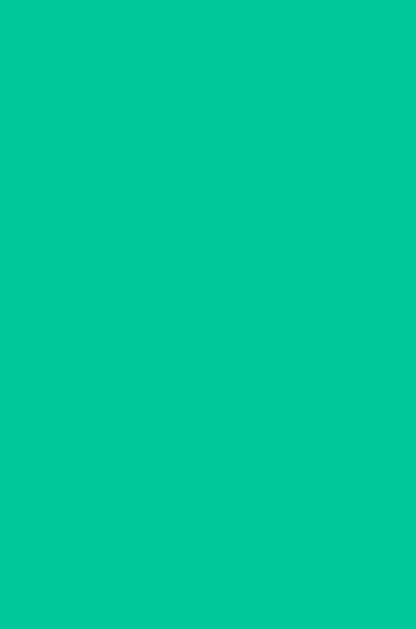
scroll to position [0, 0]
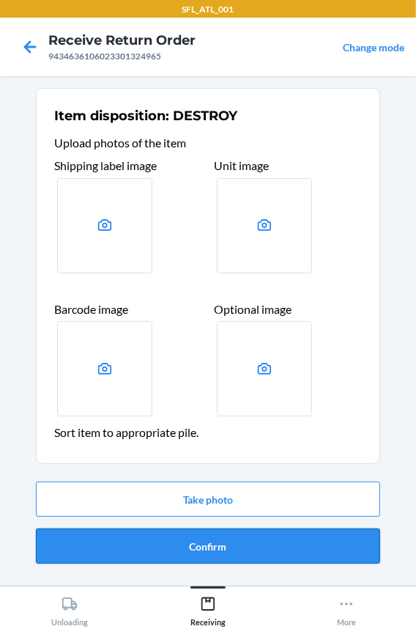
click at [95, 544] on button "Confirm" at bounding box center [208, 545] width 344 height 35
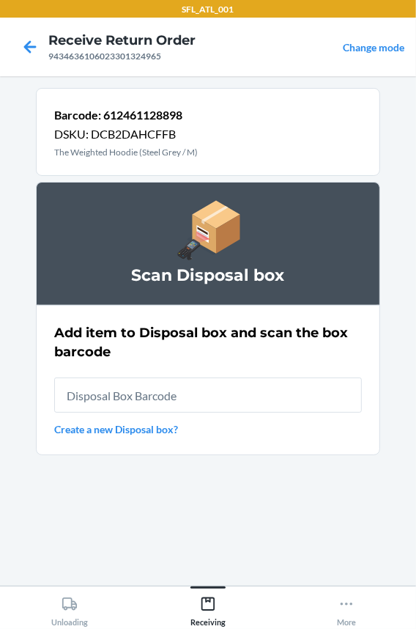
type input "RB0000018HZ"
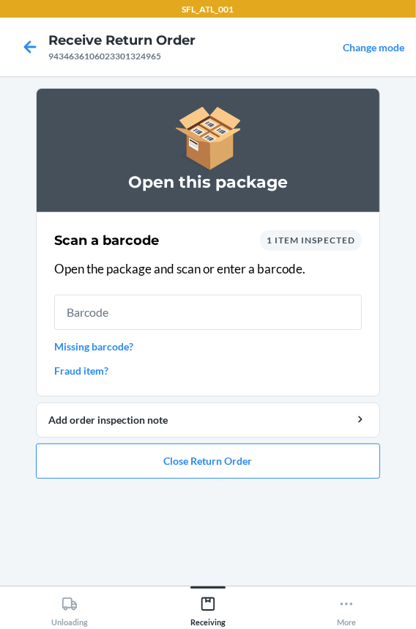
click at [110, 319] on input "text" at bounding box center [208, 312] width 308 height 35
click at [171, 317] on input "text" at bounding box center [208, 312] width 308 height 35
click at [171, 308] on input "text" at bounding box center [208, 312] width 308 height 35
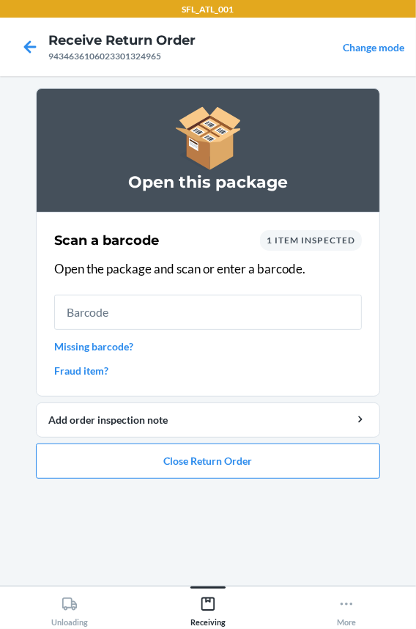
click at [171, 308] on input "text" at bounding box center [208, 312] width 308 height 35
click at [173, 311] on input "text" at bounding box center [208, 312] width 308 height 35
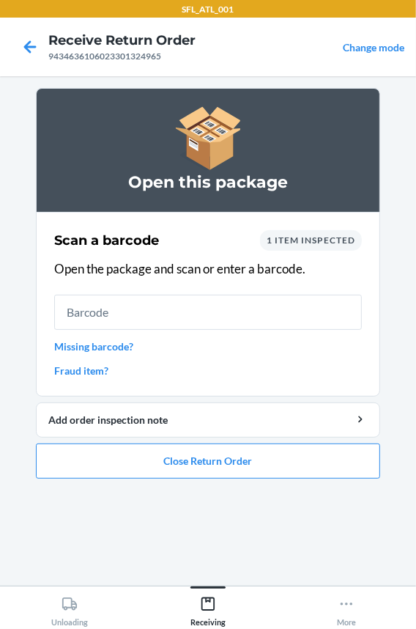
click at [173, 311] on input "text" at bounding box center [208, 312] width 308 height 35
click at [95, 313] on input "text" at bounding box center [208, 312] width 308 height 35
click at [82, 347] on link "Missing barcode?" at bounding box center [208, 346] width 308 height 15
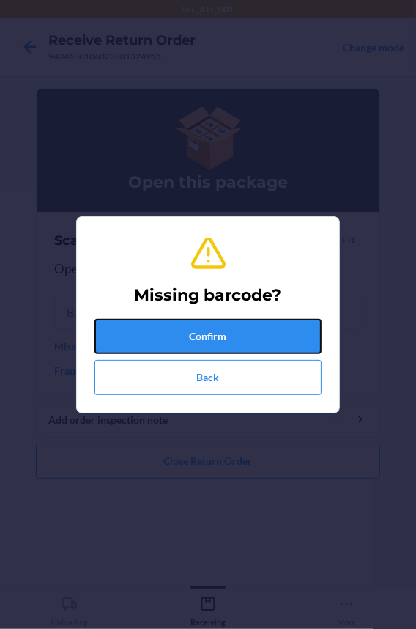
click at [125, 343] on button "Confirm" at bounding box center [208, 336] width 227 height 35
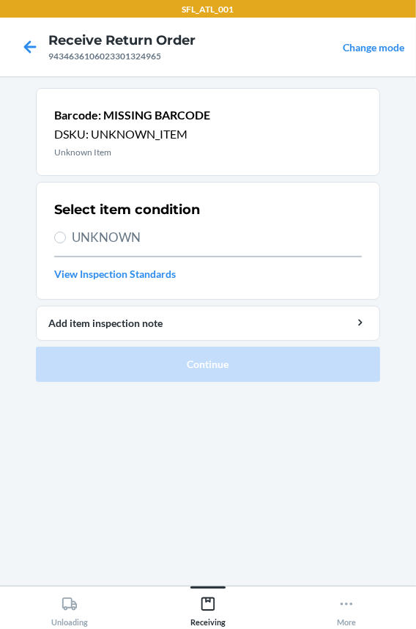
click at [128, 244] on span "UNKNOWN" at bounding box center [217, 237] width 290 height 19
click at [66, 243] on input "UNKNOWN" at bounding box center [60, 238] width 12 height 12
radio input "true"
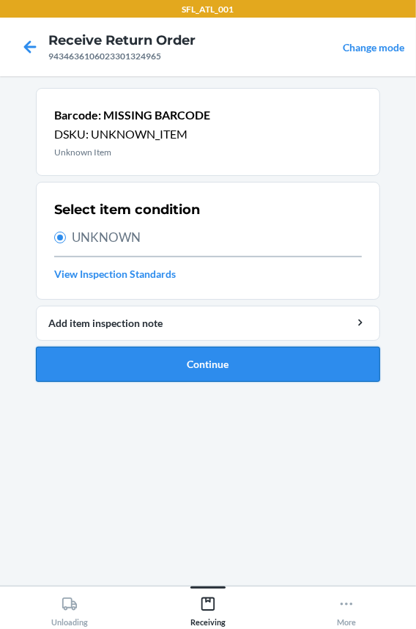
click at [146, 367] on button "Continue" at bounding box center [208, 364] width 344 height 35
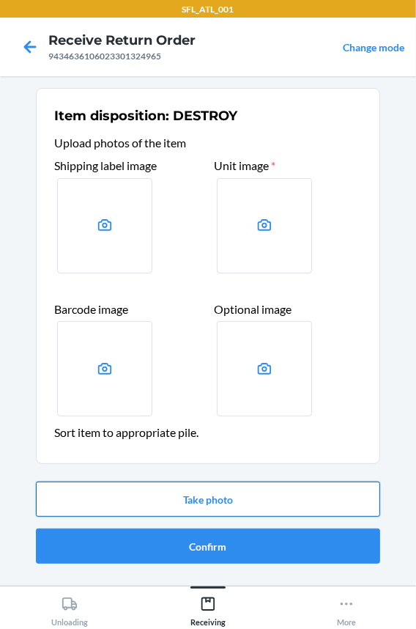
click at [168, 499] on button "Take photo" at bounding box center [208, 498] width 344 height 35
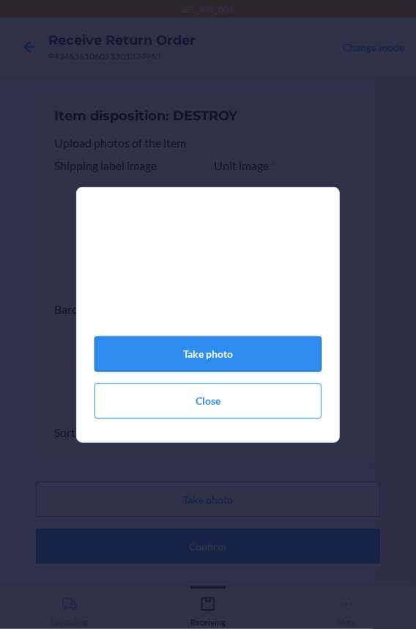
click at [174, 363] on button "Take photo" at bounding box center [208, 353] width 227 height 35
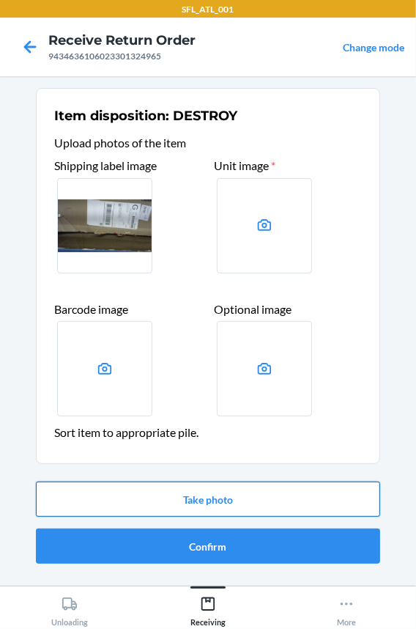
click at [168, 500] on button "Take photo" at bounding box center [208, 498] width 344 height 35
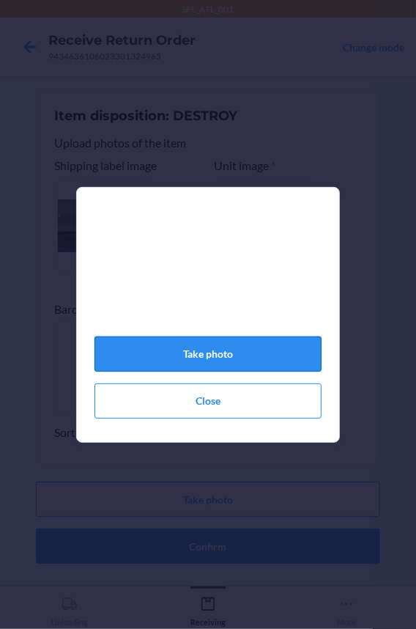
click at [187, 366] on button "Take photo" at bounding box center [208, 353] width 227 height 35
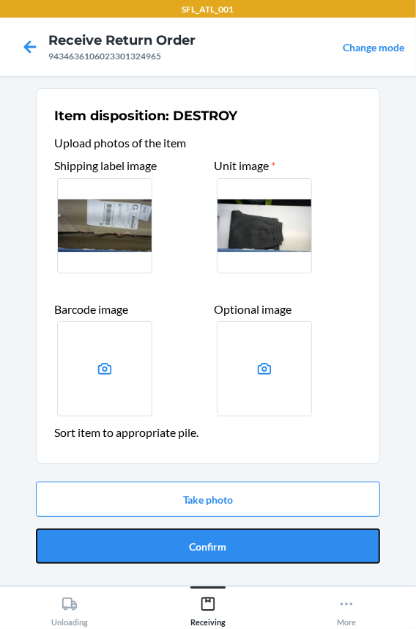
drag, startPoint x: 177, startPoint y: 546, endPoint x: 177, endPoint y: 525, distance: 21.3
click at [182, 549] on button "Confirm" at bounding box center [208, 545] width 344 height 35
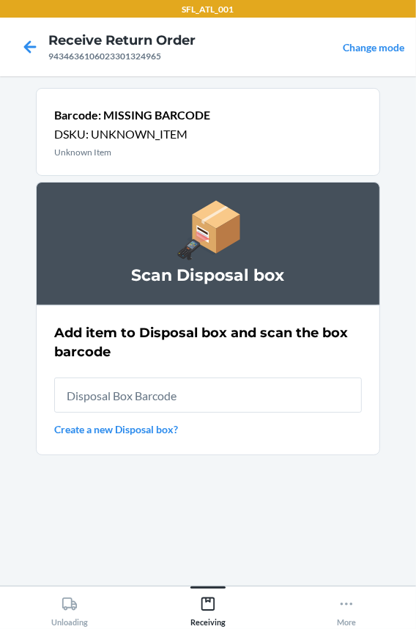
type input "RB0000018HZ"
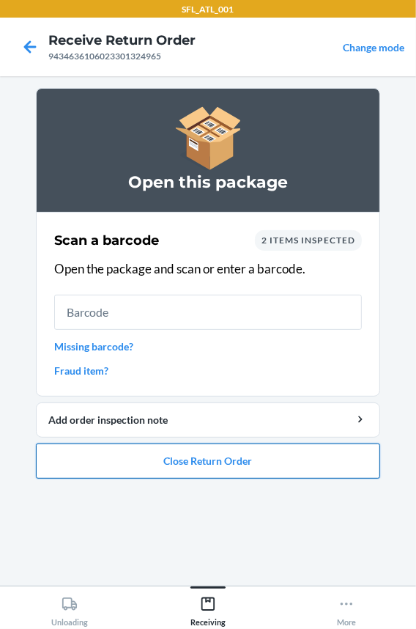
click at [227, 476] on button "Close Return Order" at bounding box center [208, 460] width 344 height 35
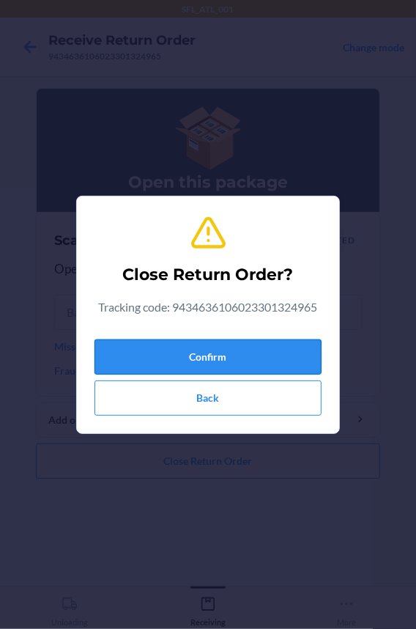
click at [245, 352] on button "Confirm" at bounding box center [208, 356] width 227 height 35
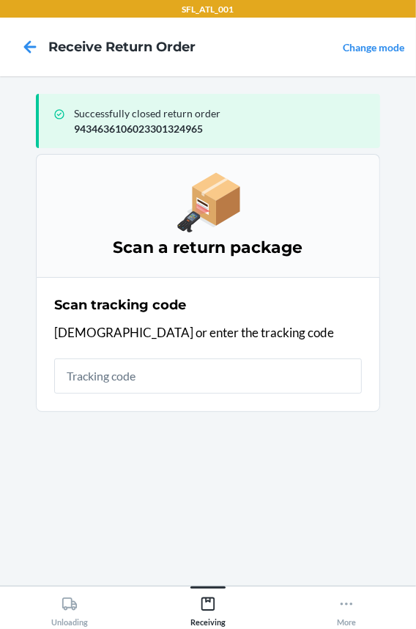
click at [87, 385] on input "text" at bounding box center [208, 375] width 308 height 35
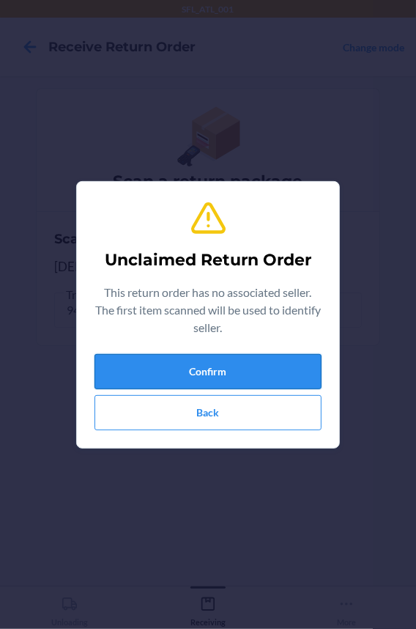
click at [163, 380] on button "Confirm" at bounding box center [208, 371] width 227 height 35
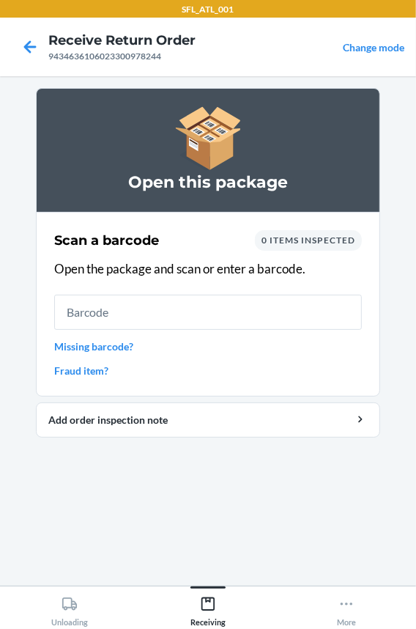
click at [119, 315] on input "text" at bounding box center [208, 312] width 308 height 35
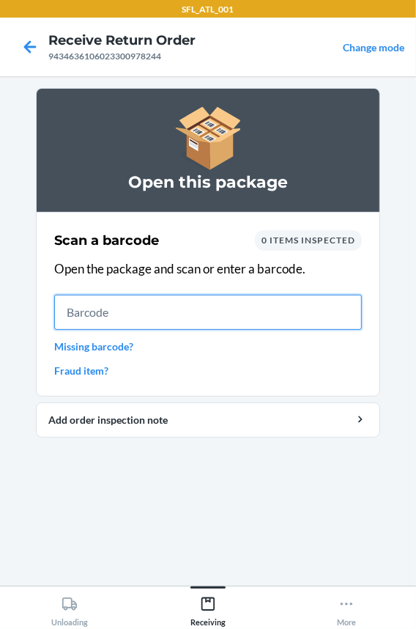
click at [108, 314] on input "text" at bounding box center [208, 312] width 308 height 35
click at [188, 311] on input "text" at bounding box center [208, 312] width 308 height 35
click at [132, 319] on input "text" at bounding box center [208, 312] width 308 height 35
click at [133, 310] on input "text" at bounding box center [208, 312] width 308 height 35
click at [117, 308] on input "text" at bounding box center [208, 312] width 308 height 35
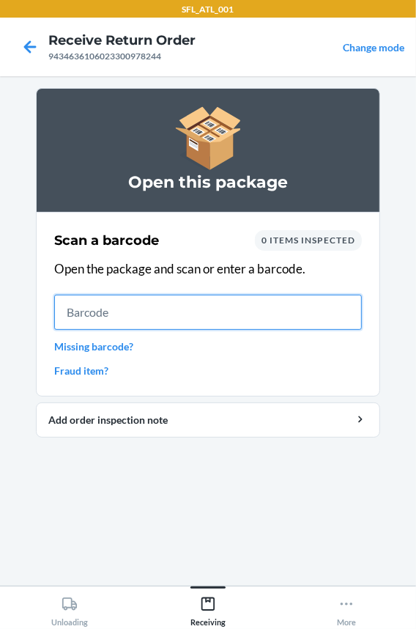
click at [178, 300] on input "text" at bounding box center [208, 312] width 308 height 35
click at [172, 308] on input "text" at bounding box center [208, 312] width 308 height 35
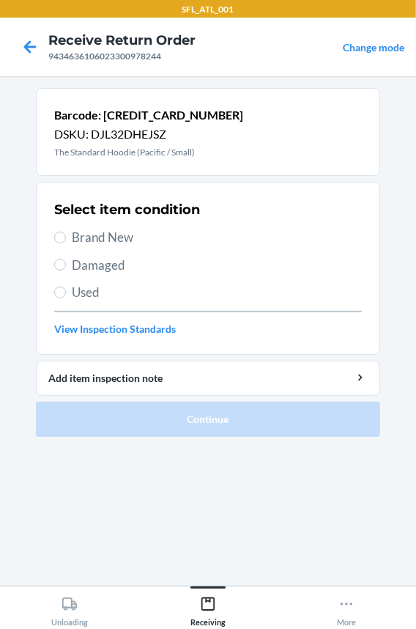
click at [118, 239] on span "Brand New" at bounding box center [217, 237] width 290 height 19
click at [66, 239] on input "Brand New" at bounding box center [60, 238] width 12 height 12
radio input "true"
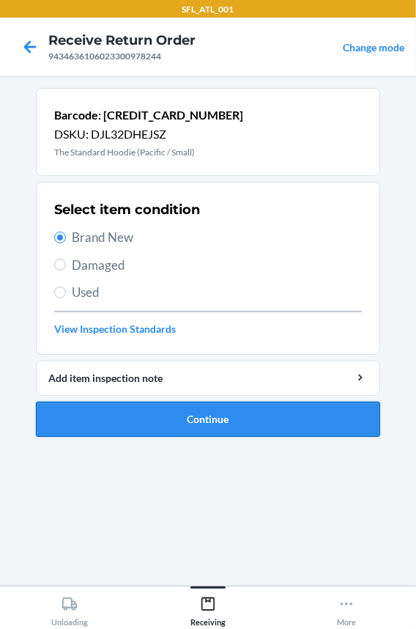
click at [195, 418] on button "Continue" at bounding box center [208, 419] width 344 height 35
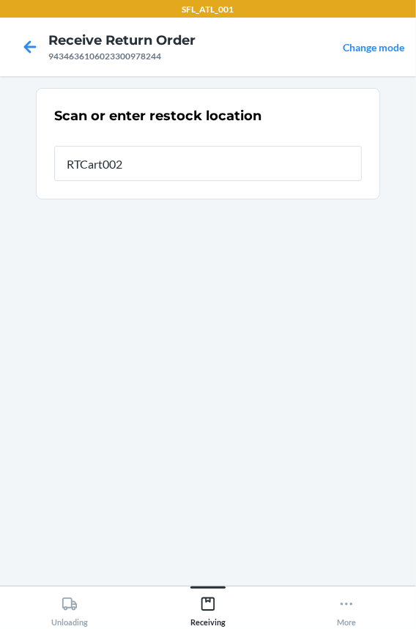
type input "RTCart002"
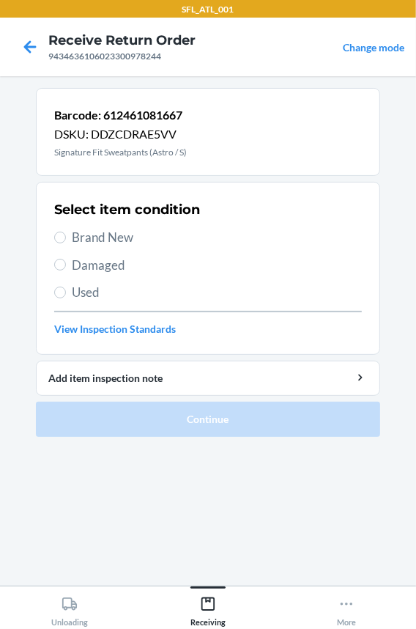
click at [133, 232] on span "Brand New" at bounding box center [217, 237] width 290 height 19
click at [66, 232] on input "Brand New" at bounding box center [60, 238] width 12 height 12
radio input "true"
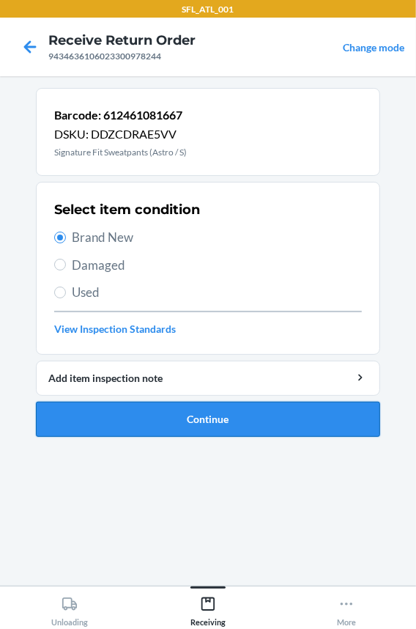
click at [180, 428] on button "Continue" at bounding box center [208, 419] width 344 height 35
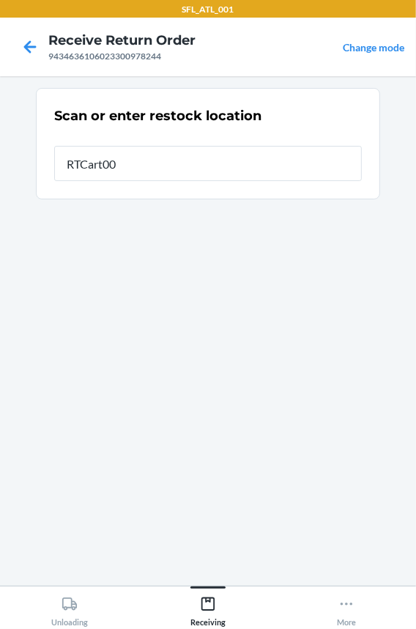
type input "RTCart002"
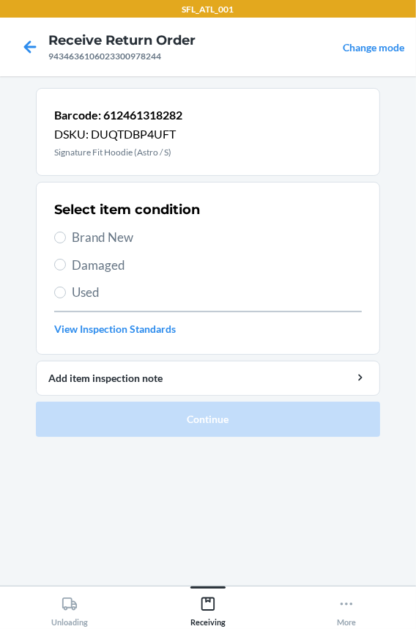
click at [95, 243] on span "Brand New" at bounding box center [217, 237] width 290 height 19
click at [66, 243] on input "Brand New" at bounding box center [60, 238] width 12 height 12
radio input "true"
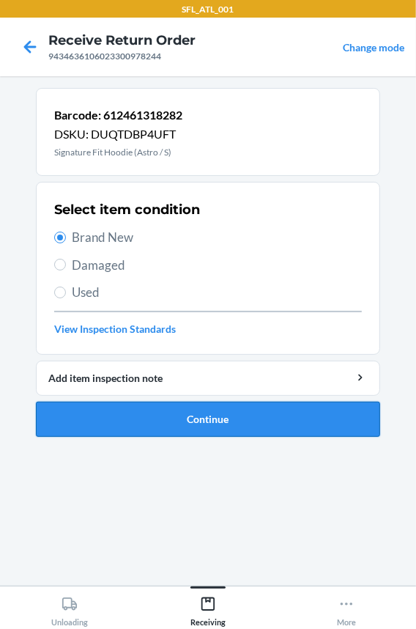
click at [136, 421] on button "Continue" at bounding box center [208, 419] width 344 height 35
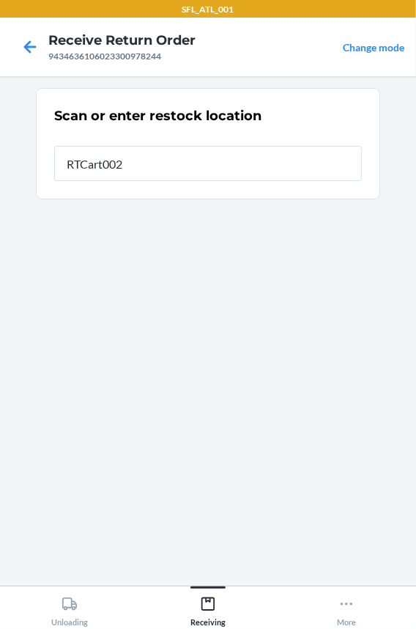
type input "RTCart002"
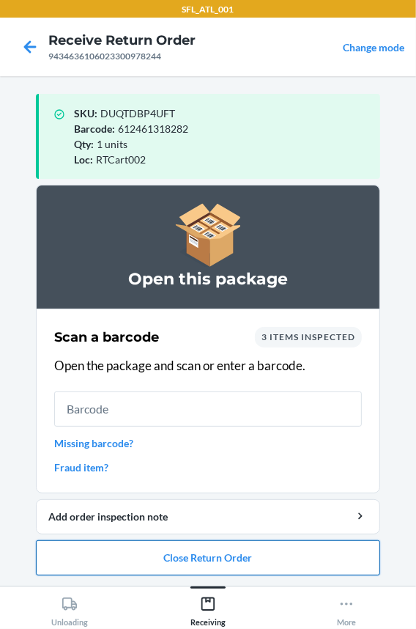
click at [259, 572] on button "Close Return Order" at bounding box center [208, 557] width 344 height 35
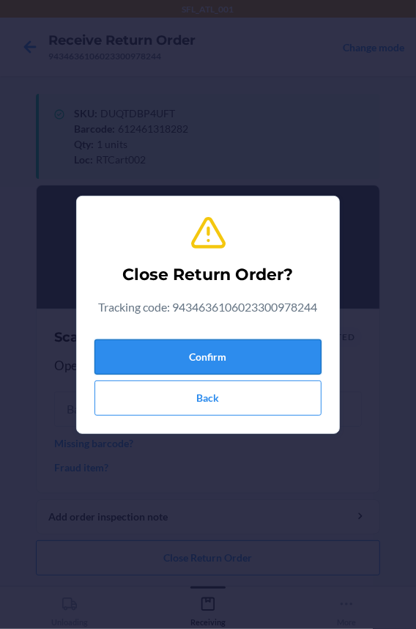
click at [182, 360] on button "Confirm" at bounding box center [208, 356] width 227 height 35
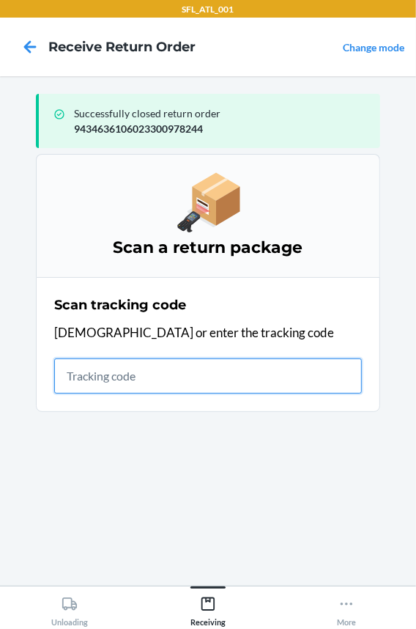
click at [127, 381] on input "text" at bounding box center [208, 375] width 308 height 35
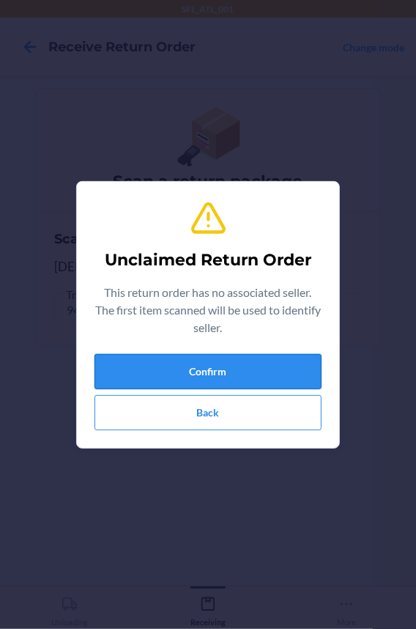
click at [125, 381] on button "Confirm" at bounding box center [208, 371] width 227 height 35
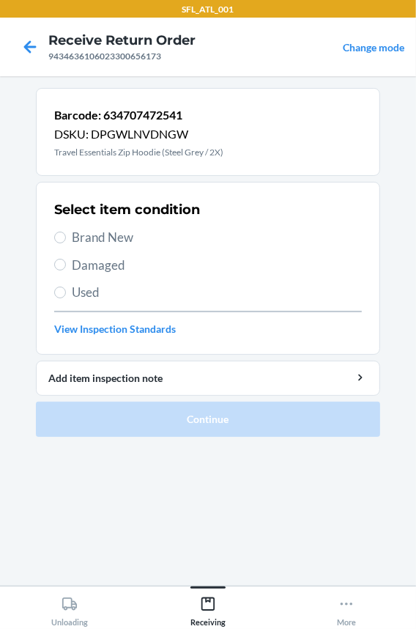
click at [94, 232] on span "Brand New" at bounding box center [217, 237] width 290 height 19
click at [66, 232] on input "Brand New" at bounding box center [60, 238] width 12 height 12
radio input "true"
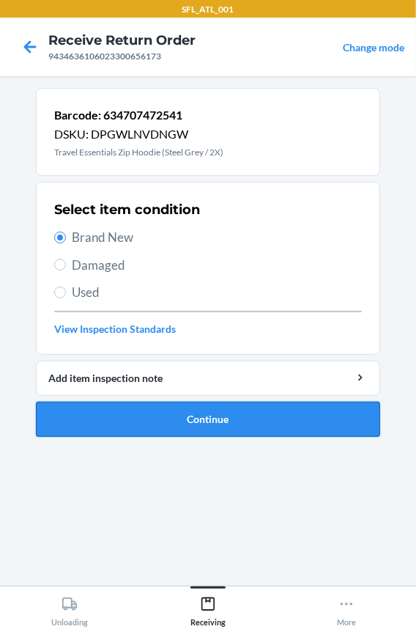
click at [138, 410] on button "Continue" at bounding box center [208, 419] width 344 height 35
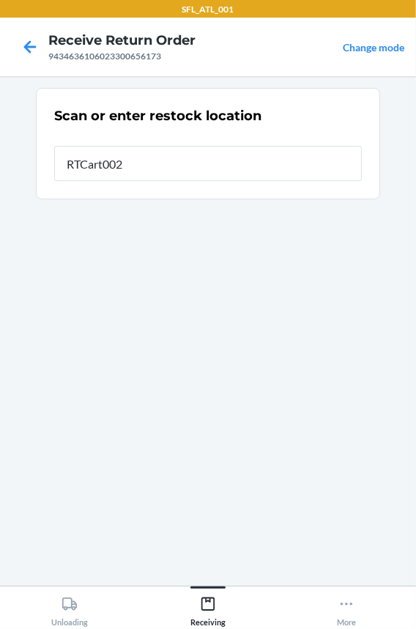
type input "RTCart002"
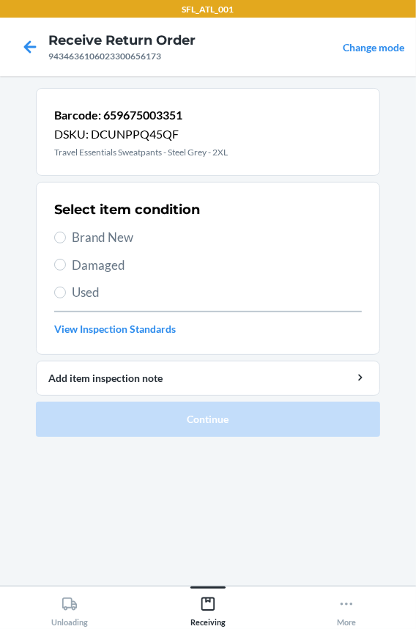
click at [110, 232] on span "Brand New" at bounding box center [217, 237] width 290 height 19
click at [66, 232] on input "Brand New" at bounding box center [60, 238] width 12 height 12
radio input "true"
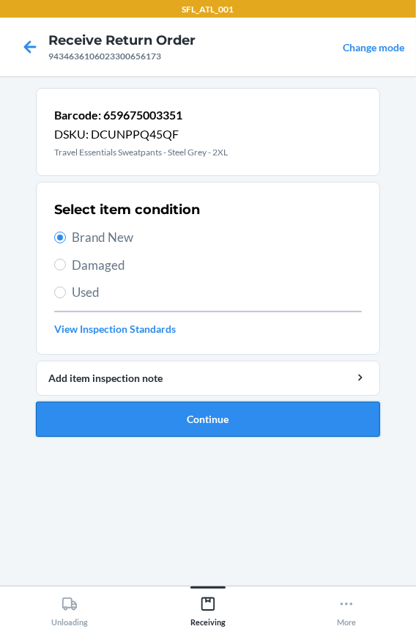
click at [117, 421] on button "Continue" at bounding box center [208, 419] width 344 height 35
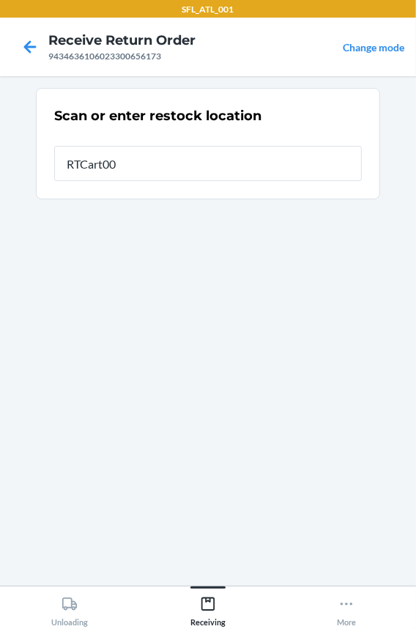
type input "RTCart002"
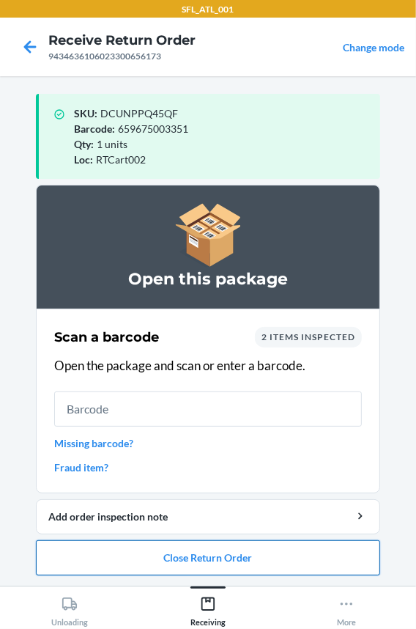
click at [177, 561] on button "Close Return Order" at bounding box center [208, 557] width 344 height 35
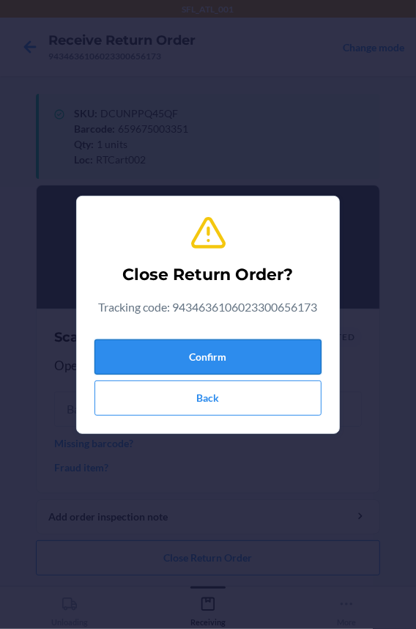
click at [175, 341] on button "Confirm" at bounding box center [208, 356] width 227 height 35
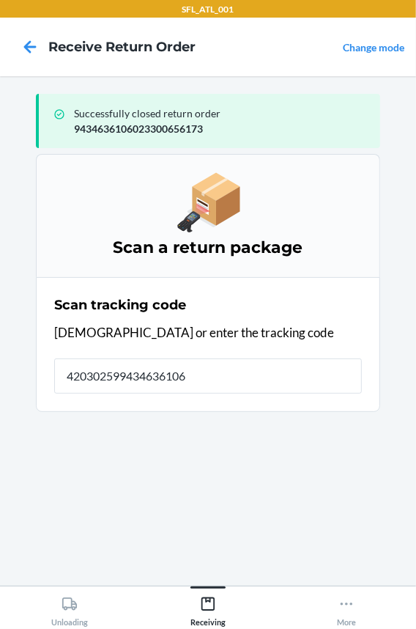
type input "4203025994346361060"
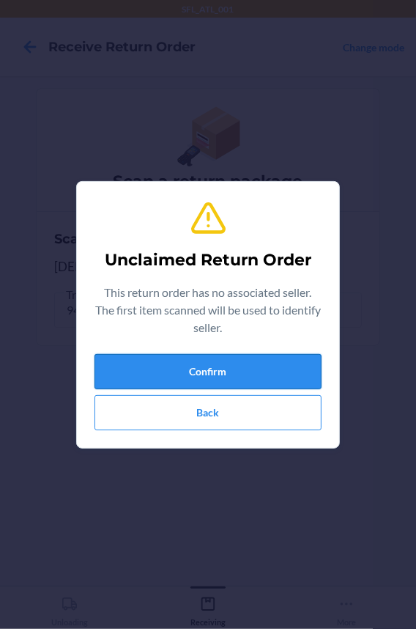
click at [174, 361] on button "Confirm" at bounding box center [208, 371] width 227 height 35
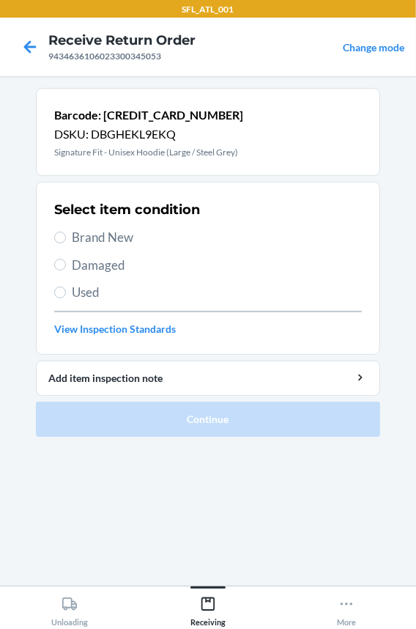
click at [66, 228] on label "Brand New" at bounding box center [208, 237] width 308 height 19
click at [66, 232] on input "Brand New" at bounding box center [60, 238] width 12 height 12
radio input "true"
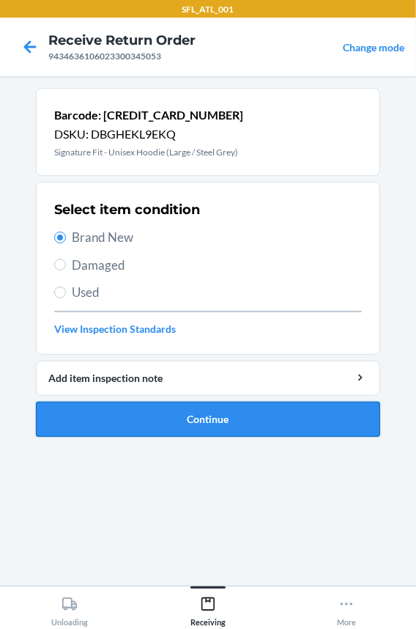
click at [106, 433] on button "Continue" at bounding box center [208, 419] width 344 height 35
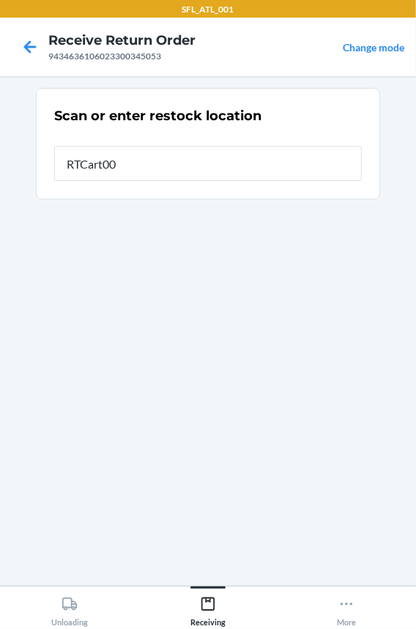
type input "RTCart002"
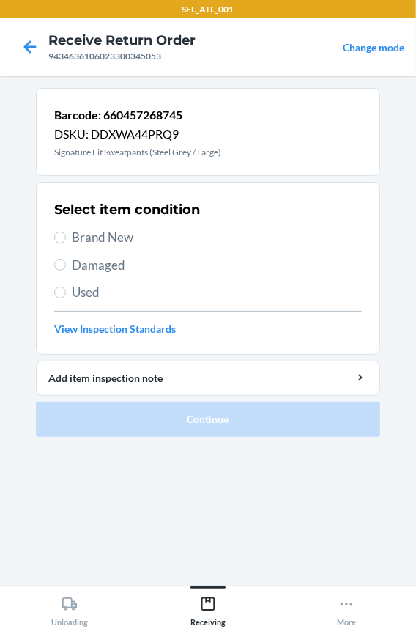
click at [100, 232] on span "Brand New" at bounding box center [217, 237] width 290 height 19
click at [66, 232] on input "Brand New" at bounding box center [60, 238] width 12 height 12
radio input "true"
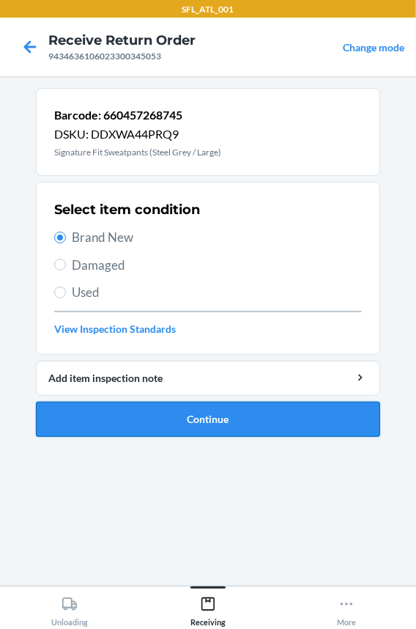
click at [117, 404] on button "Continue" at bounding box center [208, 419] width 344 height 35
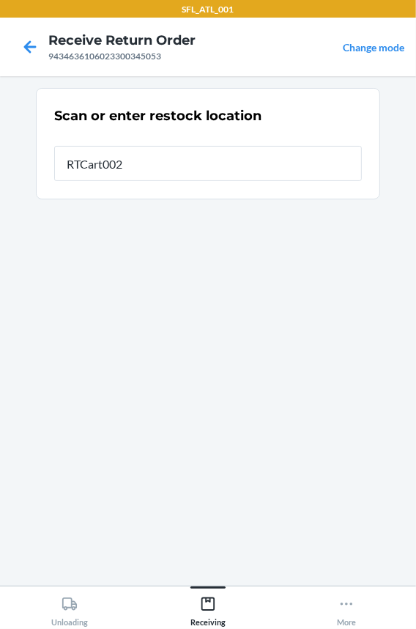
type input "RTCart002"
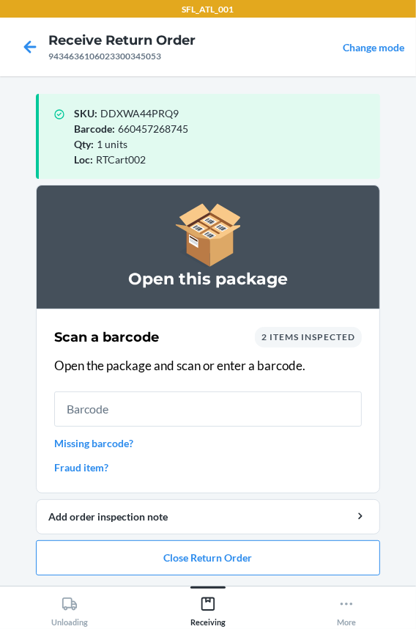
click at [111, 404] on input "text" at bounding box center [208, 408] width 308 height 35
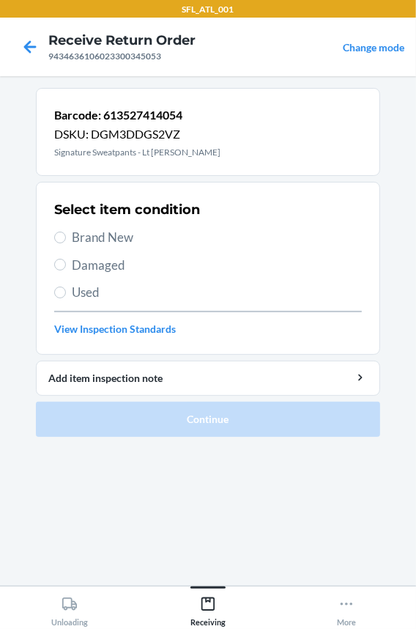
drag, startPoint x: 97, startPoint y: 237, endPoint x: 98, endPoint y: 261, distance: 24.2
click at [98, 236] on span "Brand New" at bounding box center [217, 237] width 290 height 19
click at [66, 236] on input "Brand New" at bounding box center [60, 238] width 12 height 12
radio input "true"
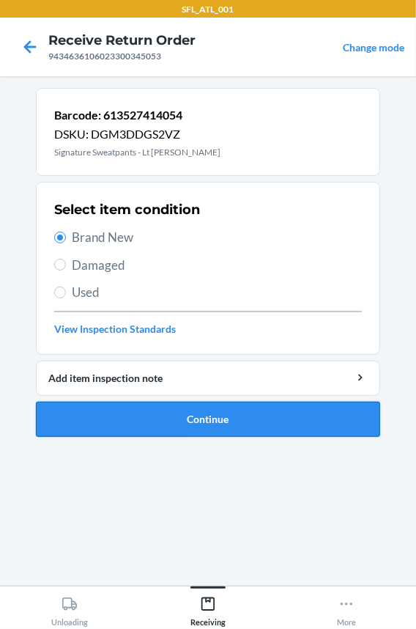
click at [103, 424] on button "Continue" at bounding box center [208, 419] width 344 height 35
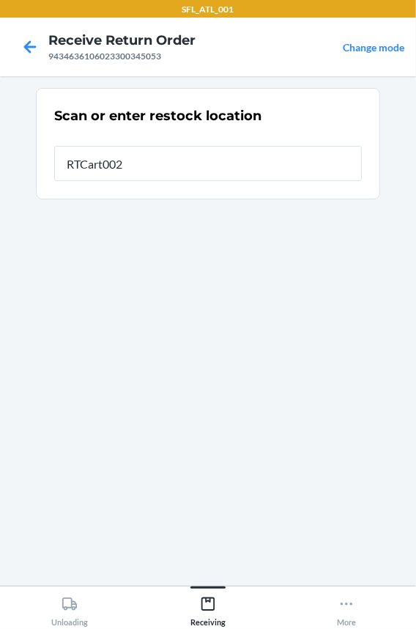
type input "RTCart002"
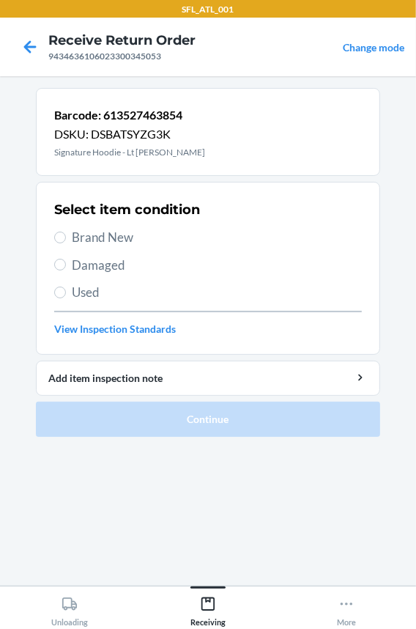
click at [108, 237] on span "Brand New" at bounding box center [217, 237] width 290 height 19
click at [66, 237] on input "Brand New" at bounding box center [60, 238] width 12 height 12
radio input "true"
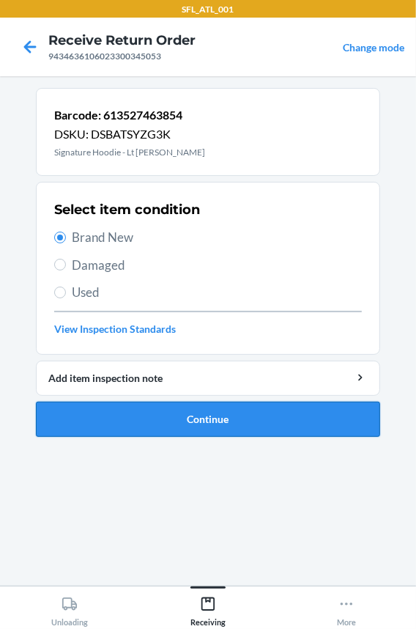
click at [131, 410] on button "Continue" at bounding box center [208, 419] width 344 height 35
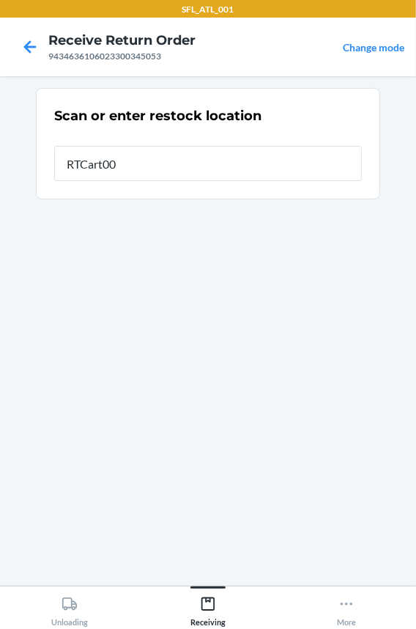
type input "RTCart002"
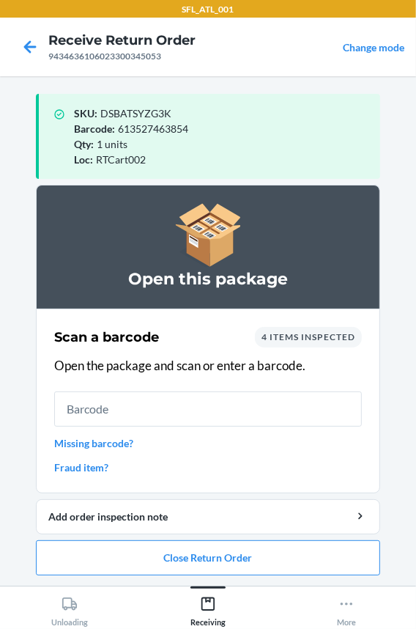
click at [122, 411] on input "text" at bounding box center [208, 408] width 308 height 35
drag, startPoint x: 109, startPoint y: 545, endPoint x: 107, endPoint y: 553, distance: 8.4
click at [107, 553] on button "Close Return Order" at bounding box center [208, 557] width 344 height 35
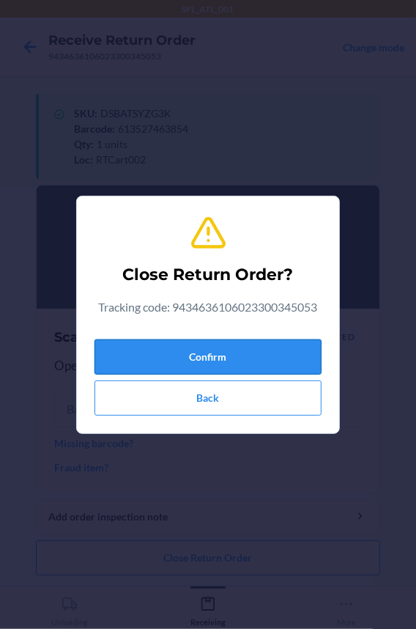
click at [147, 373] on button "Confirm" at bounding box center [208, 356] width 227 height 35
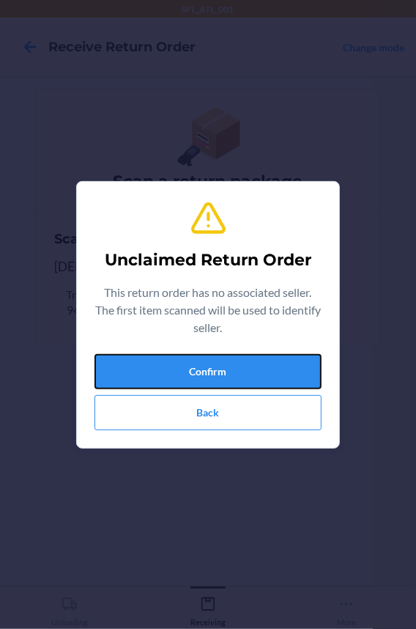
click at [147, 373] on button "Confirm" at bounding box center [208, 371] width 227 height 35
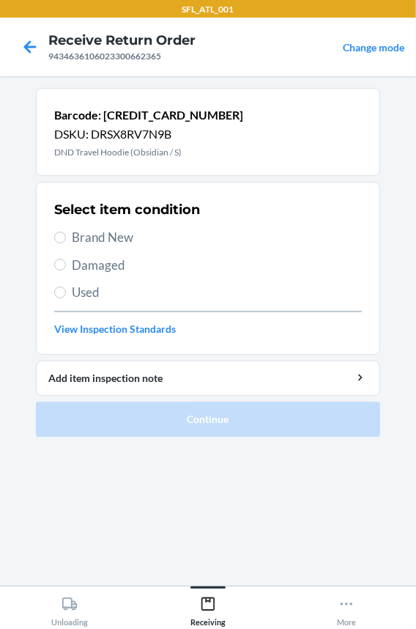
click at [88, 235] on span "Brand New" at bounding box center [217, 237] width 290 height 19
click at [66, 235] on input "Brand New" at bounding box center [60, 238] width 12 height 12
radio input "true"
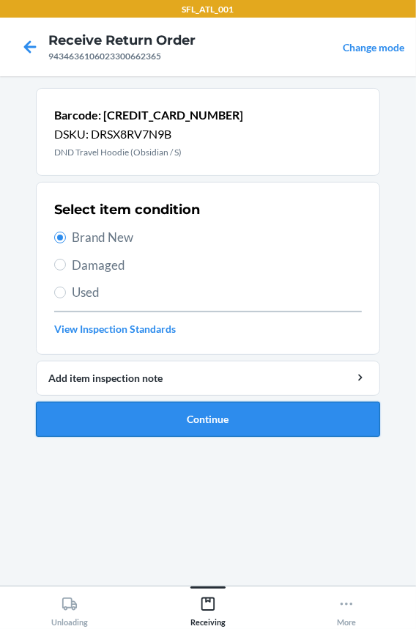
click at [92, 410] on button "Continue" at bounding box center [208, 419] width 344 height 35
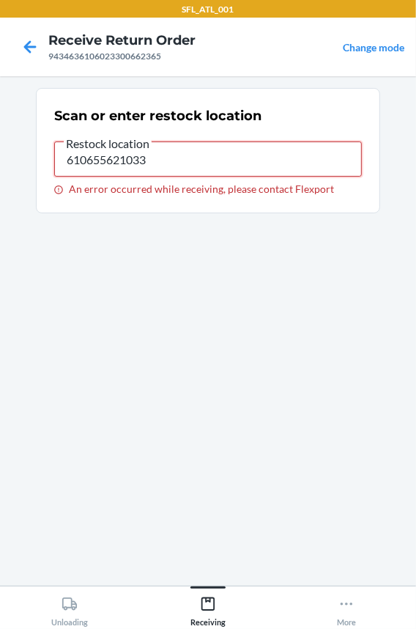
drag, startPoint x: 161, startPoint y: 159, endPoint x: -150, endPoint y: 168, distance: 311.5
click at [0, 168] on html "SFL_ATL_001 Receive Return Order 9434636106023300662365 Change mode Scan or ent…" at bounding box center [208, 314] width 416 height 629
type input "RTCart002"
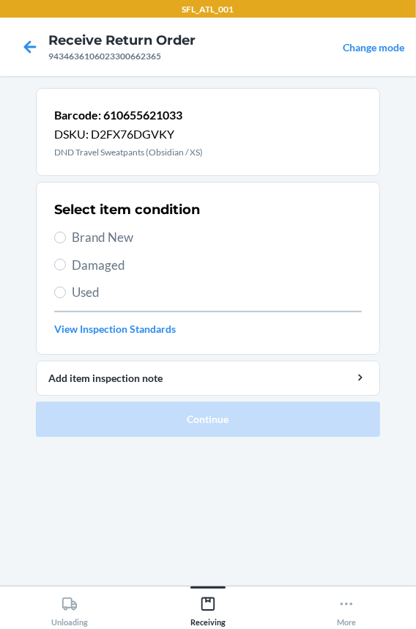
click at [117, 242] on span "Brand New" at bounding box center [217, 237] width 290 height 19
click at [66, 242] on input "Brand New" at bounding box center [60, 238] width 12 height 12
radio input "true"
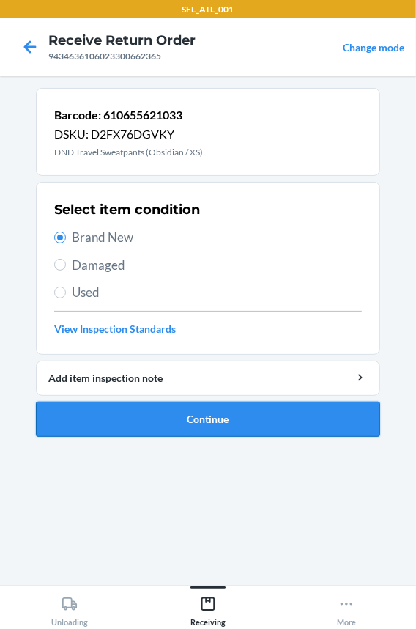
click at [141, 412] on button "Continue" at bounding box center [208, 419] width 344 height 35
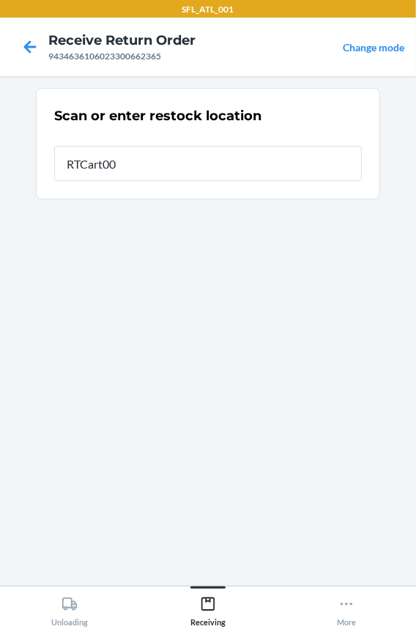
type input "RTCart002"
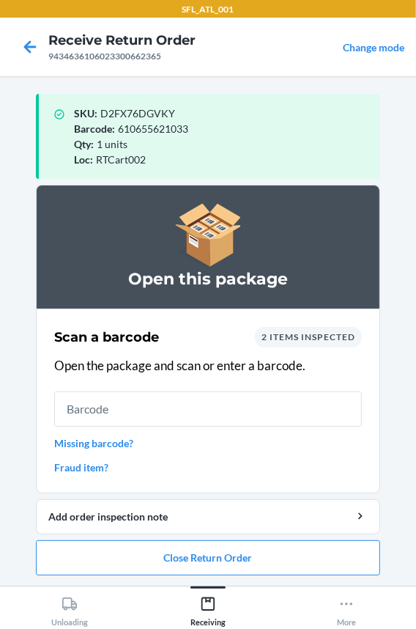
click at [141, 412] on input "text" at bounding box center [208, 408] width 308 height 35
click at [46, 551] on button "Close Return Order" at bounding box center [208, 557] width 344 height 35
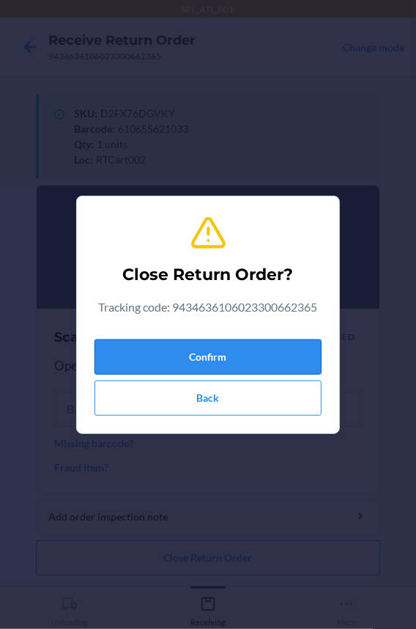
click at [168, 344] on button "Confirm" at bounding box center [208, 356] width 227 height 35
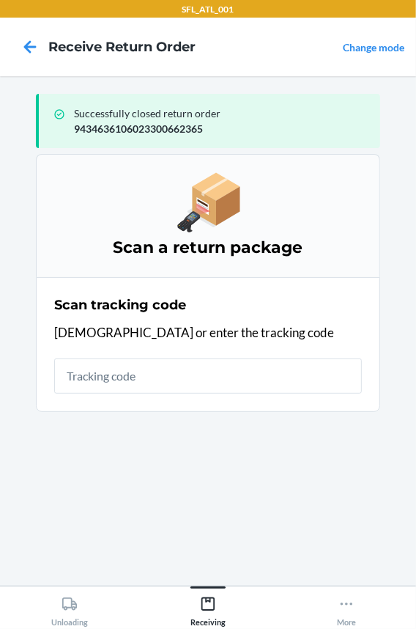
click at [155, 377] on input "text" at bounding box center [208, 375] width 308 height 35
type input "420302599434636"
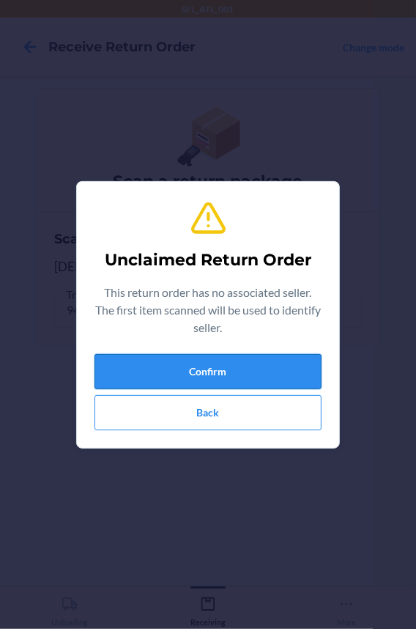
click at [156, 377] on button "Confirm" at bounding box center [208, 371] width 227 height 35
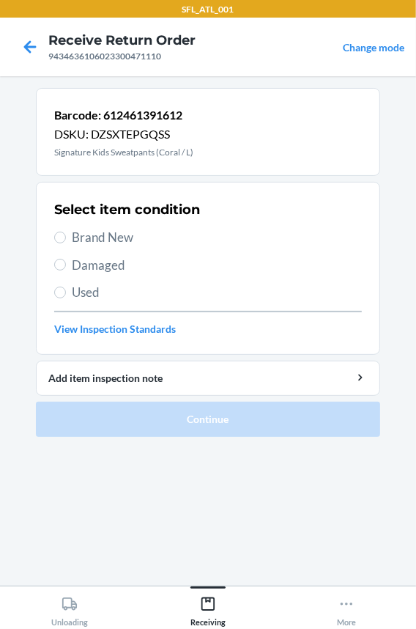
click at [108, 241] on span "Brand New" at bounding box center [217, 237] width 290 height 19
click at [66, 241] on input "Brand New" at bounding box center [60, 238] width 12 height 12
radio input "true"
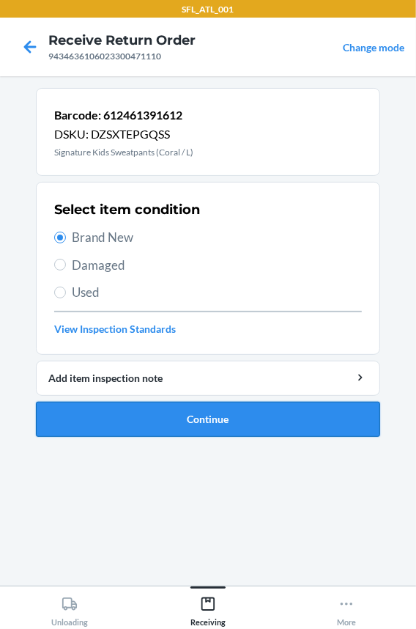
click at [119, 410] on button "Continue" at bounding box center [208, 419] width 344 height 35
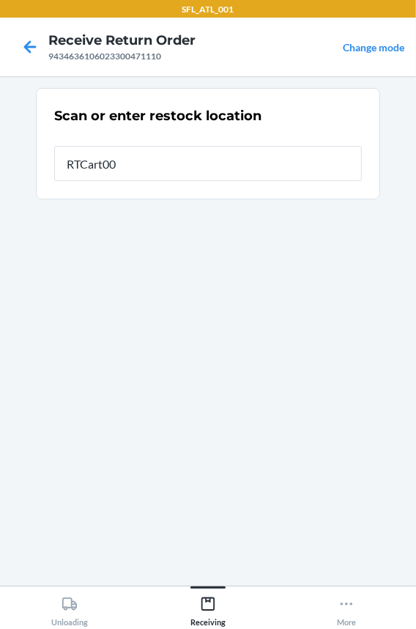
type input "RTCart002"
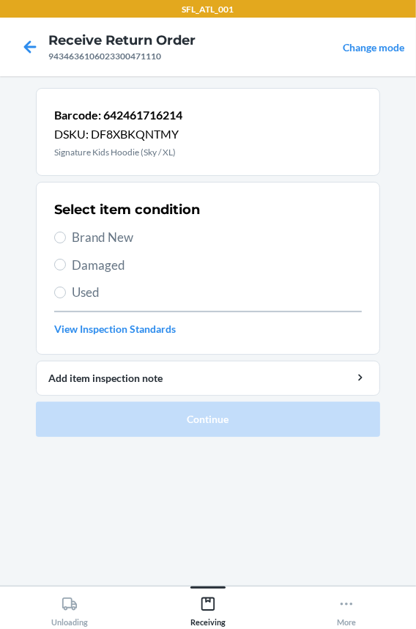
click at [78, 237] on span "Brand New" at bounding box center [217, 237] width 290 height 19
click at [66, 237] on input "Brand New" at bounding box center [60, 238] width 12 height 12
radio input "true"
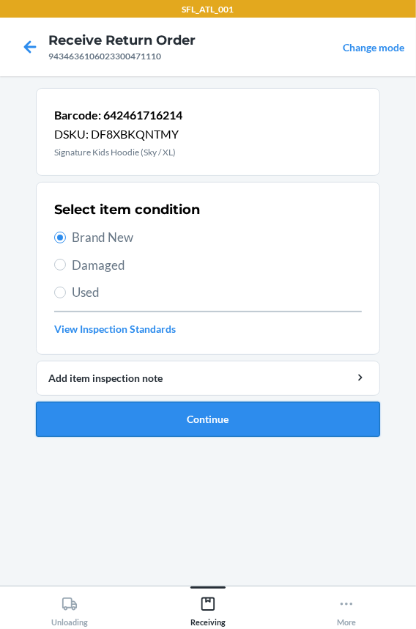
click at [123, 427] on button "Continue" at bounding box center [208, 419] width 344 height 35
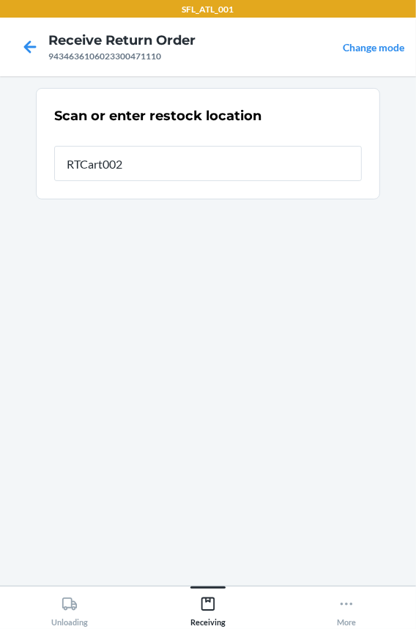
type input "RTCart002"
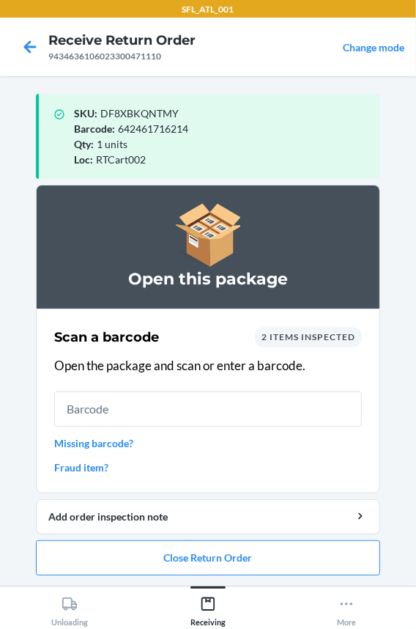
click at [78, 471] on link "Fraud item?" at bounding box center [208, 466] width 308 height 15
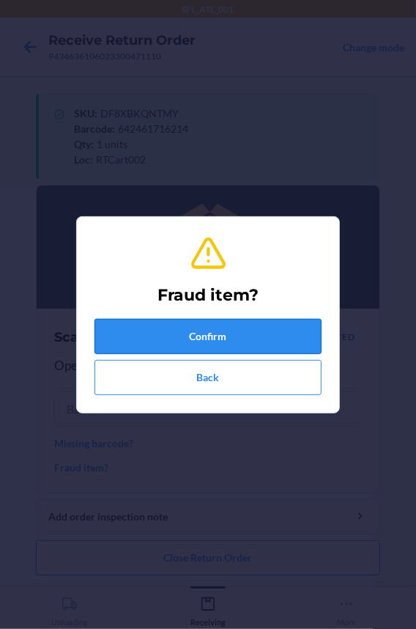
click at [136, 324] on button "Confirm" at bounding box center [208, 336] width 227 height 35
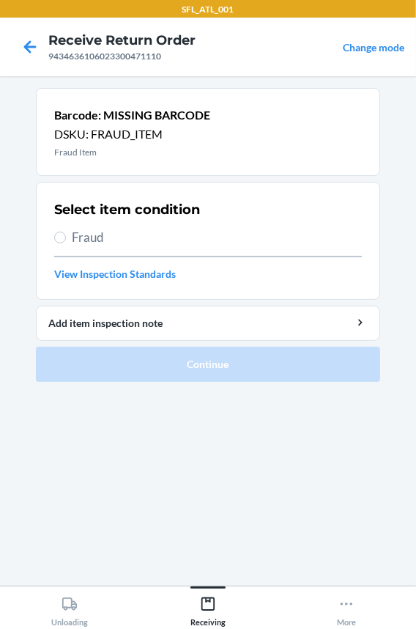
click at [93, 232] on span "Fraud" at bounding box center [217, 237] width 290 height 19
click at [66, 232] on input "Fraud" at bounding box center [60, 238] width 12 height 12
radio input "true"
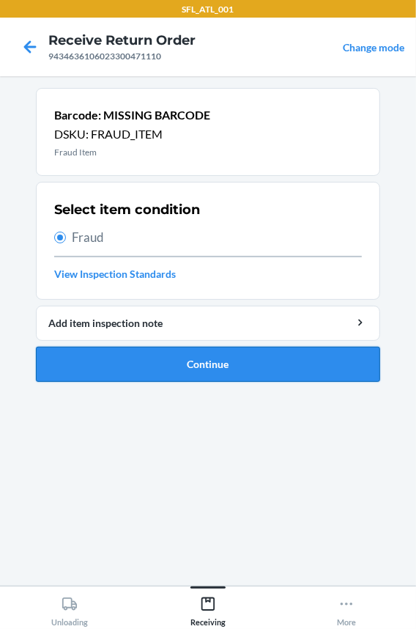
click at [160, 369] on button "Continue" at bounding box center [208, 364] width 344 height 35
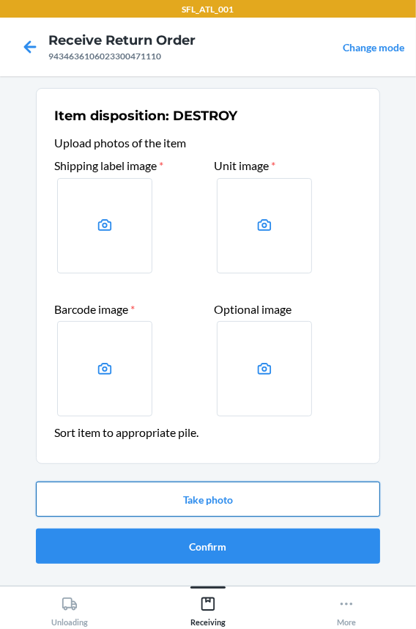
click at [148, 506] on button "Take photo" at bounding box center [208, 498] width 344 height 35
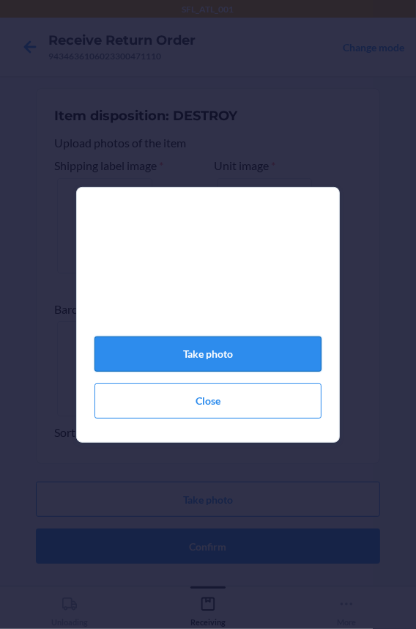
click at [222, 363] on button "Take photo" at bounding box center [208, 353] width 227 height 35
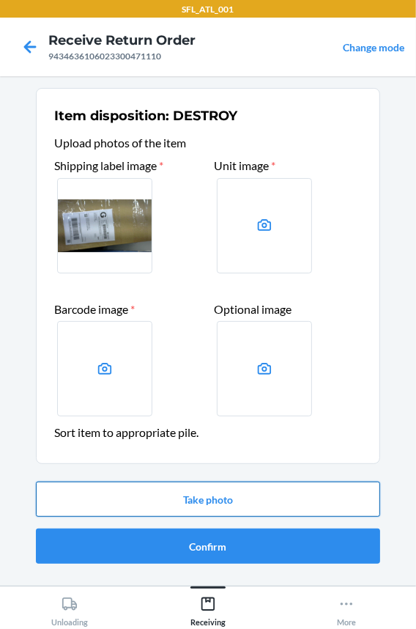
click at [196, 497] on button "Take photo" at bounding box center [208, 498] width 344 height 35
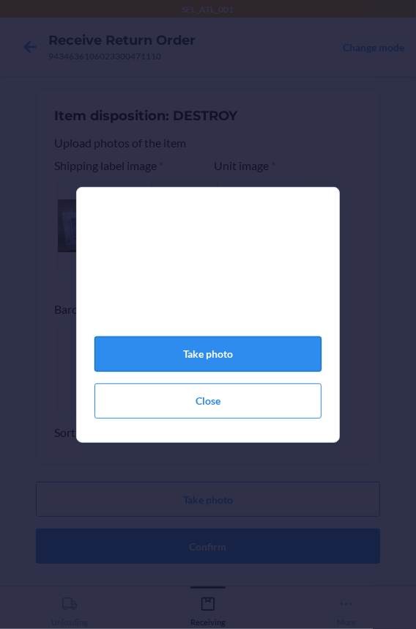
click at [182, 365] on button "Take photo" at bounding box center [208, 353] width 227 height 35
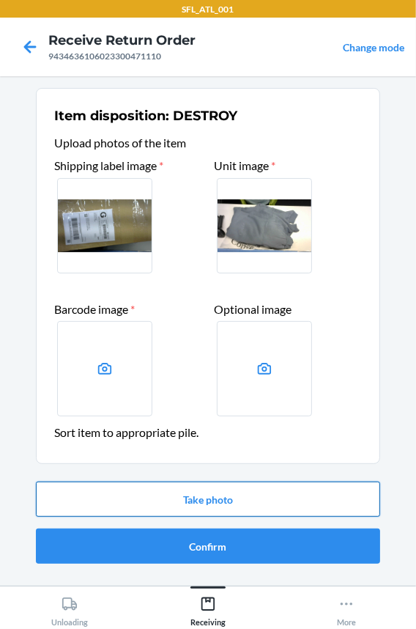
click at [137, 499] on button "Take photo" at bounding box center [208, 498] width 344 height 35
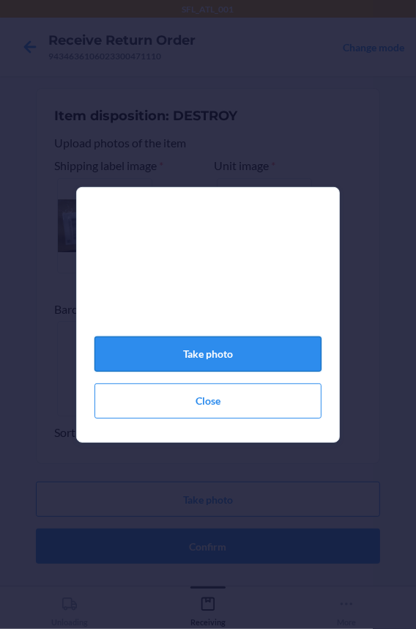
click at [193, 366] on button "Take photo" at bounding box center [208, 353] width 227 height 35
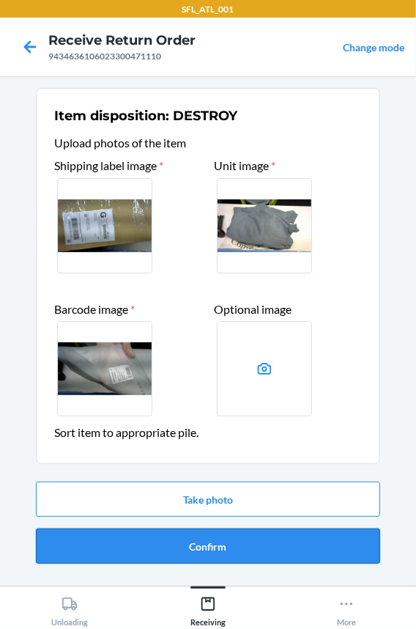
click at [161, 550] on button "Confirm" at bounding box center [208, 545] width 344 height 35
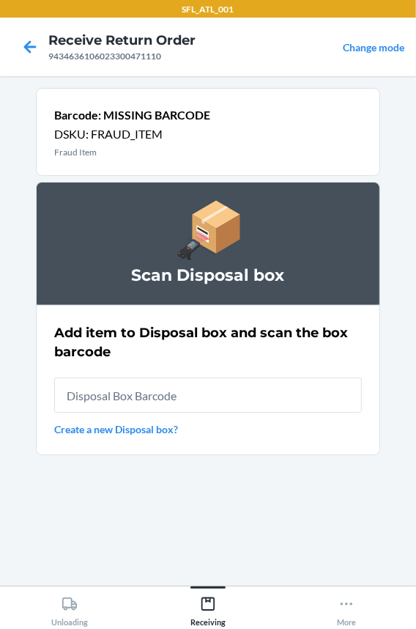
type input "RB0000018HZ"
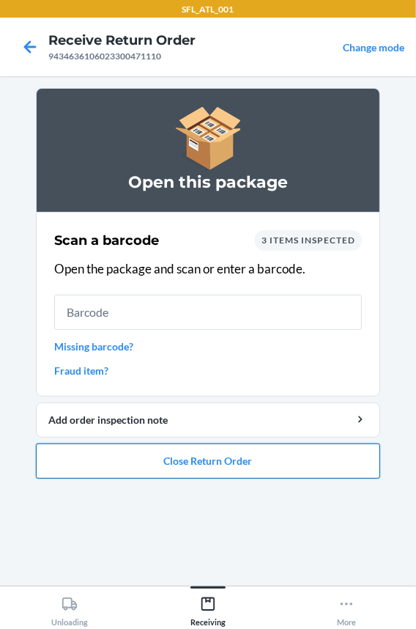
click at [165, 457] on button "Close Return Order" at bounding box center [208, 460] width 344 height 35
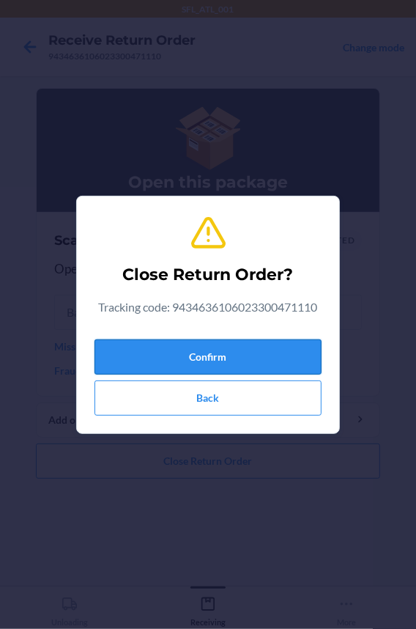
click at [159, 351] on button "Confirm" at bounding box center [208, 356] width 227 height 35
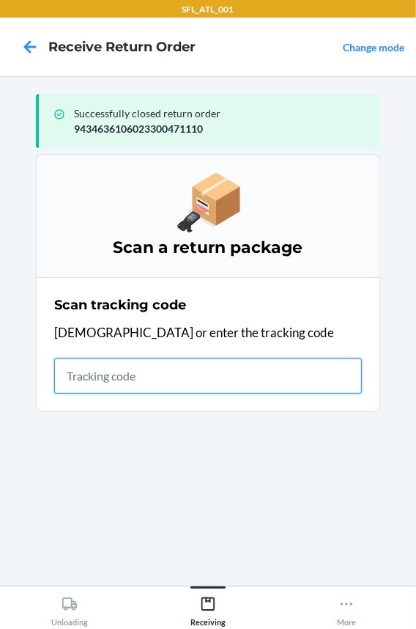
click at [169, 377] on input "text" at bounding box center [208, 375] width 308 height 35
type input "4203025994346361060233"
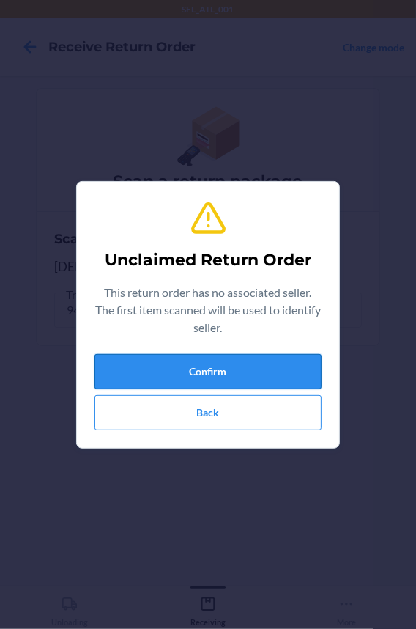
click at [234, 378] on button "Confirm" at bounding box center [208, 371] width 227 height 35
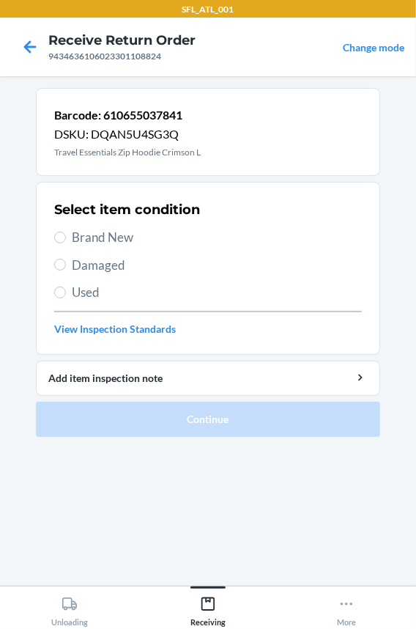
click at [109, 228] on span "Brand New" at bounding box center [217, 237] width 290 height 19
click at [66, 232] on input "Brand New" at bounding box center [60, 238] width 12 height 12
radio input "true"
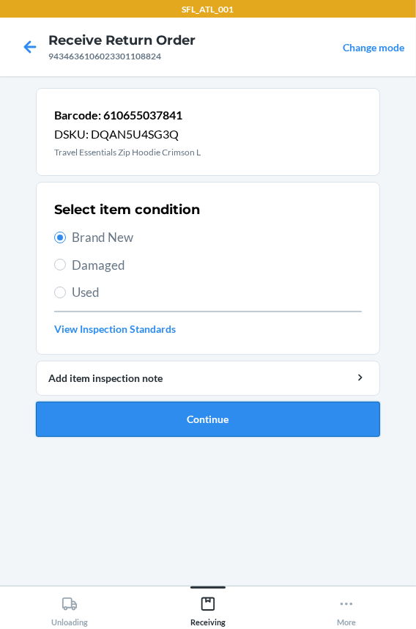
click at [133, 417] on button "Continue" at bounding box center [208, 419] width 344 height 35
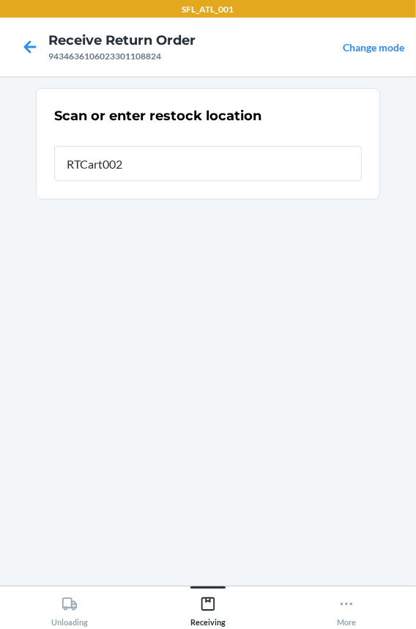
type input "RTCart002"
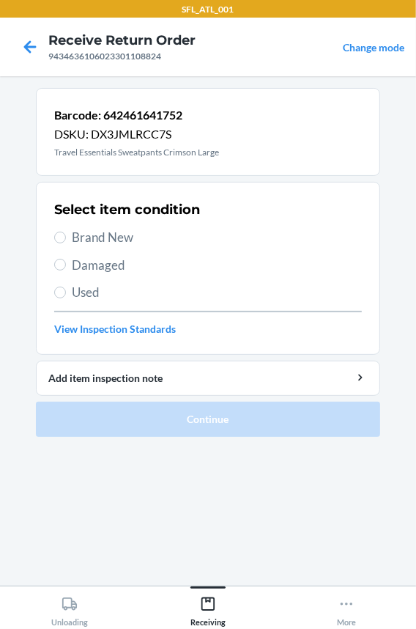
click at [117, 240] on span "Brand New" at bounding box center [217, 237] width 290 height 19
click at [66, 240] on input "Brand New" at bounding box center [60, 238] width 12 height 12
radio input "true"
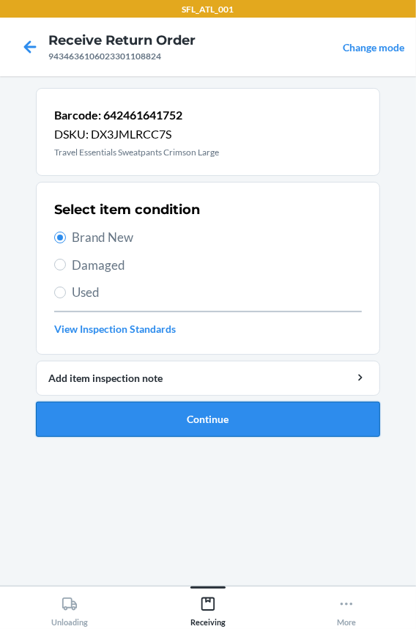
click at [119, 407] on button "Continue" at bounding box center [208, 419] width 344 height 35
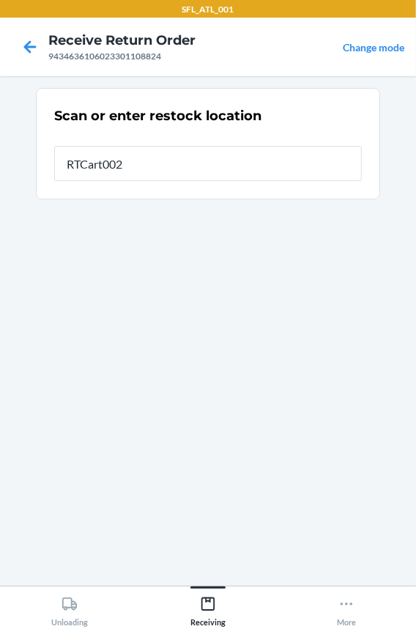
type input "RTCart002"
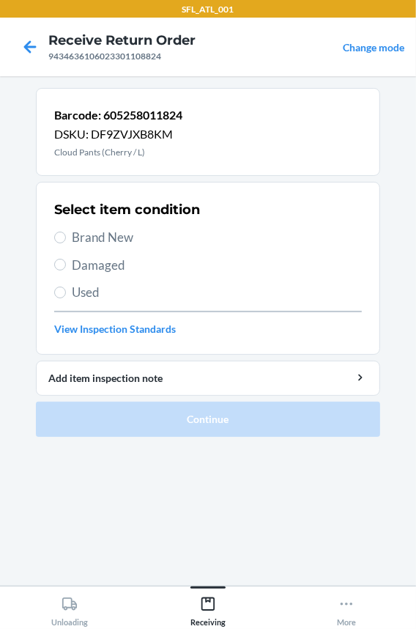
click at [84, 234] on span "Brand New" at bounding box center [217, 237] width 290 height 19
click at [66, 234] on input "Brand New" at bounding box center [60, 238] width 12 height 12
radio input "true"
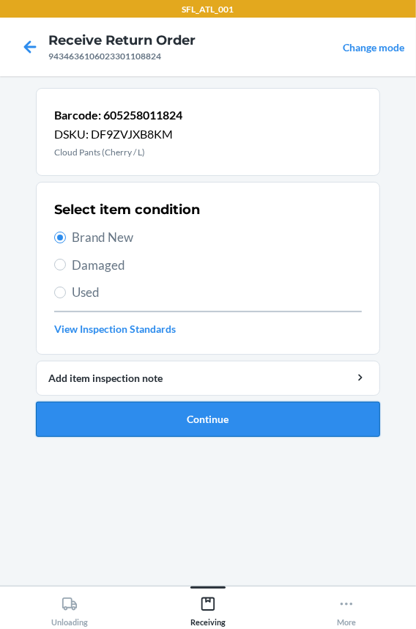
click at [160, 430] on button "Continue" at bounding box center [208, 419] width 344 height 35
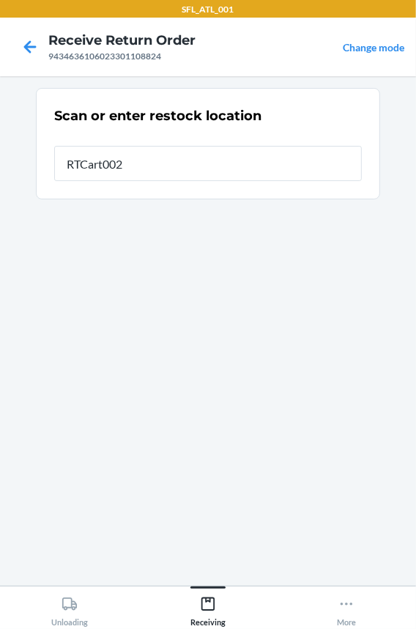
type input "RTCart002"
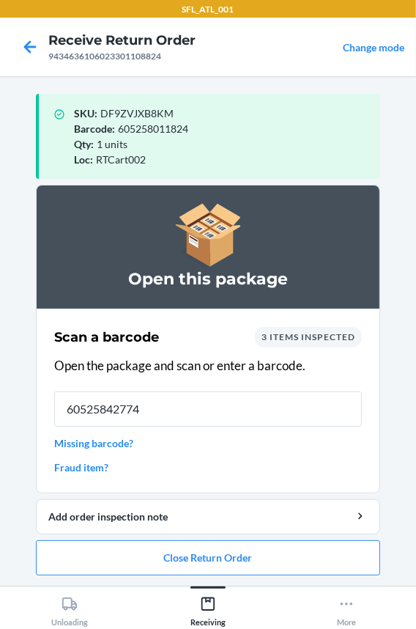
type input "605258427748"
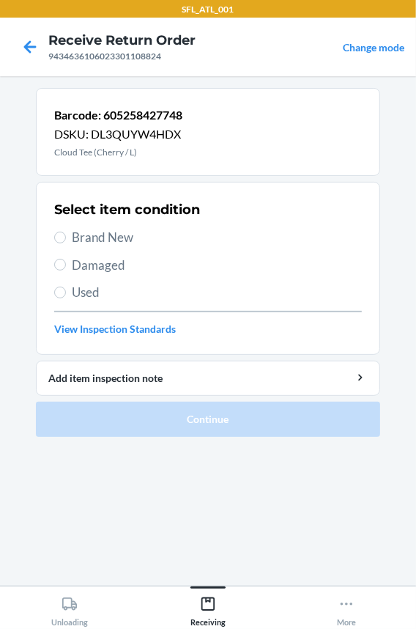
click at [82, 234] on span "Brand New" at bounding box center [217, 237] width 290 height 19
click at [66, 234] on input "Brand New" at bounding box center [60, 238] width 12 height 12
radio input "true"
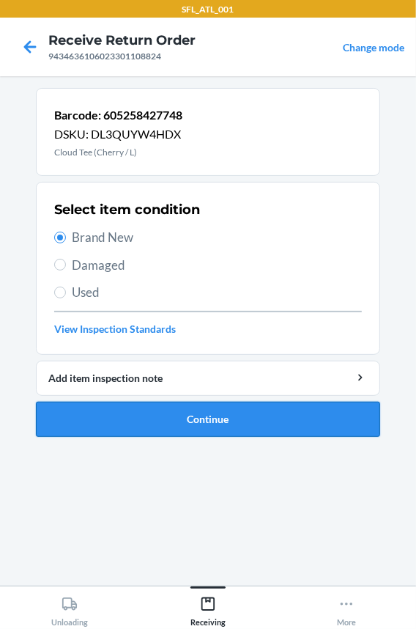
click at [135, 412] on button "Continue" at bounding box center [208, 419] width 344 height 35
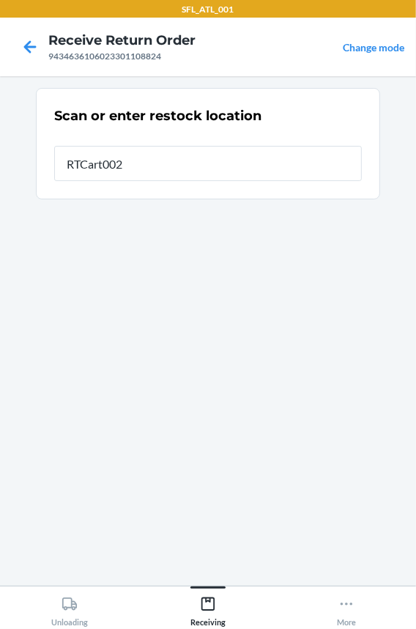
type input "RTCart002"
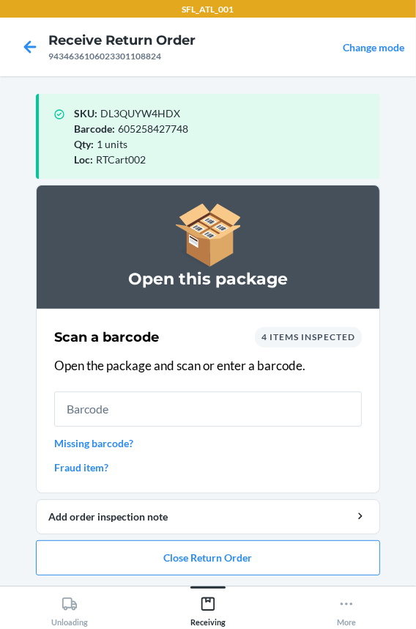
click at [97, 443] on link "Missing barcode?" at bounding box center [208, 442] width 308 height 15
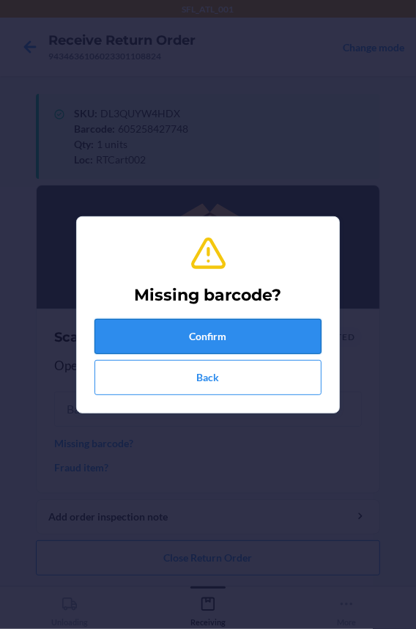
click at [141, 344] on button "Confirm" at bounding box center [208, 336] width 227 height 35
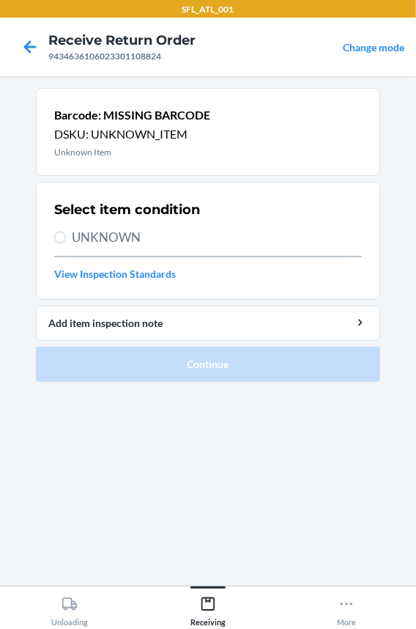
click at [125, 241] on span "UNKNOWN" at bounding box center [217, 237] width 290 height 19
click at [66, 241] on input "UNKNOWN" at bounding box center [60, 238] width 12 height 12
radio input "true"
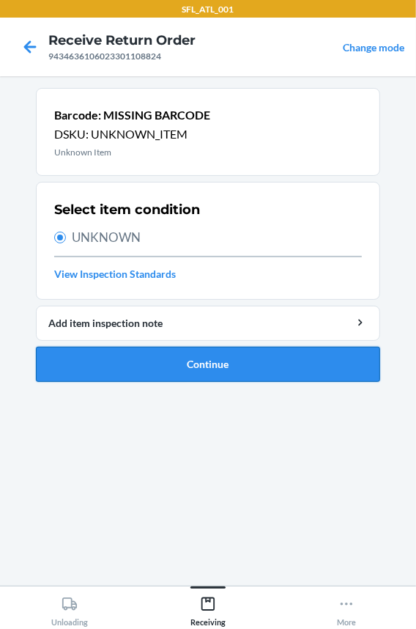
click at [118, 370] on button "Continue" at bounding box center [208, 364] width 344 height 35
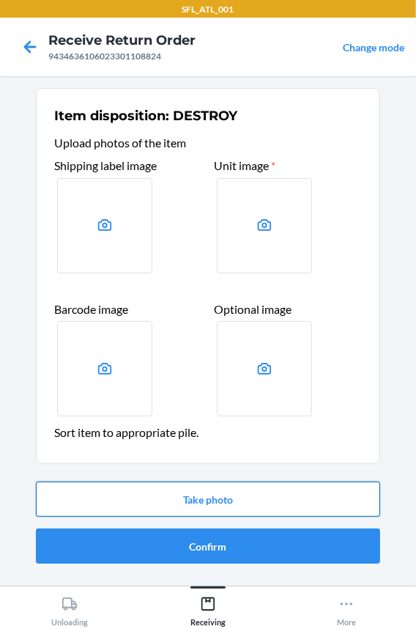
click at [167, 501] on button "Take photo" at bounding box center [208, 498] width 344 height 35
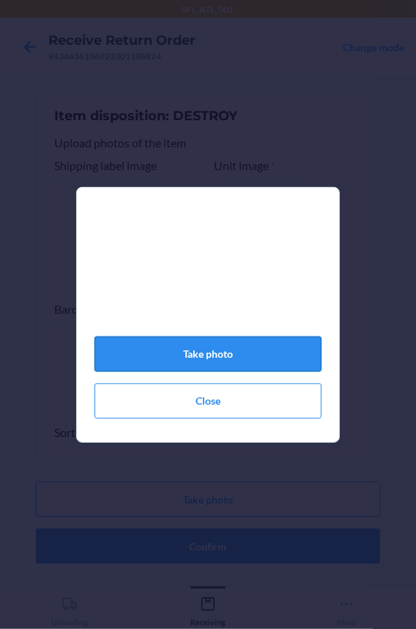
click at [125, 370] on button "Take photo" at bounding box center [208, 353] width 227 height 35
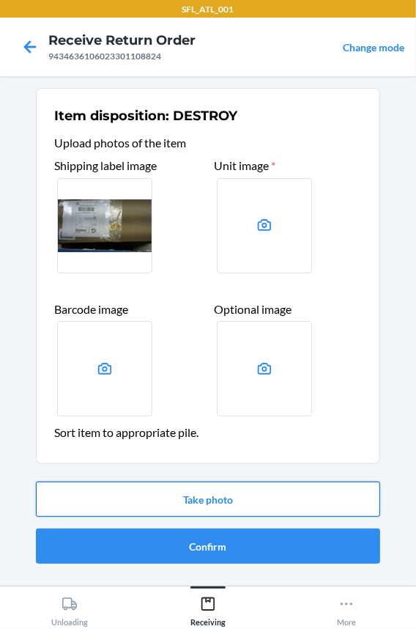
click at [133, 498] on button "Take photo" at bounding box center [208, 498] width 344 height 35
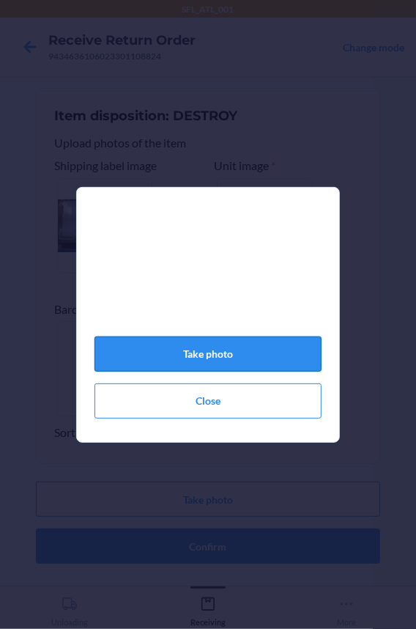
click at [221, 358] on button "Take photo" at bounding box center [208, 353] width 227 height 35
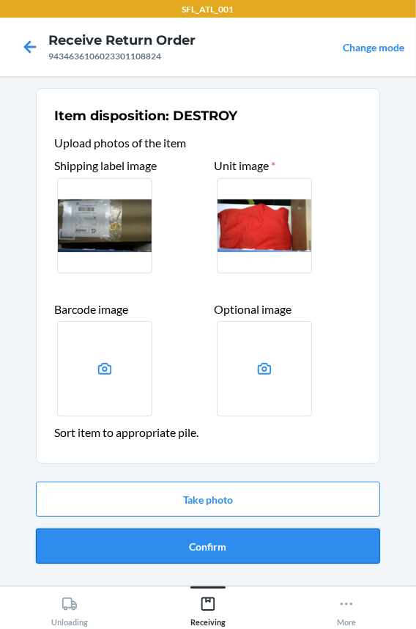
click at [167, 552] on button "Confirm" at bounding box center [208, 545] width 344 height 35
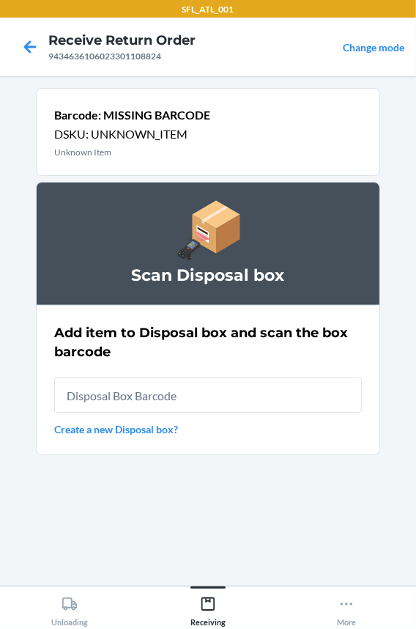
type input "RB0000018HZ"
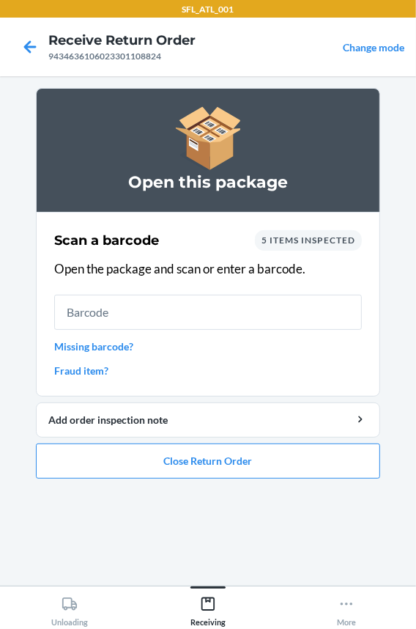
click at [121, 349] on link "Missing barcode?" at bounding box center [208, 346] width 308 height 15
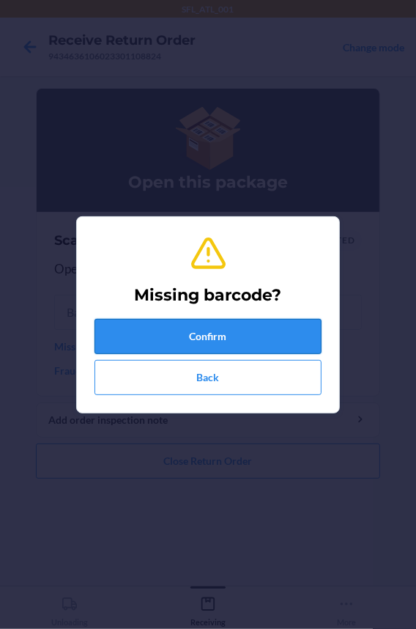
click at [155, 330] on button "Confirm" at bounding box center [208, 336] width 227 height 35
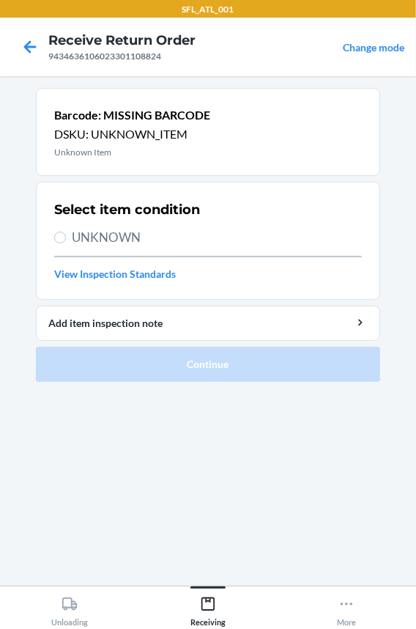
drag, startPoint x: 104, startPoint y: 242, endPoint x: 122, endPoint y: 276, distance: 38.7
click at [104, 241] on span "UNKNOWN" at bounding box center [217, 237] width 290 height 19
click at [66, 241] on input "UNKNOWN" at bounding box center [60, 238] width 12 height 12
radio input "true"
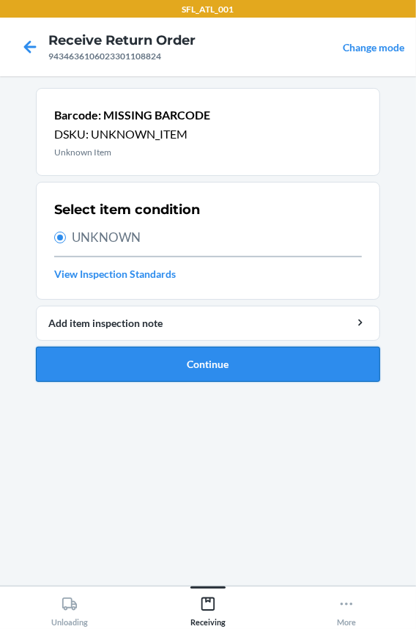
click at [147, 361] on button "Continue" at bounding box center [208, 364] width 344 height 35
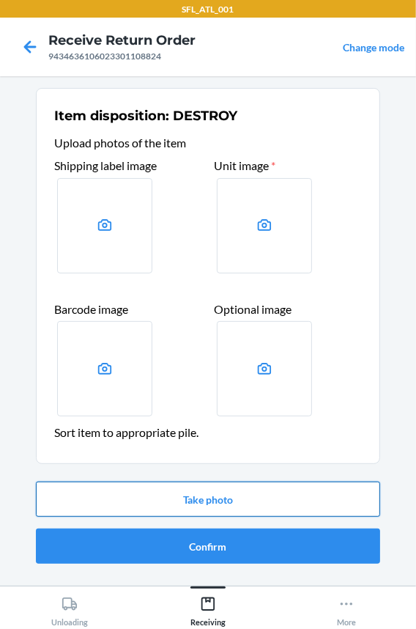
click at [164, 498] on button "Take photo" at bounding box center [208, 498] width 344 height 35
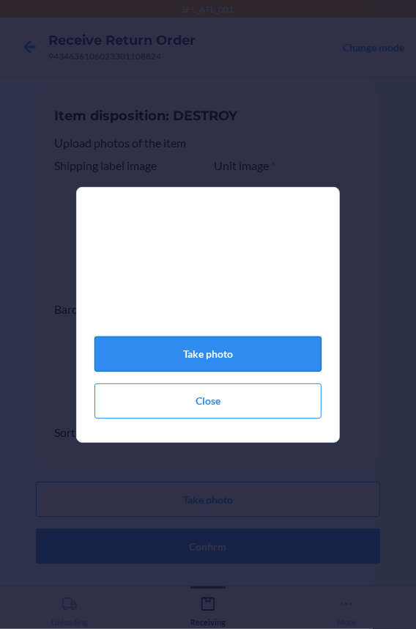
click at [182, 358] on button "Take photo" at bounding box center [208, 353] width 227 height 35
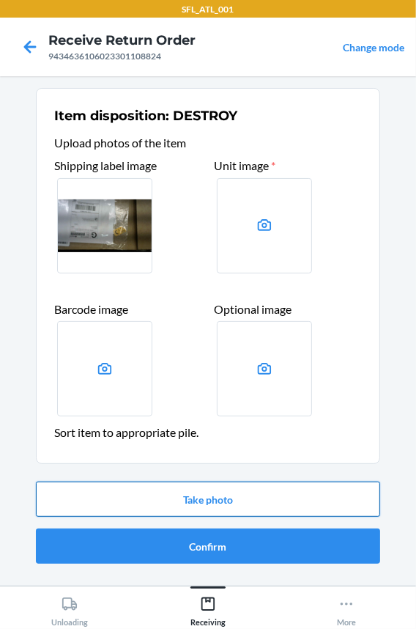
click at [190, 514] on button "Take photo" at bounding box center [208, 498] width 344 height 35
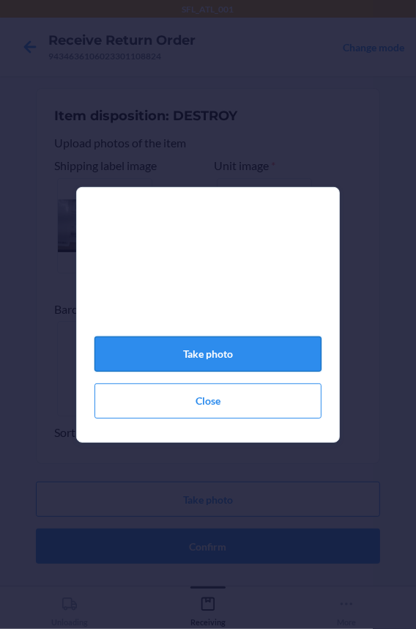
click at [166, 355] on button "Take photo" at bounding box center [208, 353] width 227 height 35
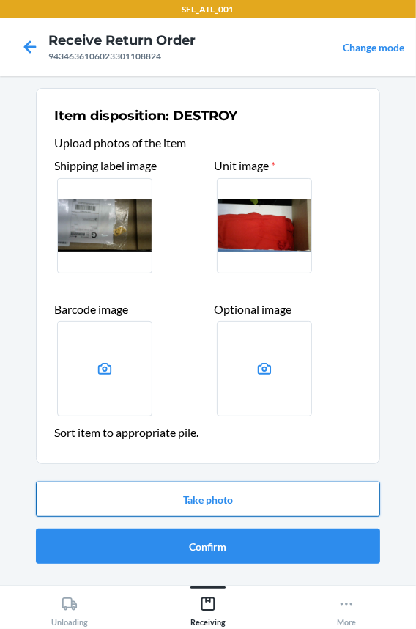
click at [162, 495] on button "Take photo" at bounding box center [208, 498] width 344 height 35
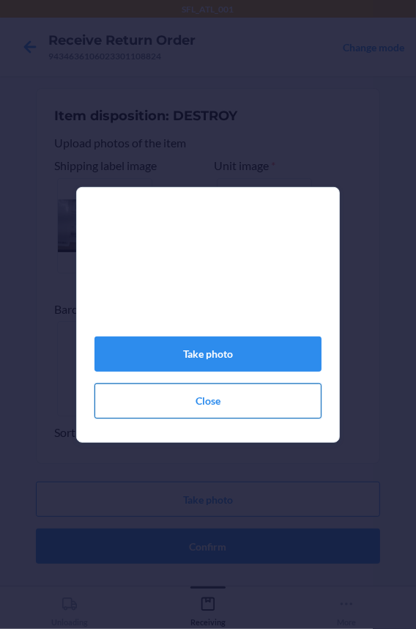
click at [192, 398] on button "Close" at bounding box center [208, 400] width 227 height 35
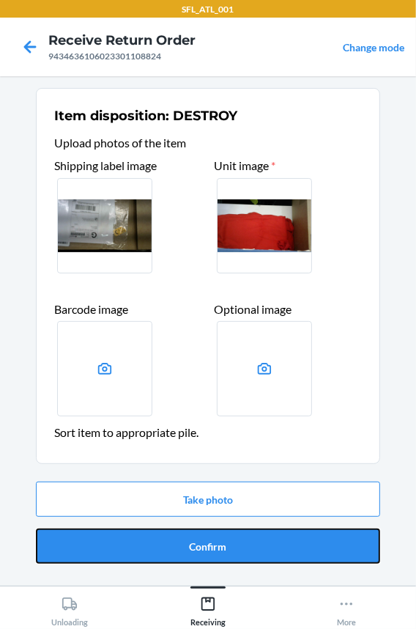
click at [185, 544] on button "Confirm" at bounding box center [208, 545] width 344 height 35
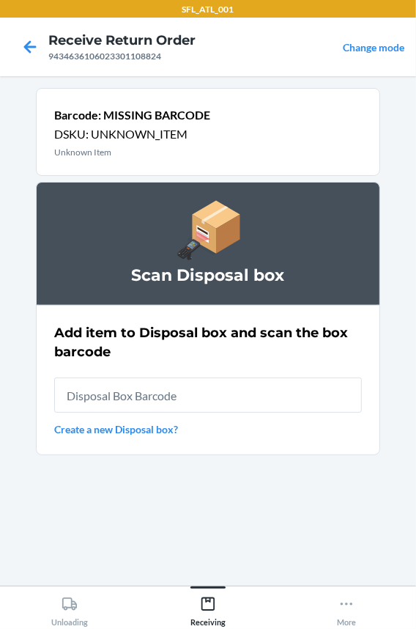
type input "RB0000018HZ"
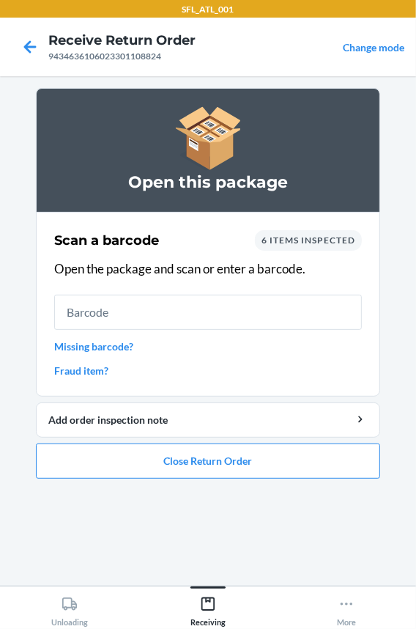
click at [124, 313] on input "text" at bounding box center [208, 312] width 308 height 35
click at [110, 336] on div "Scan a barcode 6 items inspected Open the package and scan or enter a barcode. …" at bounding box center [208, 304] width 308 height 157
click at [113, 340] on link "Missing barcode?" at bounding box center [208, 346] width 308 height 15
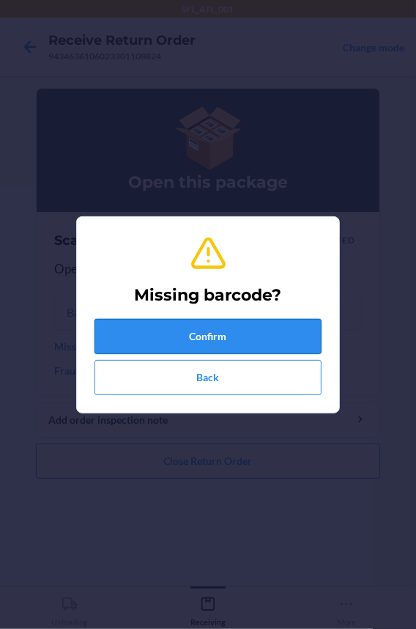
click at [114, 336] on button "Confirm" at bounding box center [208, 336] width 227 height 35
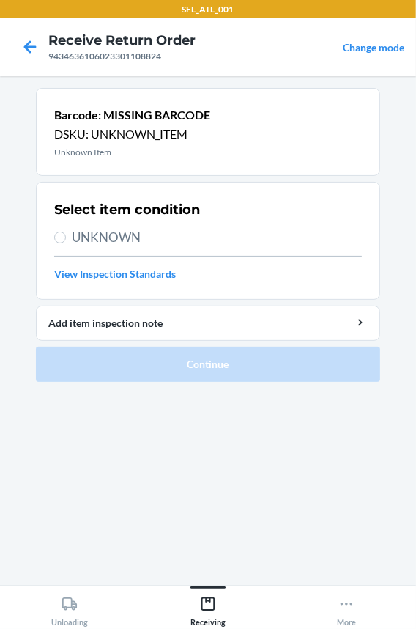
click at [106, 246] on div "Select item condition UNKNOWN View Inspection Standards" at bounding box center [208, 241] width 308 height 90
click at [108, 240] on span "UNKNOWN" at bounding box center [217, 237] width 290 height 19
click at [66, 240] on input "UNKNOWN" at bounding box center [60, 238] width 12 height 12
radio input "true"
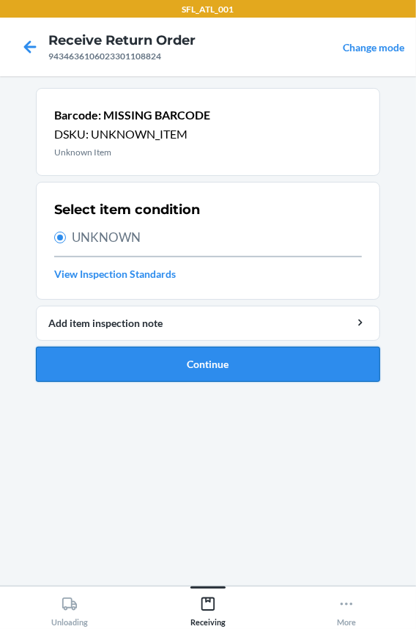
click at [141, 369] on button "Continue" at bounding box center [208, 364] width 344 height 35
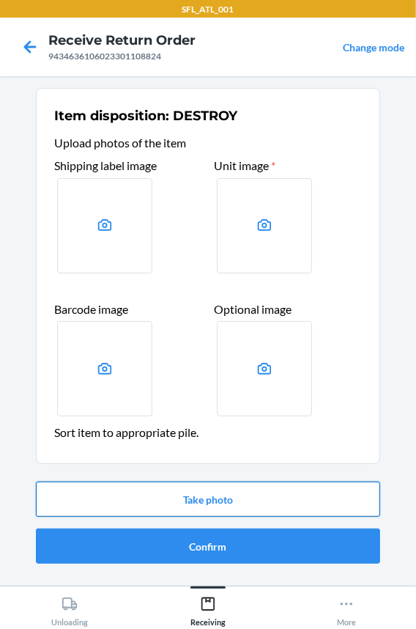
click at [130, 494] on button "Take photo" at bounding box center [208, 498] width 344 height 35
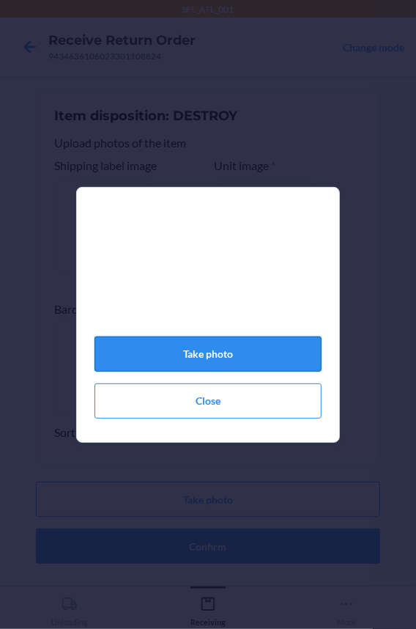
click at [249, 366] on button "Take photo" at bounding box center [208, 353] width 227 height 35
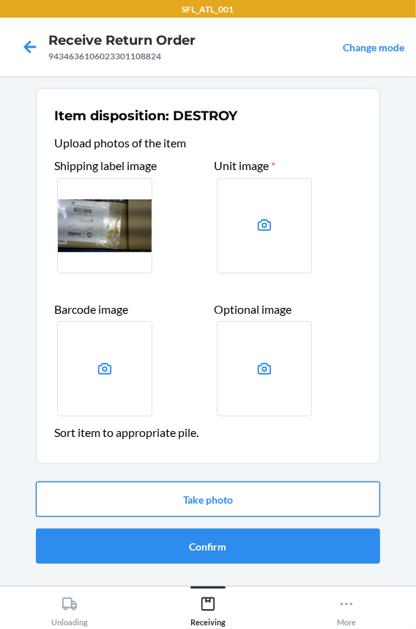
click at [220, 510] on button "Take photo" at bounding box center [208, 498] width 344 height 35
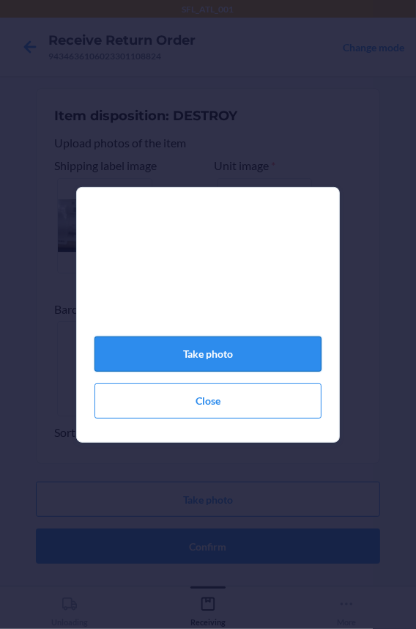
click at [178, 357] on button "Take photo" at bounding box center [208, 353] width 227 height 35
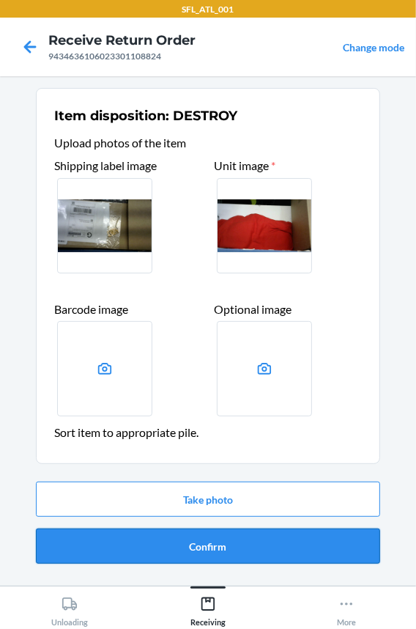
click at [191, 541] on button "Confirm" at bounding box center [208, 545] width 344 height 35
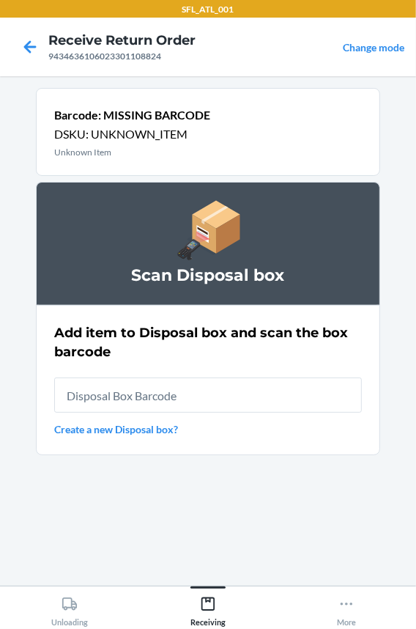
type input "RB0000018HZ"
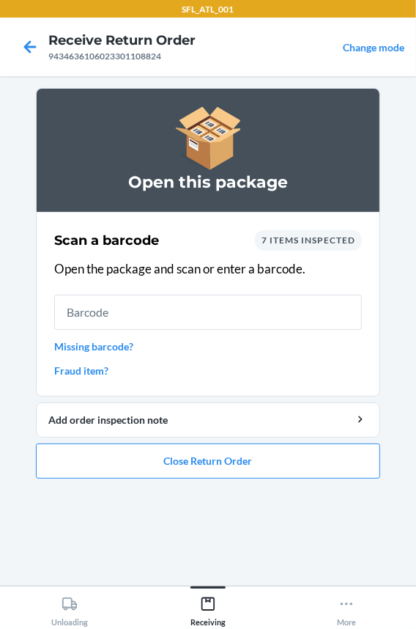
click at [87, 343] on link "Missing barcode?" at bounding box center [208, 346] width 308 height 15
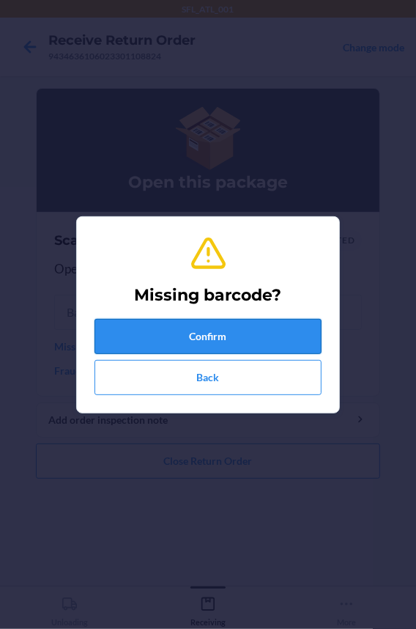
click at [144, 331] on button "Confirm" at bounding box center [208, 336] width 227 height 35
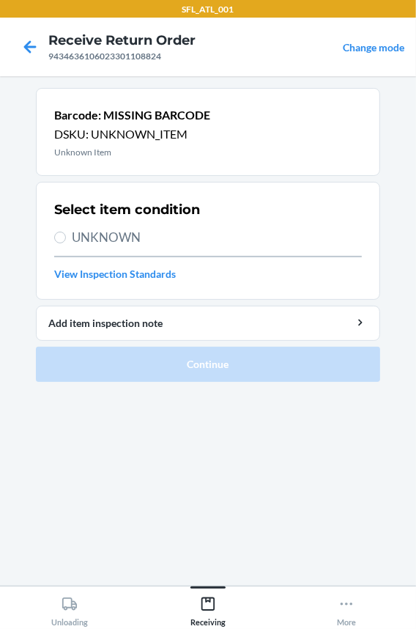
click at [119, 228] on span "UNKNOWN" at bounding box center [217, 237] width 290 height 19
click at [66, 232] on input "UNKNOWN" at bounding box center [60, 238] width 12 height 12
radio input "true"
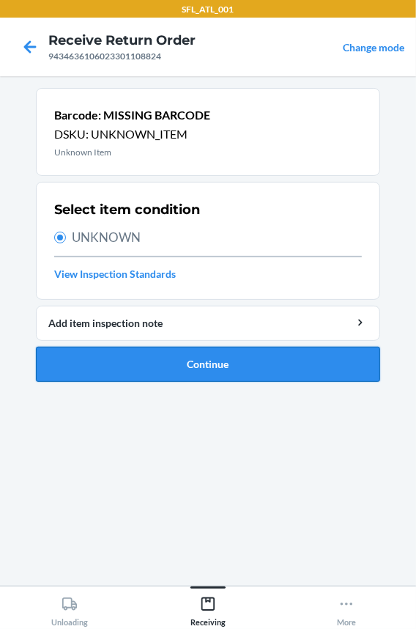
click at [129, 352] on button "Continue" at bounding box center [208, 364] width 344 height 35
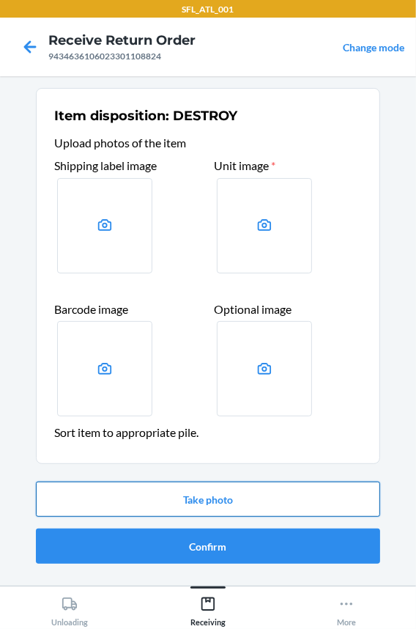
click at [136, 500] on button "Take photo" at bounding box center [208, 498] width 344 height 35
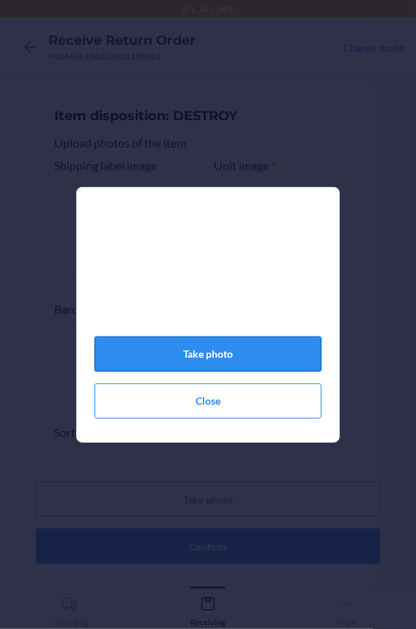
click at [242, 354] on button "Take photo" at bounding box center [208, 353] width 227 height 35
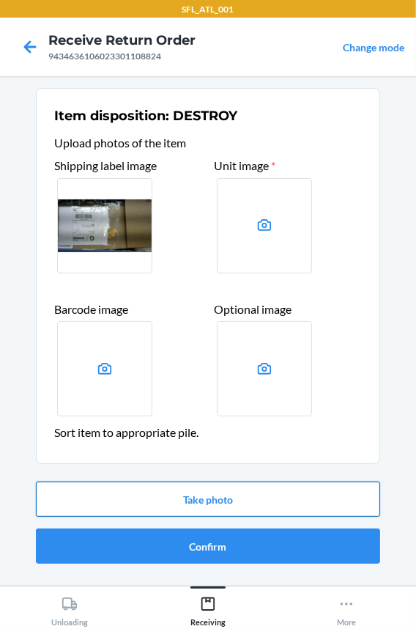
click at [215, 495] on button "Take photo" at bounding box center [208, 498] width 344 height 35
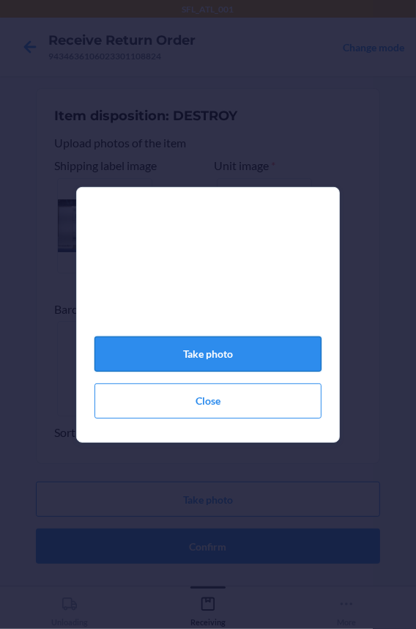
click at [195, 357] on button "Take photo" at bounding box center [208, 353] width 227 height 35
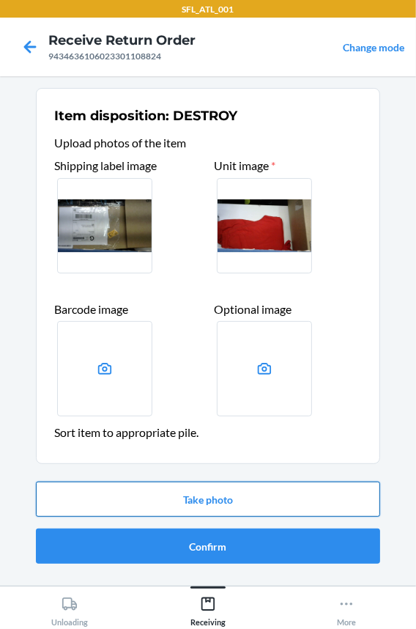
click at [124, 498] on button "Take photo" at bounding box center [208, 498] width 344 height 35
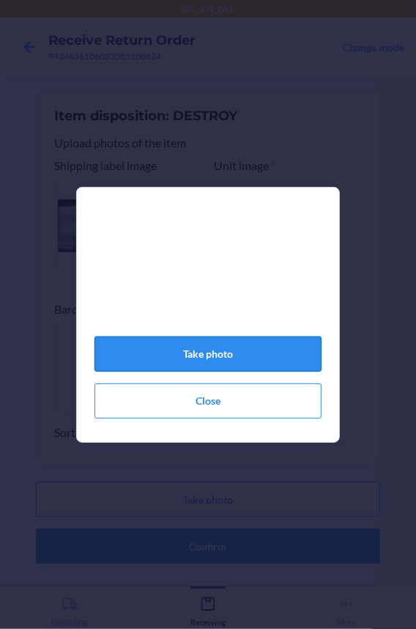
click at [163, 366] on button "Take photo" at bounding box center [208, 353] width 227 height 35
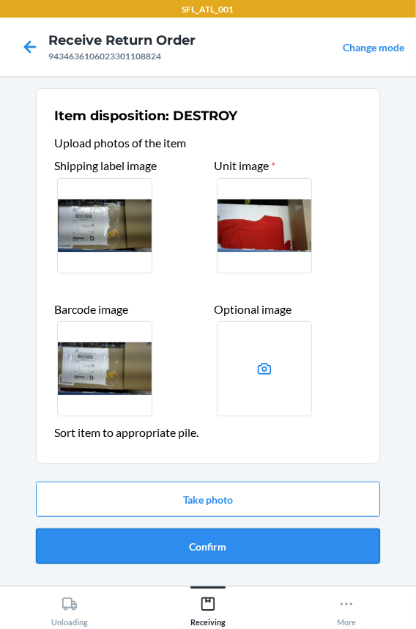
click at [147, 546] on button "Confirm" at bounding box center [208, 545] width 344 height 35
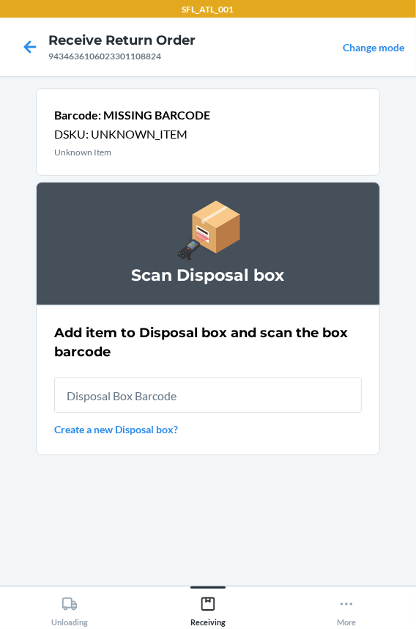
type input "RB0000018HZ"
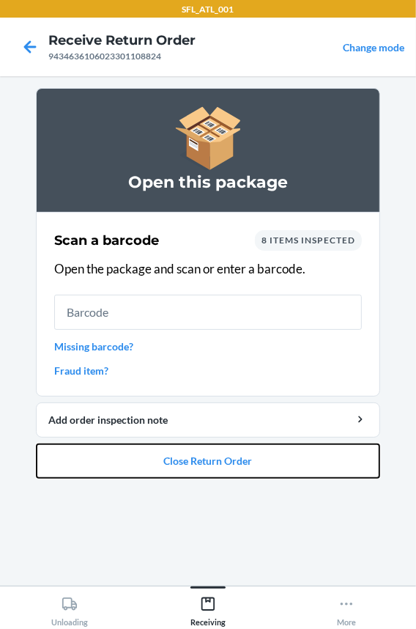
drag, startPoint x: 132, startPoint y: 467, endPoint x: 158, endPoint y: 383, distance: 87.6
click at [158, 383] on li "Open this package Scan a barcode 8 items inspected Open the package and scan or…" at bounding box center [208, 283] width 344 height 391
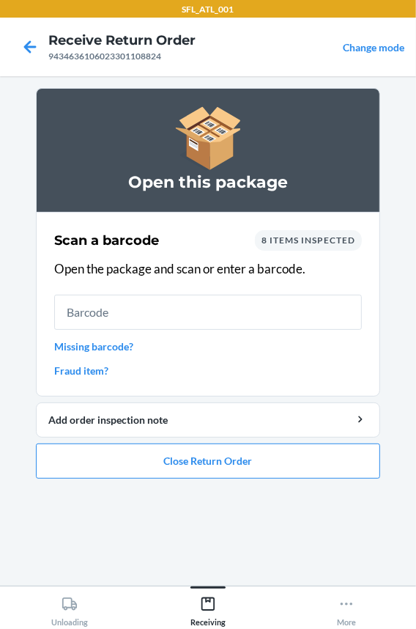
click at [122, 350] on link "Missing barcode?" at bounding box center [208, 346] width 308 height 15
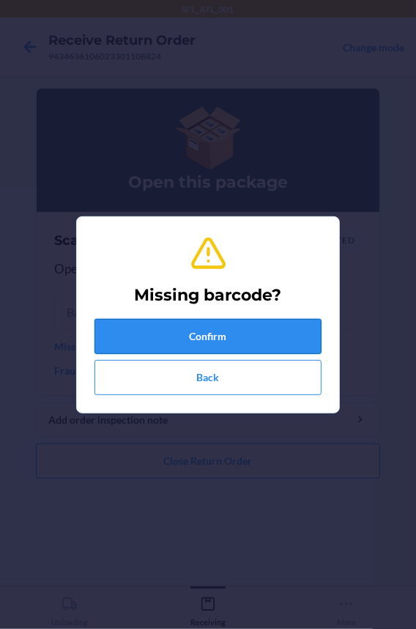
click at [133, 329] on button "Confirm" at bounding box center [208, 336] width 227 height 35
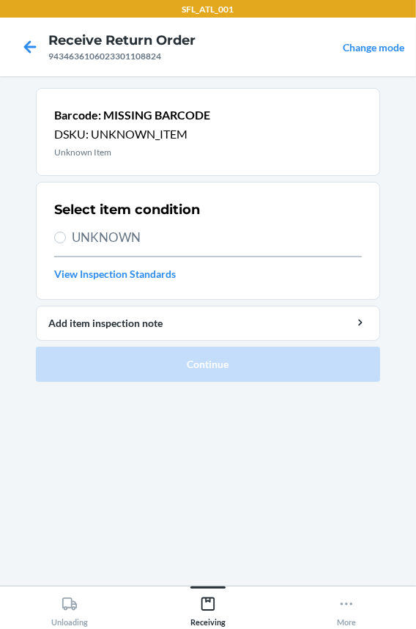
click at [127, 237] on span "UNKNOWN" at bounding box center [217, 237] width 290 height 19
click at [66, 237] on input "UNKNOWN" at bounding box center [60, 238] width 12 height 12
radio input "true"
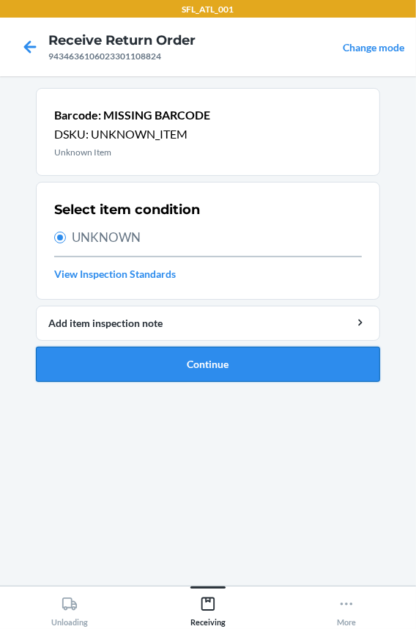
click at [152, 370] on button "Continue" at bounding box center [208, 364] width 344 height 35
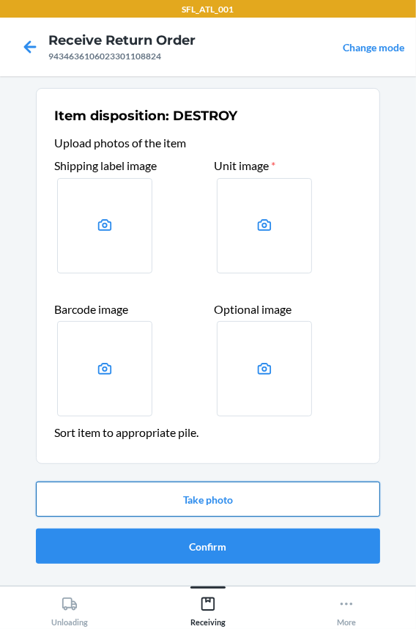
click at [135, 498] on button "Take photo" at bounding box center [208, 498] width 344 height 35
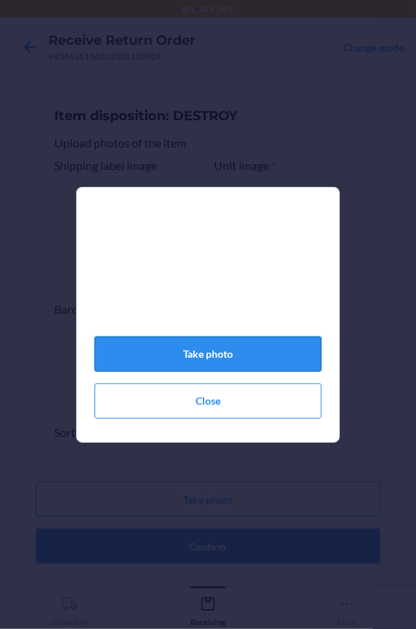
click at [187, 359] on button "Take photo" at bounding box center [208, 353] width 227 height 35
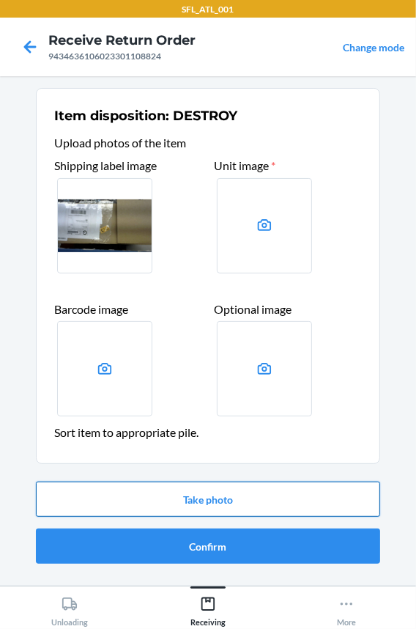
click at [158, 502] on button "Take photo" at bounding box center [208, 498] width 344 height 35
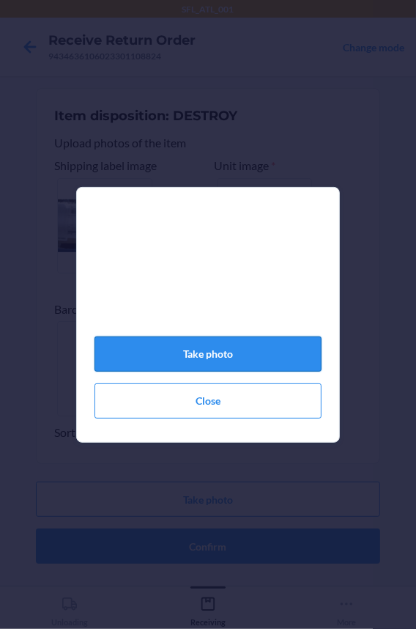
click at [198, 364] on button "Take photo" at bounding box center [208, 353] width 227 height 35
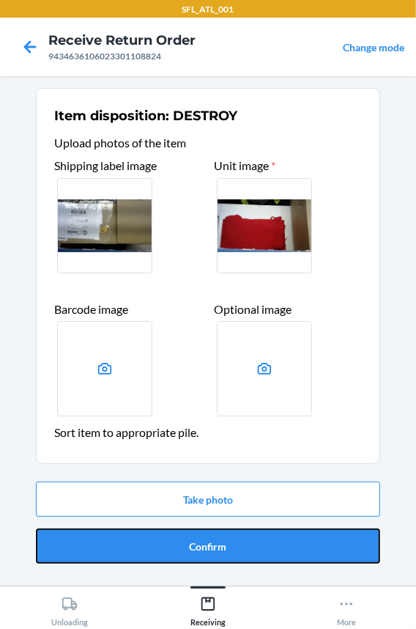
click at [178, 545] on button "Confirm" at bounding box center [208, 545] width 344 height 35
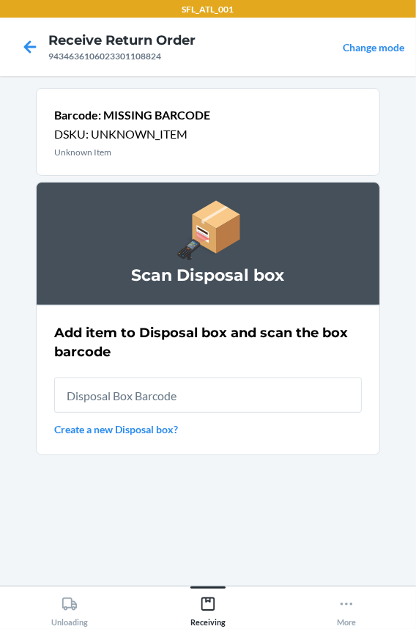
type input "RB0000018HZ"
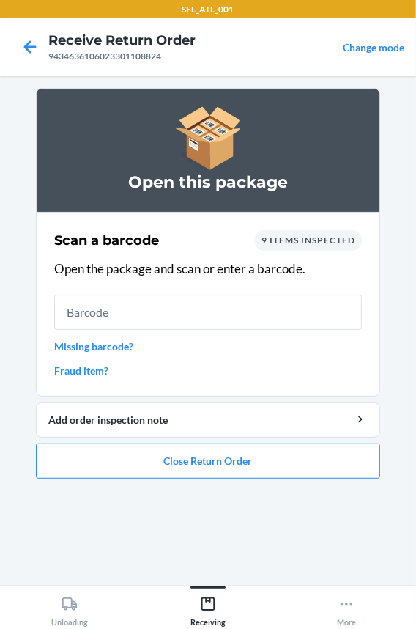
click at [92, 345] on link "Missing barcode?" at bounding box center [208, 346] width 308 height 15
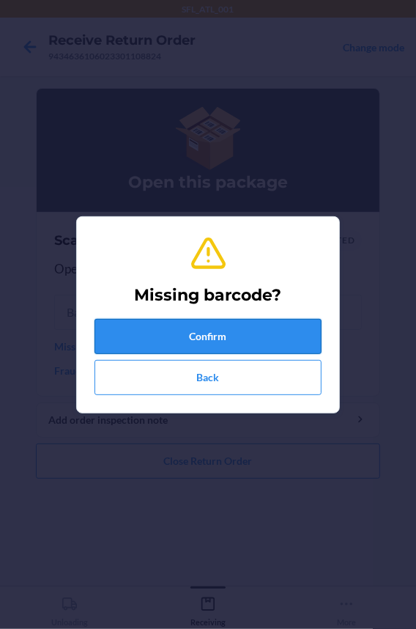
click at [143, 332] on button "Confirm" at bounding box center [208, 336] width 227 height 35
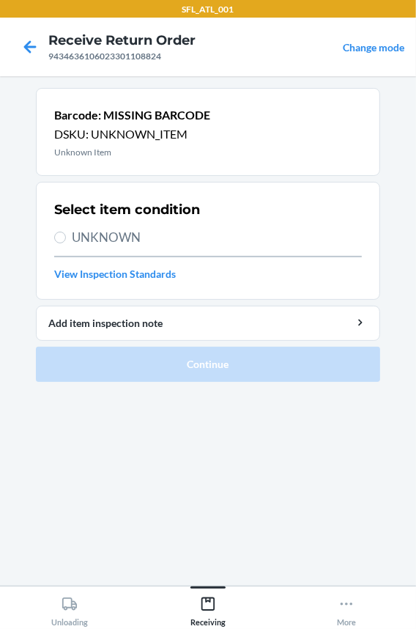
click at [143, 232] on span "UNKNOWN" at bounding box center [217, 237] width 290 height 19
click at [66, 232] on input "UNKNOWN" at bounding box center [60, 238] width 12 height 12
radio input "true"
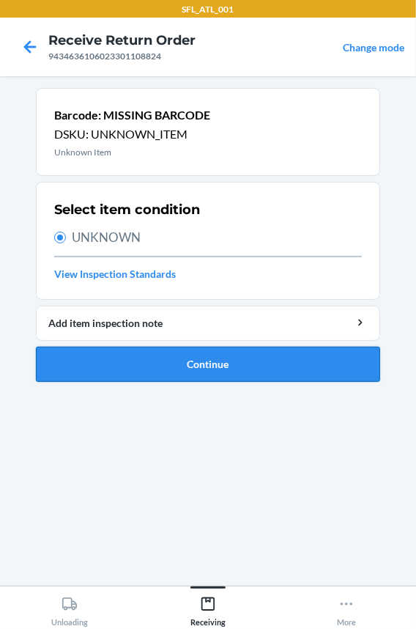
click at [145, 360] on button "Continue" at bounding box center [208, 364] width 344 height 35
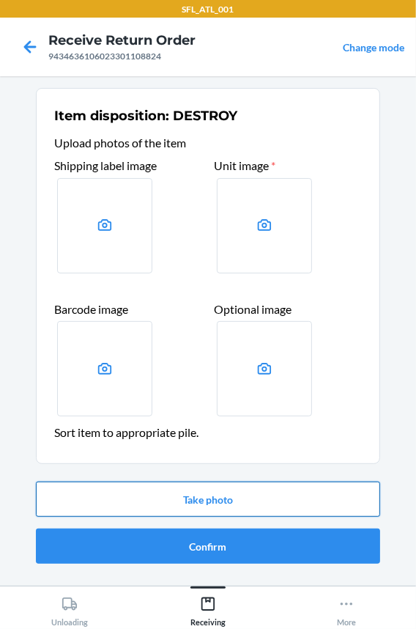
click at [179, 492] on button "Take photo" at bounding box center [208, 498] width 344 height 35
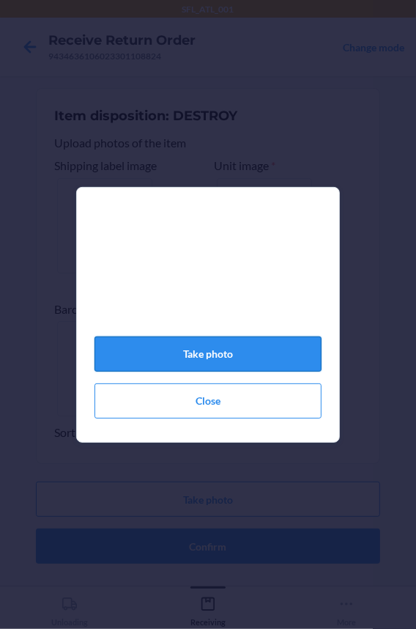
click at [168, 363] on button "Take photo" at bounding box center [208, 353] width 227 height 35
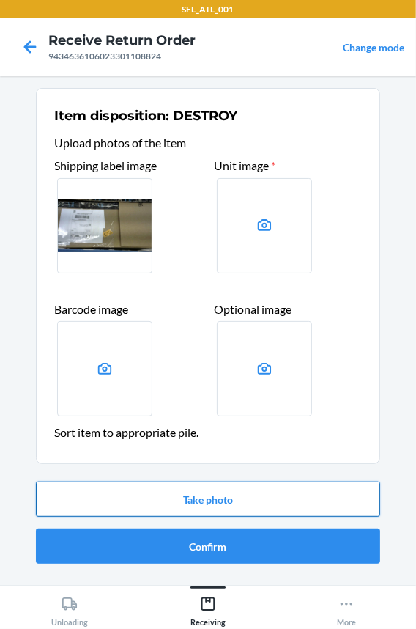
click at [166, 506] on button "Take photo" at bounding box center [208, 498] width 344 height 35
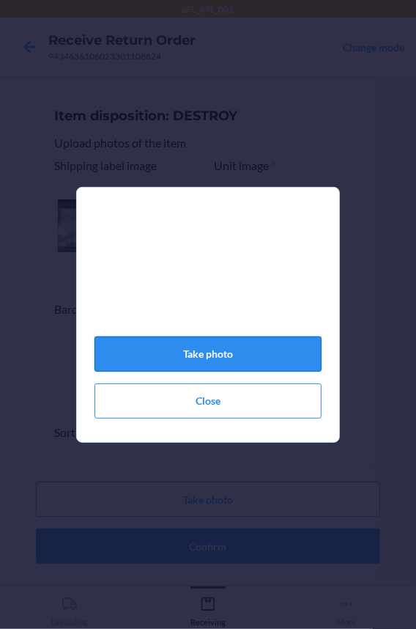
click at [186, 358] on button "Take photo" at bounding box center [208, 353] width 227 height 35
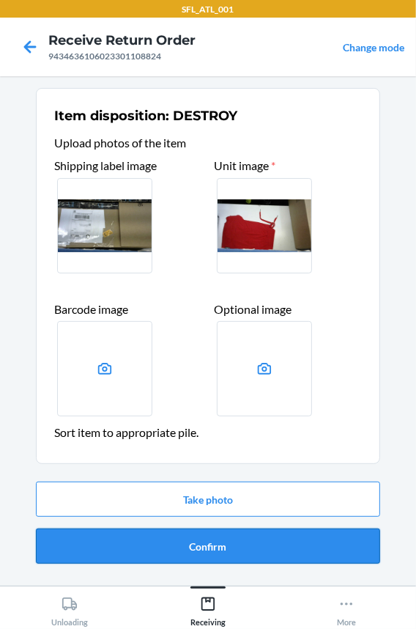
click at [150, 544] on button "Confirm" at bounding box center [208, 545] width 344 height 35
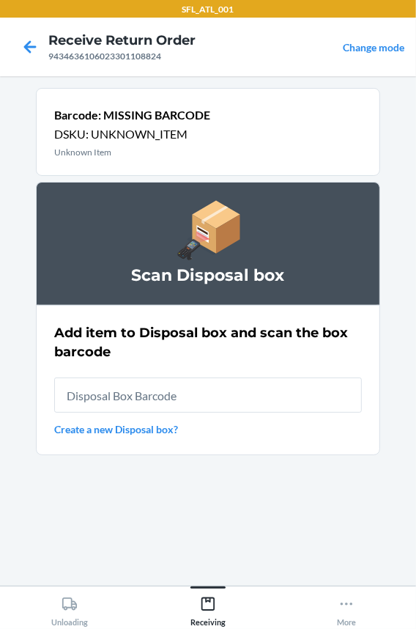
type input "RB0000018HZ"
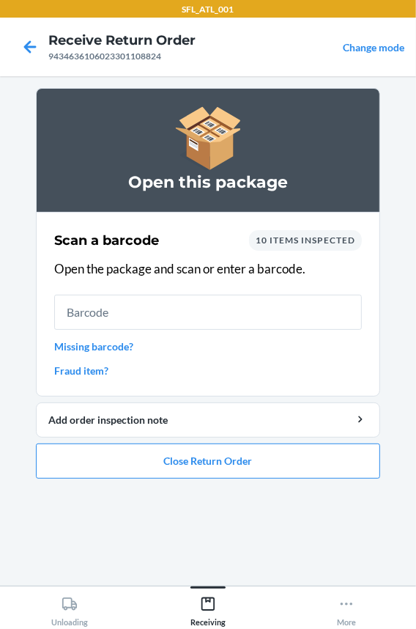
click at [96, 342] on link "Missing barcode?" at bounding box center [208, 346] width 308 height 15
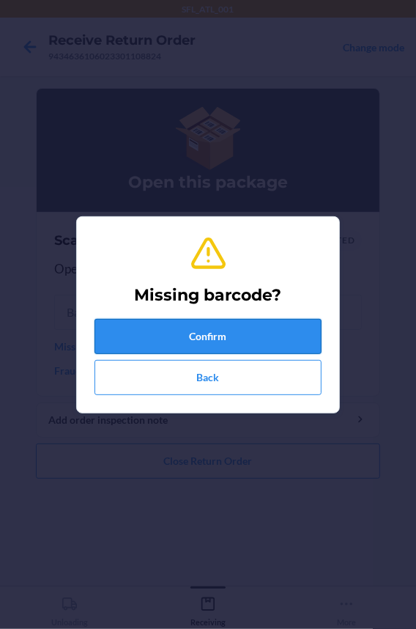
click at [155, 328] on button "Confirm" at bounding box center [208, 336] width 227 height 35
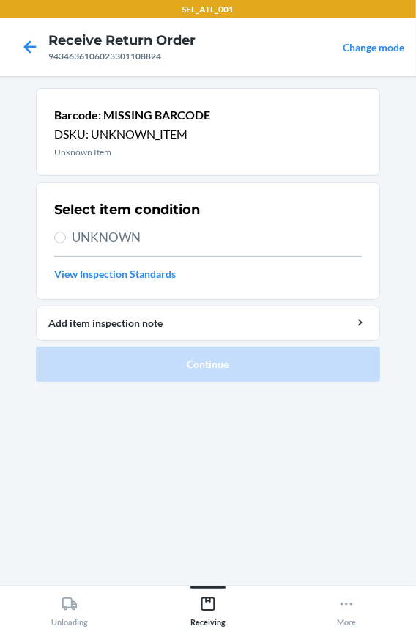
click at [141, 234] on span "UNKNOWN" at bounding box center [217, 237] width 290 height 19
click at [66, 234] on input "UNKNOWN" at bounding box center [60, 238] width 12 height 12
radio input "true"
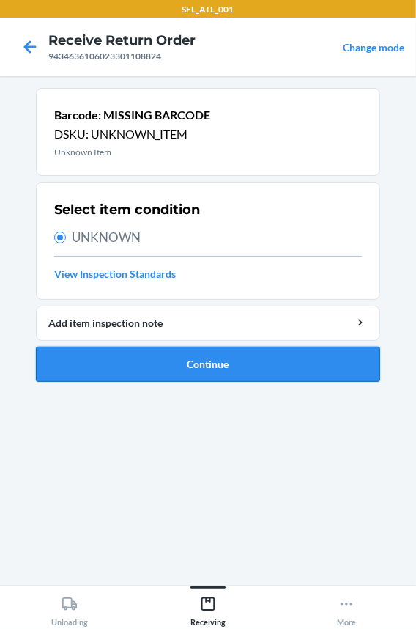
click at [141, 375] on button "Continue" at bounding box center [208, 364] width 344 height 35
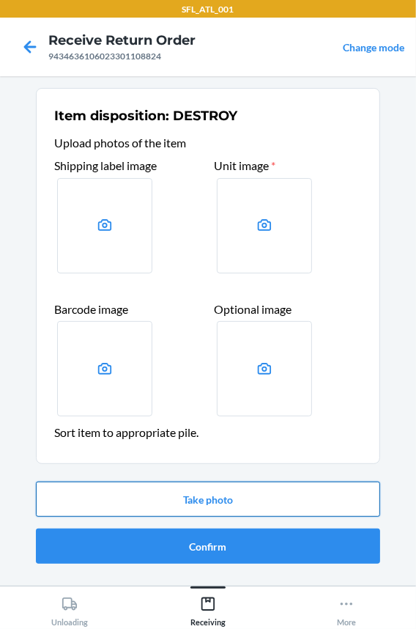
click at [153, 498] on button "Take photo" at bounding box center [208, 498] width 344 height 35
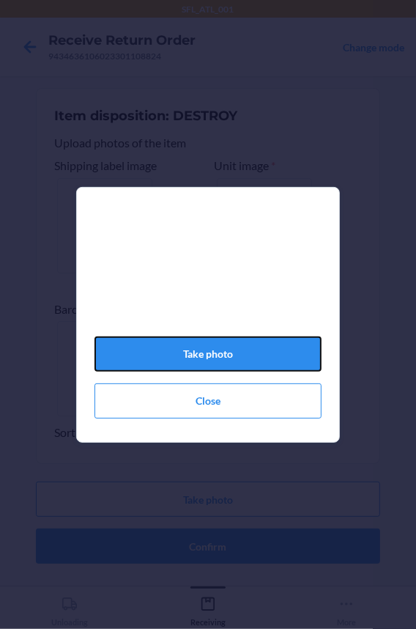
click at [138, 372] on button "Take photo" at bounding box center [208, 353] width 227 height 35
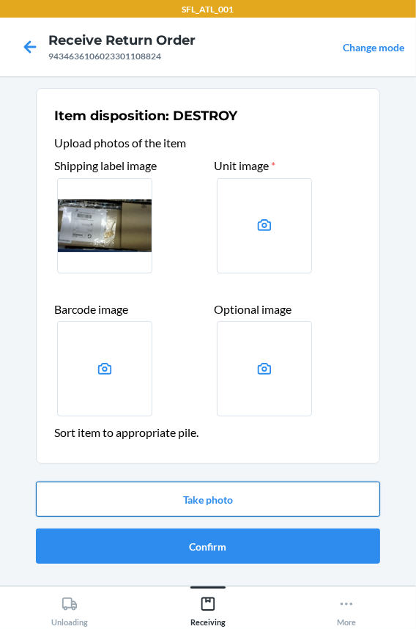
click at [132, 500] on button "Take photo" at bounding box center [208, 498] width 344 height 35
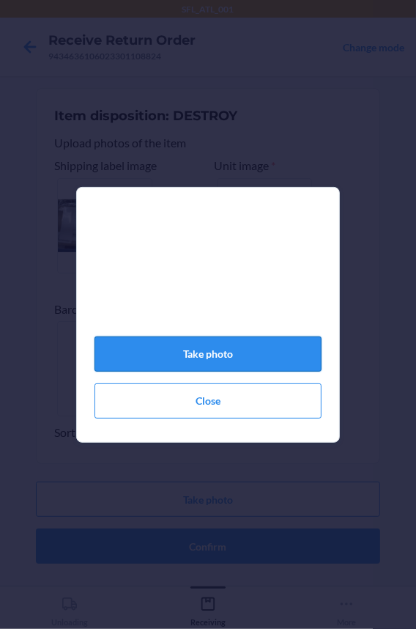
click at [177, 369] on button "Take photo" at bounding box center [208, 353] width 227 height 35
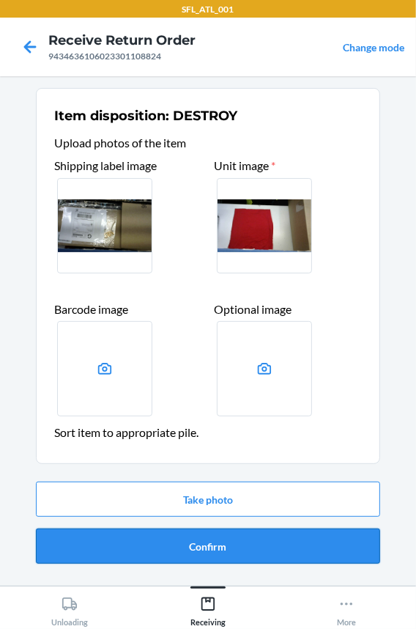
click at [155, 547] on button "Confirm" at bounding box center [208, 545] width 344 height 35
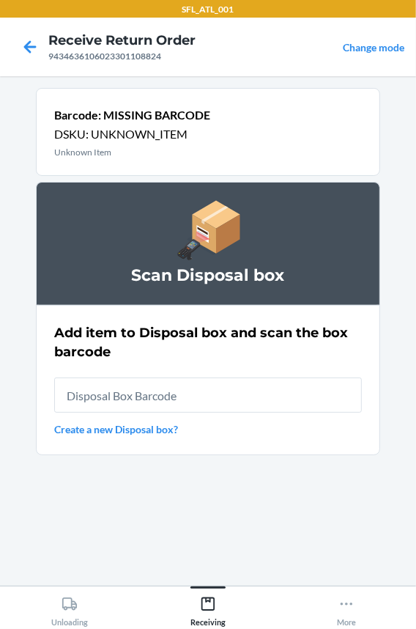
type input "RB0000018HZ"
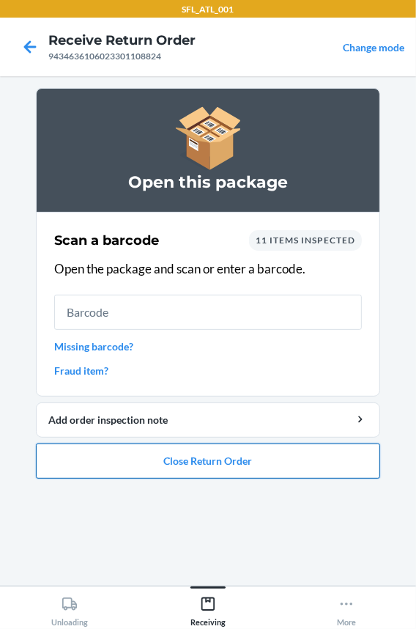
click at [147, 459] on button "Close Return Order" at bounding box center [208, 460] width 344 height 35
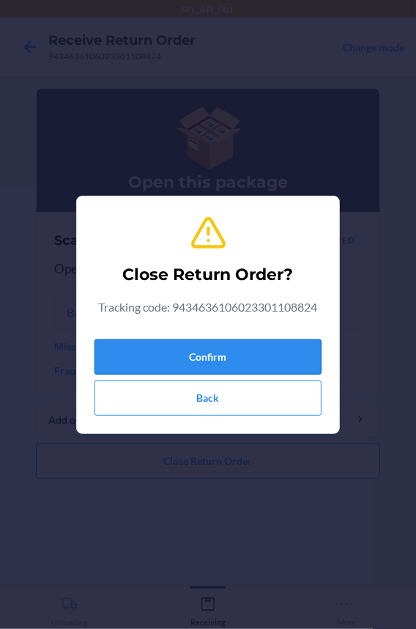
click at [147, 357] on button "Confirm" at bounding box center [208, 356] width 227 height 35
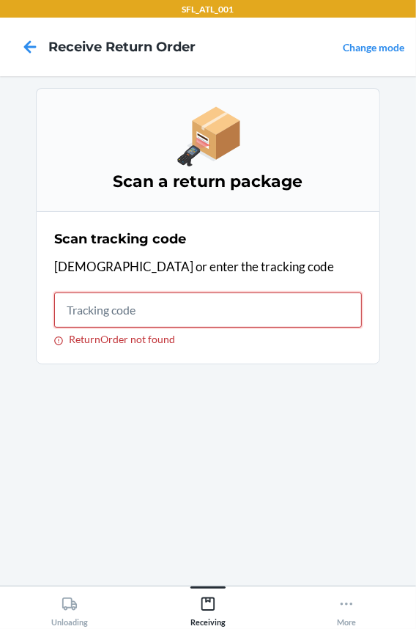
click at [161, 315] on input "ReturnOrder not found" at bounding box center [208, 309] width 308 height 35
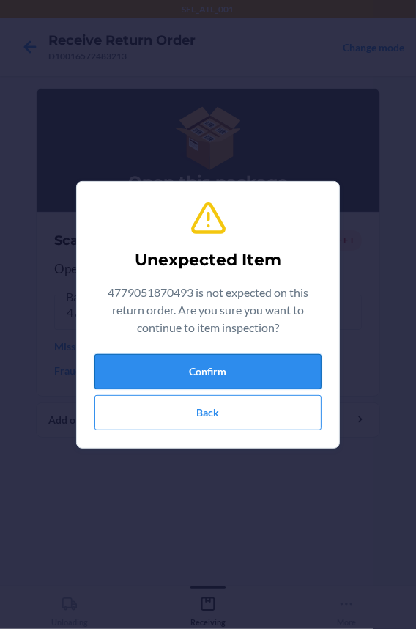
click at [168, 369] on button "Confirm" at bounding box center [208, 371] width 227 height 35
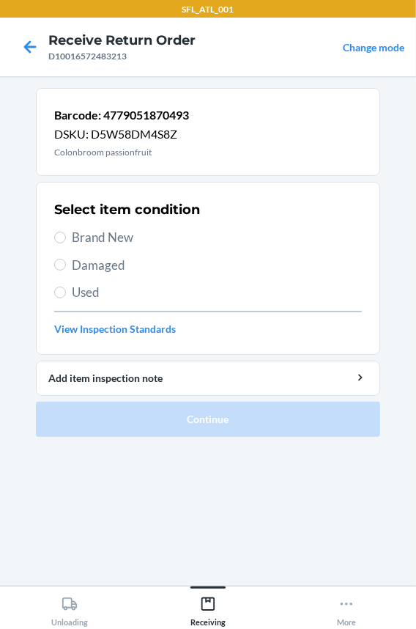
click at [96, 296] on span "Used" at bounding box center [217, 292] width 290 height 19
click at [66, 296] on input "Used" at bounding box center [60, 293] width 12 height 12
radio input "true"
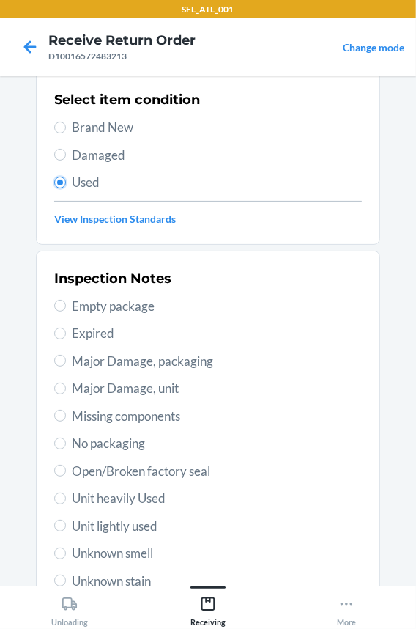
scroll to position [199, 0]
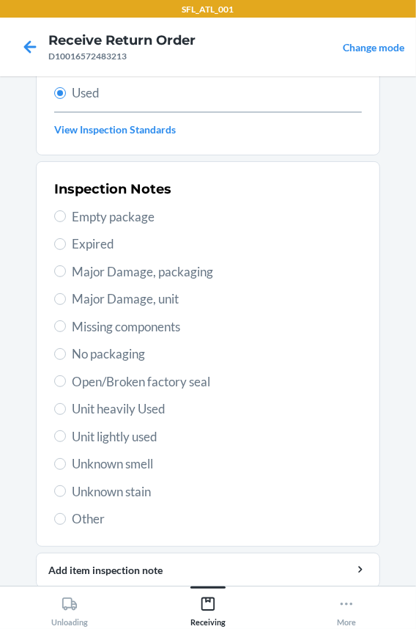
click at [133, 434] on span "Unit lightly used" at bounding box center [217, 436] width 290 height 19
click at [66, 434] on input "Unit lightly used" at bounding box center [60, 436] width 12 height 12
radio input "true"
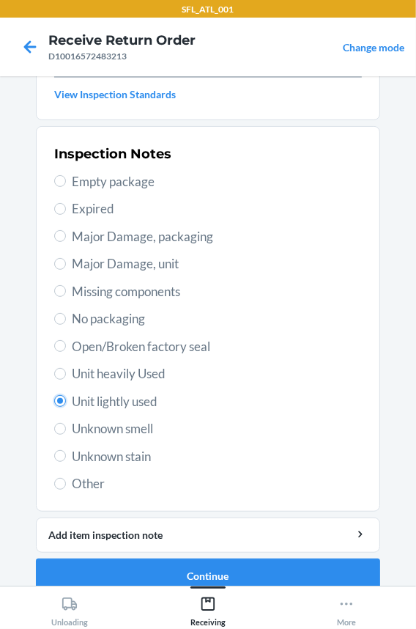
scroll to position [252, 0]
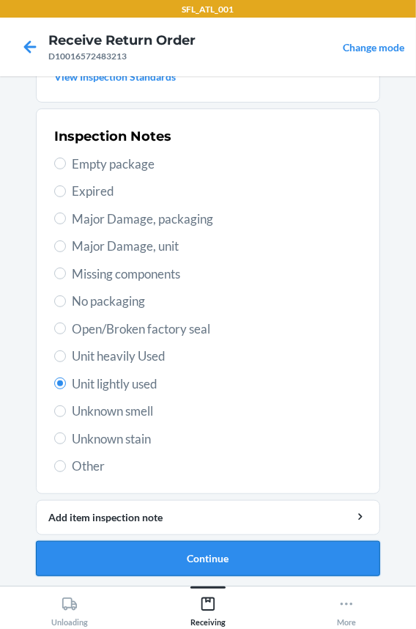
click at [149, 552] on button "Continue" at bounding box center [208, 558] width 344 height 35
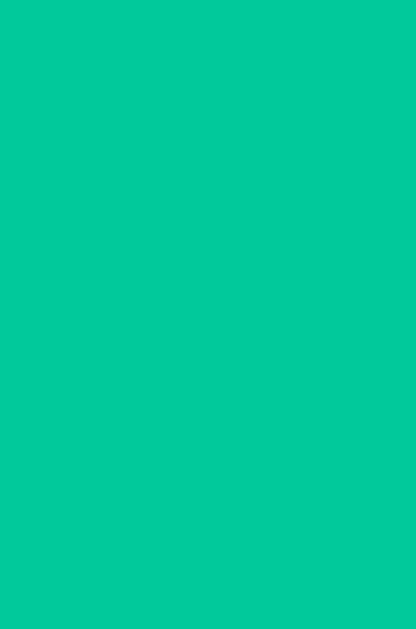
scroll to position [0, 0]
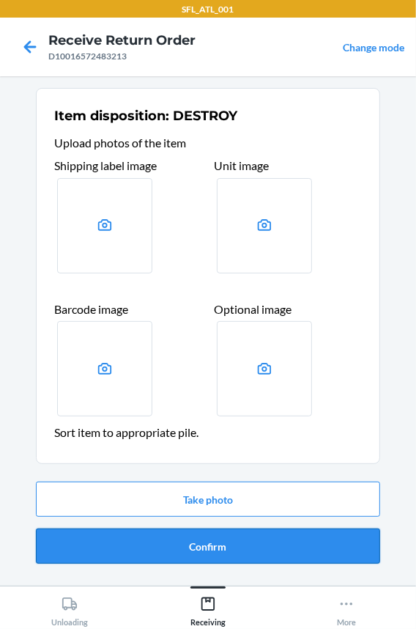
click at [152, 544] on button "Confirm" at bounding box center [208, 545] width 344 height 35
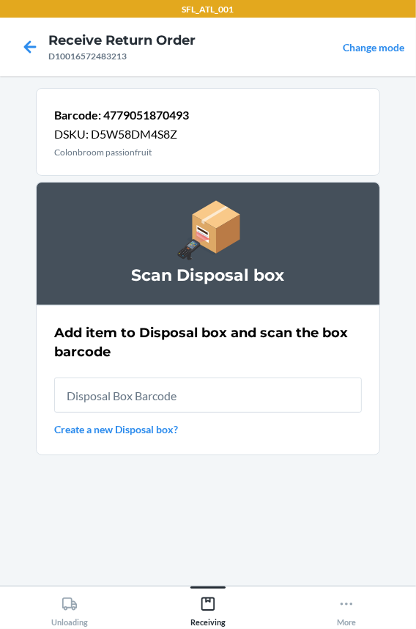
type input "RB0000018HZ"
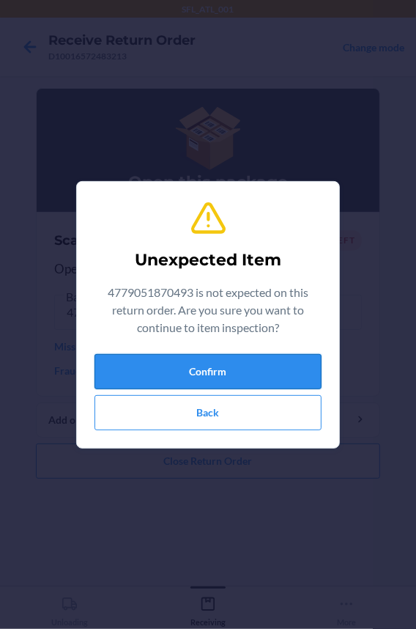
click at [213, 372] on button "Confirm" at bounding box center [208, 371] width 227 height 35
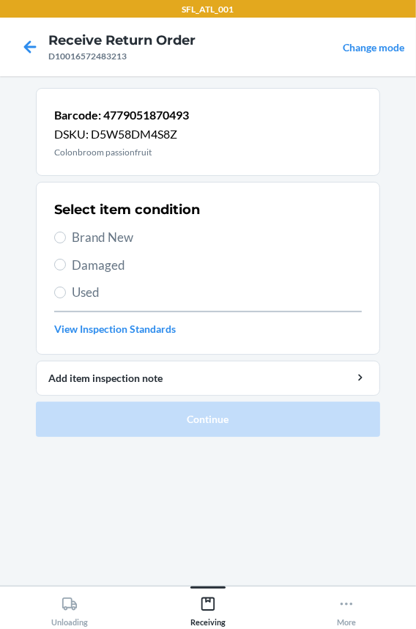
click at [84, 295] on span "Used" at bounding box center [217, 292] width 290 height 19
click at [66, 295] on input "Used" at bounding box center [60, 293] width 12 height 12
radio input "true"
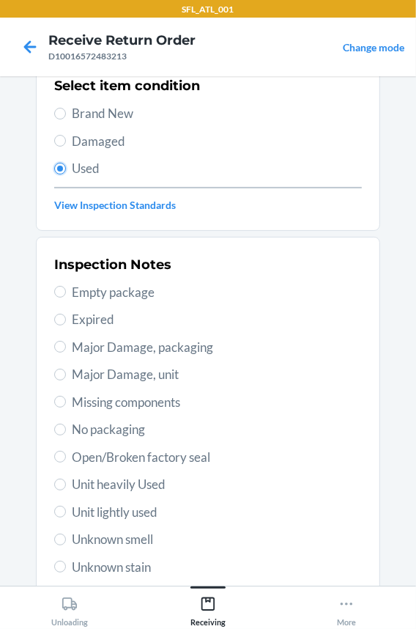
scroll to position [252, 0]
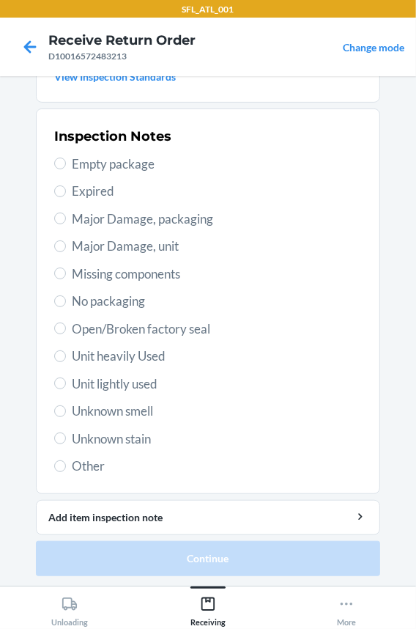
click at [115, 388] on span "Unit lightly used" at bounding box center [217, 383] width 290 height 19
click at [66, 388] on input "Unit lightly used" at bounding box center [60, 383] width 12 height 12
radio input "true"
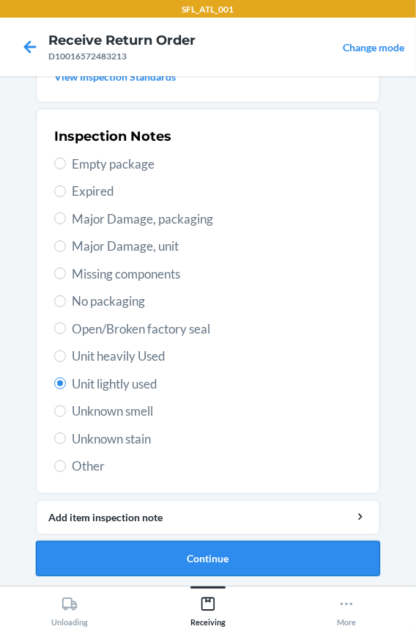
click at [109, 550] on button "Continue" at bounding box center [208, 558] width 344 height 35
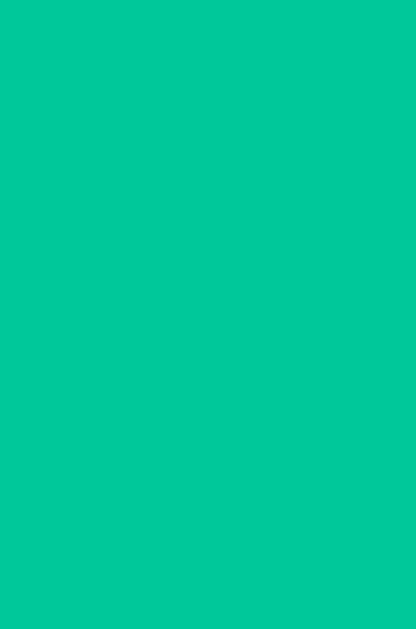
scroll to position [0, 0]
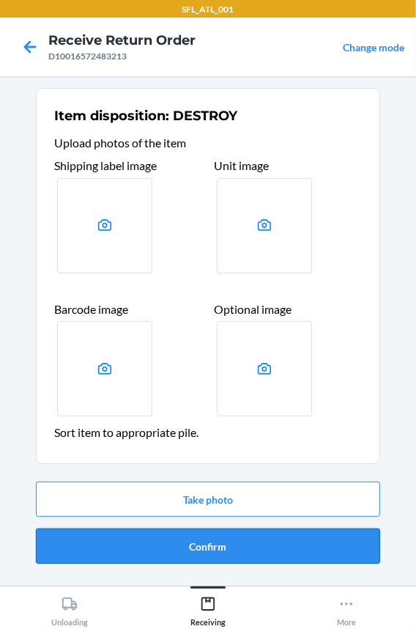
click at [141, 546] on button "Confirm" at bounding box center [208, 545] width 344 height 35
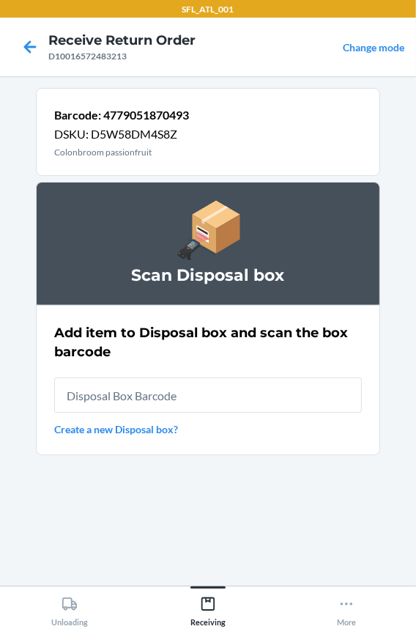
type input "RB0000018HZ"
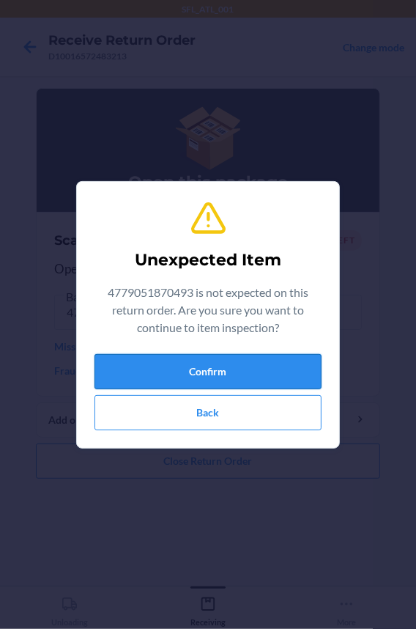
click at [259, 381] on button "Confirm" at bounding box center [208, 371] width 227 height 35
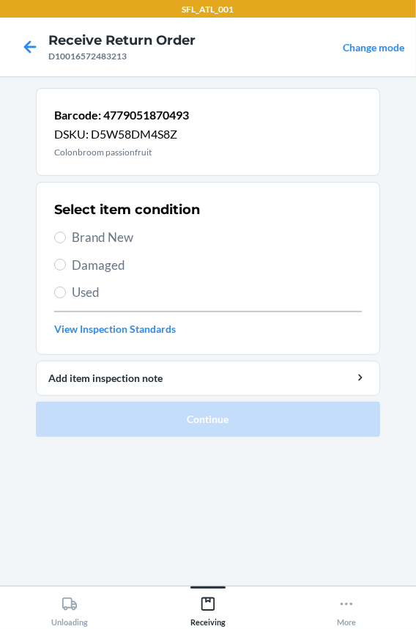
click at [97, 292] on span "Used" at bounding box center [217, 292] width 290 height 19
click at [66, 292] on input "Used" at bounding box center [60, 293] width 12 height 12
radio input "true"
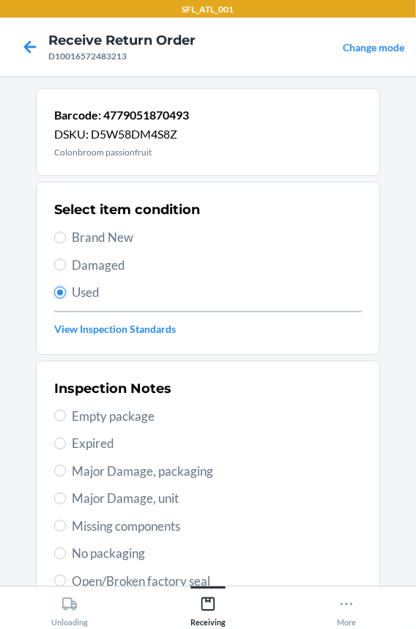
scroll to position [252, 0]
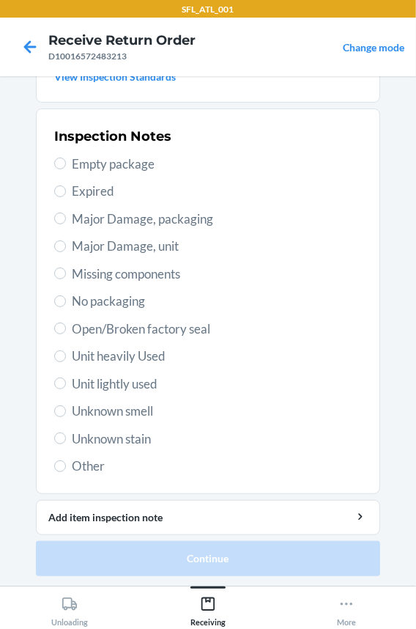
click at [108, 380] on span "Unit lightly used" at bounding box center [217, 383] width 290 height 19
click at [66, 380] on input "Unit lightly used" at bounding box center [60, 383] width 12 height 12
radio input "true"
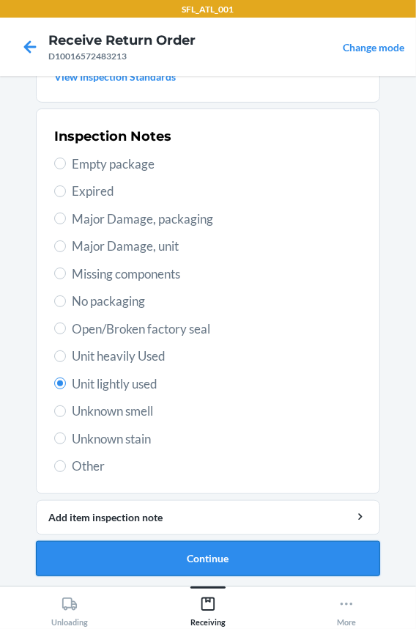
click at [125, 557] on button "Continue" at bounding box center [208, 558] width 344 height 35
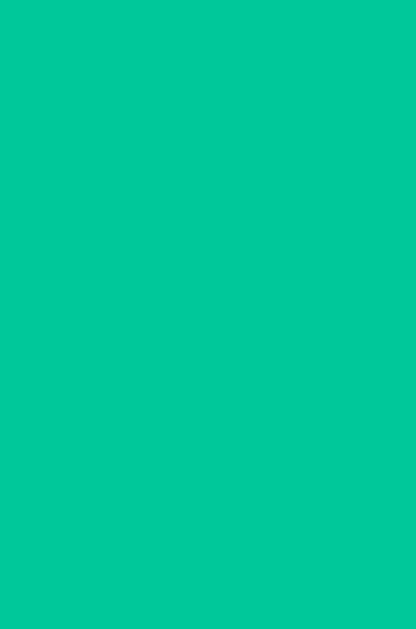
scroll to position [0, 0]
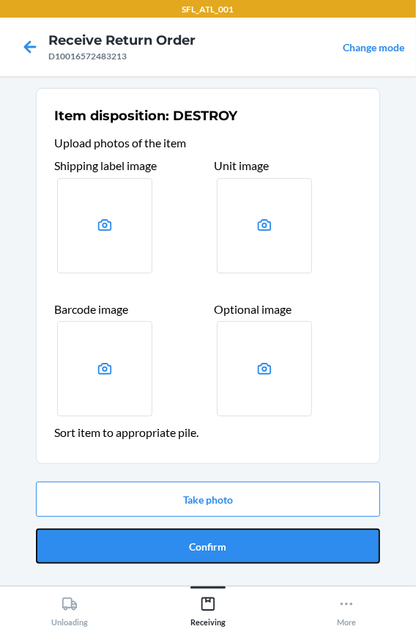
click at [125, 546] on button "Confirm" at bounding box center [208, 545] width 344 height 35
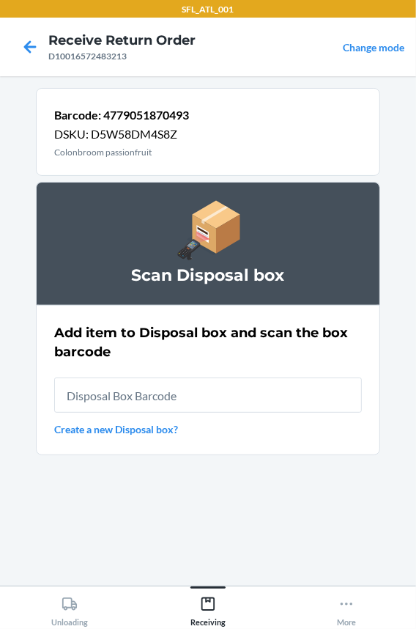
type input "RB0000018HZ"
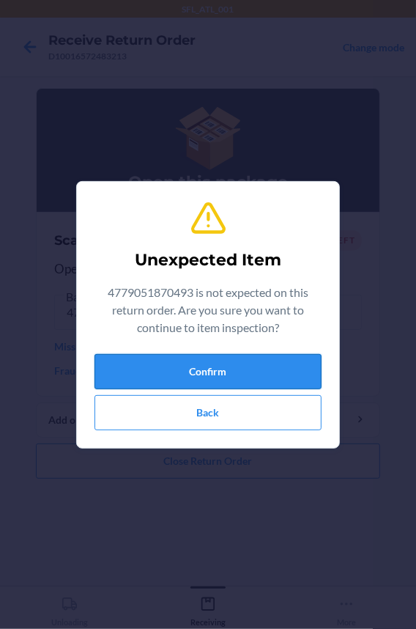
click at [188, 363] on button "Confirm" at bounding box center [208, 371] width 227 height 35
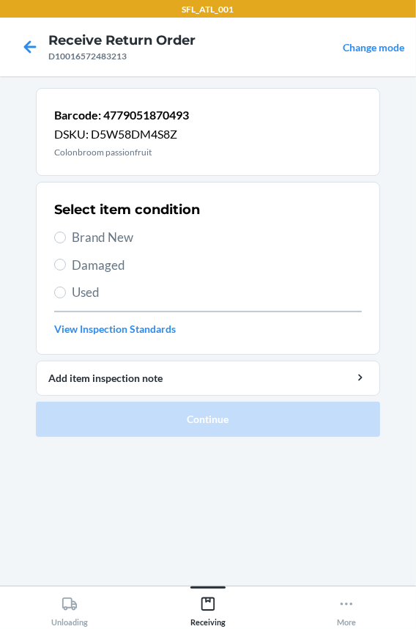
click at [88, 294] on span "Used" at bounding box center [217, 292] width 290 height 19
click at [66, 294] on input "Used" at bounding box center [60, 293] width 12 height 12
radio input "true"
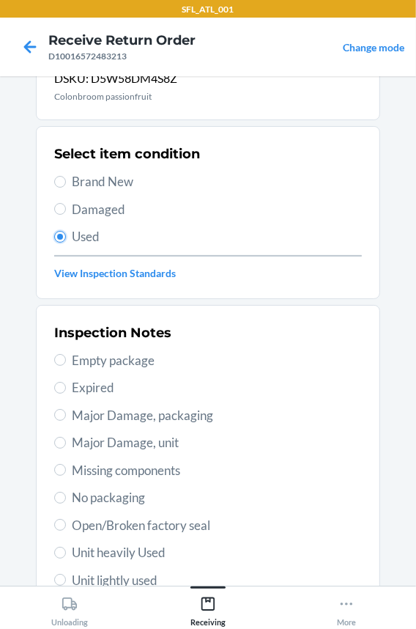
scroll to position [133, 0]
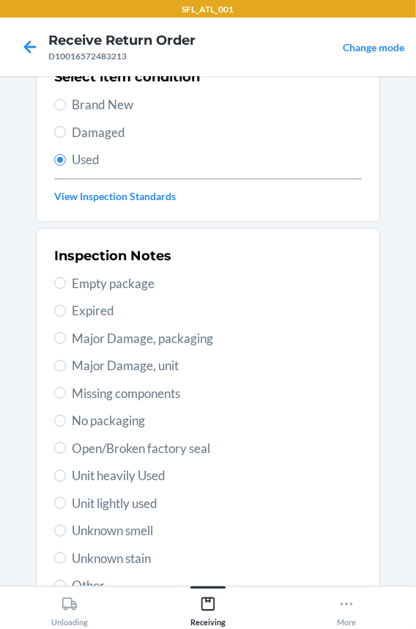
click at [111, 506] on span "Unit lightly used" at bounding box center [217, 503] width 290 height 19
click at [66, 506] on input "Unit lightly used" at bounding box center [60, 503] width 12 height 12
radio input "true"
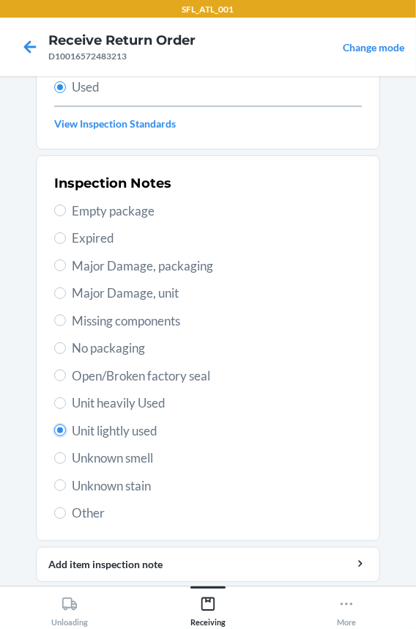
scroll to position [252, 0]
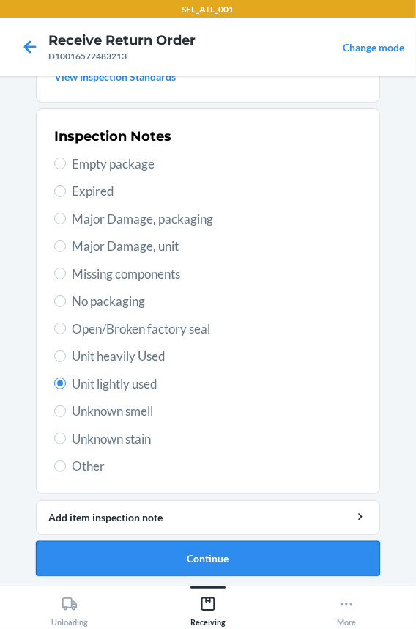
click at [130, 557] on button "Continue" at bounding box center [208, 558] width 344 height 35
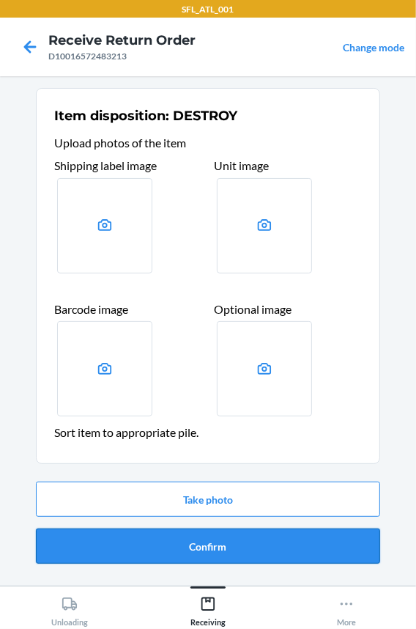
click at [130, 554] on button "Confirm" at bounding box center [208, 545] width 344 height 35
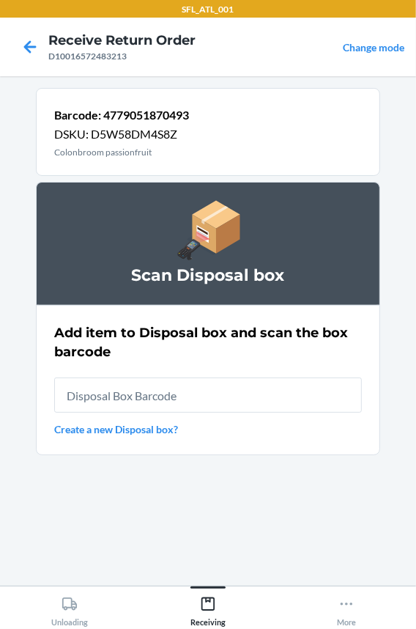
type input "RB0000018HZ"
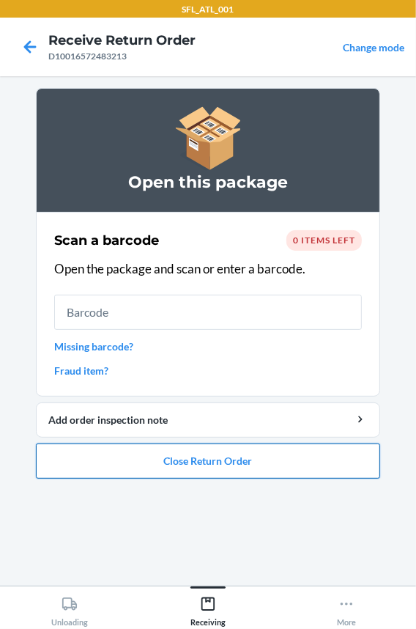
click at [155, 456] on button "Close Return Order" at bounding box center [208, 460] width 344 height 35
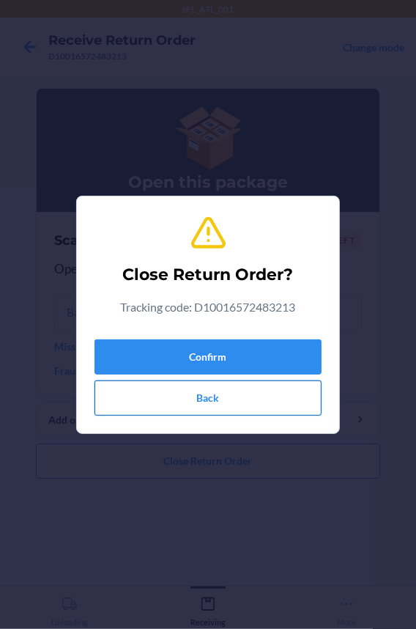
click at [169, 388] on button "Back" at bounding box center [208, 397] width 227 height 35
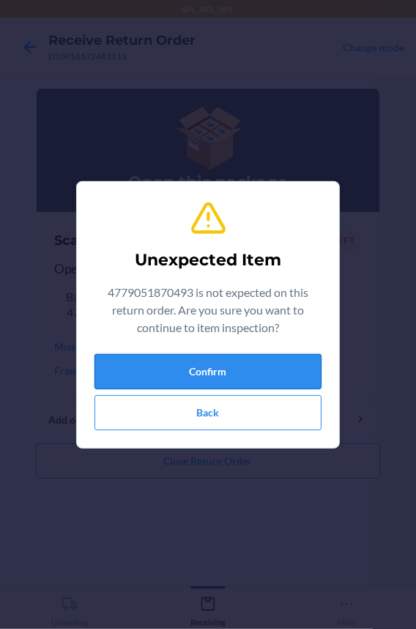
click at [154, 358] on button "Confirm" at bounding box center [208, 371] width 227 height 35
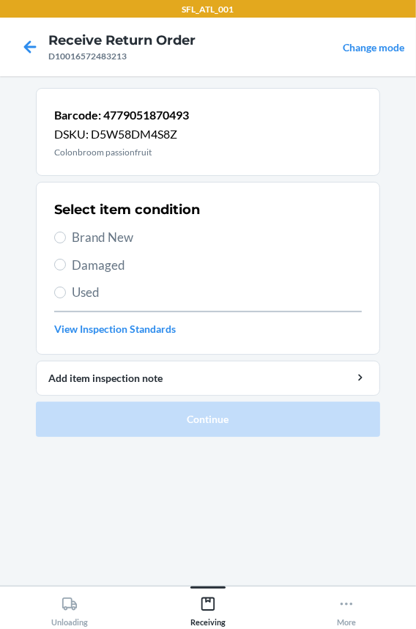
click at [93, 289] on span "Used" at bounding box center [217, 292] width 290 height 19
click at [66, 289] on input "Used" at bounding box center [60, 293] width 12 height 12
radio input "true"
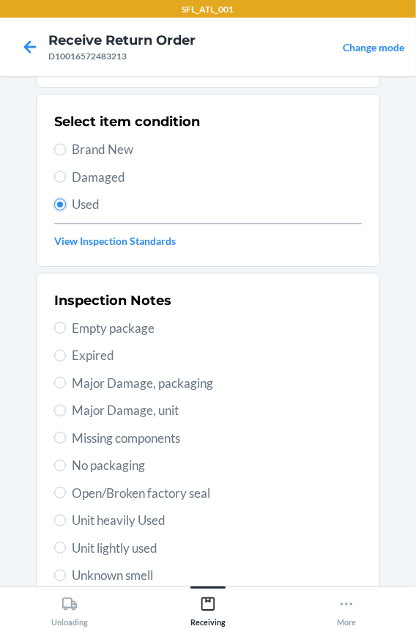
scroll to position [199, 0]
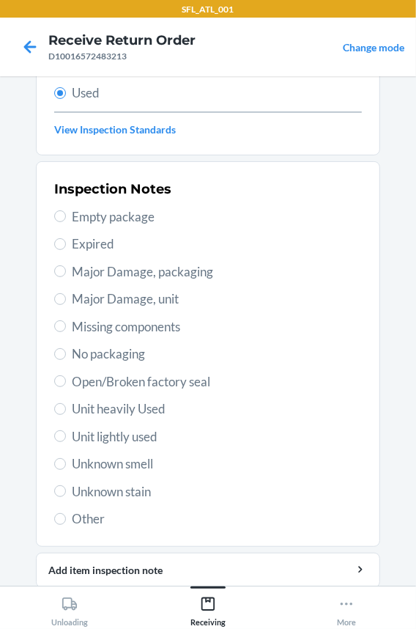
click at [132, 435] on span "Unit lightly used" at bounding box center [217, 436] width 290 height 19
click at [66, 435] on input "Unit lightly used" at bounding box center [60, 436] width 12 height 12
radio input "true"
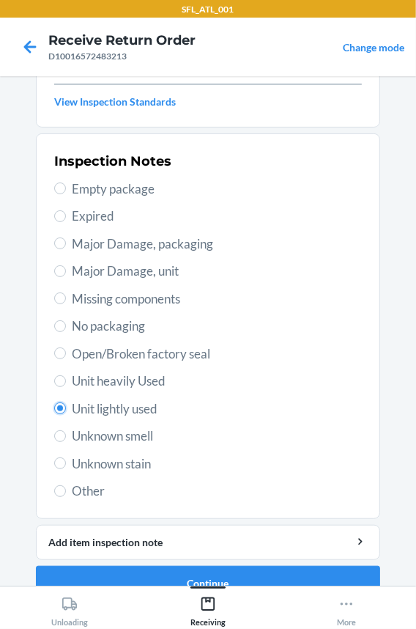
scroll to position [252, 0]
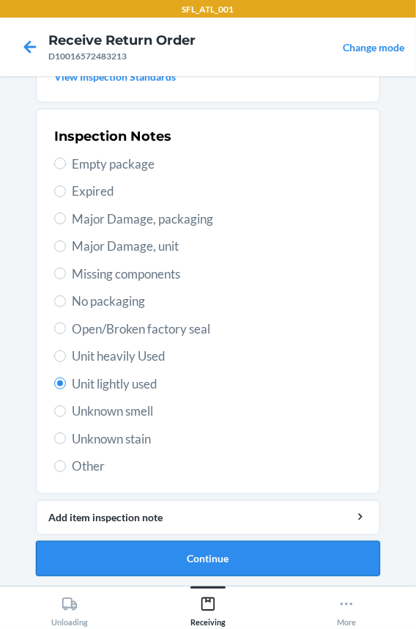
click at [145, 552] on button "Continue" at bounding box center [208, 558] width 344 height 35
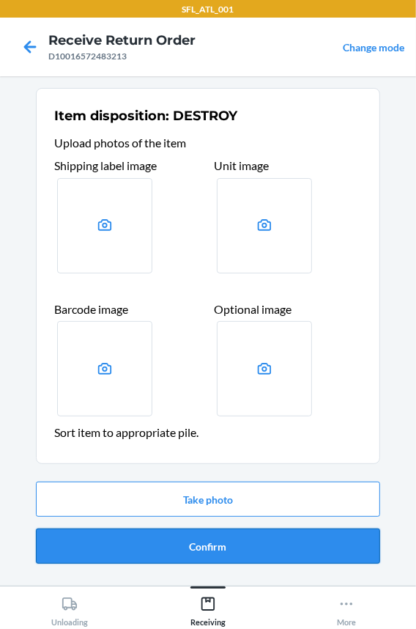
click at [158, 548] on button "Confirm" at bounding box center [208, 545] width 344 height 35
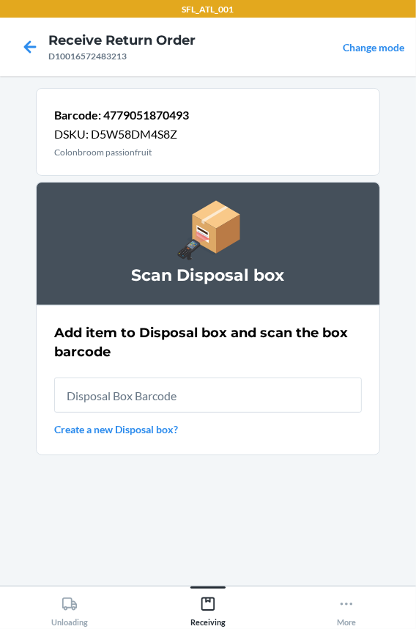
type input "RB0000018HZ"
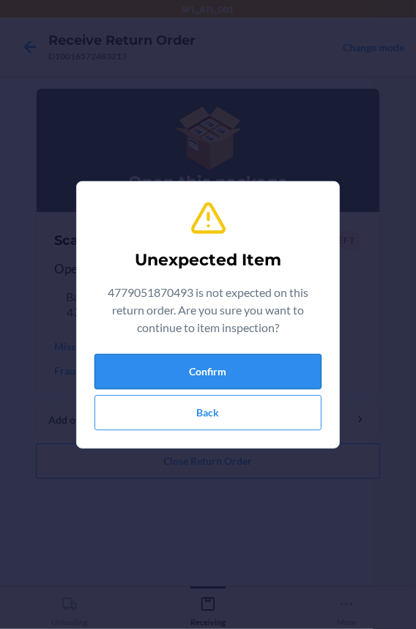
click at [149, 383] on button "Confirm" at bounding box center [208, 371] width 227 height 35
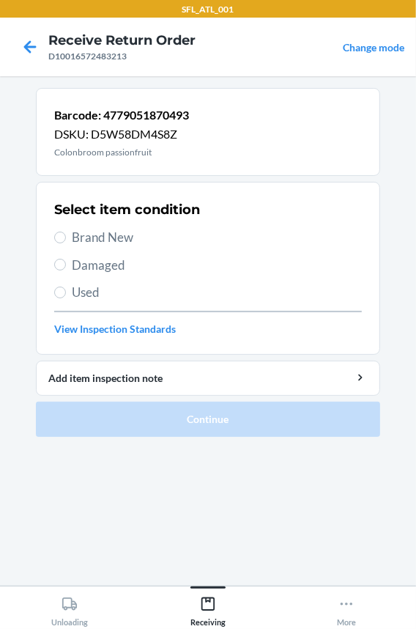
drag, startPoint x: 164, startPoint y: 373, endPoint x: 103, endPoint y: 292, distance: 101.6
click at [103, 292] on span "Used" at bounding box center [217, 292] width 290 height 19
click at [66, 292] on input "Used" at bounding box center [60, 293] width 12 height 12
radio input "true"
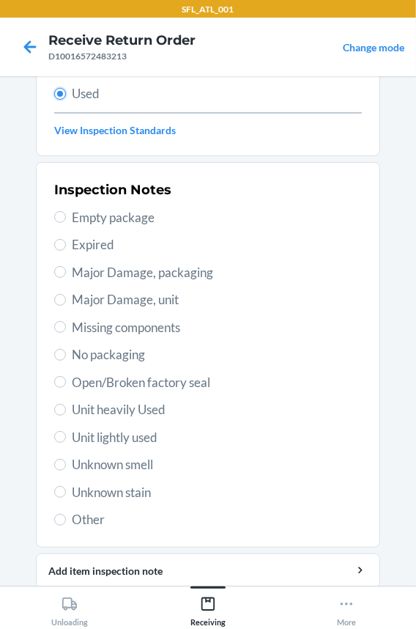
scroll to position [199, 0]
click at [128, 436] on span "Unit lightly used" at bounding box center [217, 436] width 290 height 19
click at [66, 436] on input "Unit lightly used" at bounding box center [60, 436] width 12 height 12
radio input "true"
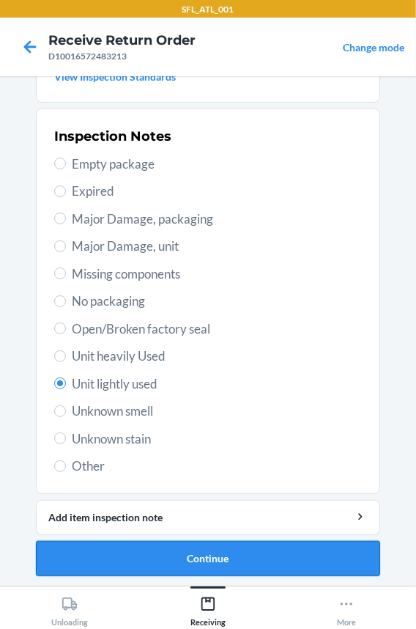
click at [152, 551] on button "Continue" at bounding box center [208, 558] width 344 height 35
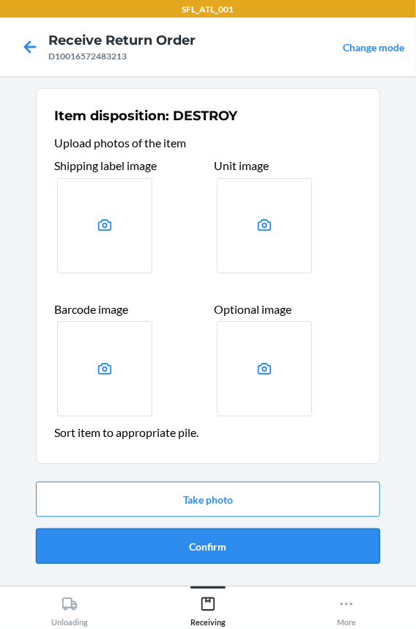
click at [158, 551] on button "Confirm" at bounding box center [208, 545] width 344 height 35
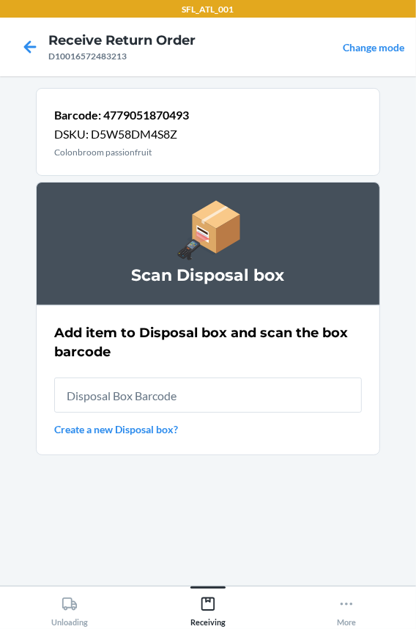
type input "RB0000018HZ"
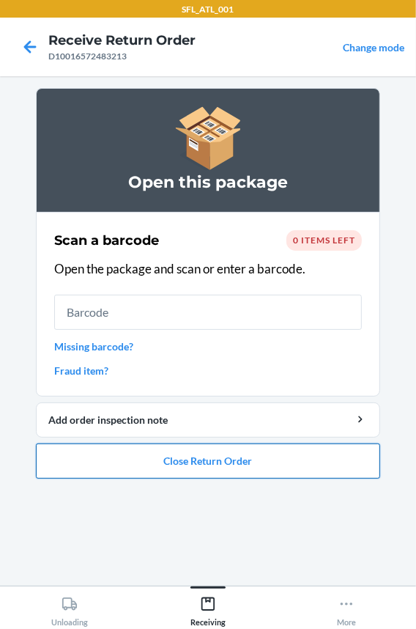
click at [160, 457] on button "Close Return Order" at bounding box center [208, 460] width 344 height 35
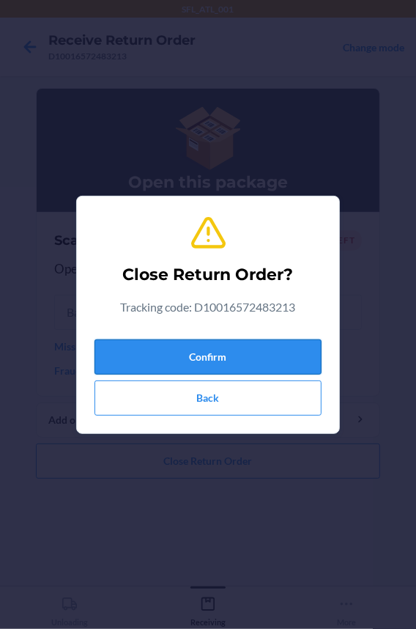
click at [154, 358] on button "Confirm" at bounding box center [208, 356] width 227 height 35
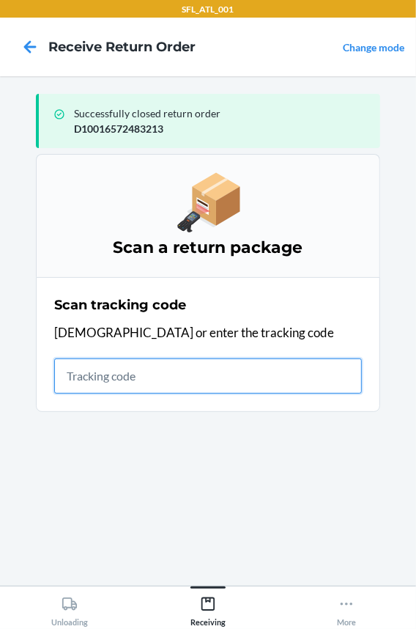
click at [86, 366] on input "text" at bounding box center [208, 375] width 308 height 35
type input "42030259943463610"
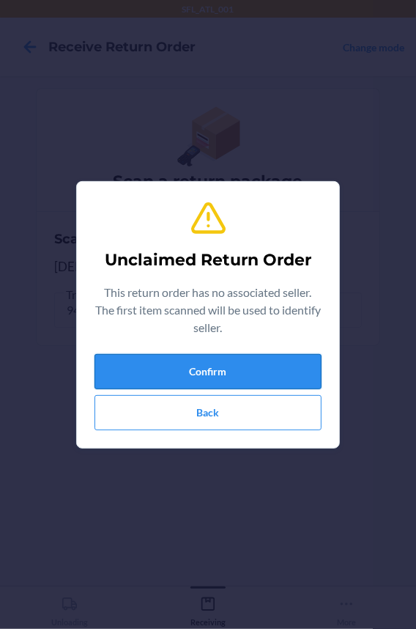
click at [211, 368] on button "Confirm" at bounding box center [208, 371] width 227 height 35
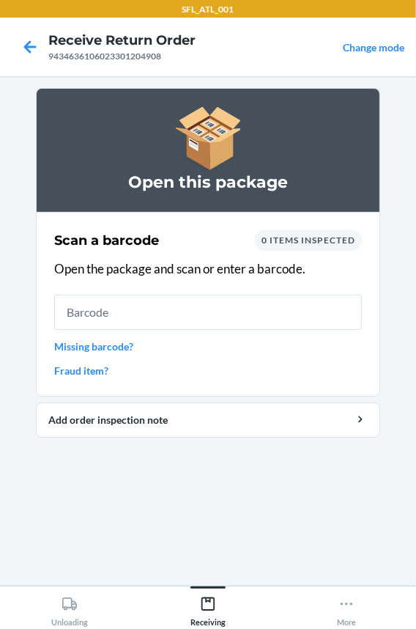
click at [103, 319] on input "text" at bounding box center [208, 312] width 308 height 35
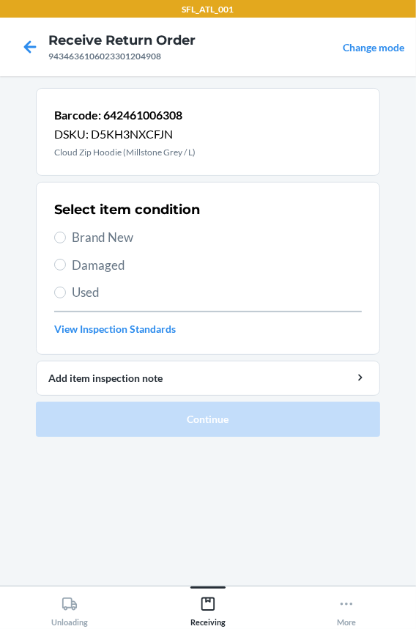
click at [87, 236] on span "Brand New" at bounding box center [217, 237] width 290 height 19
click at [66, 236] on input "Brand New" at bounding box center [60, 238] width 12 height 12
radio input "true"
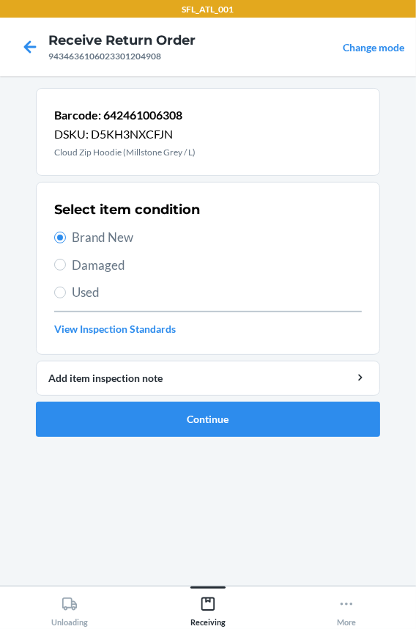
click at [103, 440] on ol "Barcode: 642461006308 DSKU: D5KH3NXCFJN Cloud Zip Hoodie (Millstone Grey / L) S…" at bounding box center [208, 268] width 344 height 361
click at [106, 424] on button "Continue" at bounding box center [208, 419] width 344 height 35
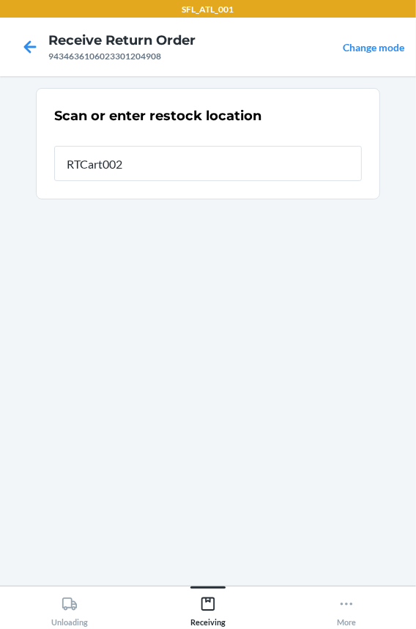
type input "RTCart002"
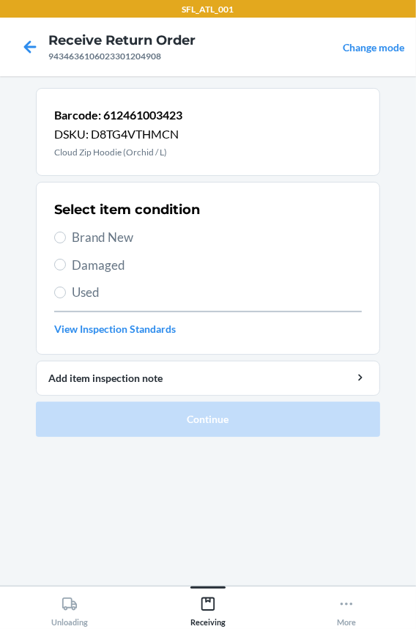
click at [108, 243] on span "Brand New" at bounding box center [217, 237] width 290 height 19
click at [66, 243] on input "Brand New" at bounding box center [60, 238] width 12 height 12
radio input "true"
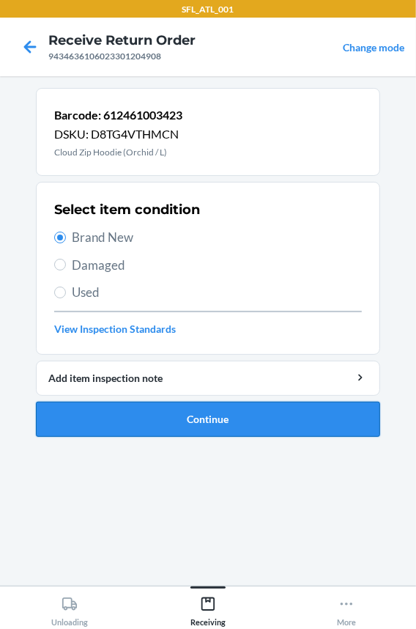
click at [77, 409] on button "Continue" at bounding box center [208, 419] width 344 height 35
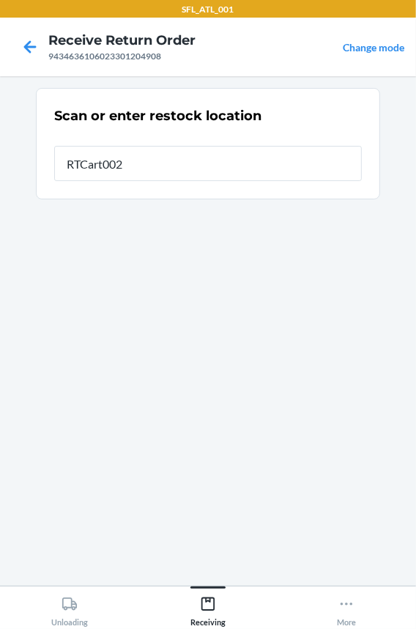
type input "RTCart002"
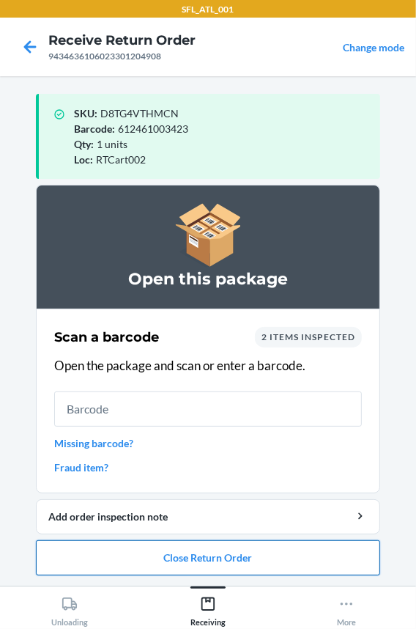
click at [123, 564] on button "Close Return Order" at bounding box center [208, 557] width 344 height 35
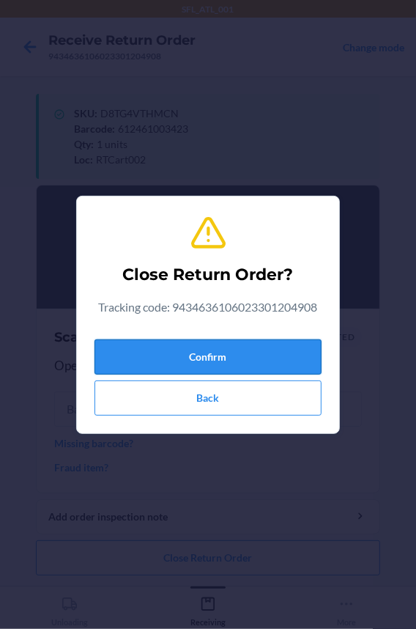
click at [122, 350] on button "Confirm" at bounding box center [208, 356] width 227 height 35
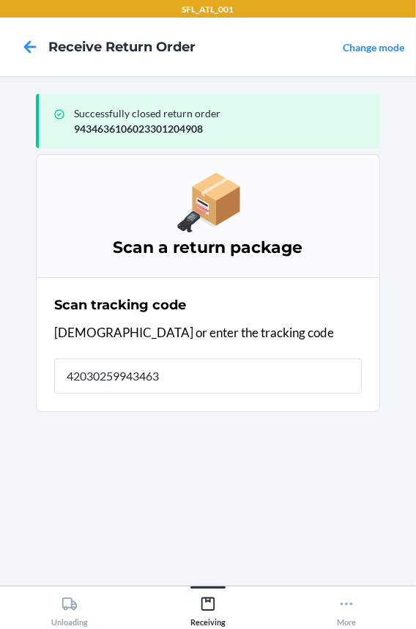
type input "420302599434636"
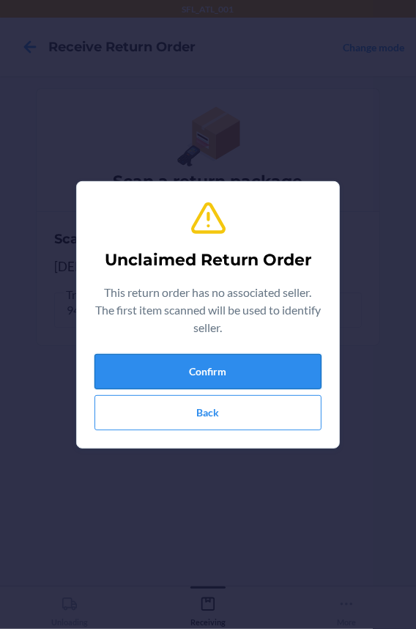
click at [124, 360] on button "Confirm" at bounding box center [208, 371] width 227 height 35
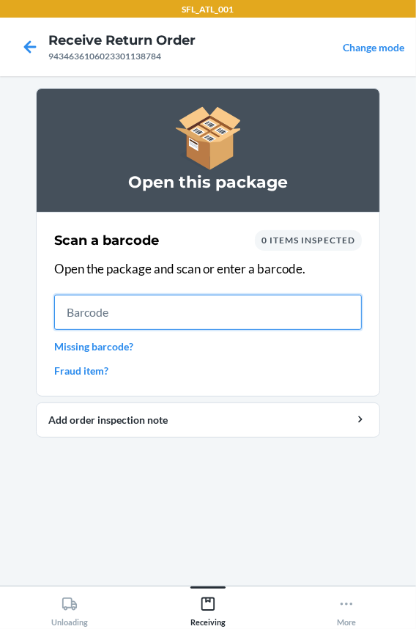
click at [106, 314] on input "text" at bounding box center [208, 312] width 308 height 35
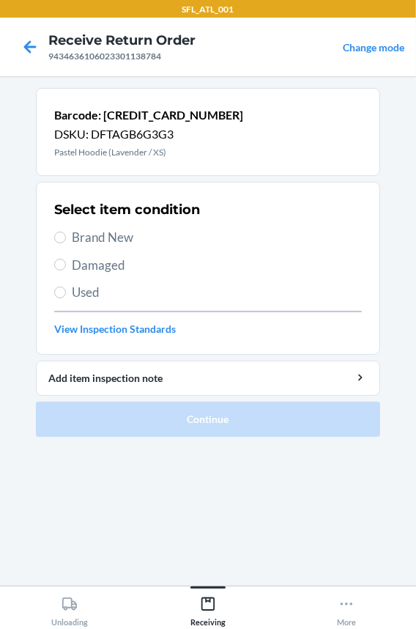
click at [86, 236] on span "Brand New" at bounding box center [217, 237] width 290 height 19
click at [66, 236] on input "Brand New" at bounding box center [60, 238] width 12 height 12
radio input "true"
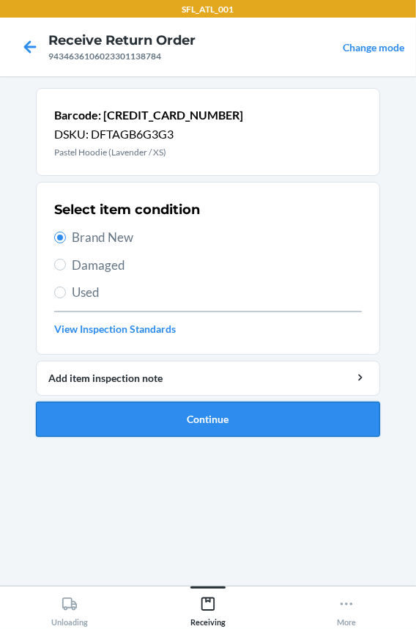
click at [106, 416] on button "Continue" at bounding box center [208, 419] width 344 height 35
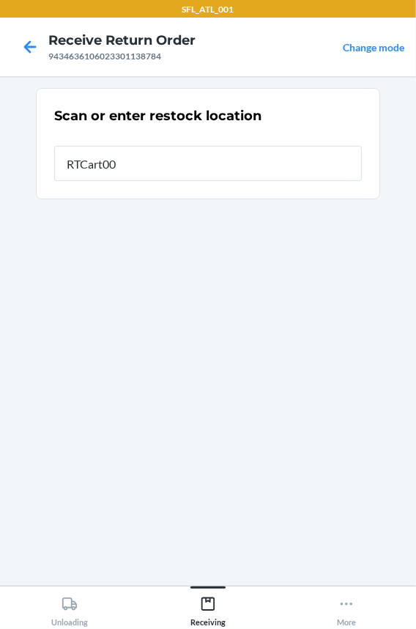
type input "RTCart002"
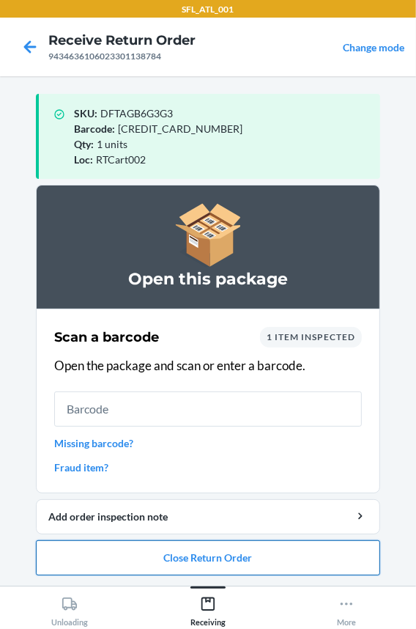
click at [162, 550] on button "Close Return Order" at bounding box center [208, 557] width 344 height 35
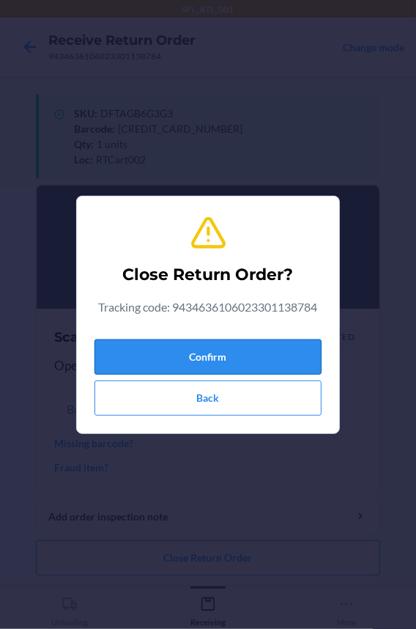
click at [130, 361] on button "Confirm" at bounding box center [208, 356] width 227 height 35
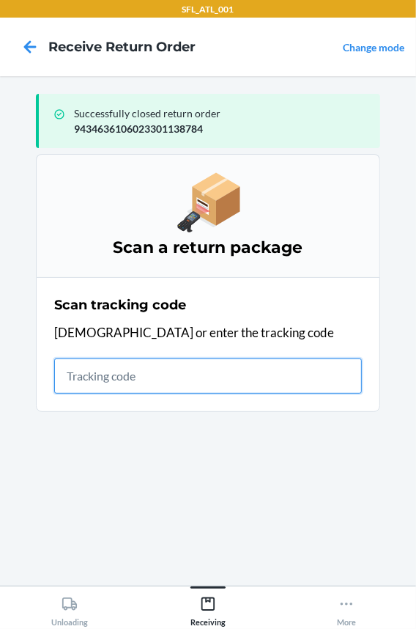
click at [199, 371] on input "text" at bounding box center [208, 375] width 308 height 35
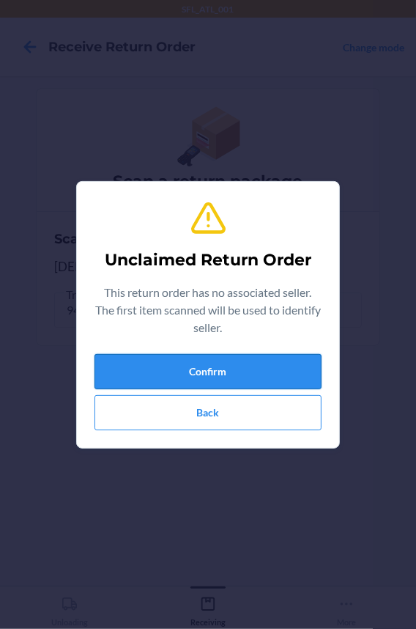
click at [152, 352] on div "Unclaimed Return Order This return order has no associated seller. The first it…" at bounding box center [208, 314] width 227 height 243
click at [152, 354] on button "Confirm" at bounding box center [208, 371] width 227 height 35
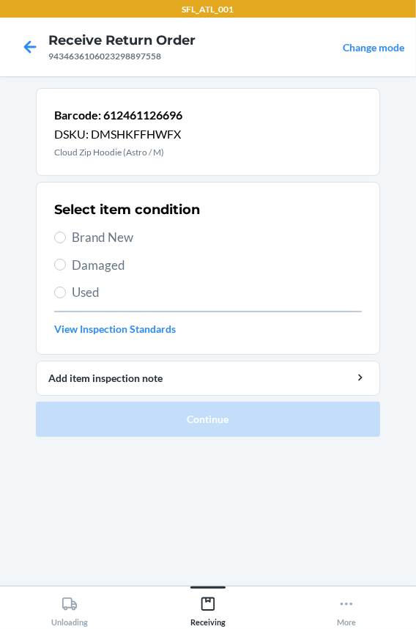
click at [85, 236] on span "Brand New" at bounding box center [217, 237] width 290 height 19
click at [66, 236] on input "Brand New" at bounding box center [60, 238] width 12 height 12
radio input "true"
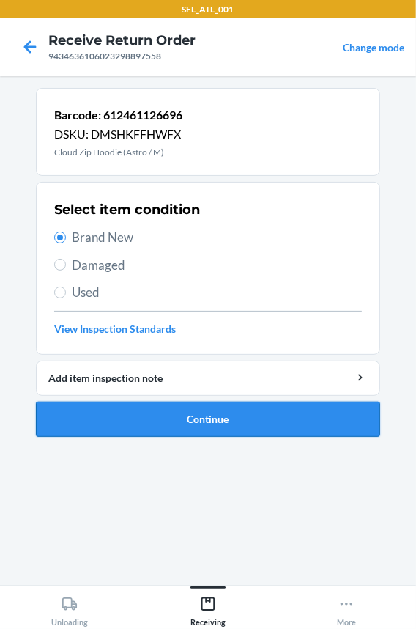
click at [90, 410] on button "Continue" at bounding box center [208, 419] width 344 height 35
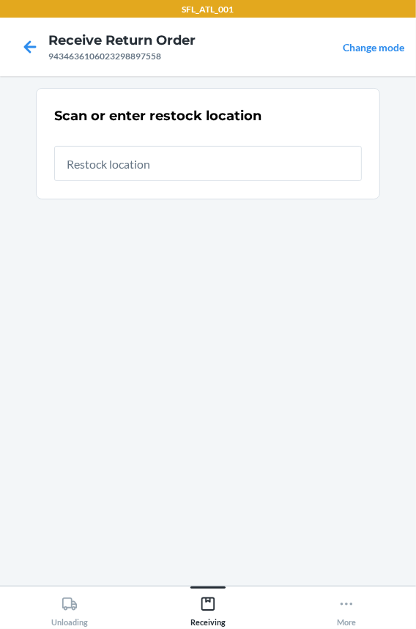
click at [104, 160] on input "text" at bounding box center [208, 163] width 308 height 35
type input "RTCart002"
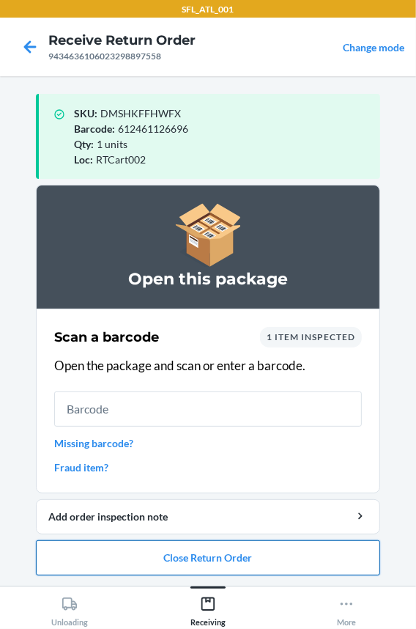
click at [142, 556] on button "Close Return Order" at bounding box center [208, 557] width 344 height 35
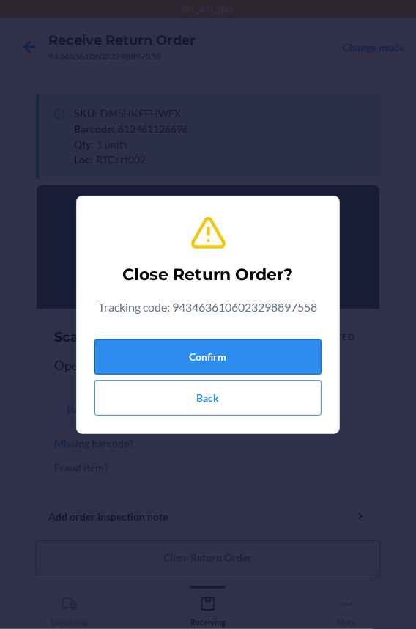
click at [130, 361] on button "Confirm" at bounding box center [208, 356] width 227 height 35
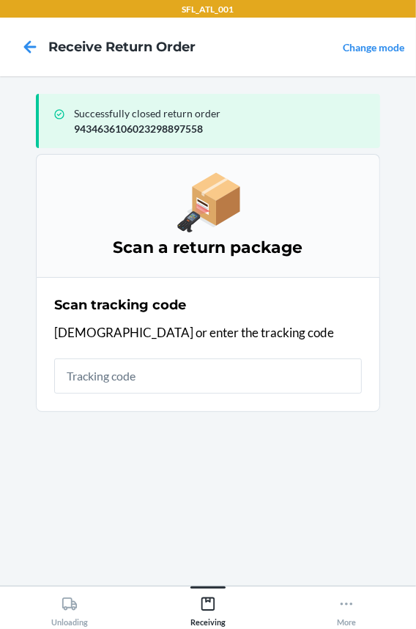
click at [112, 359] on input "text" at bounding box center [208, 375] width 308 height 35
click at [108, 373] on input "text" at bounding box center [208, 375] width 308 height 35
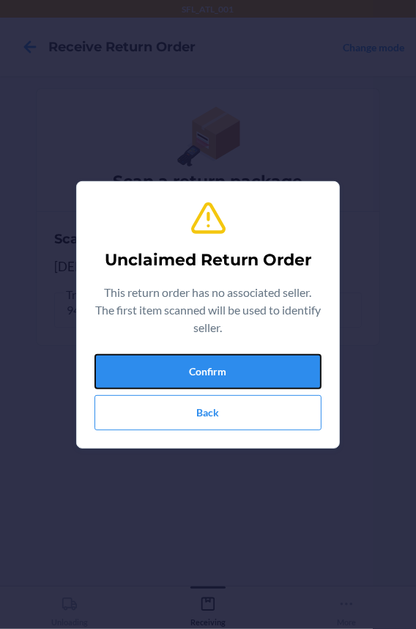
click at [108, 373] on button "Confirm" at bounding box center [208, 371] width 227 height 35
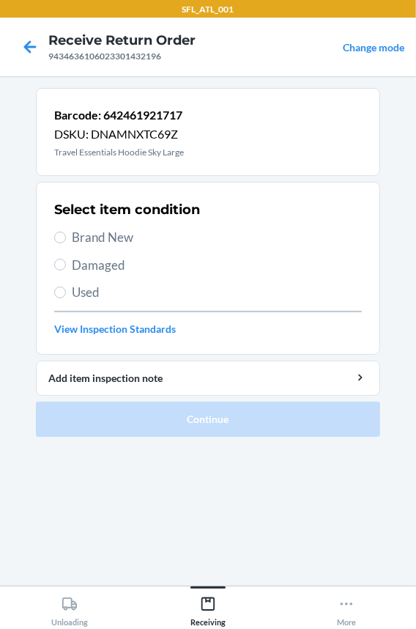
click at [95, 237] on span "Brand New" at bounding box center [217, 237] width 290 height 19
click at [66, 237] on input "Brand New" at bounding box center [60, 238] width 12 height 12
radio input "true"
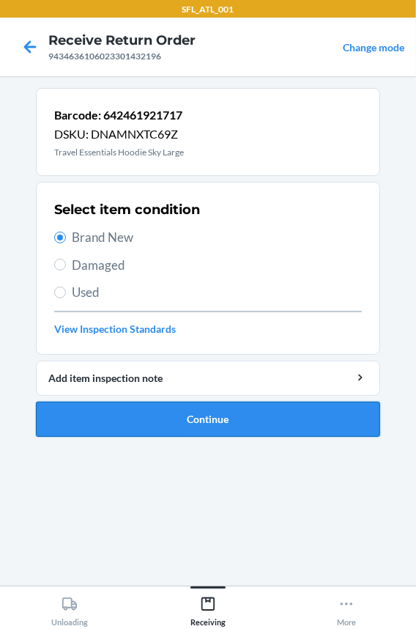
click at [89, 416] on button "Continue" at bounding box center [208, 419] width 344 height 35
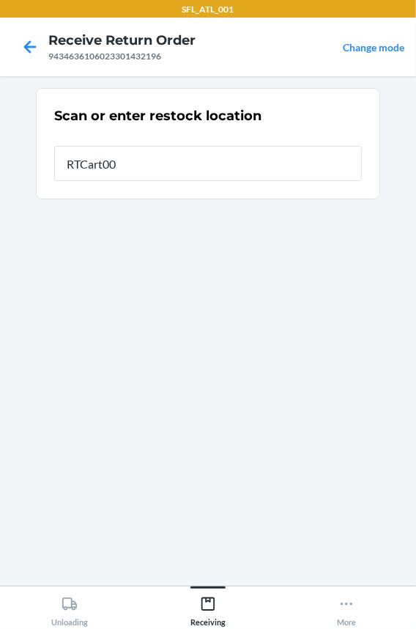
type input "RTCart002"
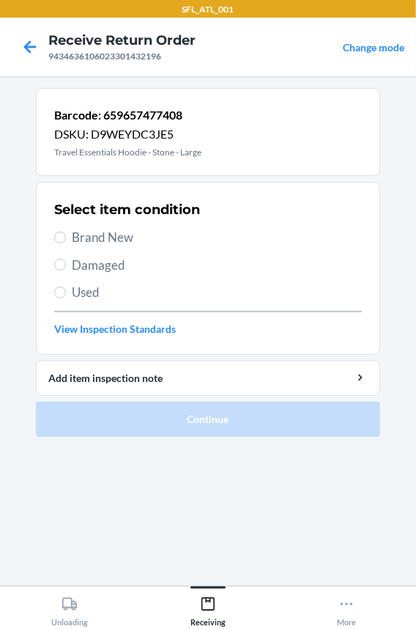
click at [106, 232] on span "Brand New" at bounding box center [217, 237] width 290 height 19
click at [66, 232] on input "Brand New" at bounding box center [60, 238] width 12 height 12
radio input "true"
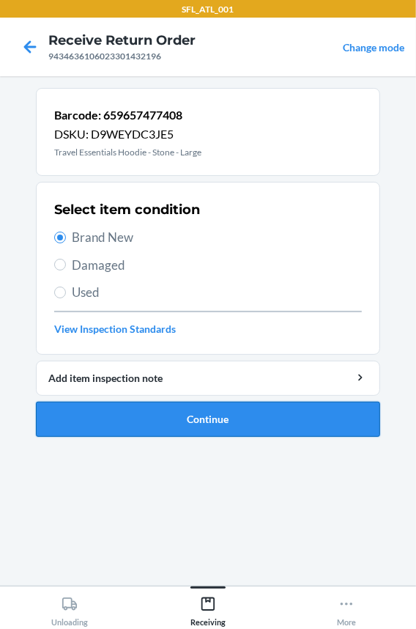
click at [106, 415] on button "Continue" at bounding box center [208, 419] width 344 height 35
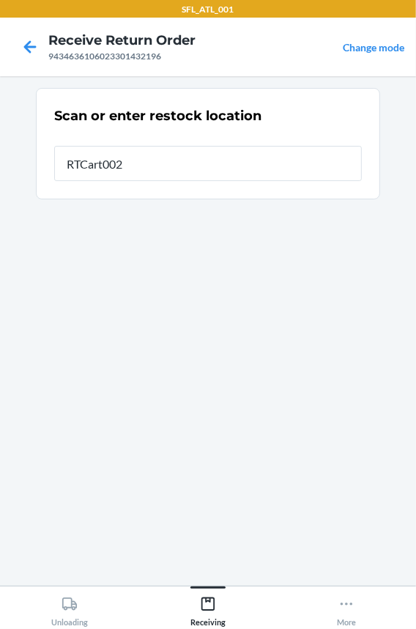
type input "RTCart002"
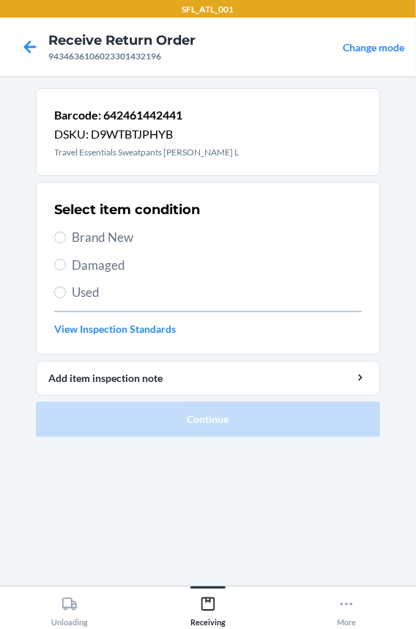
click at [102, 228] on span "Brand New" at bounding box center [217, 237] width 290 height 19
click at [66, 232] on input "Brand New" at bounding box center [60, 238] width 12 height 12
radio input "true"
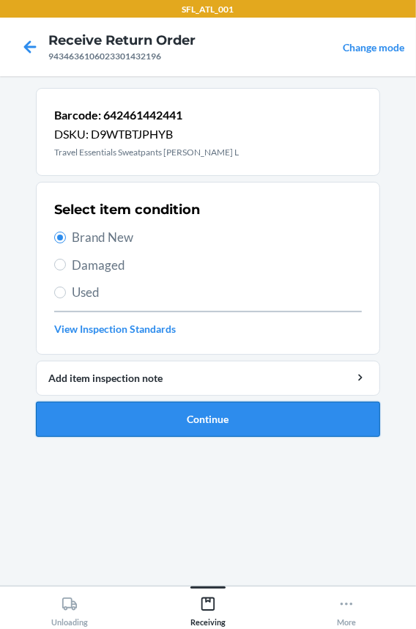
click at [84, 421] on button "Continue" at bounding box center [208, 419] width 344 height 35
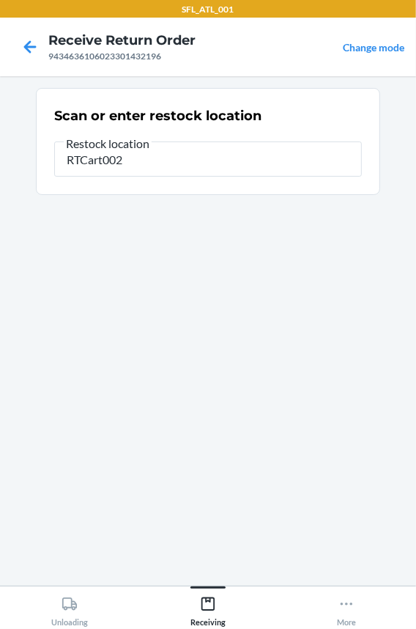
type input "RTCart002"
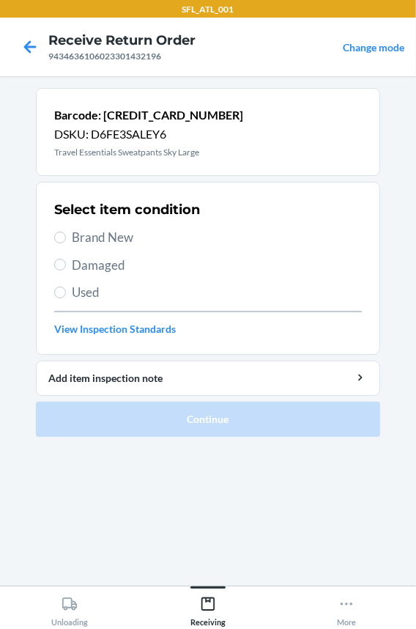
click at [86, 234] on span "Brand New" at bounding box center [217, 237] width 290 height 19
click at [66, 234] on input "Brand New" at bounding box center [60, 238] width 12 height 12
radio input "true"
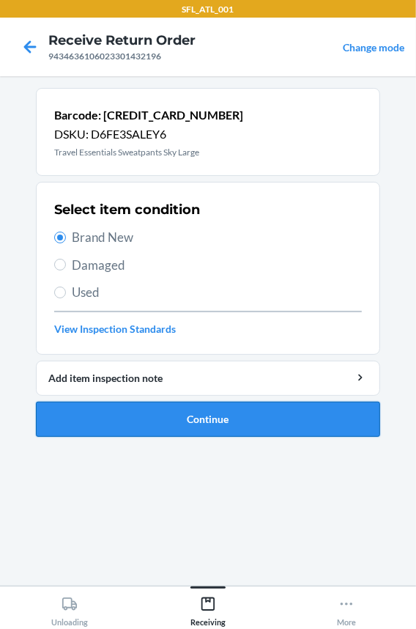
click at [115, 421] on button "Continue" at bounding box center [208, 419] width 344 height 35
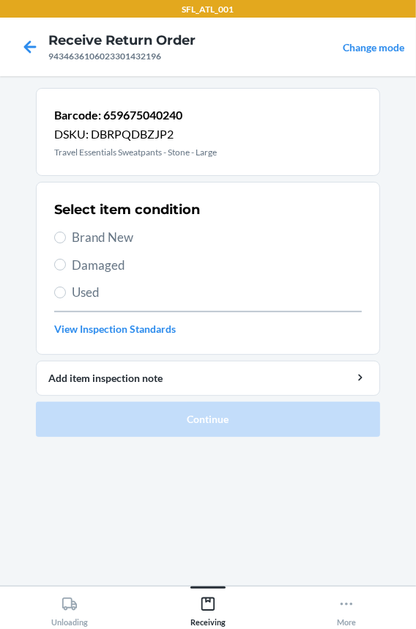
click at [89, 237] on span "Brand New" at bounding box center [217, 237] width 290 height 19
click at [66, 237] on input "Brand New" at bounding box center [60, 238] width 12 height 12
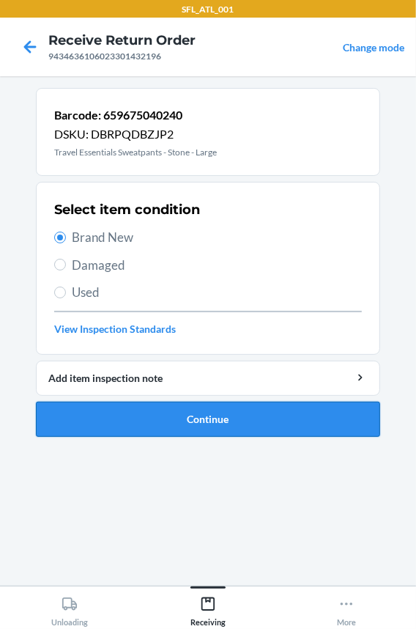
click at [81, 413] on button "Continue" at bounding box center [208, 419] width 344 height 35
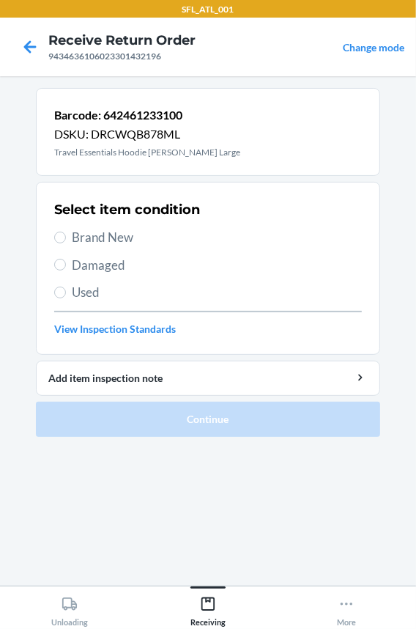
click at [89, 245] on span "Brand New" at bounding box center [217, 237] width 290 height 19
click at [66, 243] on input "Brand New" at bounding box center [60, 238] width 12 height 12
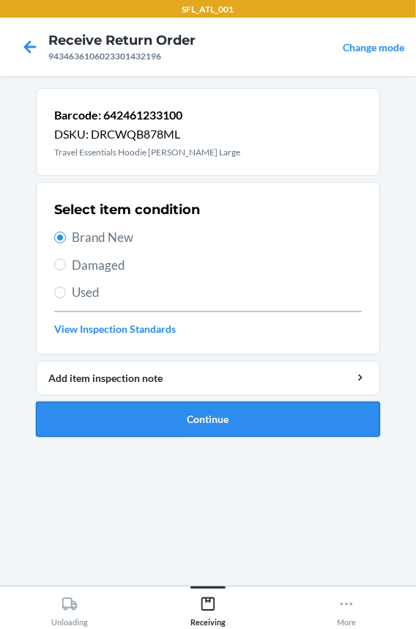
click at [109, 414] on button "Continue" at bounding box center [208, 419] width 344 height 35
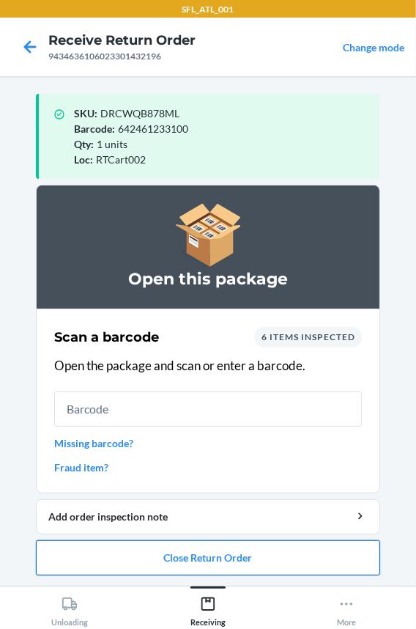
click at [147, 555] on button "Close Return Order" at bounding box center [208, 557] width 344 height 35
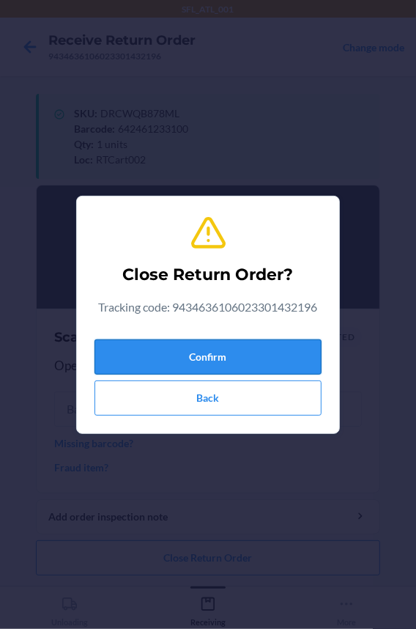
click at [220, 356] on button "Confirm" at bounding box center [208, 356] width 227 height 35
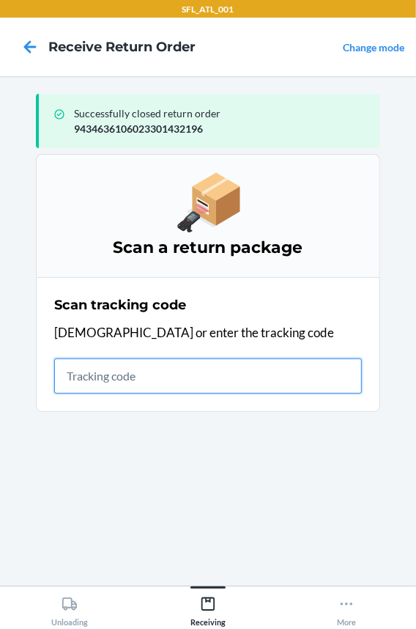
click at [95, 376] on input "text" at bounding box center [208, 375] width 308 height 35
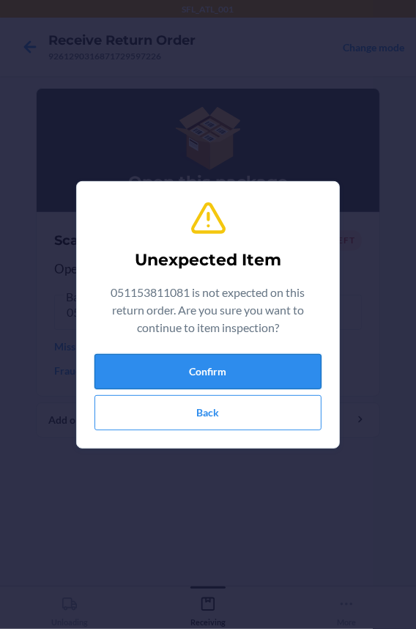
click at [139, 384] on button "Confirm" at bounding box center [208, 371] width 227 height 35
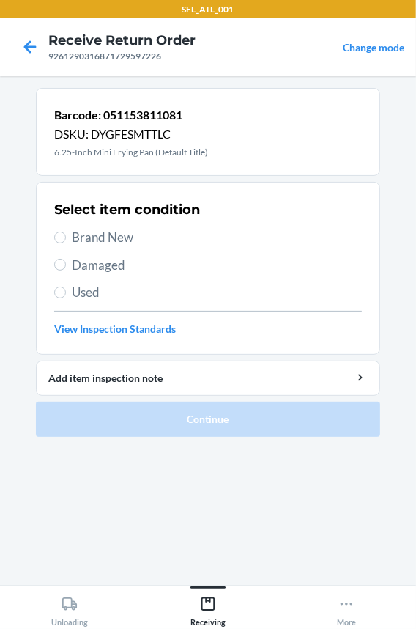
click at [96, 234] on span "Brand New" at bounding box center [217, 237] width 290 height 19
click at [66, 234] on input "Brand New" at bounding box center [60, 238] width 12 height 12
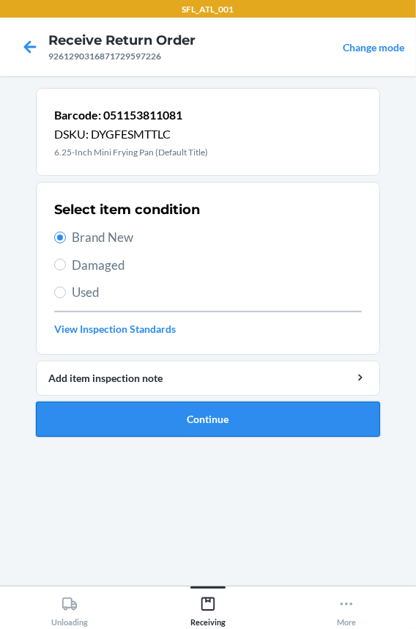
click at [110, 420] on button "Continue" at bounding box center [208, 419] width 344 height 35
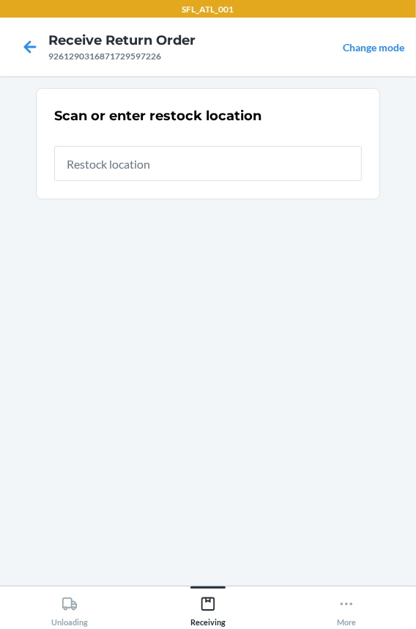
click at [109, 167] on input "text" at bounding box center [208, 163] width 308 height 35
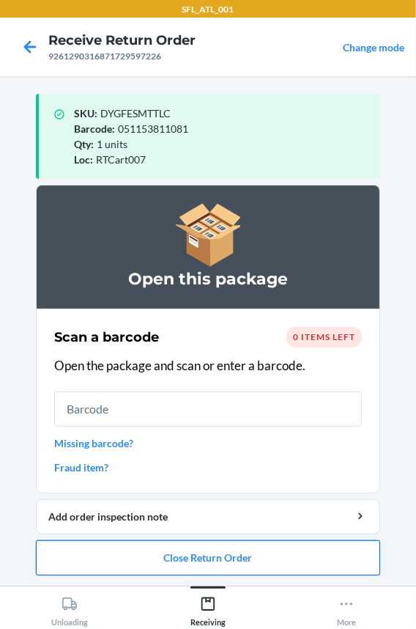
click at [59, 553] on button "Close Return Order" at bounding box center [208, 557] width 344 height 35
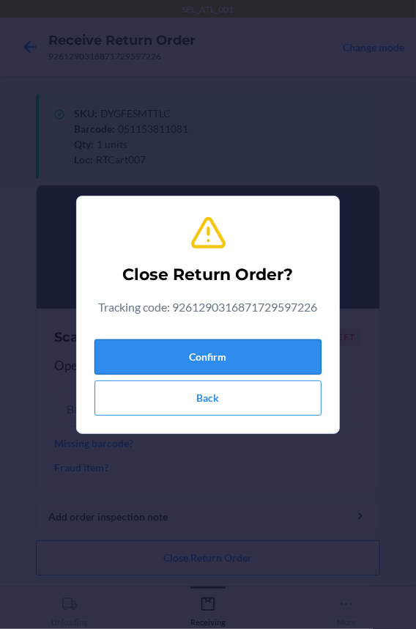
click at [139, 360] on button "Confirm" at bounding box center [208, 356] width 227 height 35
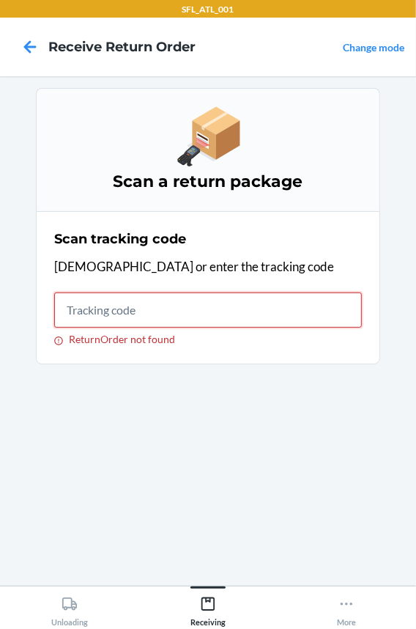
click at [133, 315] on input "ReturnOrder not found" at bounding box center [208, 309] width 308 height 35
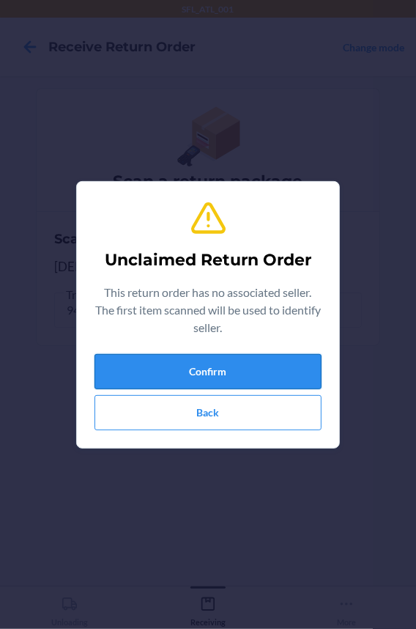
click at [137, 385] on button "Confirm" at bounding box center [208, 371] width 227 height 35
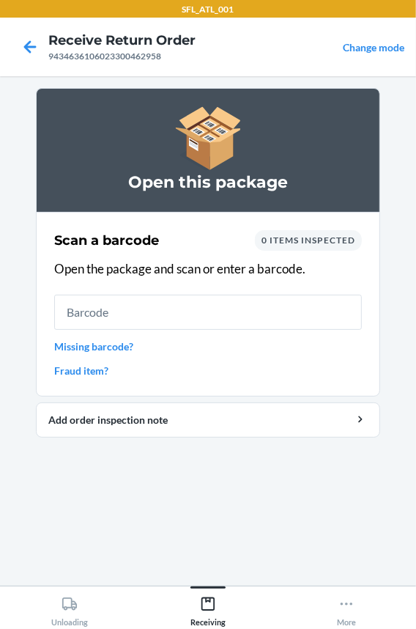
click at [69, 311] on input "text" at bounding box center [208, 312] width 308 height 35
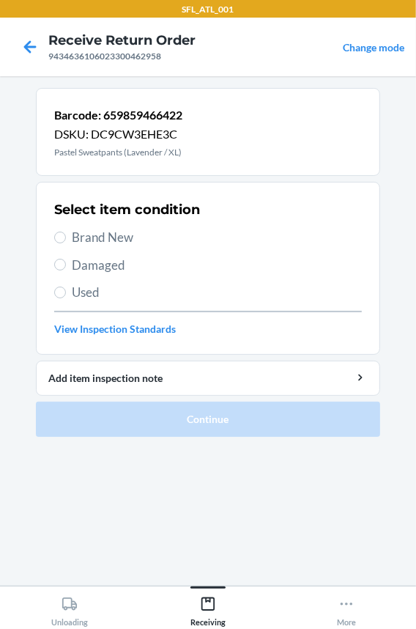
click at [94, 234] on span "Brand New" at bounding box center [217, 237] width 290 height 19
click at [66, 234] on input "Brand New" at bounding box center [60, 238] width 12 height 12
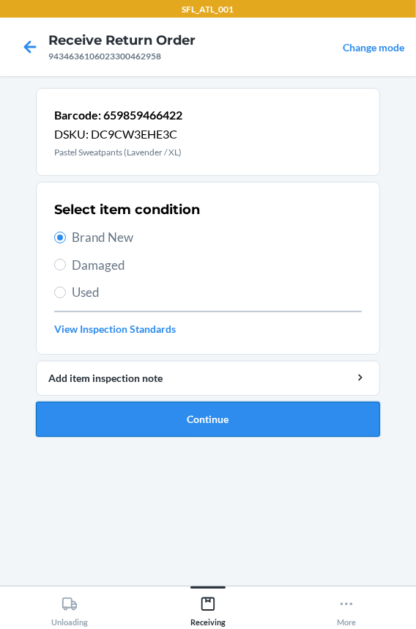
click at [103, 410] on button "Continue" at bounding box center [208, 419] width 344 height 35
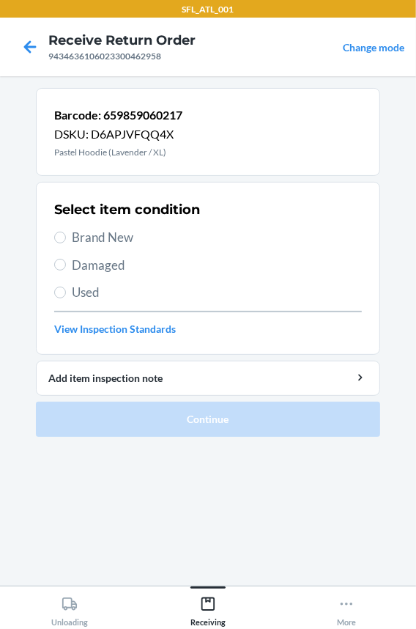
click at [78, 234] on span "Brand New" at bounding box center [217, 237] width 290 height 19
click at [66, 234] on input "Brand New" at bounding box center [60, 238] width 12 height 12
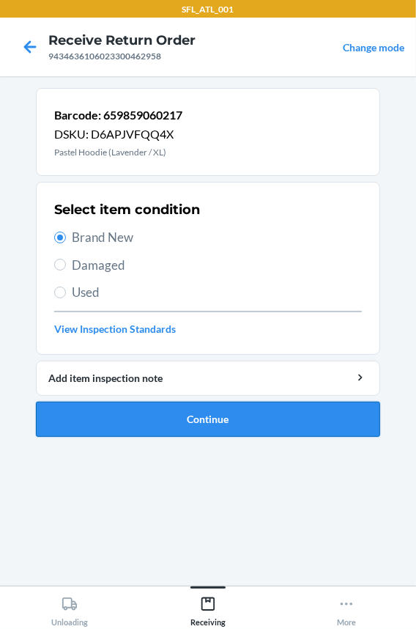
click at [70, 415] on button "Continue" at bounding box center [208, 419] width 344 height 35
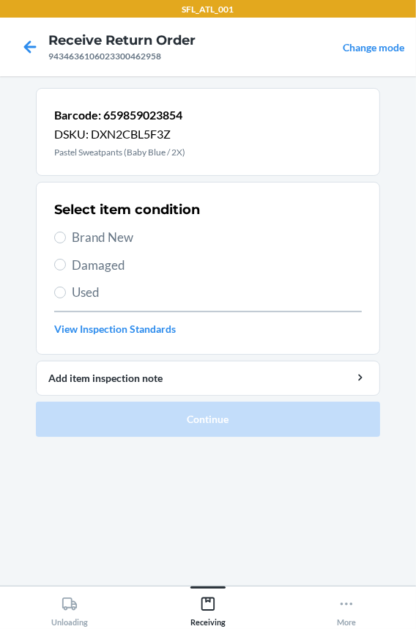
click at [81, 285] on span "Used" at bounding box center [217, 292] width 290 height 19
click at [66, 287] on input "Used" at bounding box center [60, 293] width 12 height 12
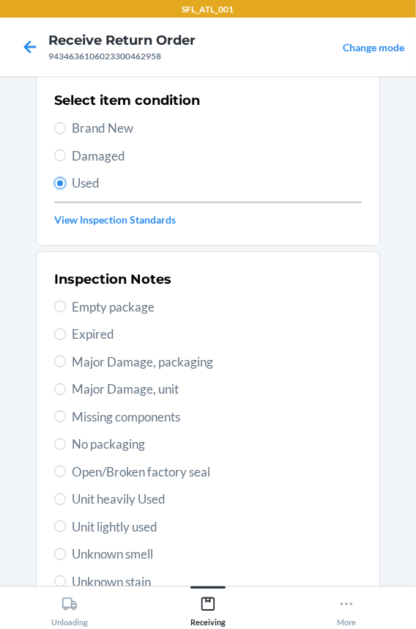
scroll to position [252, 0]
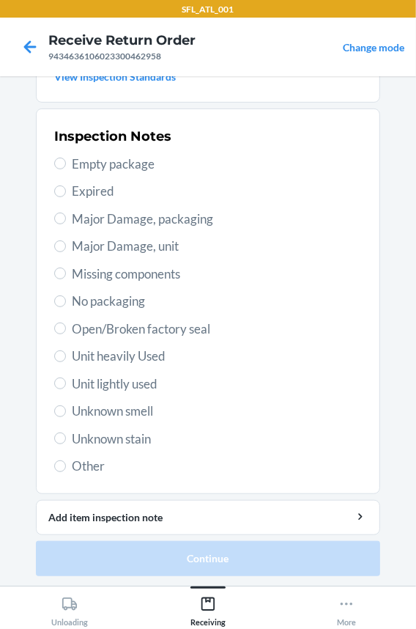
click at [116, 358] on span "Unit heavily Used" at bounding box center [217, 356] width 290 height 19
click at [66, 358] on input "Unit heavily Used" at bounding box center [60, 356] width 12 height 12
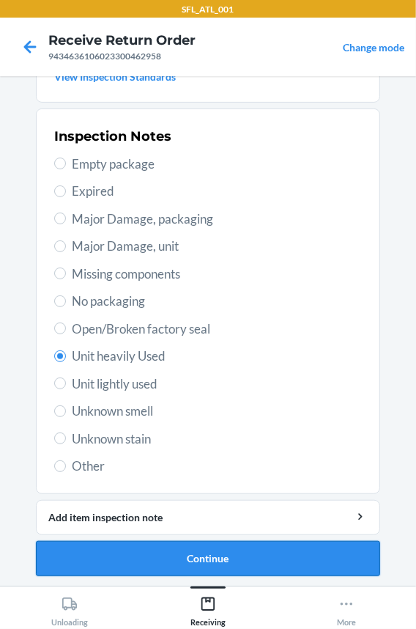
click at [116, 544] on button "Continue" at bounding box center [208, 558] width 344 height 35
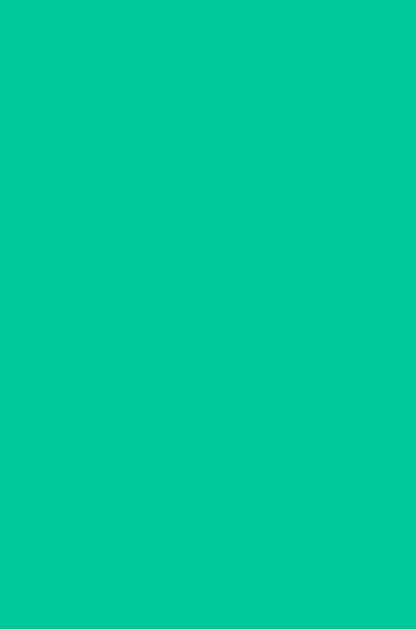
scroll to position [0, 0]
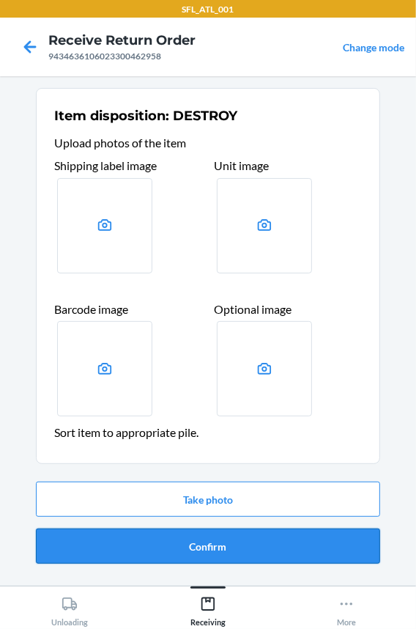
click at [117, 545] on button "Confirm" at bounding box center [208, 545] width 344 height 35
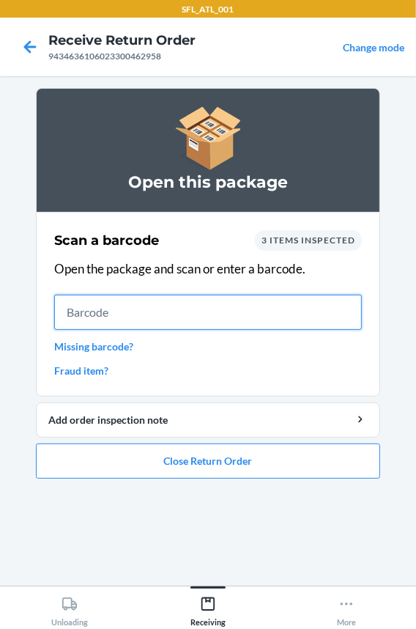
click at [122, 308] on input "text" at bounding box center [208, 312] width 308 height 35
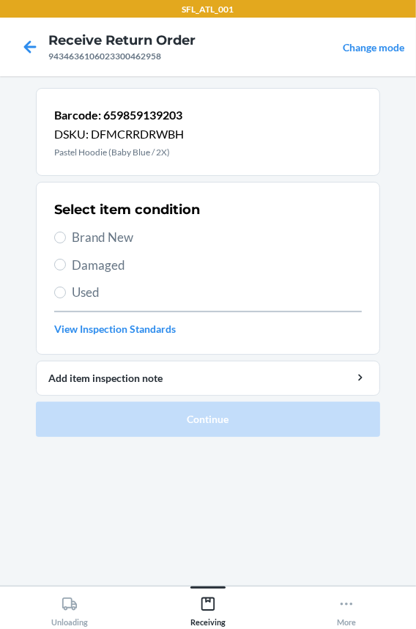
click at [110, 246] on div "Select item condition Brand New Damaged Used View Inspection Standards" at bounding box center [208, 268] width 308 height 145
click at [115, 235] on span "Brand New" at bounding box center [217, 237] width 290 height 19
click at [66, 235] on input "Brand New" at bounding box center [60, 238] width 12 height 12
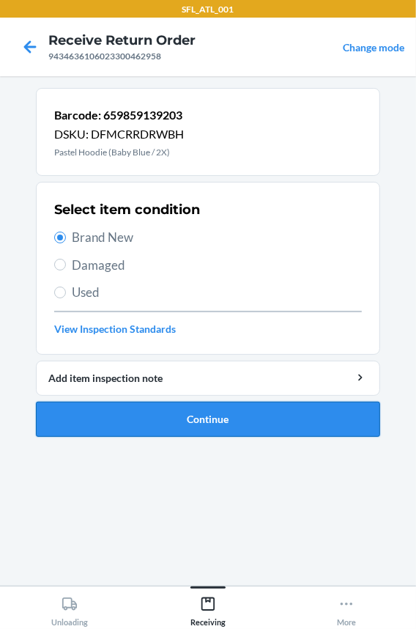
click at [99, 406] on button "Continue" at bounding box center [208, 419] width 344 height 35
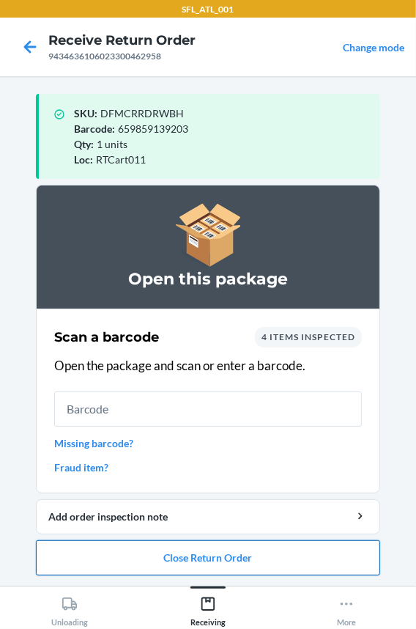
click at [96, 555] on button "Close Return Order" at bounding box center [208, 557] width 344 height 35
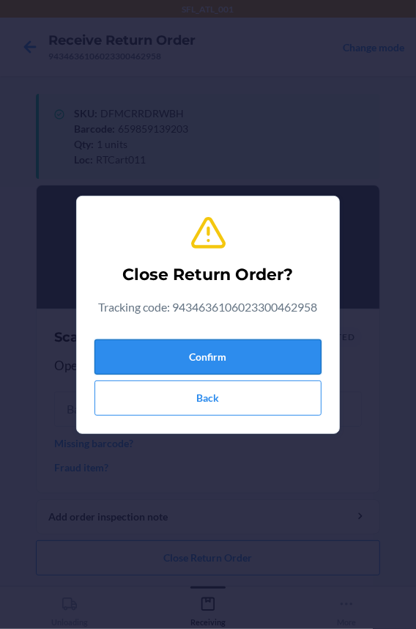
click at [128, 356] on button "Confirm" at bounding box center [208, 356] width 227 height 35
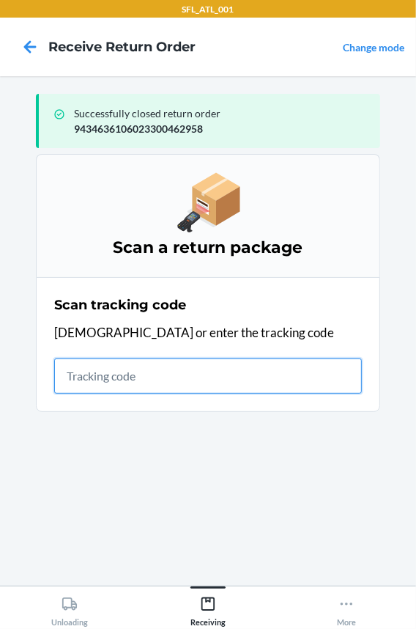
click at [136, 373] on input "text" at bounding box center [208, 375] width 308 height 35
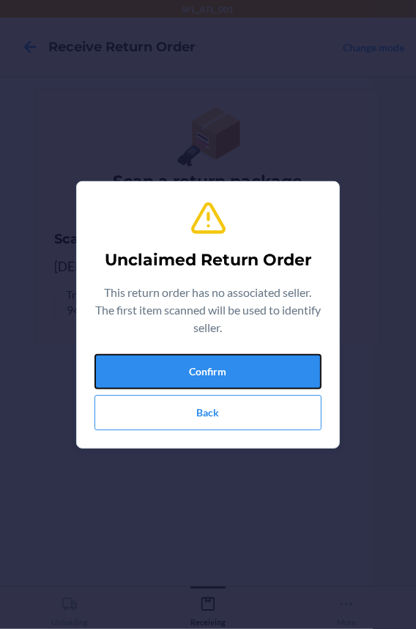
click at [136, 373] on button "Confirm" at bounding box center [208, 371] width 227 height 35
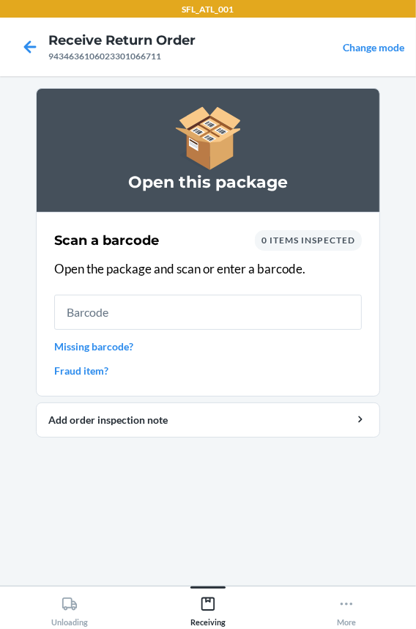
click at [106, 344] on link "Missing barcode?" at bounding box center [208, 346] width 308 height 15
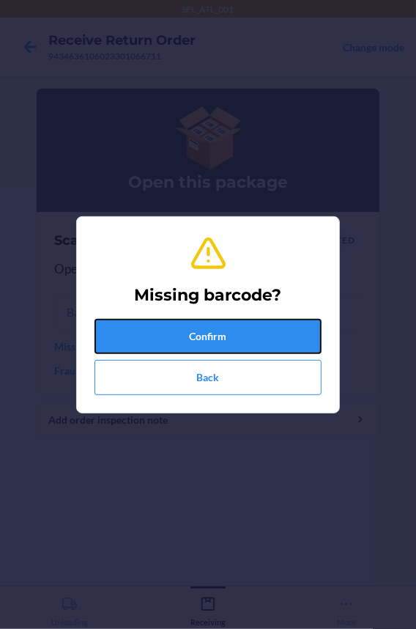
click at [134, 330] on button "Confirm" at bounding box center [208, 336] width 227 height 35
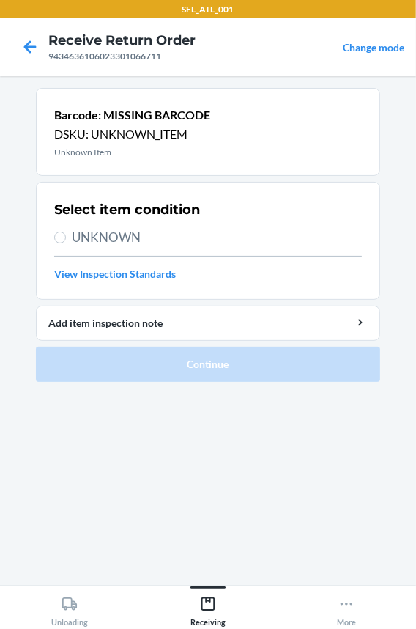
click at [94, 229] on span "UNKNOWN" at bounding box center [217, 237] width 290 height 19
click at [66, 232] on input "UNKNOWN" at bounding box center [60, 238] width 12 height 12
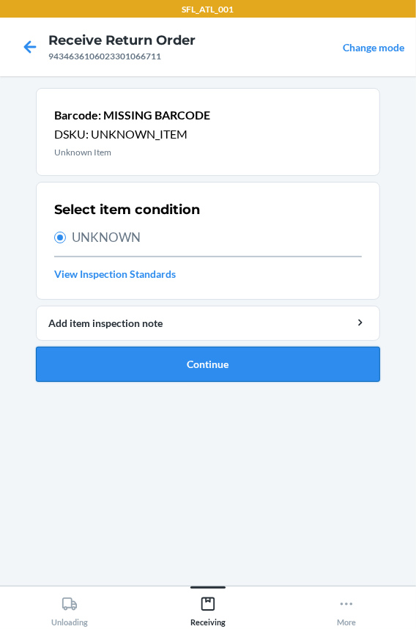
click at [137, 357] on button "Continue" at bounding box center [208, 364] width 344 height 35
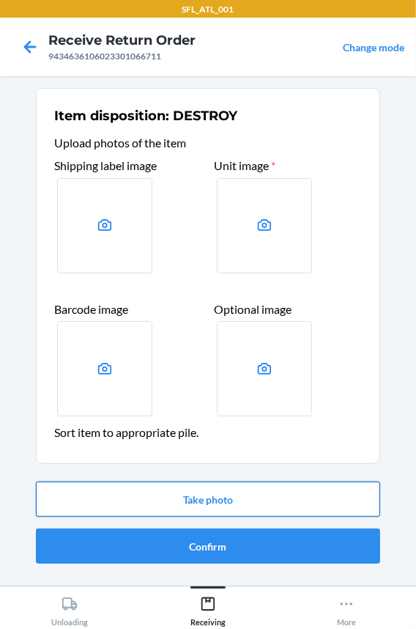
click at [171, 489] on button "Take photo" at bounding box center [208, 498] width 344 height 35
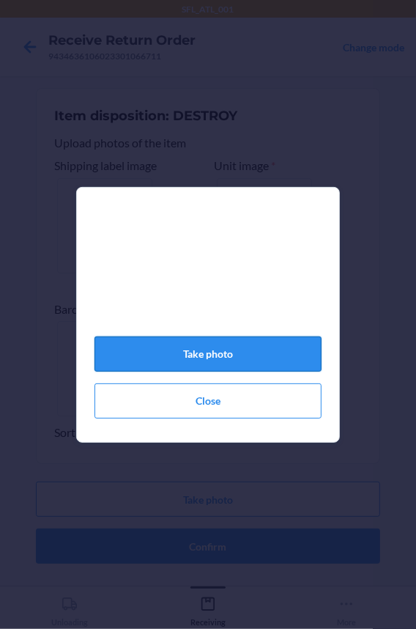
click at [152, 360] on button "Take photo" at bounding box center [208, 353] width 227 height 35
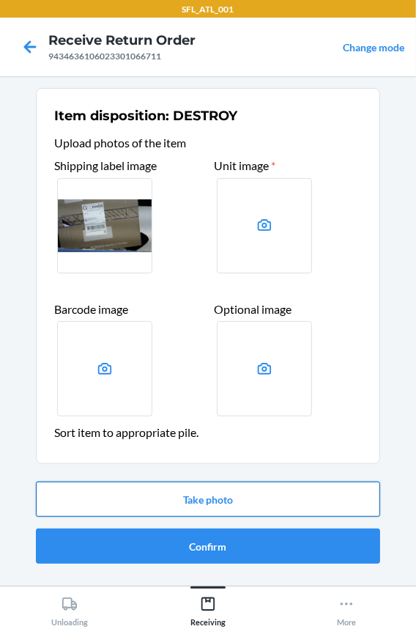
click at [155, 487] on button "Take photo" at bounding box center [208, 498] width 344 height 35
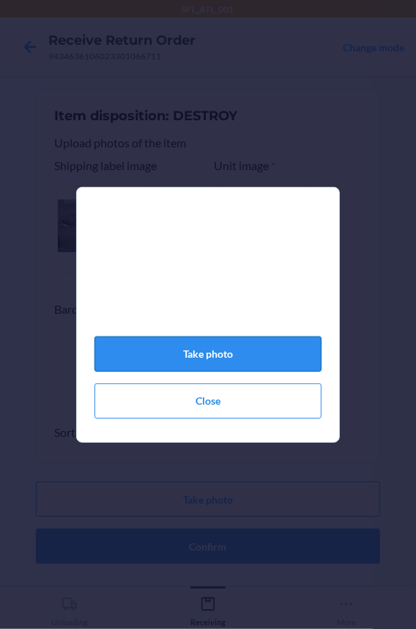
click at [151, 363] on button "Take photo" at bounding box center [208, 353] width 227 height 35
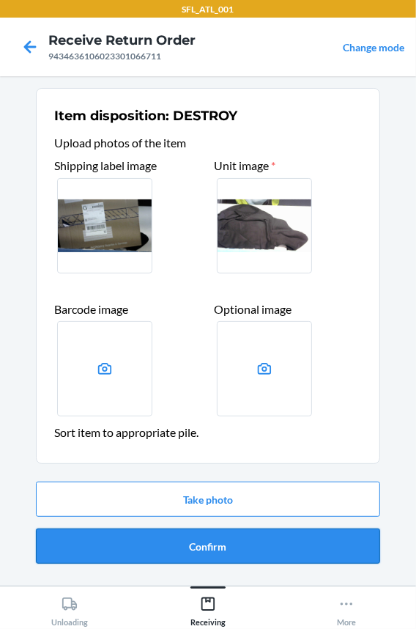
click at [168, 551] on button "Confirm" at bounding box center [208, 545] width 344 height 35
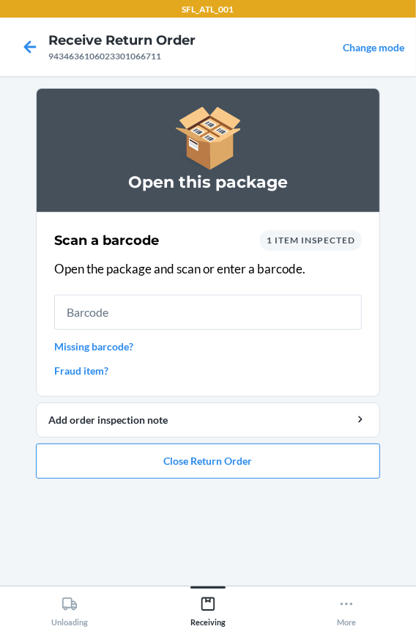
click at [97, 349] on link "Missing barcode?" at bounding box center [208, 346] width 308 height 15
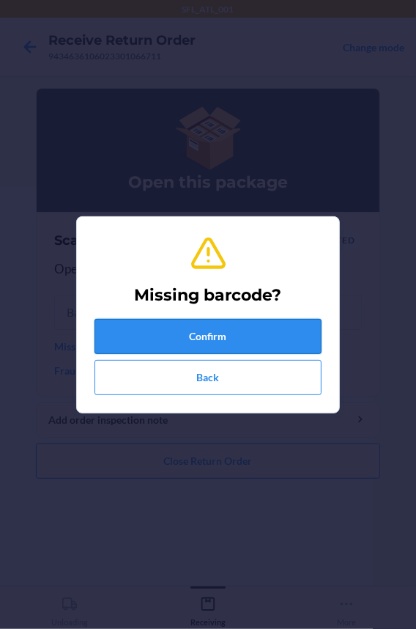
click at [144, 347] on button "Confirm" at bounding box center [208, 336] width 227 height 35
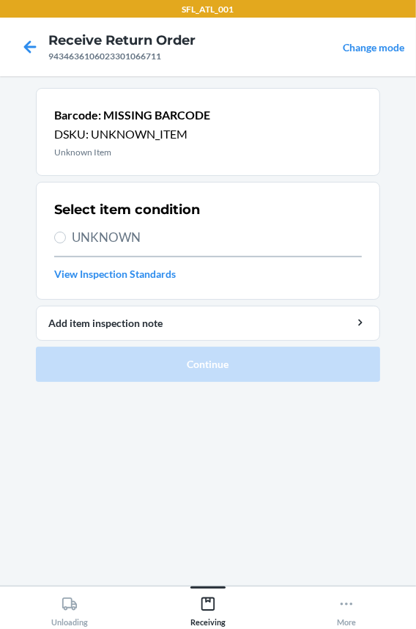
click at [95, 243] on span "UNKNOWN" at bounding box center [217, 237] width 290 height 19
click at [66, 243] on input "UNKNOWN" at bounding box center [60, 238] width 12 height 12
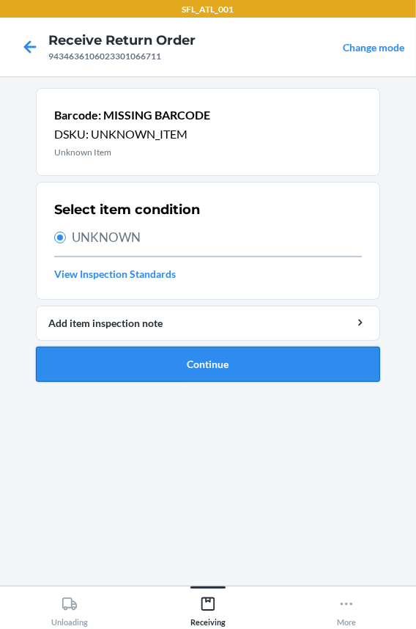
click at [146, 369] on button "Continue" at bounding box center [208, 364] width 344 height 35
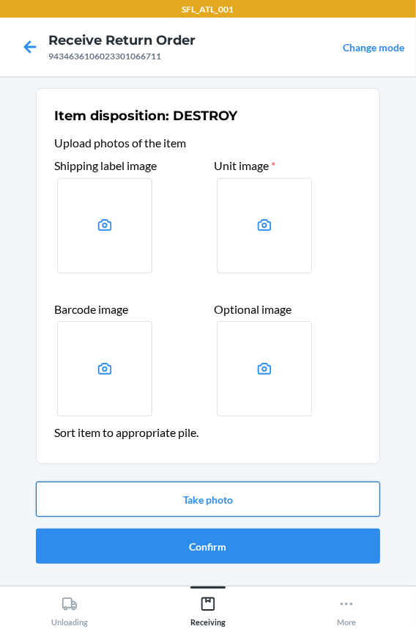
click at [119, 491] on button "Take photo" at bounding box center [208, 498] width 344 height 35
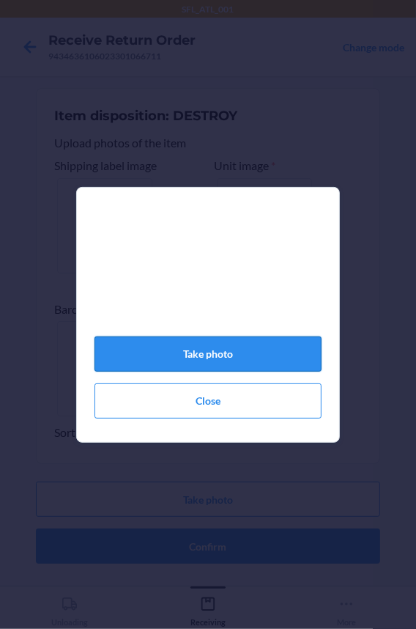
click at [134, 361] on button "Take photo" at bounding box center [208, 353] width 227 height 35
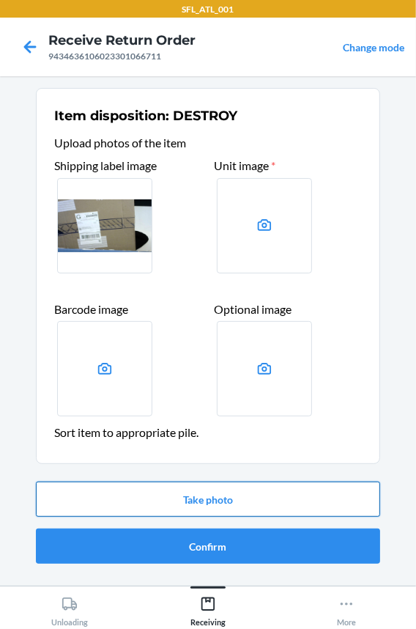
click at [141, 495] on button "Take photo" at bounding box center [208, 498] width 344 height 35
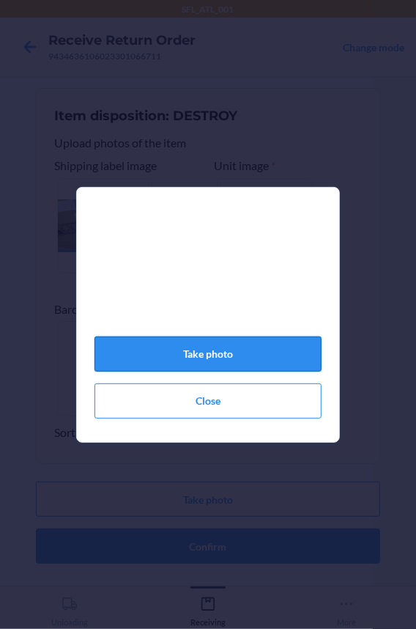
click at [153, 369] on button "Take photo" at bounding box center [208, 353] width 227 height 35
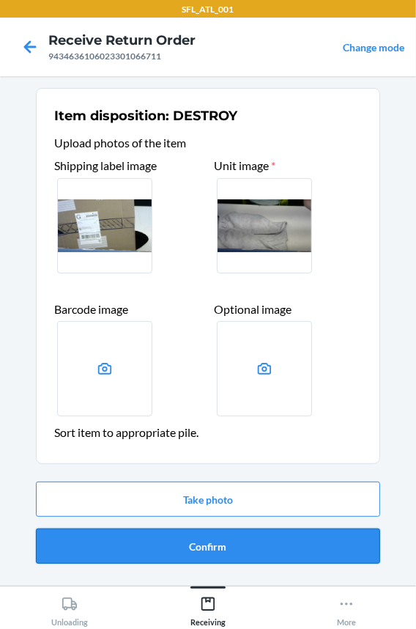
click at [158, 540] on button "Confirm" at bounding box center [208, 545] width 344 height 35
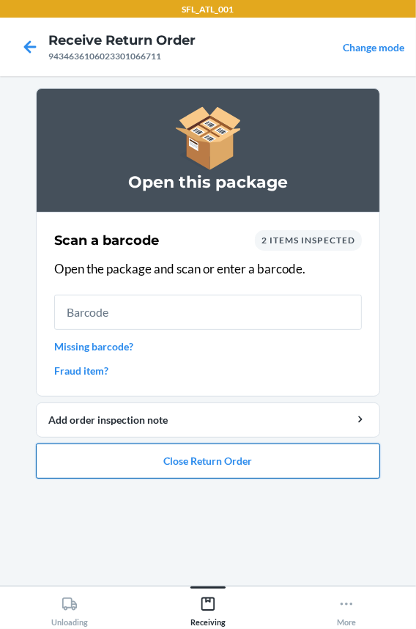
click at [109, 453] on button "Close Return Order" at bounding box center [208, 460] width 344 height 35
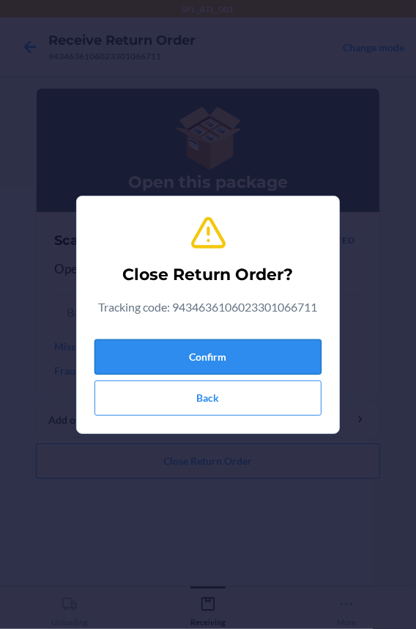
click at [120, 358] on button "Confirm" at bounding box center [208, 356] width 227 height 35
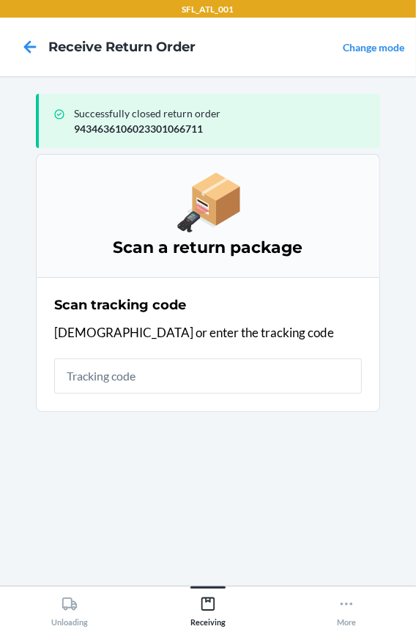
click at [114, 379] on input "text" at bounding box center [208, 375] width 308 height 35
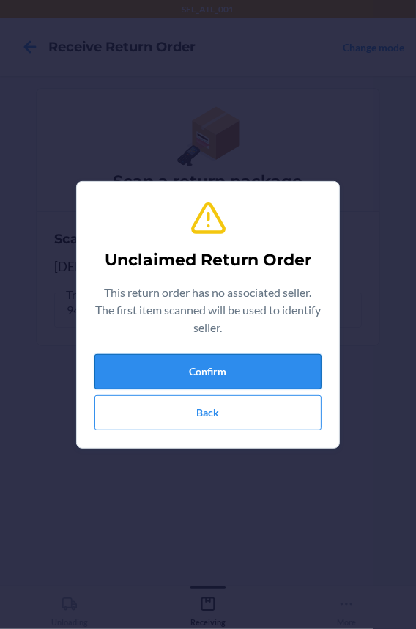
click at [177, 379] on button "Confirm" at bounding box center [208, 371] width 227 height 35
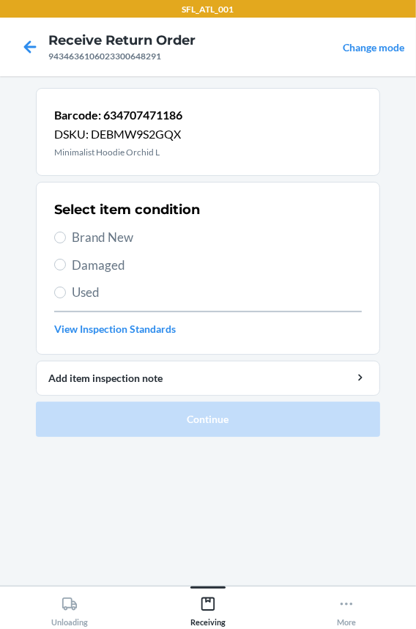
click at [96, 232] on span "Brand New" at bounding box center [217, 237] width 290 height 19
click at [66, 232] on input "Brand New" at bounding box center [60, 238] width 12 height 12
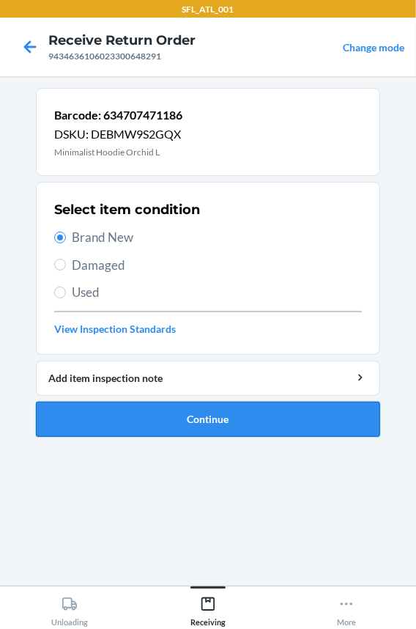
click at [103, 418] on button "Continue" at bounding box center [208, 419] width 344 height 35
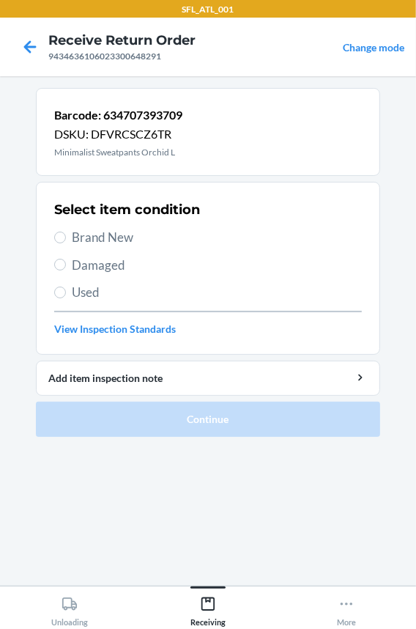
click at [113, 237] on span "Brand New" at bounding box center [217, 237] width 290 height 19
click at [66, 237] on input "Brand New" at bounding box center [60, 238] width 12 height 12
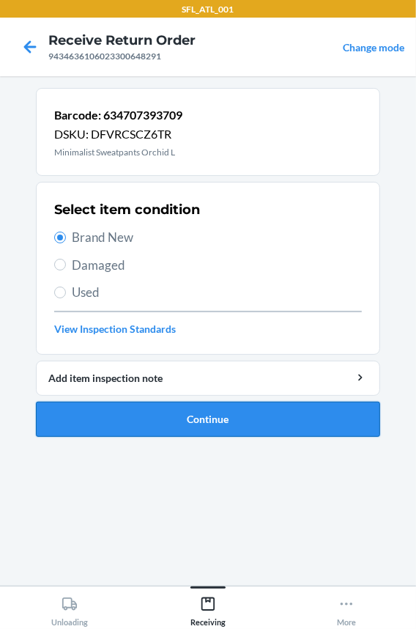
click at [111, 422] on button "Continue" at bounding box center [208, 419] width 344 height 35
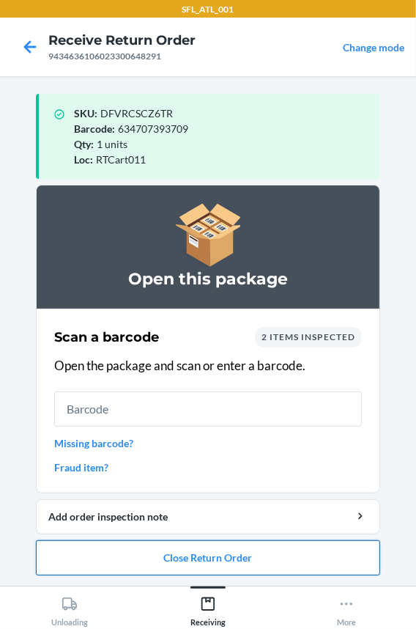
click at [77, 552] on button "Close Return Order" at bounding box center [208, 557] width 344 height 35
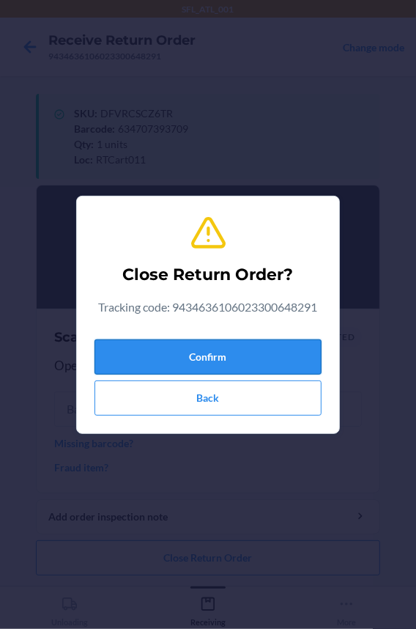
click at [132, 363] on button "Confirm" at bounding box center [208, 356] width 227 height 35
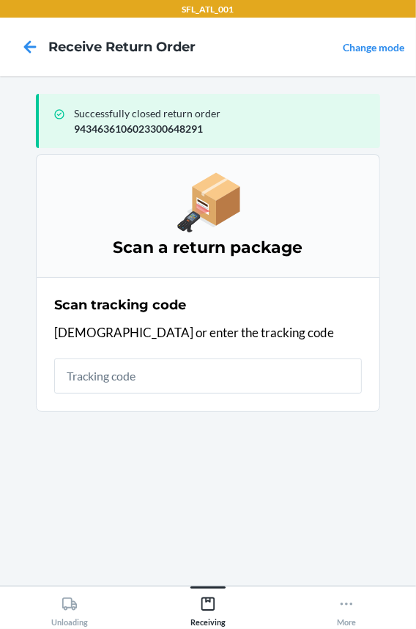
click at [139, 387] on input "text" at bounding box center [208, 375] width 308 height 35
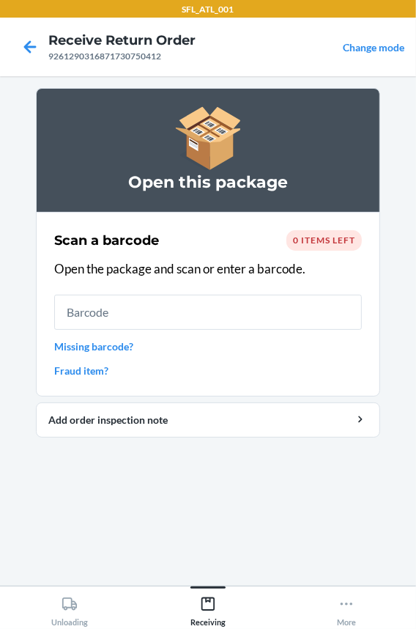
click at [95, 322] on input "text" at bounding box center [208, 312] width 308 height 35
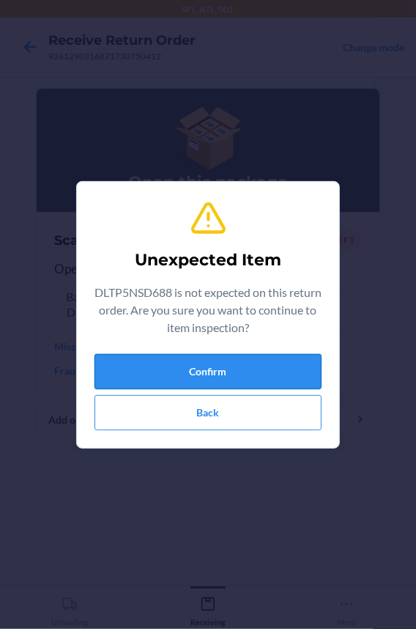
click at [122, 372] on button "Confirm" at bounding box center [208, 371] width 227 height 35
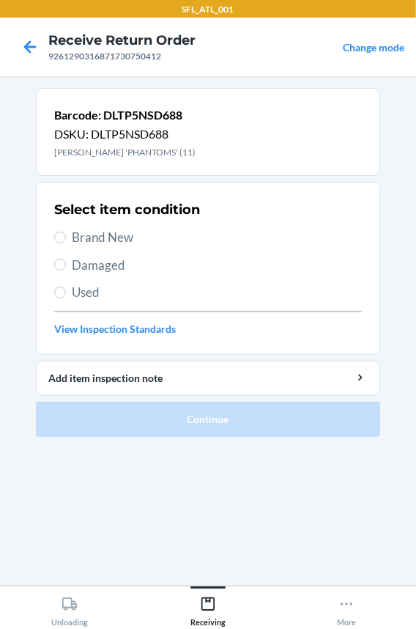
click at [91, 234] on span "Brand New" at bounding box center [217, 237] width 290 height 19
click at [66, 234] on input "Brand New" at bounding box center [60, 238] width 12 height 12
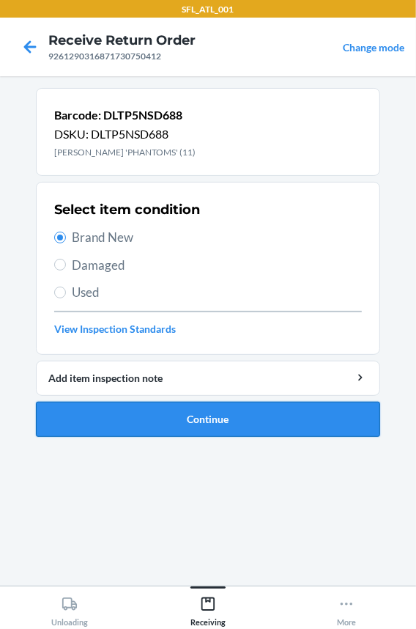
click at [135, 415] on button "Continue" at bounding box center [208, 419] width 344 height 35
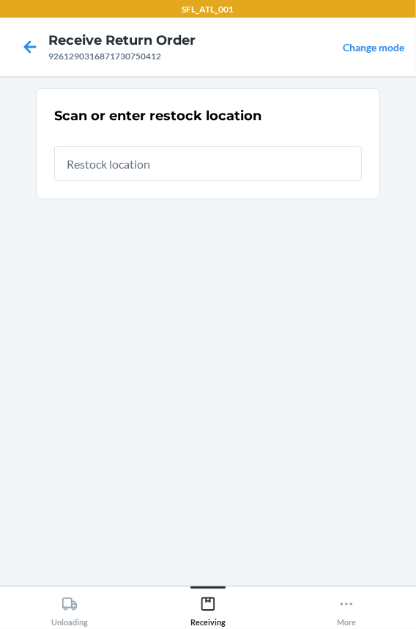
click at [83, 170] on input "text" at bounding box center [208, 163] width 308 height 35
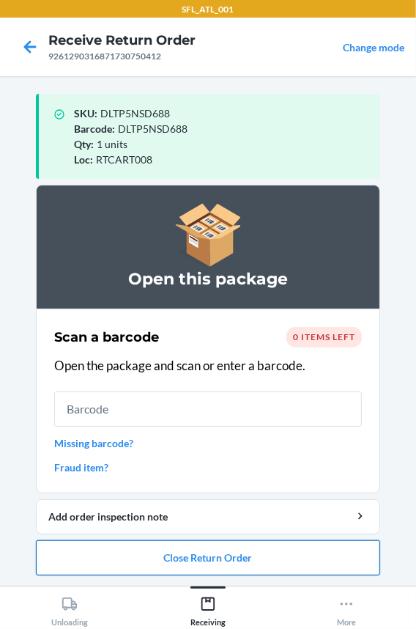
click at [86, 558] on button "Close Return Order" at bounding box center [208, 557] width 344 height 35
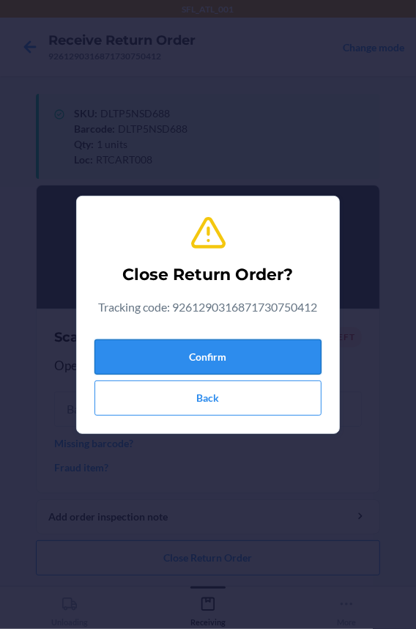
click at [139, 359] on button "Confirm" at bounding box center [208, 356] width 227 height 35
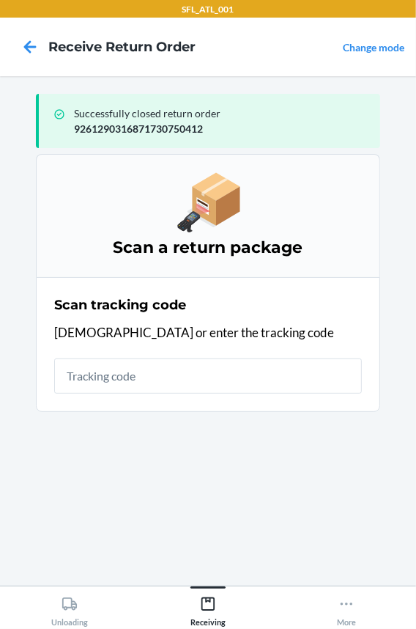
click at [220, 383] on input "text" at bounding box center [208, 375] width 308 height 35
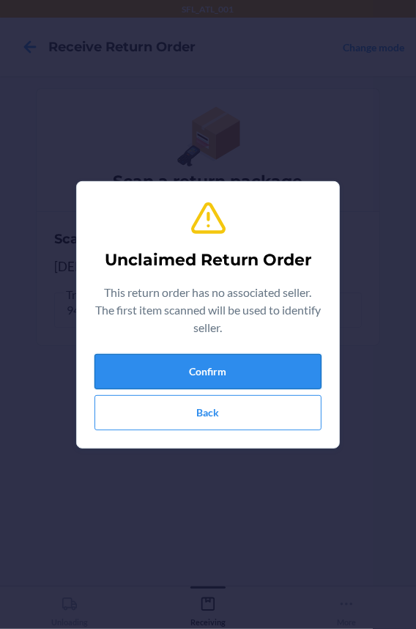
click at [219, 377] on button "Confirm" at bounding box center [208, 371] width 227 height 35
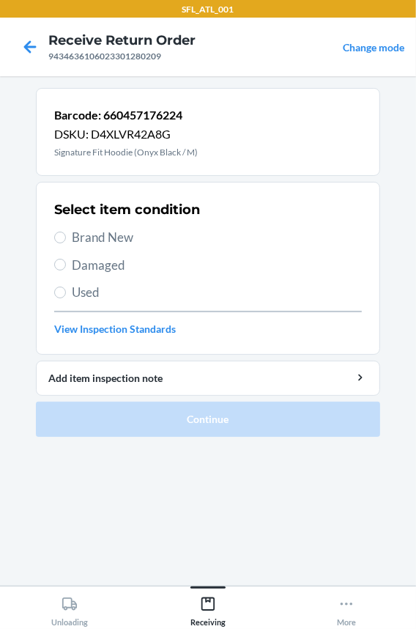
click at [117, 234] on span "Brand New" at bounding box center [217, 237] width 290 height 19
click at [66, 234] on input "Brand New" at bounding box center [60, 238] width 12 height 12
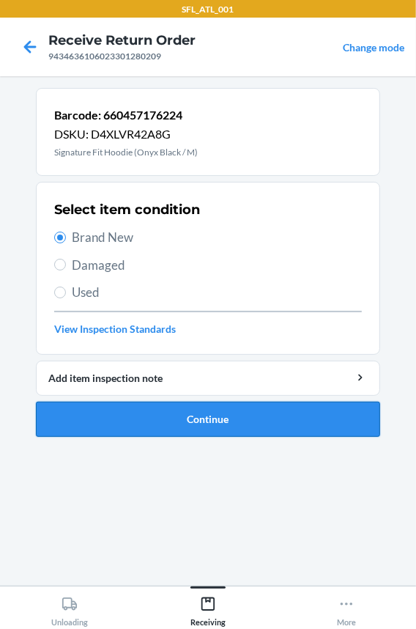
click at [107, 425] on button "Continue" at bounding box center [208, 419] width 344 height 35
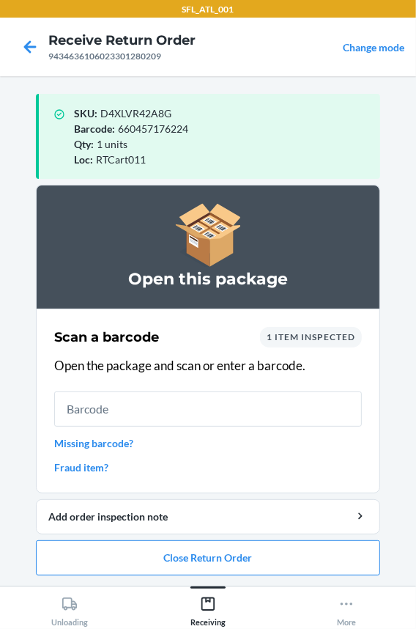
click at [107, 415] on input "text" at bounding box center [208, 408] width 308 height 35
click at [86, 414] on input "text" at bounding box center [208, 408] width 308 height 35
click at [95, 552] on button "Close Return Order" at bounding box center [208, 557] width 344 height 35
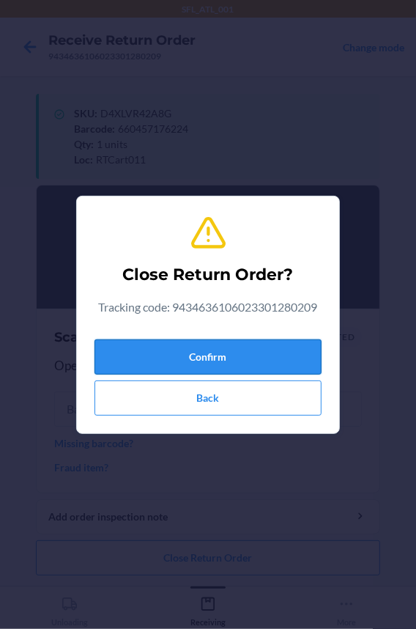
click at [140, 366] on button "Confirm" at bounding box center [208, 356] width 227 height 35
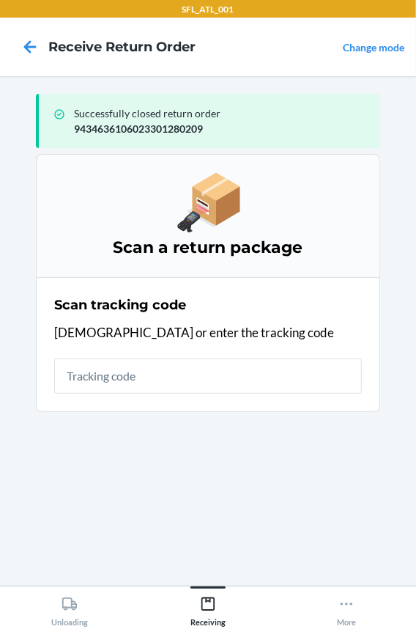
click at [140, 366] on input "text" at bounding box center [208, 375] width 308 height 35
click at [111, 373] on input "text" at bounding box center [208, 375] width 308 height 35
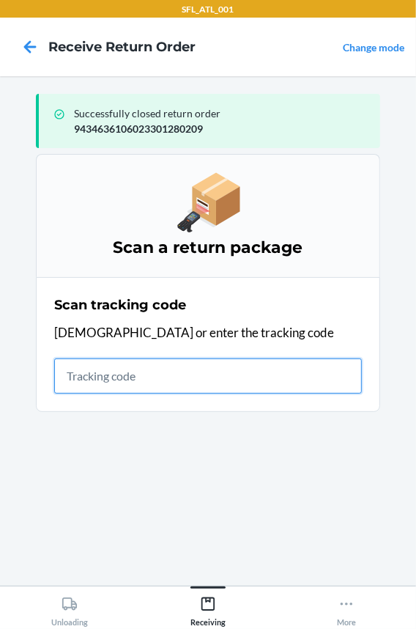
click at [92, 376] on input "text" at bounding box center [208, 375] width 308 height 35
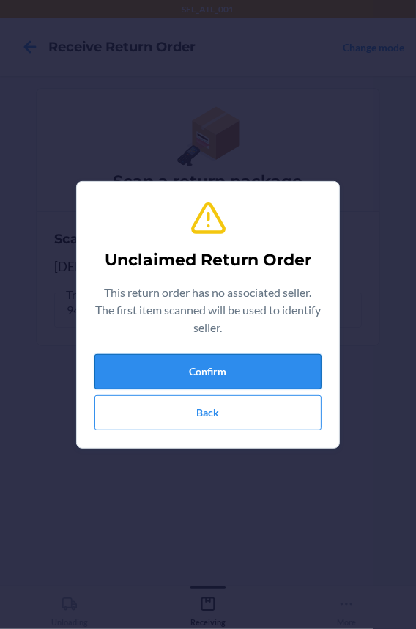
click at [123, 369] on button "Confirm" at bounding box center [208, 371] width 227 height 35
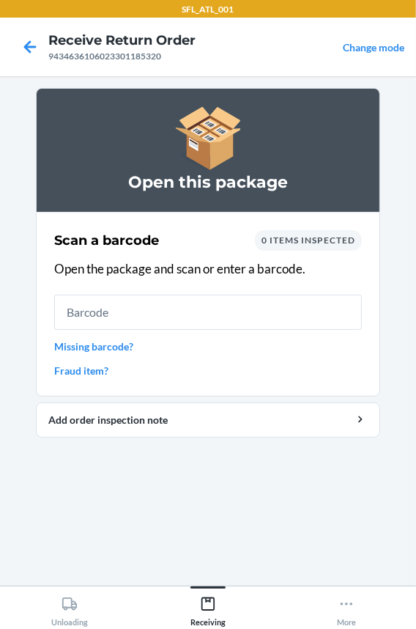
click at [61, 312] on input "text" at bounding box center [208, 312] width 308 height 35
click at [62, 311] on input "text" at bounding box center [208, 312] width 308 height 35
click at [114, 306] on input "text" at bounding box center [208, 312] width 308 height 35
click at [127, 303] on input "text" at bounding box center [208, 312] width 308 height 35
click at [116, 341] on link "Missing barcode?" at bounding box center [208, 346] width 308 height 15
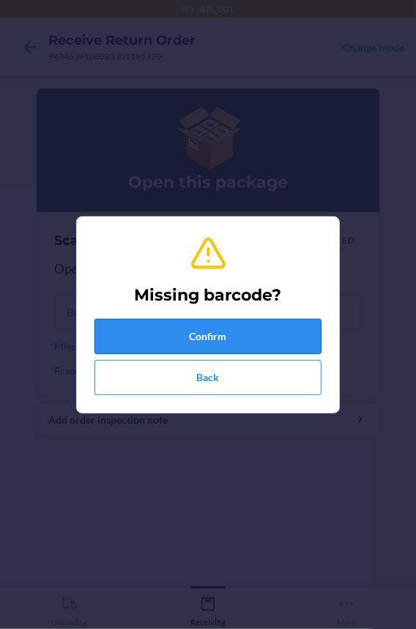
click at [136, 325] on button "Confirm" at bounding box center [208, 336] width 227 height 35
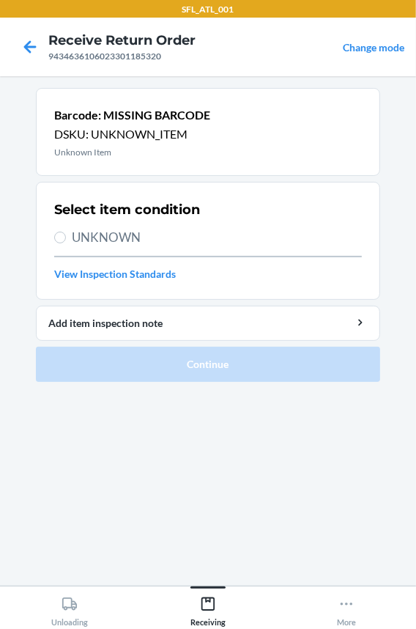
click at [115, 236] on span "UNKNOWN" at bounding box center [217, 237] width 290 height 19
click at [66, 236] on input "UNKNOWN" at bounding box center [60, 238] width 12 height 12
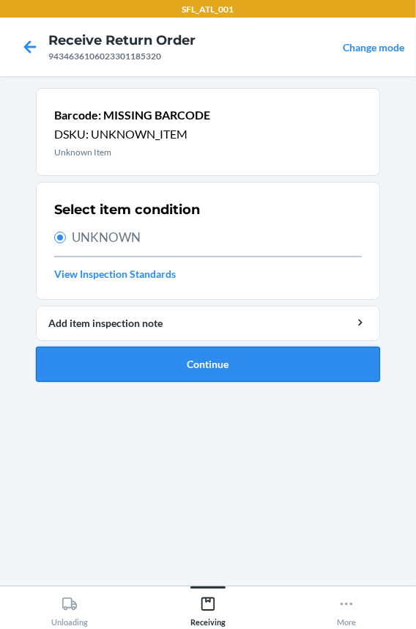
click at [119, 363] on button "Continue" at bounding box center [208, 364] width 344 height 35
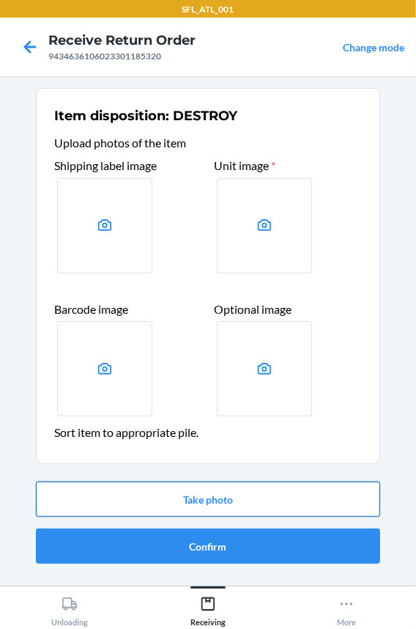
click at [177, 499] on button "Take photo" at bounding box center [208, 498] width 344 height 35
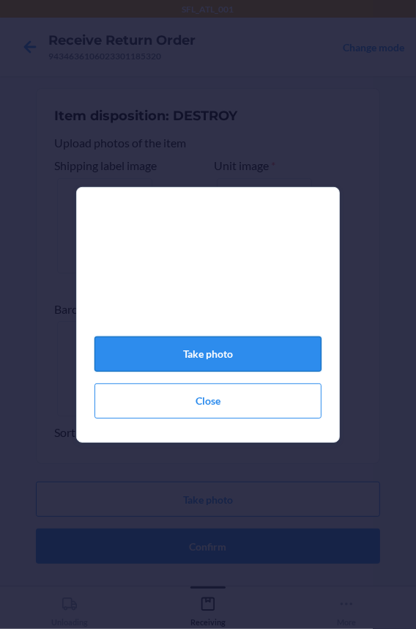
click at [206, 366] on button "Take photo" at bounding box center [208, 353] width 227 height 35
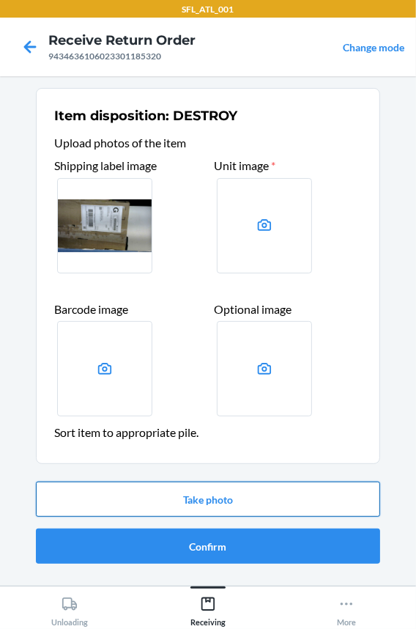
click at [195, 497] on button "Take photo" at bounding box center [208, 498] width 344 height 35
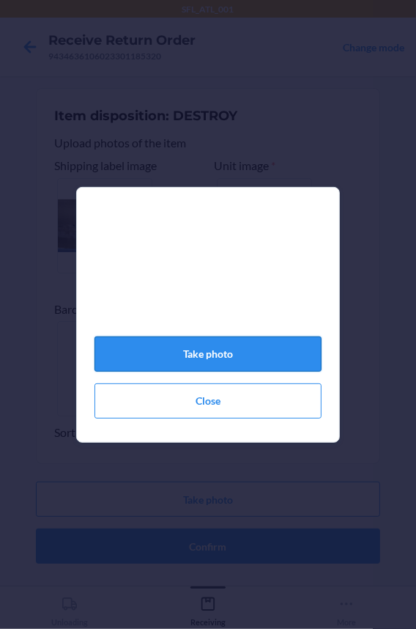
click at [212, 363] on button "Take photo" at bounding box center [208, 353] width 227 height 35
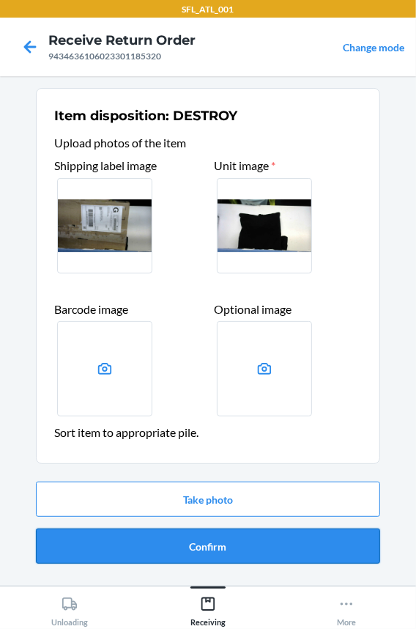
click at [166, 537] on button "Confirm" at bounding box center [208, 545] width 344 height 35
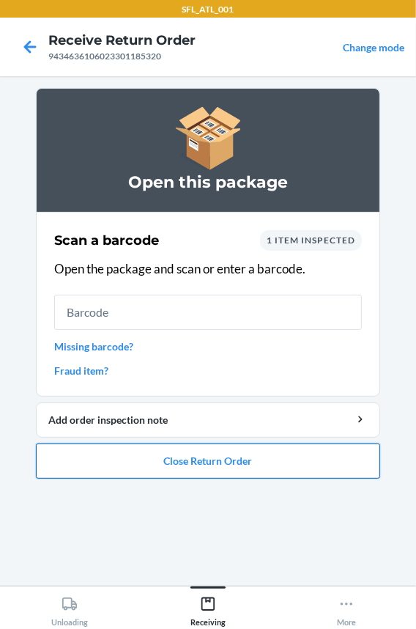
click at [218, 463] on button "Close Return Order" at bounding box center [208, 460] width 344 height 35
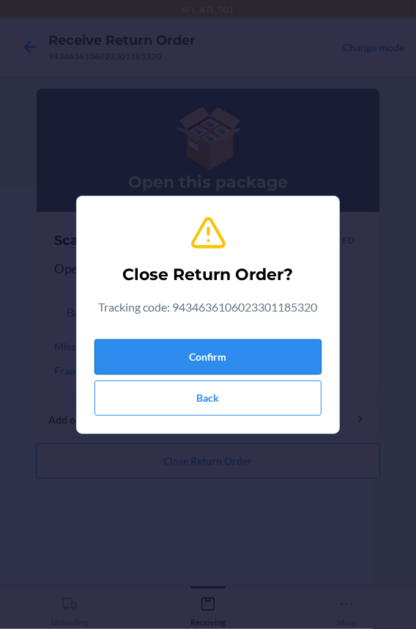
click at [197, 351] on button "Confirm" at bounding box center [208, 356] width 227 height 35
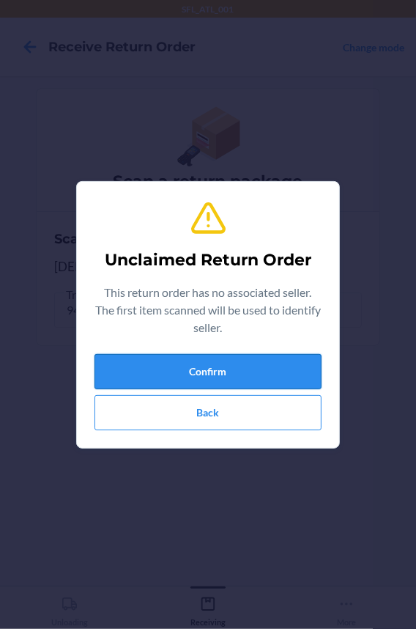
click at [200, 369] on button "Confirm" at bounding box center [208, 371] width 227 height 35
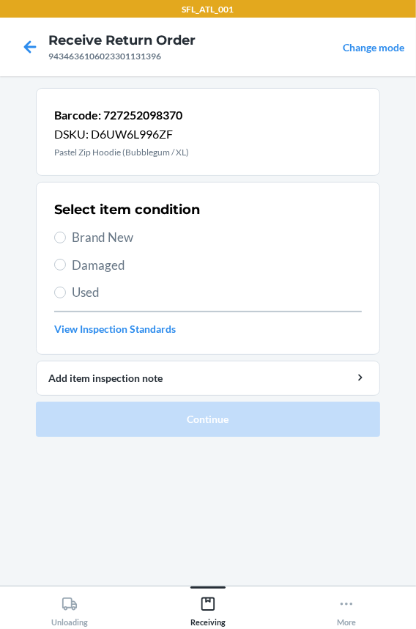
click at [114, 234] on span "Brand New" at bounding box center [217, 237] width 290 height 19
click at [66, 234] on input "Brand New" at bounding box center [60, 238] width 12 height 12
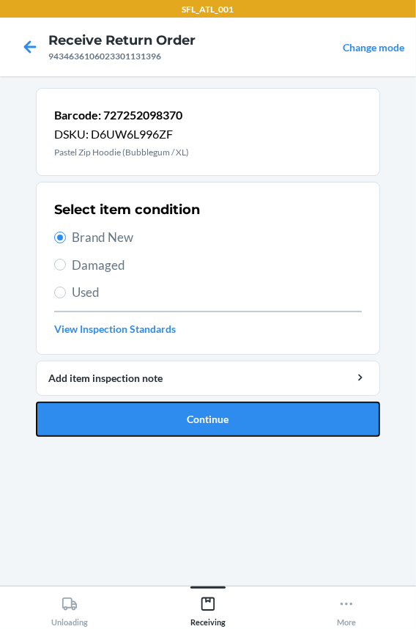
click at [119, 427] on button "Continue" at bounding box center [208, 419] width 344 height 35
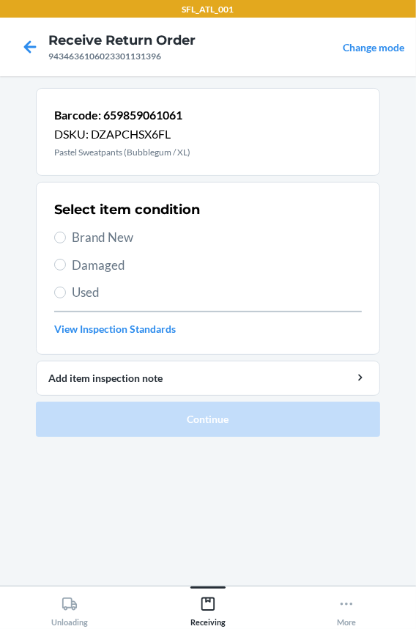
click at [92, 234] on span "Brand New" at bounding box center [217, 237] width 290 height 19
click at [66, 234] on input "Brand New" at bounding box center [60, 238] width 12 height 12
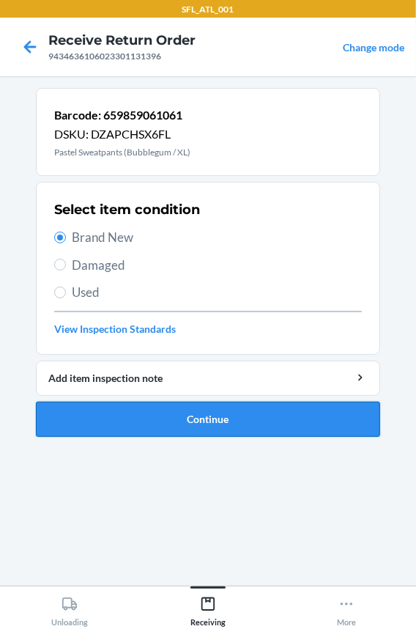
click at [122, 410] on button "Continue" at bounding box center [208, 419] width 344 height 35
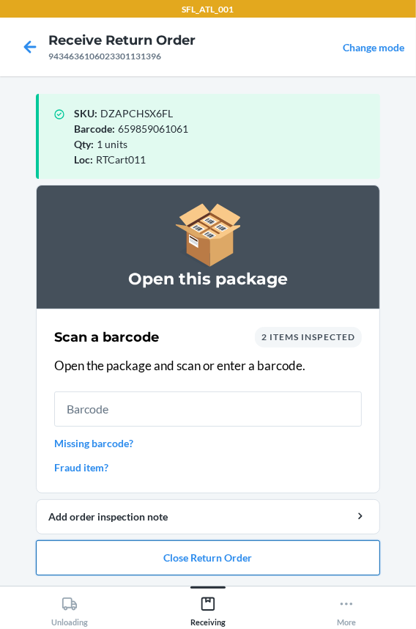
click at [89, 550] on button "Close Return Order" at bounding box center [208, 557] width 344 height 35
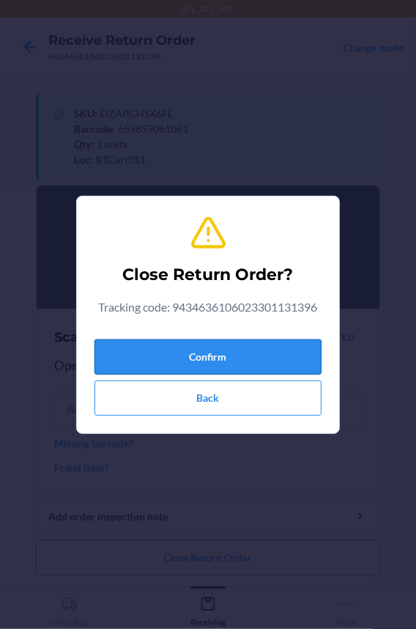
click at [127, 356] on button "Confirm" at bounding box center [208, 356] width 227 height 35
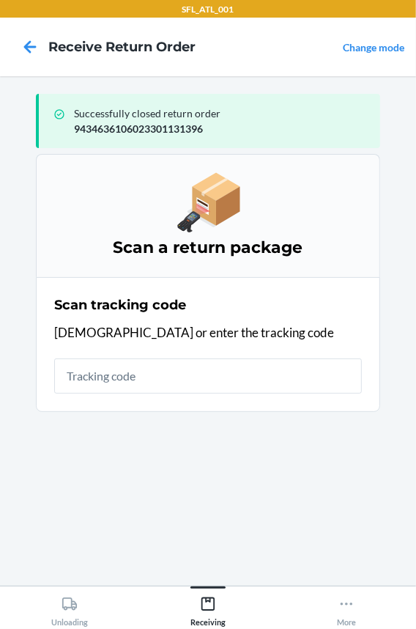
click at [116, 378] on input "text" at bounding box center [208, 375] width 308 height 35
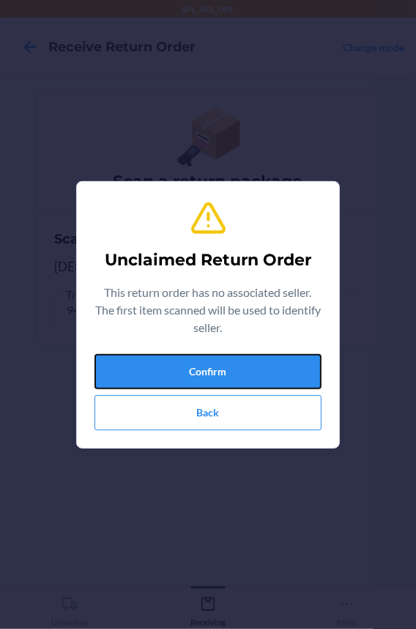
click at [116, 378] on button "Confirm" at bounding box center [208, 371] width 227 height 35
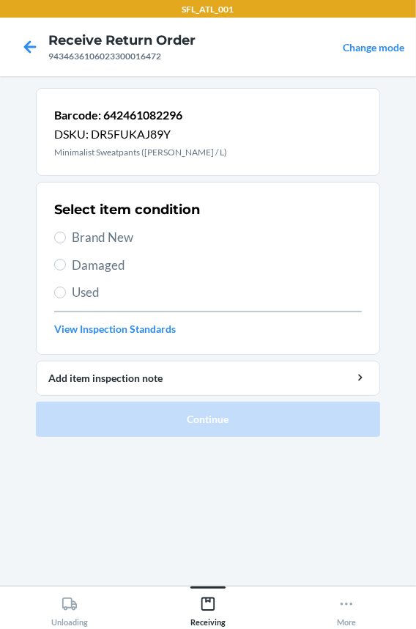
click at [99, 228] on span "Brand New" at bounding box center [217, 237] width 290 height 19
click at [66, 232] on input "Brand New" at bounding box center [60, 238] width 12 height 12
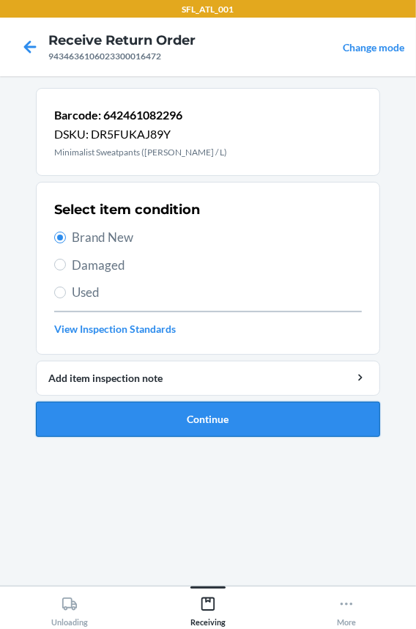
click at [117, 426] on button "Continue" at bounding box center [208, 419] width 344 height 35
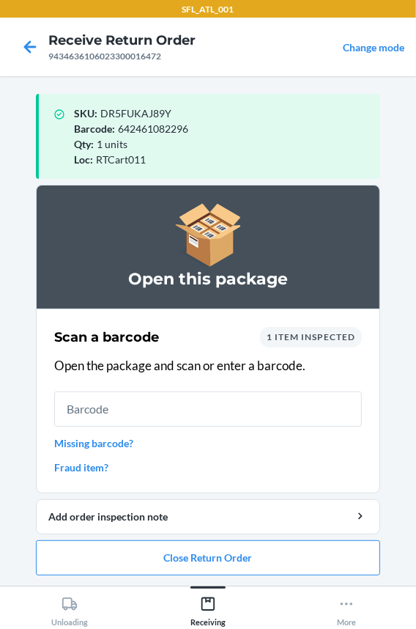
click at [106, 417] on input "text" at bounding box center [208, 408] width 308 height 35
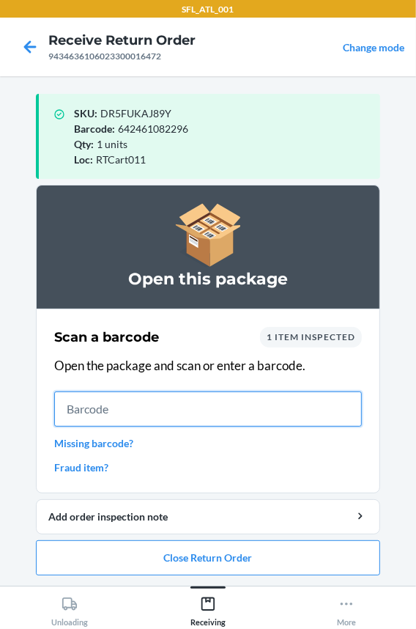
click at [149, 411] on input "text" at bounding box center [208, 408] width 308 height 35
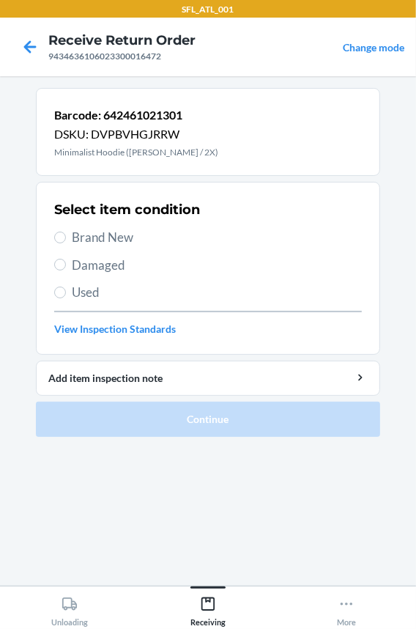
click at [96, 237] on span "Brand New" at bounding box center [217, 237] width 290 height 19
click at [66, 237] on input "Brand New" at bounding box center [60, 238] width 12 height 12
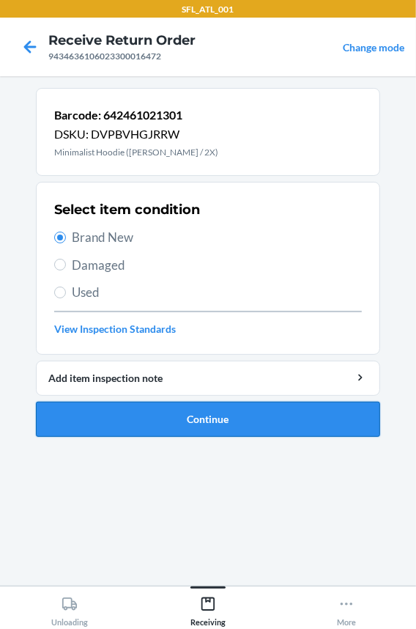
click at [125, 419] on button "Continue" at bounding box center [208, 419] width 344 height 35
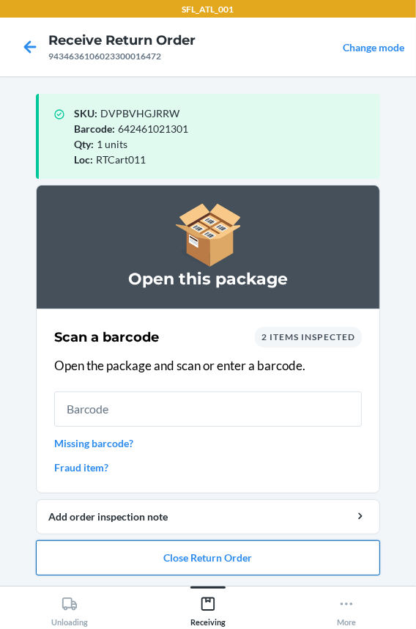
click at [114, 555] on button "Close Return Order" at bounding box center [208, 557] width 344 height 35
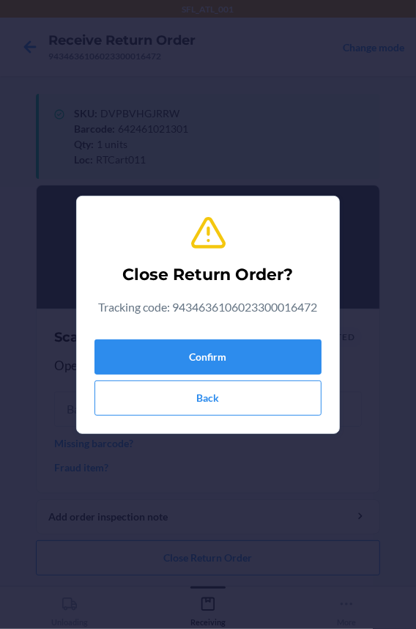
click at [149, 327] on div "Close Return Order? Tracking code: 9434636106023300016472 Confirm Back" at bounding box center [208, 314] width 227 height 213
click at [147, 351] on button "Confirm" at bounding box center [208, 356] width 227 height 35
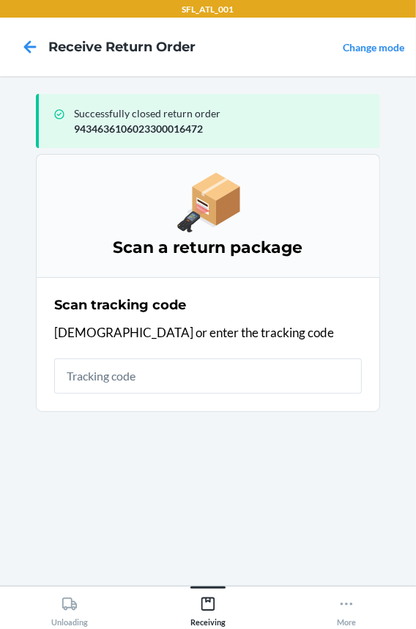
click at [85, 372] on input "text" at bounding box center [208, 375] width 308 height 35
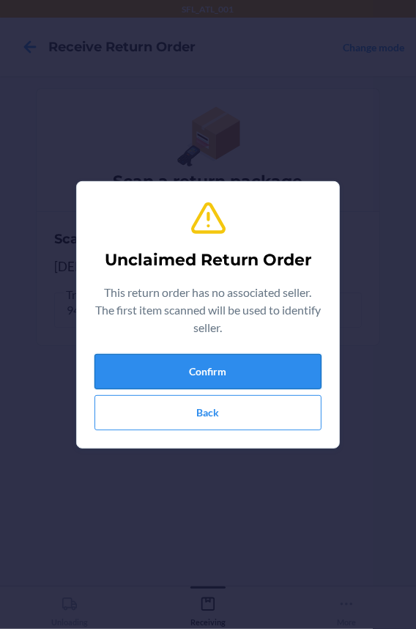
click at [216, 360] on button "Confirm" at bounding box center [208, 371] width 227 height 35
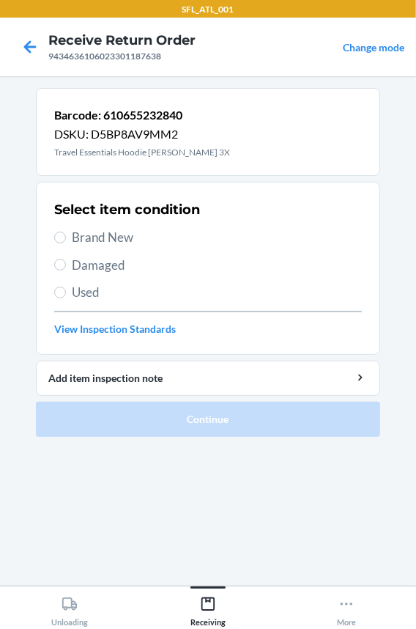
click at [124, 237] on span "Brand New" at bounding box center [217, 237] width 290 height 19
click at [66, 237] on input "Brand New" at bounding box center [60, 238] width 12 height 12
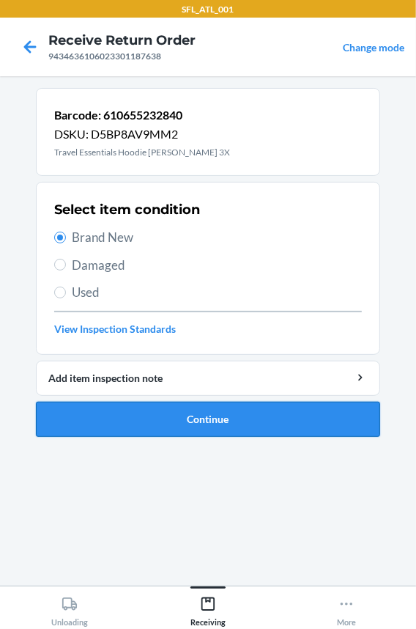
click at [123, 406] on button "Continue" at bounding box center [208, 419] width 344 height 35
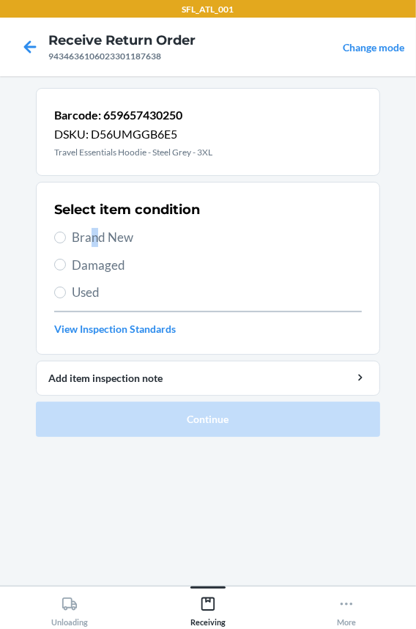
click at [95, 231] on span "Brand New" at bounding box center [217, 237] width 290 height 19
click at [69, 235] on label "Brand New" at bounding box center [208, 237] width 308 height 19
click at [66, 235] on input "Brand New" at bounding box center [60, 238] width 12 height 12
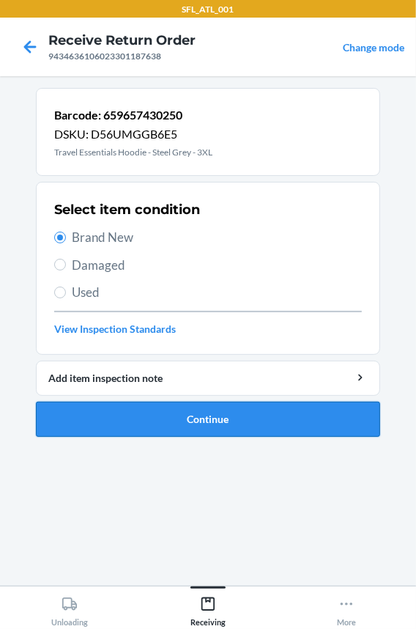
click at [122, 426] on button "Continue" at bounding box center [208, 419] width 344 height 35
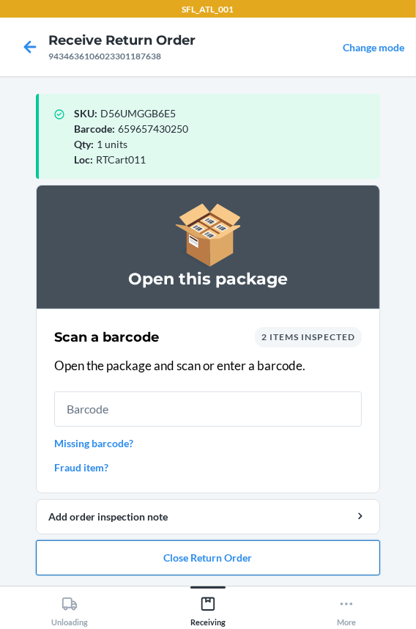
click at [142, 563] on button "Close Return Order" at bounding box center [208, 557] width 344 height 35
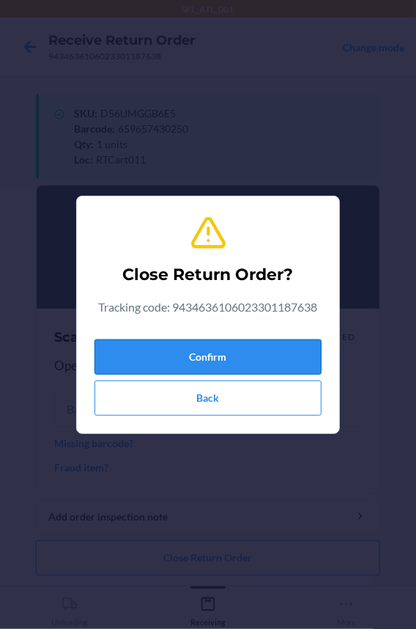
click at [133, 361] on button "Confirm" at bounding box center [208, 356] width 227 height 35
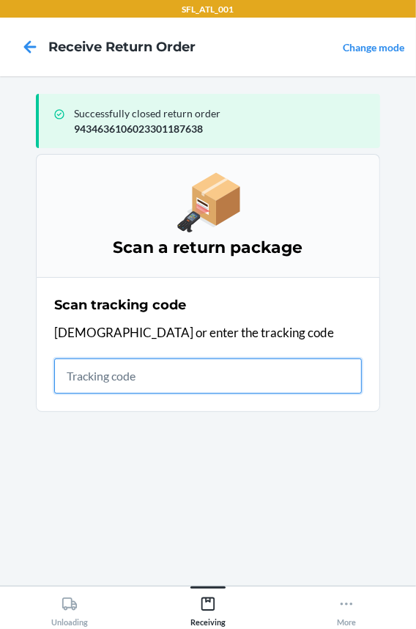
click at [112, 367] on input "text" at bounding box center [208, 375] width 308 height 35
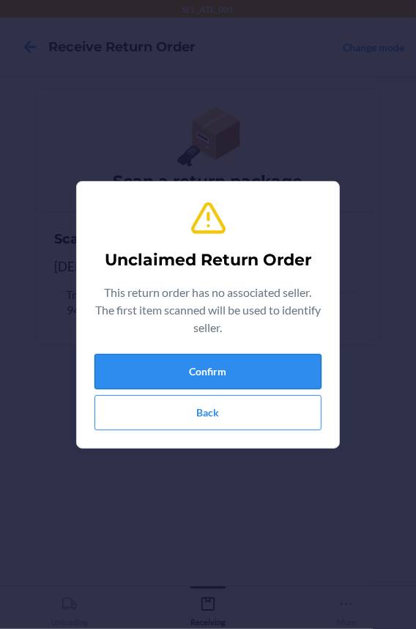
click at [191, 372] on button "Confirm" at bounding box center [208, 371] width 227 height 35
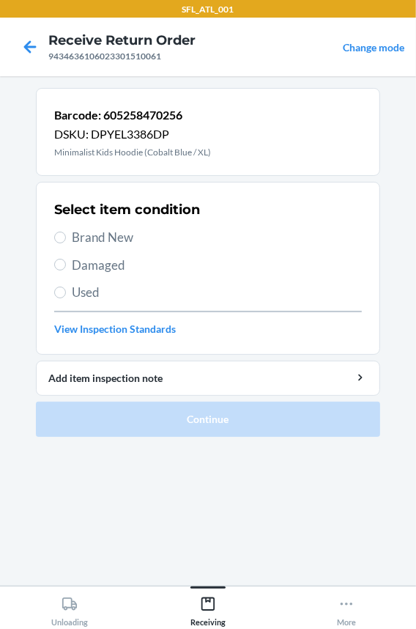
click at [103, 243] on span "Brand New" at bounding box center [217, 237] width 290 height 19
click at [66, 243] on input "Brand New" at bounding box center [60, 238] width 12 height 12
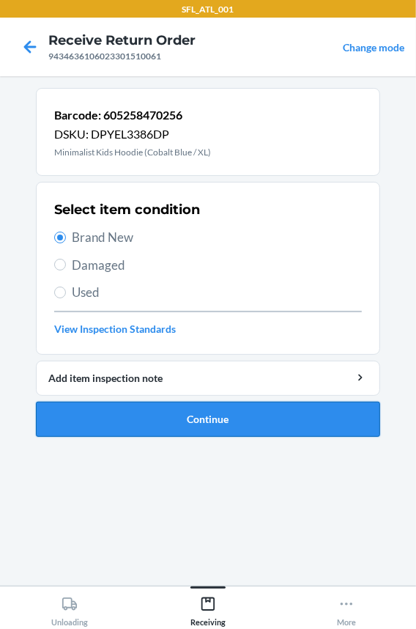
click at [133, 414] on button "Continue" at bounding box center [208, 419] width 344 height 35
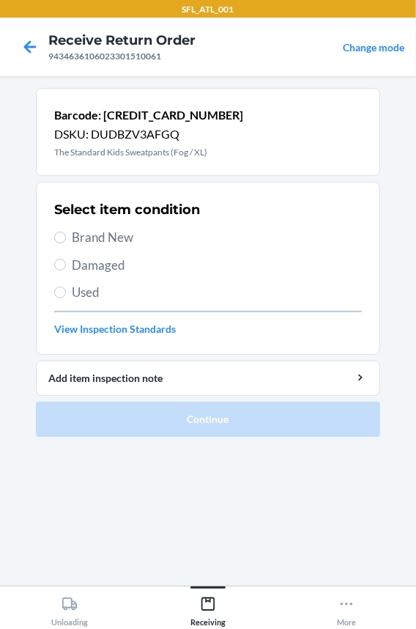
click at [84, 238] on span "Brand New" at bounding box center [217, 237] width 290 height 19
click at [66, 238] on input "Brand New" at bounding box center [60, 238] width 12 height 12
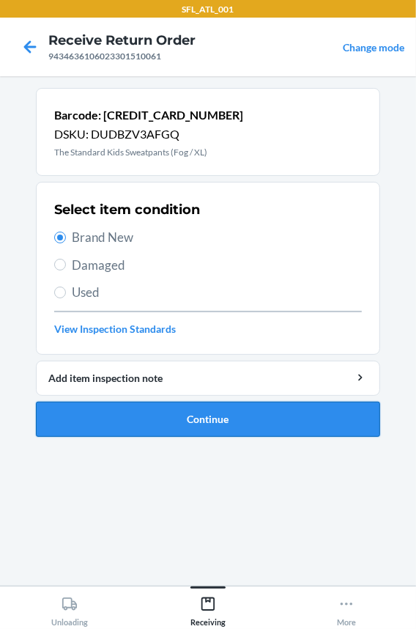
click at [125, 429] on button "Continue" at bounding box center [208, 419] width 344 height 35
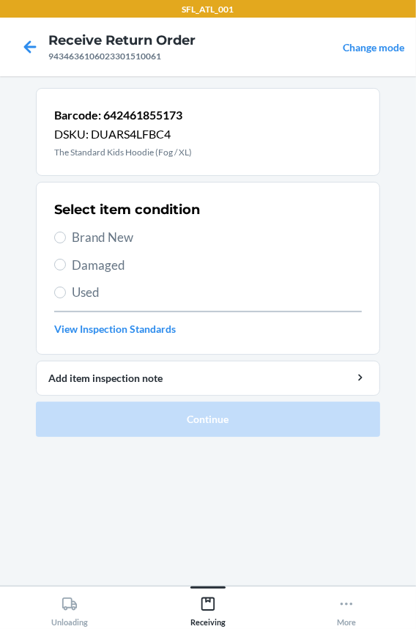
click at [128, 232] on span "Brand New" at bounding box center [217, 237] width 290 height 19
click at [66, 232] on input "Brand New" at bounding box center [60, 238] width 12 height 12
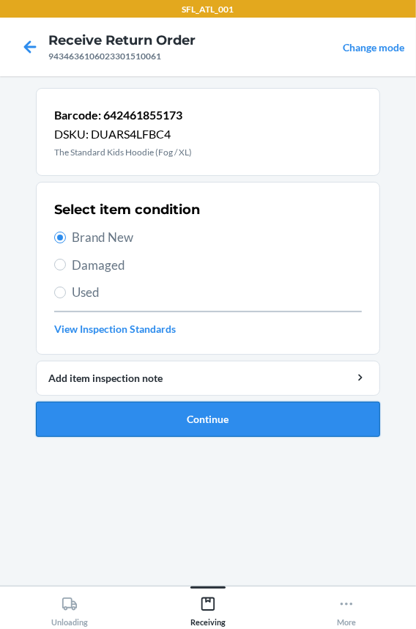
click at [146, 418] on button "Continue" at bounding box center [208, 419] width 344 height 35
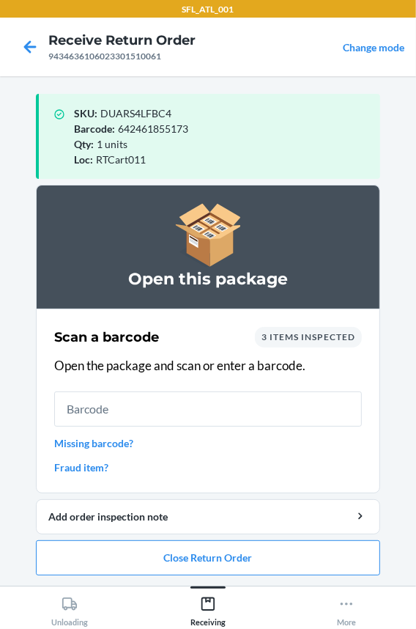
click at [145, 416] on input "text" at bounding box center [208, 408] width 308 height 35
click at [147, 416] on input "text" at bounding box center [208, 408] width 308 height 35
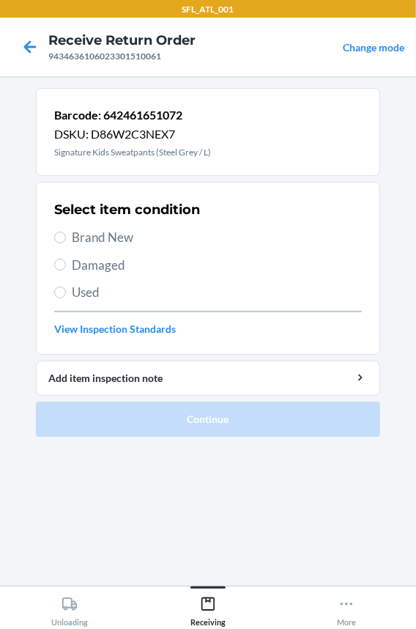
click at [122, 236] on span "Brand New" at bounding box center [217, 237] width 290 height 19
click at [66, 236] on input "Brand New" at bounding box center [60, 238] width 12 height 12
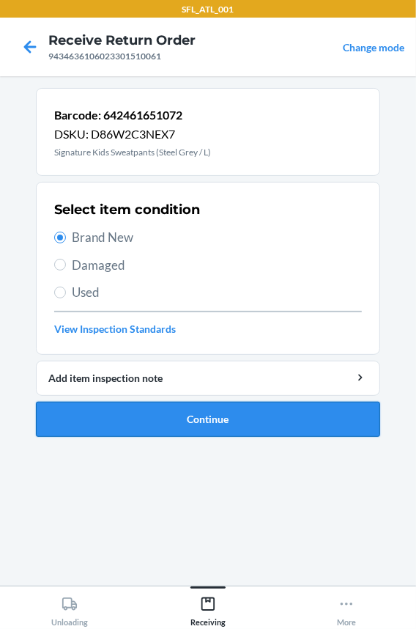
click at [174, 410] on button "Continue" at bounding box center [208, 419] width 344 height 35
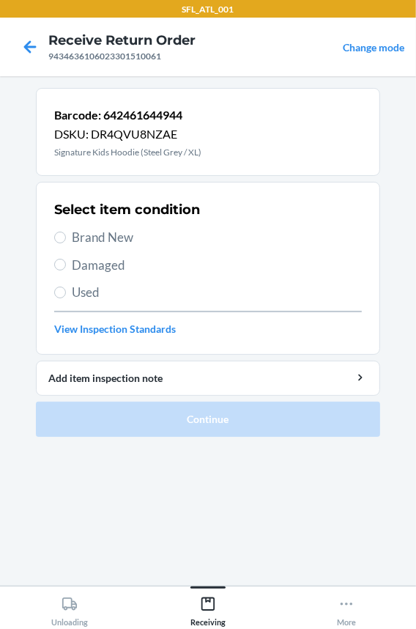
click at [103, 234] on span "Brand New" at bounding box center [217, 237] width 290 height 19
click at [66, 234] on input "Brand New" at bounding box center [60, 238] width 12 height 12
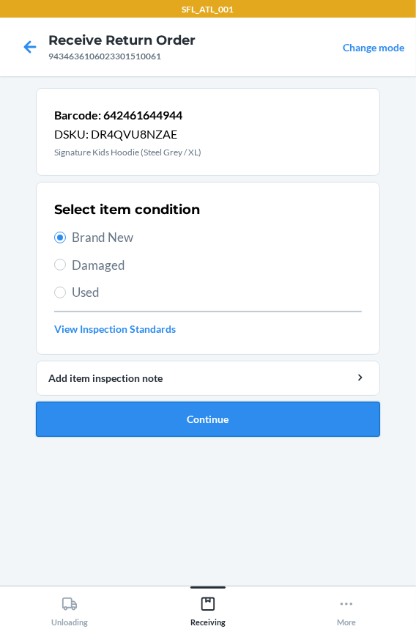
click at [118, 421] on button "Continue" at bounding box center [208, 419] width 344 height 35
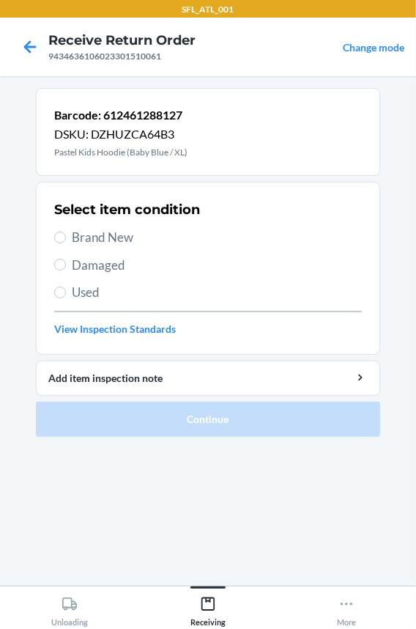
click at [117, 236] on span "Brand New" at bounding box center [217, 237] width 290 height 19
click at [66, 236] on input "Brand New" at bounding box center [60, 238] width 12 height 12
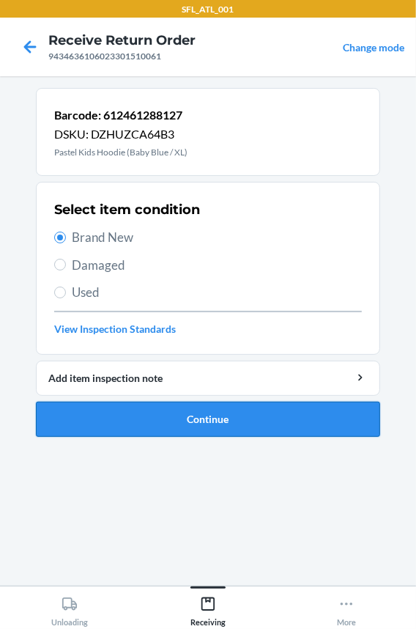
click at [138, 409] on button "Continue" at bounding box center [208, 419] width 344 height 35
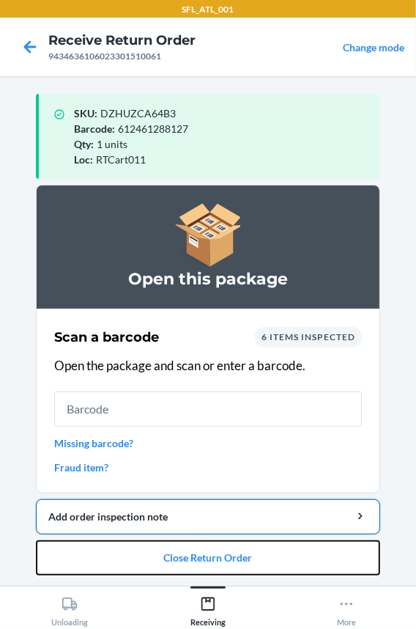
drag, startPoint x: 154, startPoint y: 552, endPoint x: 180, endPoint y: 520, distance: 40.6
click at [166, 540] on button "Close Return Order" at bounding box center [208, 557] width 344 height 35
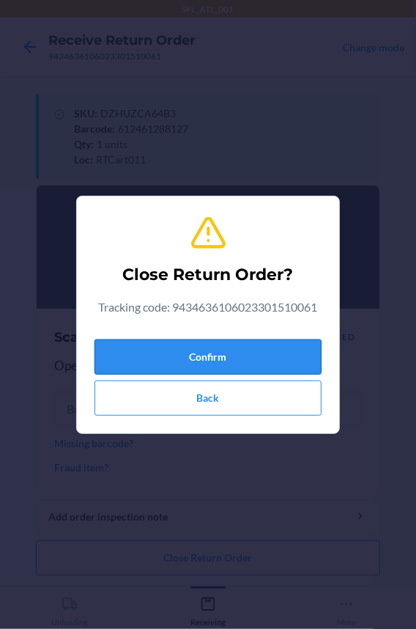
click at [179, 358] on button "Confirm" at bounding box center [208, 356] width 227 height 35
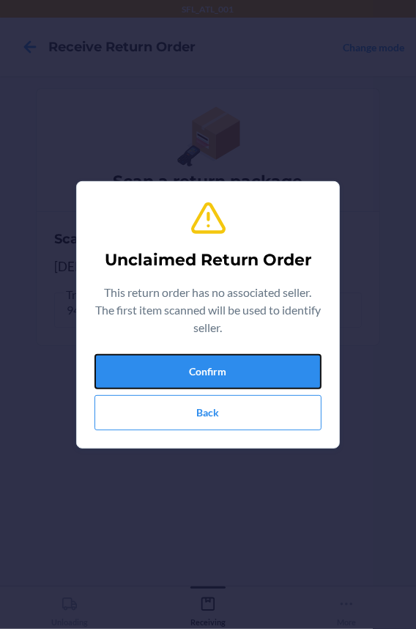
click at [179, 358] on button "Confirm" at bounding box center [208, 371] width 227 height 35
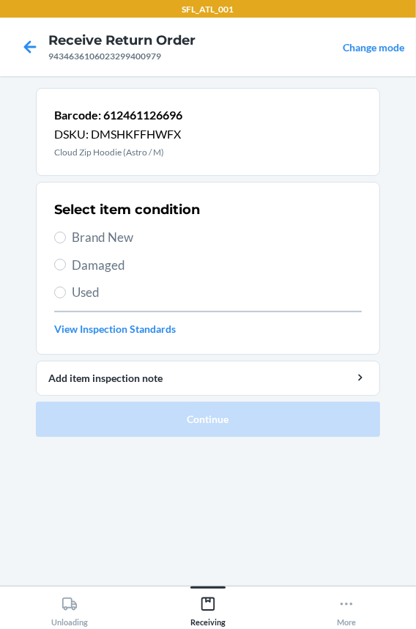
click at [90, 234] on span "Brand New" at bounding box center [217, 237] width 290 height 19
click at [66, 234] on input "Brand New" at bounding box center [60, 238] width 12 height 12
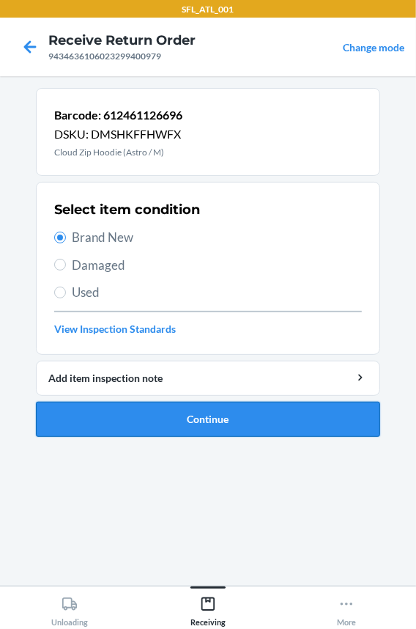
click at [110, 419] on button "Continue" at bounding box center [208, 419] width 344 height 35
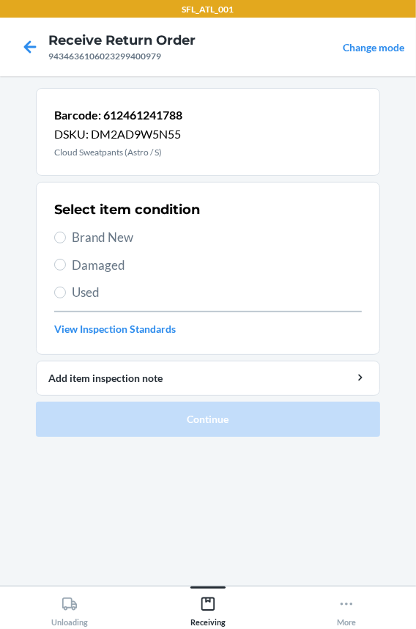
click at [112, 232] on span "Brand New" at bounding box center [217, 237] width 290 height 19
click at [66, 232] on input "Brand New" at bounding box center [60, 238] width 12 height 12
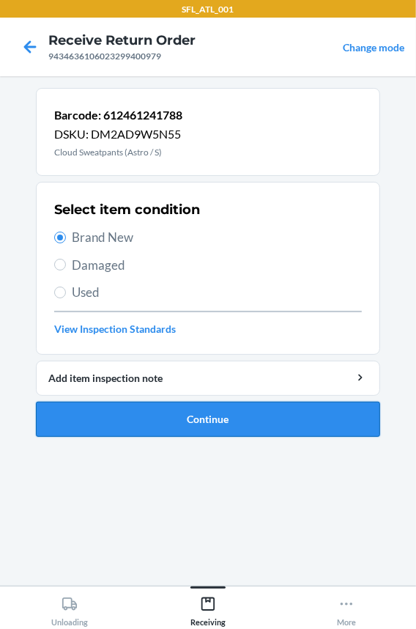
click at [159, 410] on button "Continue" at bounding box center [208, 419] width 344 height 35
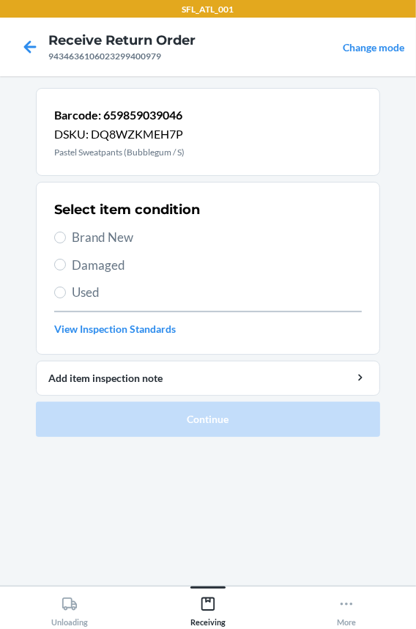
click at [124, 232] on span "Brand New" at bounding box center [217, 237] width 290 height 19
click at [66, 232] on input "Brand New" at bounding box center [60, 238] width 12 height 12
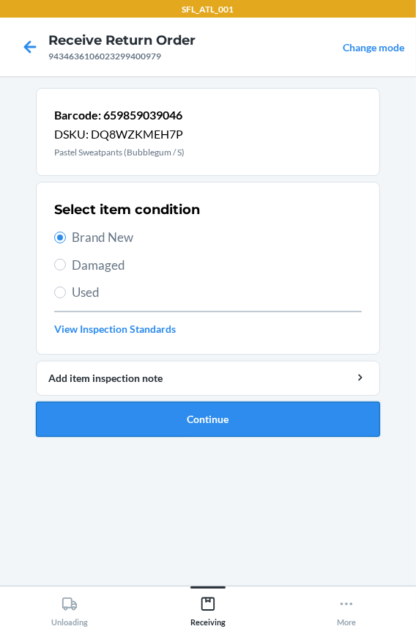
click at [130, 422] on button "Continue" at bounding box center [208, 419] width 344 height 35
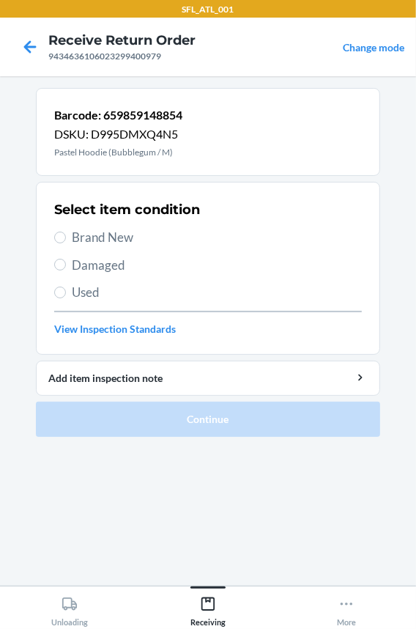
click at [84, 223] on div "Select item condition Brand New Damaged Used View Inspection Standards" at bounding box center [208, 268] width 308 height 145
click at [103, 234] on span "Brand New" at bounding box center [217, 237] width 290 height 19
click at [66, 234] on input "Brand New" at bounding box center [60, 238] width 12 height 12
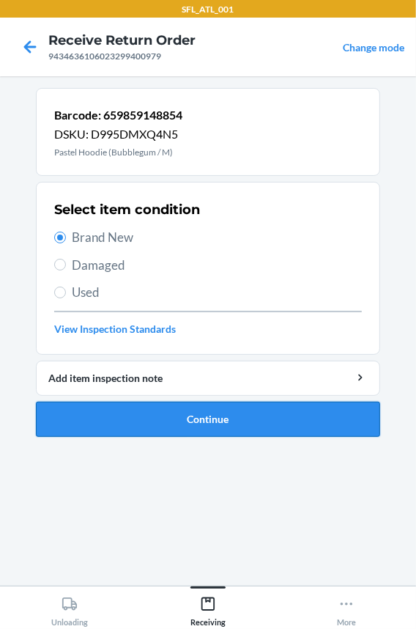
click at [149, 432] on button "Continue" at bounding box center [208, 419] width 344 height 35
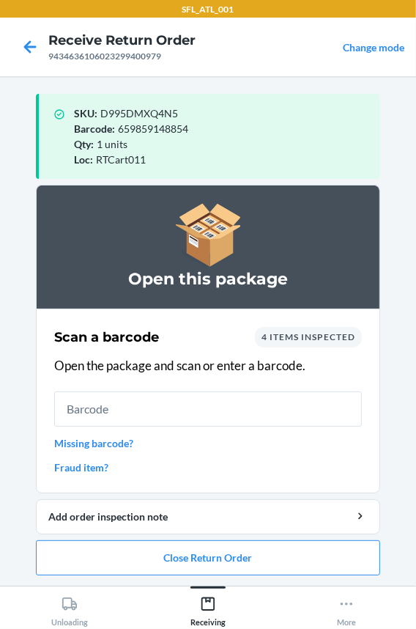
click at [122, 413] on input "text" at bounding box center [208, 408] width 308 height 35
click at [125, 561] on button "Close Return Order" at bounding box center [208, 557] width 344 height 35
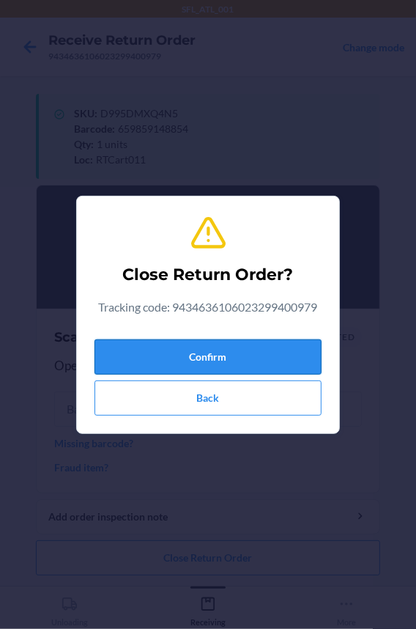
click at [155, 363] on button "Confirm" at bounding box center [208, 356] width 227 height 35
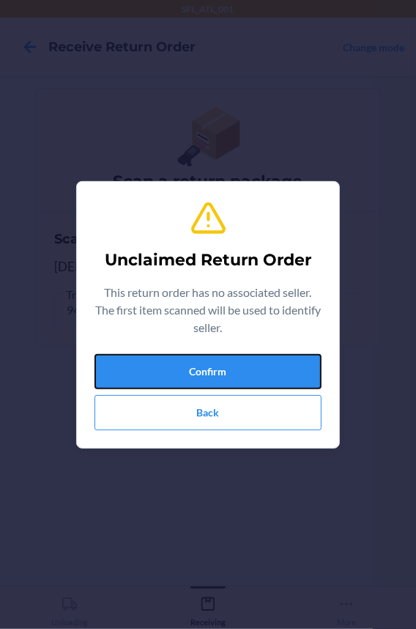
click at [155, 363] on button "Confirm" at bounding box center [208, 371] width 227 height 35
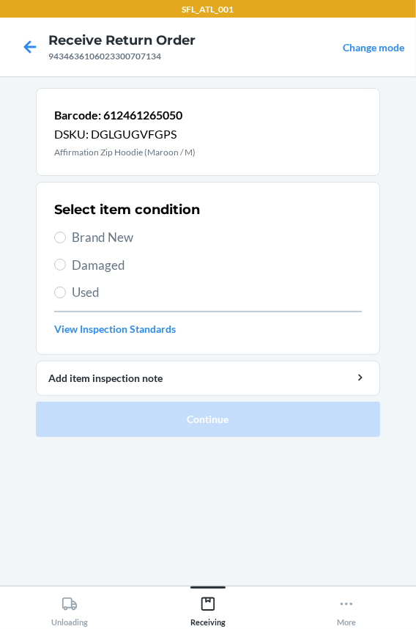
click at [100, 232] on span "Brand New" at bounding box center [217, 237] width 290 height 19
click at [66, 232] on input "Brand New" at bounding box center [60, 238] width 12 height 12
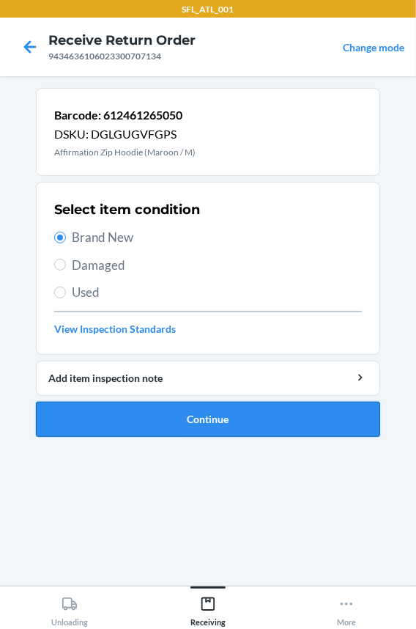
click at [92, 424] on button "Continue" at bounding box center [208, 419] width 344 height 35
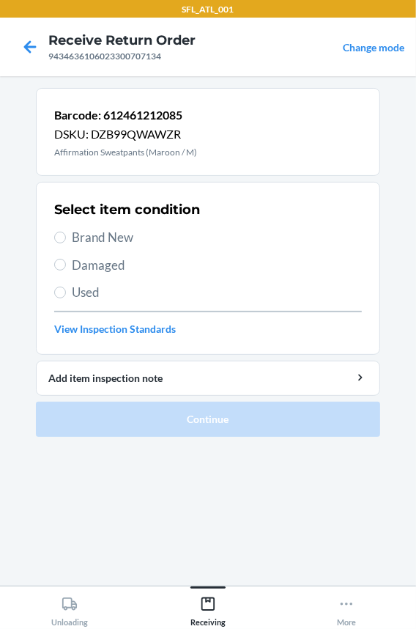
click at [106, 245] on div "Select item condition Brand New Damaged Used View Inspection Standards" at bounding box center [208, 268] width 308 height 145
click at [107, 236] on span "Brand New" at bounding box center [217, 237] width 290 height 19
click at [66, 236] on input "Brand New" at bounding box center [60, 238] width 12 height 12
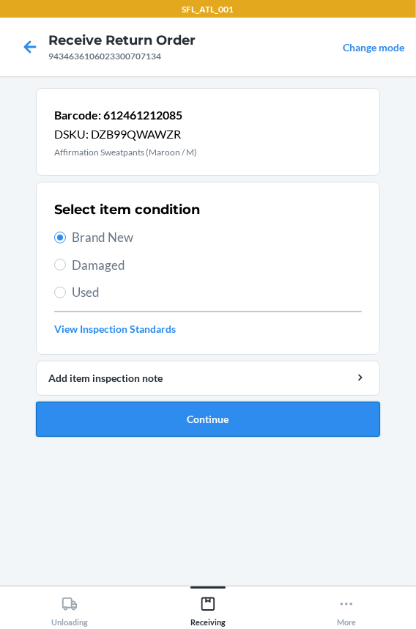
click at [133, 427] on button "Continue" at bounding box center [208, 419] width 344 height 35
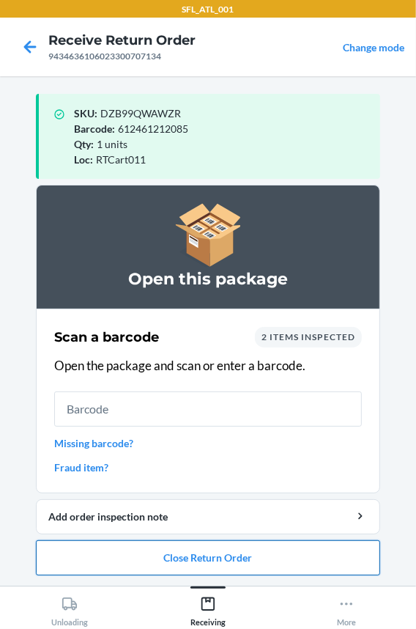
click at [145, 547] on button "Close Return Order" at bounding box center [208, 557] width 344 height 35
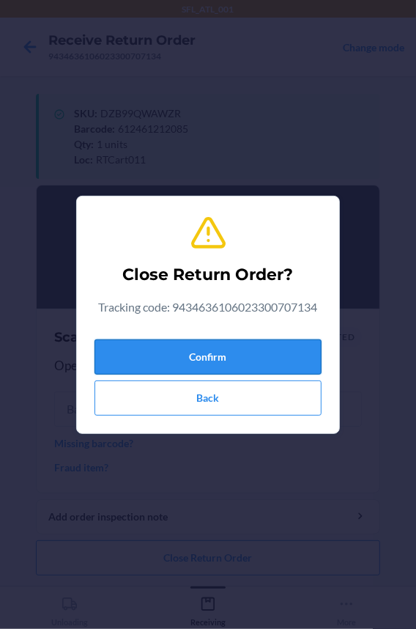
click at [156, 363] on button "Confirm" at bounding box center [208, 356] width 227 height 35
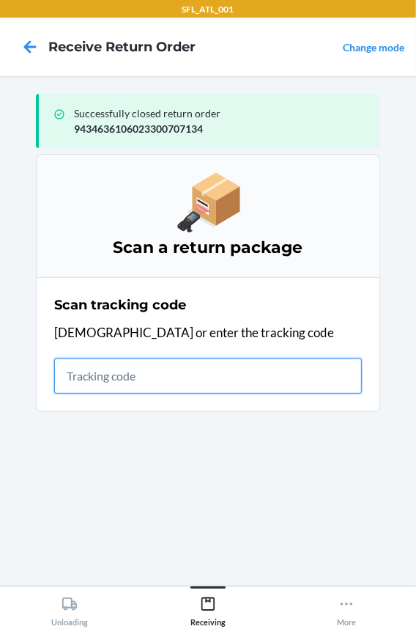
click at [105, 372] on input "text" at bounding box center [208, 375] width 308 height 35
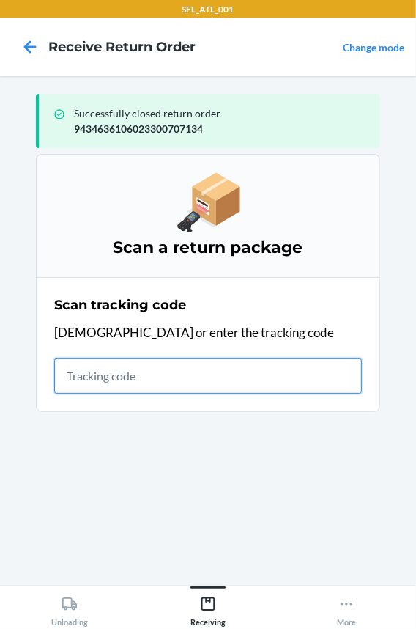
click at [110, 373] on input "text" at bounding box center [208, 375] width 308 height 35
click at [109, 375] on input "text" at bounding box center [208, 375] width 308 height 35
click at [149, 374] on input "text" at bounding box center [208, 375] width 308 height 35
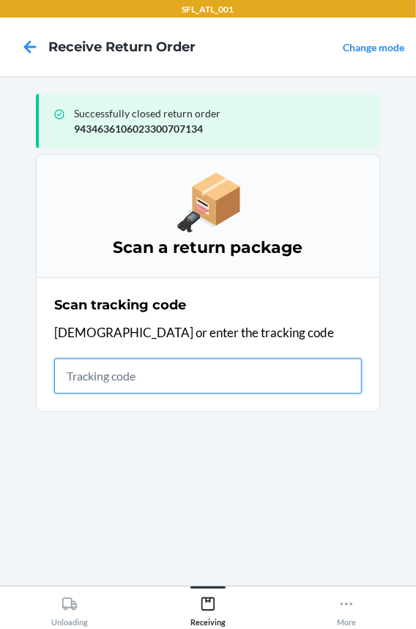
click at [149, 374] on input "text" at bounding box center [208, 375] width 308 height 35
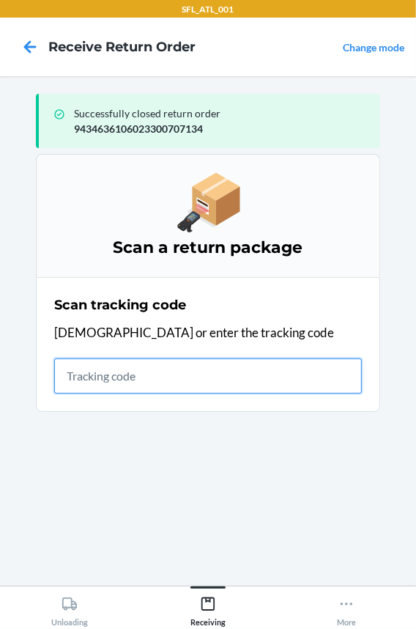
click at [149, 374] on input "text" at bounding box center [208, 375] width 308 height 35
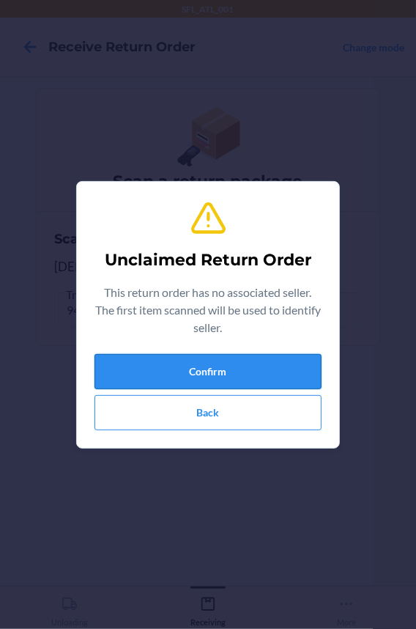
click at [149, 372] on button "Confirm" at bounding box center [208, 371] width 227 height 35
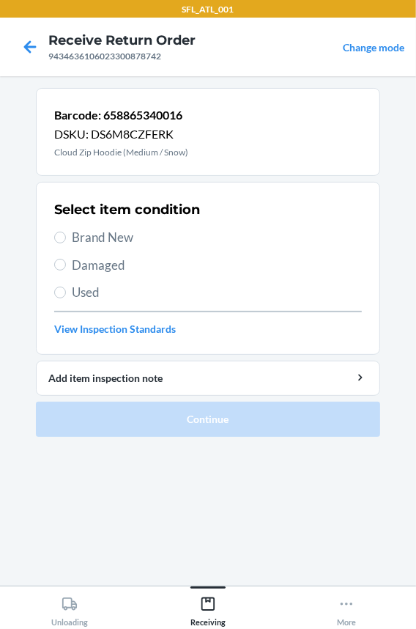
click at [90, 236] on span "Brand New" at bounding box center [217, 237] width 290 height 19
click at [66, 236] on input "Brand New" at bounding box center [60, 238] width 12 height 12
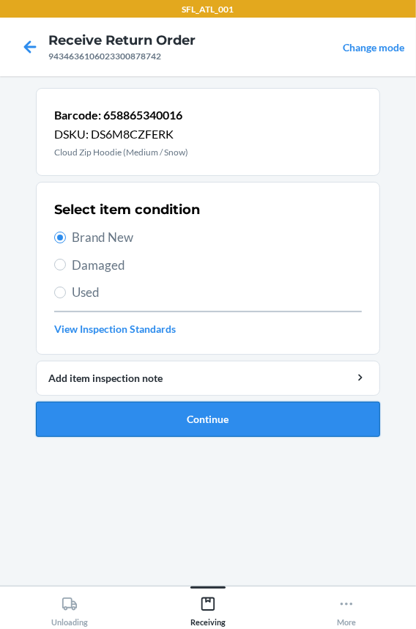
click at [117, 413] on button "Continue" at bounding box center [208, 419] width 344 height 35
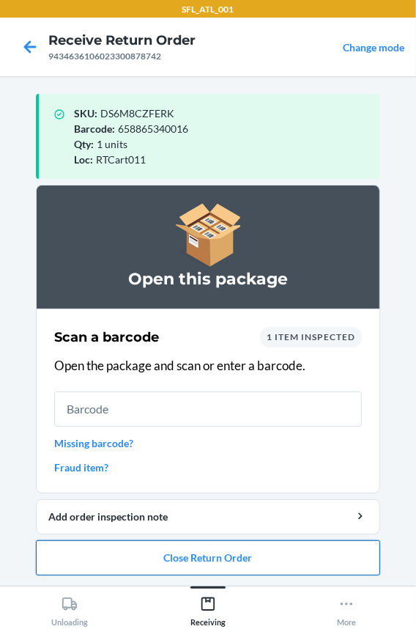
click at [100, 562] on button "Close Return Order" at bounding box center [208, 557] width 344 height 35
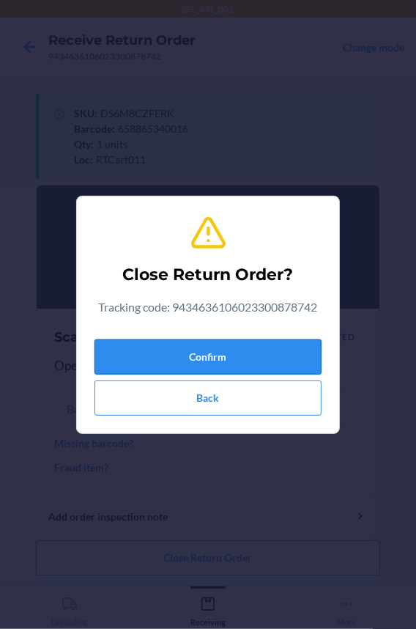
click at [125, 350] on button "Confirm" at bounding box center [208, 356] width 227 height 35
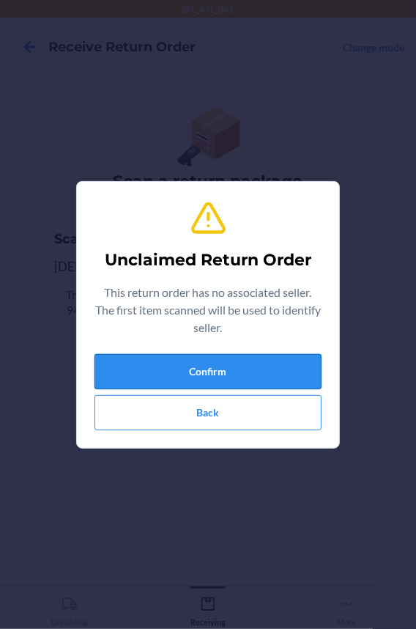
click at [123, 358] on button "Confirm" at bounding box center [208, 371] width 227 height 35
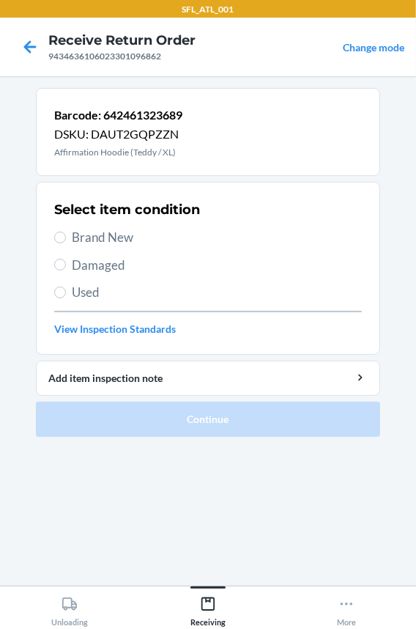
click at [109, 232] on span "Brand New" at bounding box center [217, 237] width 290 height 19
click at [66, 232] on input "Brand New" at bounding box center [60, 238] width 12 height 12
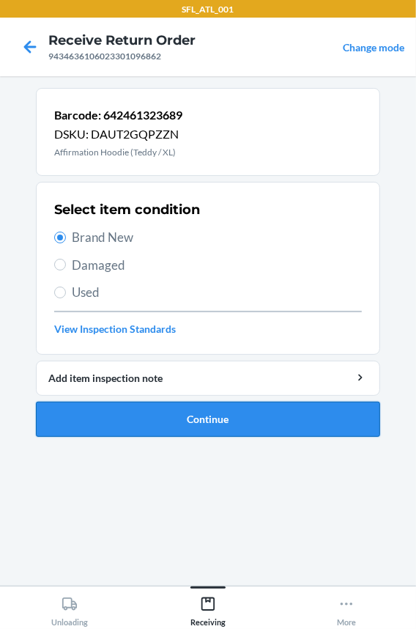
click at [161, 404] on button "Continue" at bounding box center [208, 419] width 344 height 35
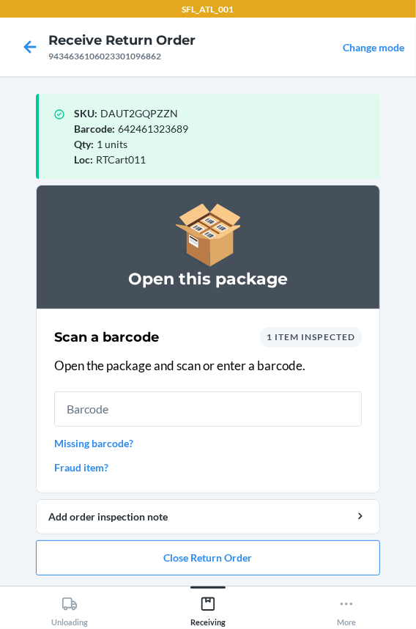
click at [161, 404] on input "text" at bounding box center [208, 408] width 308 height 35
click at [117, 559] on button "Close Return Order" at bounding box center [208, 557] width 344 height 35
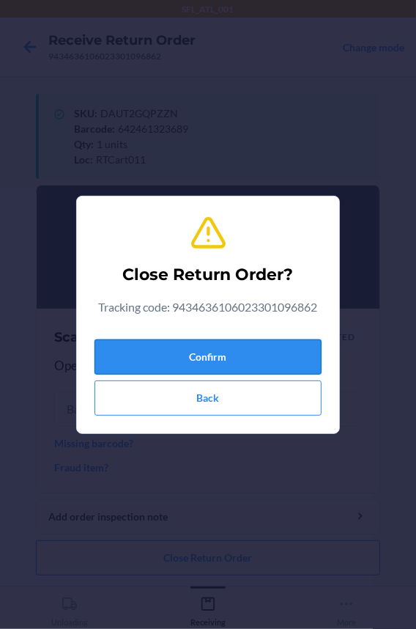
click at [146, 361] on button "Confirm" at bounding box center [208, 356] width 227 height 35
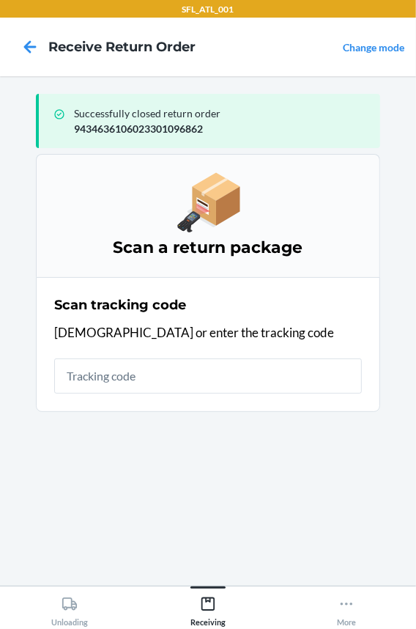
click at [146, 361] on input "text" at bounding box center [208, 375] width 308 height 35
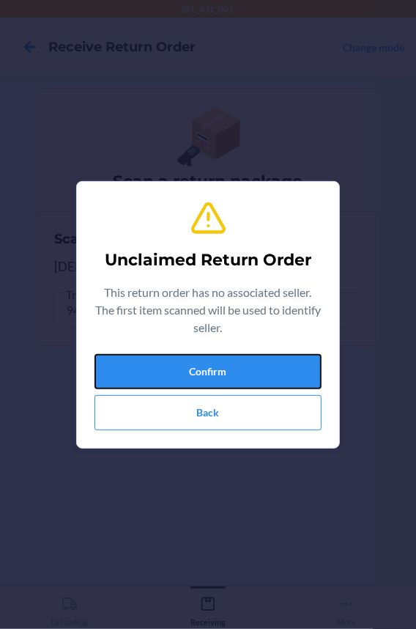
click at [146, 361] on button "Confirm" at bounding box center [208, 371] width 227 height 35
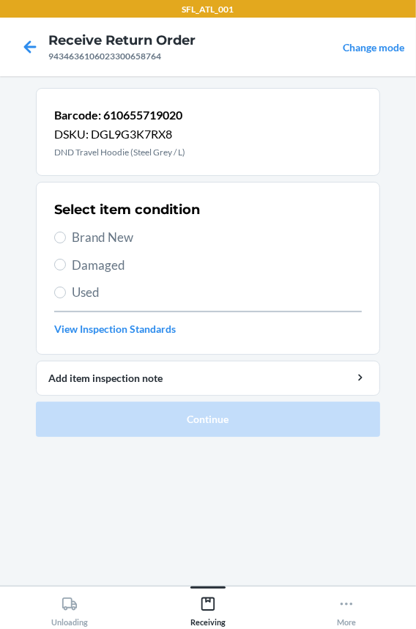
click at [104, 242] on span "Brand New" at bounding box center [217, 237] width 290 height 19
click at [66, 242] on input "Brand New" at bounding box center [60, 238] width 12 height 12
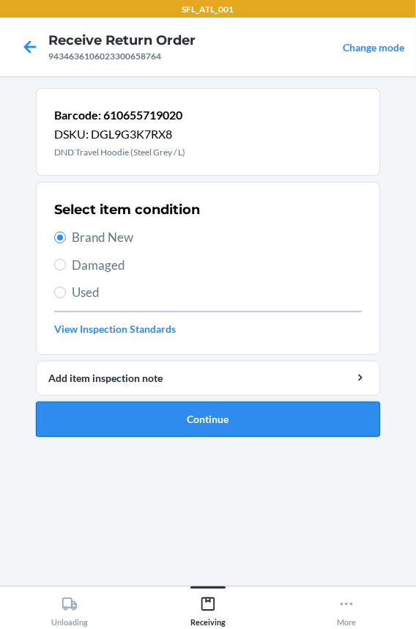
click at [117, 410] on button "Continue" at bounding box center [208, 419] width 344 height 35
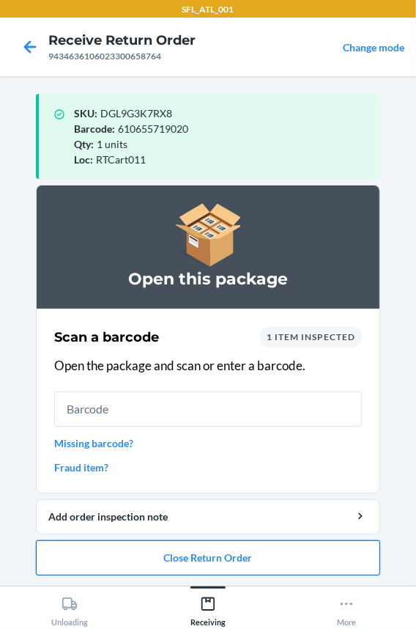
click at [148, 557] on button "Close Return Order" at bounding box center [208, 557] width 344 height 35
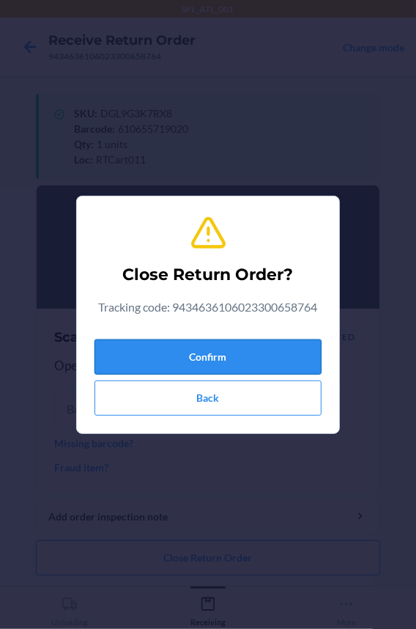
click at [276, 363] on button "Confirm" at bounding box center [208, 356] width 227 height 35
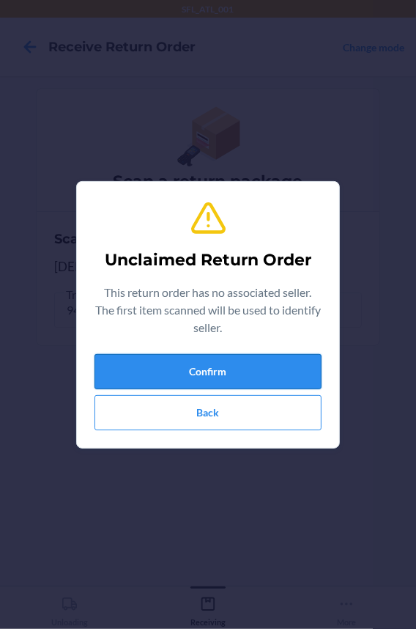
click at [277, 369] on button "Confirm" at bounding box center [208, 371] width 227 height 35
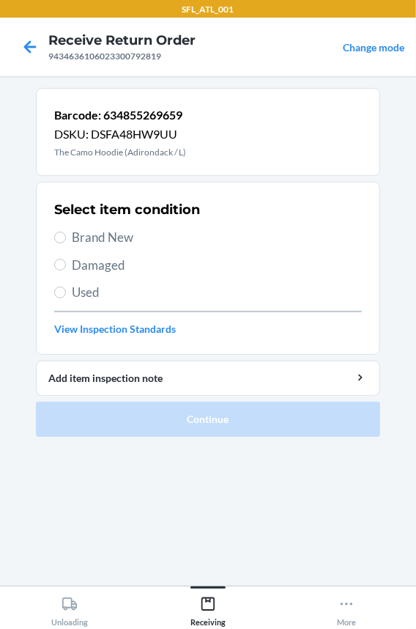
click at [111, 234] on span "Brand New" at bounding box center [217, 237] width 290 height 19
click at [66, 234] on input "Brand New" at bounding box center [60, 238] width 12 height 12
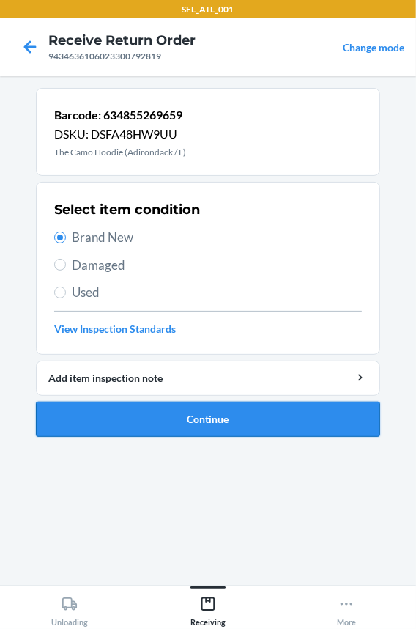
click at [138, 413] on button "Continue" at bounding box center [208, 419] width 344 height 35
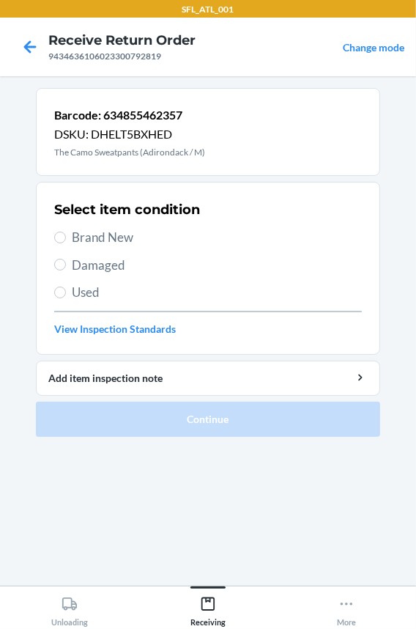
click at [95, 240] on span "Brand New" at bounding box center [217, 237] width 290 height 19
click at [66, 240] on input "Brand New" at bounding box center [60, 238] width 12 height 12
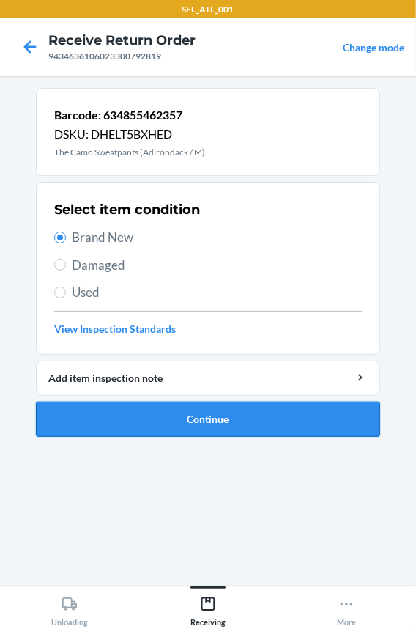
click at [149, 415] on button "Continue" at bounding box center [208, 419] width 344 height 35
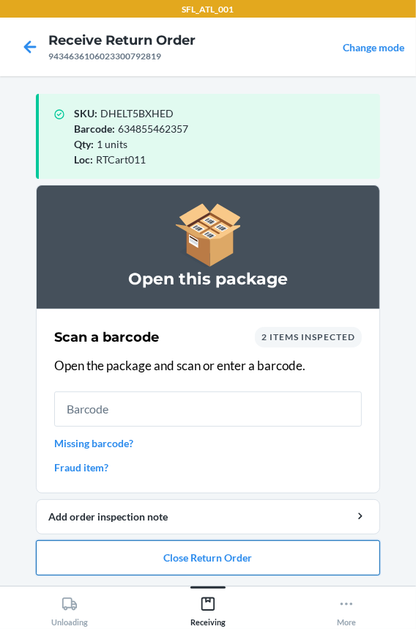
click at [122, 553] on button "Close Return Order" at bounding box center [208, 557] width 344 height 35
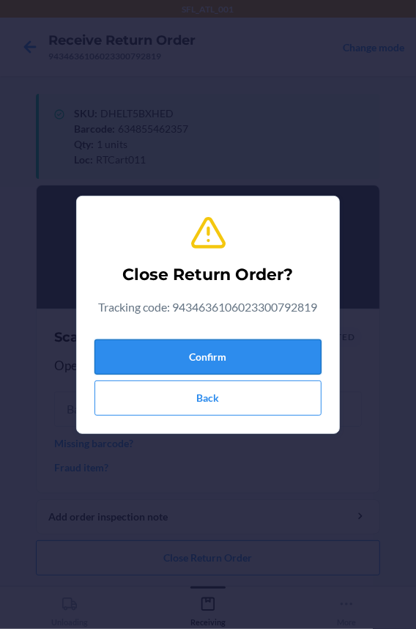
click at [138, 351] on button "Confirm" at bounding box center [208, 356] width 227 height 35
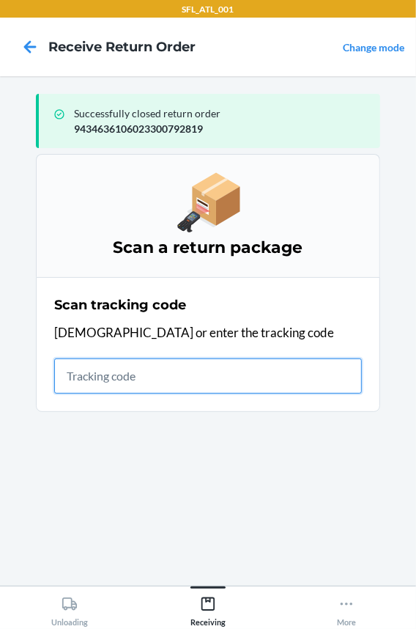
click at [111, 364] on input "text" at bounding box center [208, 375] width 308 height 35
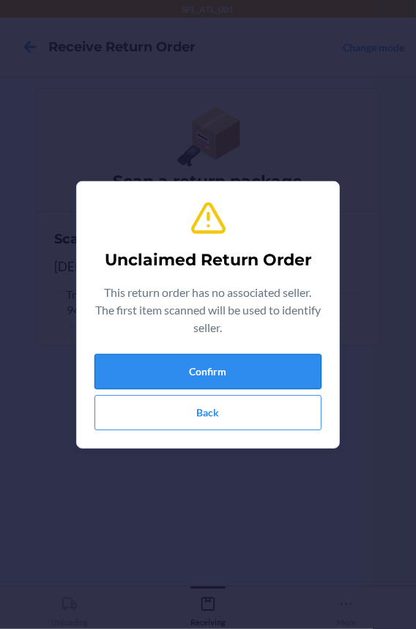
click at [113, 370] on button "Confirm" at bounding box center [208, 371] width 227 height 35
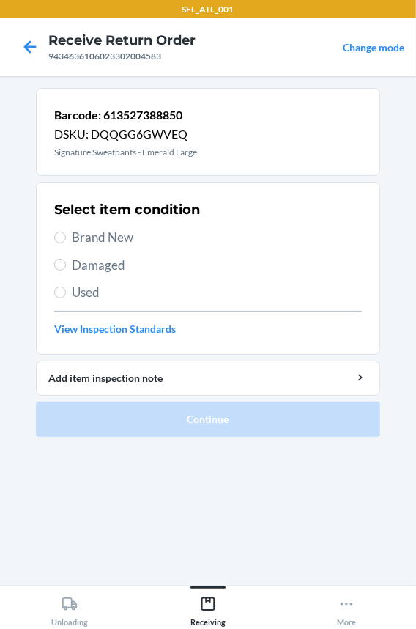
click at [110, 223] on div "Select item condition Brand New Damaged Used View Inspection Standards" at bounding box center [208, 268] width 308 height 145
click at [109, 237] on span "Brand New" at bounding box center [217, 237] width 290 height 19
click at [66, 237] on input "Brand New" at bounding box center [60, 238] width 12 height 12
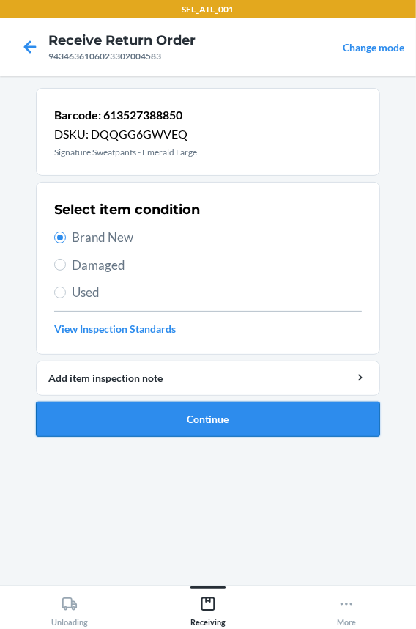
click at [100, 411] on button "Continue" at bounding box center [208, 419] width 344 height 35
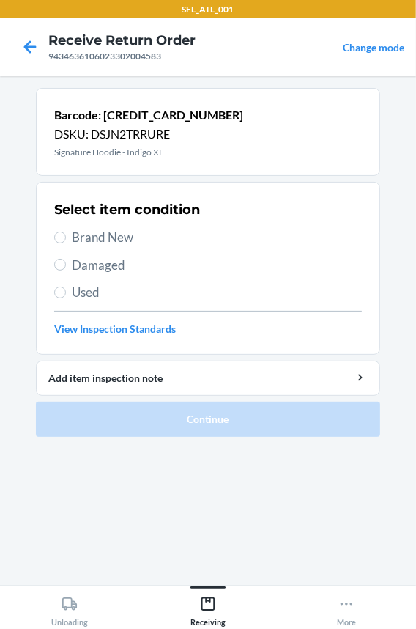
click at [67, 234] on label "Brand New" at bounding box center [208, 237] width 308 height 19
click at [66, 234] on input "Brand New" at bounding box center [60, 238] width 12 height 12
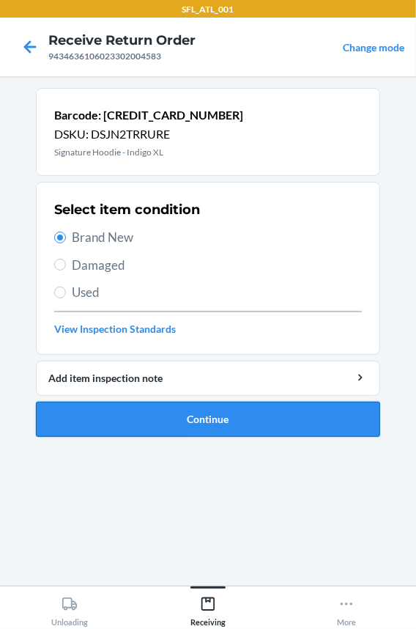
click at [100, 417] on button "Continue" at bounding box center [208, 419] width 344 height 35
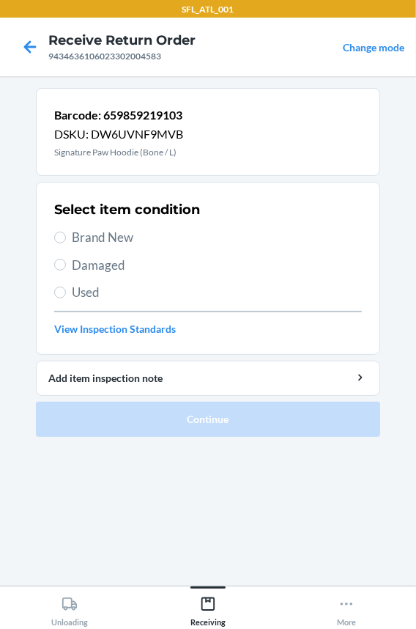
click at [117, 229] on span "Brand New" at bounding box center [217, 237] width 290 height 19
click at [66, 232] on input "Brand New" at bounding box center [60, 238] width 12 height 12
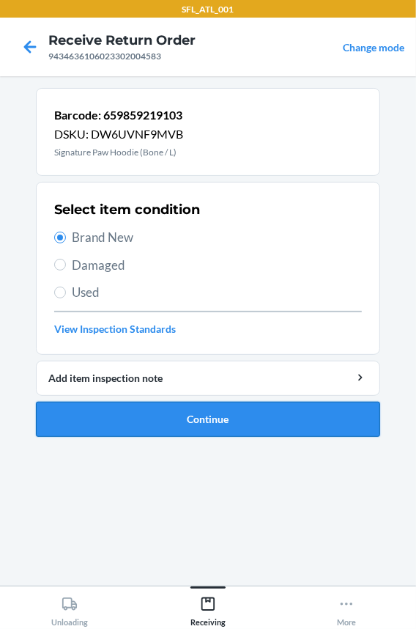
click at [155, 432] on button "Continue" at bounding box center [208, 419] width 344 height 35
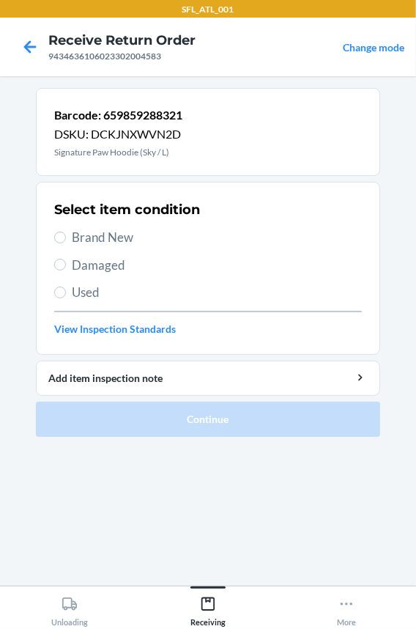
click at [108, 237] on span "Brand New" at bounding box center [217, 237] width 290 height 19
click at [66, 237] on input "Brand New" at bounding box center [60, 238] width 12 height 12
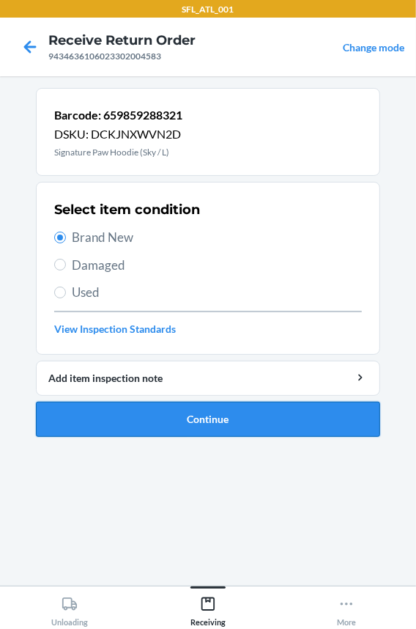
click at [92, 410] on button "Continue" at bounding box center [208, 419] width 344 height 35
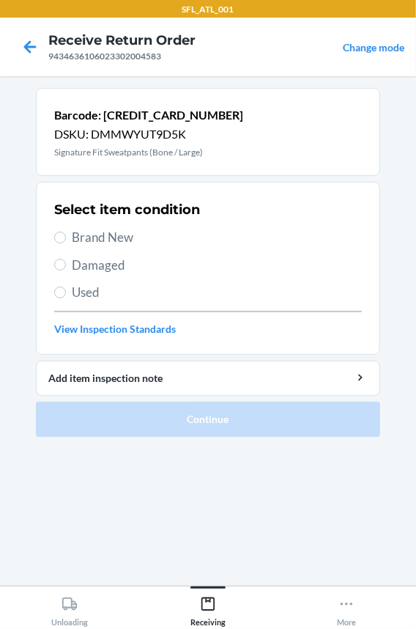
click at [125, 238] on span "Brand New" at bounding box center [217, 237] width 290 height 19
click at [66, 238] on input "Brand New" at bounding box center [60, 238] width 12 height 12
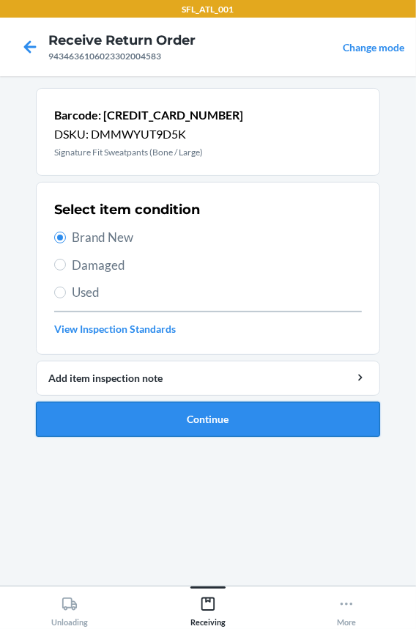
click at [109, 425] on button "Continue" at bounding box center [208, 419] width 344 height 35
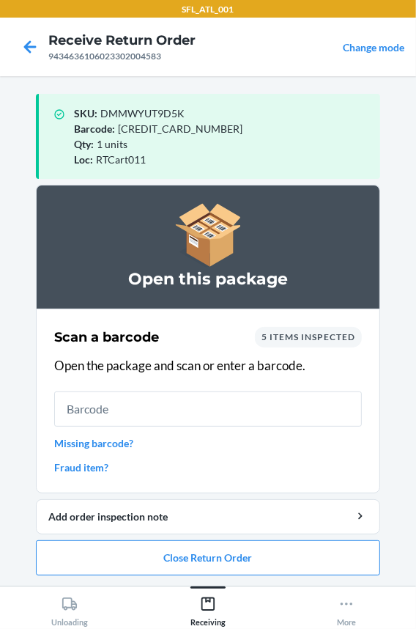
click at [187, 407] on input "text" at bounding box center [208, 408] width 308 height 35
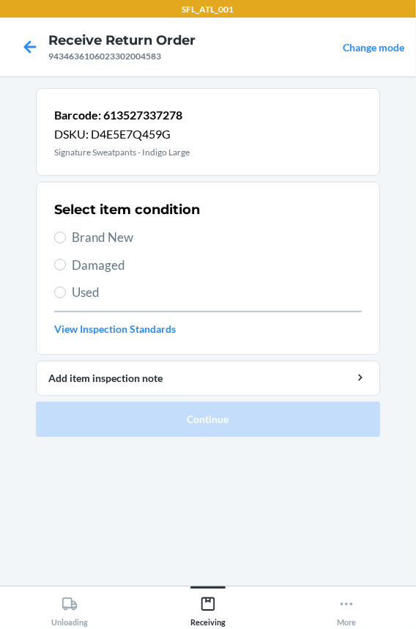
click at [89, 234] on span "Brand New" at bounding box center [217, 237] width 290 height 19
click at [66, 234] on input "Brand New" at bounding box center [60, 238] width 12 height 12
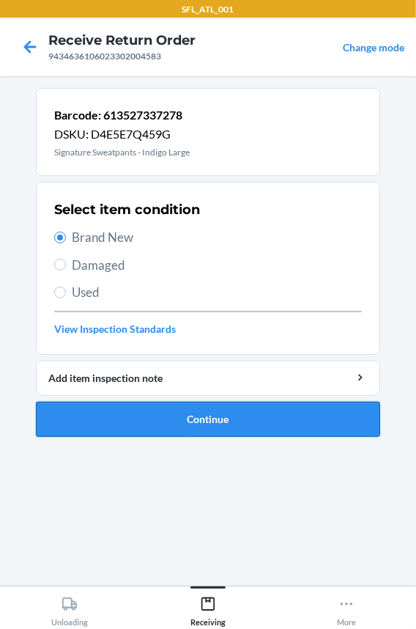
click at [41, 413] on button "Continue" at bounding box center [208, 419] width 344 height 35
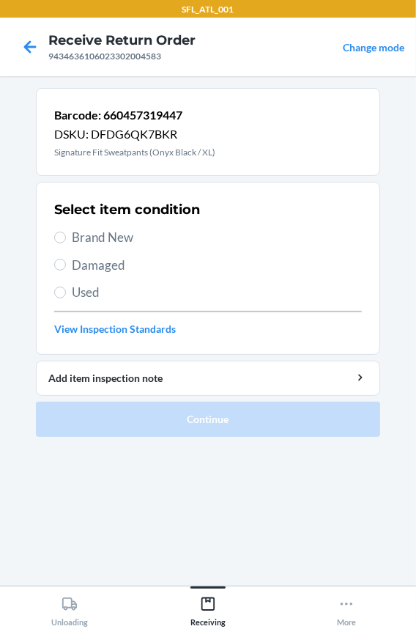
click at [113, 239] on span "Brand New" at bounding box center [217, 237] width 290 height 19
click at [66, 239] on input "Brand New" at bounding box center [60, 238] width 12 height 12
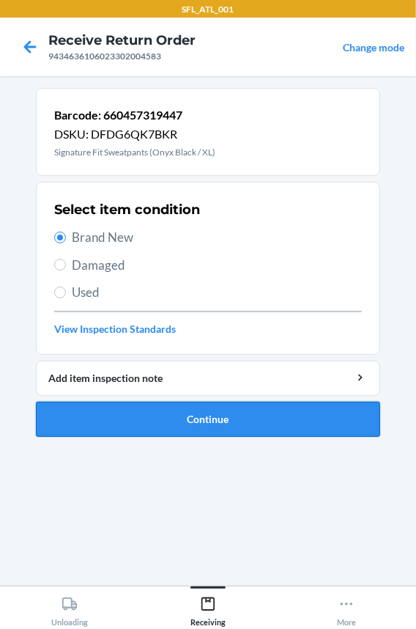
click at [109, 425] on button "Continue" at bounding box center [208, 419] width 344 height 35
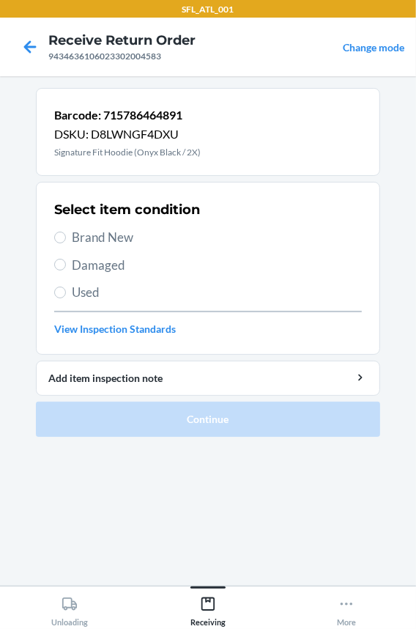
click at [77, 234] on span "Brand New" at bounding box center [217, 237] width 290 height 19
click at [66, 234] on input "Brand New" at bounding box center [60, 238] width 12 height 12
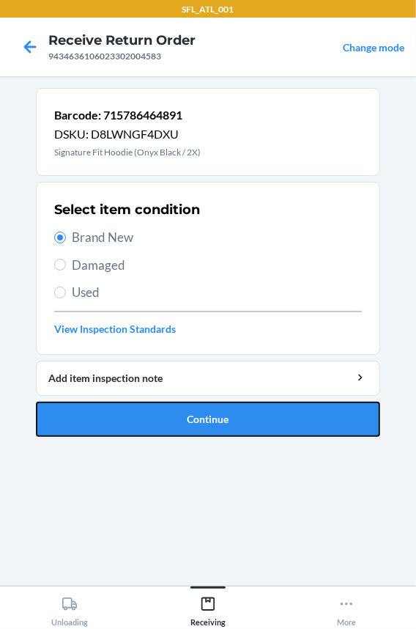
click at [112, 410] on button "Continue" at bounding box center [208, 419] width 344 height 35
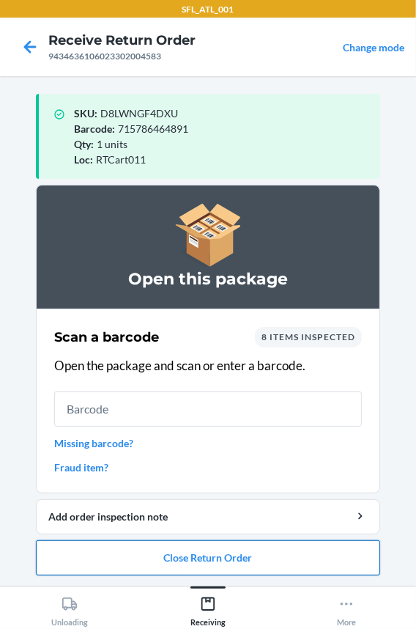
click at [103, 555] on button "Close Return Order" at bounding box center [208, 557] width 344 height 35
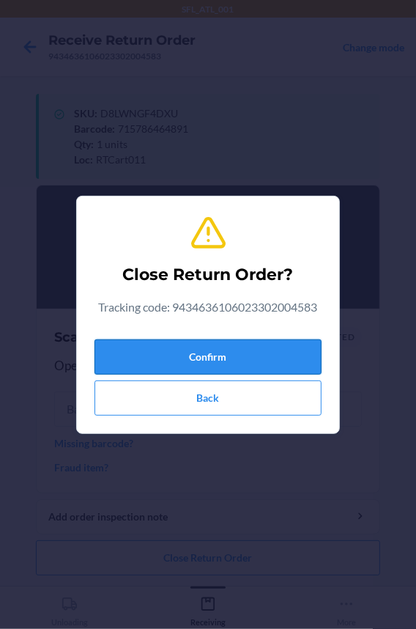
click at [132, 352] on button "Confirm" at bounding box center [208, 356] width 227 height 35
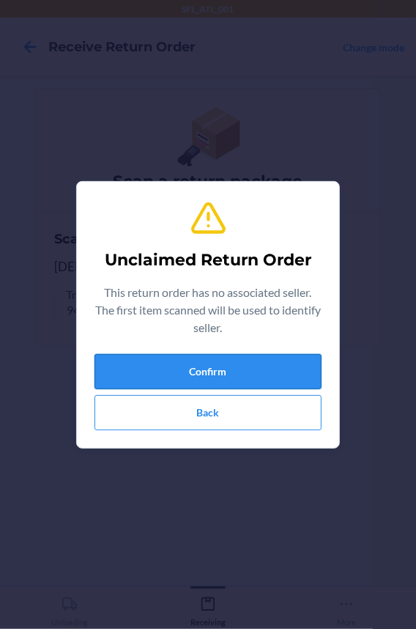
click at [126, 374] on button "Confirm" at bounding box center [208, 371] width 227 height 35
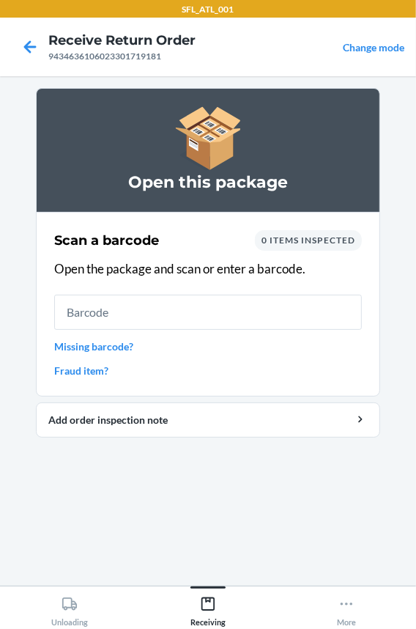
click at [138, 307] on input "text" at bounding box center [208, 312] width 308 height 35
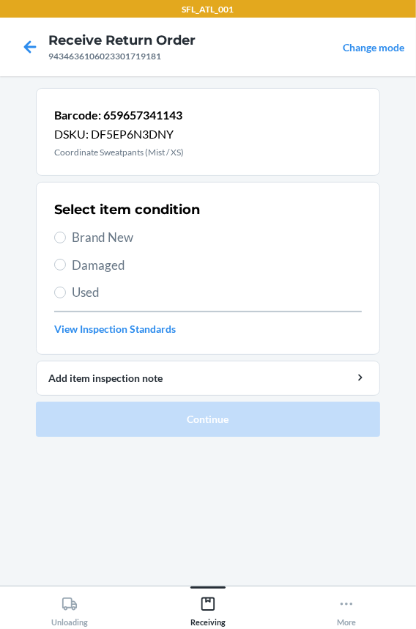
click at [86, 240] on span "Brand New" at bounding box center [217, 237] width 290 height 19
click at [66, 240] on input "Brand New" at bounding box center [60, 238] width 12 height 12
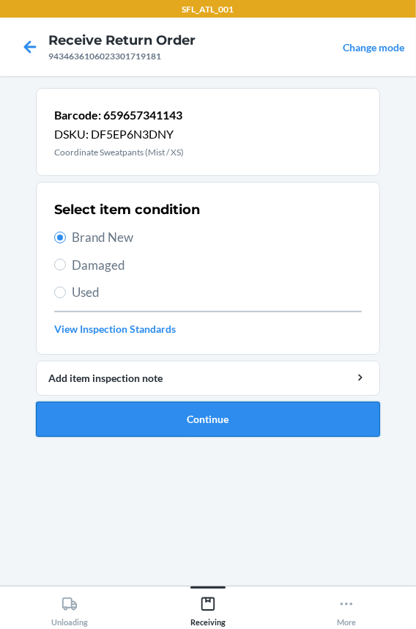
click at [70, 424] on button "Continue" at bounding box center [208, 419] width 344 height 35
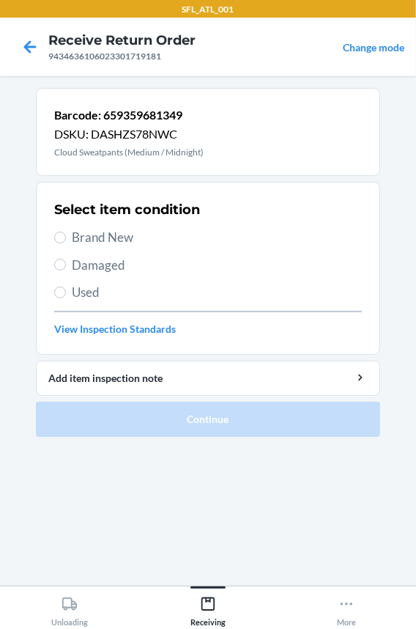
click at [107, 234] on span "Brand New" at bounding box center [217, 237] width 290 height 19
click at [66, 234] on input "Brand New" at bounding box center [60, 238] width 12 height 12
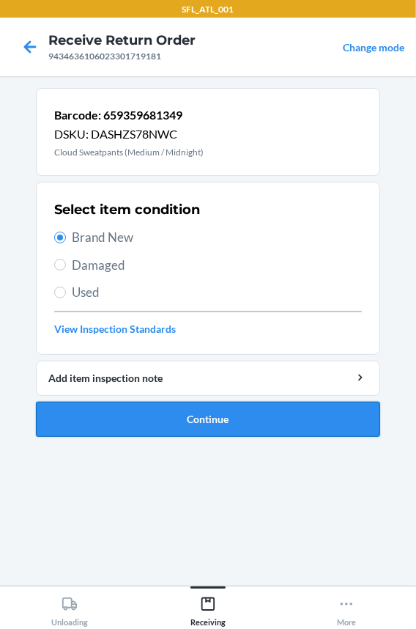
click at [73, 416] on button "Continue" at bounding box center [208, 419] width 344 height 35
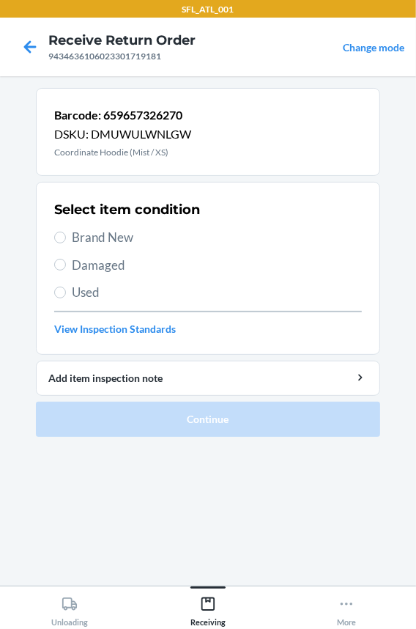
click at [84, 229] on span "Brand New" at bounding box center [217, 237] width 290 height 19
click at [66, 232] on input "Brand New" at bounding box center [60, 238] width 12 height 12
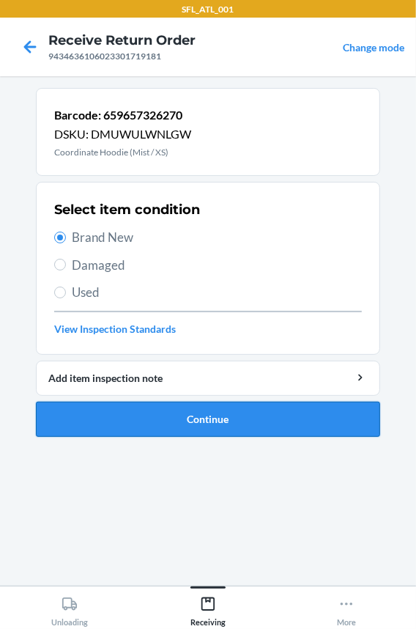
click at [66, 430] on button "Continue" at bounding box center [208, 419] width 344 height 35
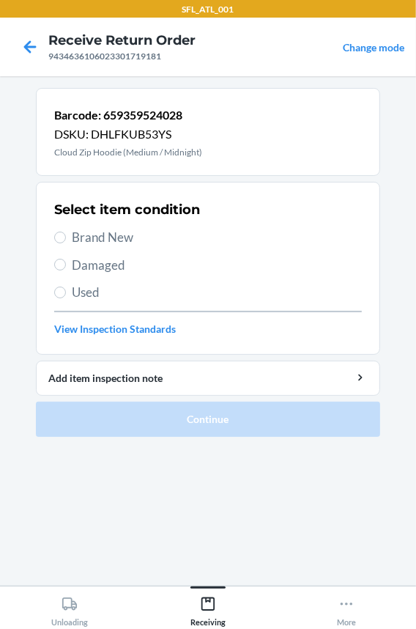
click at [97, 240] on span "Brand New" at bounding box center [217, 237] width 290 height 19
click at [66, 240] on input "Brand New" at bounding box center [60, 238] width 12 height 12
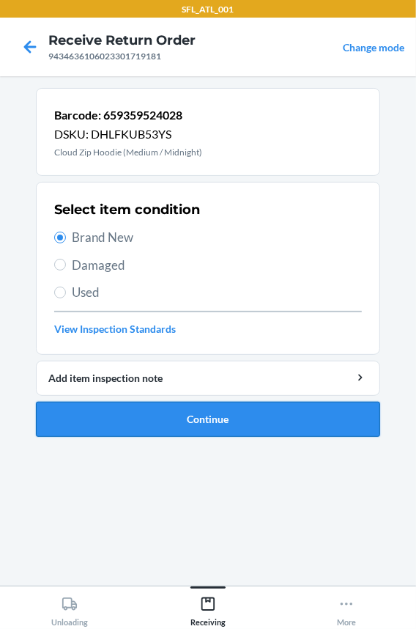
click at [64, 406] on button "Continue" at bounding box center [208, 419] width 344 height 35
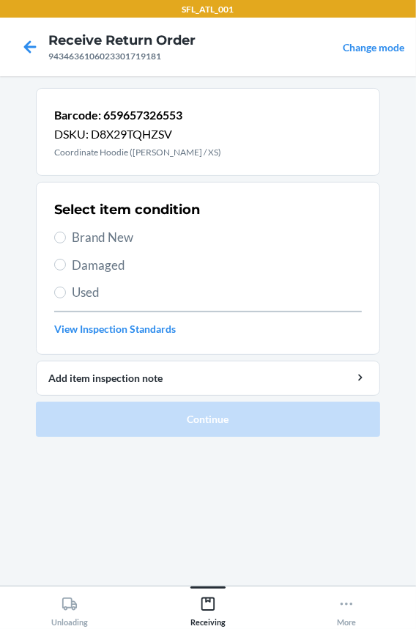
click at [81, 229] on span "Brand New" at bounding box center [217, 237] width 290 height 19
click at [66, 232] on input "Brand New" at bounding box center [60, 238] width 12 height 12
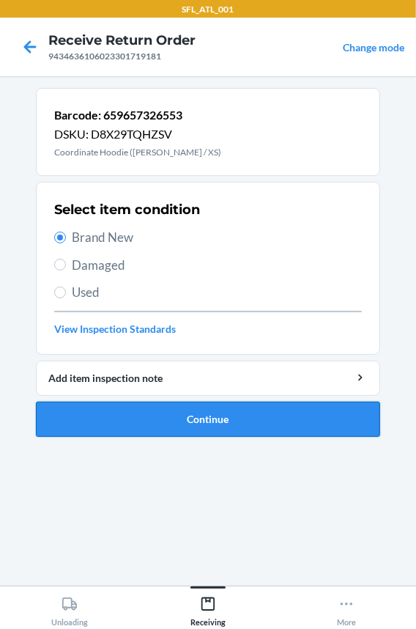
click at [52, 418] on button "Continue" at bounding box center [208, 419] width 344 height 35
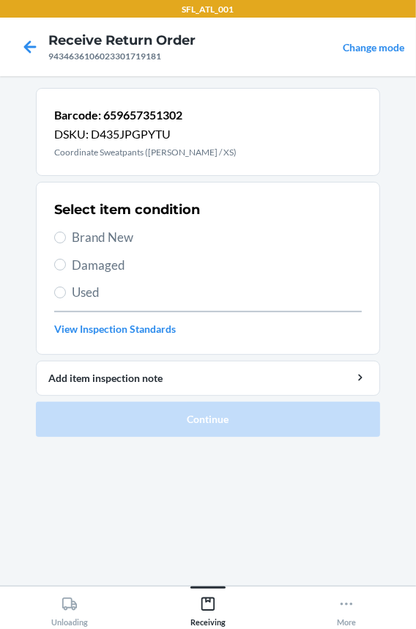
click at [87, 234] on span "Brand New" at bounding box center [217, 237] width 290 height 19
click at [66, 234] on input "Brand New" at bounding box center [60, 238] width 12 height 12
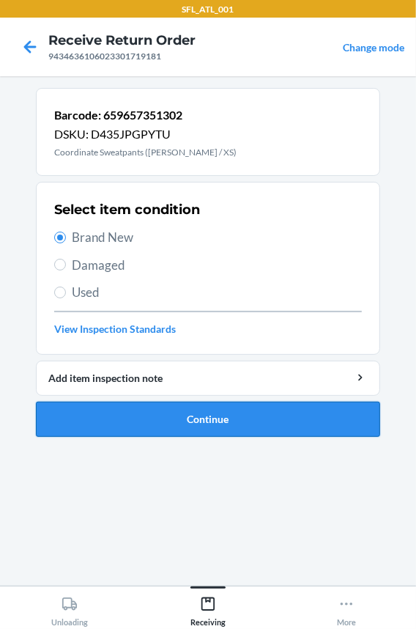
click at [55, 422] on button "Continue" at bounding box center [208, 419] width 344 height 35
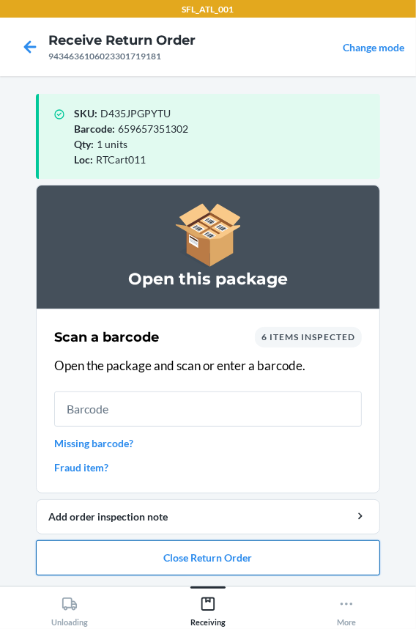
click at [82, 557] on button "Close Return Order" at bounding box center [208, 557] width 344 height 35
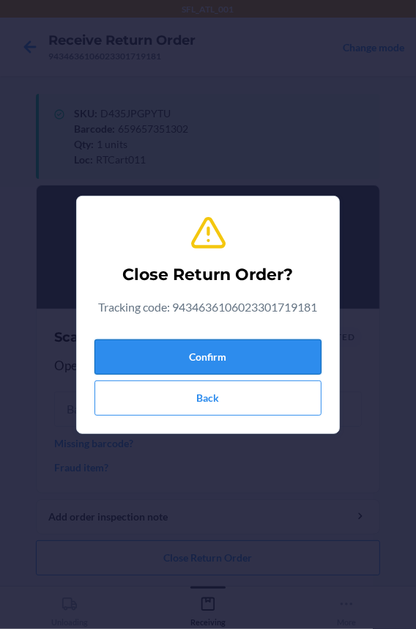
click at [108, 355] on button "Confirm" at bounding box center [208, 356] width 227 height 35
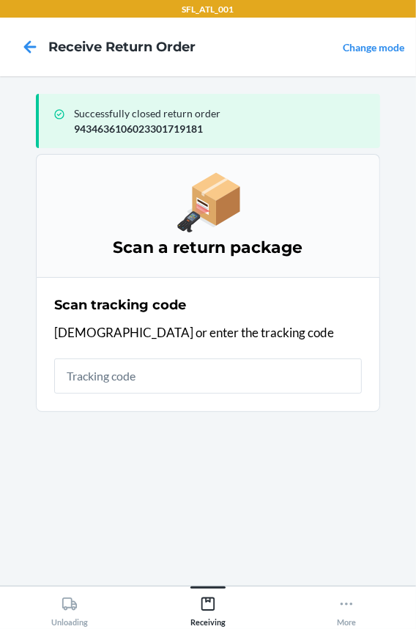
drag, startPoint x: 108, startPoint y: 355, endPoint x: 95, endPoint y: 356, distance: 13.3
drag, startPoint x: 92, startPoint y: 358, endPoint x: 37, endPoint y: 419, distance: 81.5
click at [37, 454] on section "Scan a return package Scan tracking code Scan or enter the tracking code" at bounding box center [208, 364] width 344 height 420
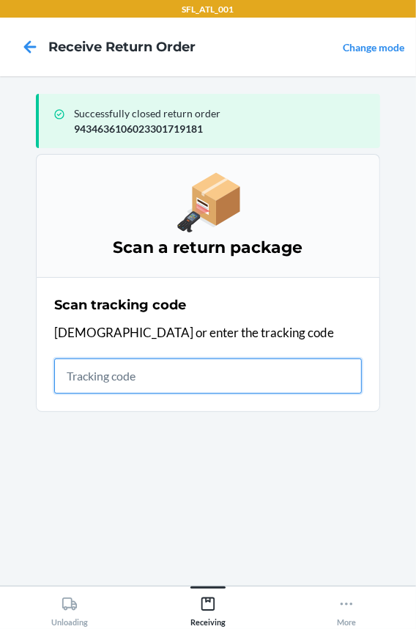
click at [99, 374] on input "text" at bounding box center [208, 375] width 308 height 35
click at [88, 373] on input "text" at bounding box center [208, 375] width 308 height 35
click at [143, 372] on input "text" at bounding box center [208, 375] width 308 height 35
click at [164, 373] on input "text" at bounding box center [208, 375] width 308 height 35
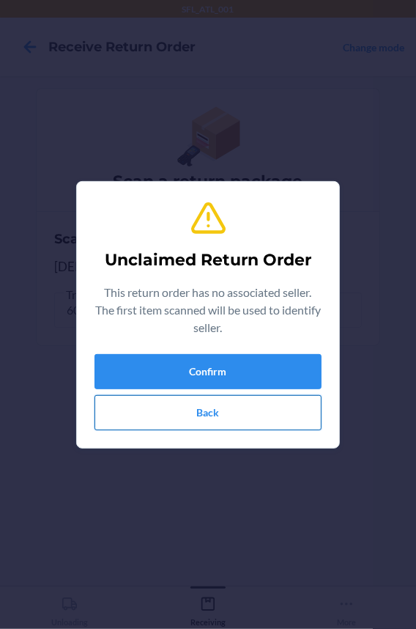
click at [249, 403] on button "Back" at bounding box center [208, 412] width 227 height 35
click at [258, 360] on button "Confirm" at bounding box center [208, 371] width 227 height 35
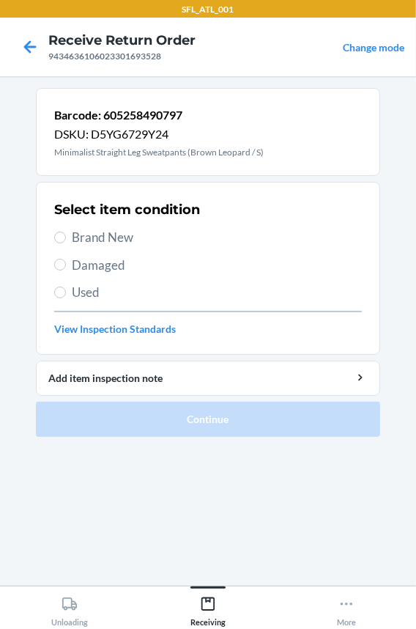
click at [89, 240] on span "Brand New" at bounding box center [217, 237] width 290 height 19
click at [66, 240] on input "Brand New" at bounding box center [60, 238] width 12 height 12
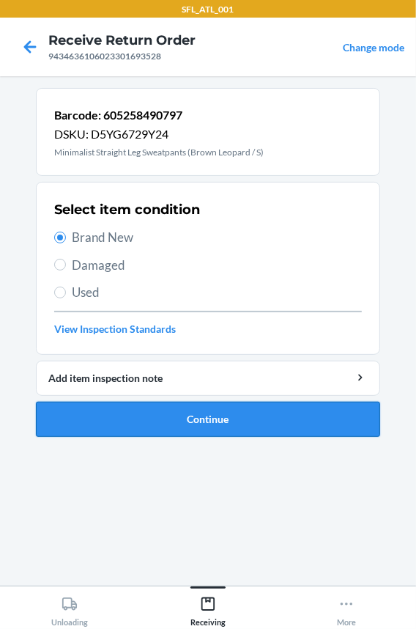
click at [129, 415] on button "Continue" at bounding box center [208, 419] width 344 height 35
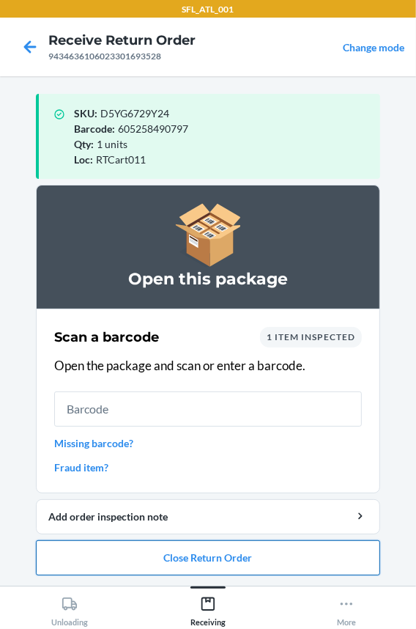
click at [160, 544] on button "Close Return Order" at bounding box center [208, 557] width 344 height 35
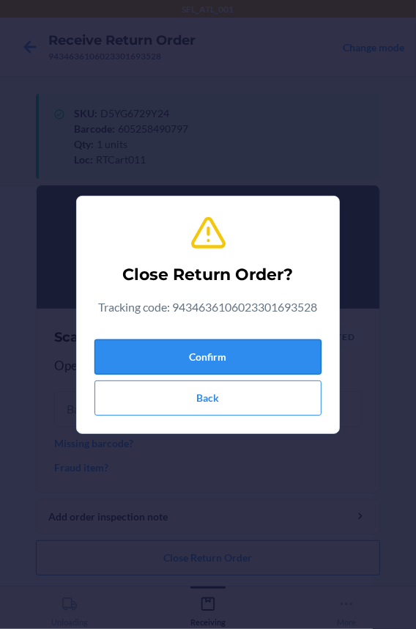
click at [155, 345] on button "Confirm" at bounding box center [208, 356] width 227 height 35
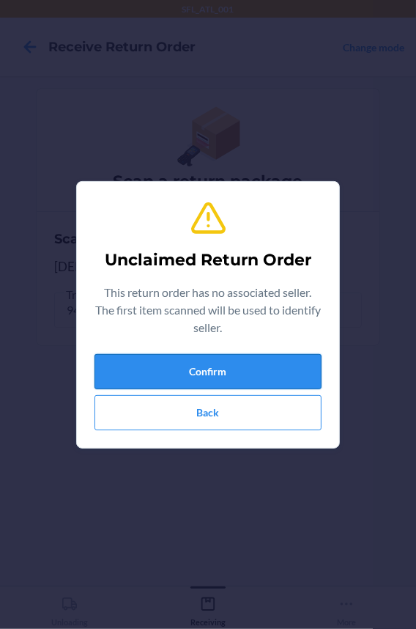
click at [169, 372] on button "Confirm" at bounding box center [208, 371] width 227 height 35
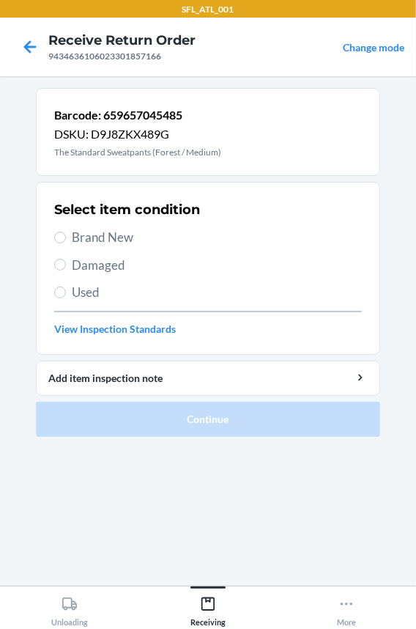
click at [106, 245] on span "Brand New" at bounding box center [217, 237] width 290 height 19
click at [66, 243] on input "Brand New" at bounding box center [60, 238] width 12 height 12
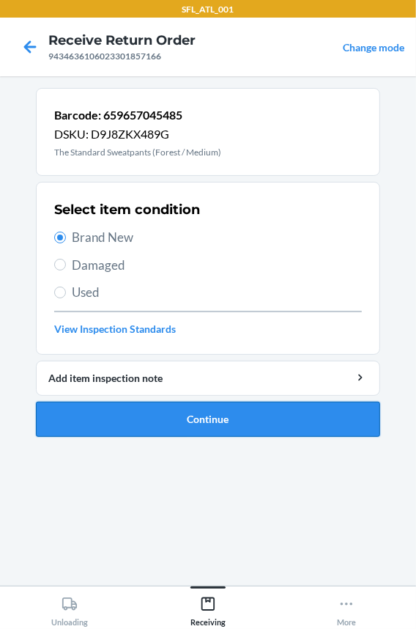
click at [119, 424] on button "Continue" at bounding box center [208, 419] width 344 height 35
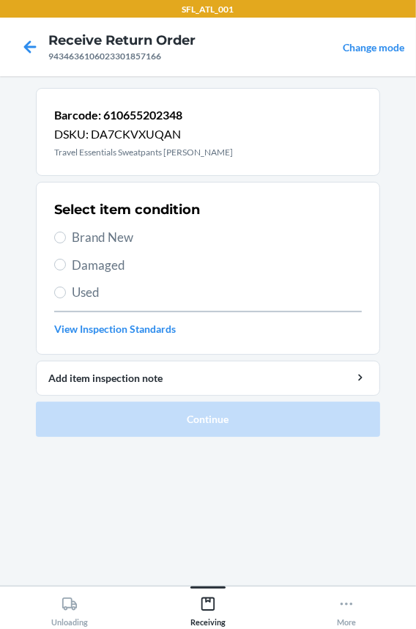
click at [119, 234] on span "Brand New" at bounding box center [217, 237] width 290 height 19
click at [66, 234] on input "Brand New" at bounding box center [60, 238] width 12 height 12
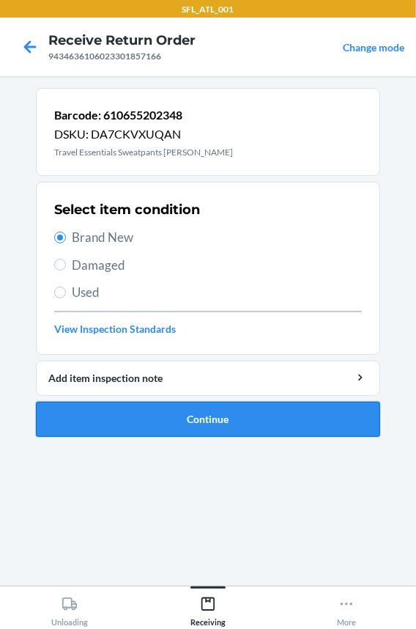
click at [153, 419] on button "Continue" at bounding box center [208, 419] width 344 height 35
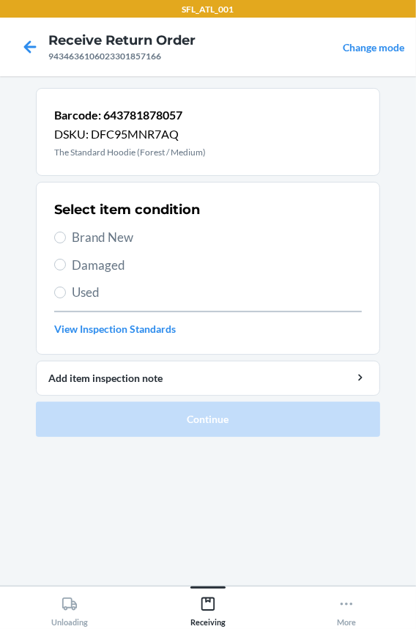
click at [67, 278] on div "Select item condition Brand New Damaged Used View Inspection Standards" at bounding box center [208, 268] width 308 height 145
click at [70, 286] on label "Used" at bounding box center [208, 292] width 308 height 19
click at [66, 287] on input "Used" at bounding box center [60, 293] width 12 height 12
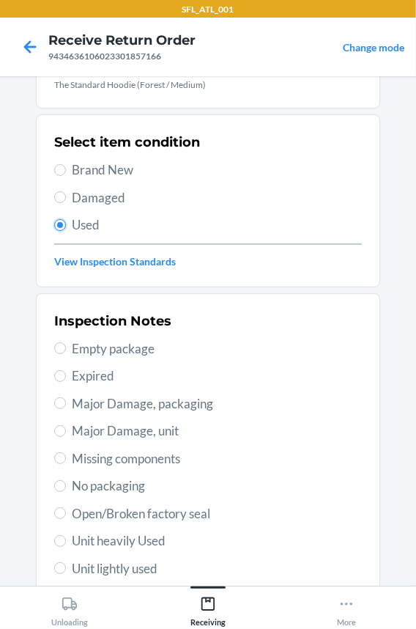
scroll to position [133, 0]
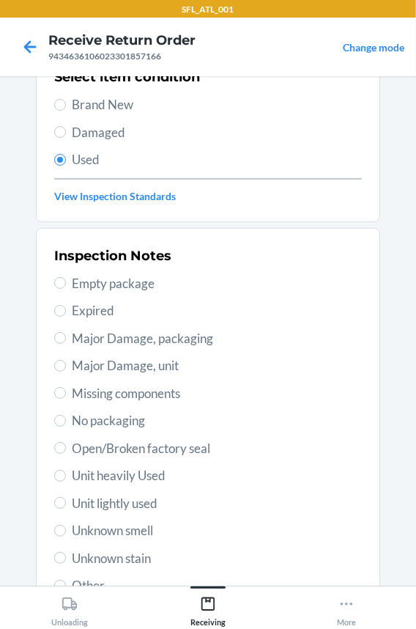
click at [126, 561] on span "Unknown stain" at bounding box center [217, 558] width 290 height 19
click at [66, 561] on input "Unknown stain" at bounding box center [60, 558] width 12 height 12
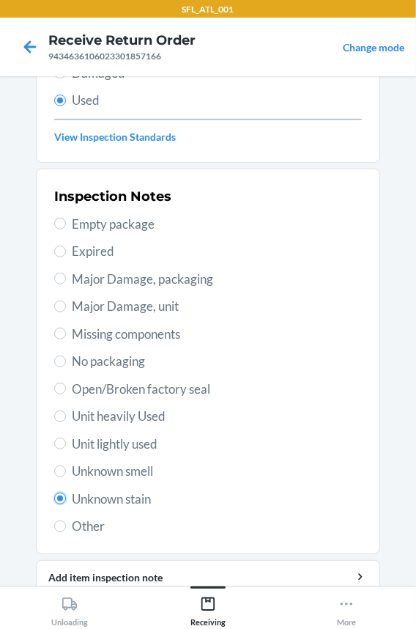
scroll to position [252, 0]
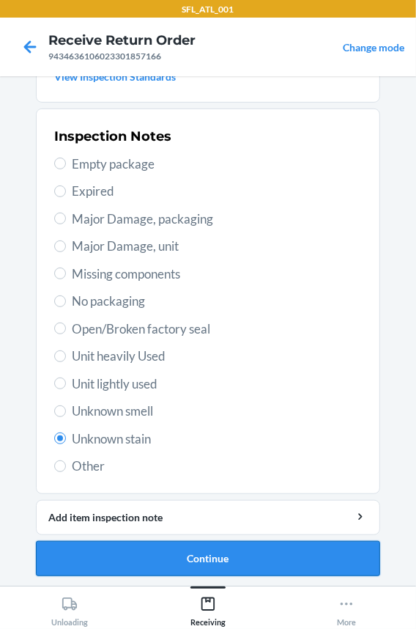
click at [130, 551] on button "Continue" at bounding box center [208, 558] width 344 height 35
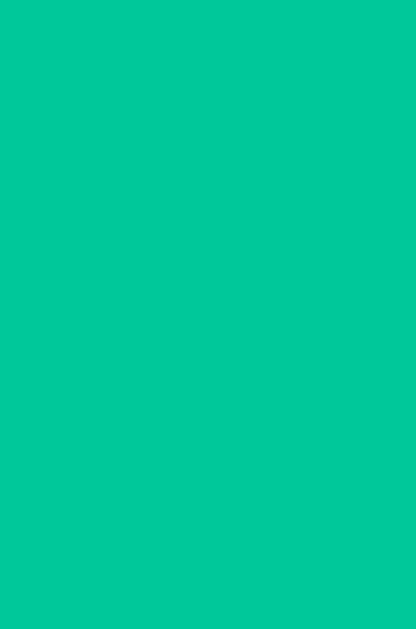
scroll to position [0, 0]
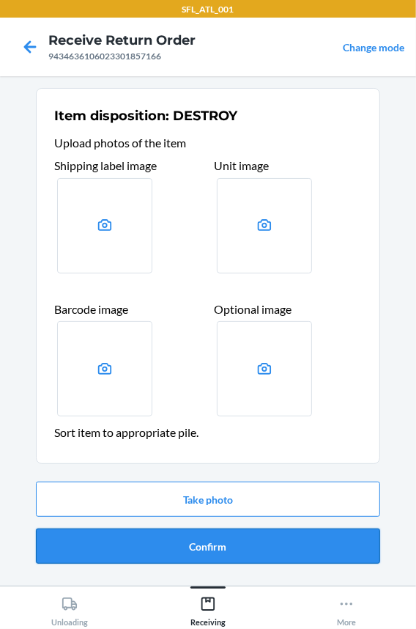
click at [131, 550] on button "Confirm" at bounding box center [208, 545] width 344 height 35
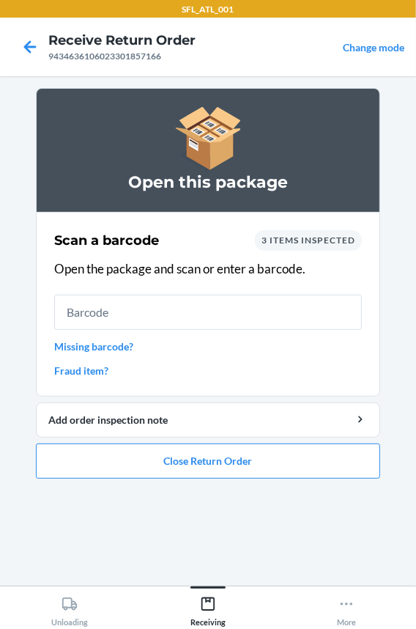
click at [146, 305] on input "text" at bounding box center [208, 312] width 308 height 35
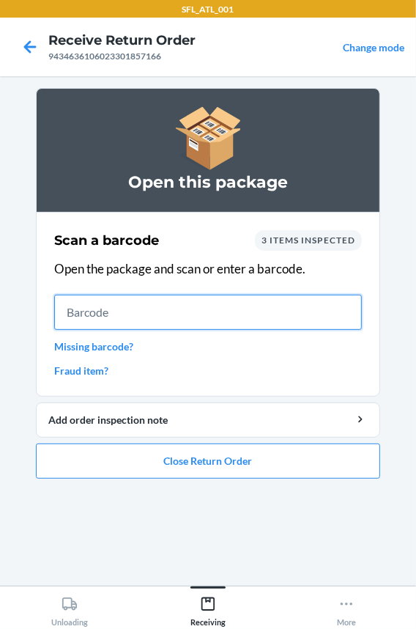
click at [127, 318] on input "text" at bounding box center [208, 312] width 308 height 35
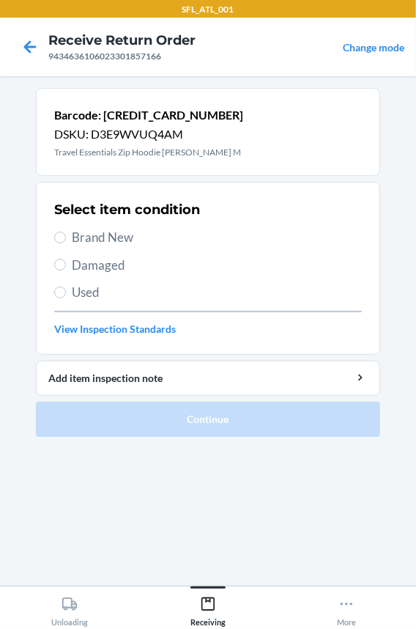
click at [120, 230] on span "Brand New" at bounding box center [217, 237] width 290 height 19
click at [66, 232] on input "Brand New" at bounding box center [60, 238] width 12 height 12
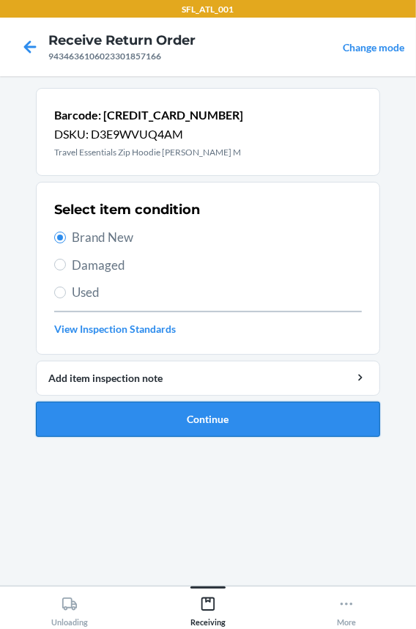
click at [129, 417] on button "Continue" at bounding box center [208, 419] width 344 height 35
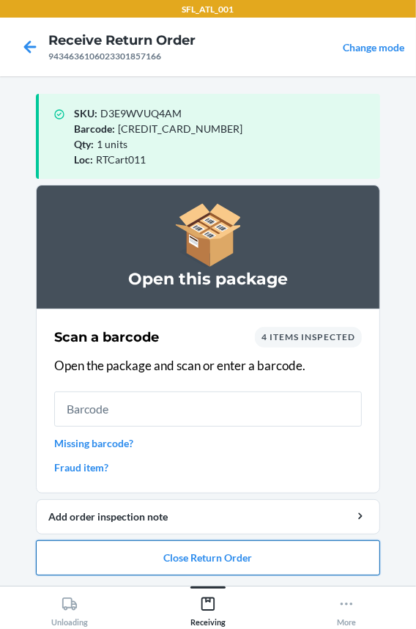
click at [87, 557] on button "Close Return Order" at bounding box center [208, 557] width 344 height 35
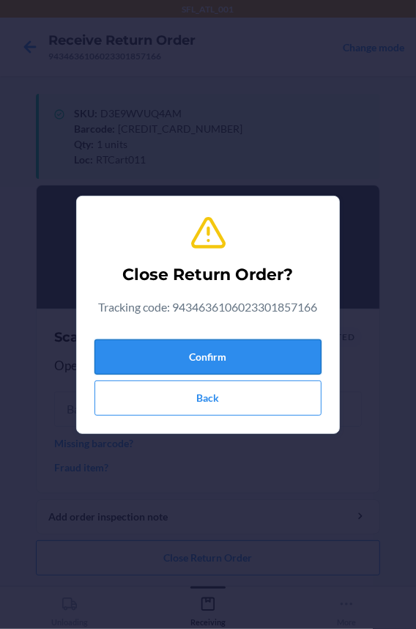
click at [140, 372] on button "Confirm" at bounding box center [208, 356] width 227 height 35
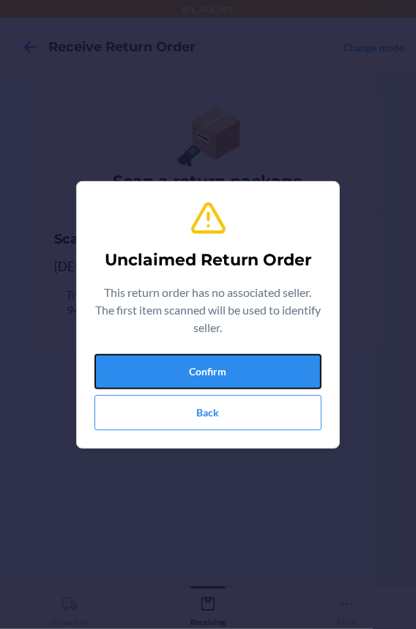
click at [134, 370] on button "Confirm" at bounding box center [208, 371] width 227 height 35
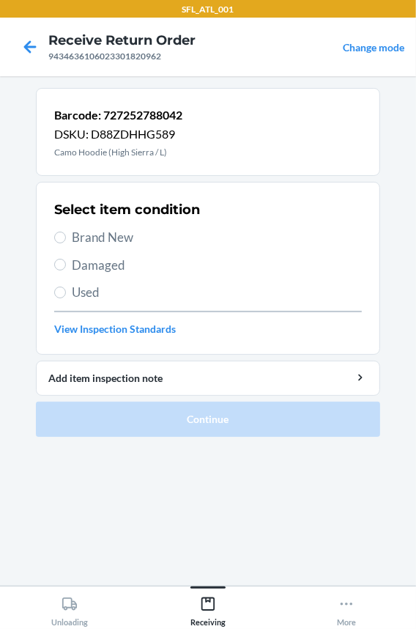
click at [100, 237] on span "Brand New" at bounding box center [217, 237] width 290 height 19
click at [66, 237] on input "Brand New" at bounding box center [60, 238] width 12 height 12
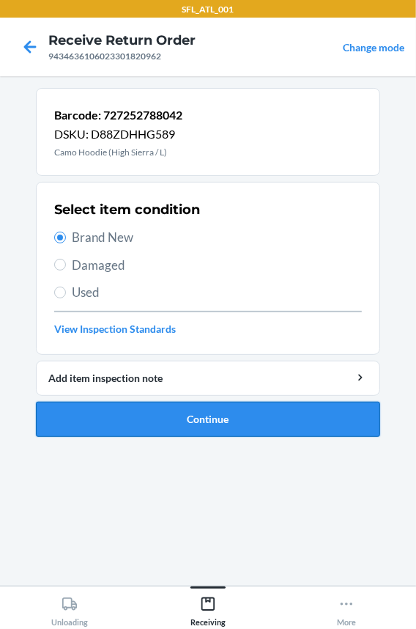
click at [87, 415] on button "Continue" at bounding box center [208, 419] width 344 height 35
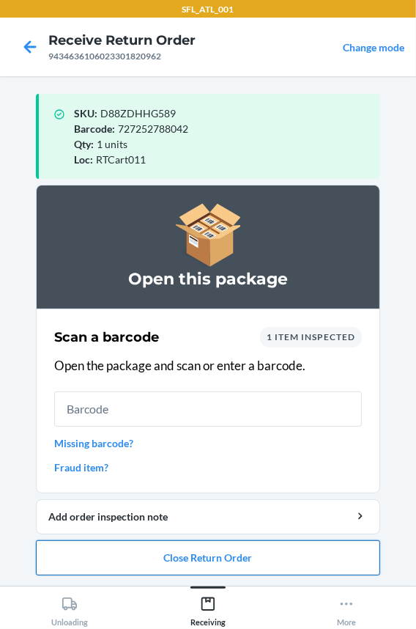
click at [101, 563] on button "Close Return Order" at bounding box center [208, 557] width 344 height 35
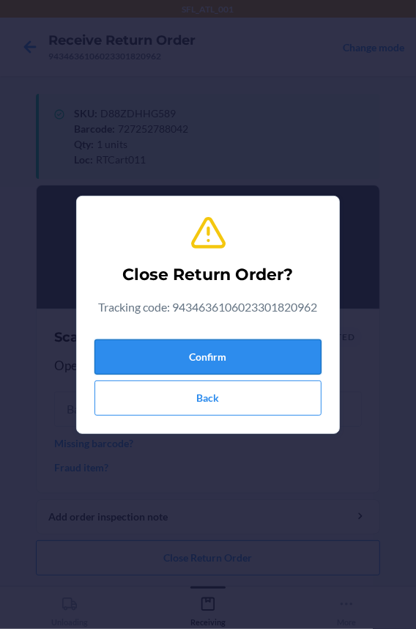
click at [126, 366] on button "Confirm" at bounding box center [208, 356] width 227 height 35
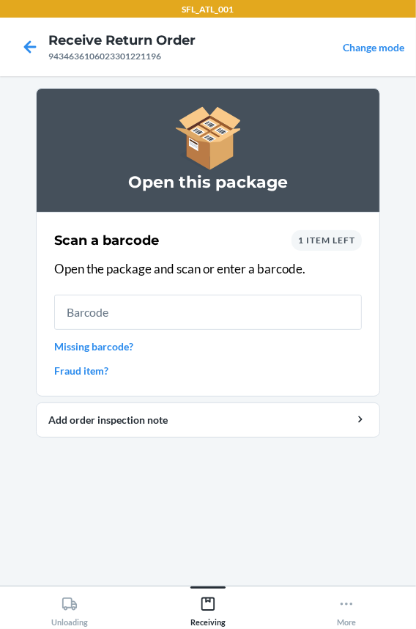
click at [319, 234] on span "1 item left" at bounding box center [326, 239] width 57 height 11
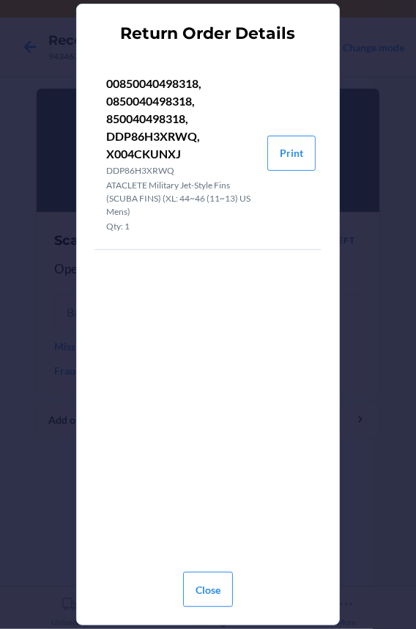
click at [125, 77] on p "00850040498318, 0850040498318, 850040498318, DDP86H3XRWQ, X004CKUNXJ" at bounding box center [180, 119] width 149 height 88
click at [142, 118] on p "00850040498318, 0850040498318, 850040498318, DDP86H3XRWQ, X004CKUNXJ" at bounding box center [180, 119] width 149 height 88
copy p "850040498318"
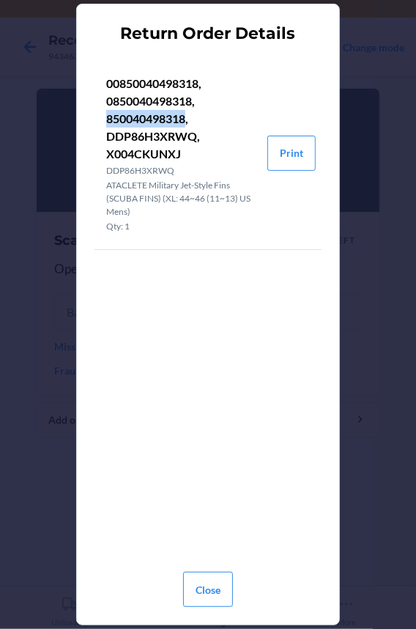
copy p "850040498318"
click at [207, 585] on button "Close" at bounding box center [208, 589] width 50 height 35
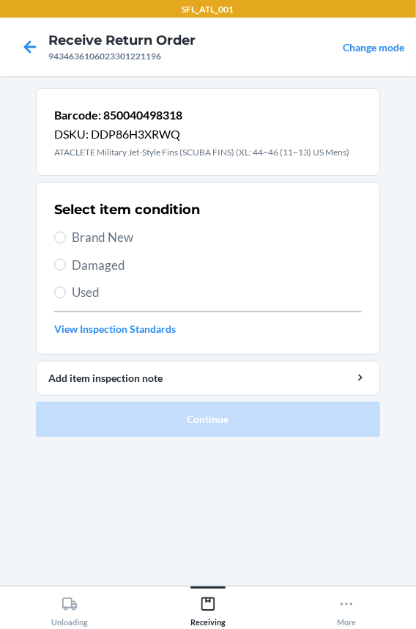
click at [72, 283] on span "Used" at bounding box center [217, 292] width 290 height 19
click at [66, 287] on input "Used" at bounding box center [60, 293] width 12 height 12
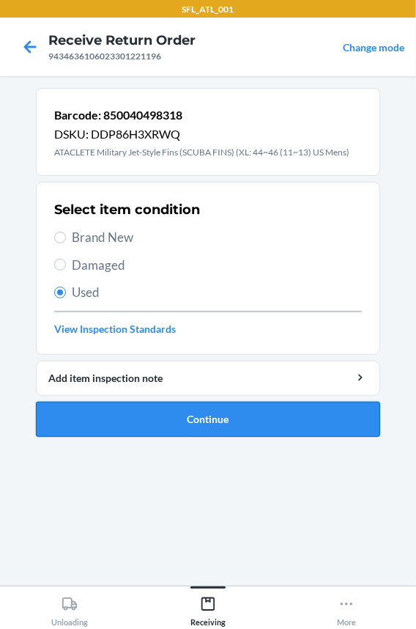
click at [98, 418] on button "Continue" at bounding box center [208, 419] width 344 height 35
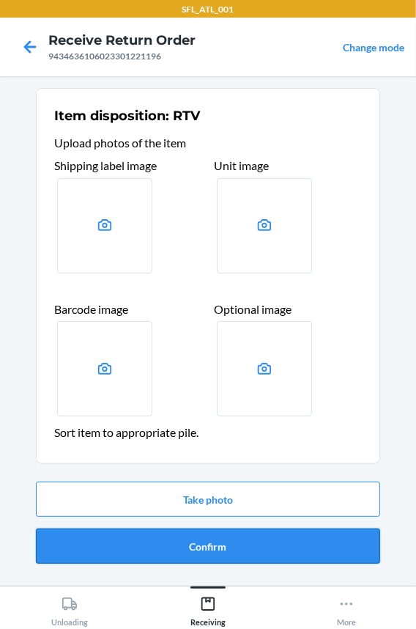
click at [149, 550] on button "Confirm" at bounding box center [208, 545] width 344 height 35
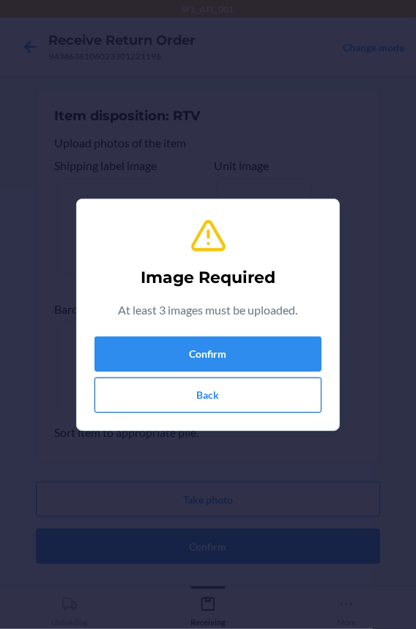
click at [162, 396] on button "Back" at bounding box center [208, 394] width 227 height 35
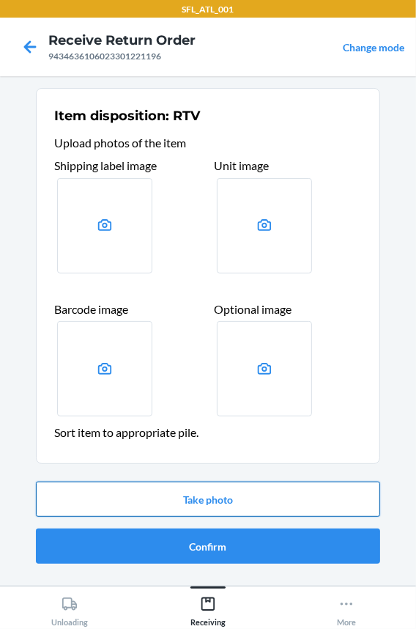
click at [146, 498] on button "Take photo" at bounding box center [208, 498] width 344 height 35
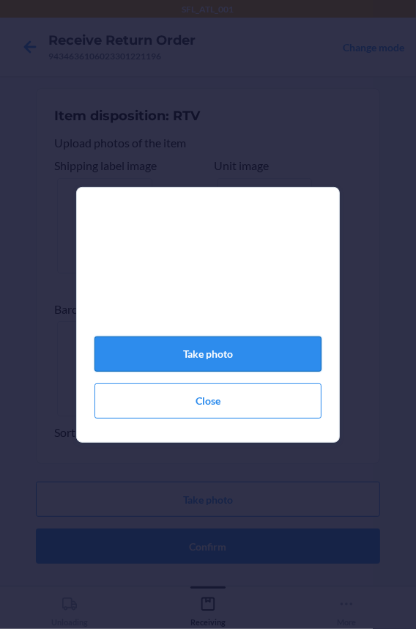
click at [226, 372] on button "Take photo" at bounding box center [208, 353] width 227 height 35
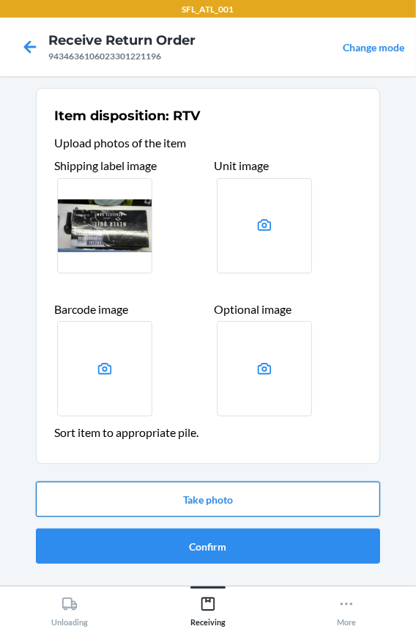
click at [156, 506] on button "Take photo" at bounding box center [208, 498] width 344 height 35
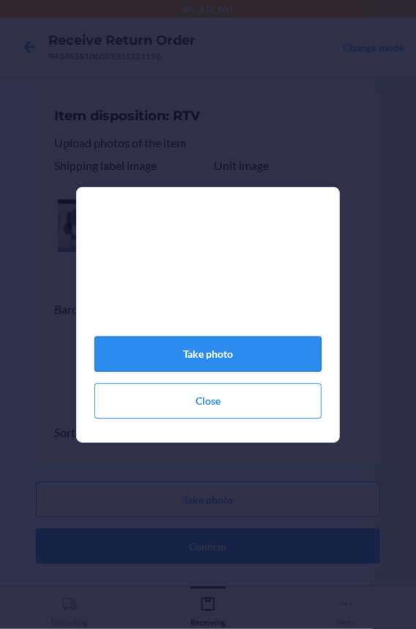
click at [182, 361] on button "Take photo" at bounding box center [208, 353] width 227 height 35
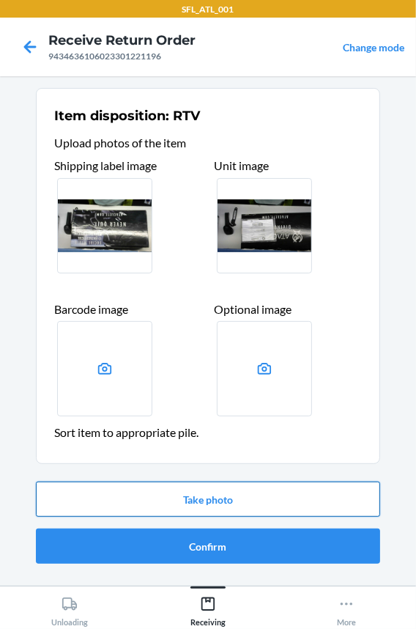
click at [165, 500] on button "Take photo" at bounding box center [208, 498] width 344 height 35
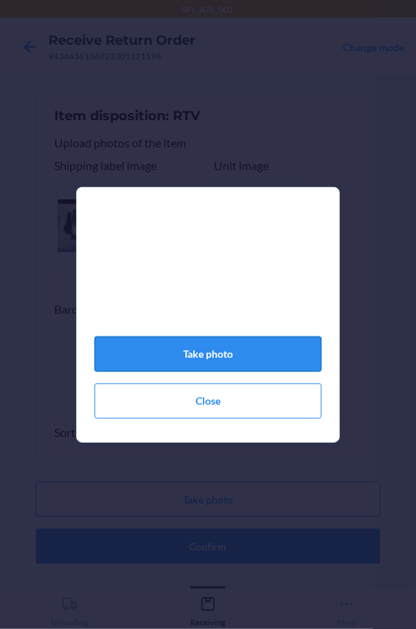
click at [242, 355] on button "Take photo" at bounding box center [208, 353] width 227 height 35
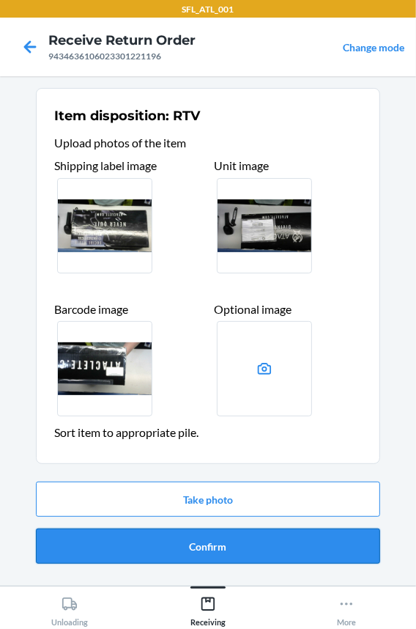
click at [160, 544] on button "Confirm" at bounding box center [208, 545] width 344 height 35
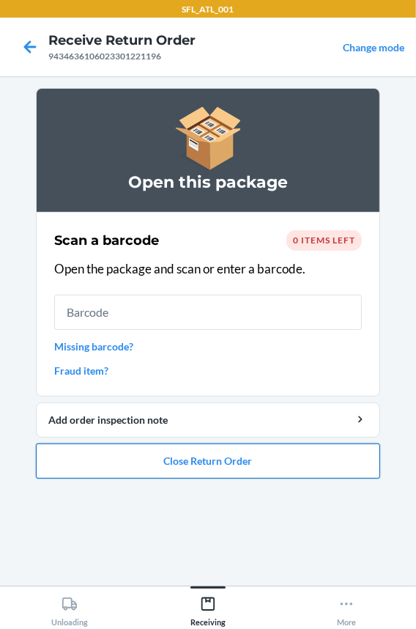
click at [152, 465] on button "Close Return Order" at bounding box center [208, 460] width 344 height 35
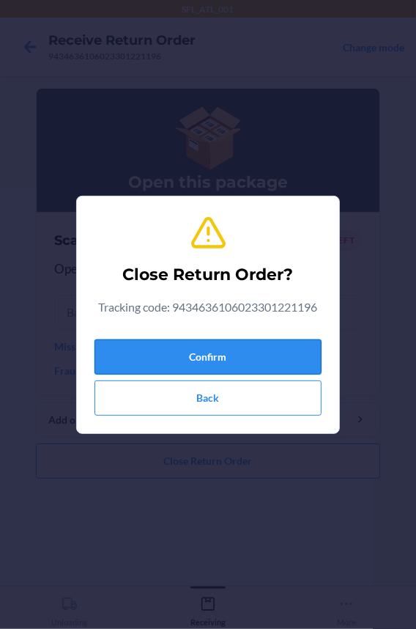
click at [171, 361] on button "Confirm" at bounding box center [208, 356] width 227 height 35
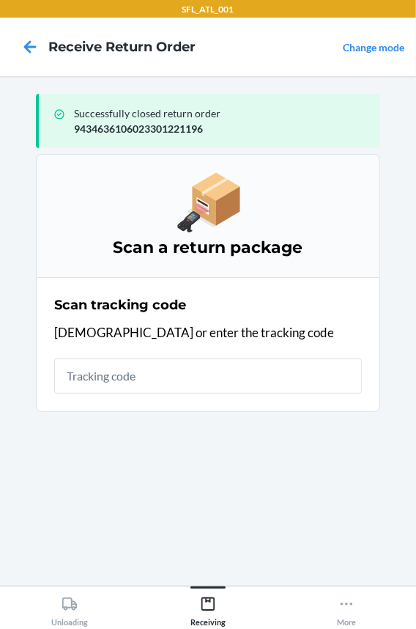
click at [99, 366] on input "text" at bounding box center [208, 375] width 308 height 35
click at [130, 381] on input "text" at bounding box center [208, 375] width 308 height 35
click at [97, 385] on input "text" at bounding box center [208, 375] width 308 height 35
click at [95, 380] on input "text" at bounding box center [208, 375] width 308 height 35
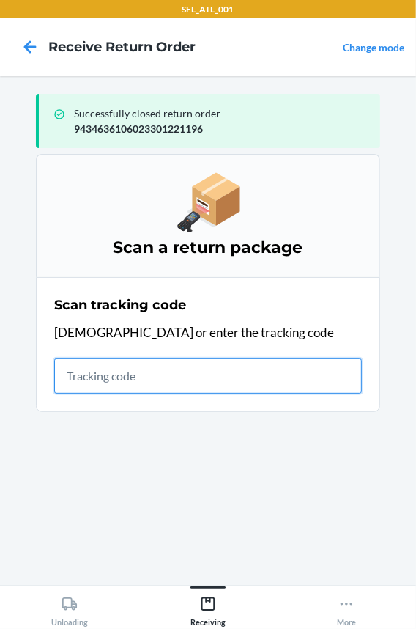
click at [106, 380] on input "text" at bounding box center [208, 375] width 308 height 35
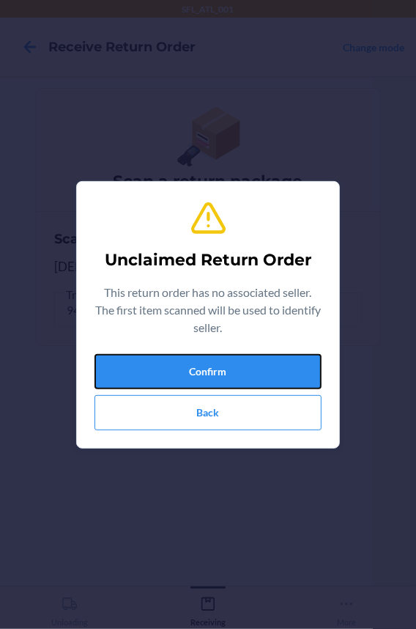
click at [106, 380] on button "Confirm" at bounding box center [208, 371] width 227 height 35
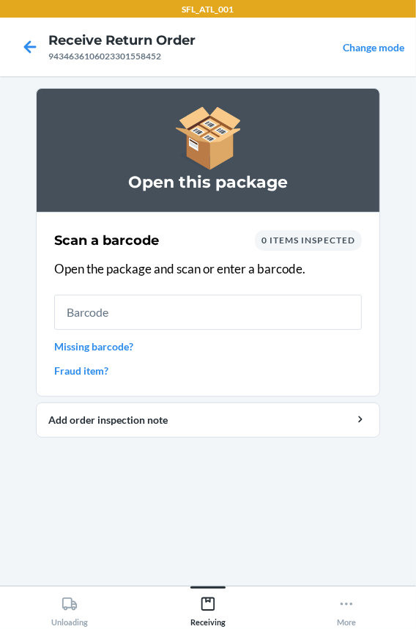
click at [89, 349] on link "Missing barcode?" at bounding box center [208, 346] width 308 height 15
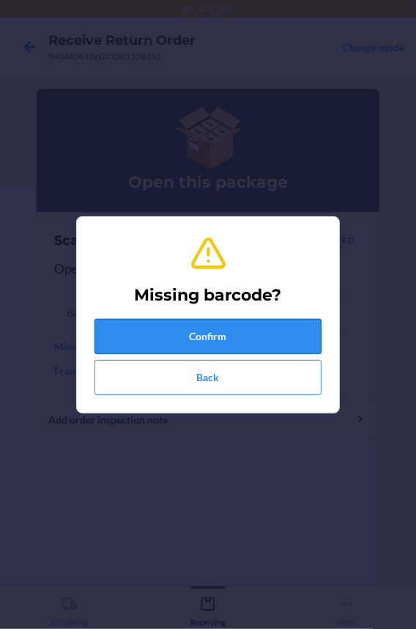
click at [146, 336] on button "Confirm" at bounding box center [208, 336] width 227 height 35
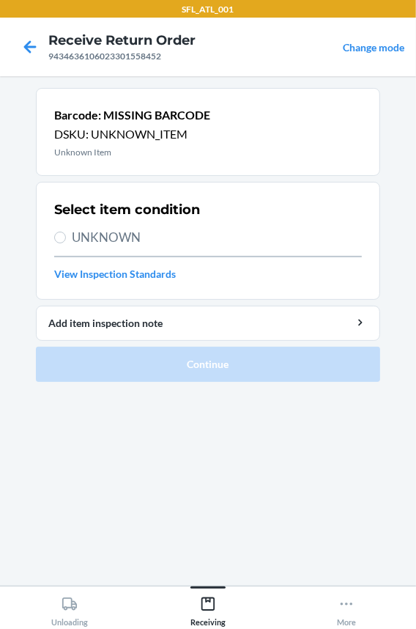
click at [126, 244] on span "UNKNOWN" at bounding box center [217, 237] width 290 height 19
click at [66, 243] on input "UNKNOWN" at bounding box center [60, 238] width 12 height 12
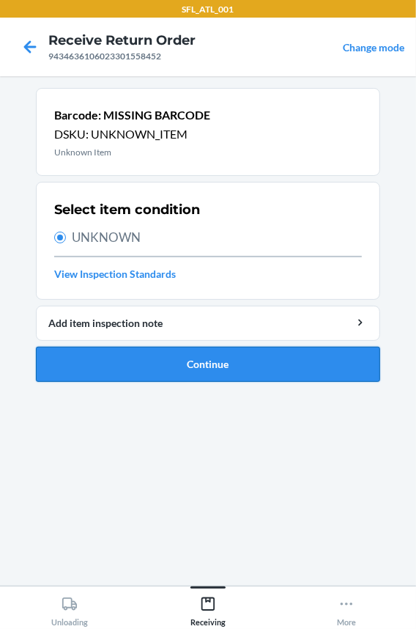
click at [121, 359] on button "Continue" at bounding box center [208, 364] width 344 height 35
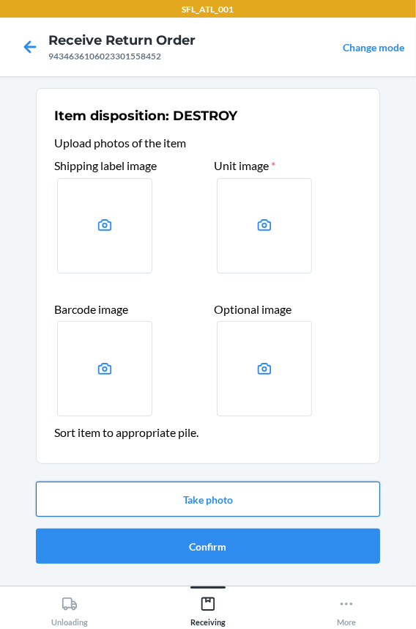
click at [172, 500] on button "Take photo" at bounding box center [208, 498] width 344 height 35
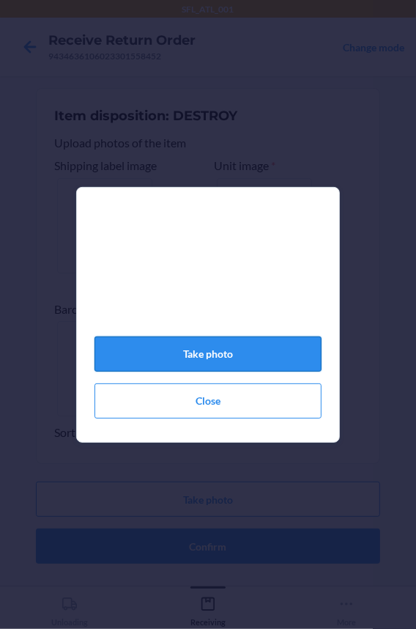
click at [160, 350] on button "Take photo" at bounding box center [208, 353] width 227 height 35
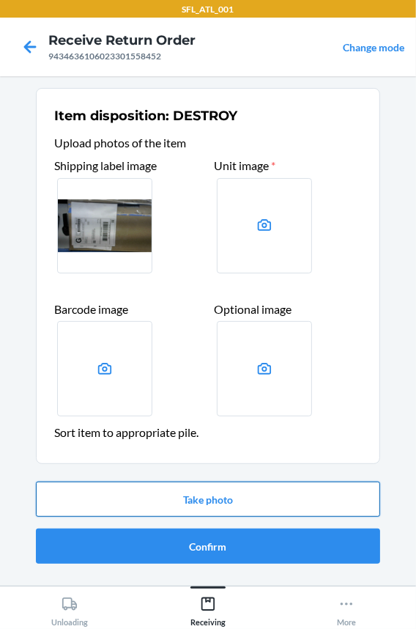
click at [158, 498] on button "Take photo" at bounding box center [208, 498] width 344 height 35
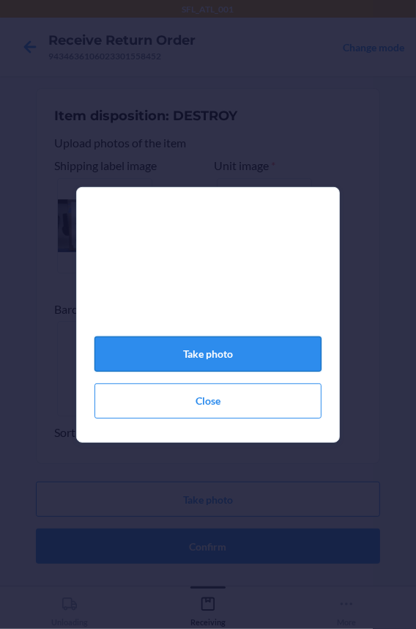
click at [163, 367] on button "Take photo" at bounding box center [208, 353] width 227 height 35
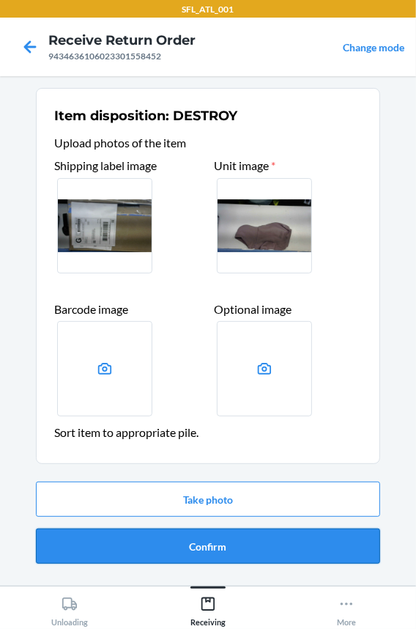
click at [154, 547] on button "Confirm" at bounding box center [208, 545] width 344 height 35
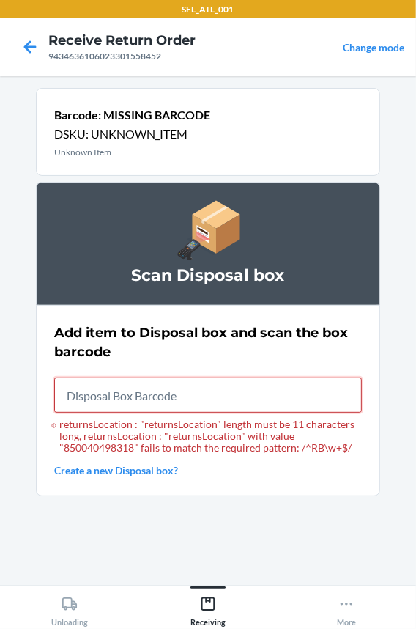
paste input "RB0000018HZ"
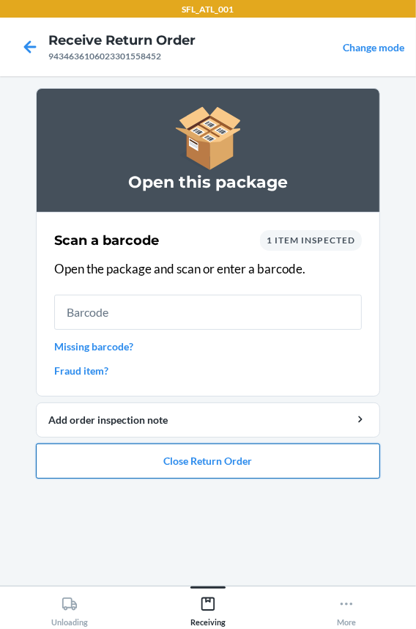
click at [138, 452] on button "Close Return Order" at bounding box center [208, 460] width 344 height 35
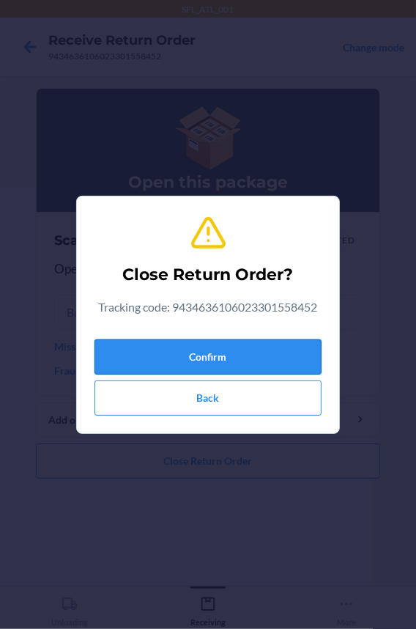
click at [132, 347] on button "Confirm" at bounding box center [208, 356] width 227 height 35
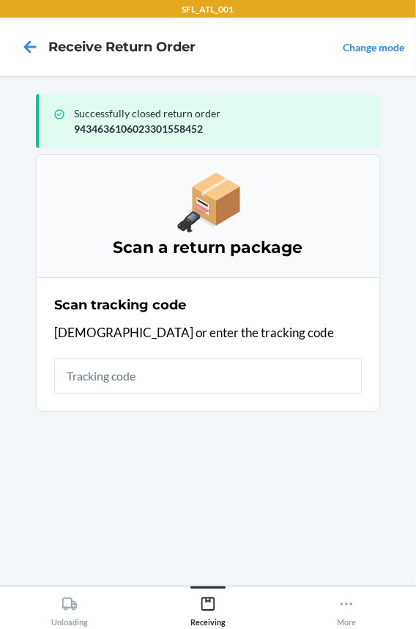
click at [130, 382] on input "text" at bounding box center [208, 375] width 308 height 35
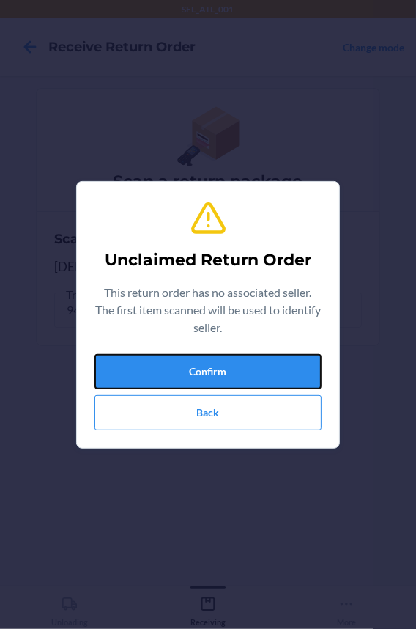
click at [130, 382] on button "Confirm" at bounding box center [208, 371] width 227 height 35
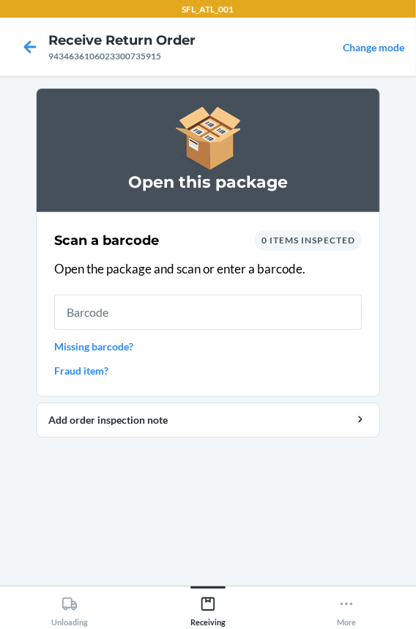
click at [149, 310] on input "text" at bounding box center [208, 312] width 308 height 35
click at [96, 341] on link "Missing barcode?" at bounding box center [208, 346] width 308 height 15
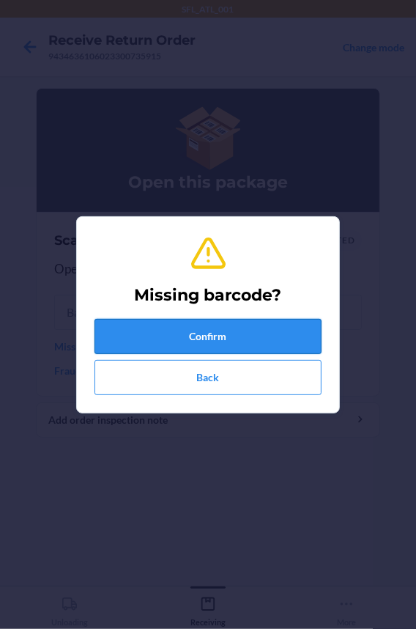
click at [120, 329] on button "Confirm" at bounding box center [208, 336] width 227 height 35
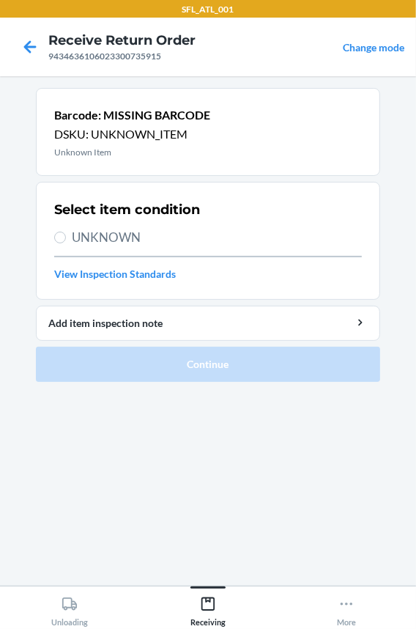
click at [100, 241] on span "UNKNOWN" at bounding box center [217, 237] width 290 height 19
click at [66, 241] on input "UNKNOWN" at bounding box center [60, 238] width 12 height 12
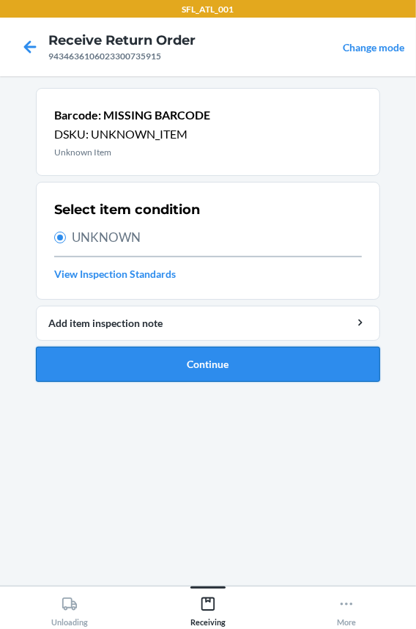
click at [86, 358] on button "Continue" at bounding box center [208, 364] width 344 height 35
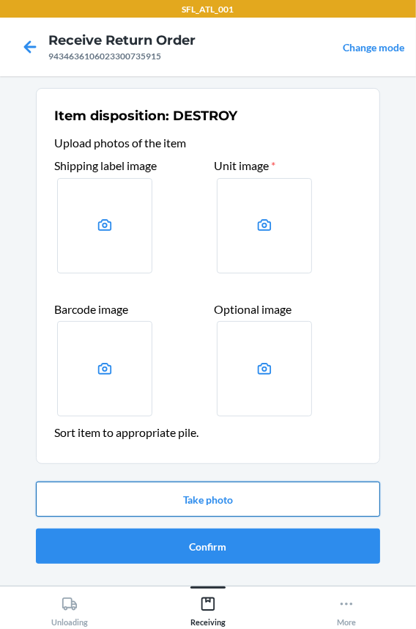
click at [123, 505] on button "Take photo" at bounding box center [208, 498] width 344 height 35
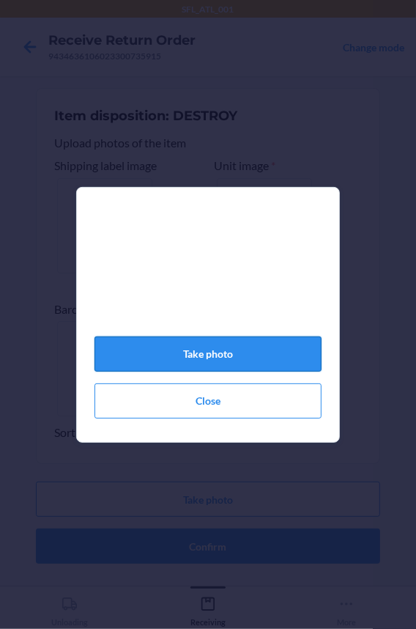
click at [181, 352] on button "Take photo" at bounding box center [208, 353] width 227 height 35
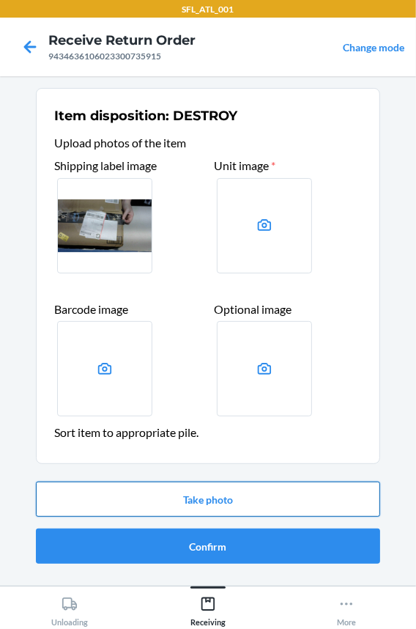
click at [111, 498] on button "Take photo" at bounding box center [208, 498] width 344 height 35
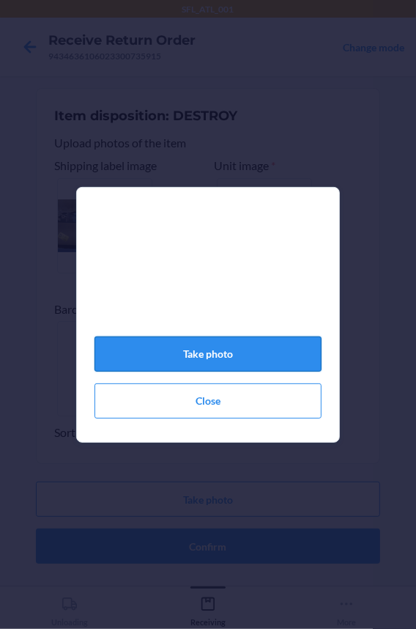
click at [153, 358] on button "Take photo" at bounding box center [208, 353] width 227 height 35
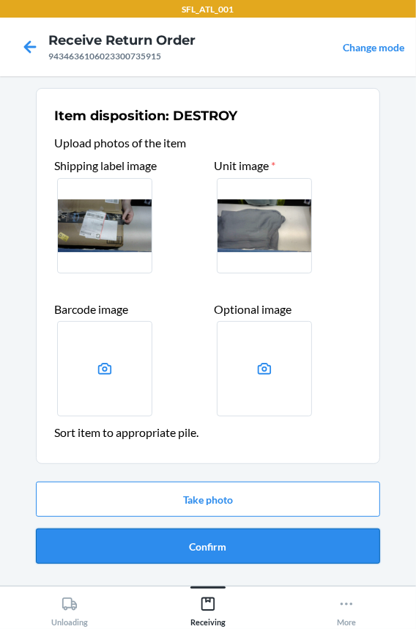
click at [152, 553] on button "Confirm" at bounding box center [208, 545] width 344 height 35
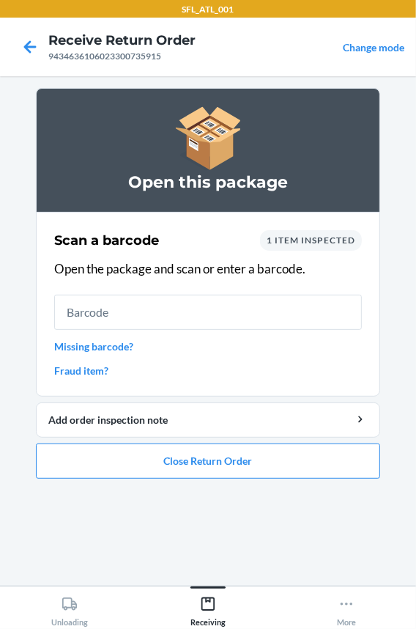
click at [117, 350] on link "Missing barcode?" at bounding box center [208, 346] width 308 height 15
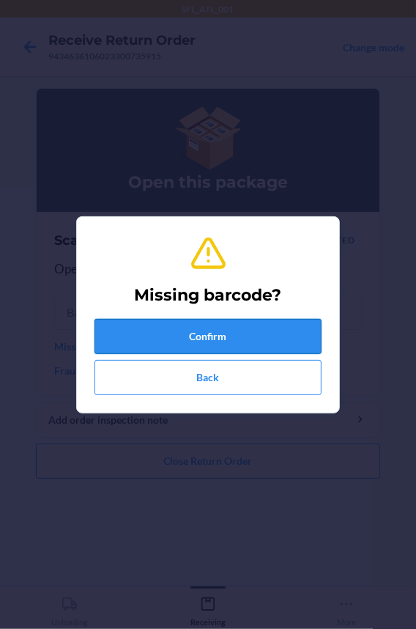
click at [154, 333] on button "Confirm" at bounding box center [208, 336] width 227 height 35
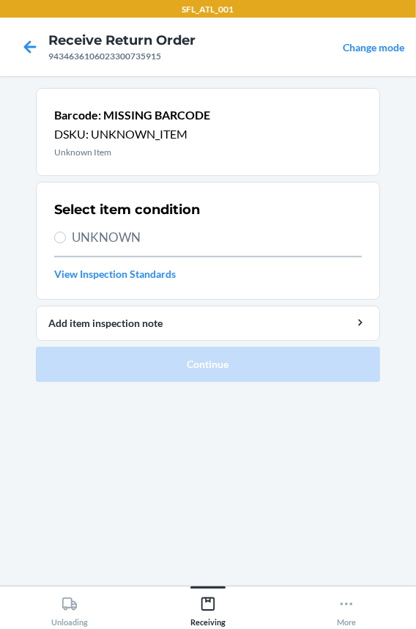
click at [127, 239] on span "UNKNOWN" at bounding box center [217, 237] width 290 height 19
click at [66, 239] on input "UNKNOWN" at bounding box center [60, 238] width 12 height 12
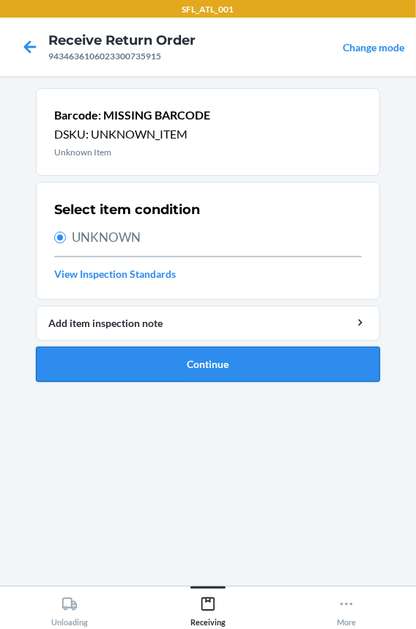
click at [156, 366] on button "Continue" at bounding box center [208, 364] width 344 height 35
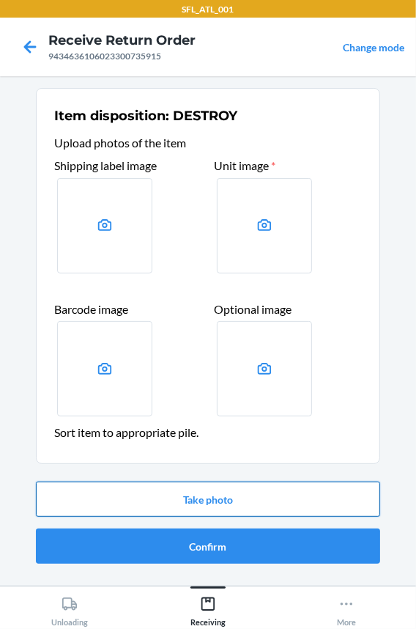
click at [182, 503] on button "Take photo" at bounding box center [208, 498] width 344 height 35
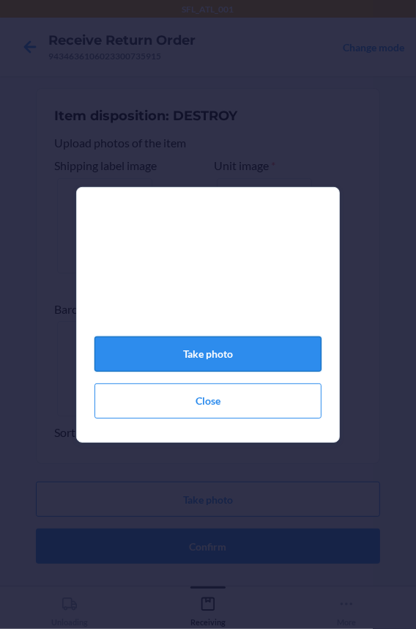
click at [182, 366] on button "Take photo" at bounding box center [208, 353] width 227 height 35
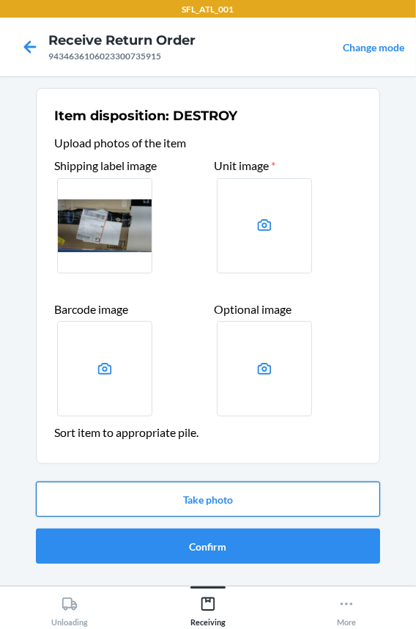
click at [132, 495] on button "Take photo" at bounding box center [208, 498] width 344 height 35
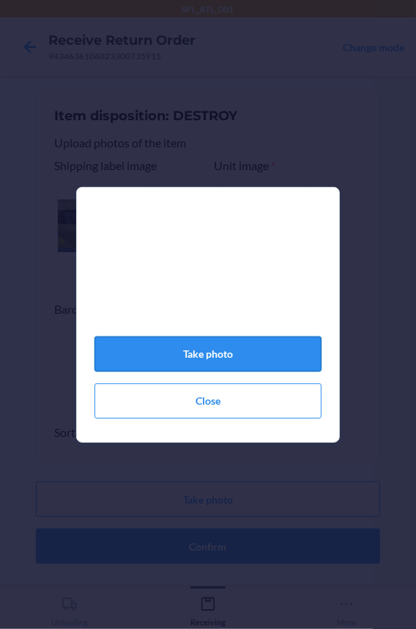
click at [189, 369] on button "Take photo" at bounding box center [208, 353] width 227 height 35
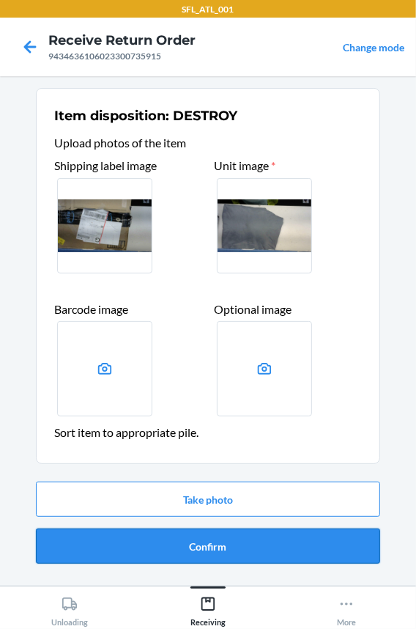
click at [177, 542] on button "Confirm" at bounding box center [208, 545] width 344 height 35
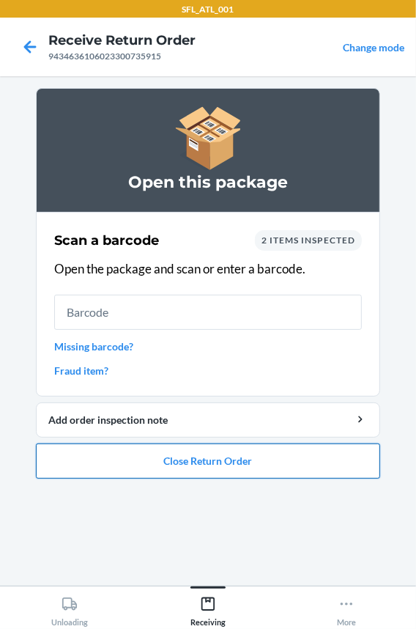
click at [132, 462] on button "Close Return Order" at bounding box center [208, 460] width 344 height 35
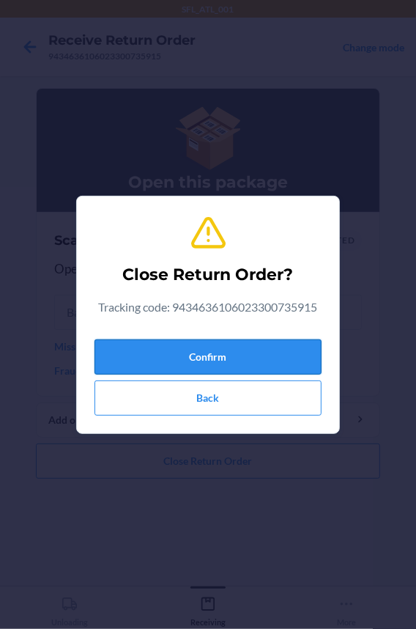
click at [168, 360] on button "Confirm" at bounding box center [208, 356] width 227 height 35
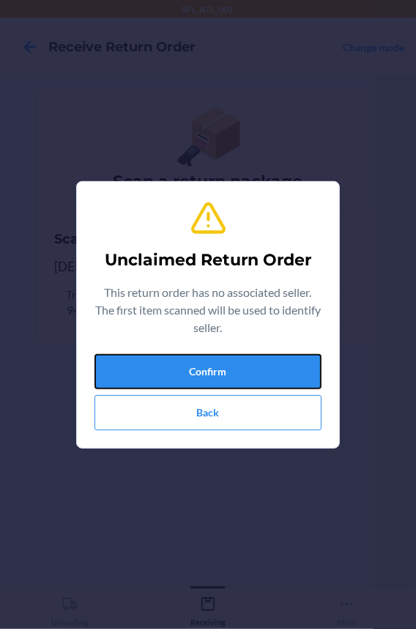
click at [168, 360] on button "Confirm" at bounding box center [208, 371] width 227 height 35
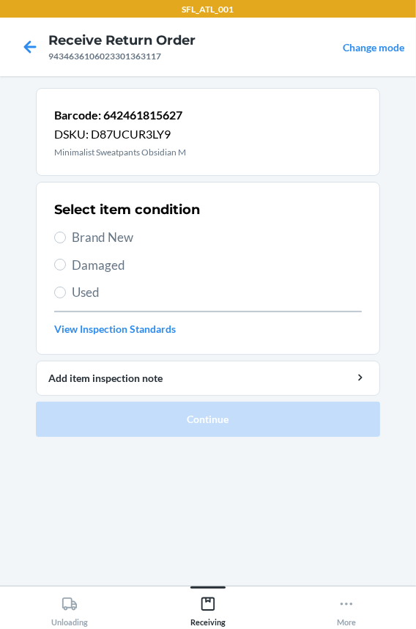
click at [90, 238] on span "Brand New" at bounding box center [217, 237] width 290 height 19
click at [66, 238] on input "Brand New" at bounding box center [60, 238] width 12 height 12
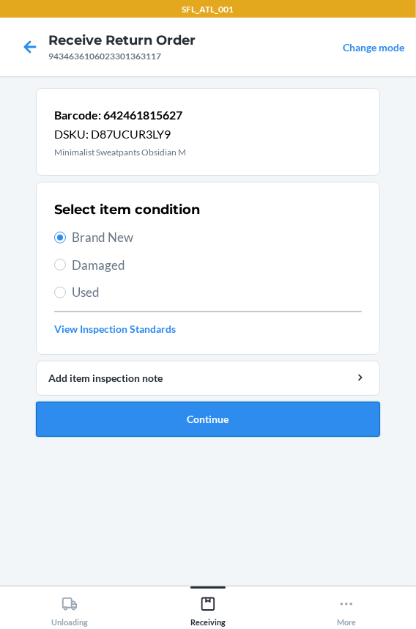
click at [127, 421] on button "Continue" at bounding box center [208, 419] width 344 height 35
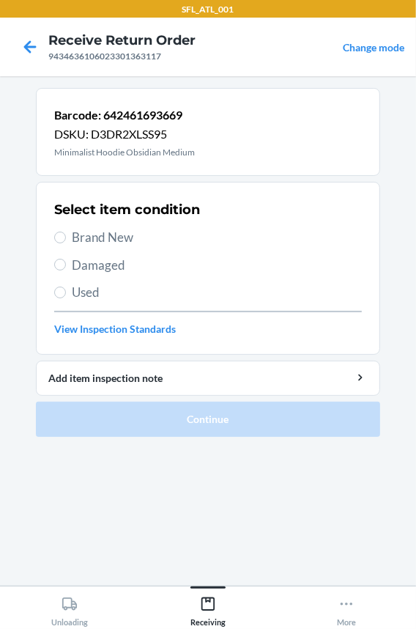
click at [116, 236] on span "Brand New" at bounding box center [217, 237] width 290 height 19
click at [66, 236] on input "Brand New" at bounding box center [60, 238] width 12 height 12
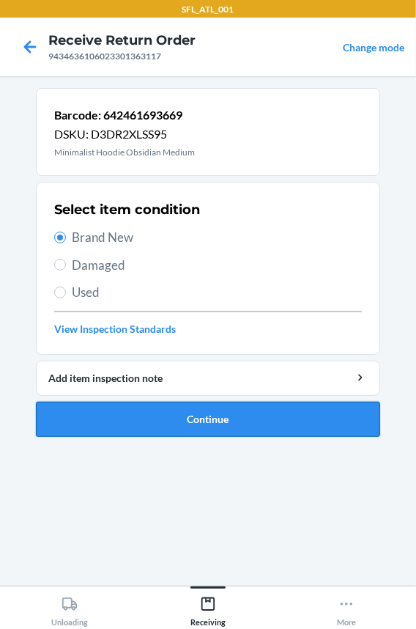
click at [115, 426] on button "Continue" at bounding box center [208, 419] width 344 height 35
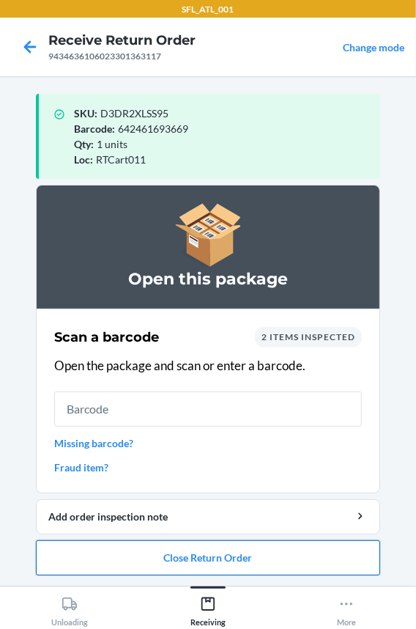
click at [119, 558] on button "Close Return Order" at bounding box center [208, 557] width 344 height 35
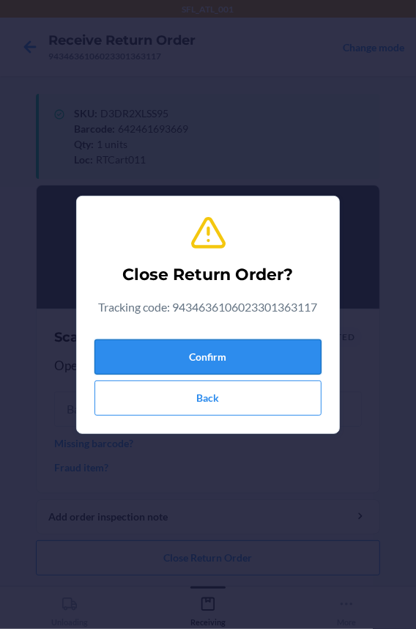
click at [139, 352] on button "Confirm" at bounding box center [208, 356] width 227 height 35
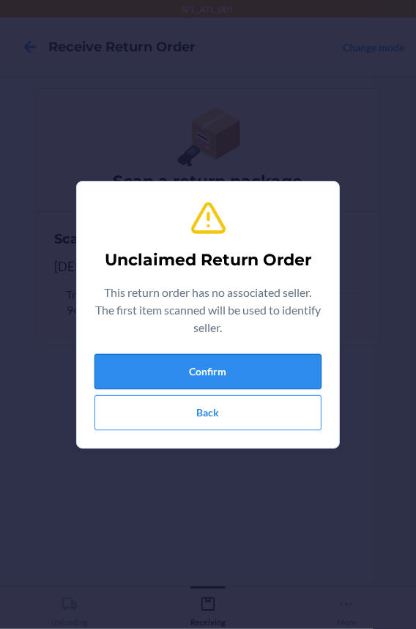
click at [138, 363] on button "Confirm" at bounding box center [208, 371] width 227 height 35
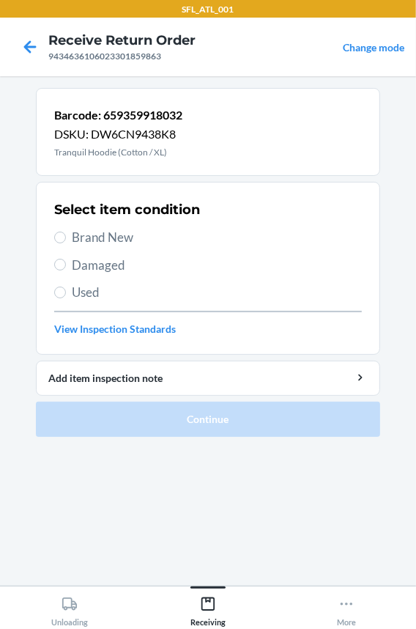
click at [102, 238] on span "Brand New" at bounding box center [217, 237] width 290 height 19
click at [66, 238] on input "Brand New" at bounding box center [60, 238] width 12 height 12
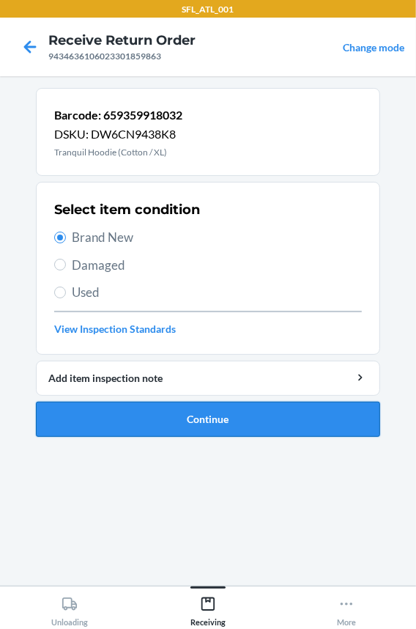
click at [111, 412] on button "Continue" at bounding box center [208, 419] width 344 height 35
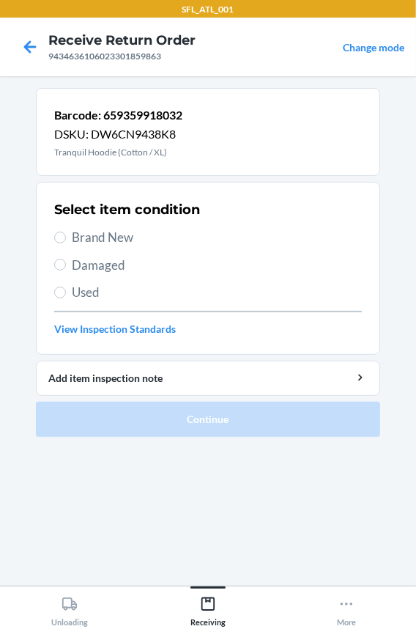
click at [100, 237] on span "Brand New" at bounding box center [217, 237] width 290 height 19
click at [66, 237] on input "Brand New" at bounding box center [60, 238] width 12 height 12
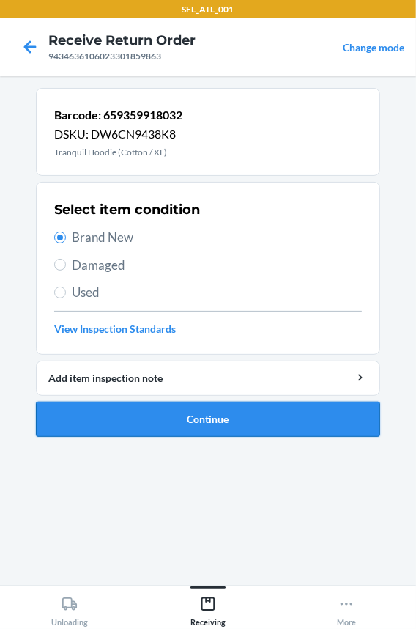
click at [125, 421] on button "Continue" at bounding box center [208, 419] width 344 height 35
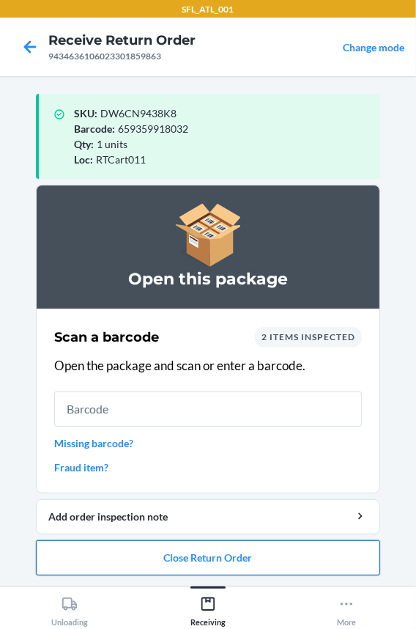
click at [127, 564] on button "Close Return Order" at bounding box center [208, 557] width 344 height 35
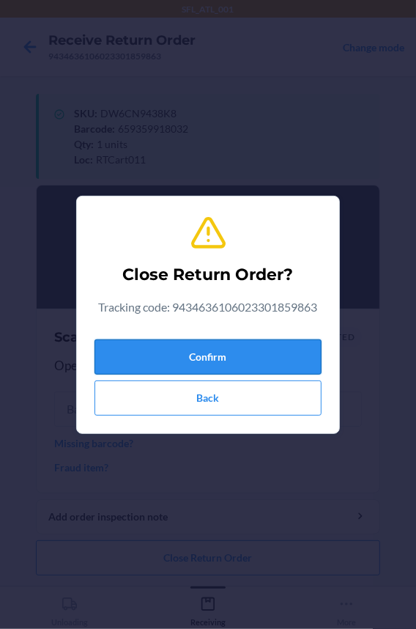
click at [153, 361] on button "Confirm" at bounding box center [208, 356] width 227 height 35
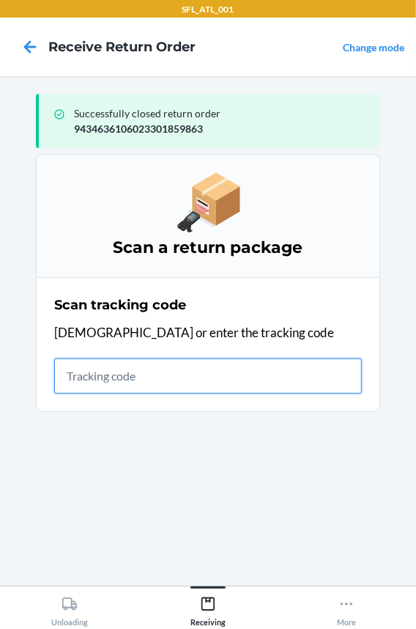
click at [192, 382] on input "text" at bounding box center [208, 375] width 308 height 35
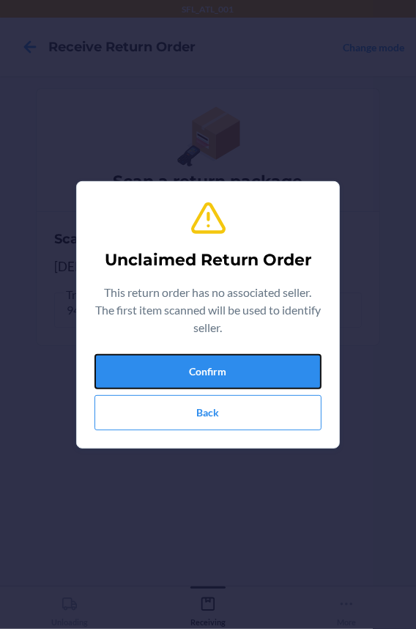
click at [192, 382] on button "Confirm" at bounding box center [208, 371] width 227 height 35
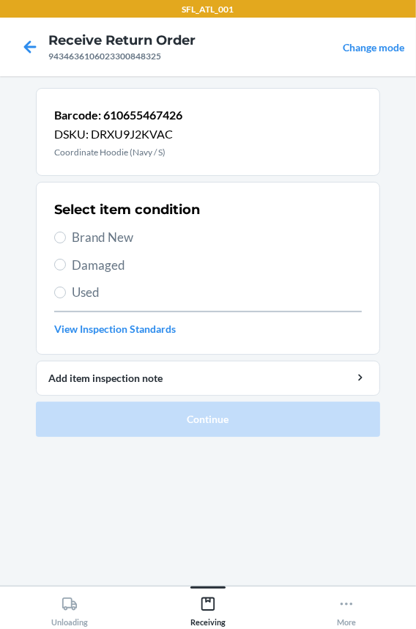
click at [120, 237] on span "Brand New" at bounding box center [217, 237] width 290 height 19
click at [66, 237] on input "Brand New" at bounding box center [60, 238] width 12 height 12
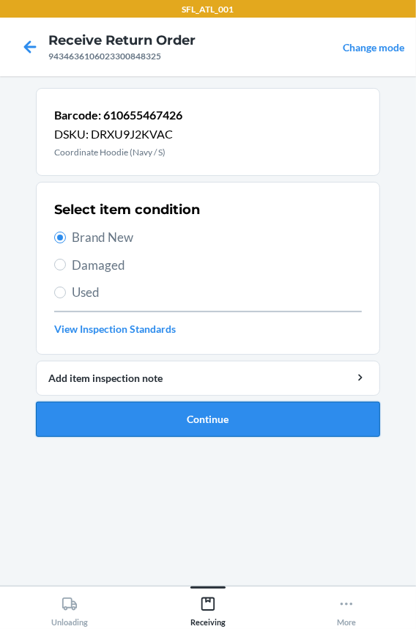
click at [130, 409] on button "Continue" at bounding box center [208, 419] width 344 height 35
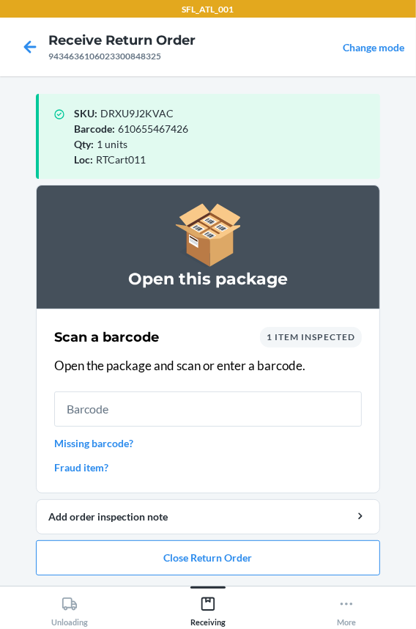
click at [81, 415] on input "text" at bounding box center [208, 408] width 308 height 35
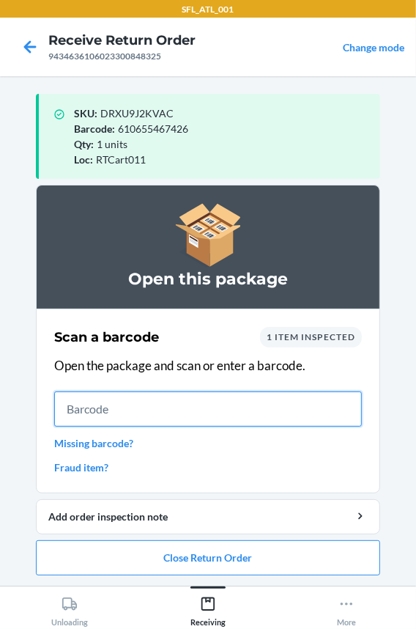
click at [122, 407] on input "text" at bounding box center [208, 408] width 308 height 35
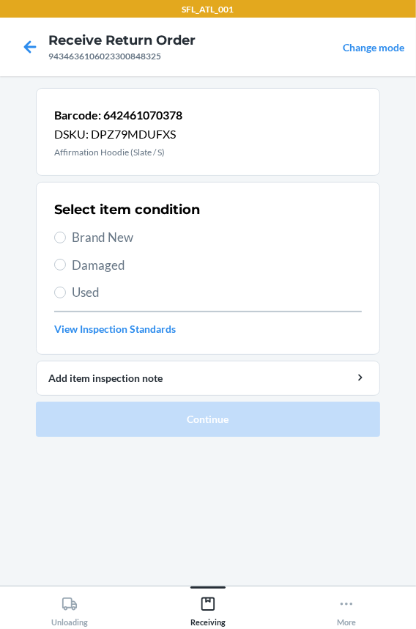
click at [97, 237] on span "Brand New" at bounding box center [217, 237] width 290 height 19
click at [66, 237] on input "Brand New" at bounding box center [60, 238] width 12 height 12
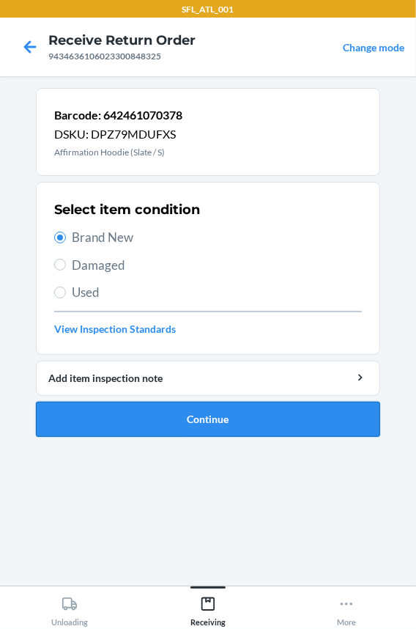
click at [106, 404] on button "Continue" at bounding box center [208, 419] width 344 height 35
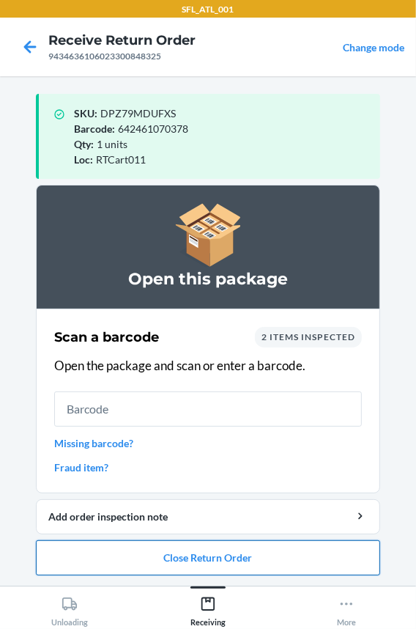
click at [117, 564] on button "Close Return Order" at bounding box center [208, 557] width 344 height 35
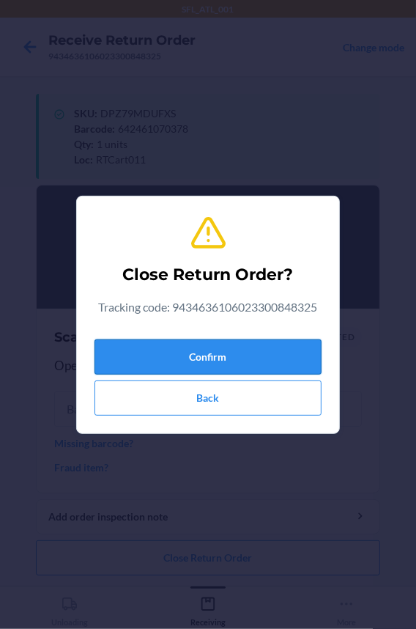
click at [157, 360] on button "Confirm" at bounding box center [208, 356] width 227 height 35
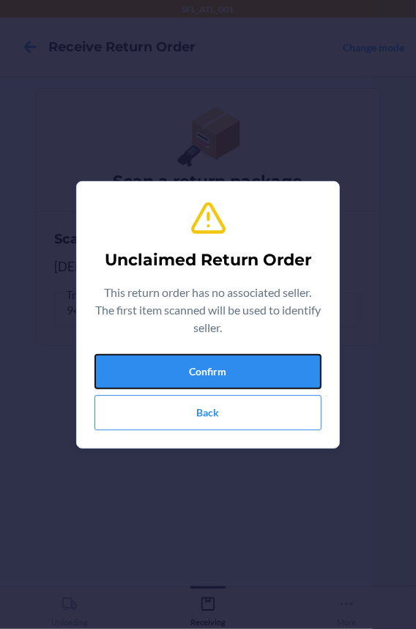
click at [157, 360] on button "Confirm" at bounding box center [208, 371] width 227 height 35
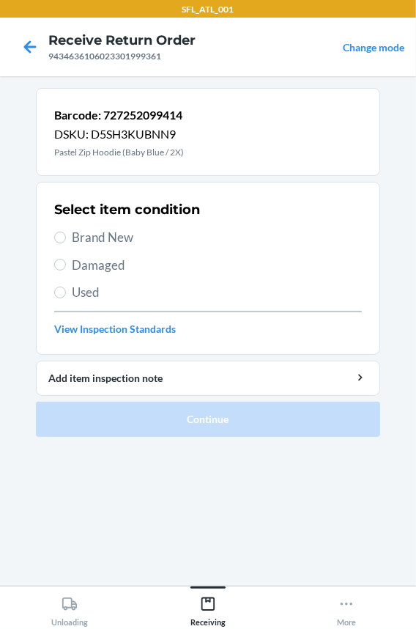
click at [117, 231] on span "Brand New" at bounding box center [217, 237] width 290 height 19
click at [66, 232] on input "Brand New" at bounding box center [60, 238] width 12 height 12
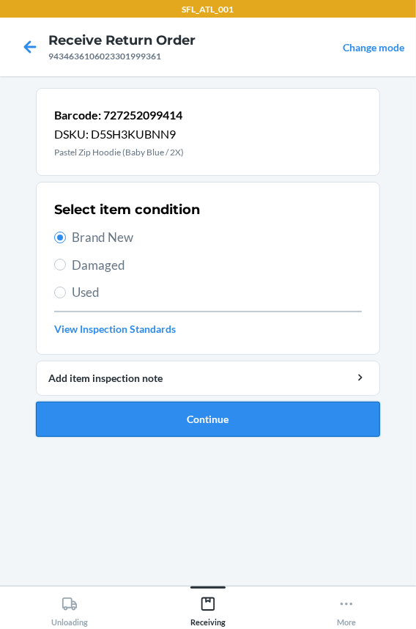
click at [95, 420] on button "Continue" at bounding box center [208, 419] width 344 height 35
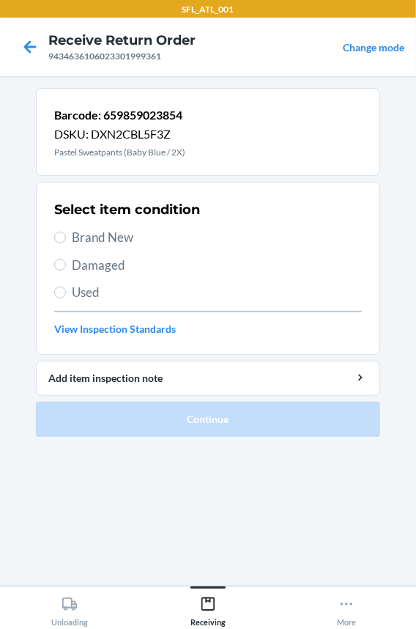
click at [130, 241] on span "Brand New" at bounding box center [217, 237] width 290 height 19
click at [66, 241] on input "Brand New" at bounding box center [60, 238] width 12 height 12
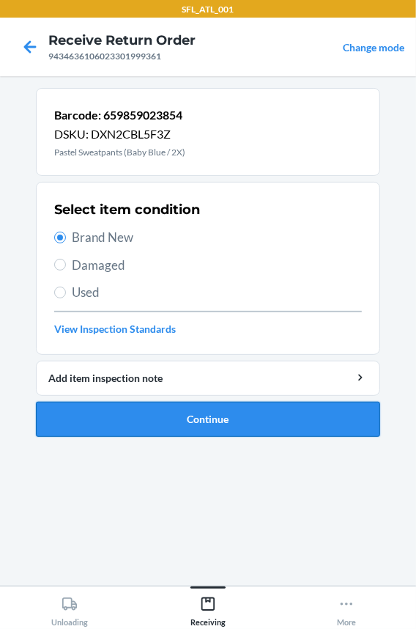
click at [138, 413] on button "Continue" at bounding box center [208, 419] width 344 height 35
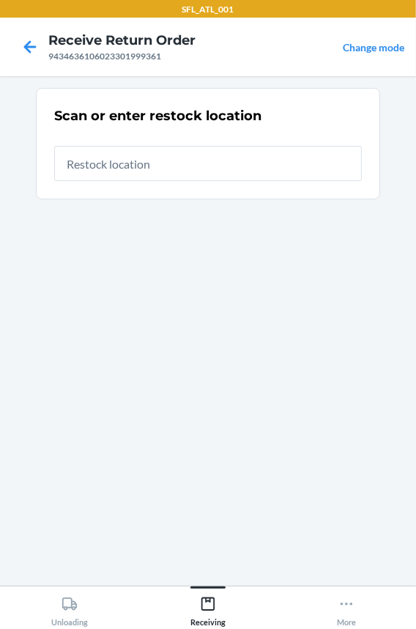
click at [153, 160] on input "text" at bounding box center [208, 163] width 308 height 35
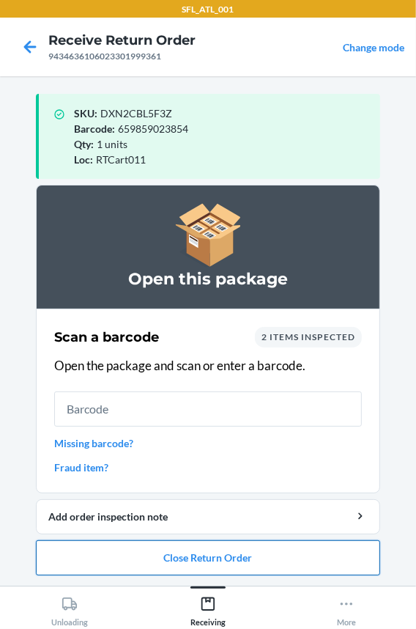
click at [146, 561] on button "Close Return Order" at bounding box center [208, 557] width 344 height 35
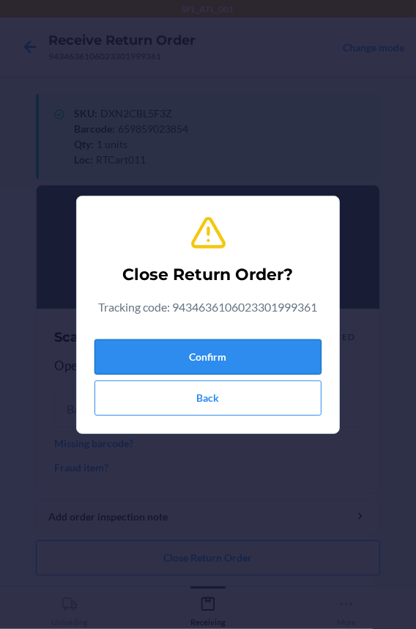
click at [174, 354] on button "Confirm" at bounding box center [208, 356] width 227 height 35
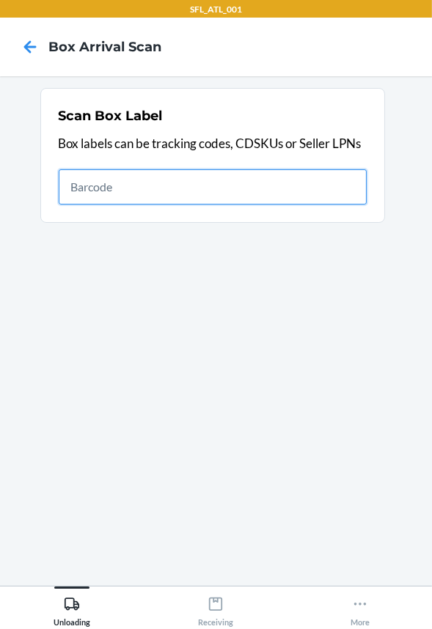
click at [138, 178] on input "text" at bounding box center [213, 186] width 308 height 35
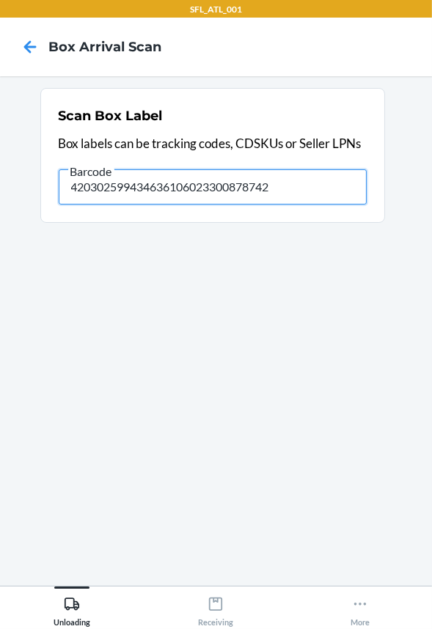
type input "420302599434636106023300878742"
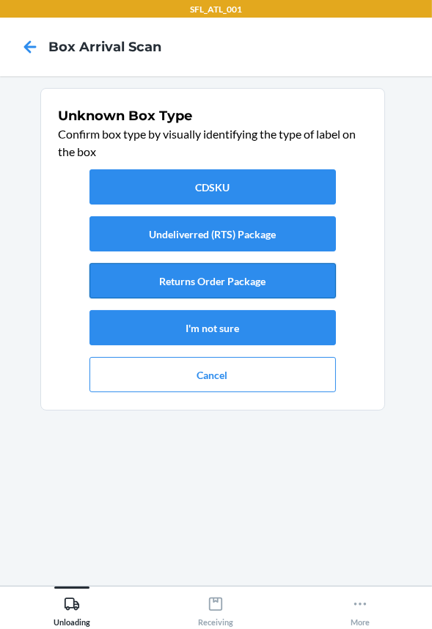
click at [189, 294] on button "Returns Order Package" at bounding box center [212, 280] width 246 height 35
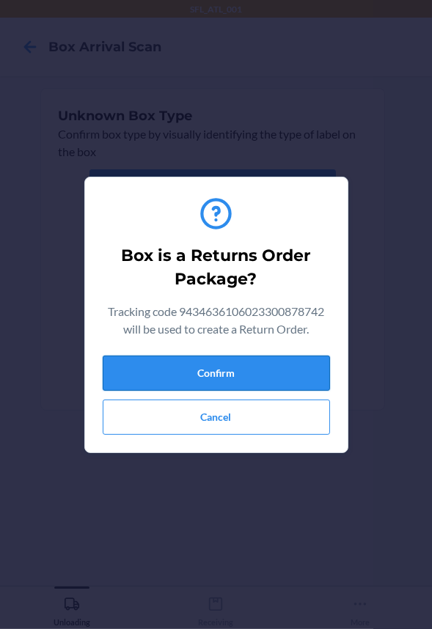
click at [187, 382] on button "Confirm" at bounding box center [216, 372] width 227 height 35
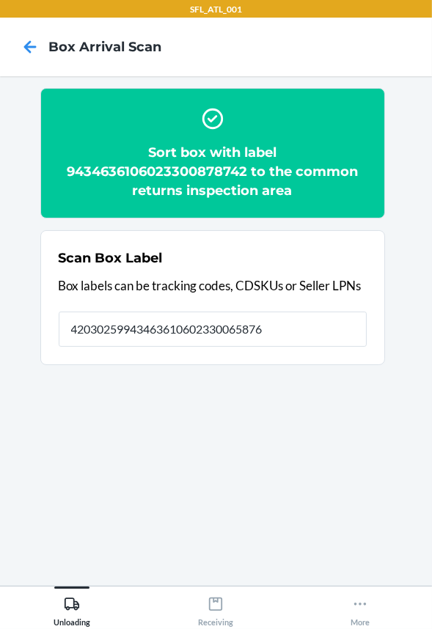
type input "420302599434636106023300658764"
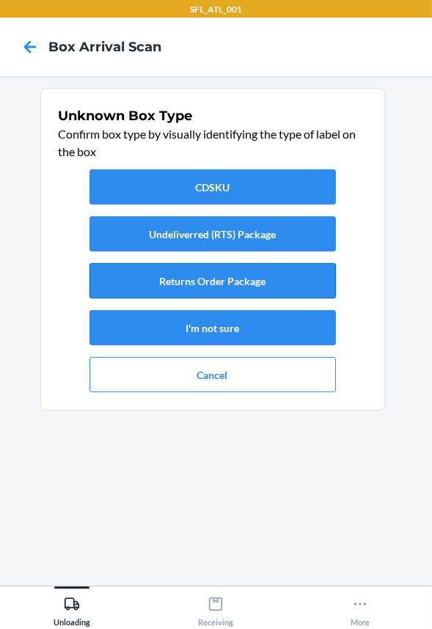
click at [189, 281] on button "Returns Order Package" at bounding box center [212, 280] width 246 height 35
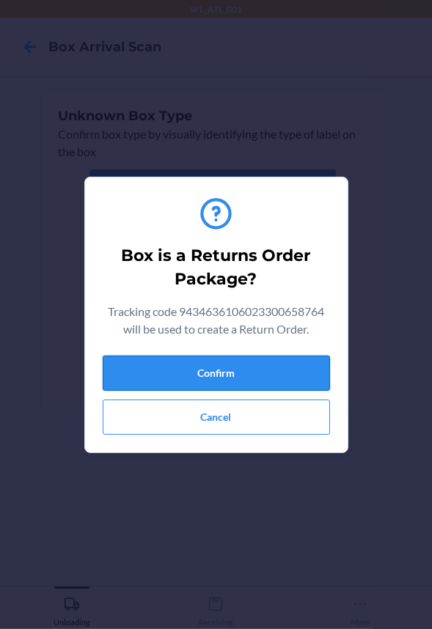
click at [205, 372] on button "Confirm" at bounding box center [216, 372] width 227 height 35
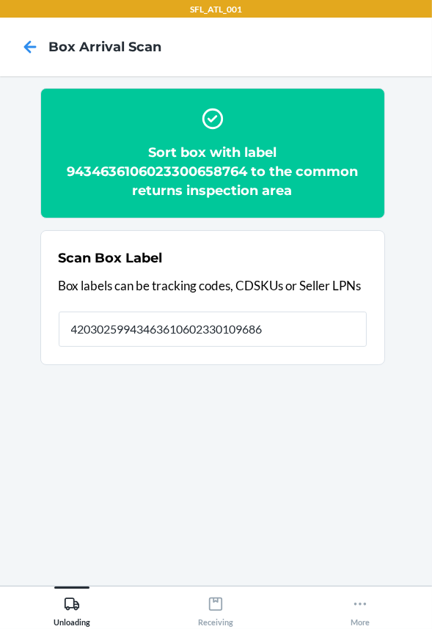
type input "420302599434636106023301096862"
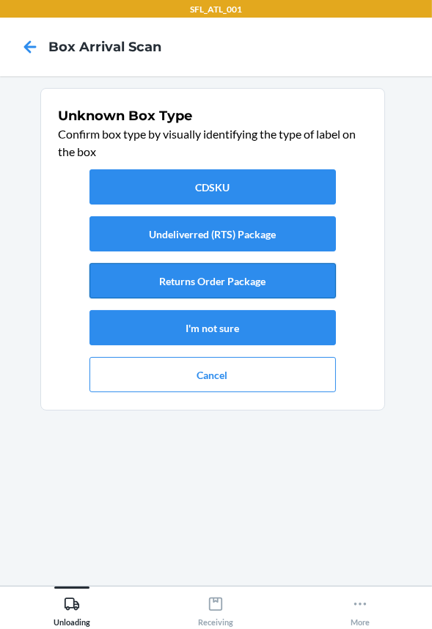
click at [218, 276] on button "Returns Order Package" at bounding box center [212, 280] width 246 height 35
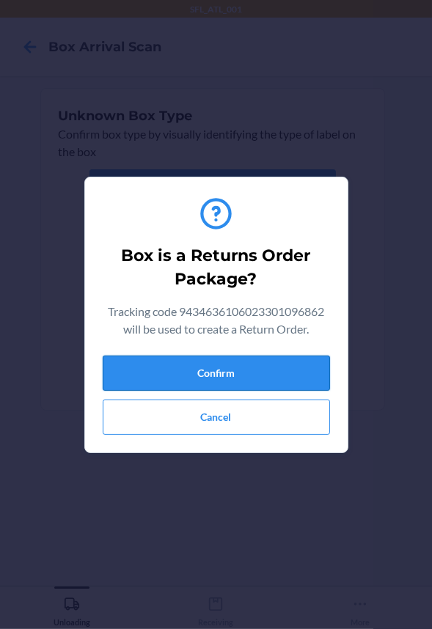
click at [222, 361] on button "Confirm" at bounding box center [216, 372] width 227 height 35
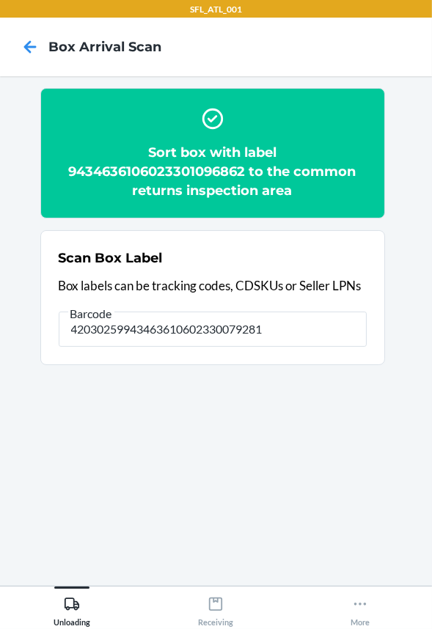
type input "420302599434636106023300792819"
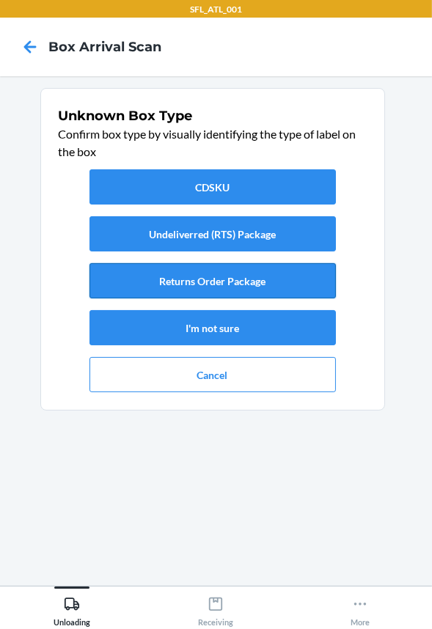
click at [232, 287] on button "Returns Order Package" at bounding box center [212, 280] width 246 height 35
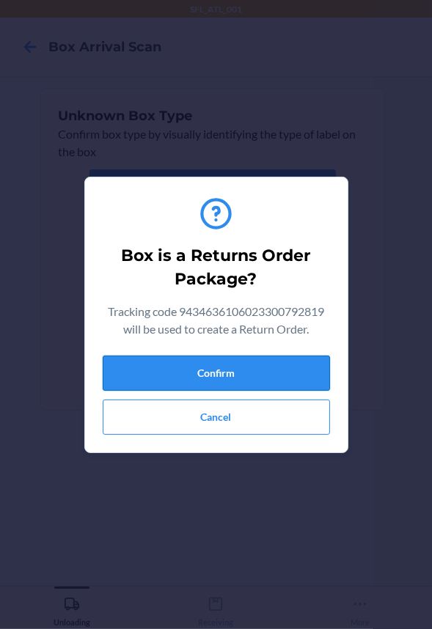
click at [259, 376] on button "Confirm" at bounding box center [216, 372] width 227 height 35
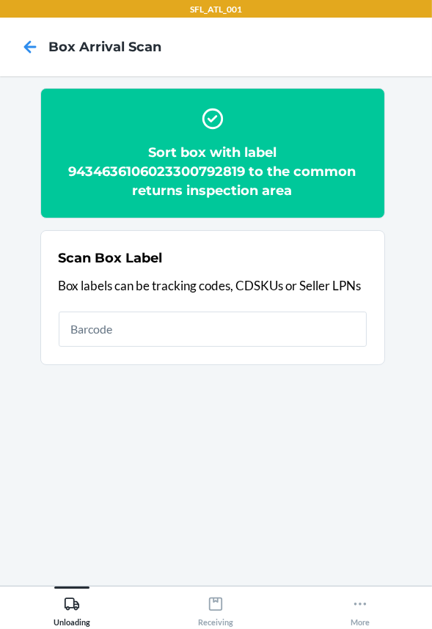
click at [284, 325] on input "text" at bounding box center [213, 328] width 308 height 35
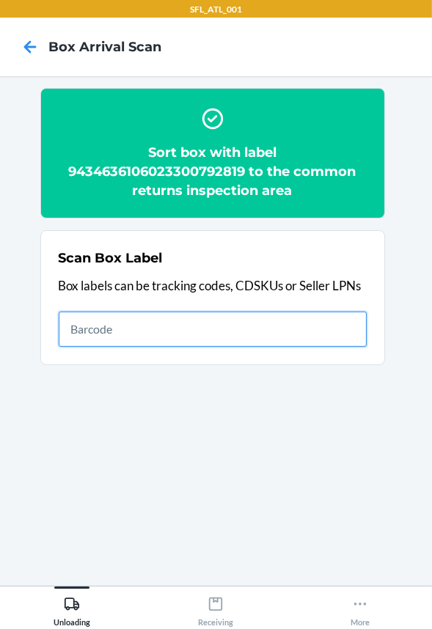
click at [325, 336] on input "text" at bounding box center [213, 328] width 308 height 35
type input "420302599434636106023302004583"
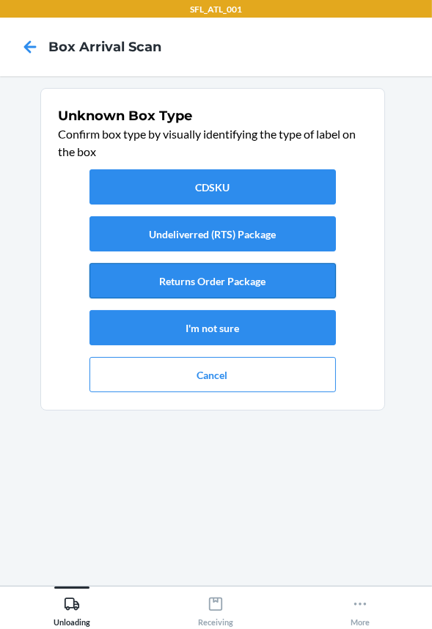
click at [269, 287] on button "Returns Order Package" at bounding box center [212, 280] width 246 height 35
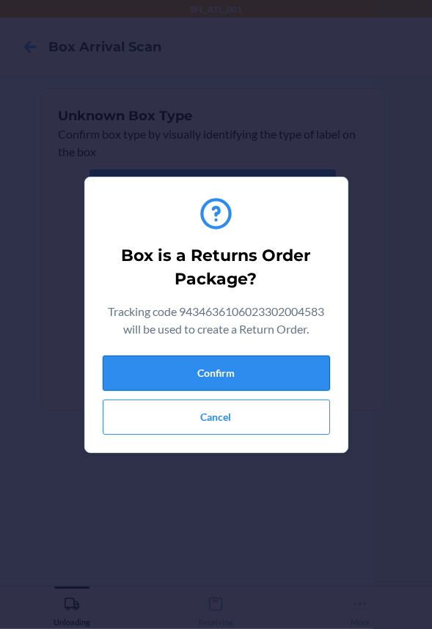
click at [267, 363] on button "Confirm" at bounding box center [216, 372] width 227 height 35
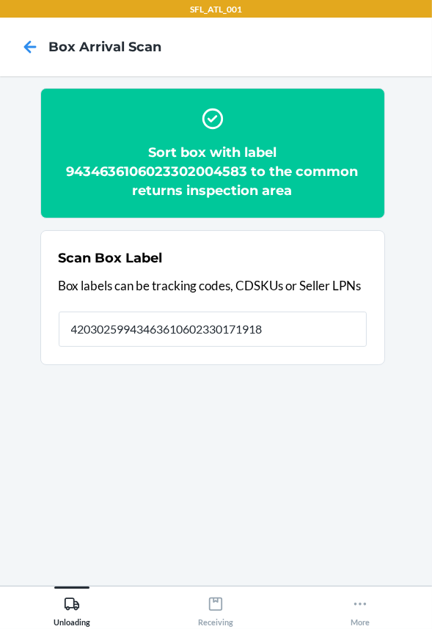
type input "420302599434636106023301719181"
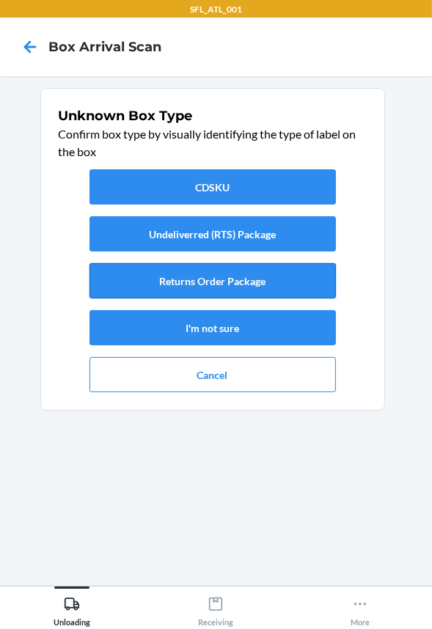
click at [259, 279] on button "Returns Order Package" at bounding box center [212, 280] width 246 height 35
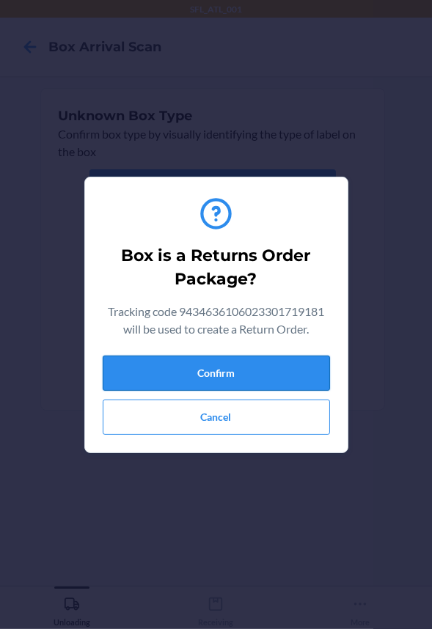
click at [256, 369] on button "Confirm" at bounding box center [216, 372] width 227 height 35
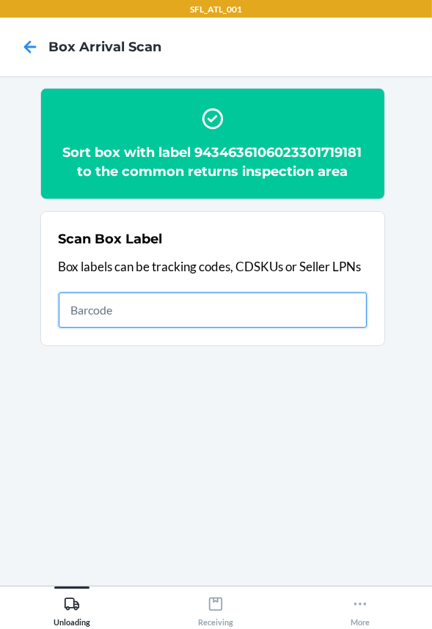
click at [317, 306] on input "text" at bounding box center [213, 309] width 308 height 35
type input "420302599434636106023301693528"
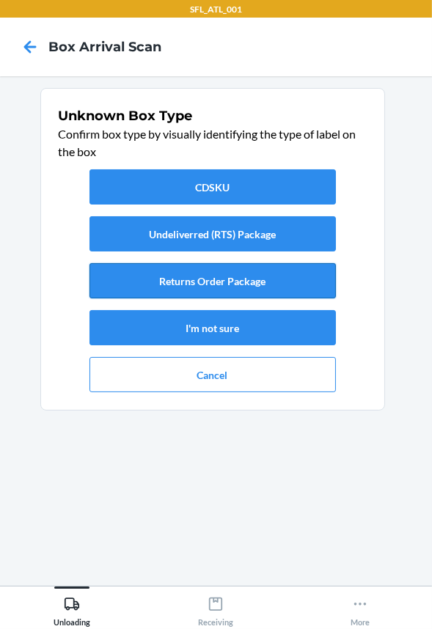
click at [216, 271] on button "Returns Order Package" at bounding box center [212, 280] width 246 height 35
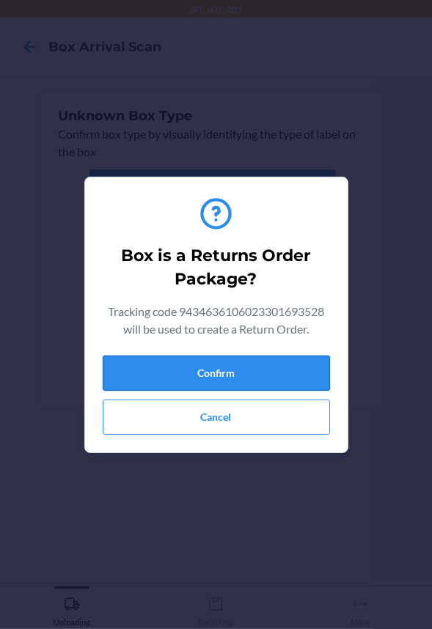
click at [212, 372] on button "Confirm" at bounding box center [216, 372] width 227 height 35
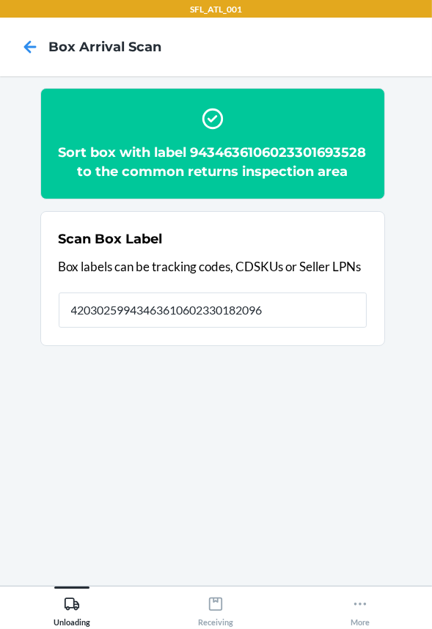
type input "420302599434636106023301820962"
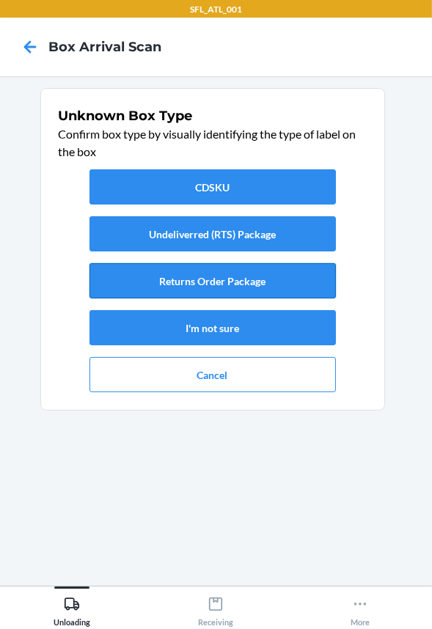
click at [268, 282] on button "Returns Order Package" at bounding box center [212, 280] width 246 height 35
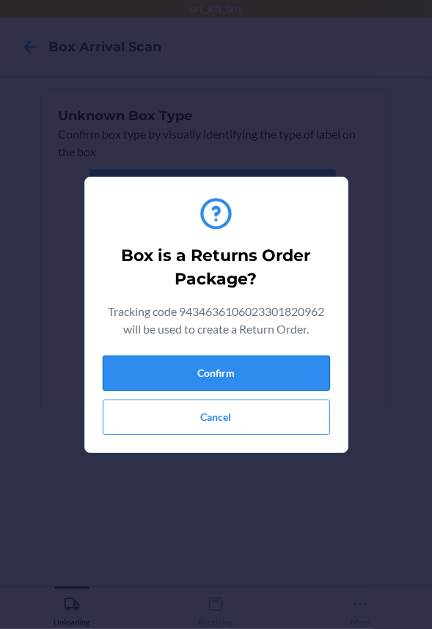
click at [264, 369] on button "Confirm" at bounding box center [216, 372] width 227 height 35
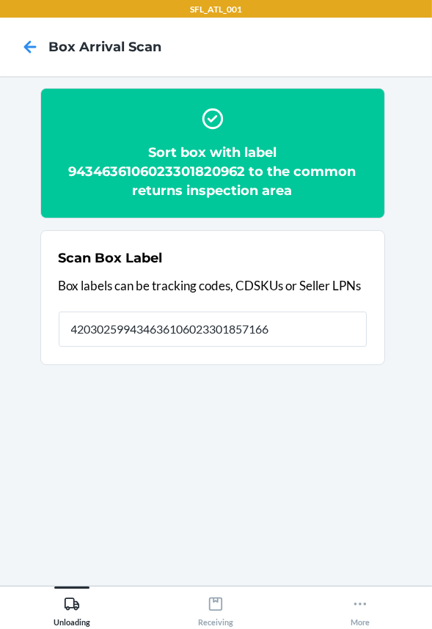
type input "420302599434636106023301857166"
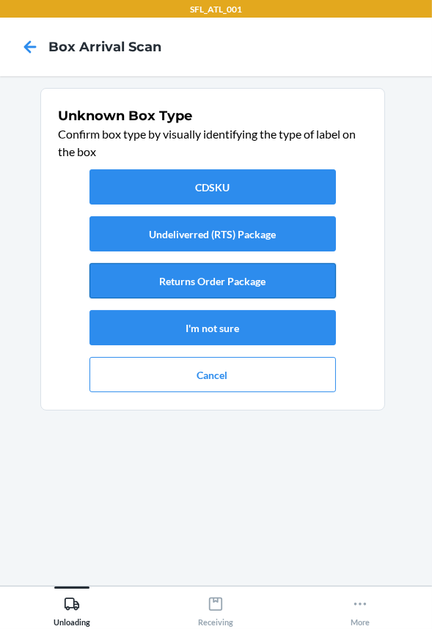
click at [240, 284] on button "Returns Order Package" at bounding box center [212, 280] width 246 height 35
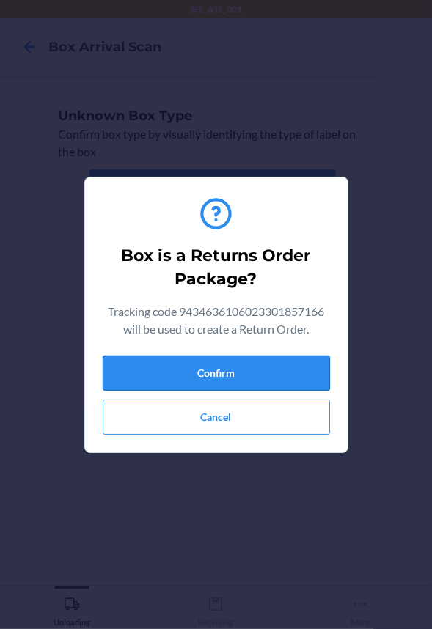
click at [251, 376] on button "Confirm" at bounding box center [216, 372] width 227 height 35
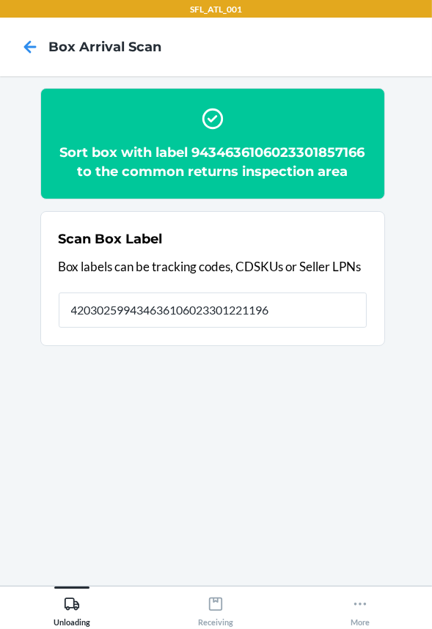
type input "420302599434636106023301221196"
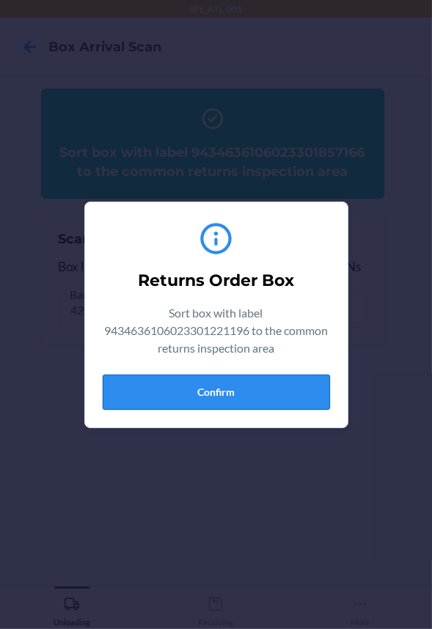
click at [258, 385] on button "Confirm" at bounding box center [216, 391] width 227 height 35
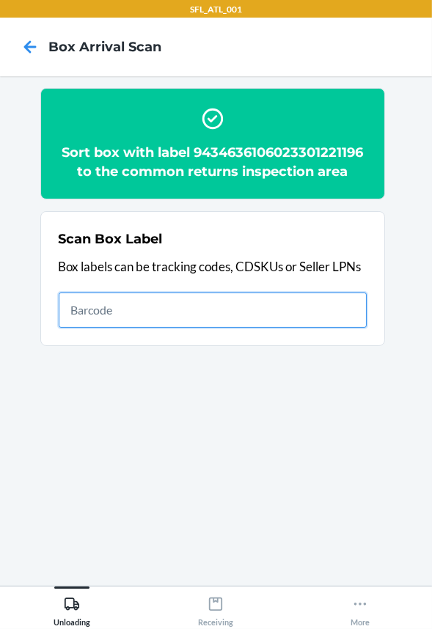
click at [248, 300] on input "text" at bounding box center [213, 309] width 308 height 35
type input "420302599434636106023301363117"
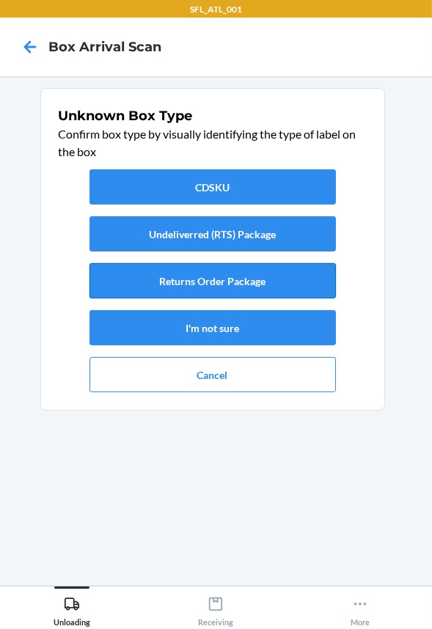
click at [259, 286] on button "Returns Order Package" at bounding box center [212, 280] width 246 height 35
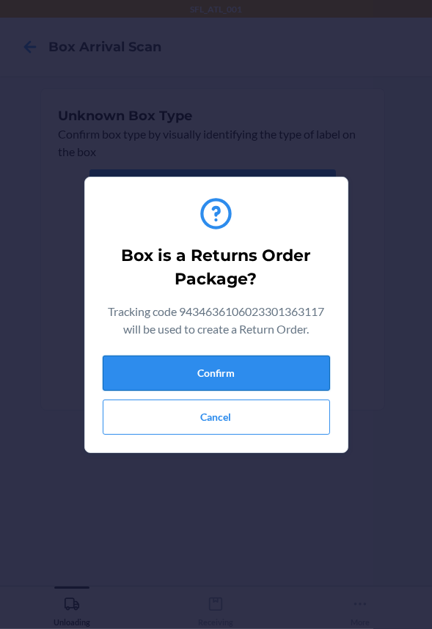
click at [251, 368] on button "Confirm" at bounding box center [216, 372] width 227 height 35
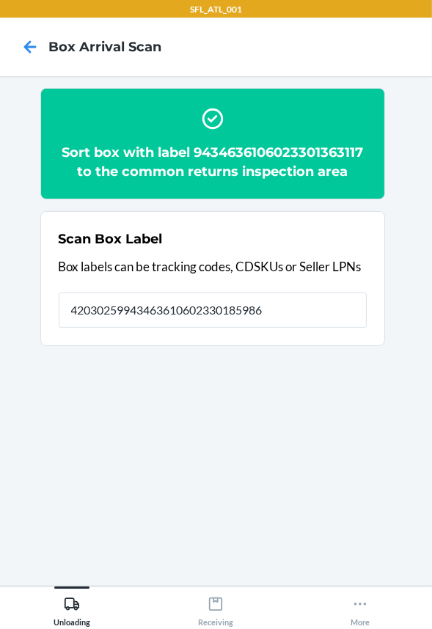
type input "420302599434636106023301859863"
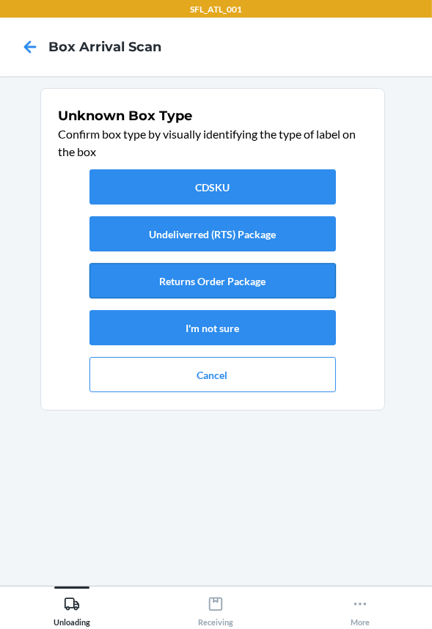
click at [244, 278] on button "Returns Order Package" at bounding box center [212, 280] width 246 height 35
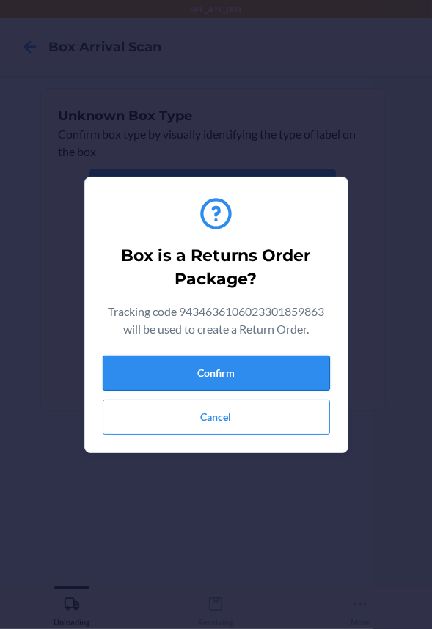
click at [254, 372] on button "Confirm" at bounding box center [216, 372] width 227 height 35
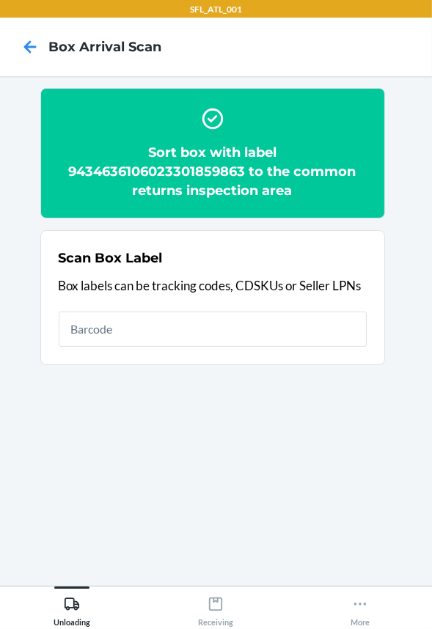
click at [192, 327] on input "text" at bounding box center [213, 328] width 308 height 35
type input "420302599434636106023301558452"
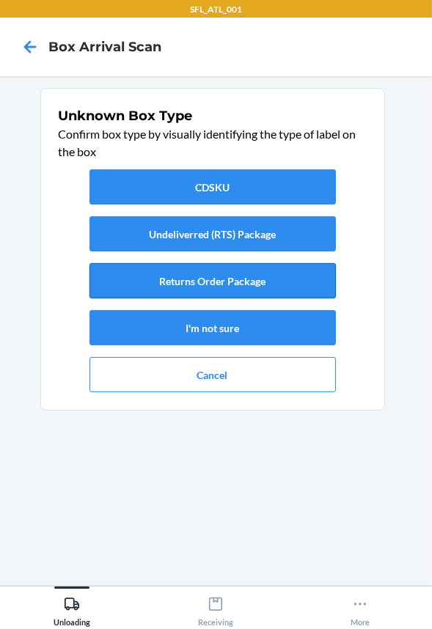
click at [208, 289] on button "Returns Order Package" at bounding box center [212, 280] width 246 height 35
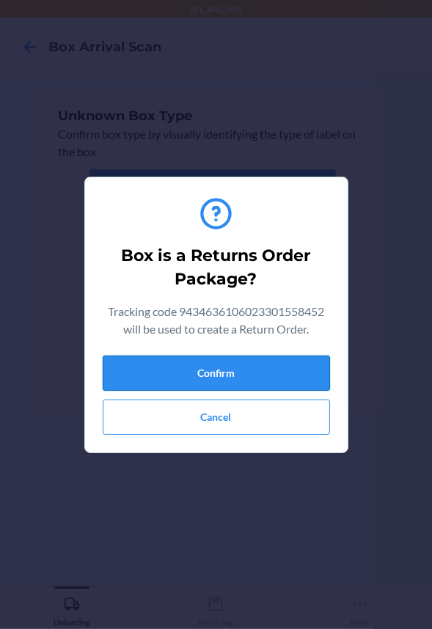
click at [219, 373] on button "Confirm" at bounding box center [216, 372] width 227 height 35
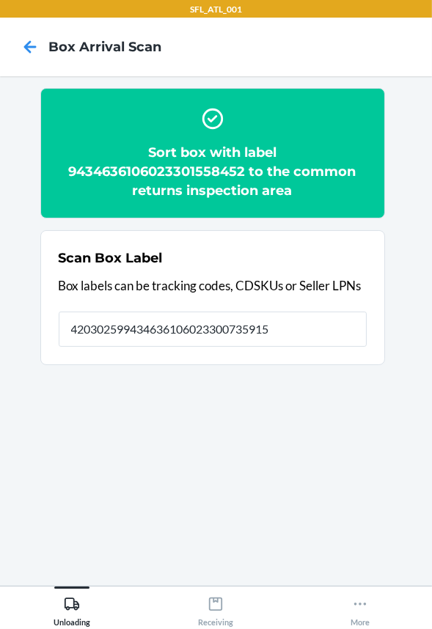
type input "420302599434636106023300735915"
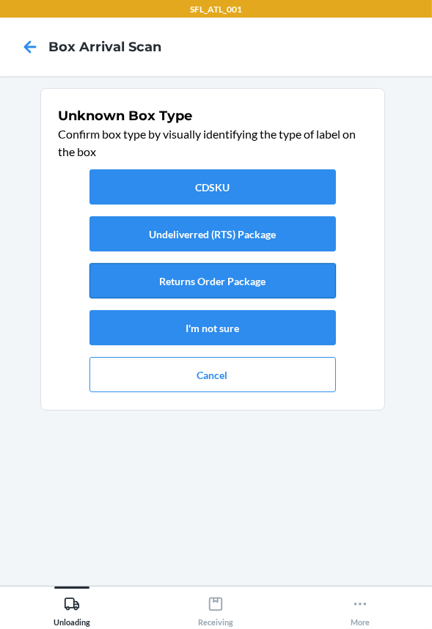
click at [203, 287] on button "Returns Order Package" at bounding box center [212, 280] width 246 height 35
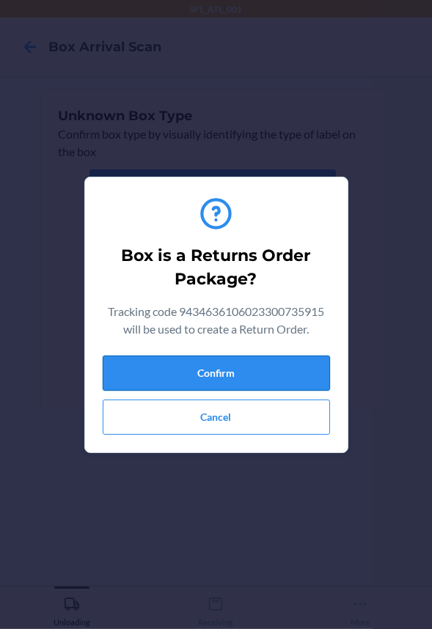
click at [206, 374] on button "Confirm" at bounding box center [216, 372] width 227 height 35
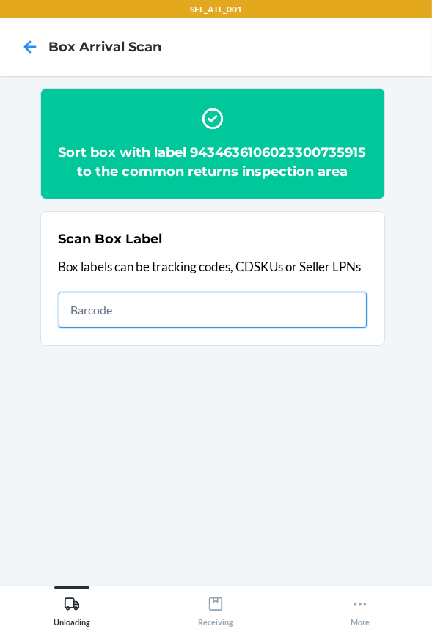
click at [204, 325] on input "text" at bounding box center [213, 309] width 308 height 35
type input "420302599434636106023300848325"
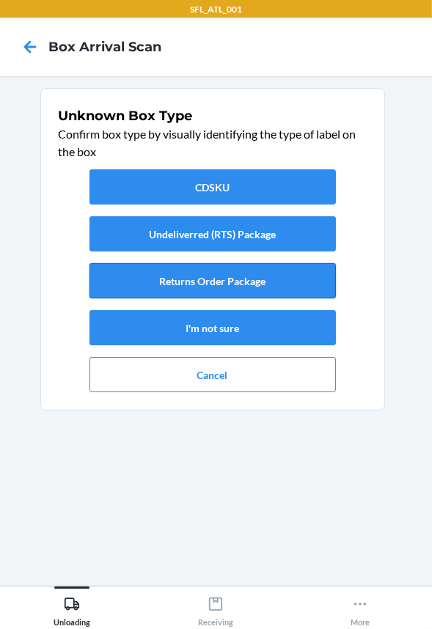
click at [202, 275] on button "Returns Order Package" at bounding box center [212, 280] width 246 height 35
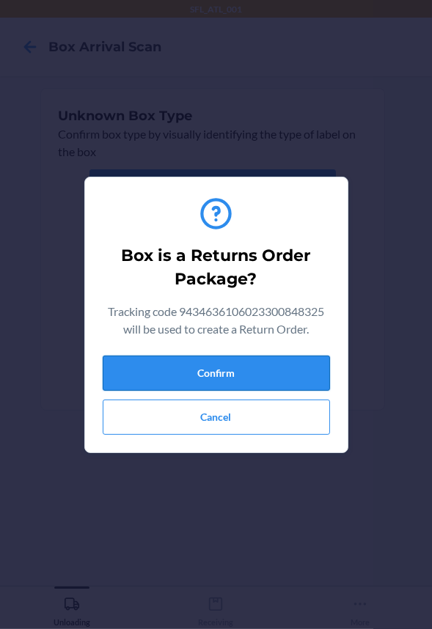
click at [199, 372] on button "Confirm" at bounding box center [216, 372] width 227 height 35
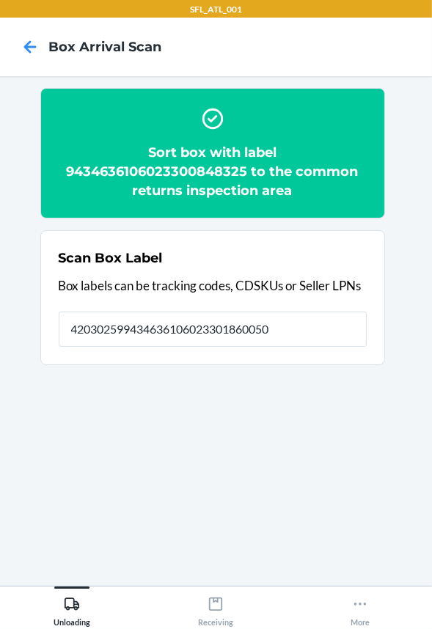
type input "420302599434636106023301860050"
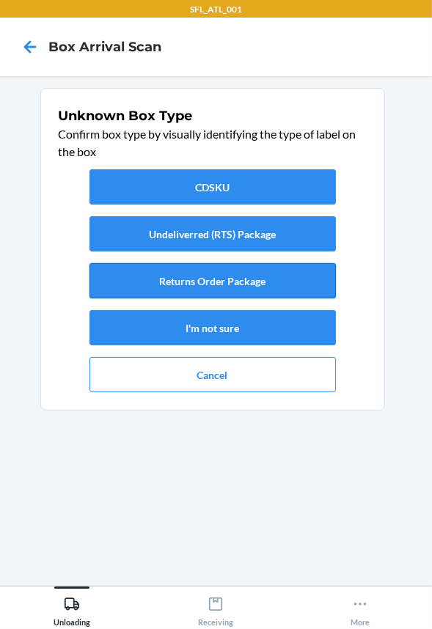
click at [276, 279] on button "Returns Order Package" at bounding box center [212, 280] width 246 height 35
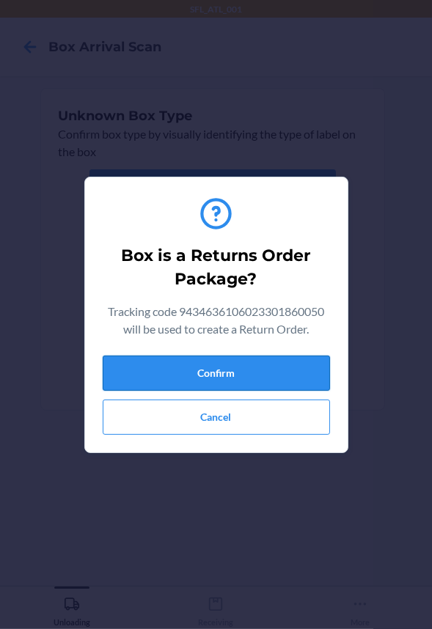
click at [284, 377] on button "Confirm" at bounding box center [216, 372] width 227 height 35
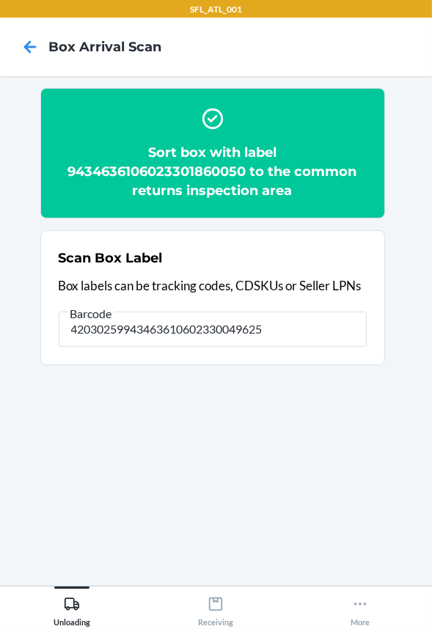
type input "420302599434636106023300496250"
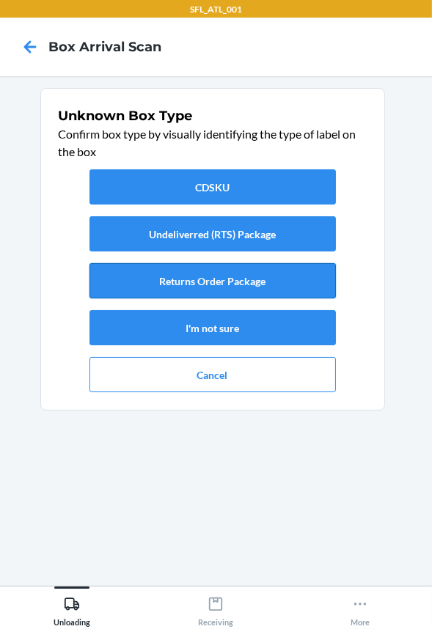
click at [275, 281] on button "Returns Order Package" at bounding box center [212, 280] width 246 height 35
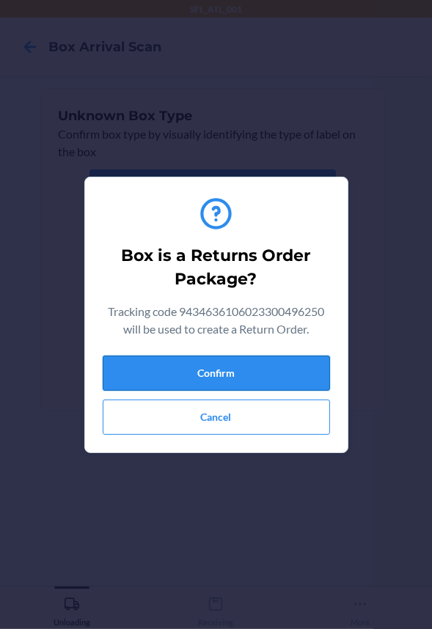
click at [284, 367] on button "Confirm" at bounding box center [216, 372] width 227 height 35
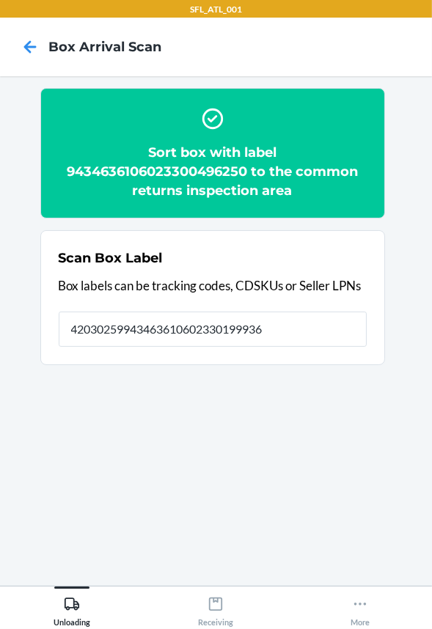
type input "420302599434636106023301999361"
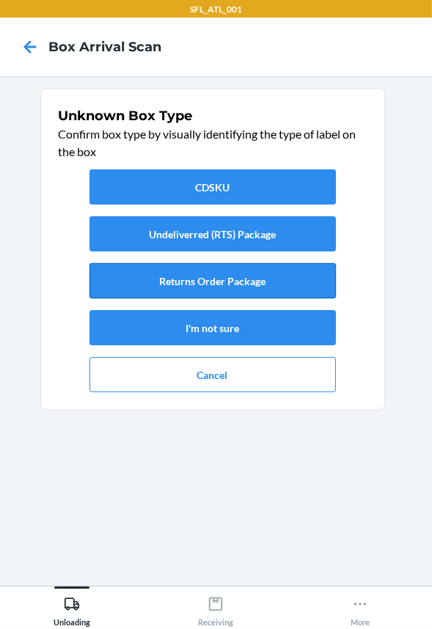
click at [212, 292] on button "Returns Order Package" at bounding box center [212, 280] width 246 height 35
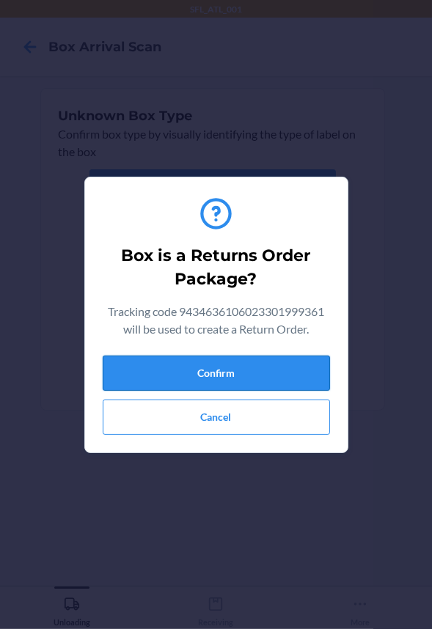
click at [234, 372] on button "Confirm" at bounding box center [216, 372] width 227 height 35
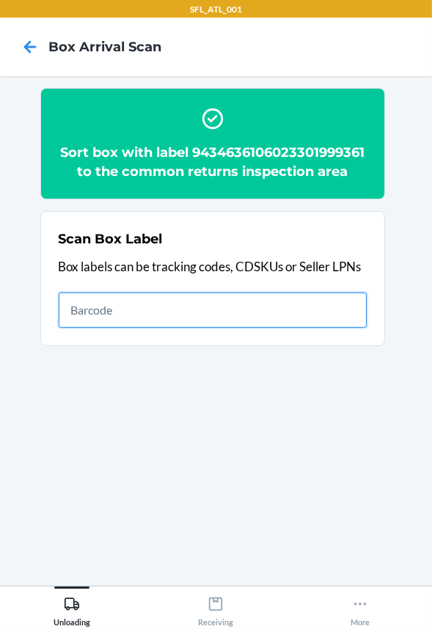
click at [297, 308] on input "text" at bounding box center [213, 309] width 308 height 35
